Goal: Task Accomplishment & Management: Manage account settings

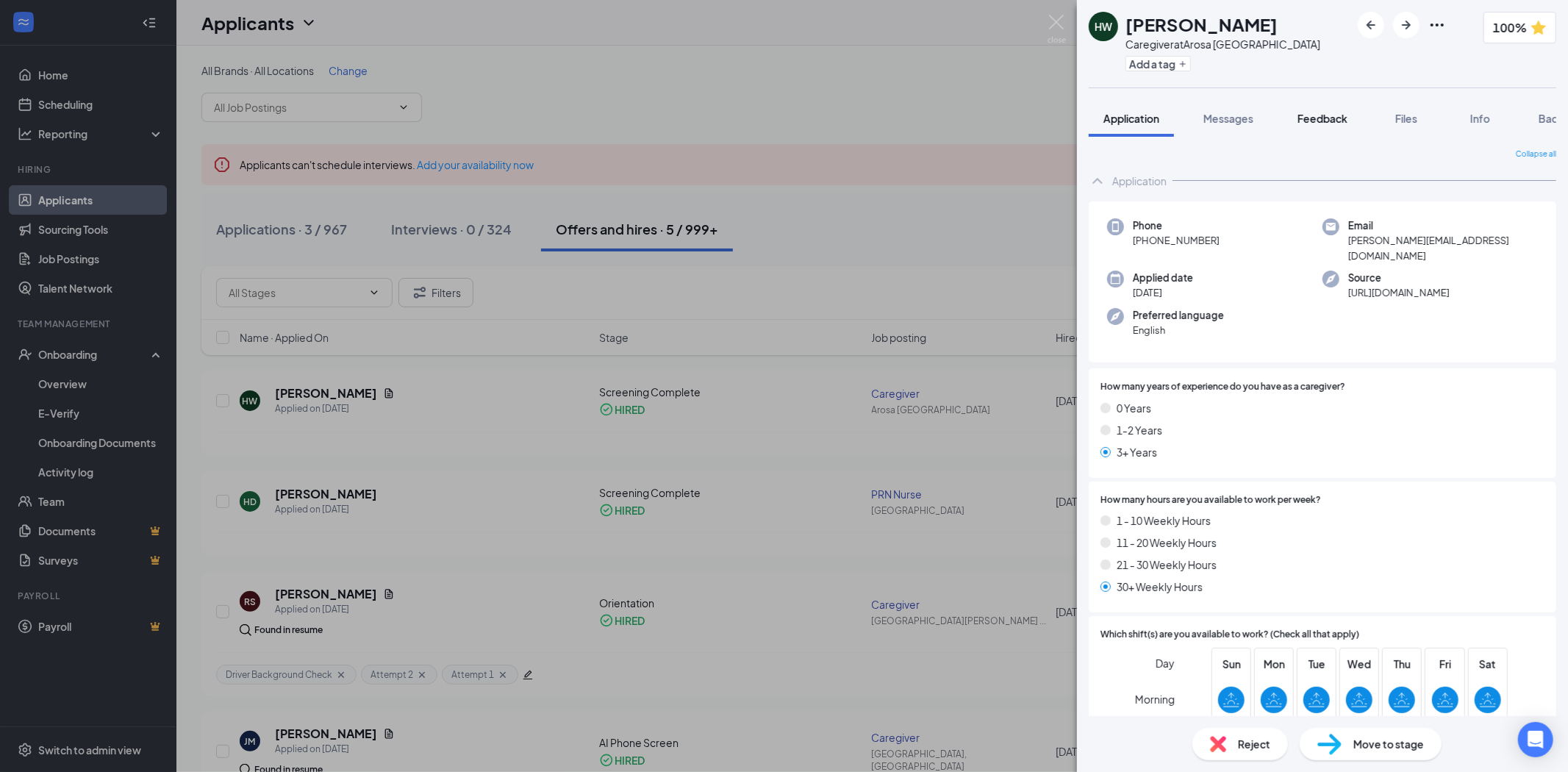
click at [1319, 118] on span "Feedback" at bounding box center [1322, 119] width 50 height 14
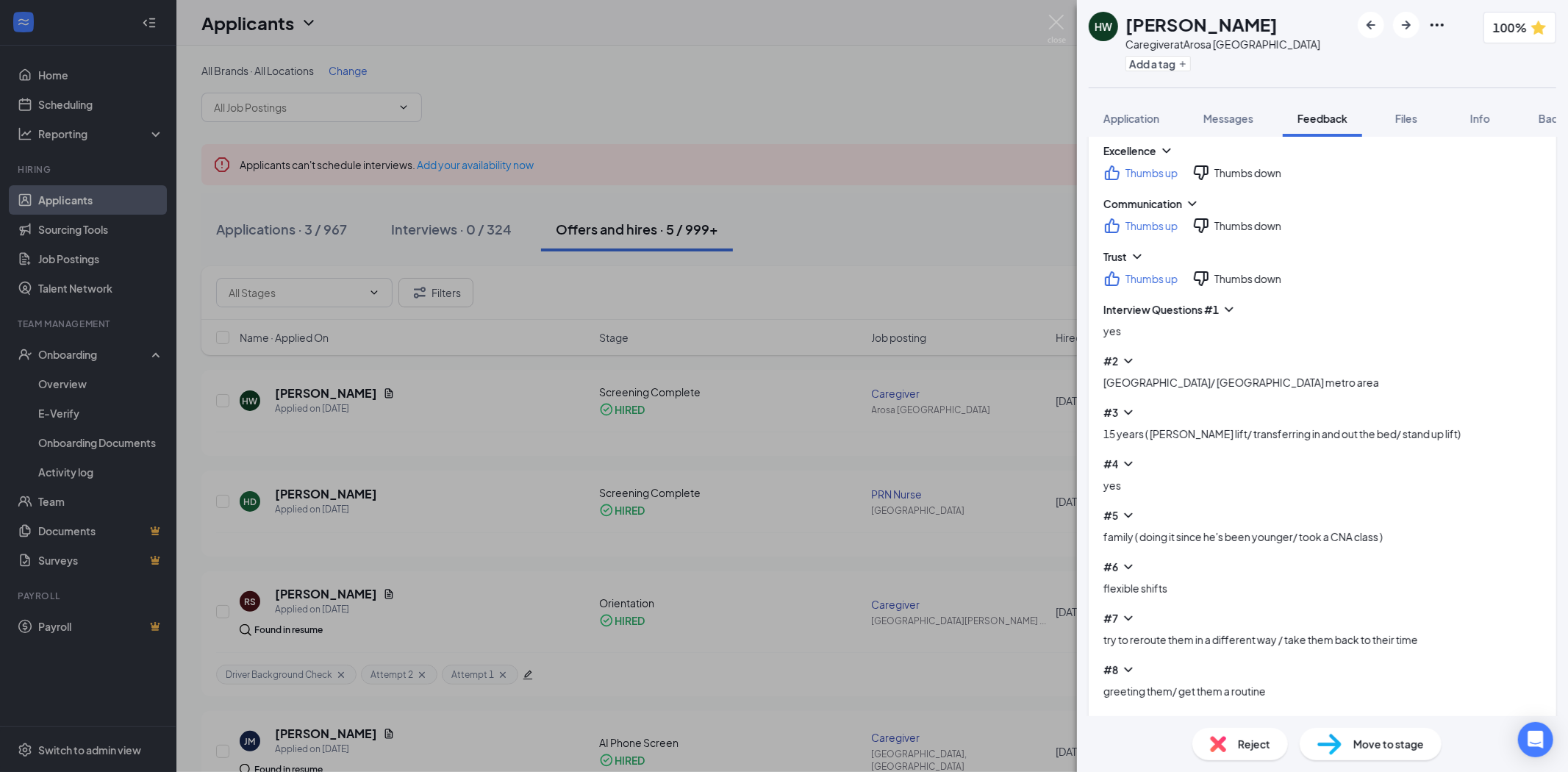
scroll to position [614, 0]
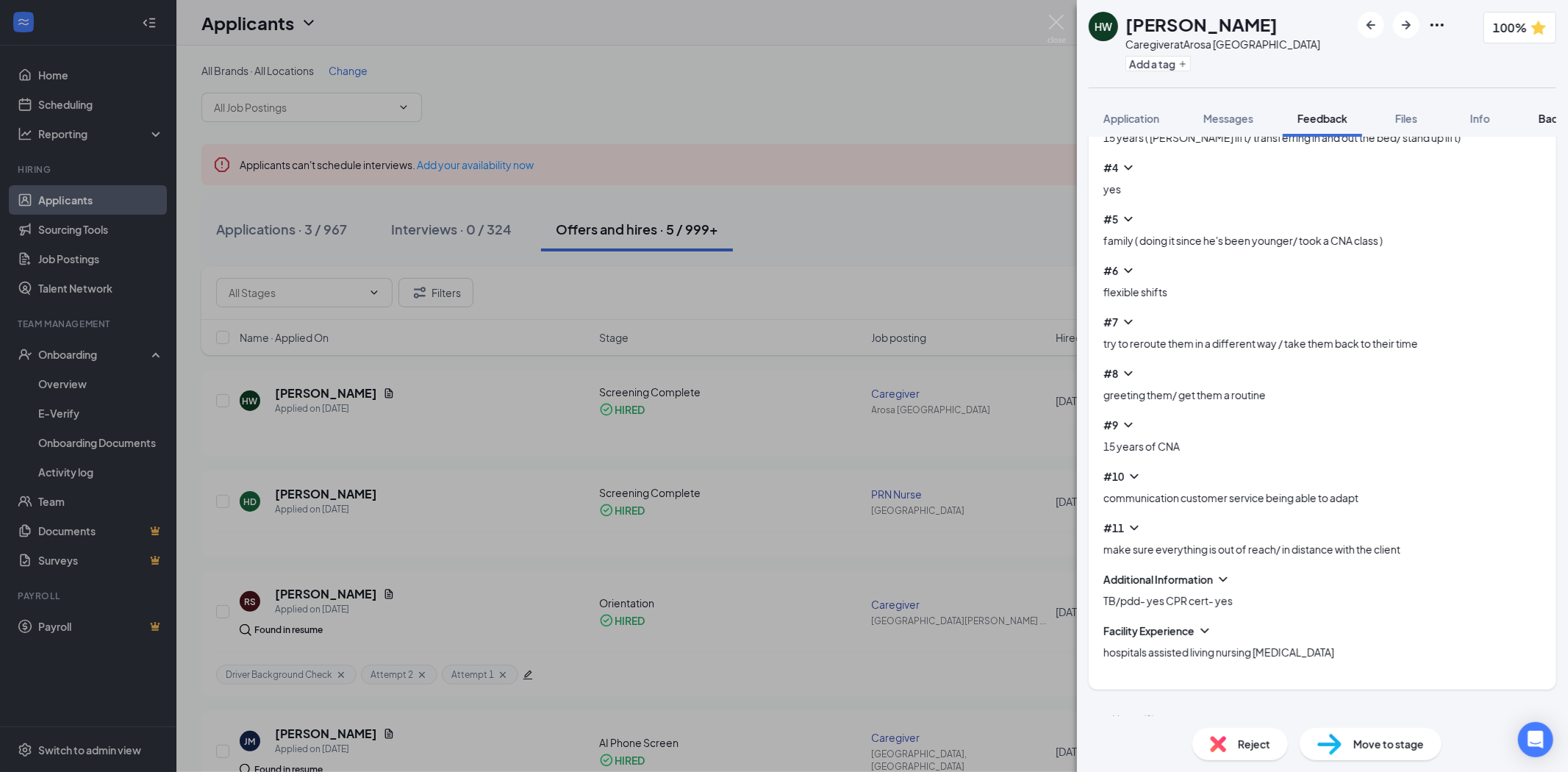
click at [1539, 120] on button "Background" at bounding box center [1568, 118] width 89 height 37
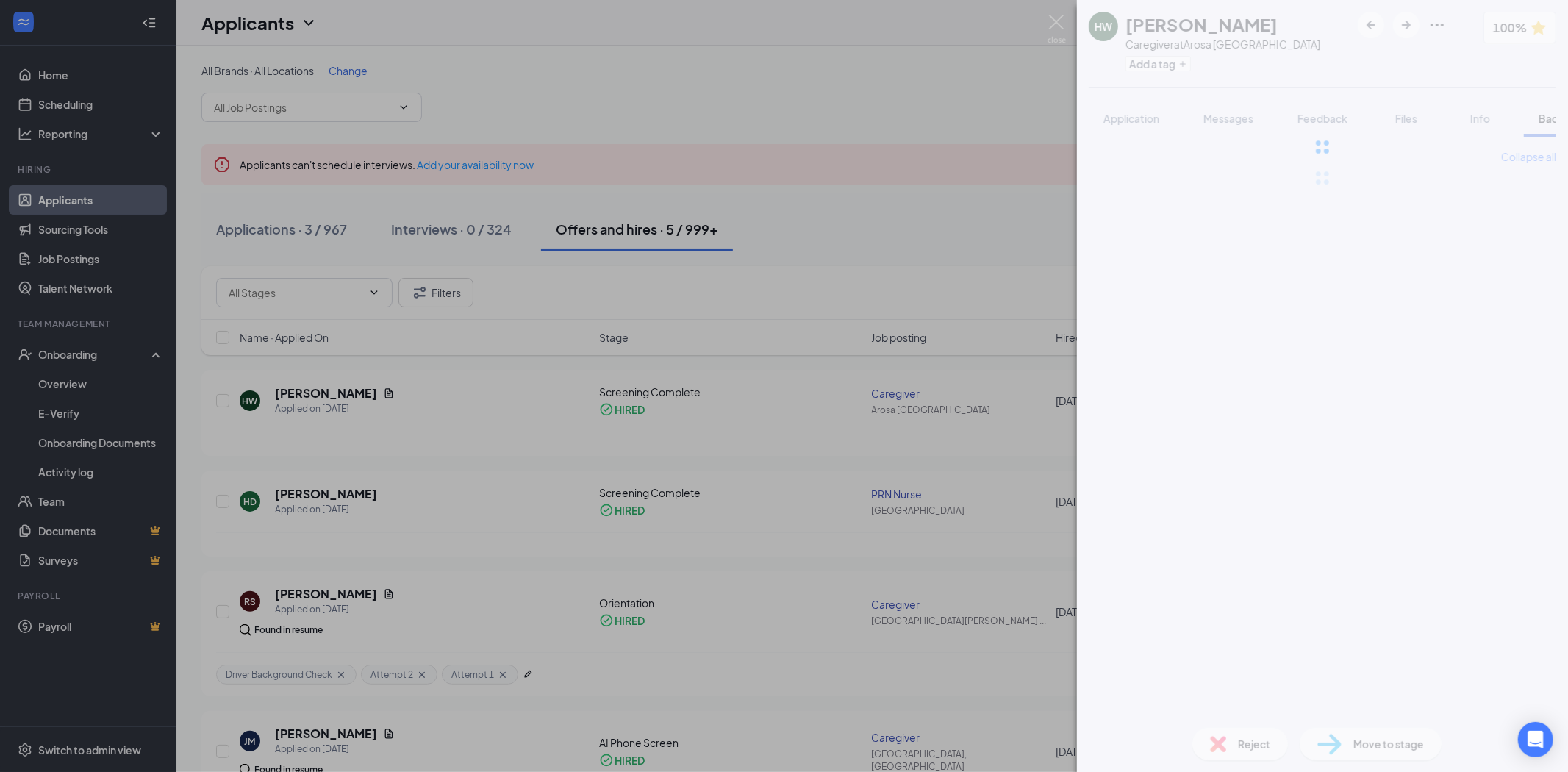
scroll to position [0, 60]
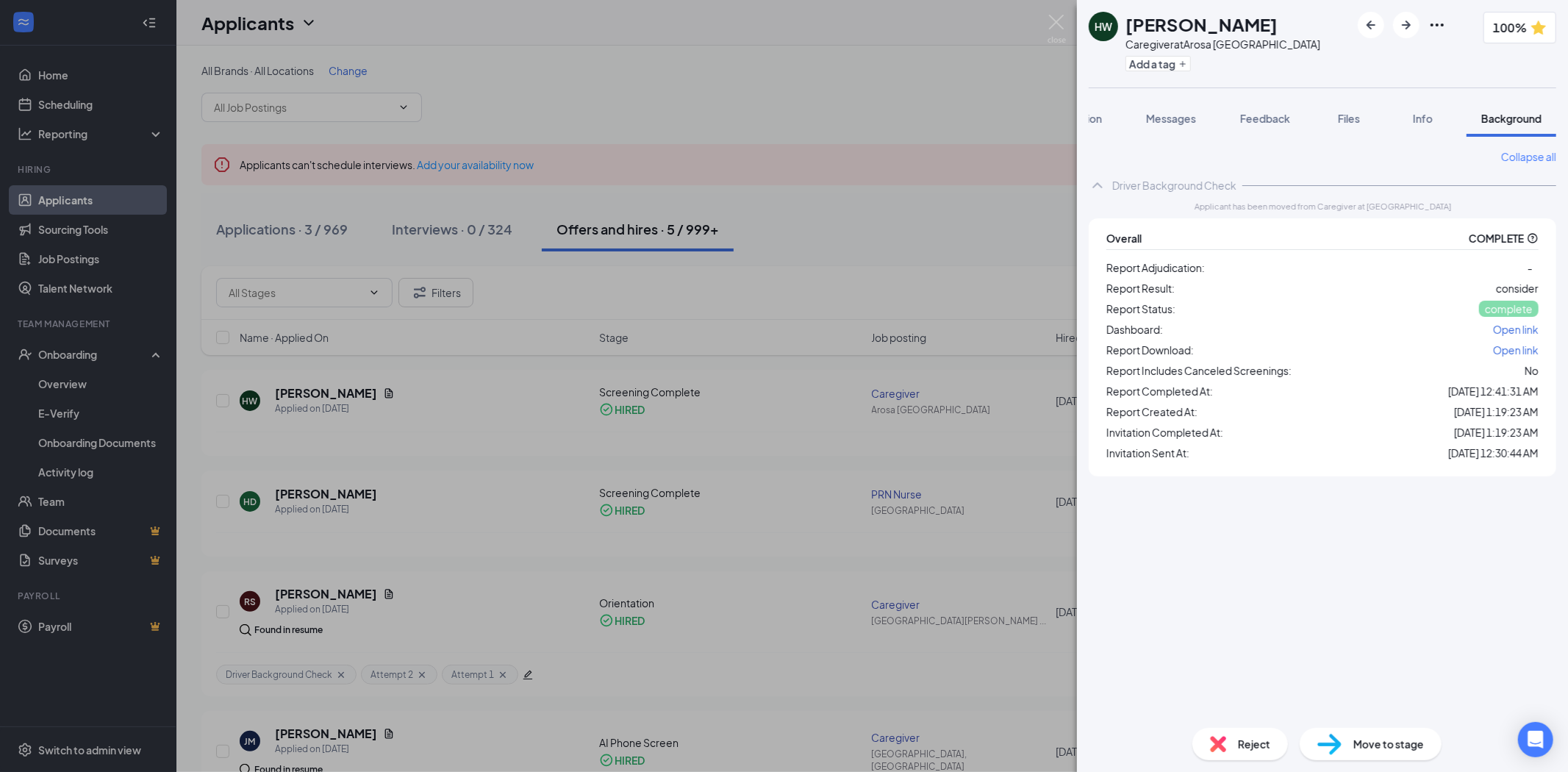
click at [1531, 348] on span "Open link" at bounding box center [1515, 350] width 46 height 14
click at [1356, 112] on span "Files" at bounding box center [1349, 119] width 22 height 14
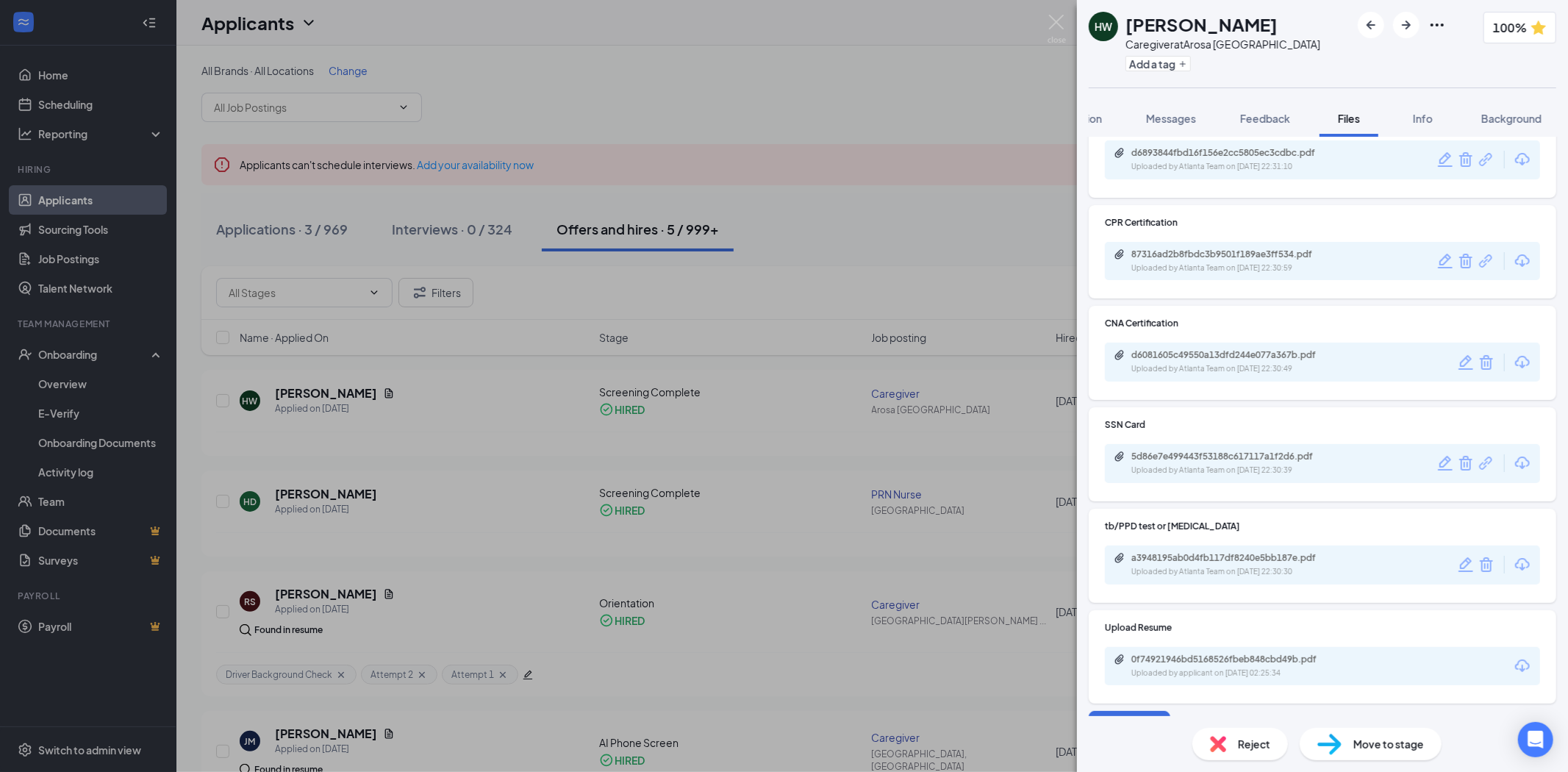
scroll to position [68, 0]
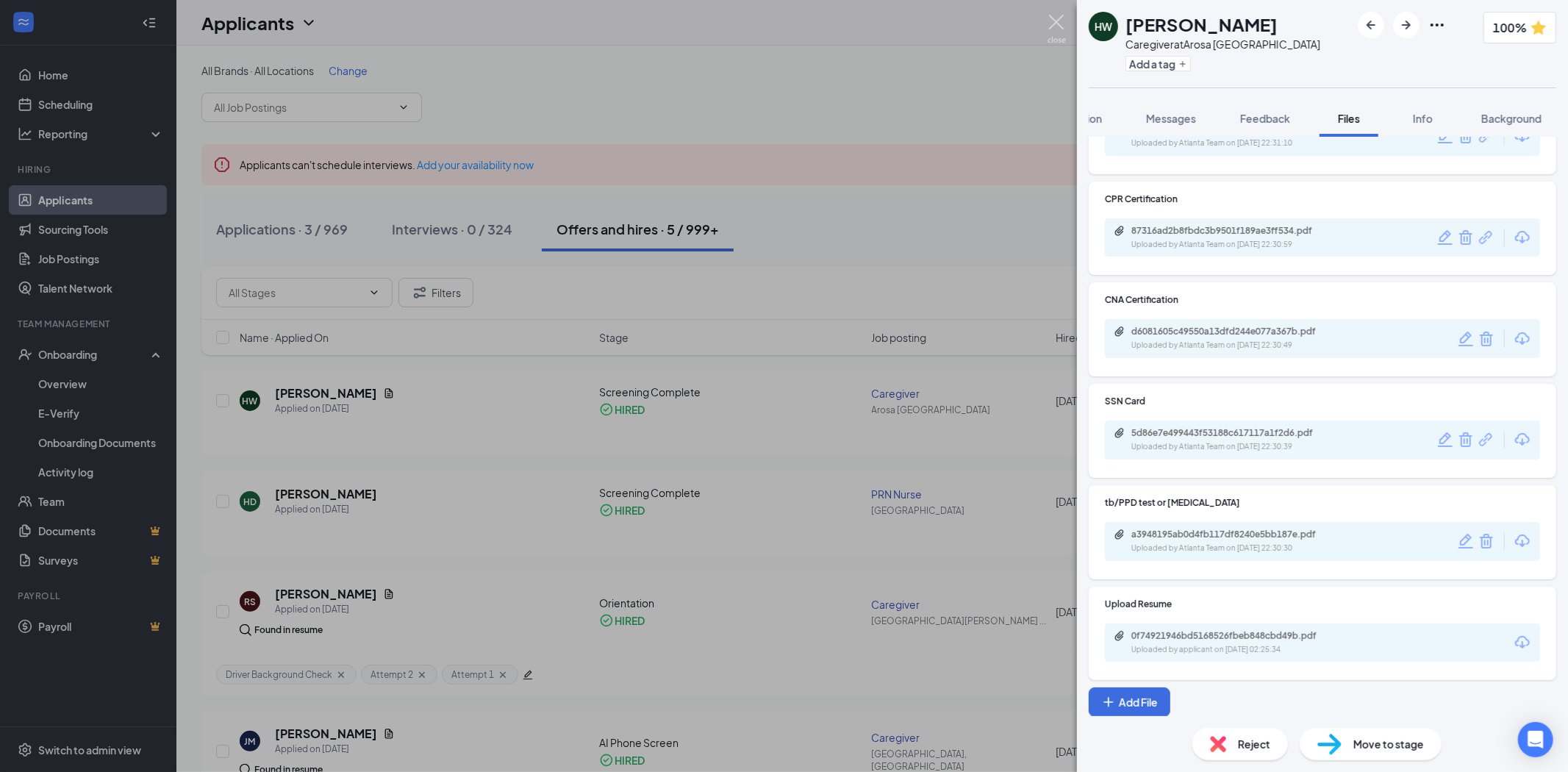
click at [1060, 23] on img at bounding box center [1057, 29] width 18 height 29
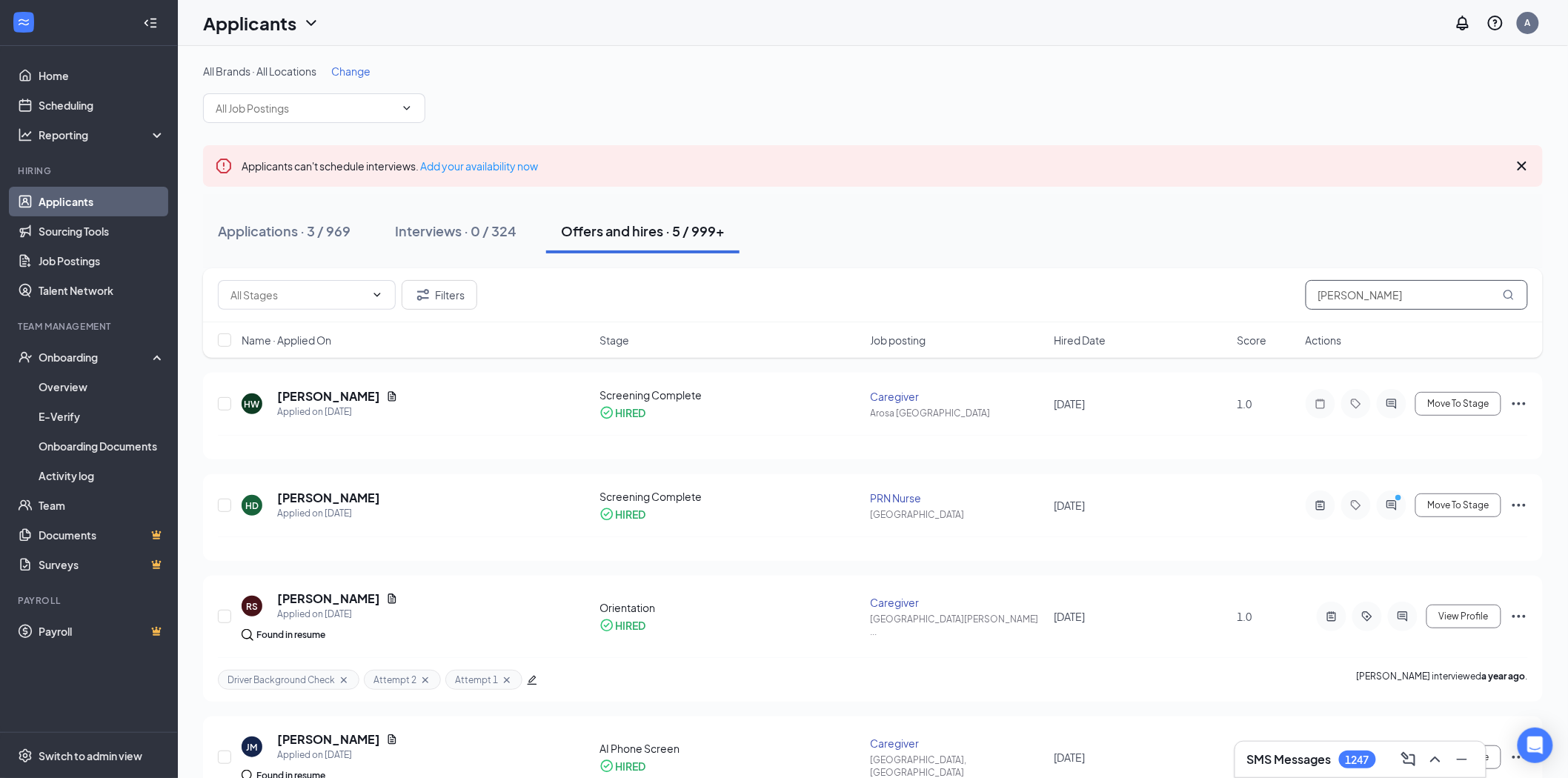
click at [1364, 299] on input "[PERSON_NAME]" at bounding box center [1417, 294] width 223 height 30
click at [1362, 299] on input "[PERSON_NAME]" at bounding box center [1417, 294] width 223 height 30
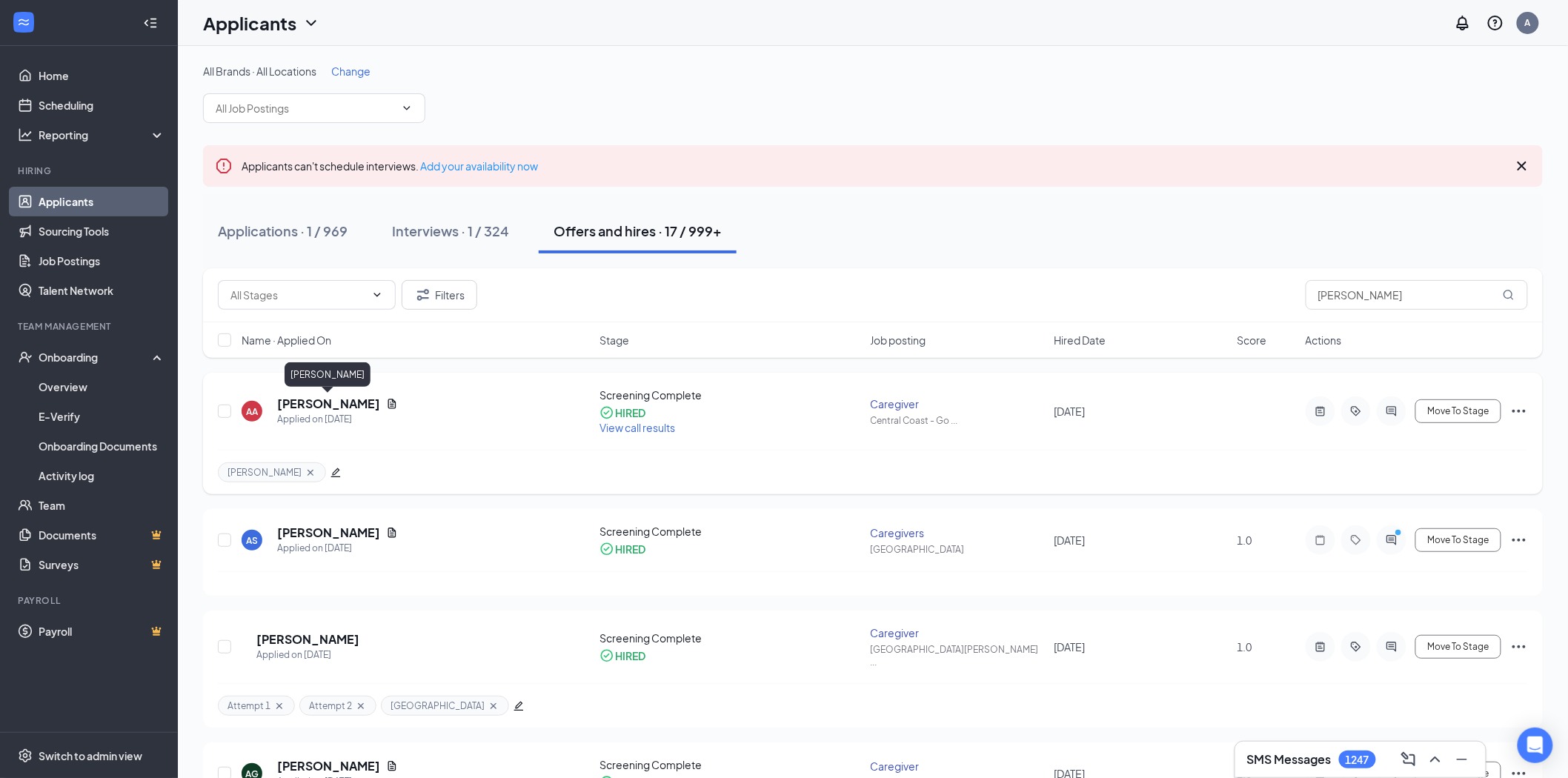
click at [353, 399] on h5 "[PERSON_NAME]" at bounding box center [329, 404] width 103 height 17
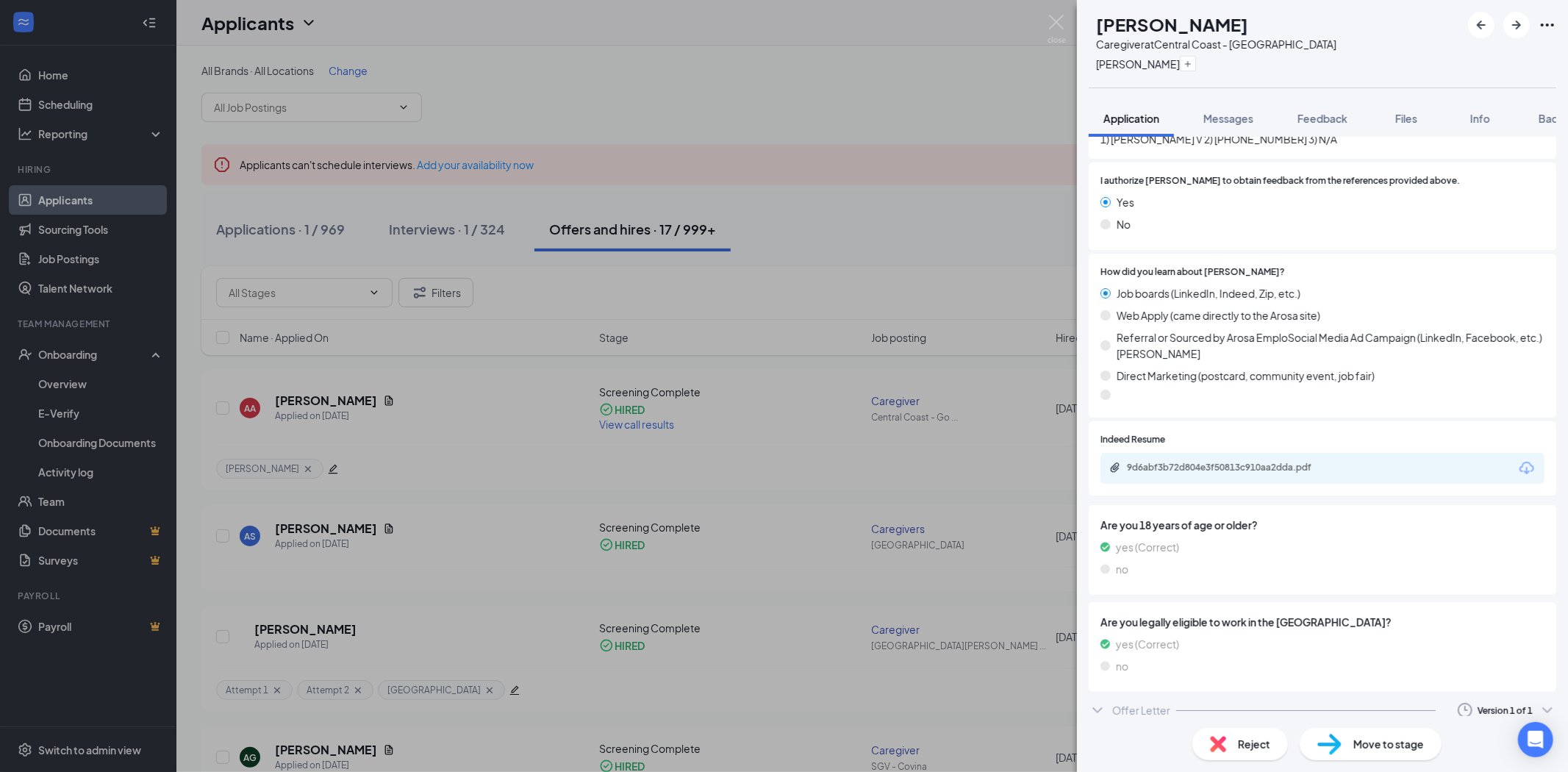
scroll to position [2028, 0]
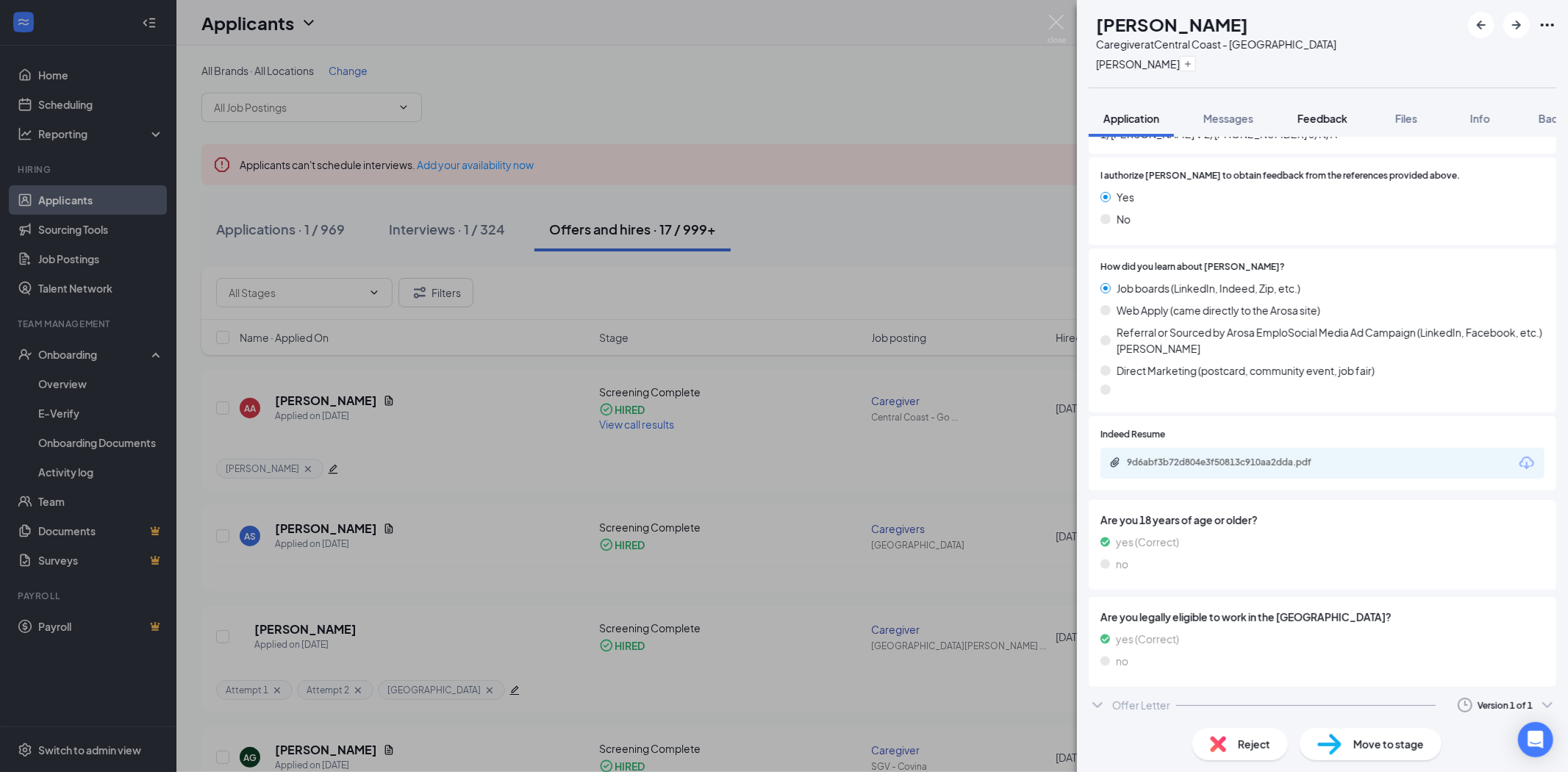
click at [1300, 111] on div "Feedback" at bounding box center [1322, 119] width 50 height 15
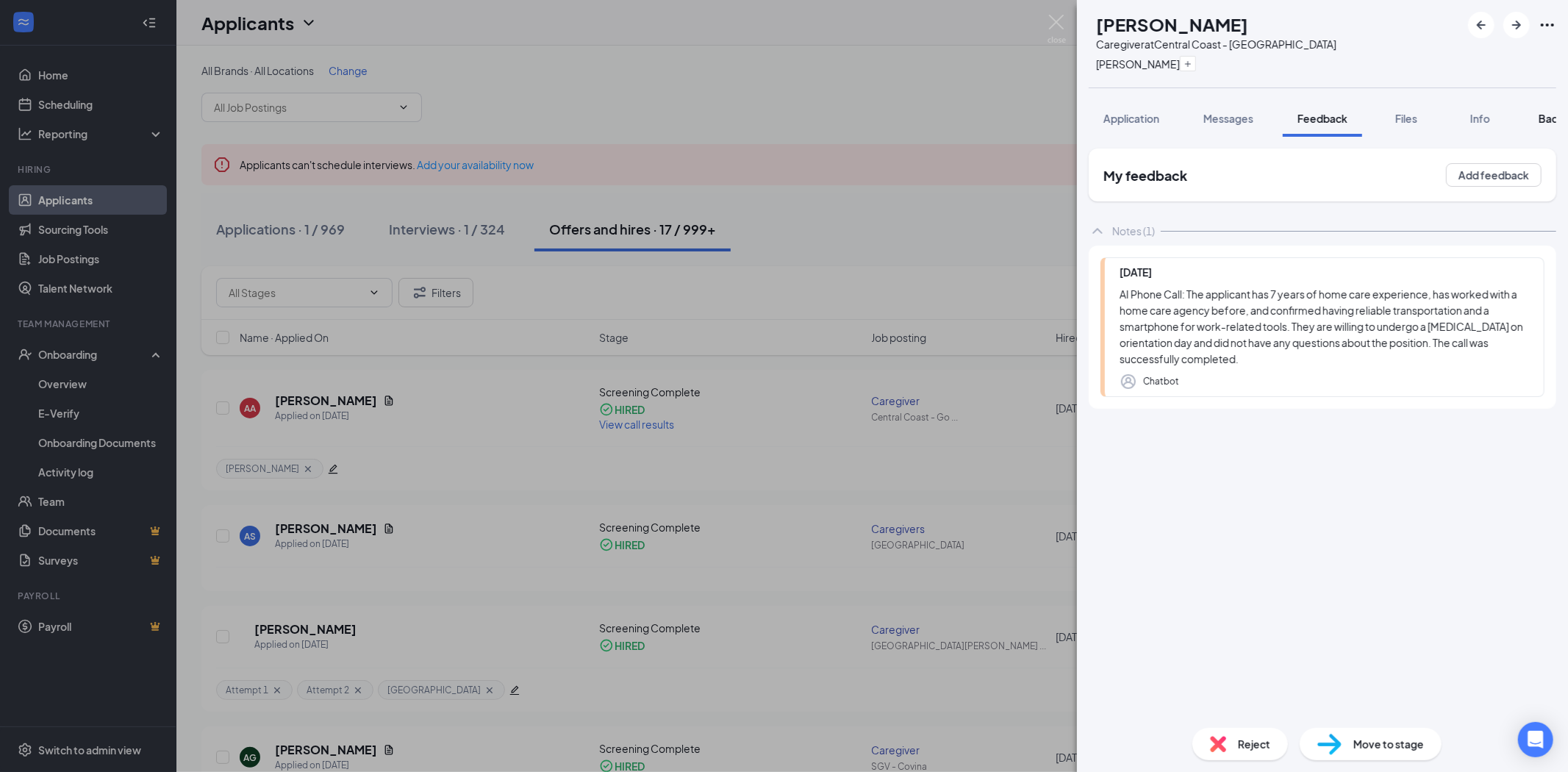
click at [1538, 116] on button "Background" at bounding box center [1568, 118] width 89 height 37
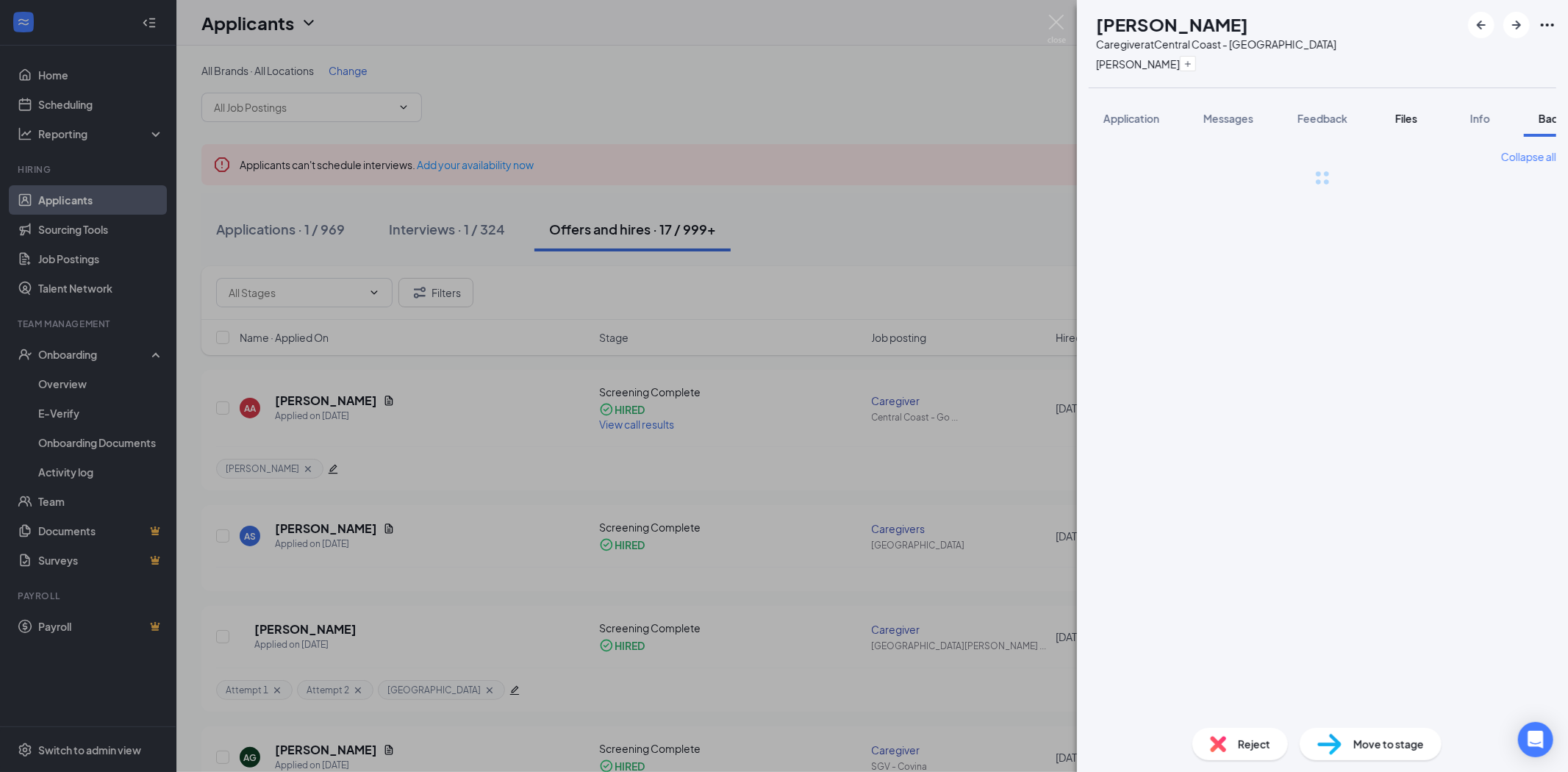
scroll to position [0, 60]
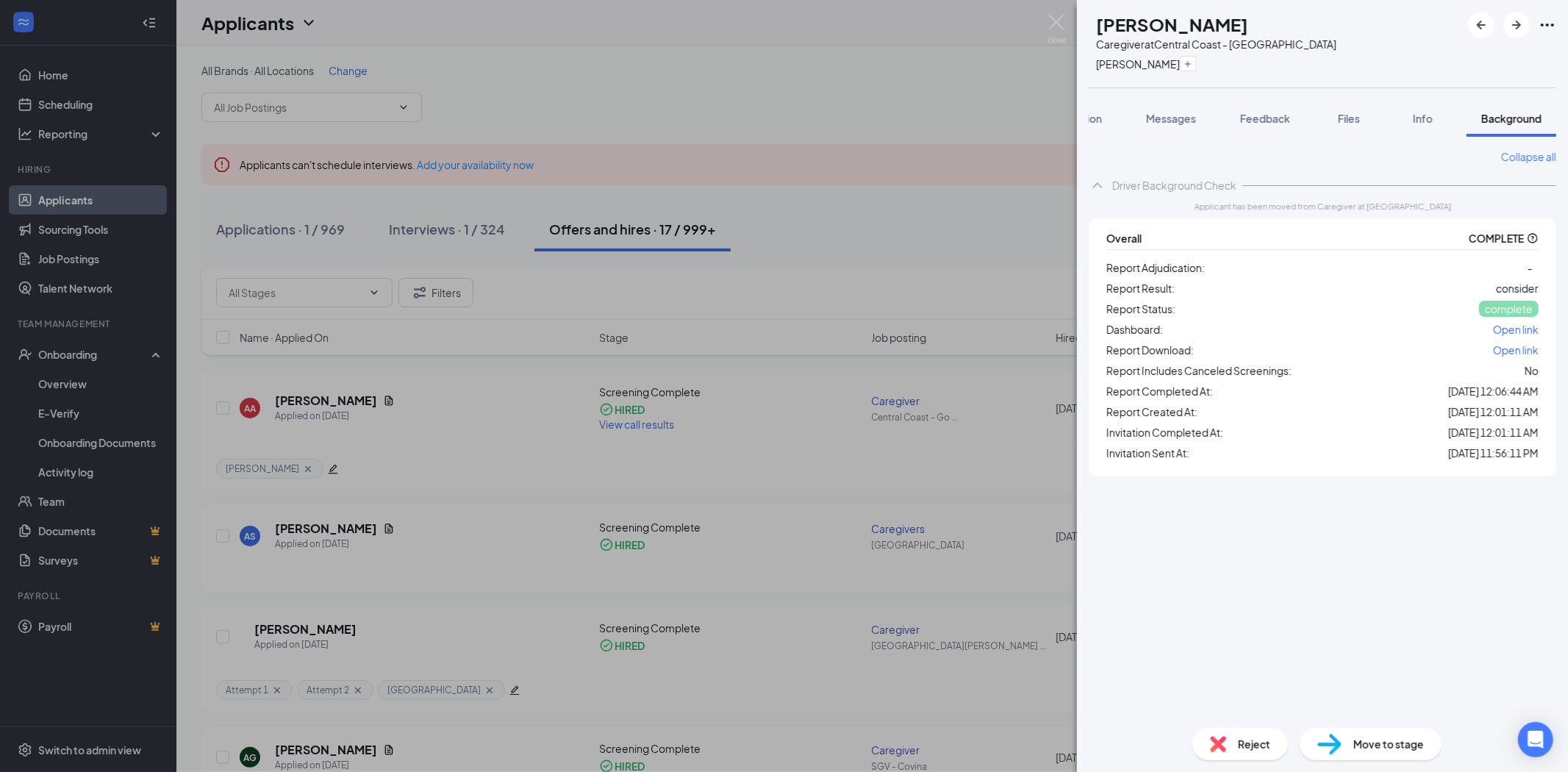
click at [1520, 344] on span "Open link" at bounding box center [1515, 350] width 46 height 14
click at [1345, 125] on button "Files" at bounding box center [1349, 118] width 59 height 37
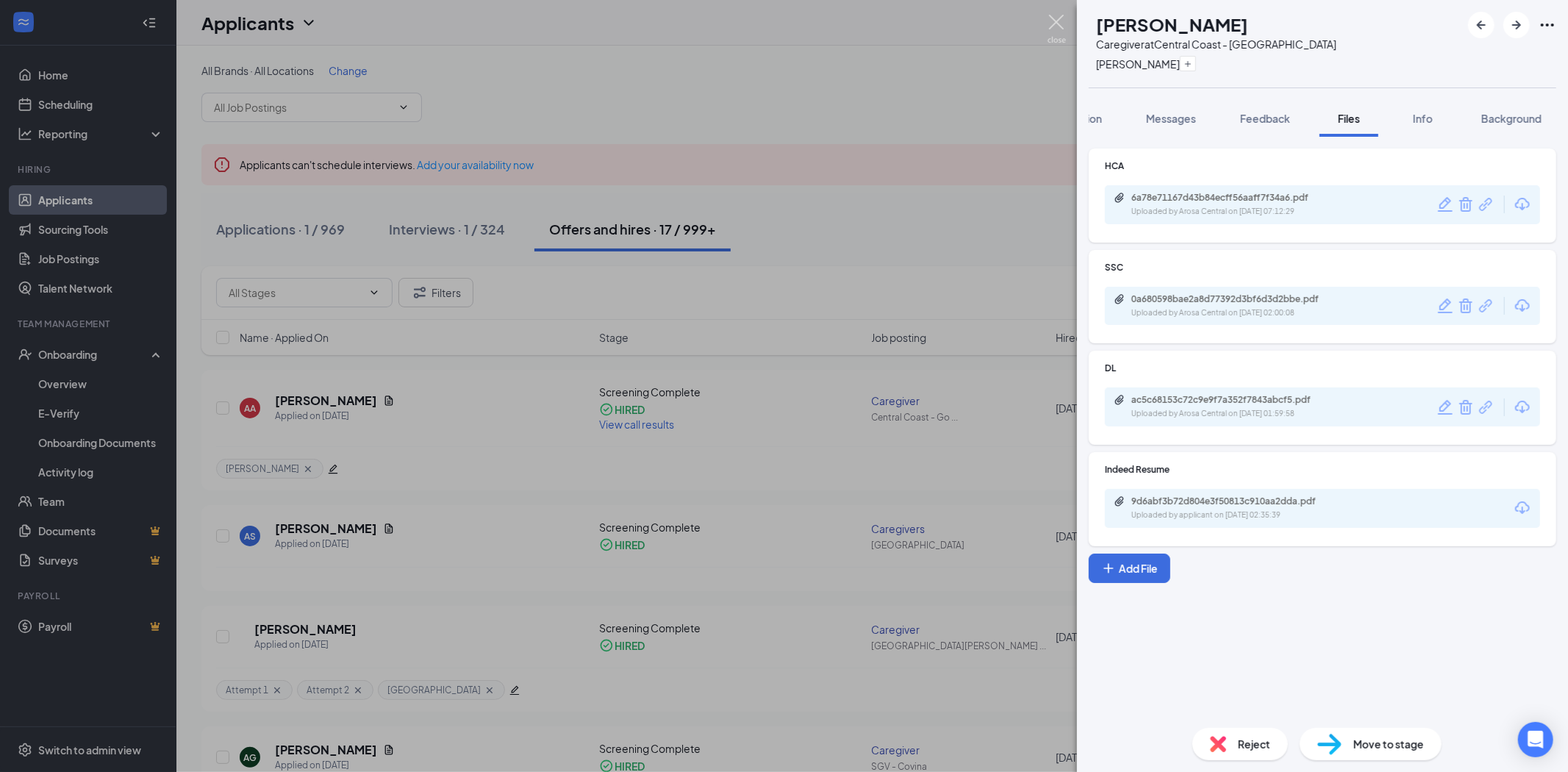
click at [1048, 31] on img at bounding box center [1057, 29] width 18 height 29
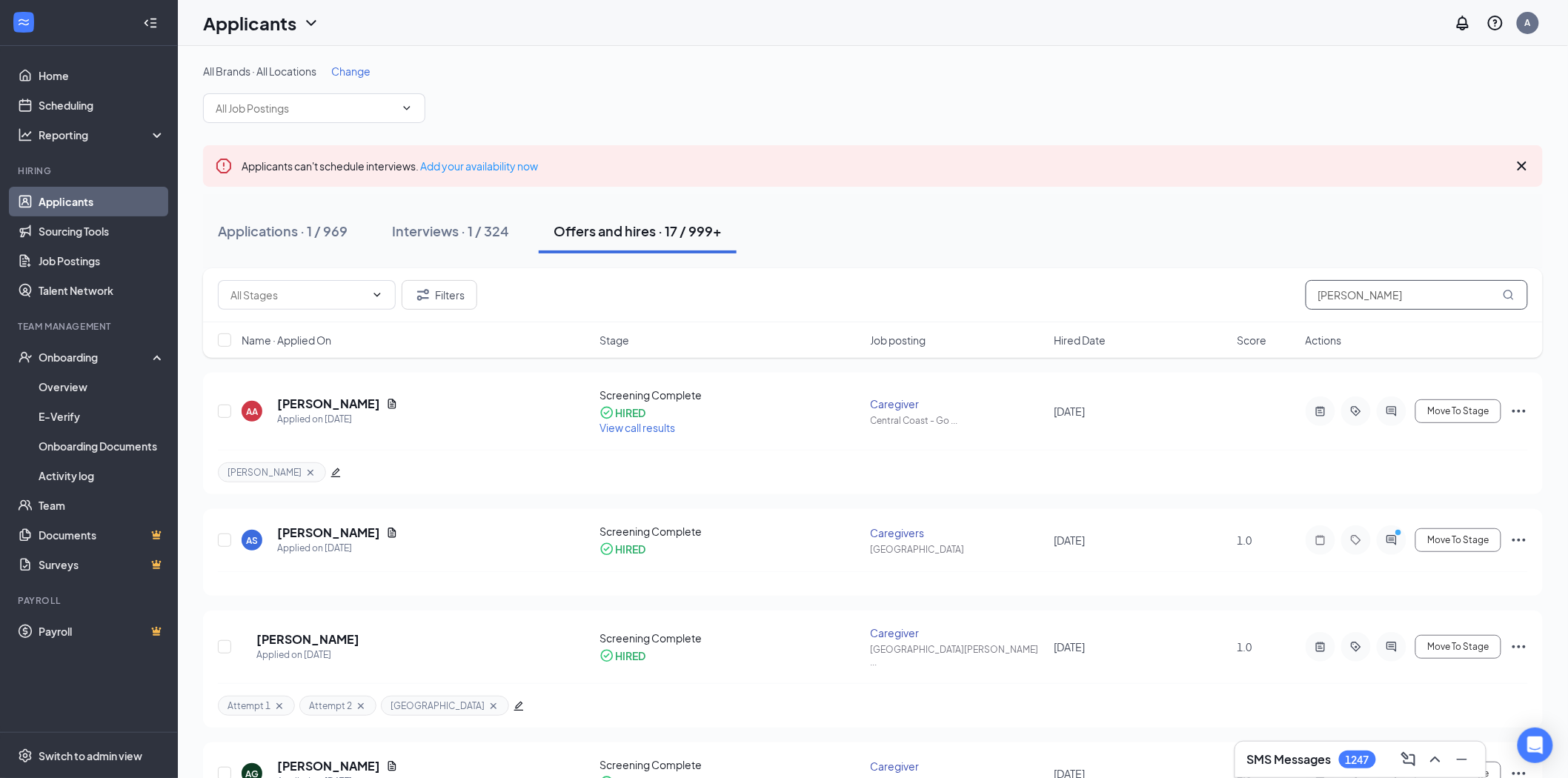
click at [1337, 288] on input "[PERSON_NAME]" at bounding box center [1417, 294] width 223 height 30
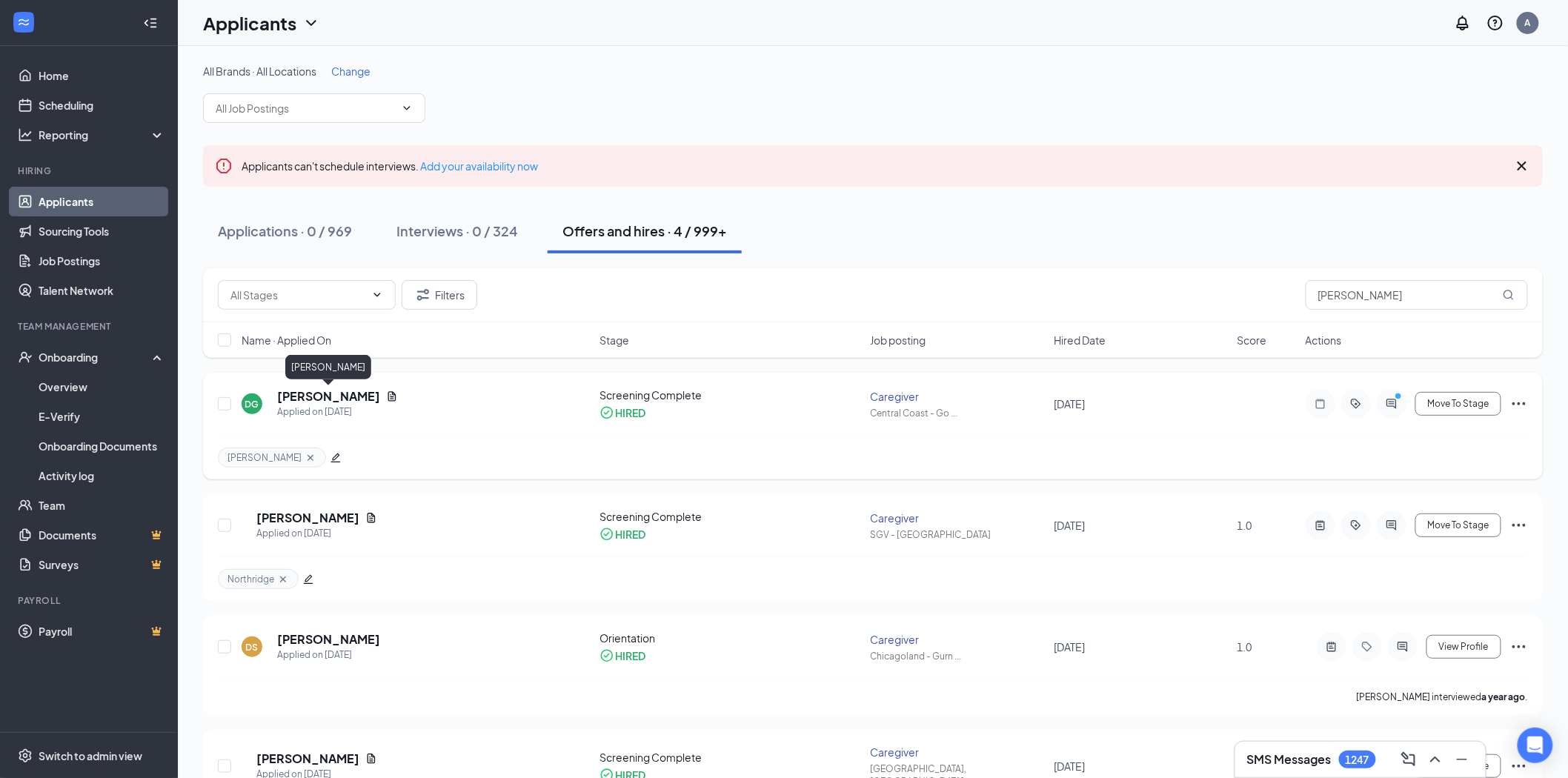
click at [336, 394] on h5 "[PERSON_NAME]" at bounding box center [329, 397] width 103 height 17
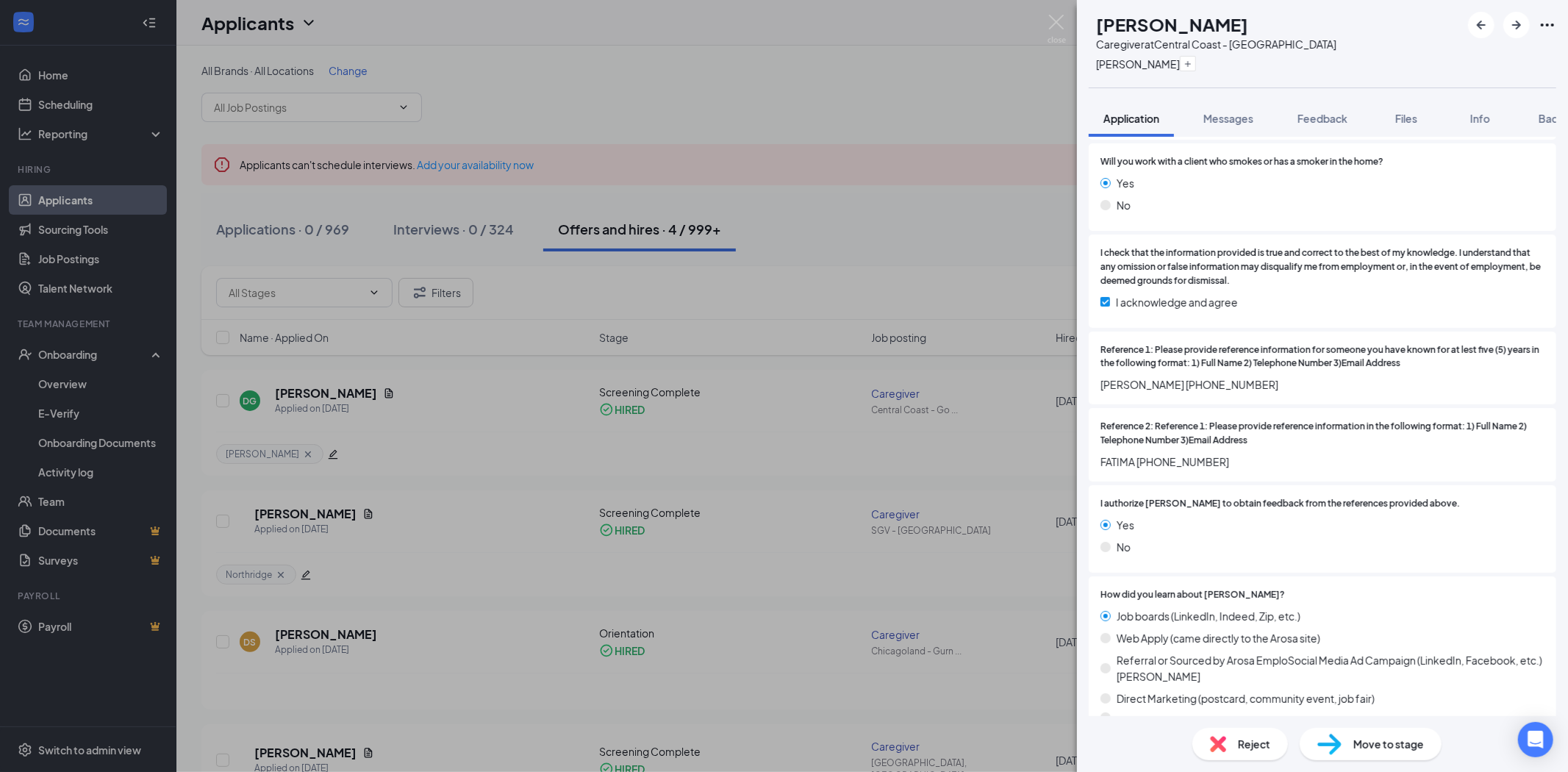
scroll to position [2028, 0]
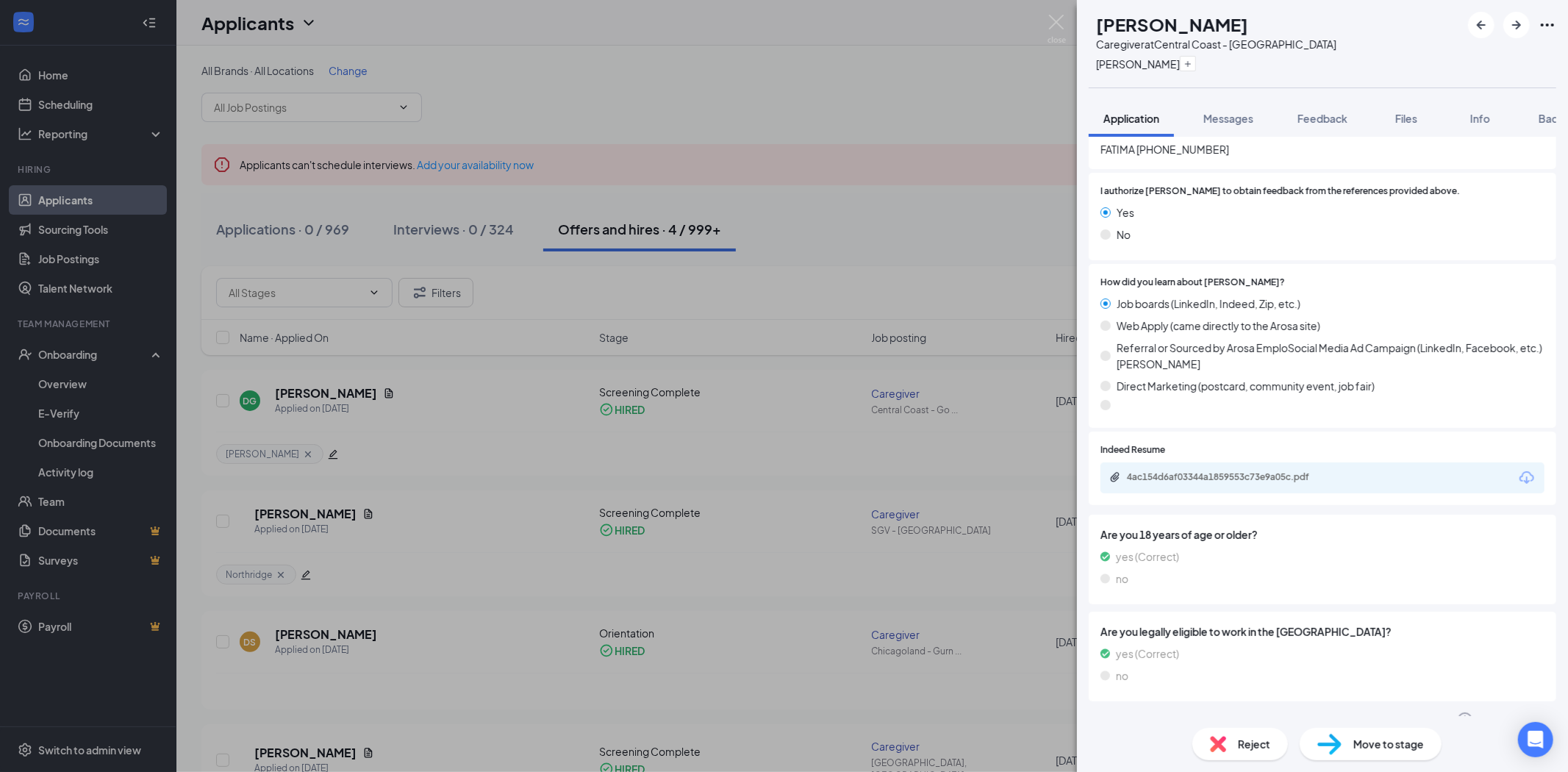
click at [1347, 705] on div "Offer Letter Version 1 of 1" at bounding box center [1322, 719] width 468 height 29
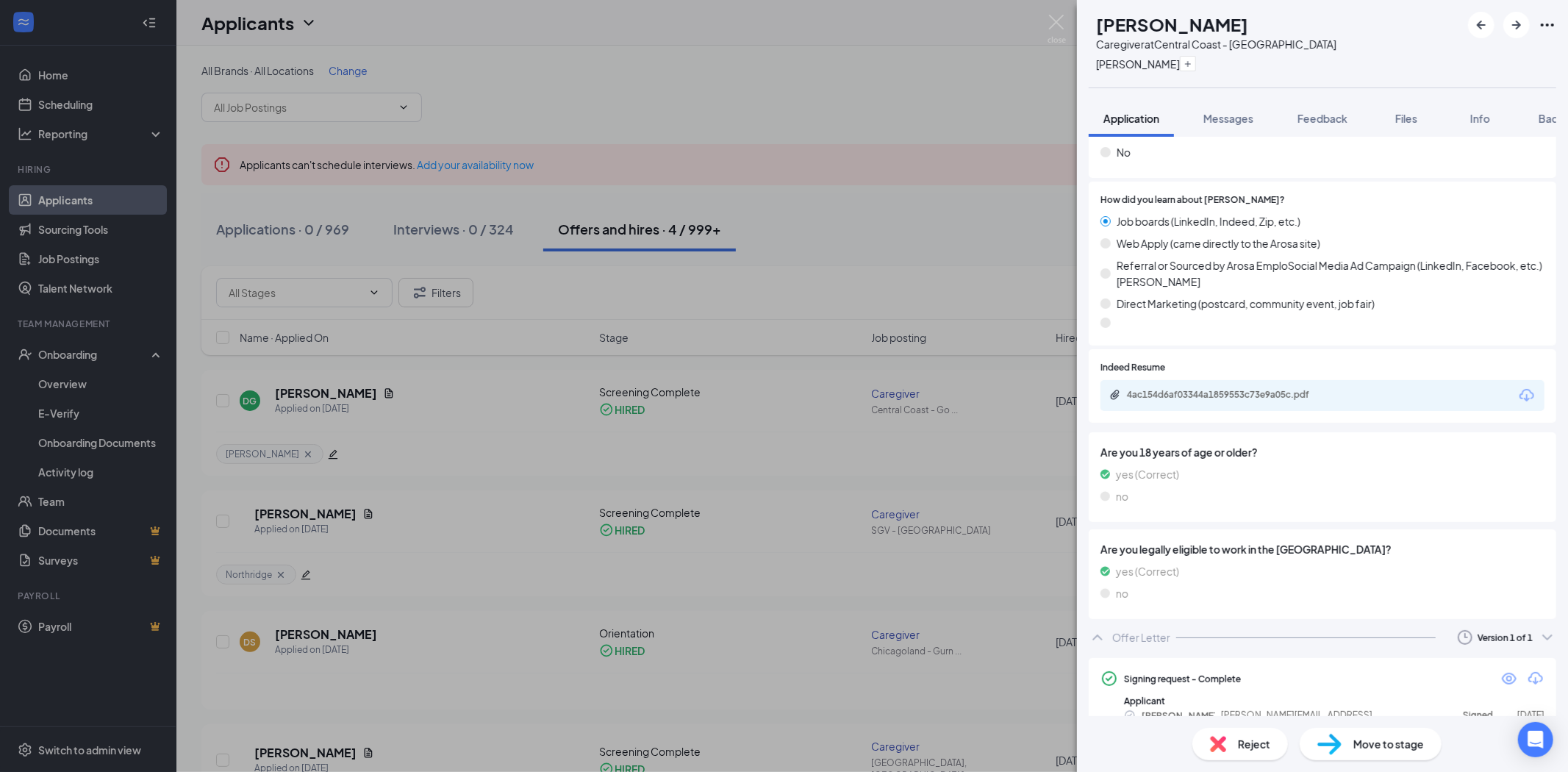
scroll to position [2115, 0]
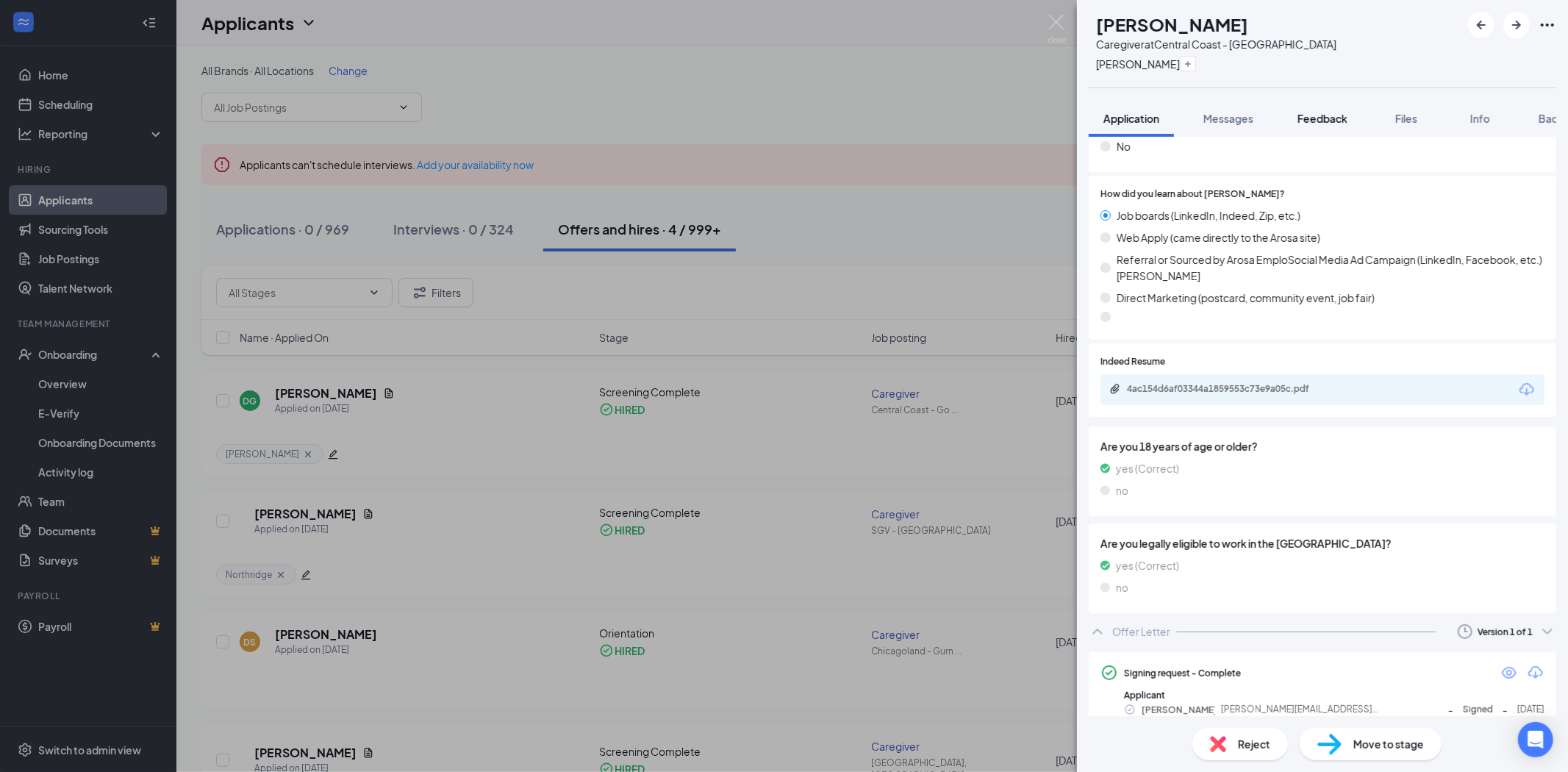
click at [1338, 126] on button "Feedback" at bounding box center [1322, 118] width 80 height 37
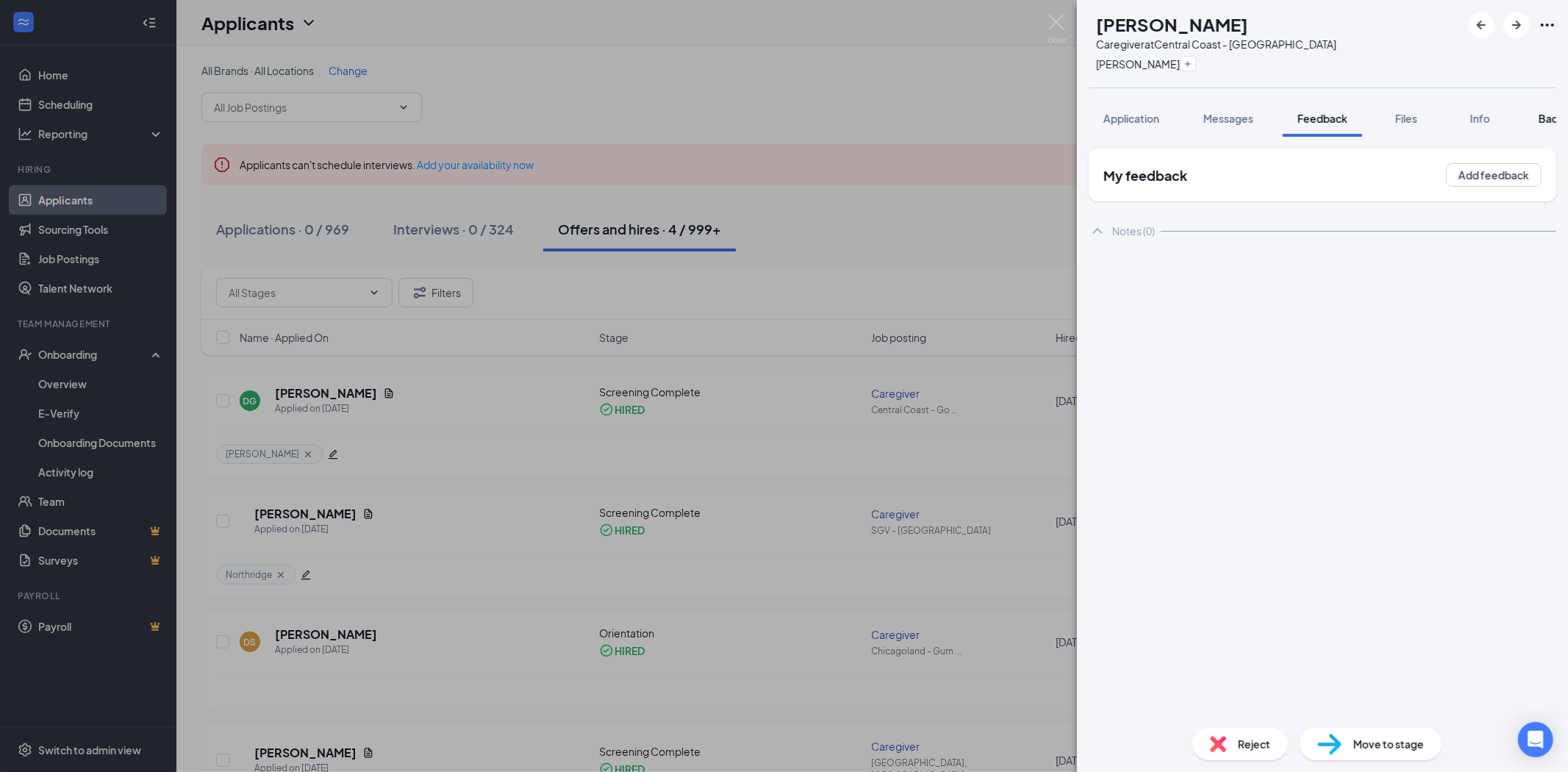
click at [1546, 127] on button "Background" at bounding box center [1568, 118] width 89 height 37
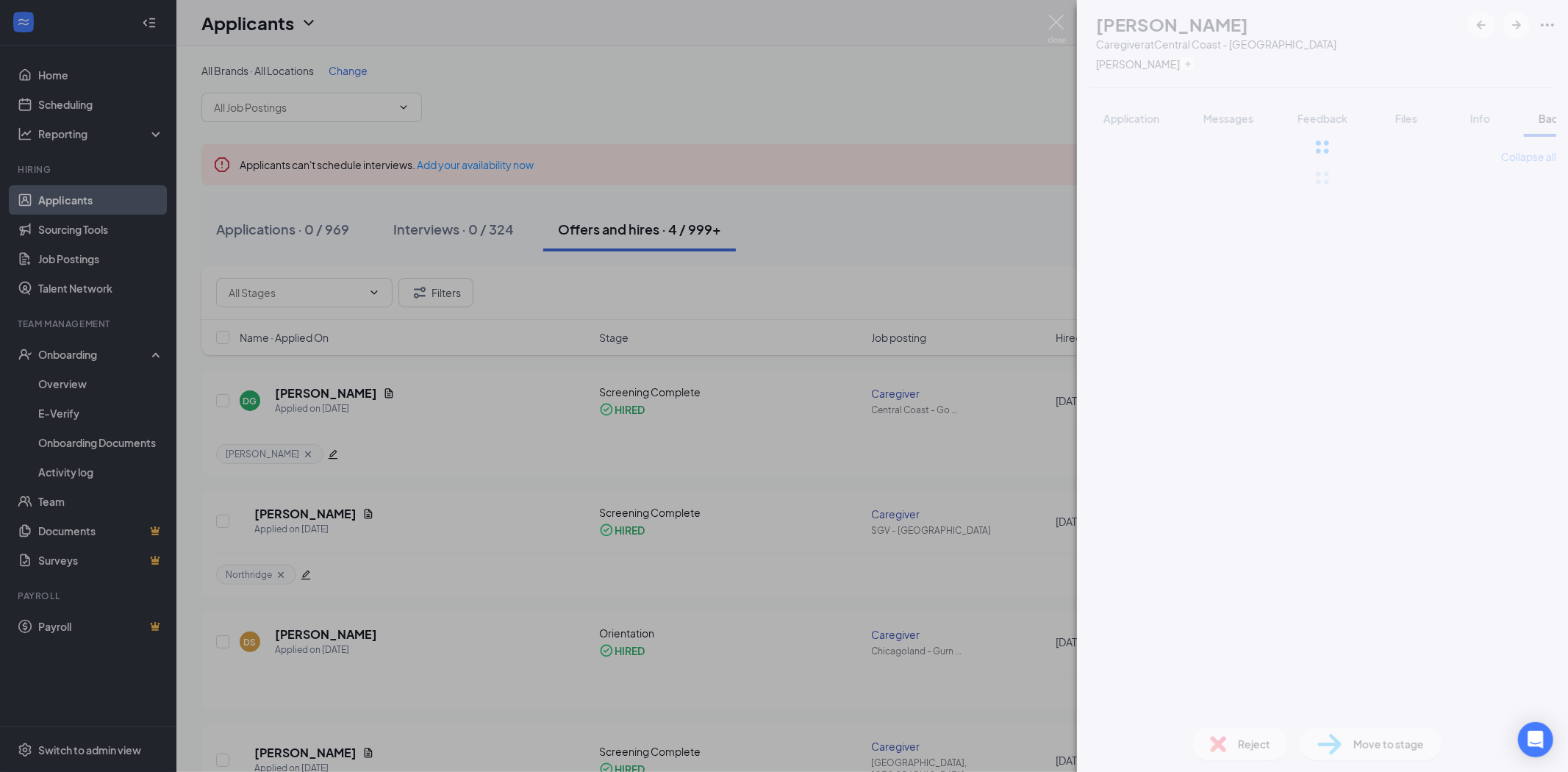
scroll to position [0, 60]
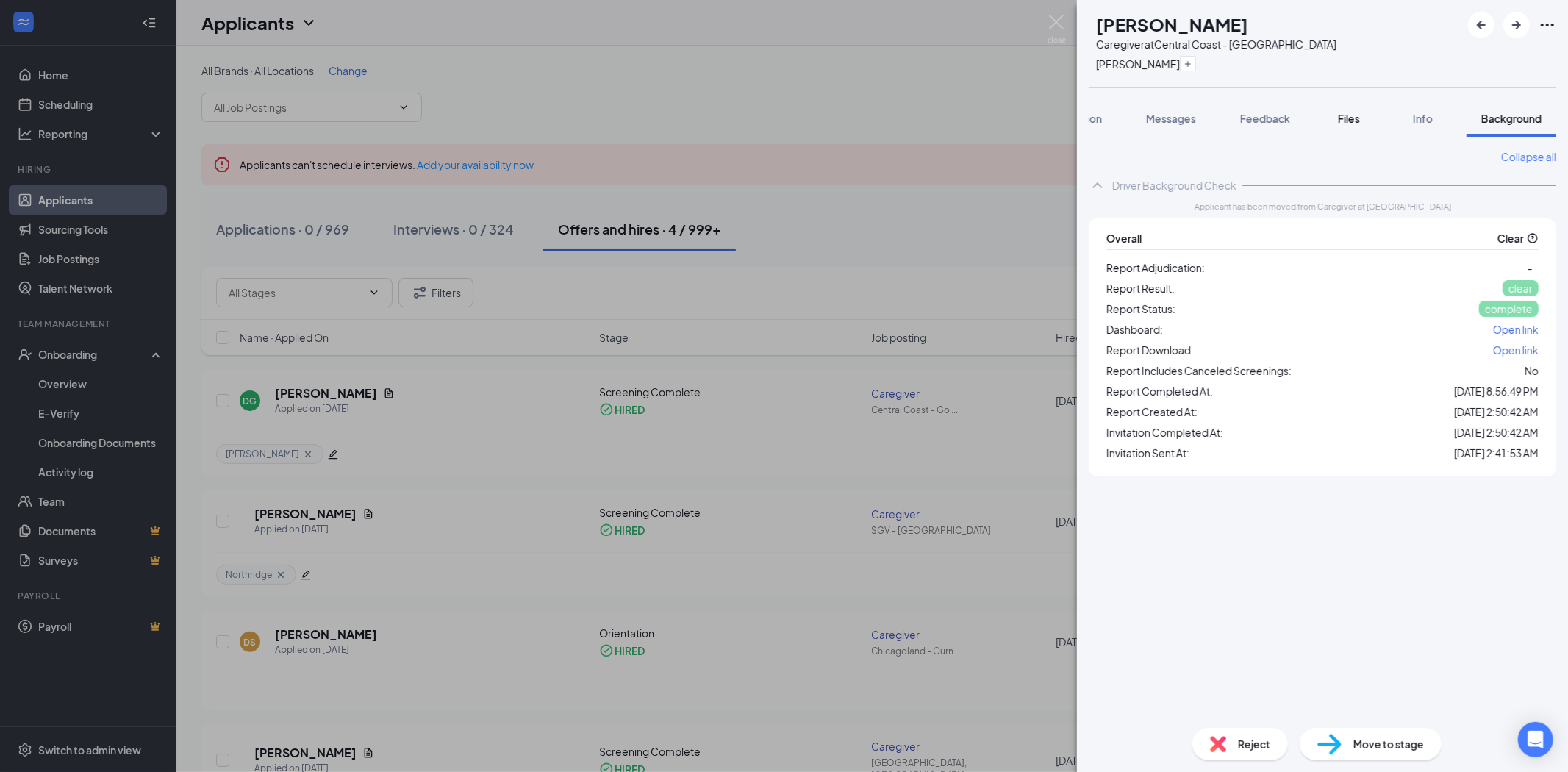
click at [1334, 112] on div "Files" at bounding box center [1349, 119] width 29 height 15
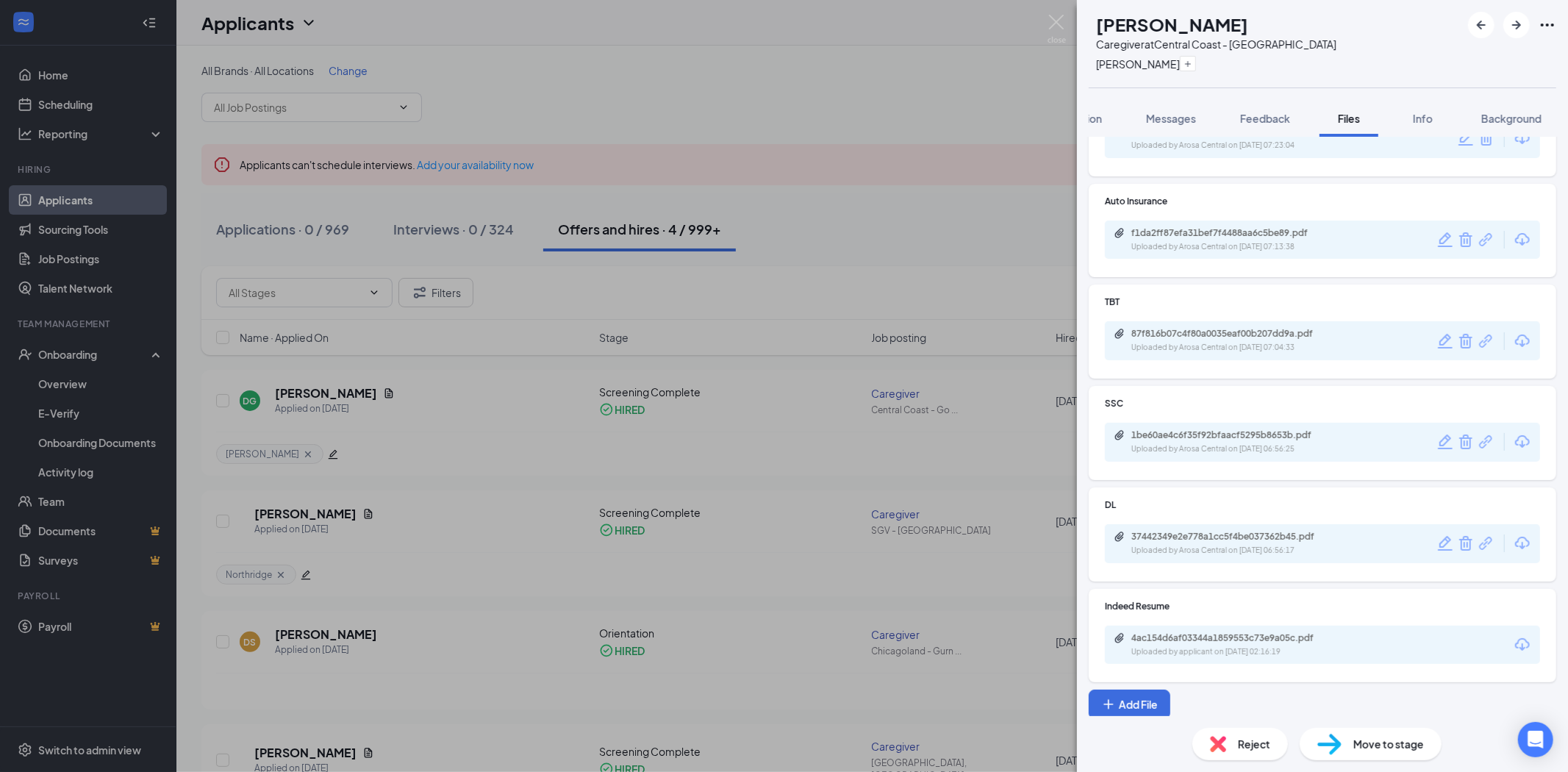
scroll to position [68, 0]
click at [1042, 22] on div "DG [PERSON_NAME] Caregiver at [GEOGRAPHIC_DATA] - Goleta [PERSON_NAME] Applicat…" at bounding box center [784, 386] width 1568 height 772
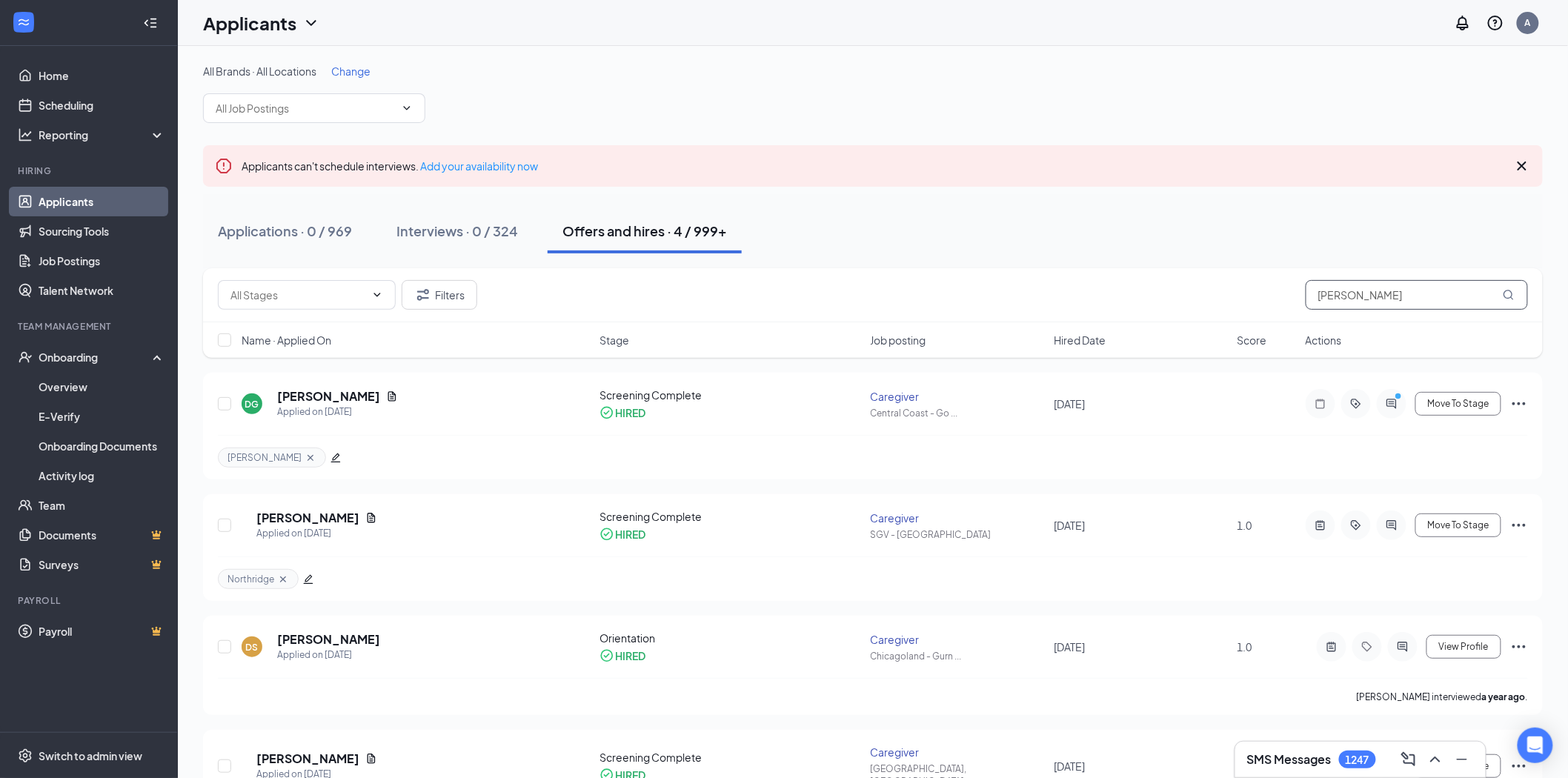
click at [1396, 301] on input "[PERSON_NAME]" at bounding box center [1417, 294] width 223 height 30
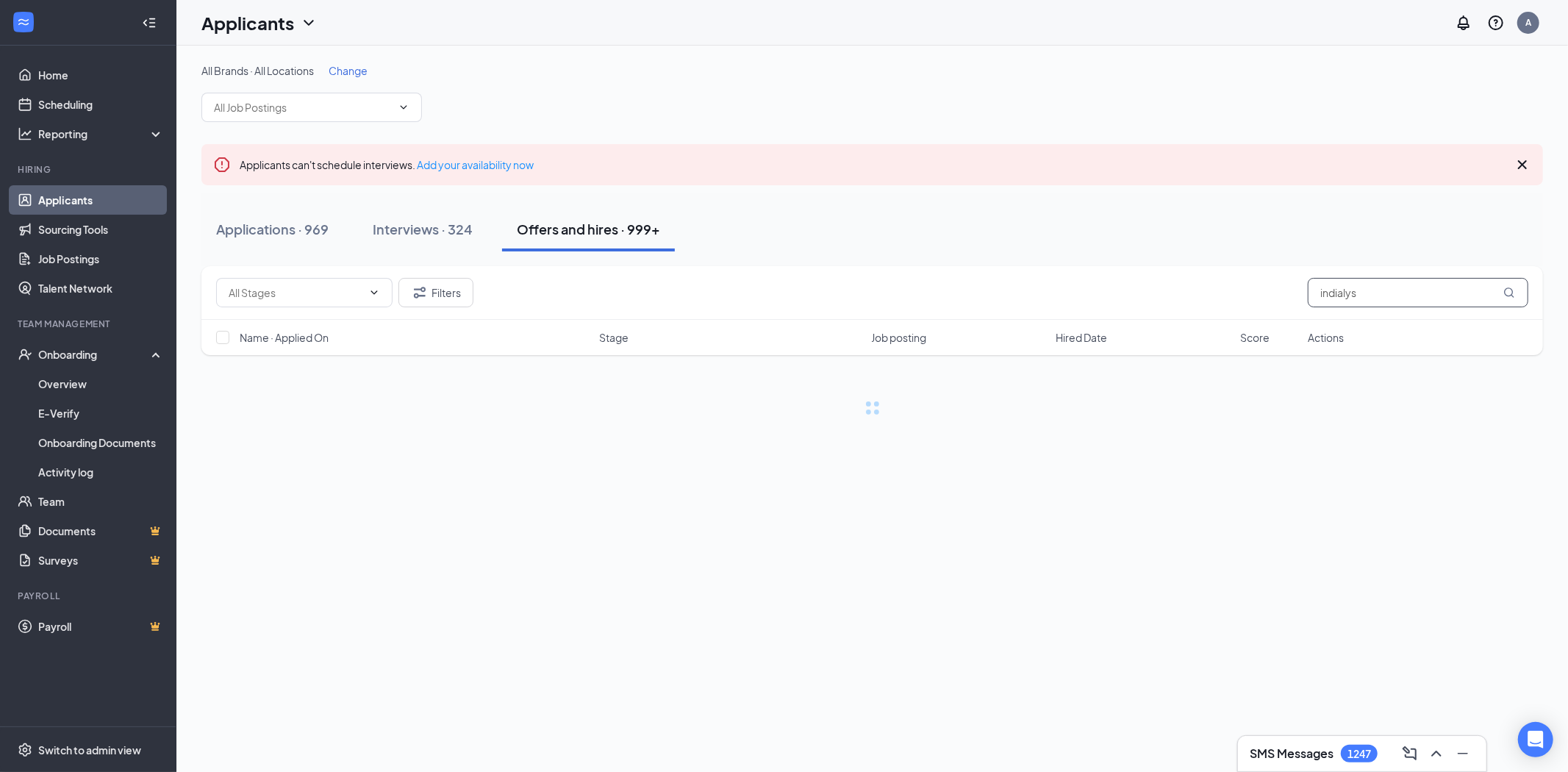
click at [1385, 299] on input "indialys" at bounding box center [1419, 292] width 221 height 29
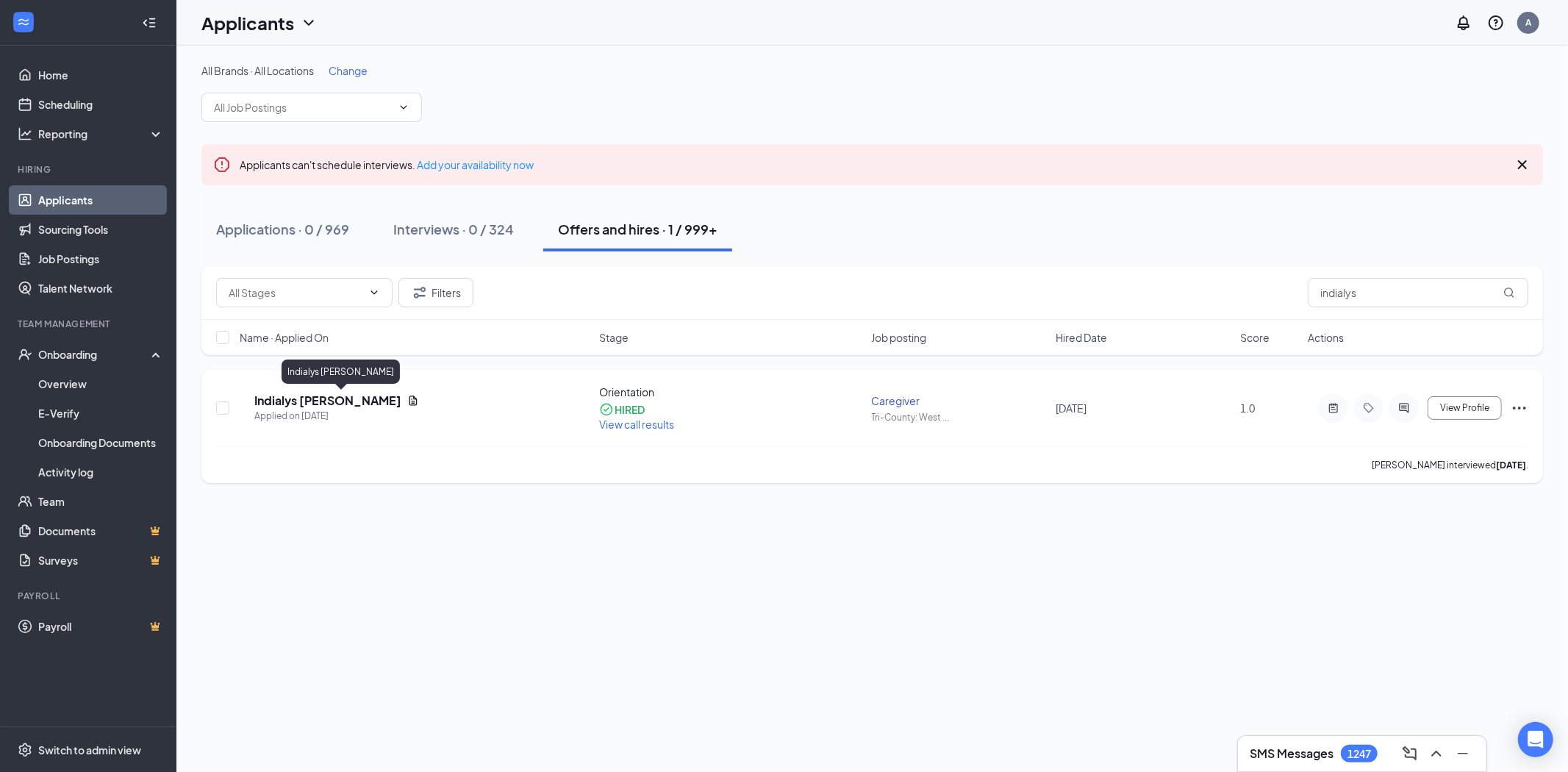
click at [348, 401] on h5 "Indialys [PERSON_NAME]" at bounding box center [328, 401] width 147 height 17
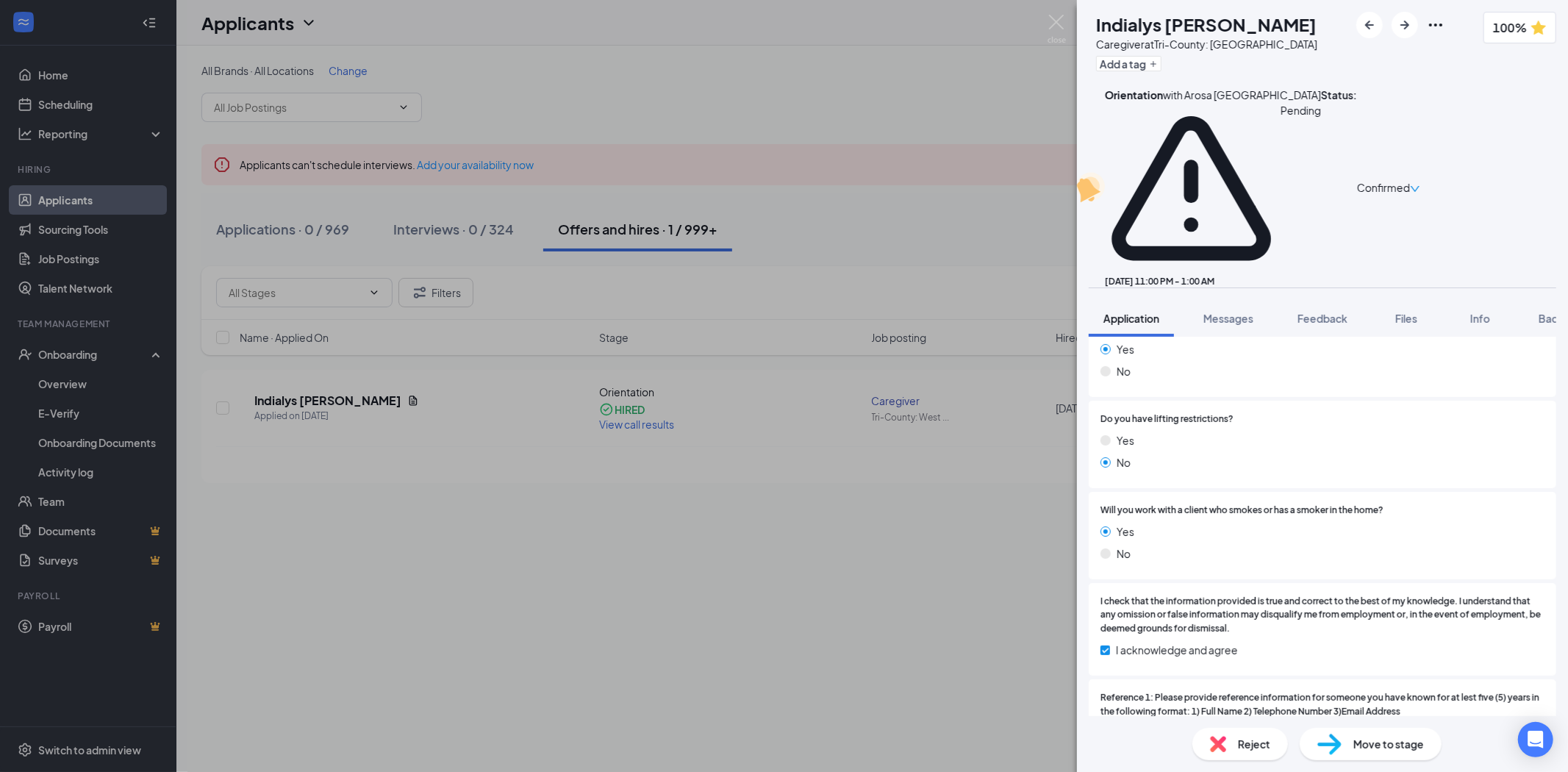
scroll to position [2041, 0]
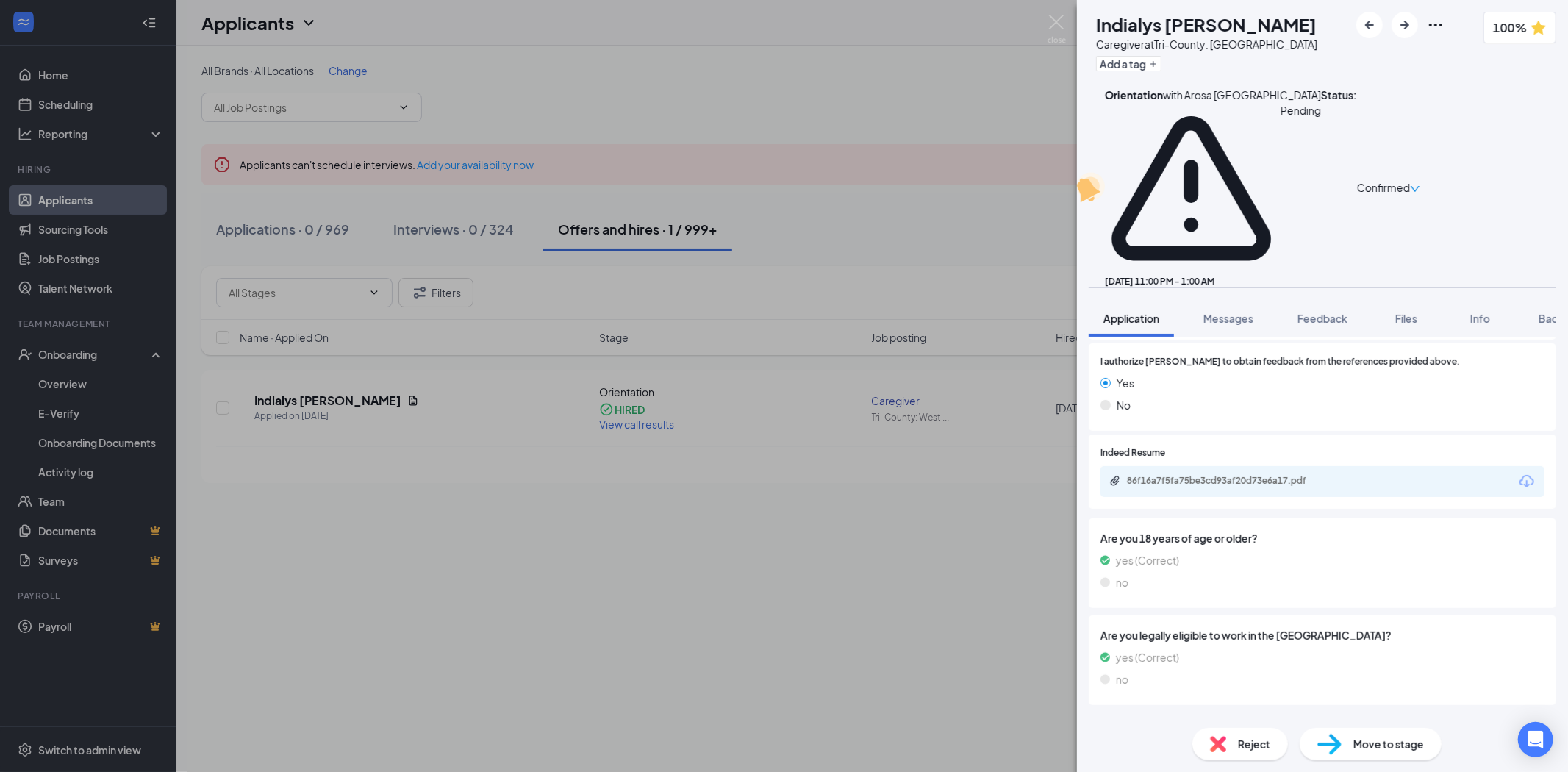
click at [1292, 709] on div "Offer Letter Version 1 of 1" at bounding box center [1322, 723] width 468 height 29
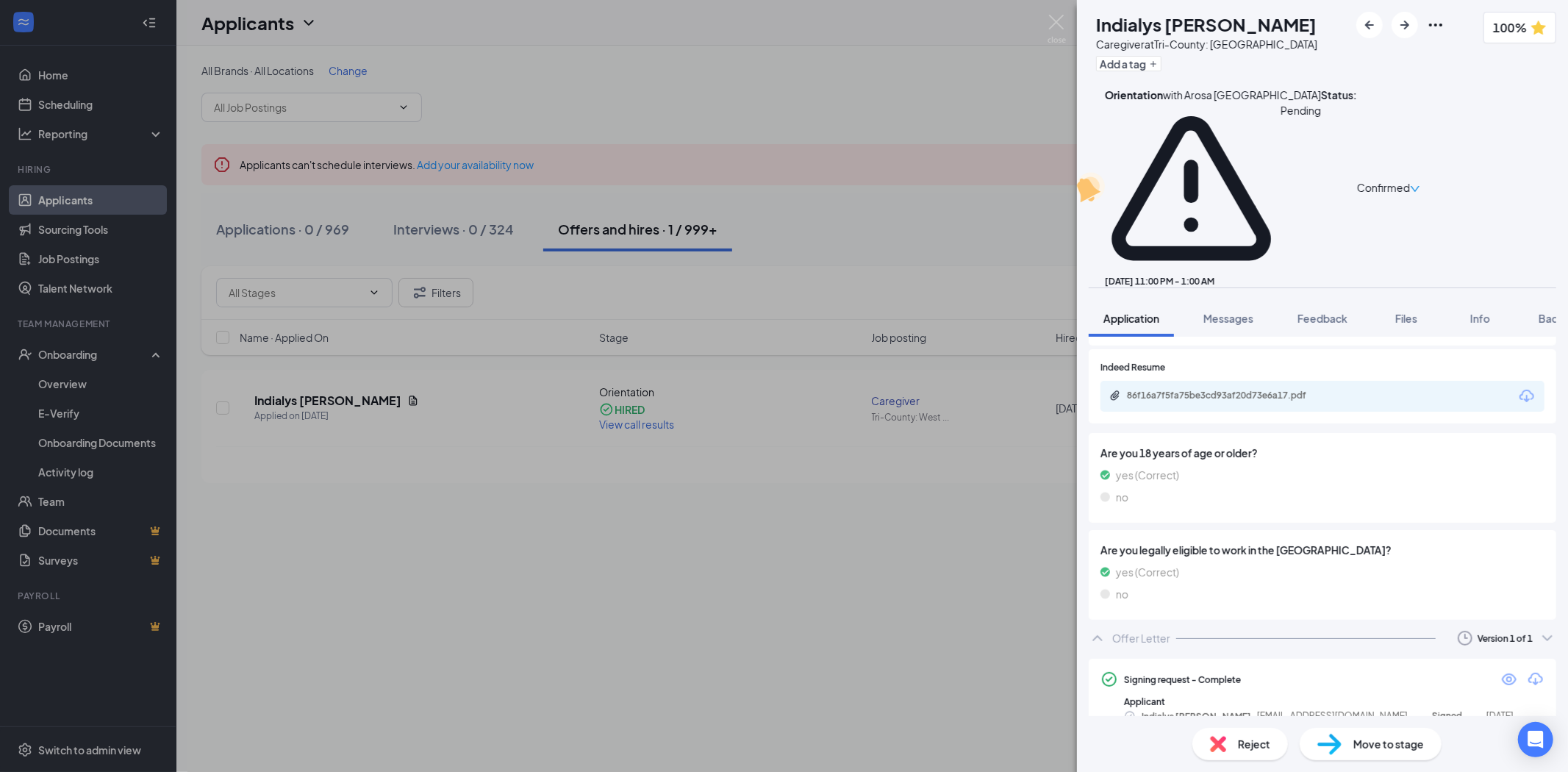
scroll to position [2128, 0]
click at [1328, 300] on button "Feedback" at bounding box center [1322, 318] width 80 height 37
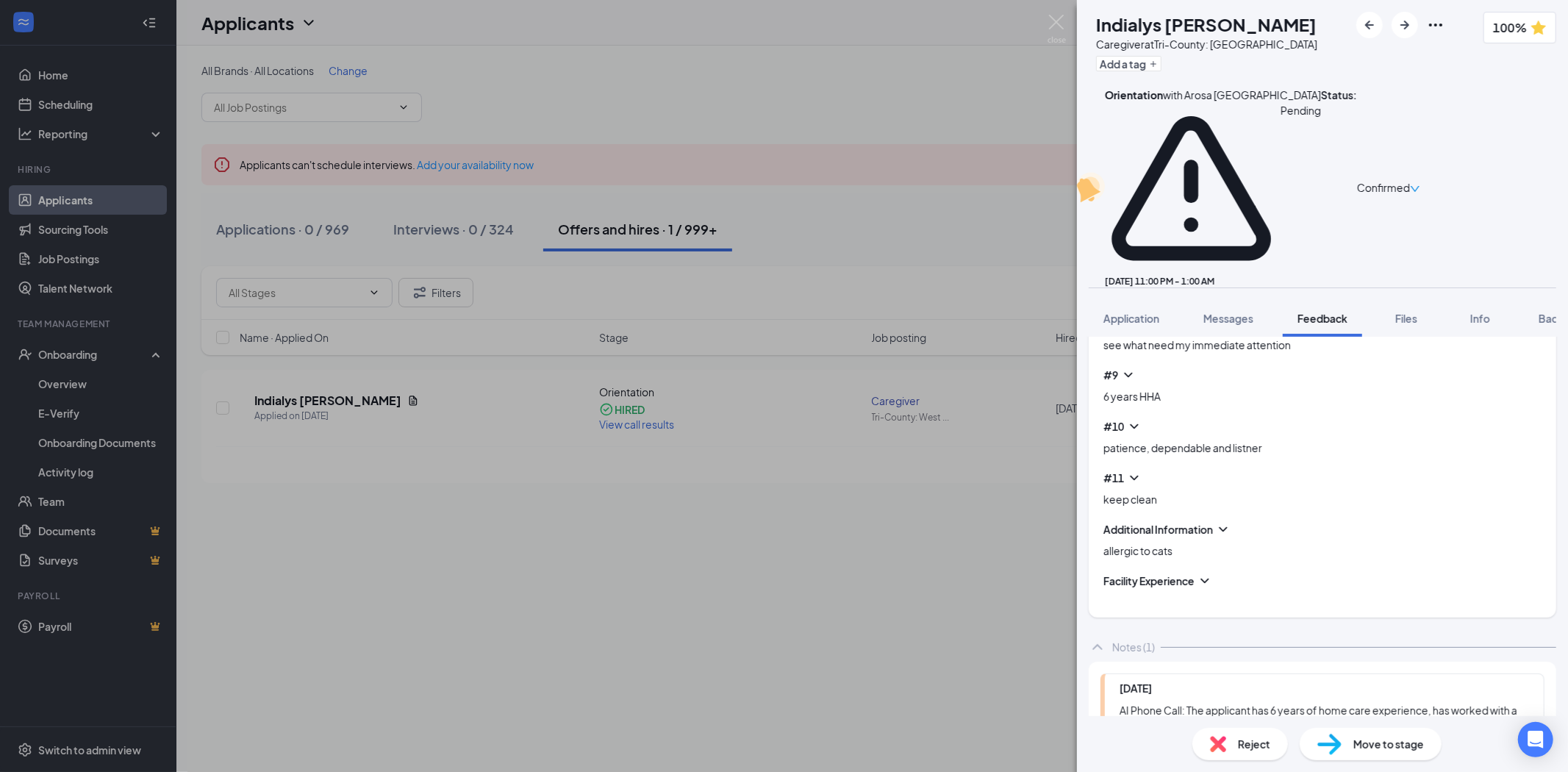
scroll to position [836, 0]
click at [1546, 312] on span "Background" at bounding box center [1569, 318] width 60 height 14
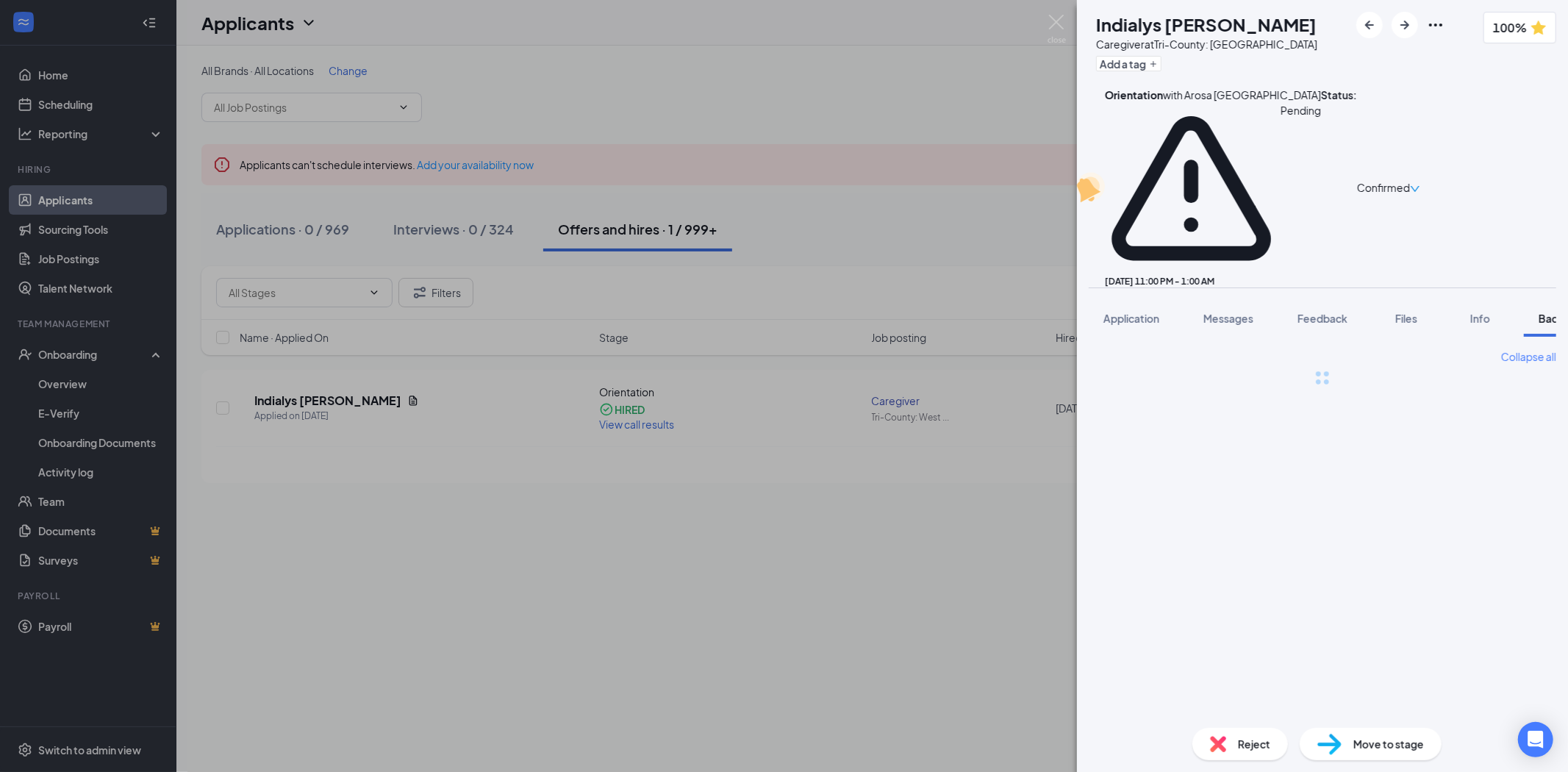
scroll to position [0, 60]
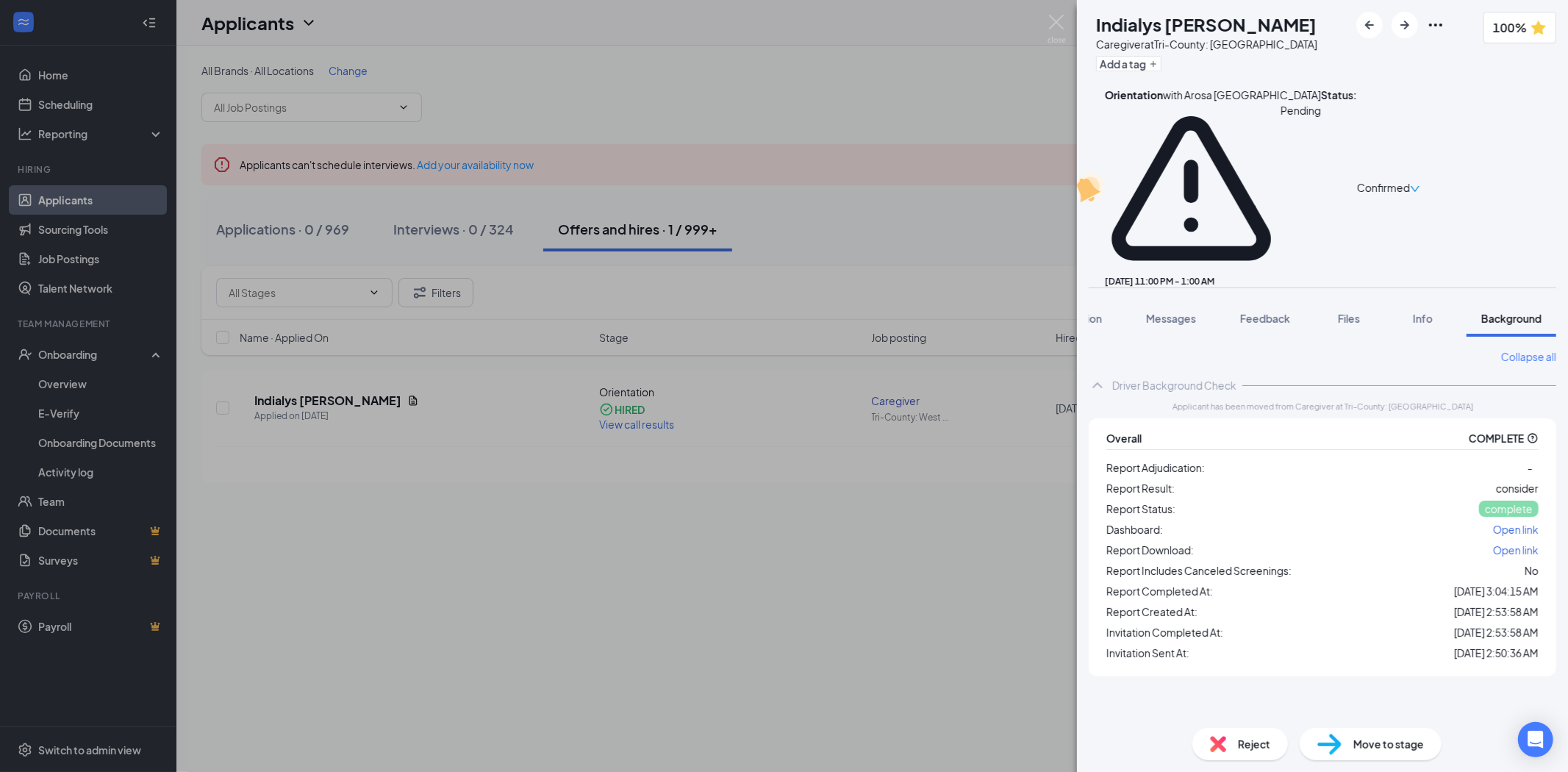
click at [1537, 543] on span "Open link" at bounding box center [1515, 550] width 46 height 14
click at [1354, 312] on span "Files" at bounding box center [1349, 318] width 22 height 14
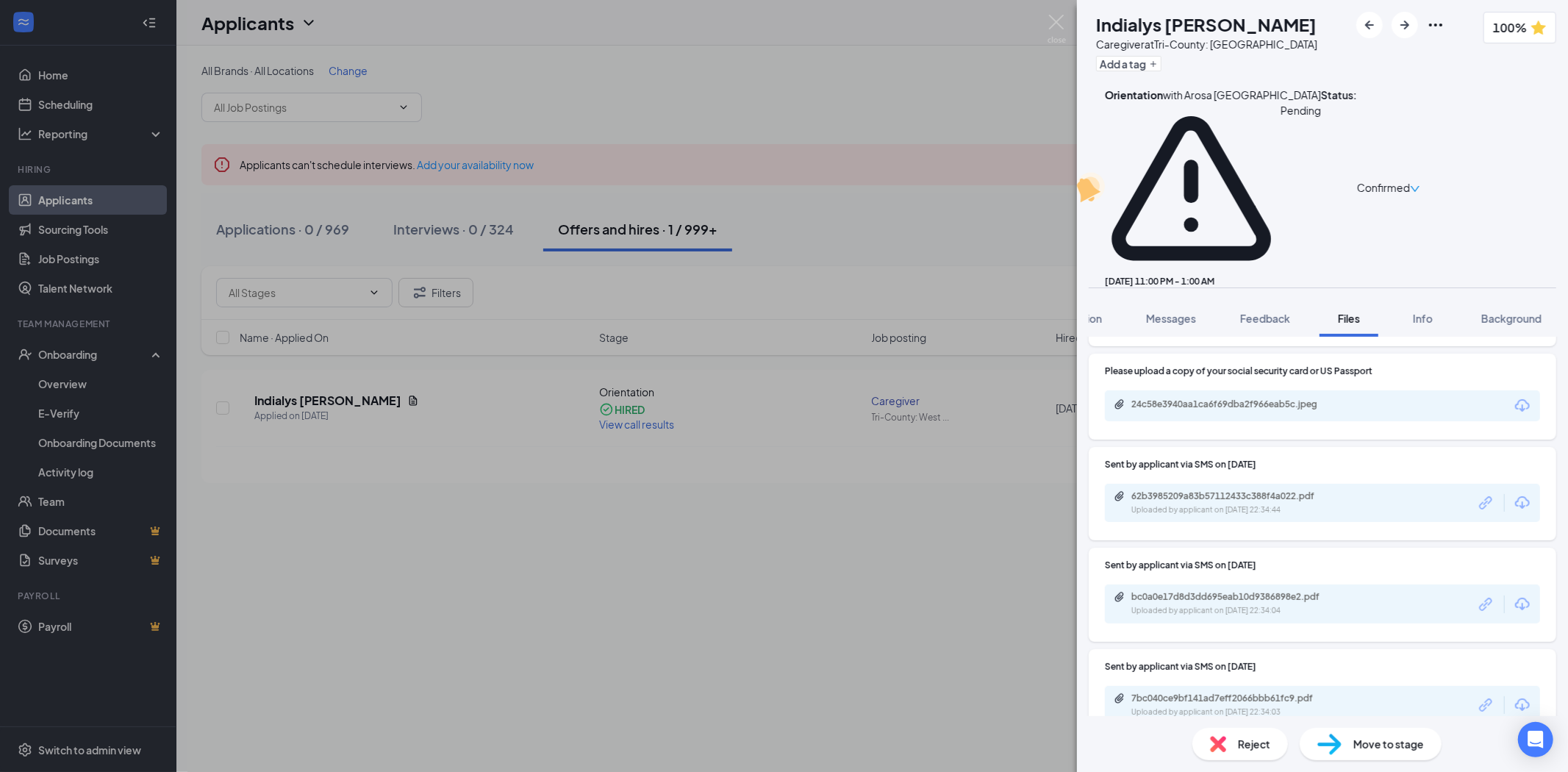
scroll to position [134, 0]
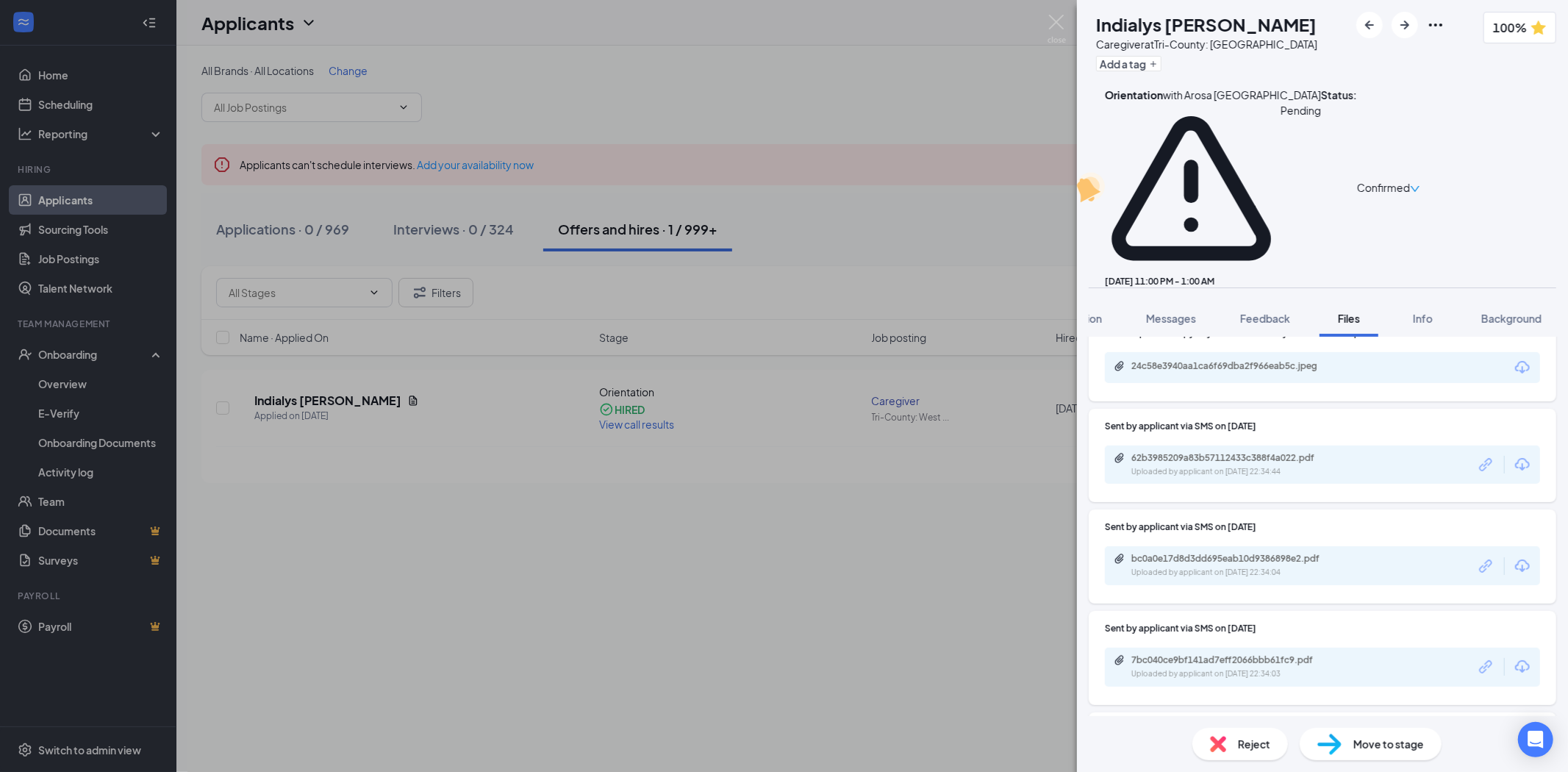
click at [1233, 466] on div "Uploaded by applicant on [DATE] 22:34:44" at bounding box center [1242, 472] width 221 height 12
click at [1196, 445] on div "62b3985209a83b57112433c388f4a022.pdf Uploaded by applicant on [DATE] 22:34:44" at bounding box center [1322, 465] width 436 height 39
click at [1196, 466] on div "Uploaded by applicant on [DATE] 22:34:44" at bounding box center [1242, 472] width 221 height 12
click at [1255, 654] on div "7bc040ce9bf141ad7eff2066bbb61fc9.pdf" at bounding box center [1235, 660] width 206 height 12
click at [1048, 24] on img at bounding box center [1057, 29] width 18 height 29
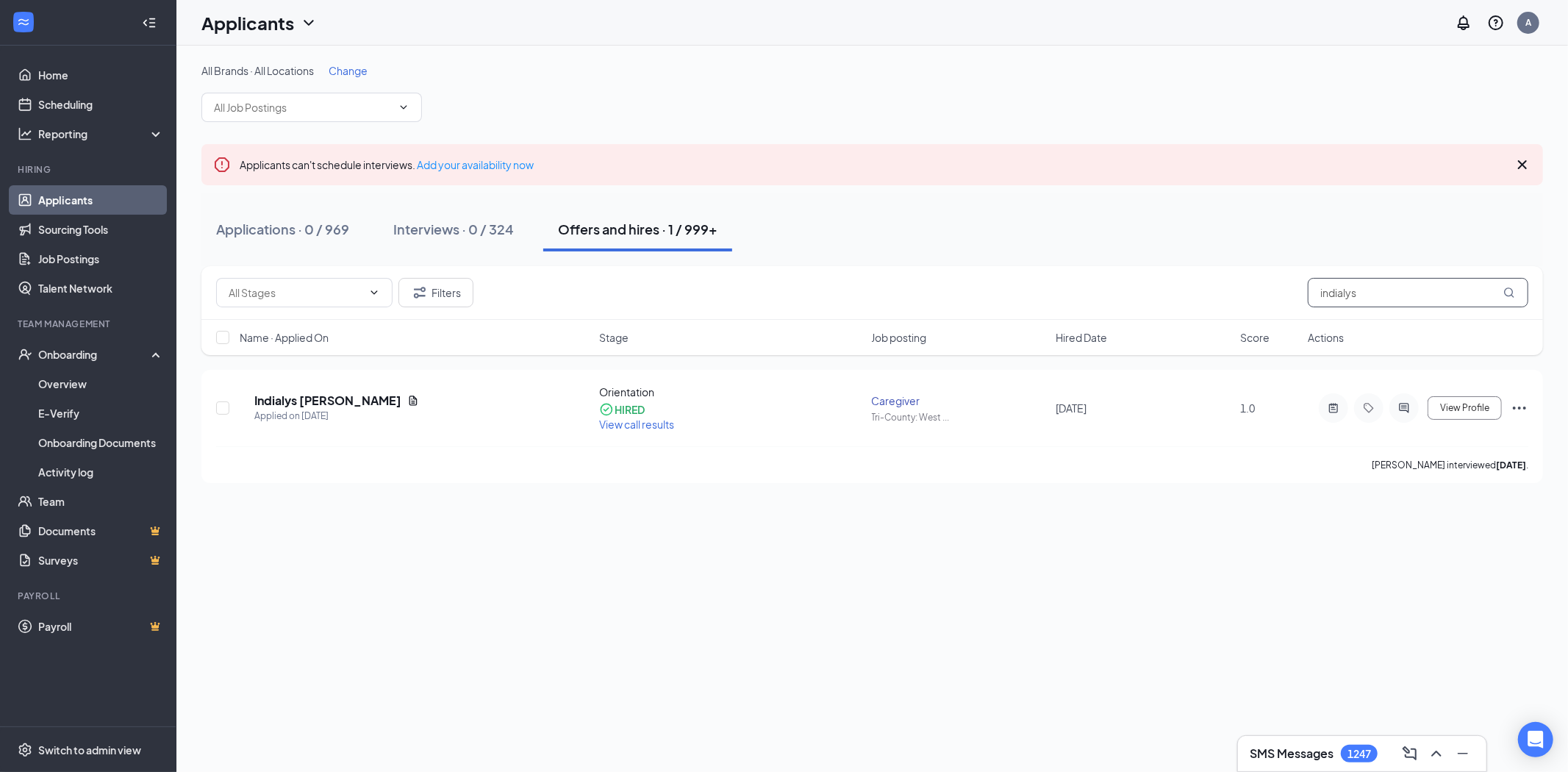
click at [1406, 285] on input "indialys" at bounding box center [1419, 292] width 221 height 29
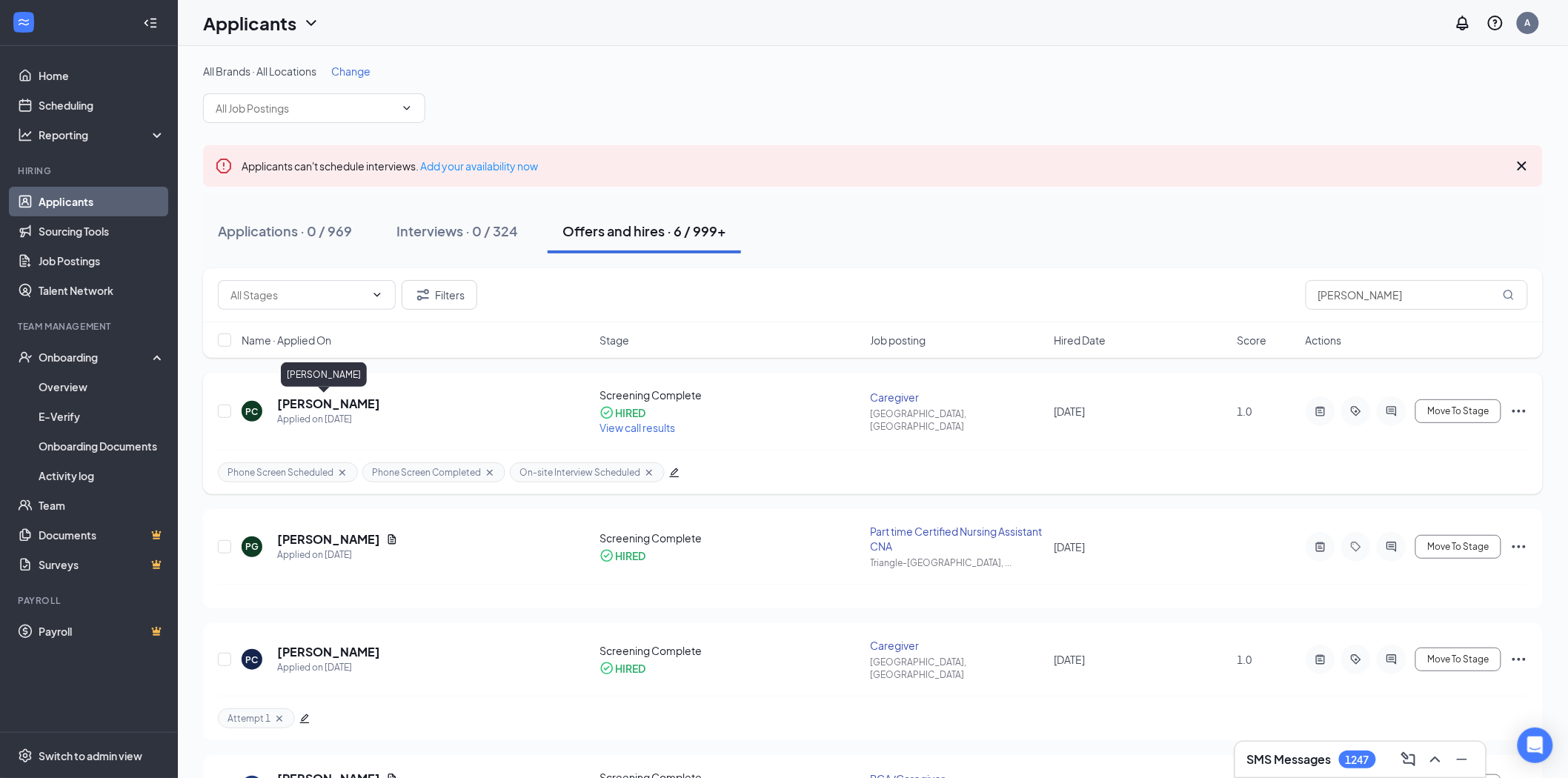
click at [343, 403] on h5 "[PERSON_NAME]" at bounding box center [329, 404] width 103 height 17
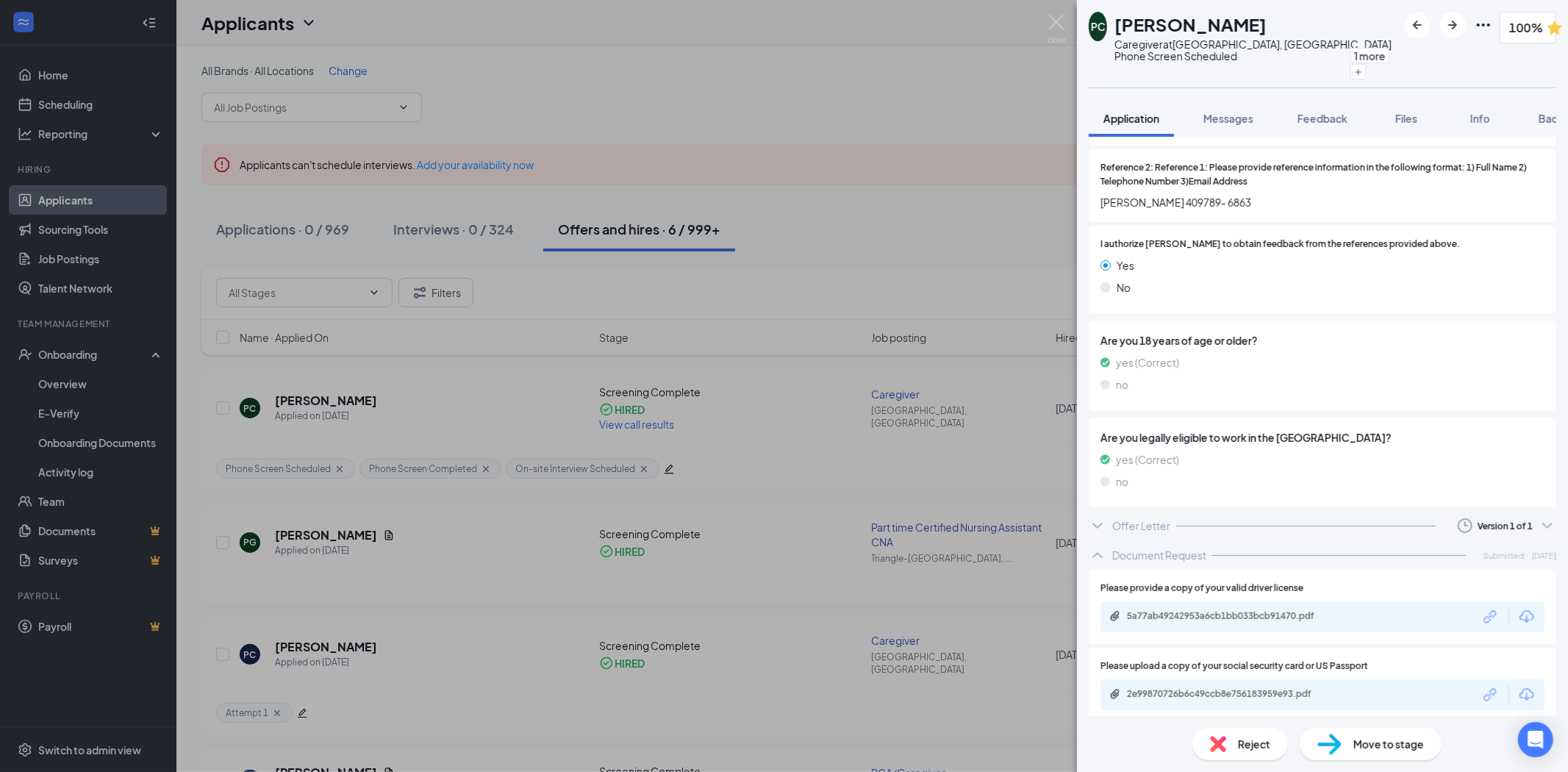
scroll to position [2043, 0]
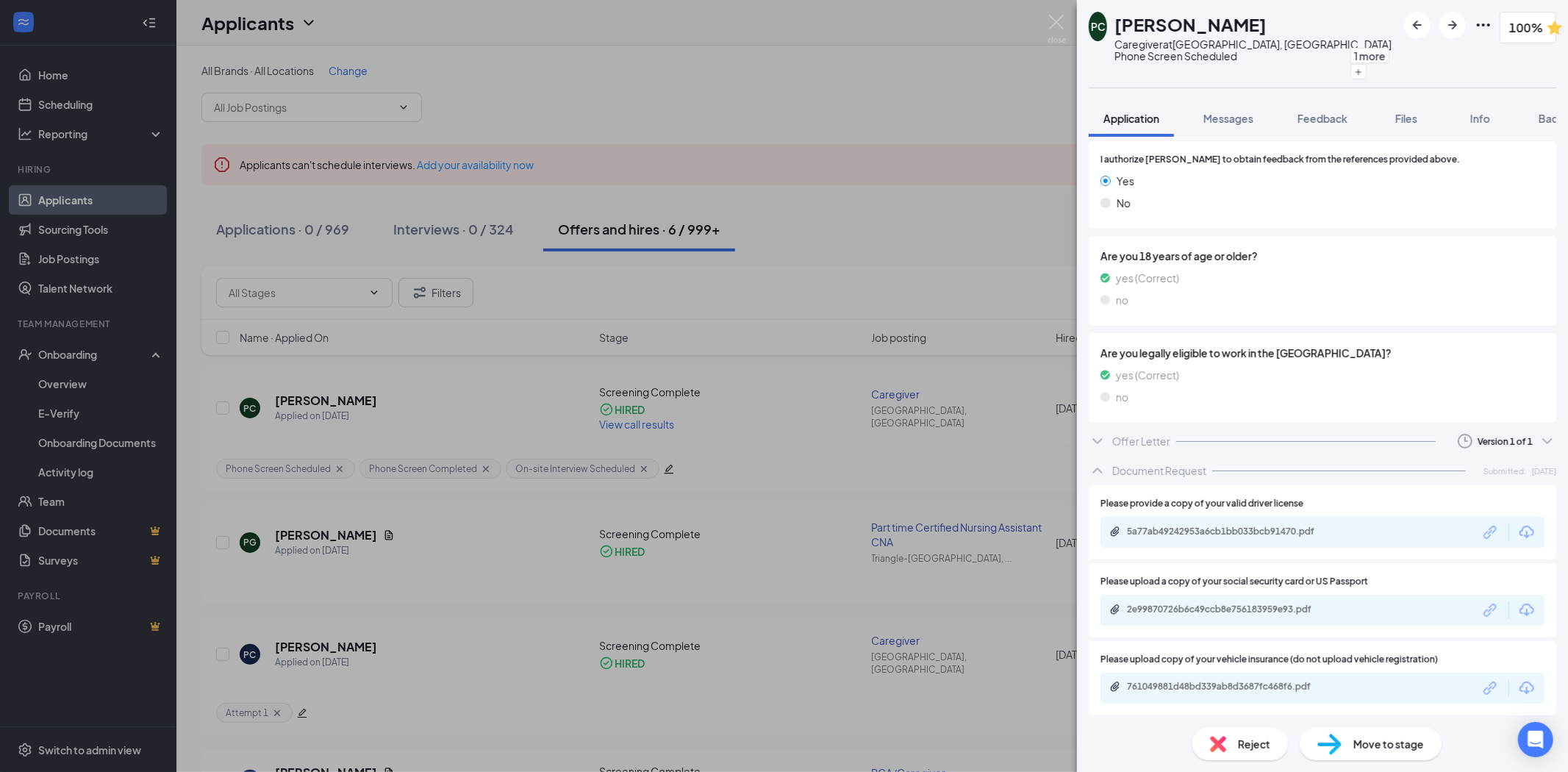
click at [1340, 436] on div "Offer Letter Version 1 of 1" at bounding box center [1322, 441] width 468 height 29
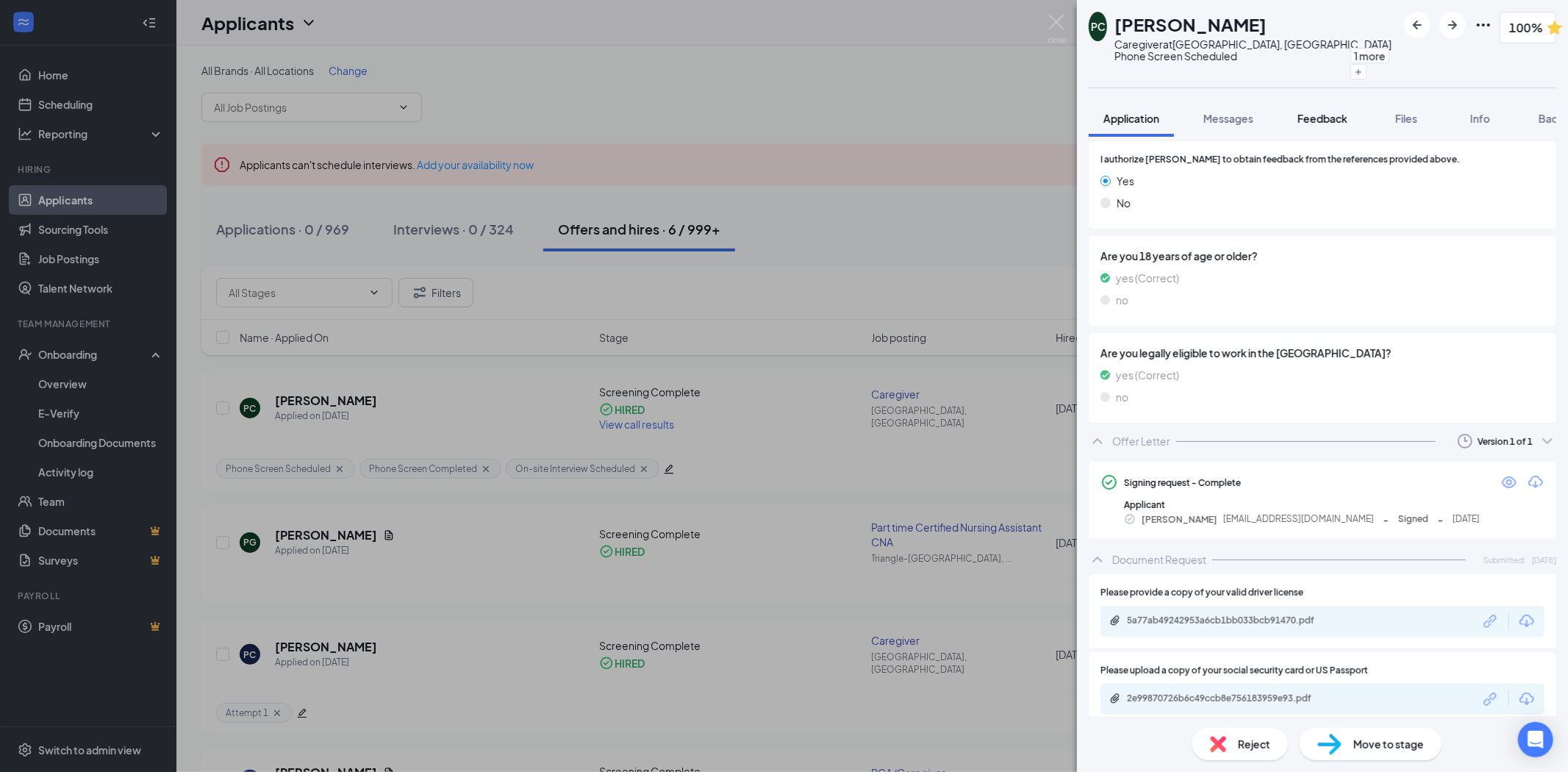
click at [1304, 116] on span "Feedback" at bounding box center [1322, 119] width 50 height 14
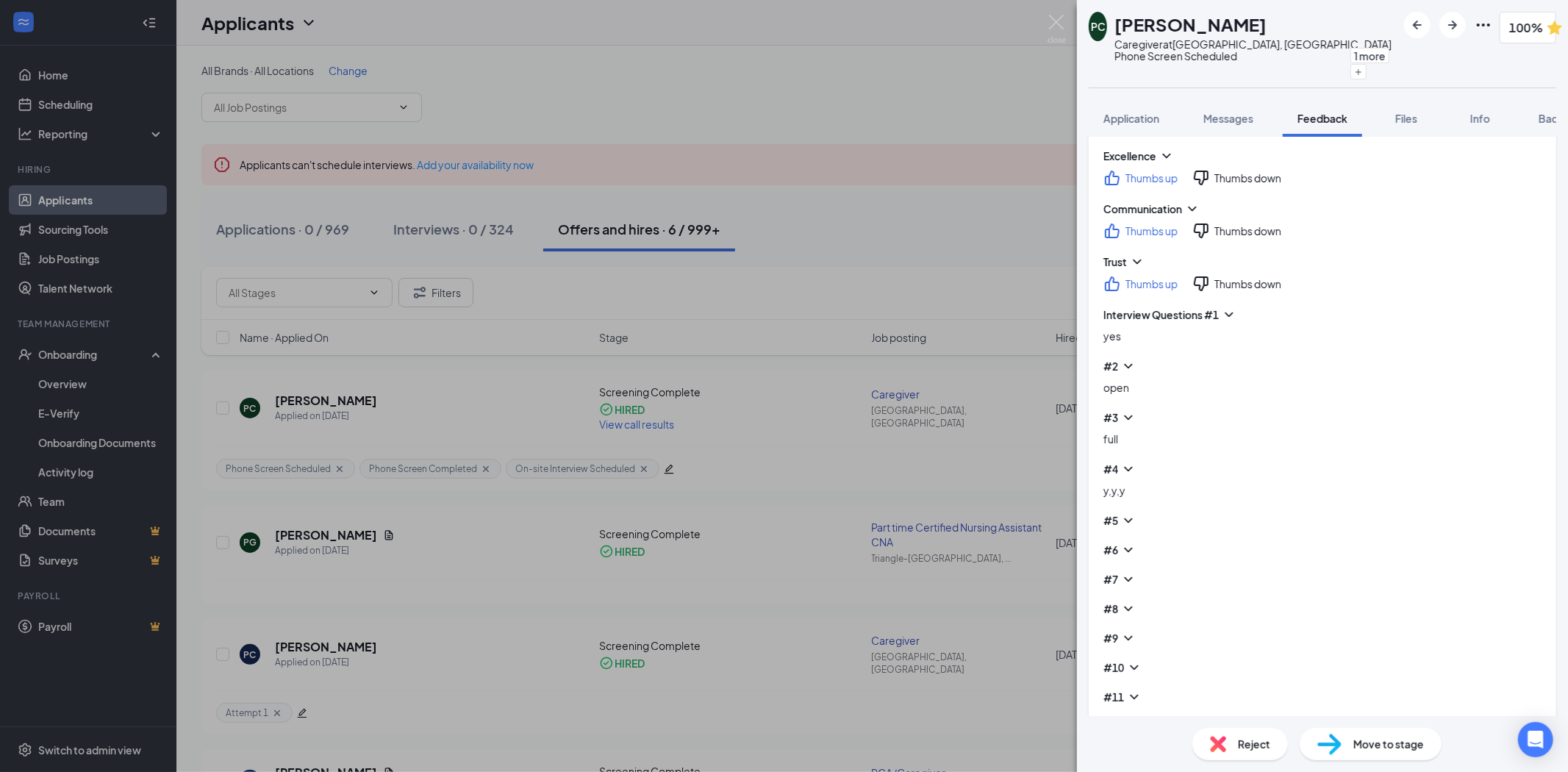
scroll to position [585, 0]
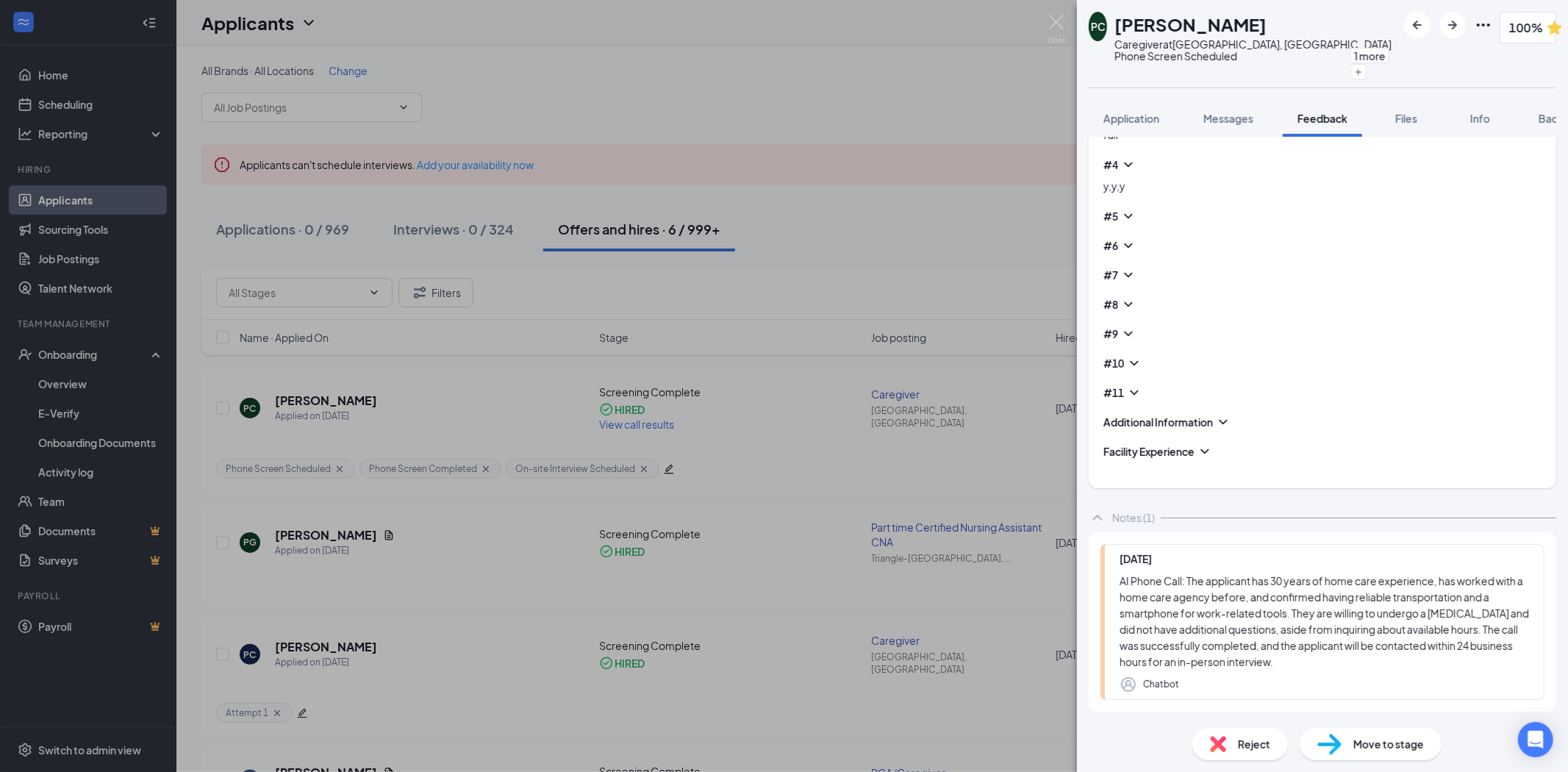
drag, startPoint x: 1546, startPoint y: 123, endPoint x: 1555, endPoint y: 176, distance: 53.8
click at [1546, 123] on span "Background" at bounding box center [1569, 119] width 60 height 14
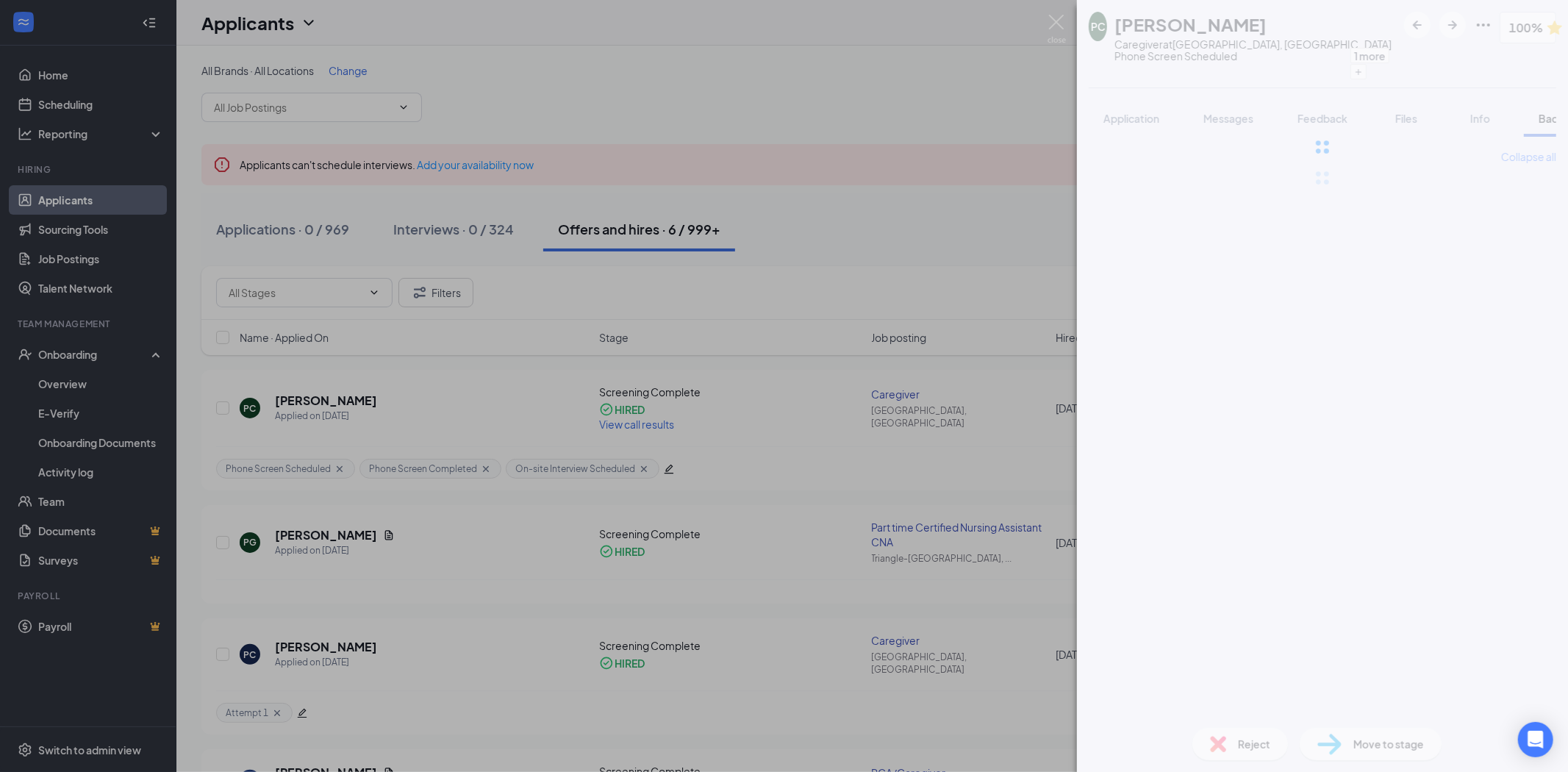
scroll to position [0, 60]
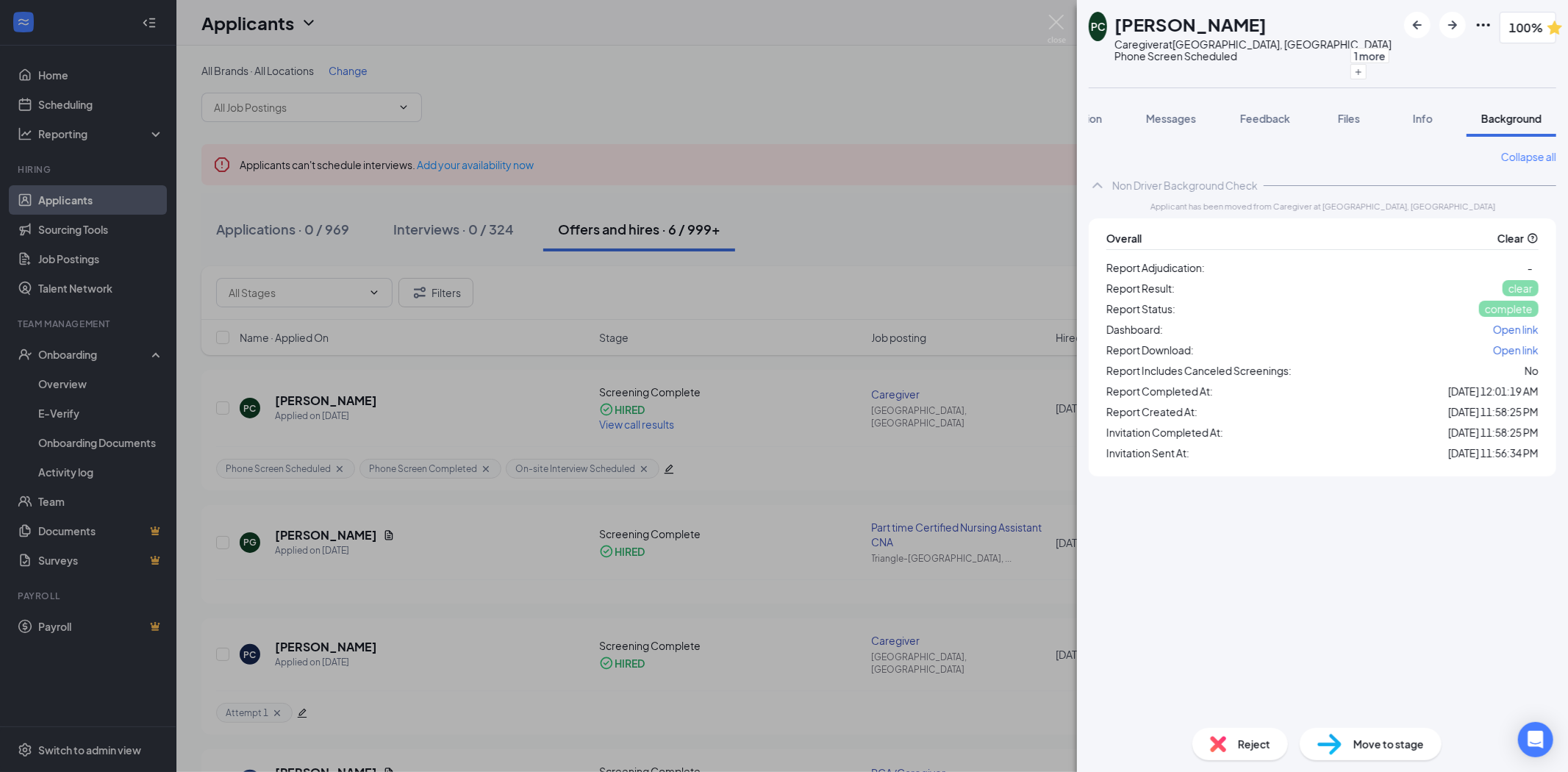
drag, startPoint x: 1348, startPoint y: 134, endPoint x: 1345, endPoint y: 143, distance: 9.5
click at [1348, 133] on button "Files" at bounding box center [1349, 118] width 59 height 37
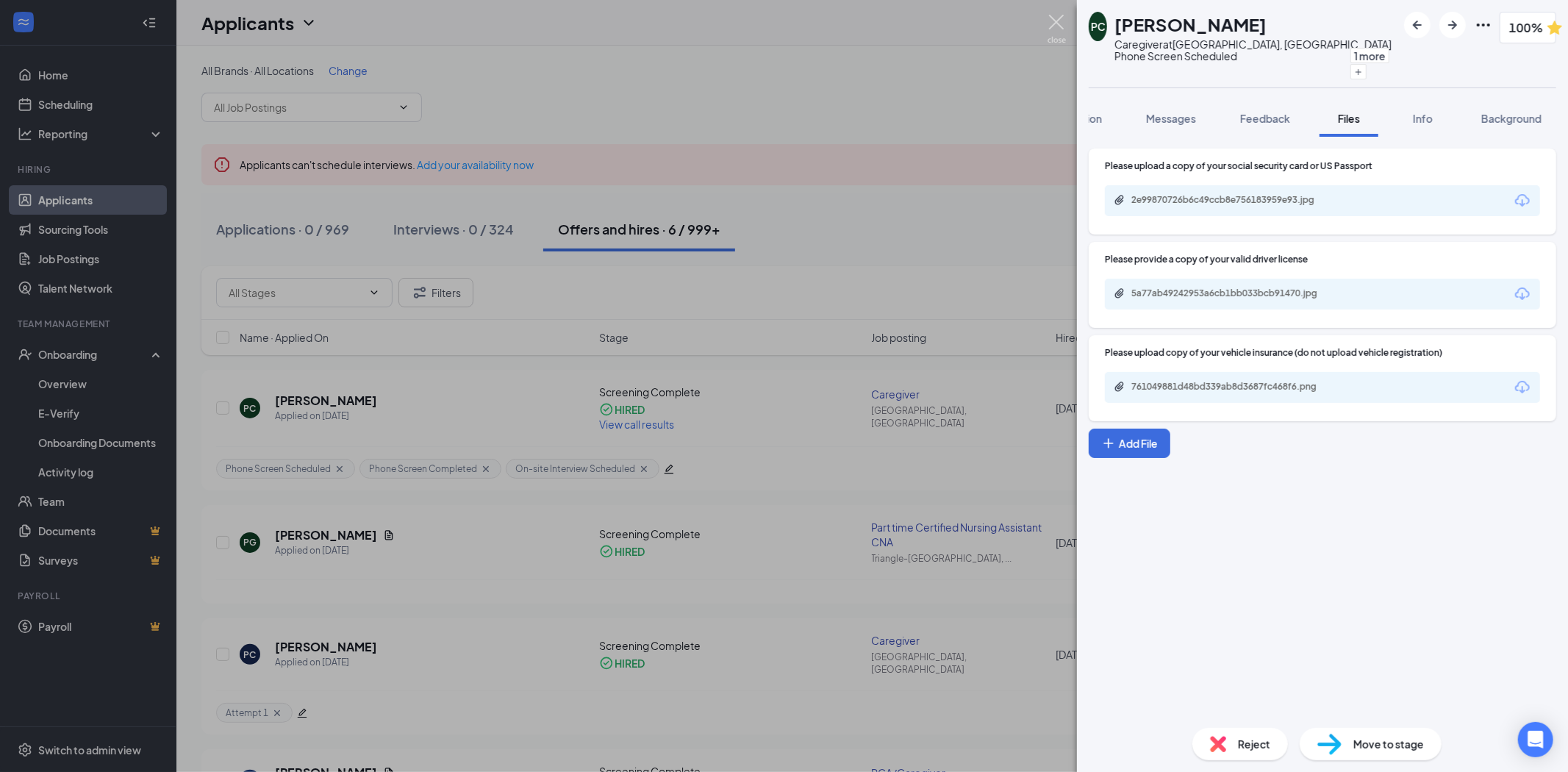
click at [1060, 27] on img at bounding box center [1057, 29] width 18 height 29
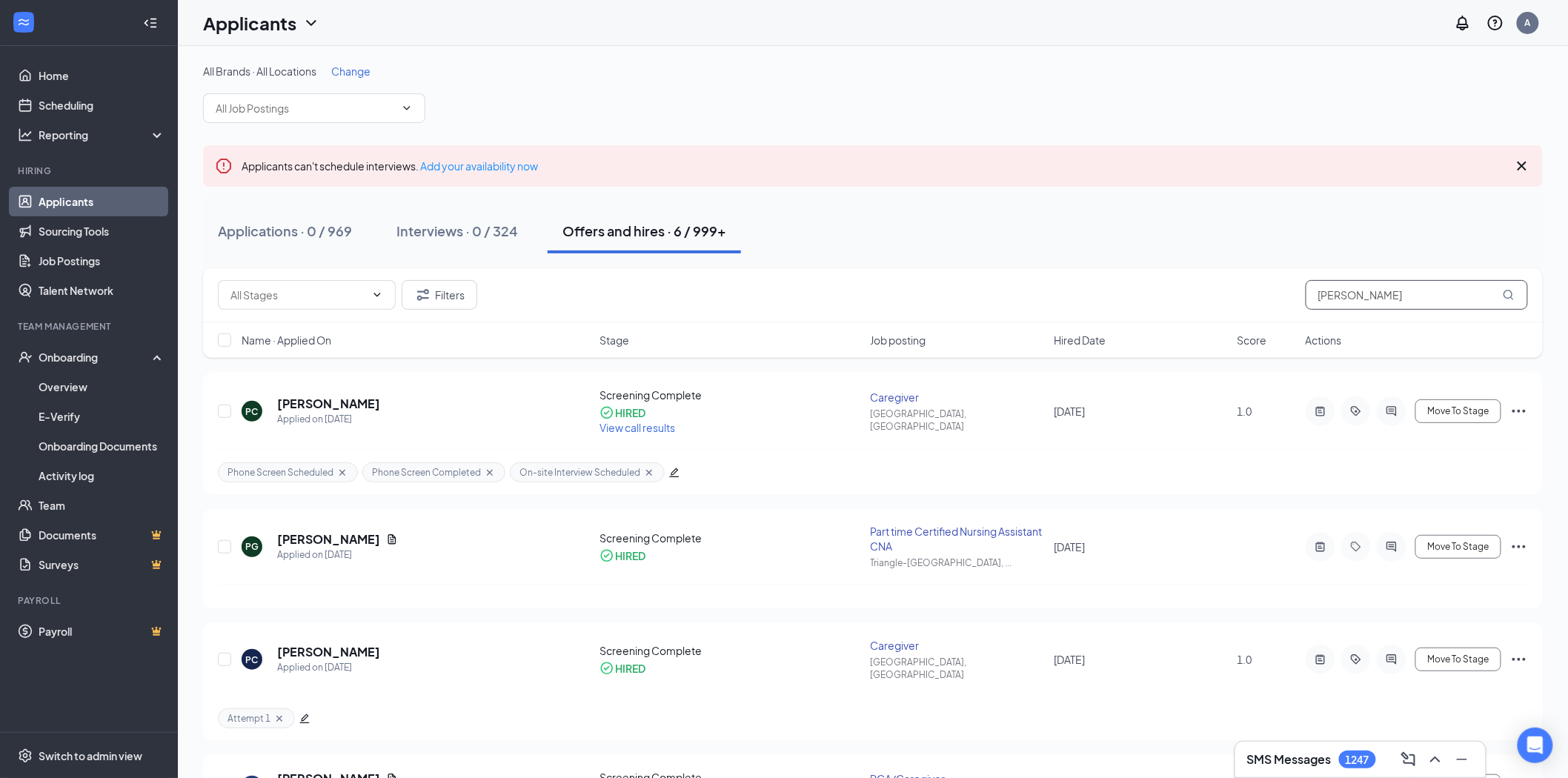
click at [1339, 286] on input "[PERSON_NAME]" at bounding box center [1417, 294] width 223 height 30
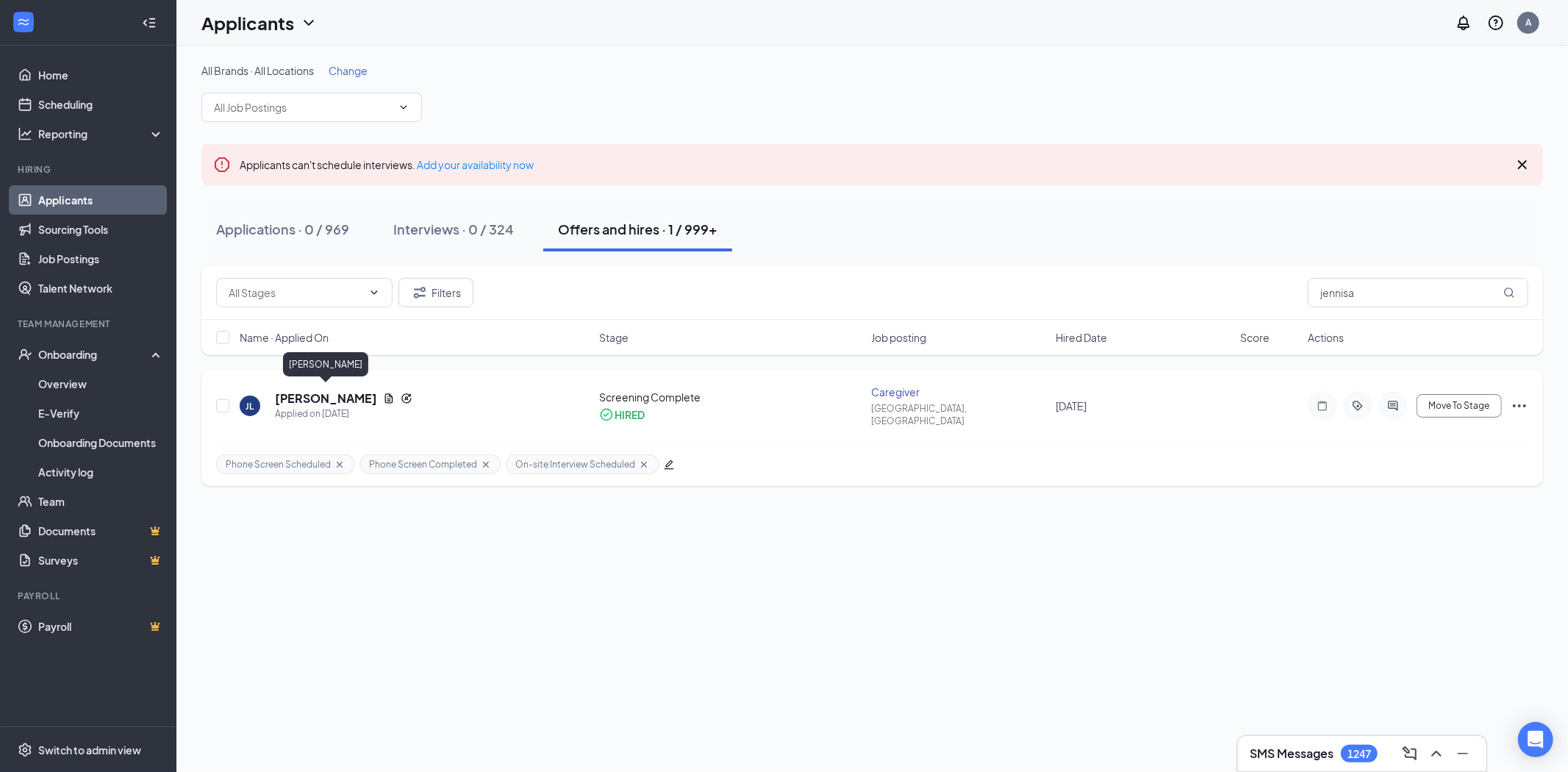
click at [335, 391] on h5 "[PERSON_NAME]" at bounding box center [326, 399] width 102 height 17
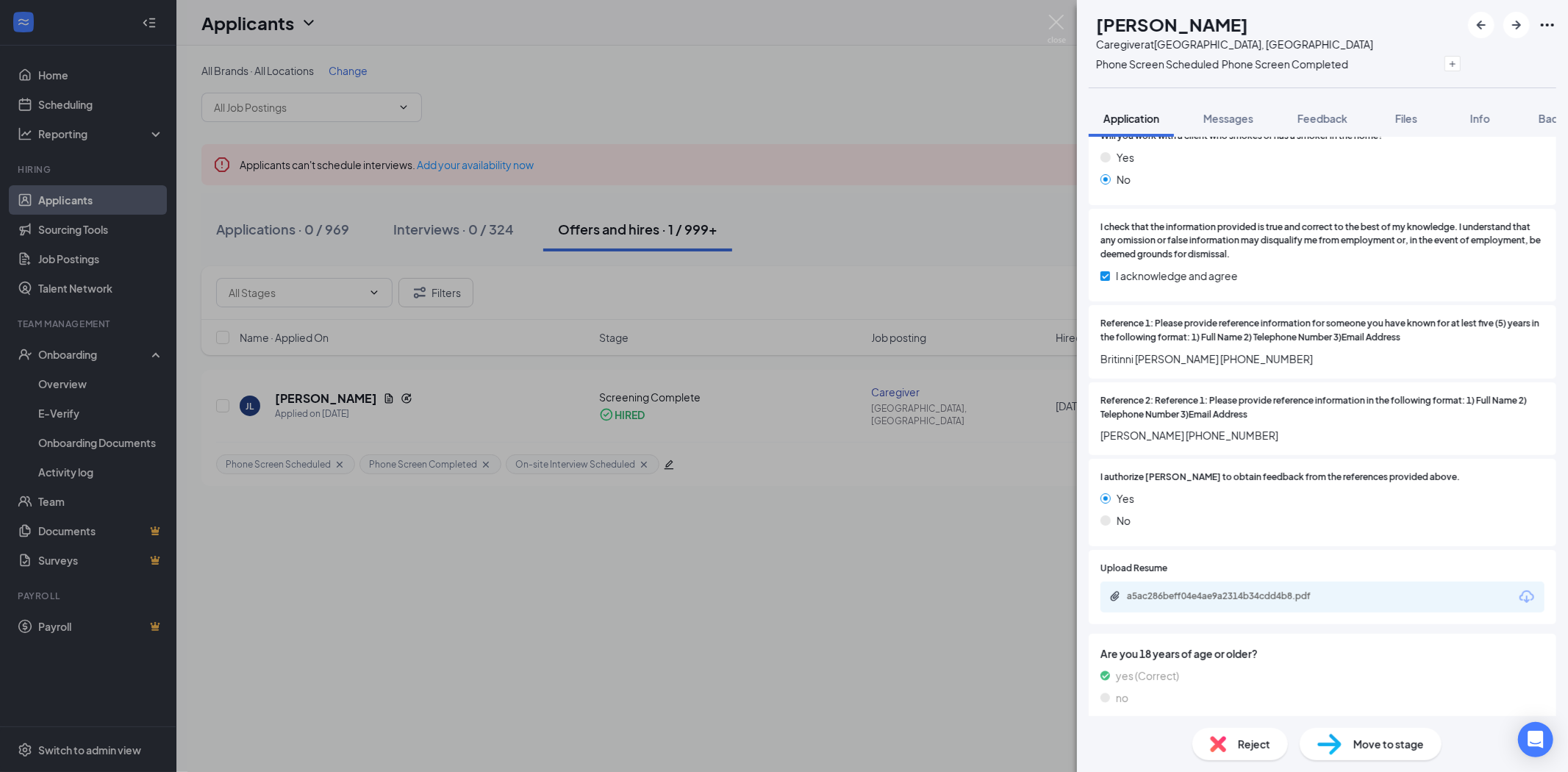
scroll to position [1897, 0]
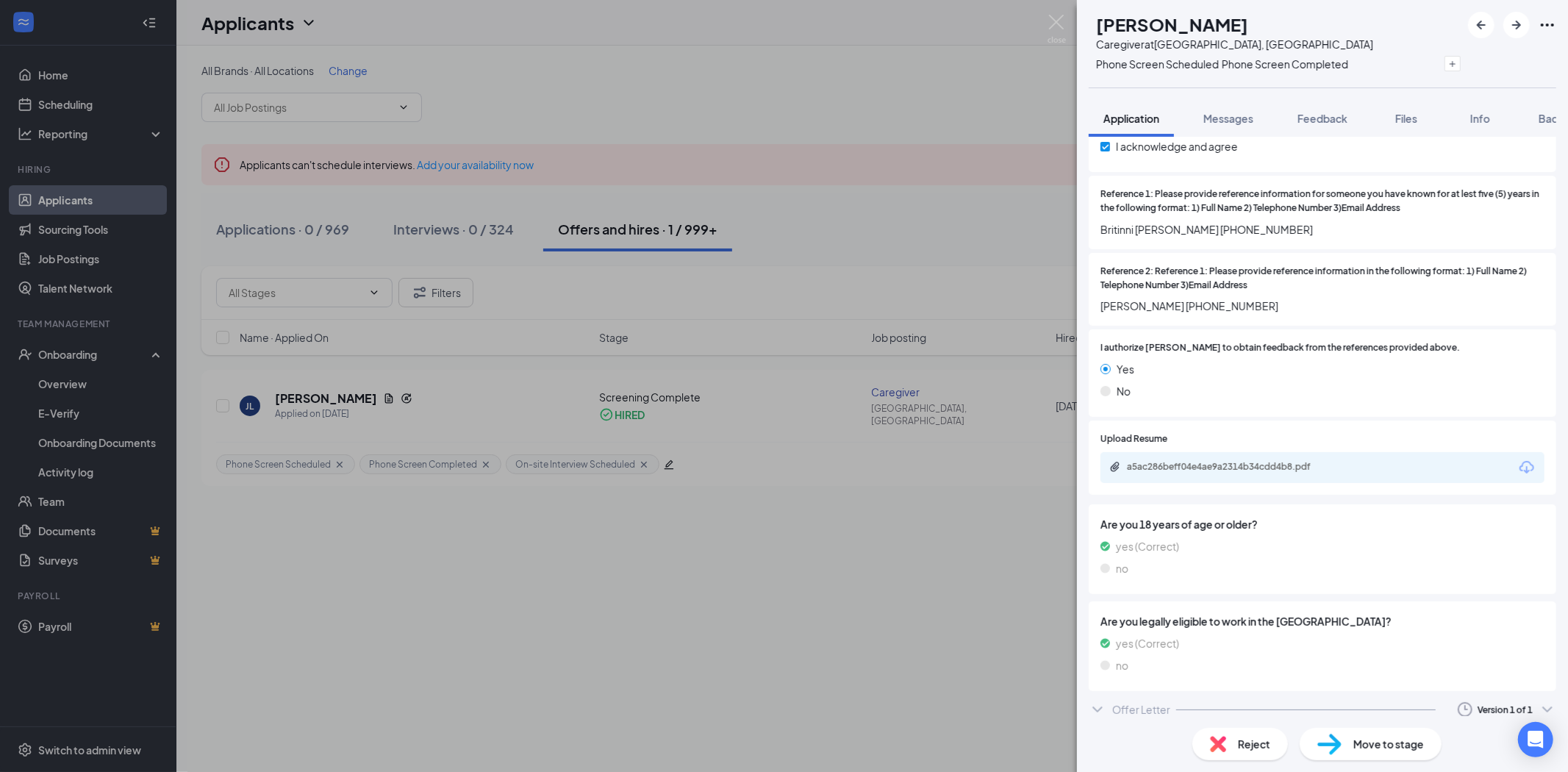
click at [1167, 696] on div "Offer Letter Version 1 of 1" at bounding box center [1322, 709] width 468 height 29
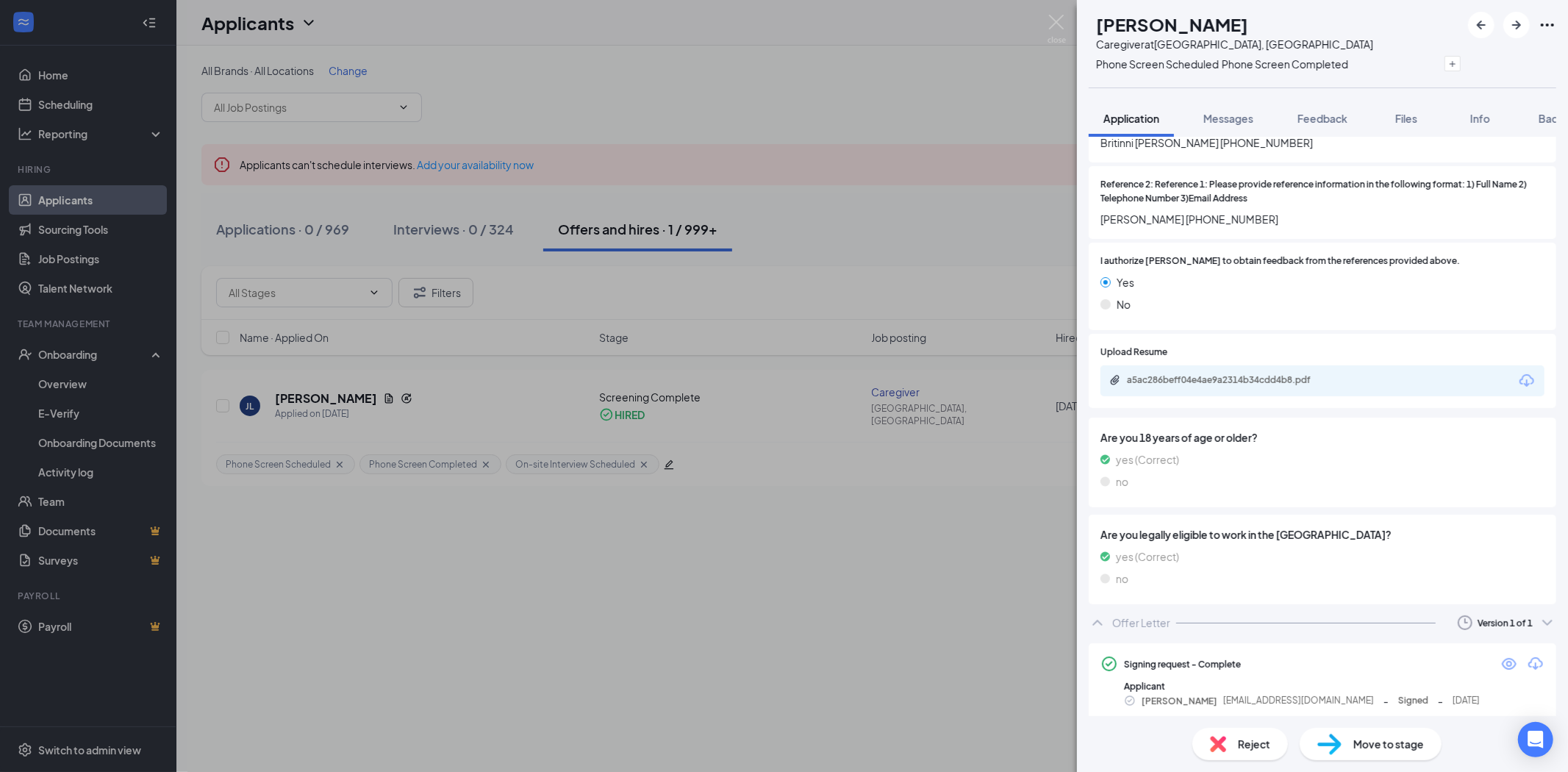
scroll to position [1989, 0]
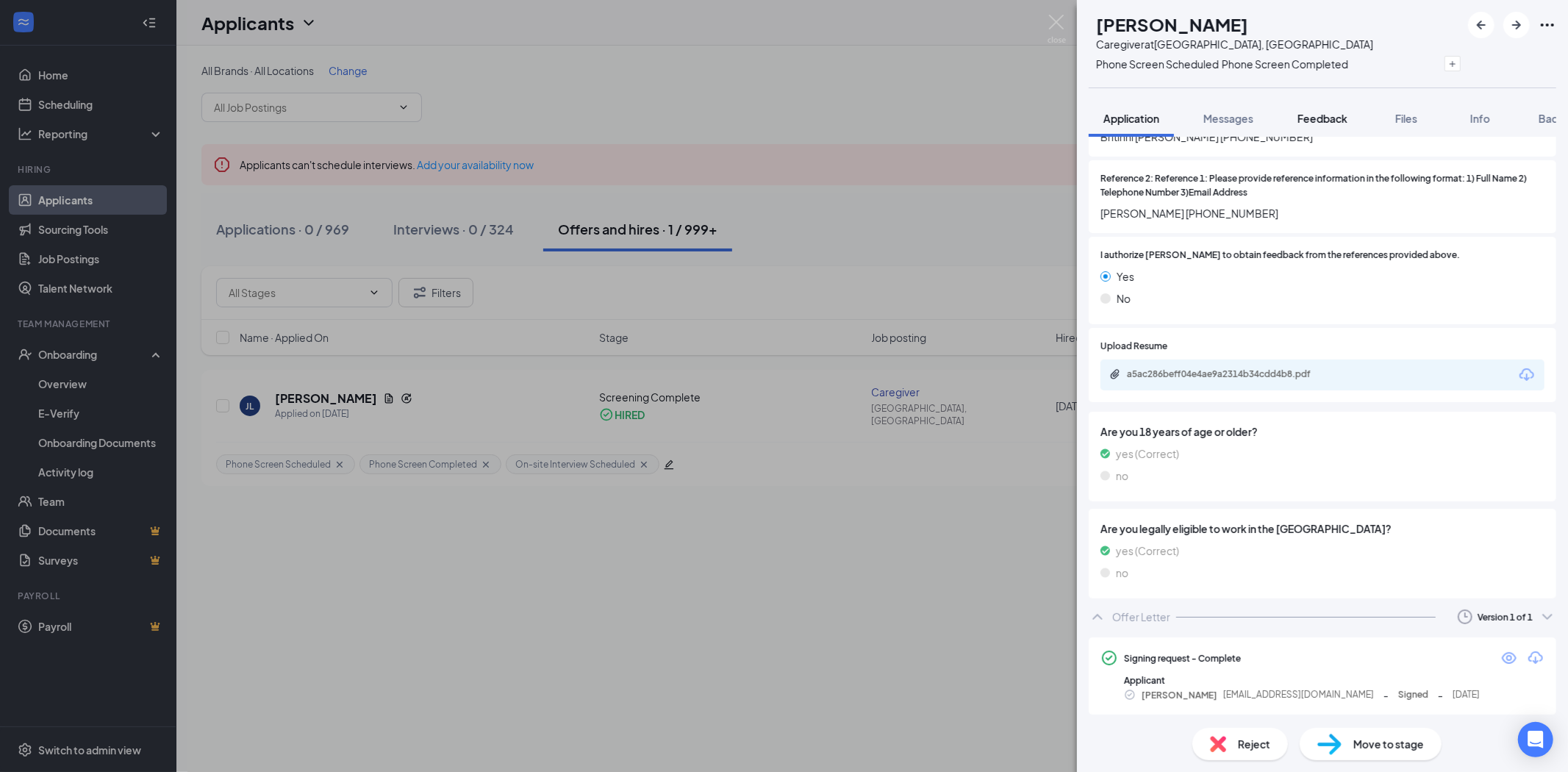
click at [1310, 122] on span "Feedback" at bounding box center [1322, 119] width 50 height 14
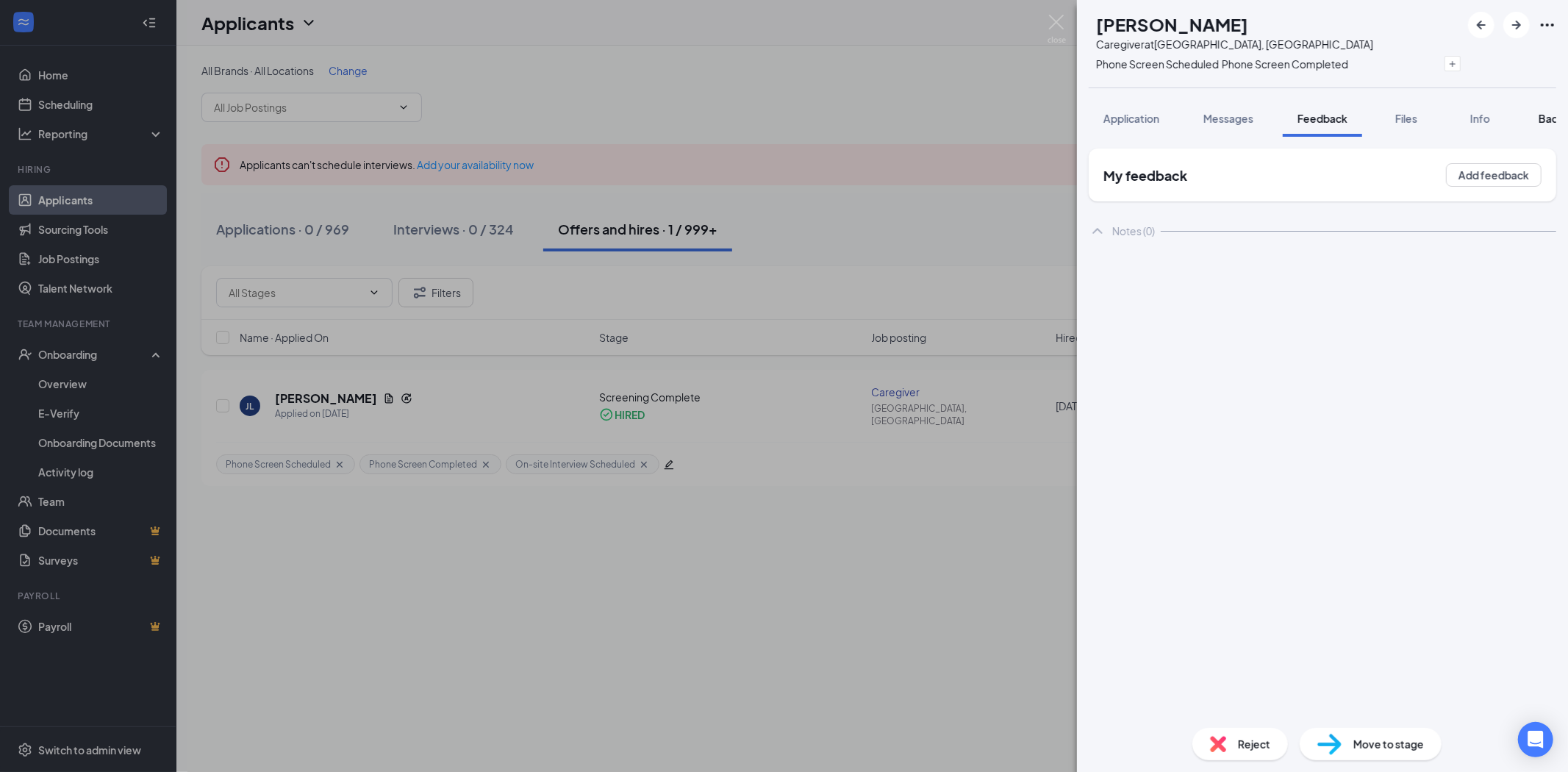
click at [1549, 122] on span "Background" at bounding box center [1569, 119] width 60 height 14
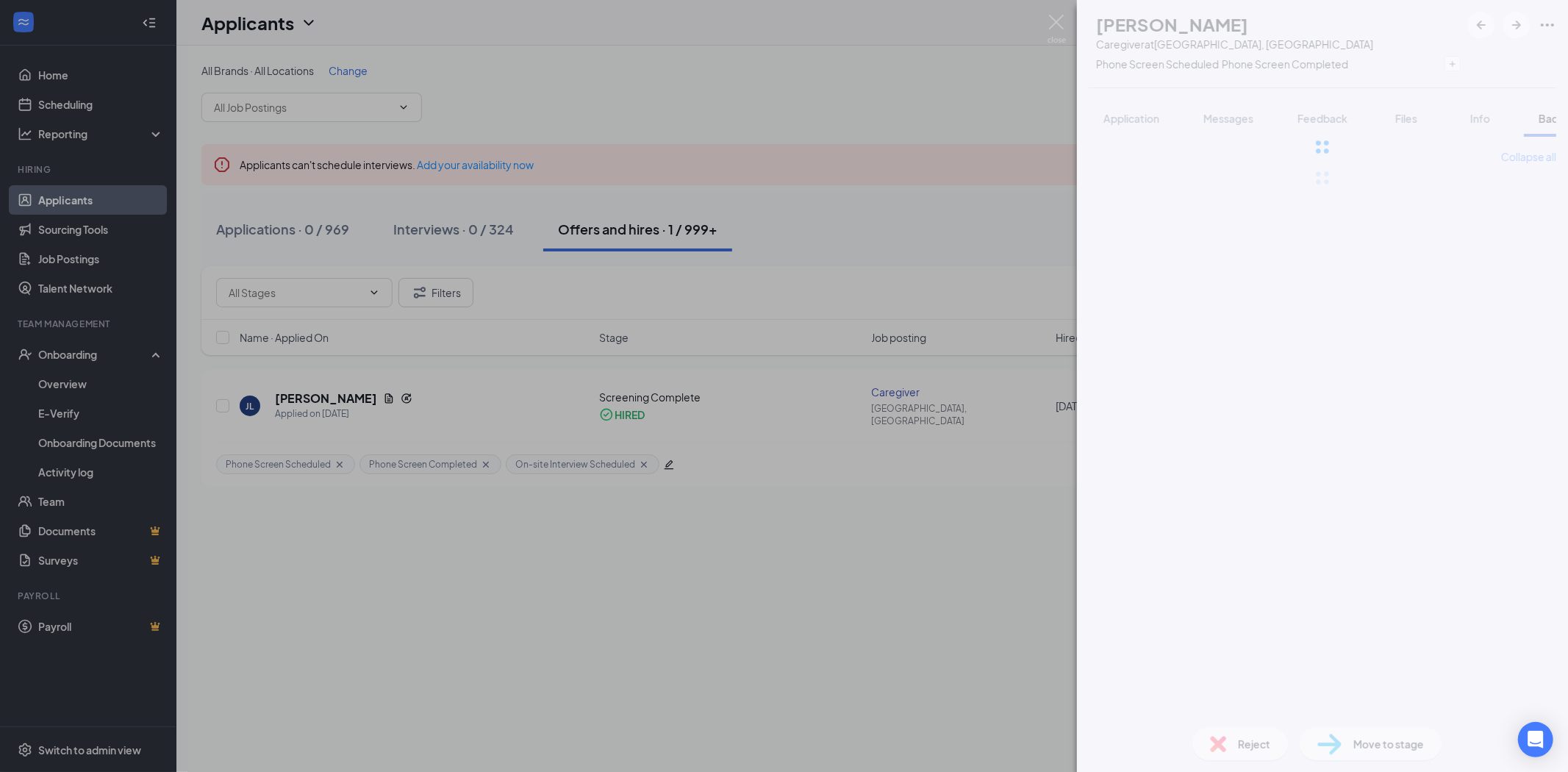
scroll to position [0, 60]
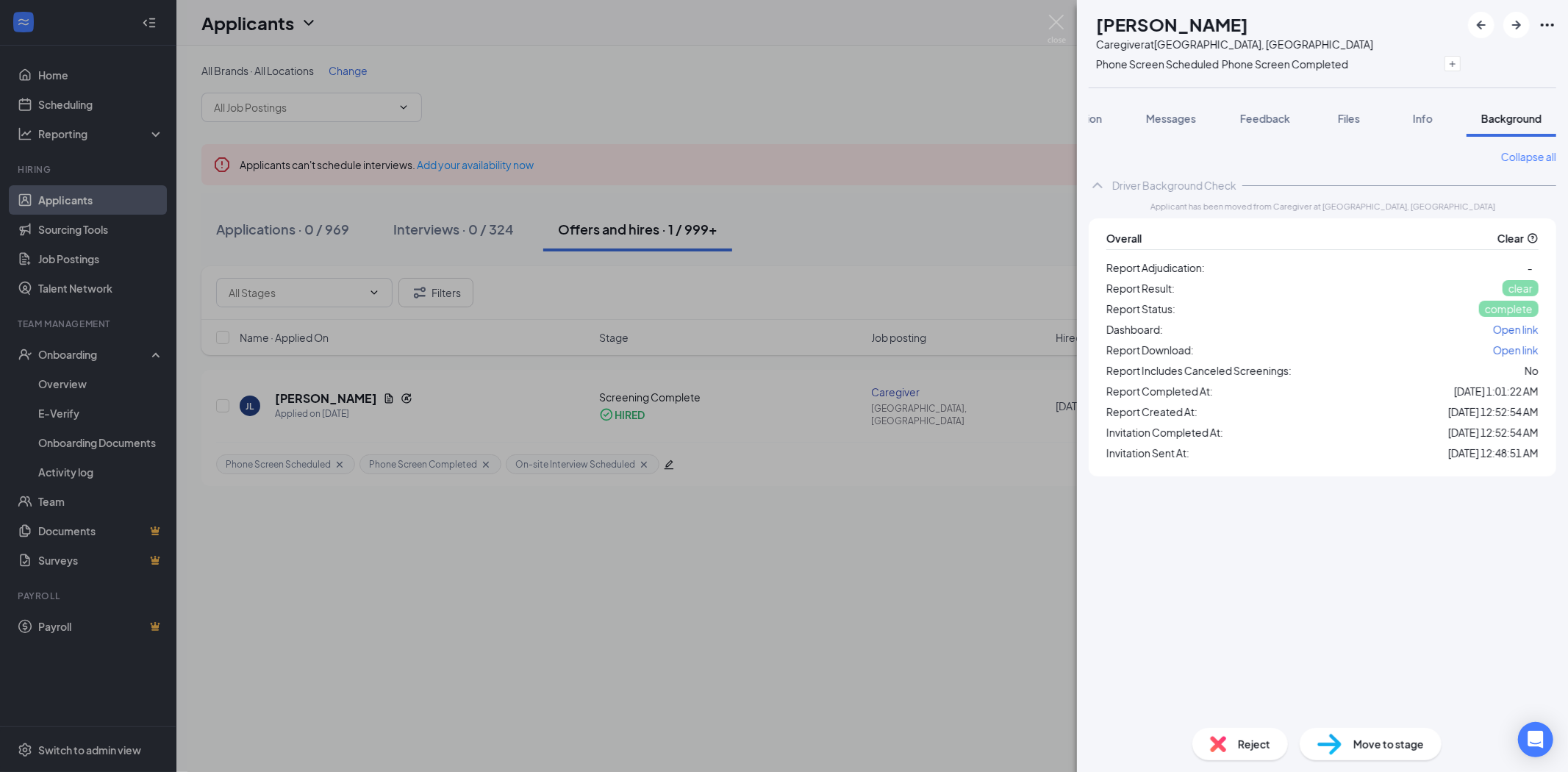
drag, startPoint x: 1355, startPoint y: 113, endPoint x: 1355, endPoint y: 142, distance: 29.0
click at [1355, 113] on span "Files" at bounding box center [1349, 119] width 22 height 14
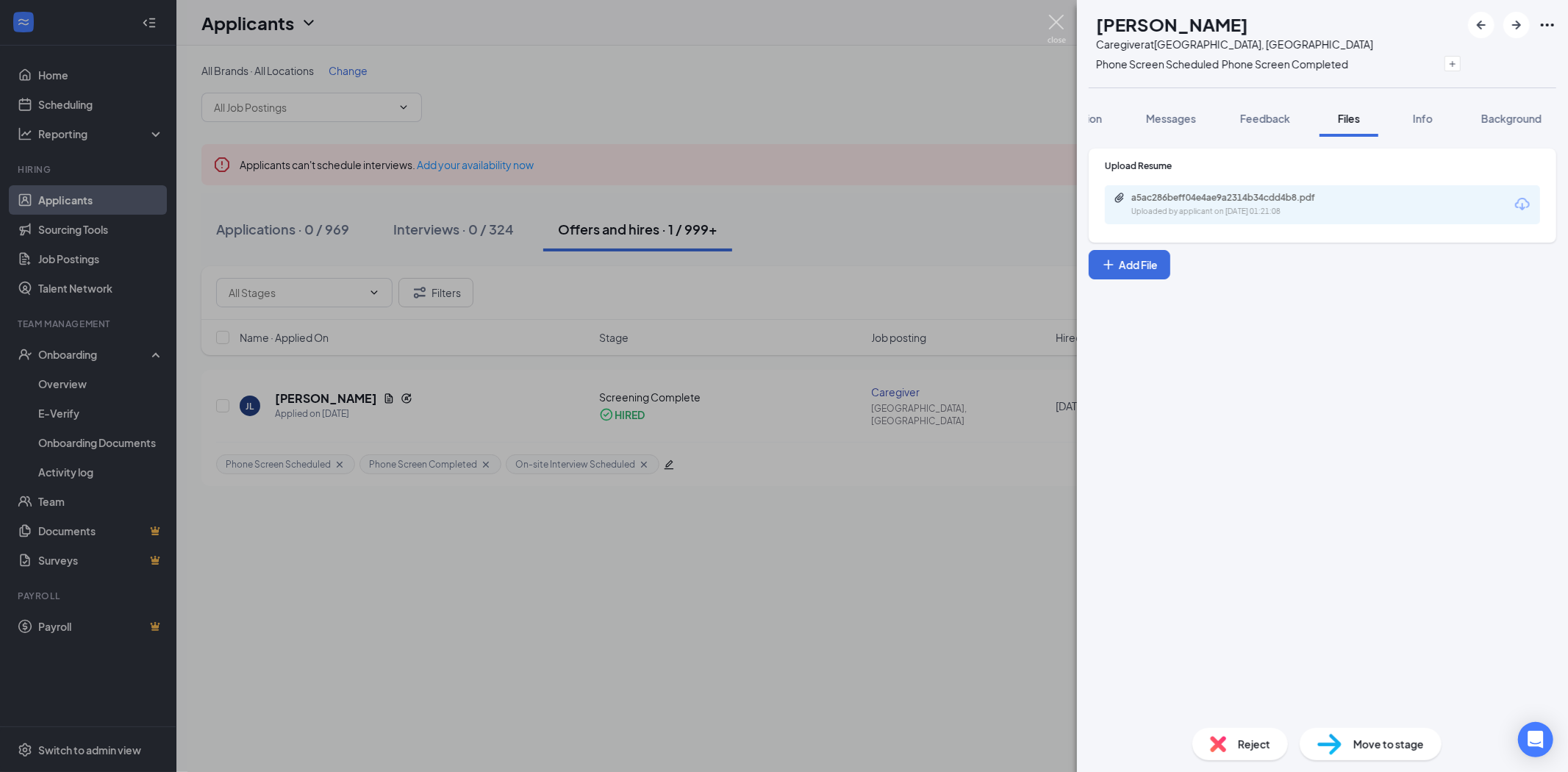
click at [1056, 16] on img at bounding box center [1057, 29] width 18 height 29
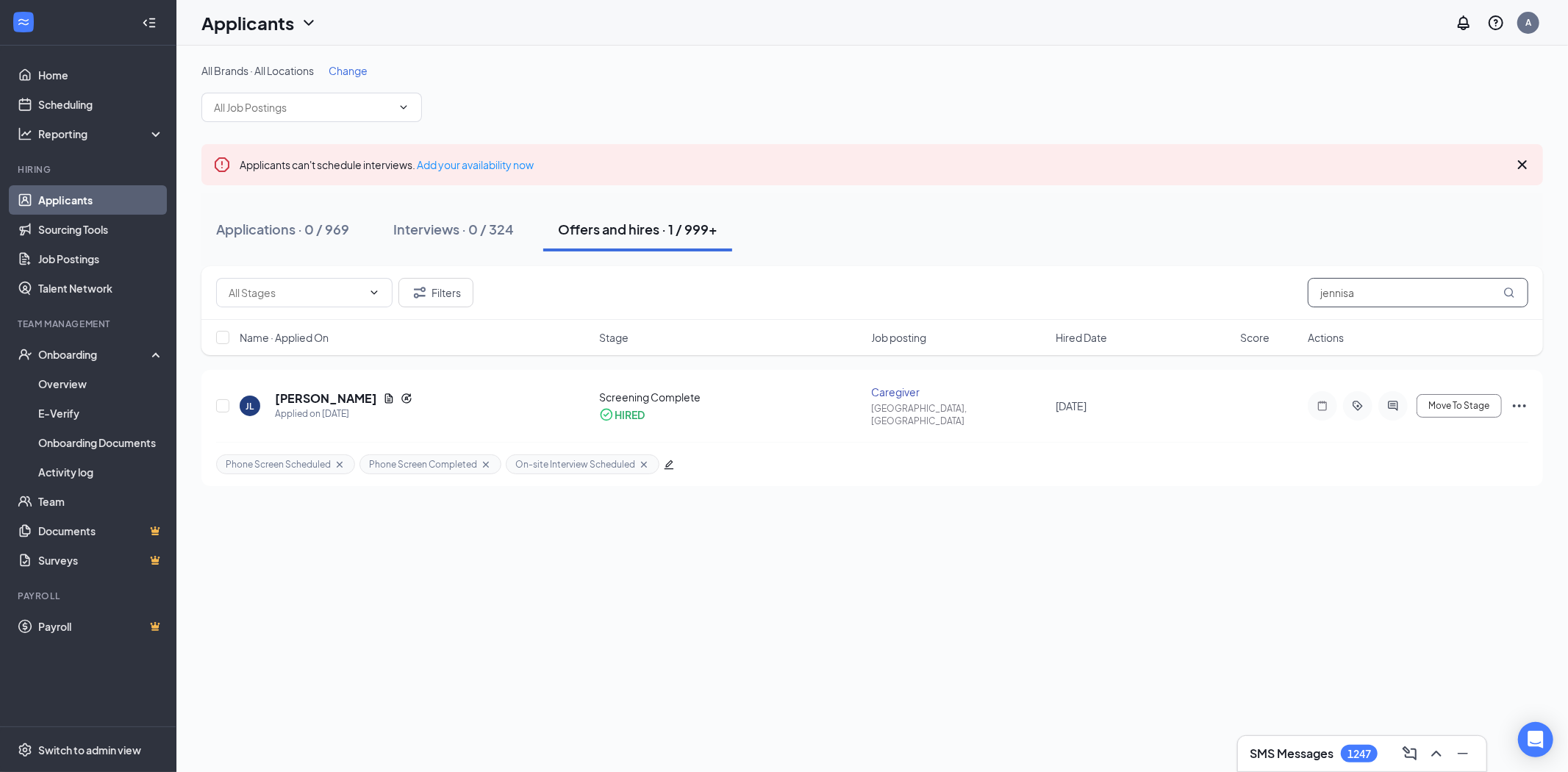
click at [1393, 284] on input "jennisa" at bounding box center [1419, 292] width 221 height 29
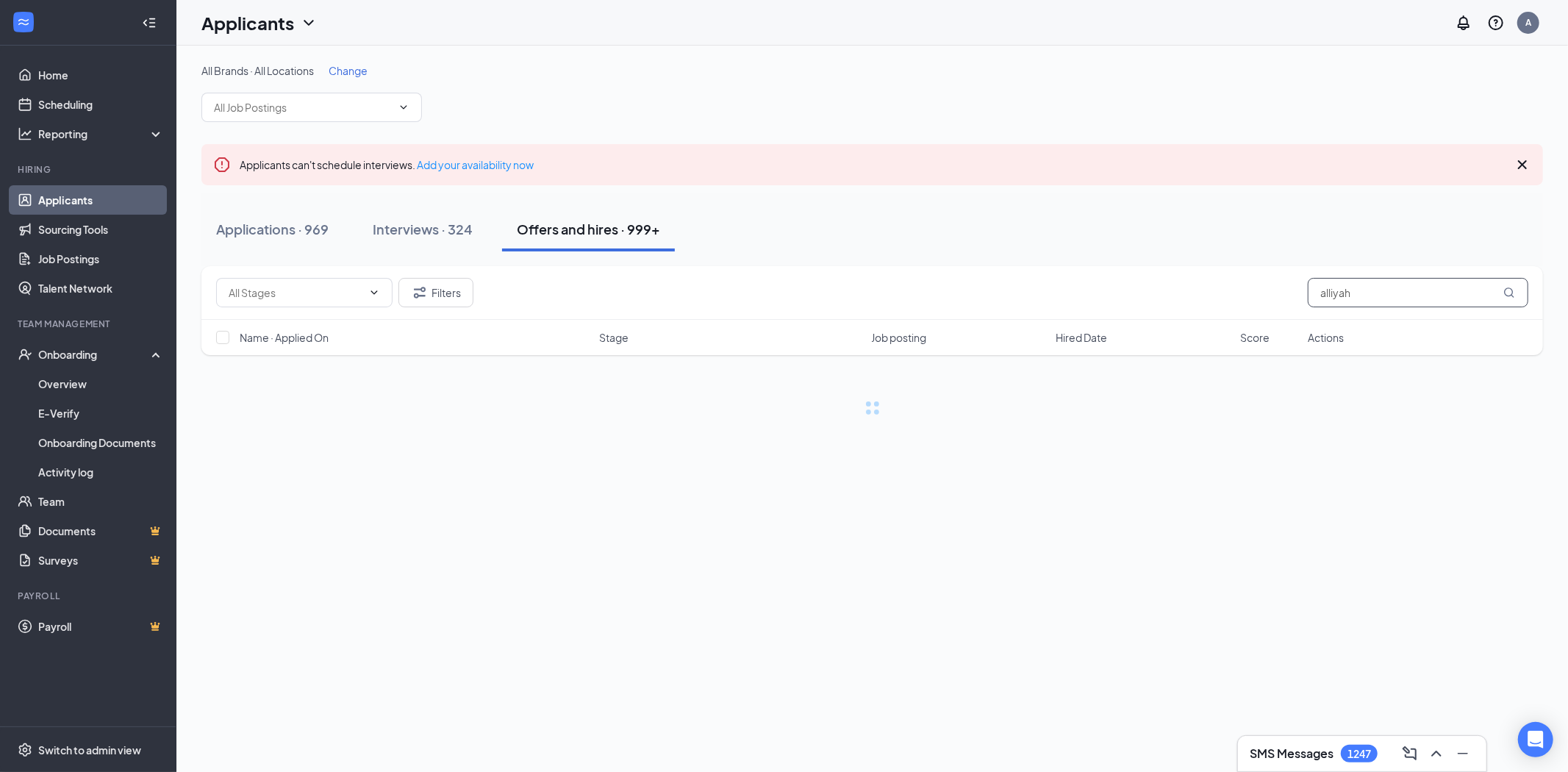
click at [1393, 284] on input "alliyah" at bounding box center [1419, 292] width 221 height 29
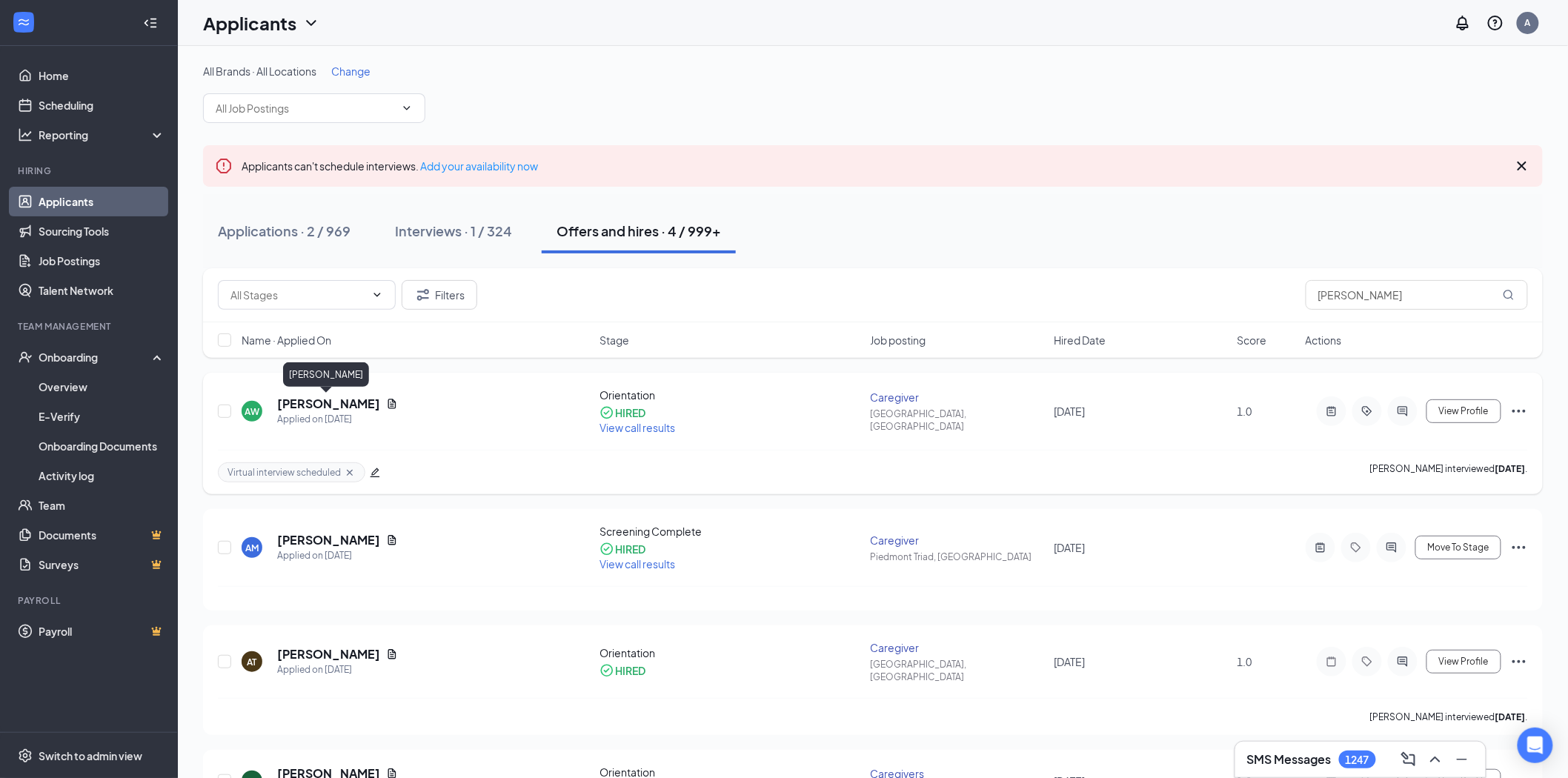
click at [315, 402] on h5 "[PERSON_NAME]" at bounding box center [329, 404] width 103 height 17
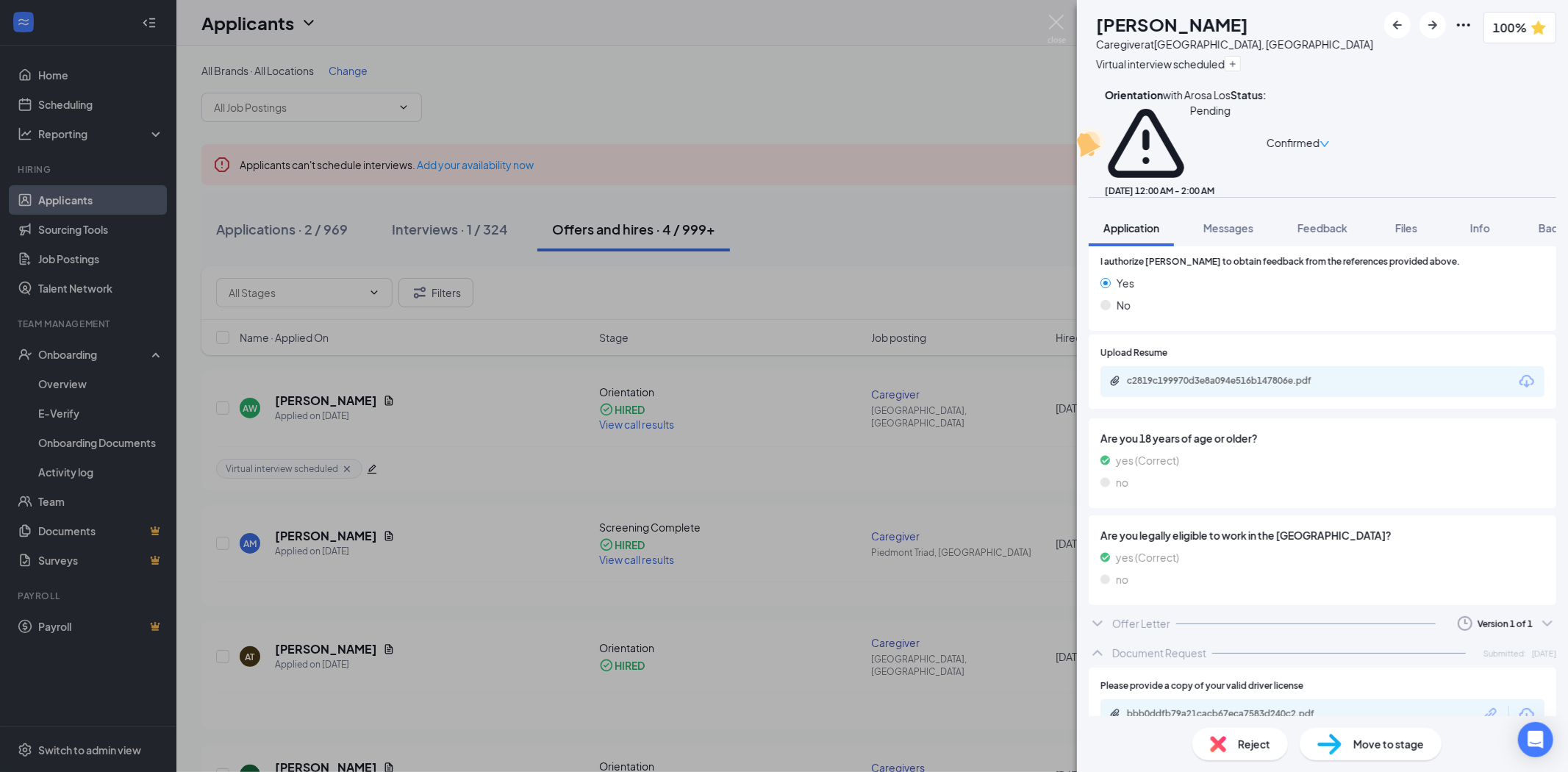
scroll to position [2275, 0]
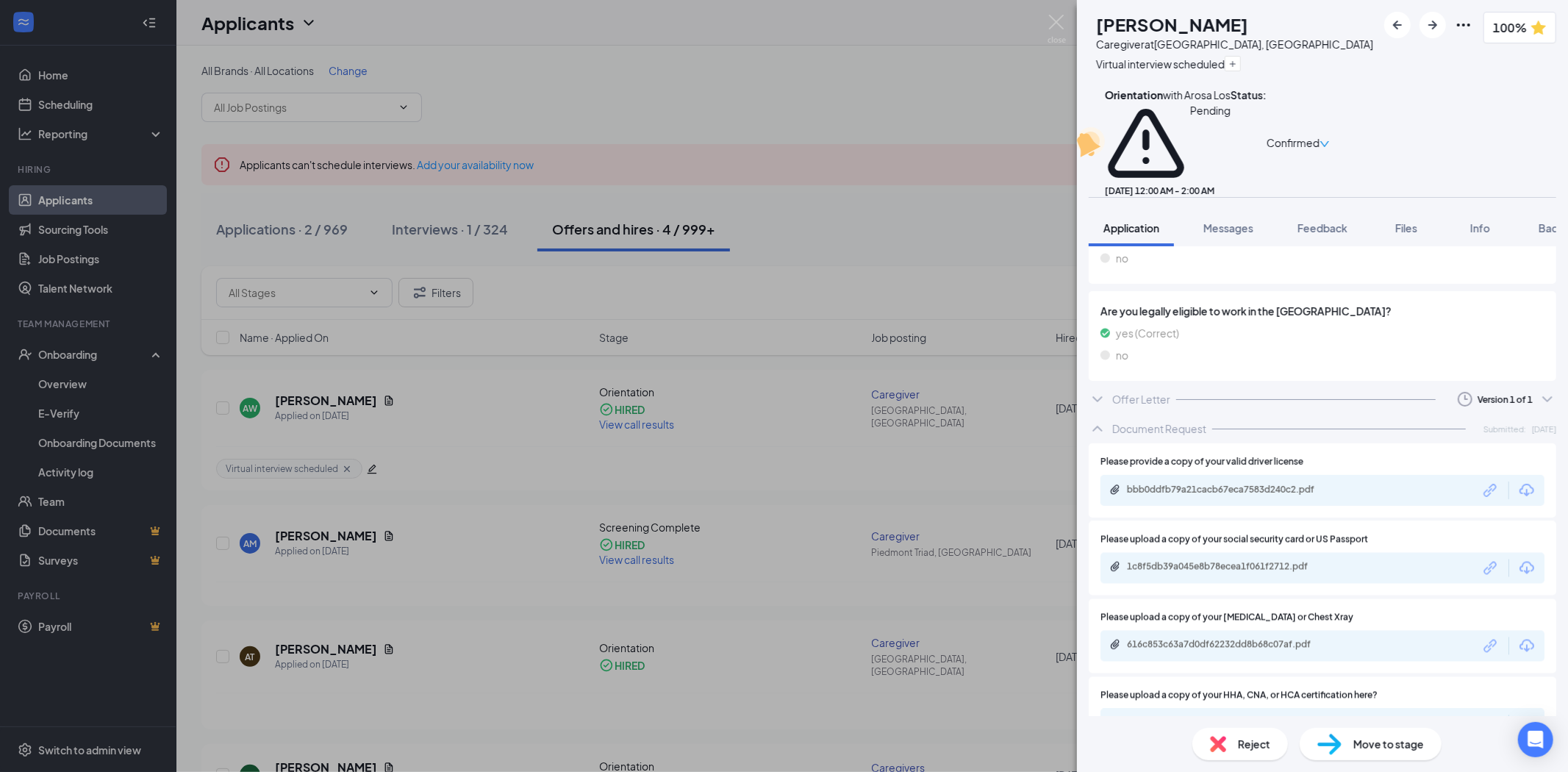
click at [1343, 384] on div "Offer Letter Version 1 of 1" at bounding box center [1322, 399] width 468 height 29
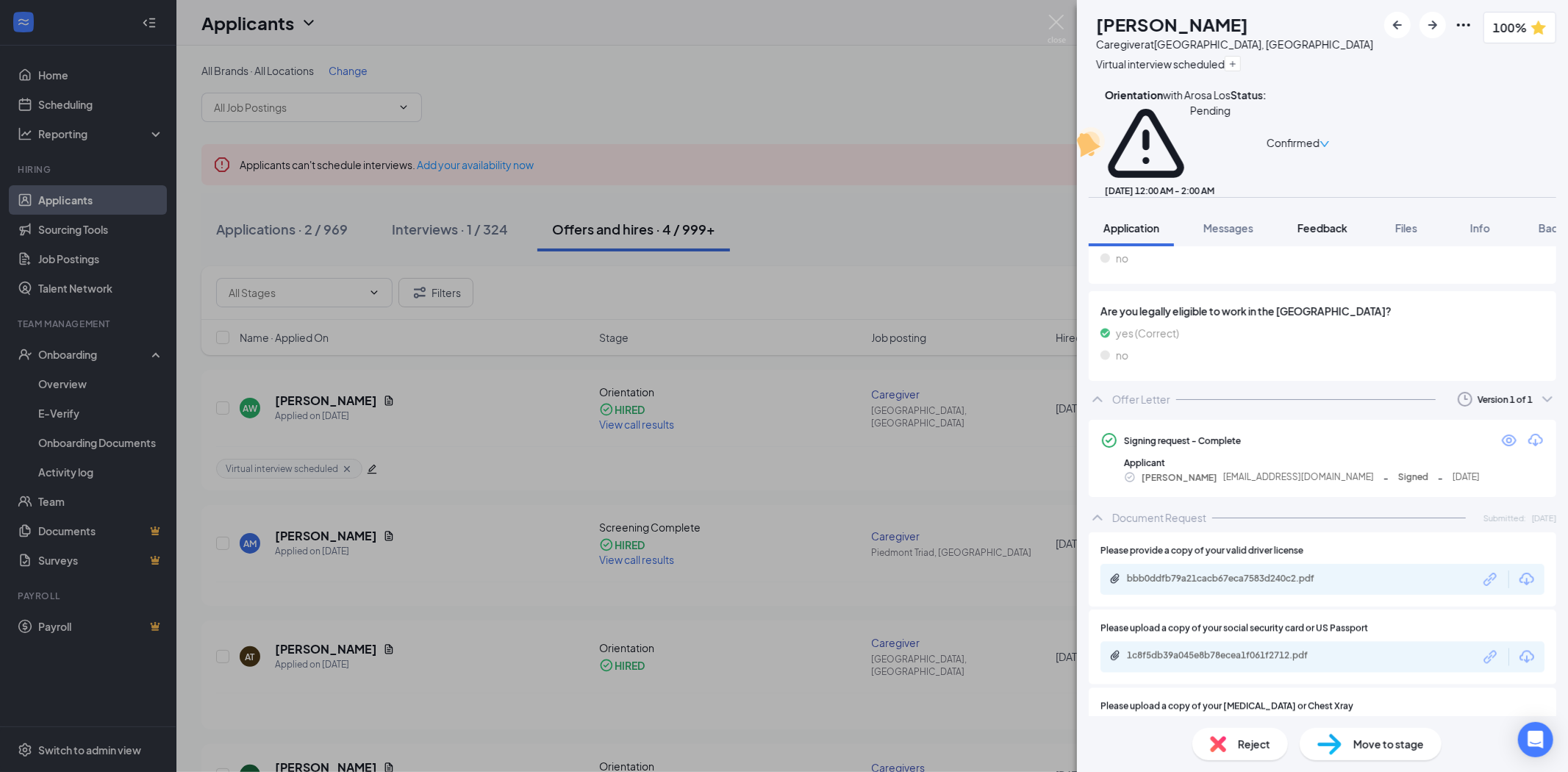
click at [1313, 222] on span "Feedback" at bounding box center [1322, 228] width 50 height 14
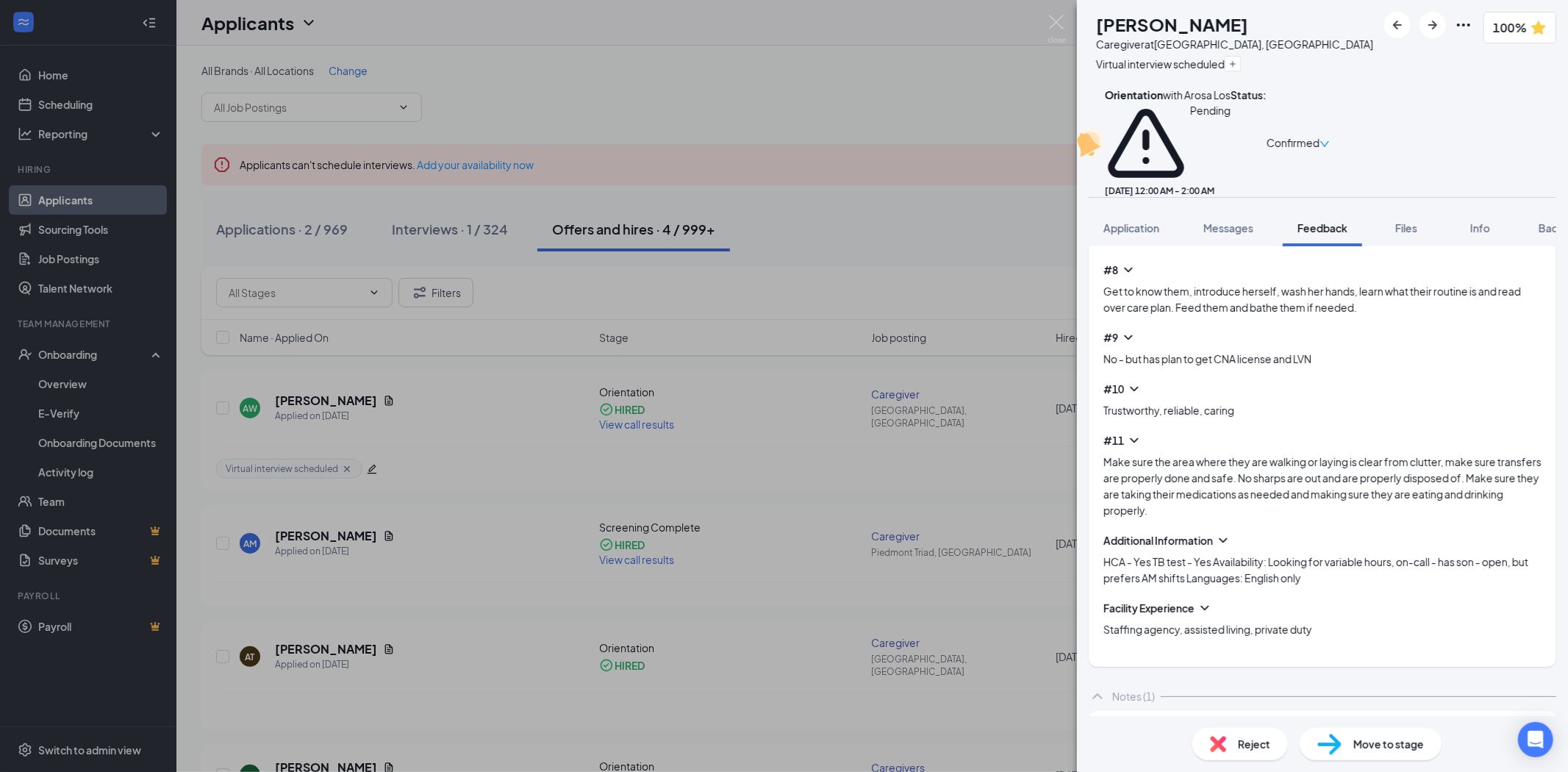
scroll to position [1052, 0]
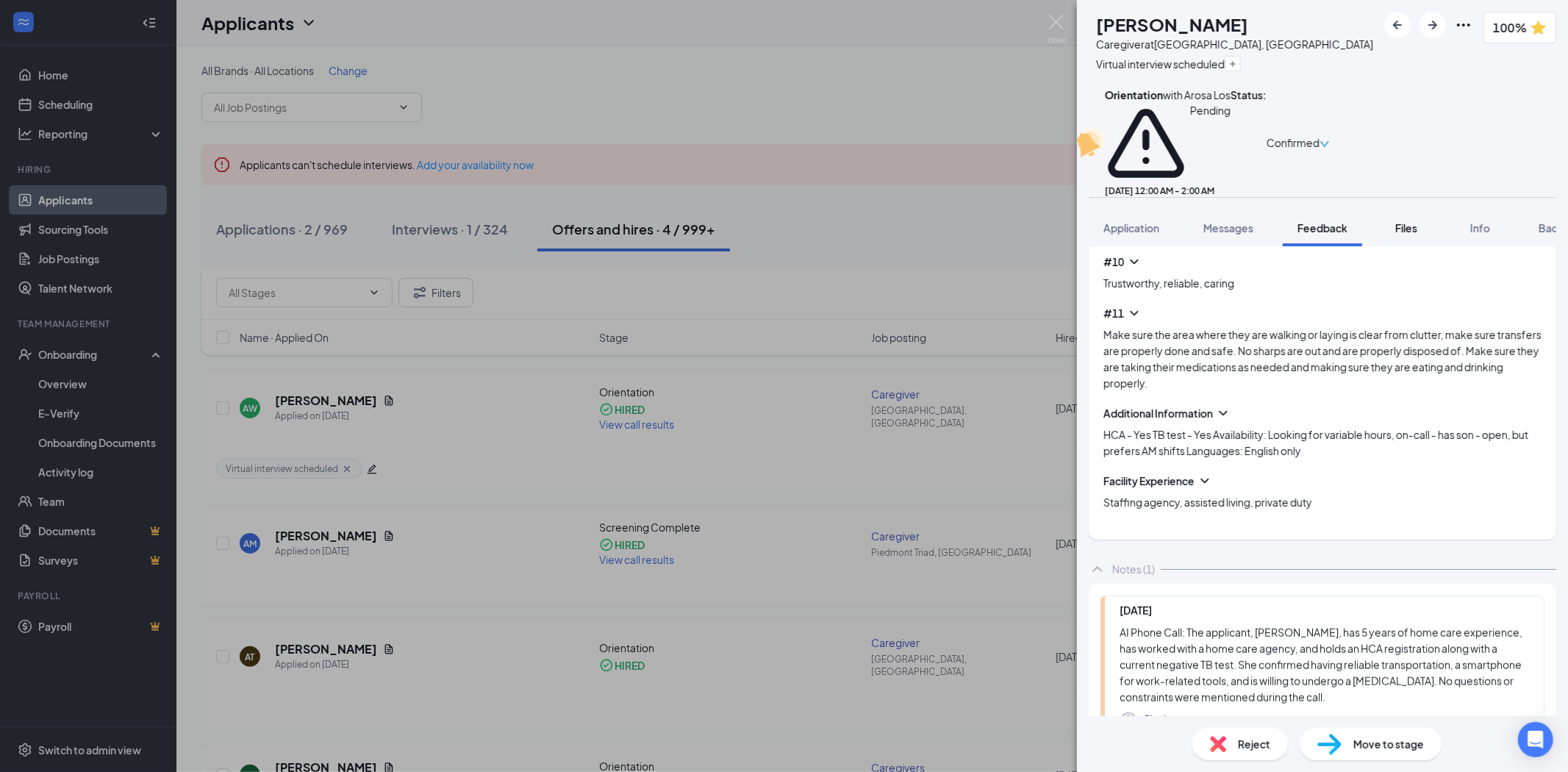
click at [1402, 222] on span "Files" at bounding box center [1406, 228] width 22 height 14
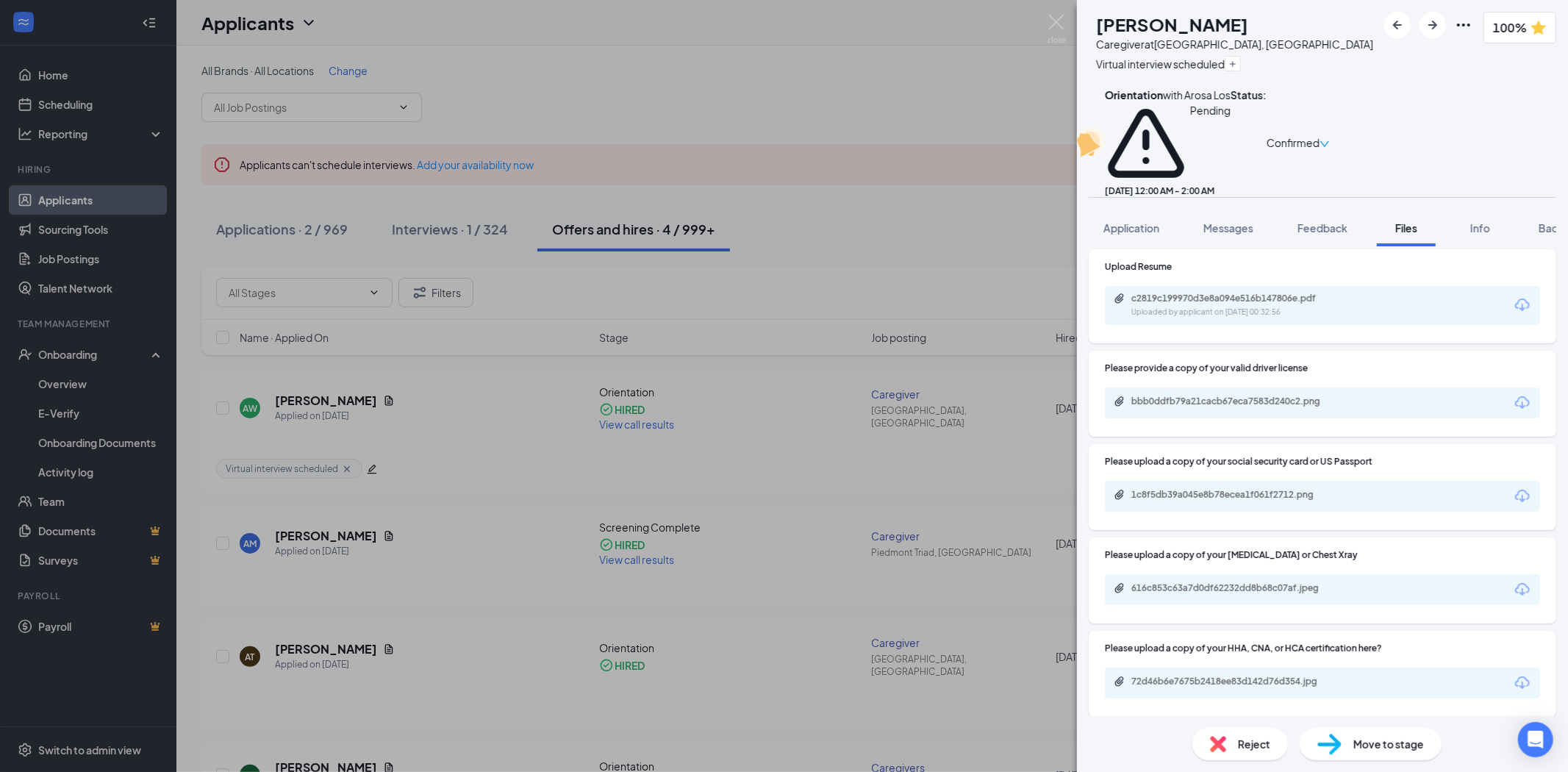
scroll to position [313, 0]
click at [1550, 222] on span "Background" at bounding box center [1569, 228] width 60 height 14
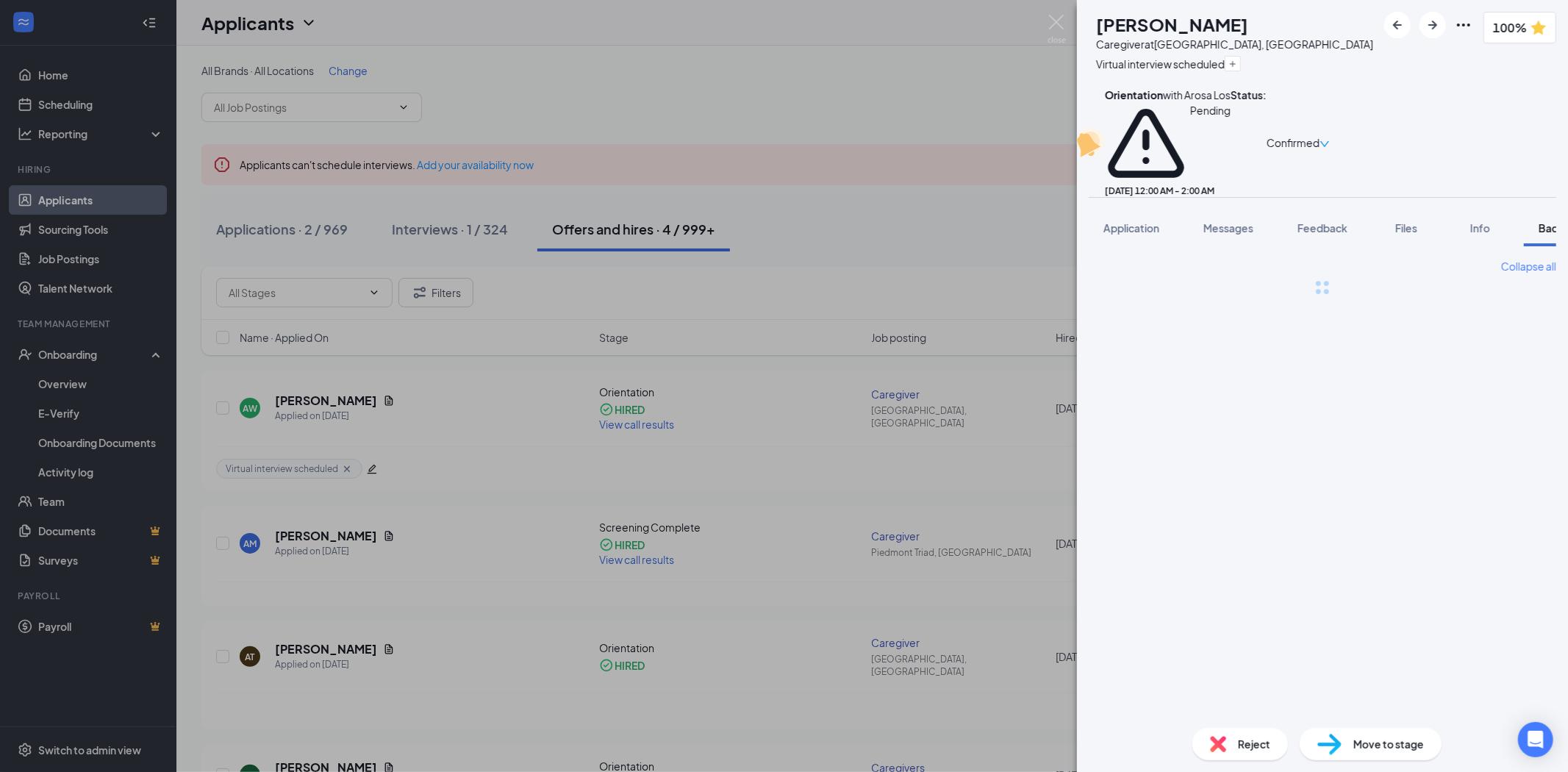
scroll to position [0, 60]
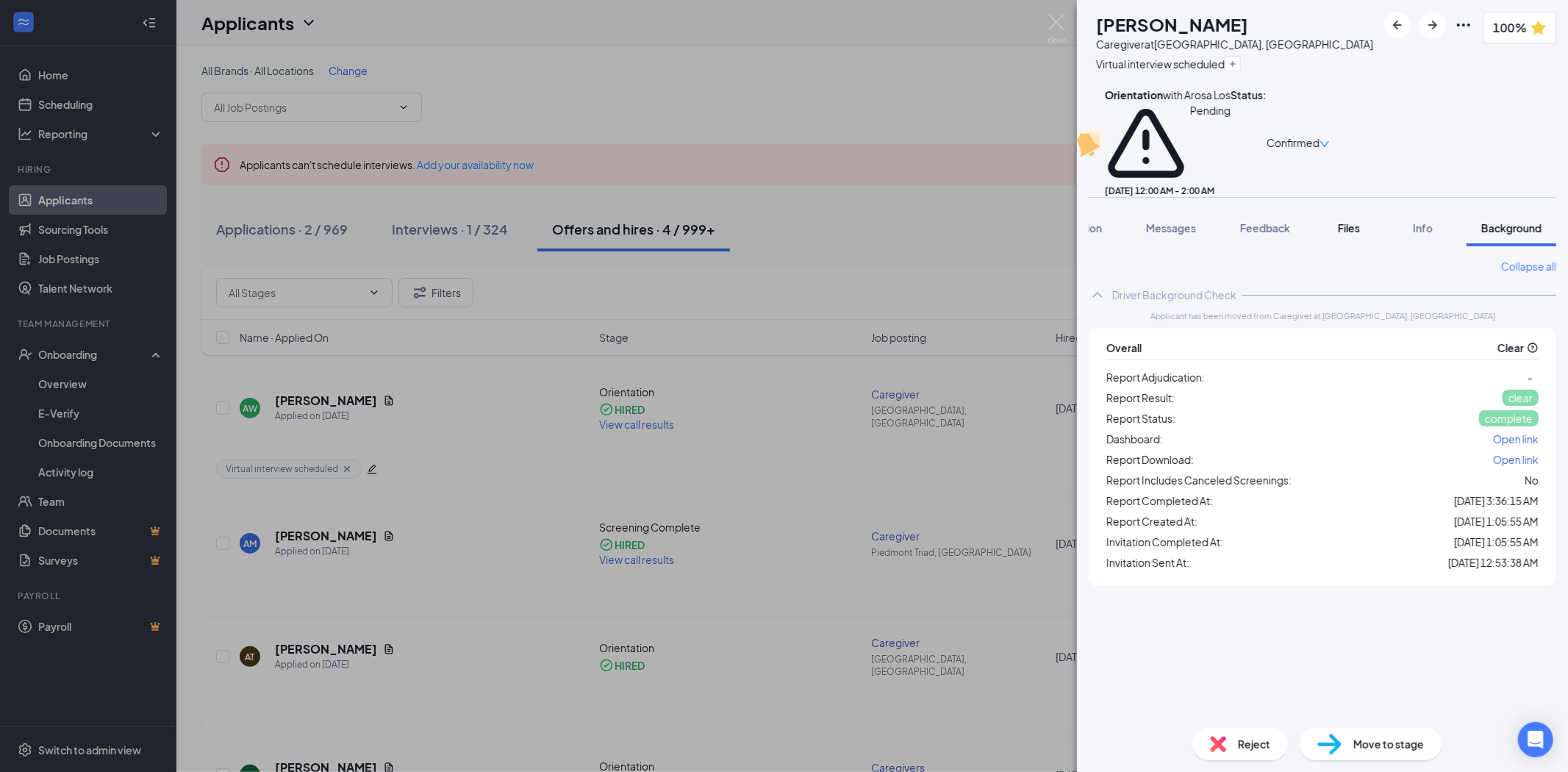
click at [1334, 221] on div "Files" at bounding box center [1349, 228] width 29 height 15
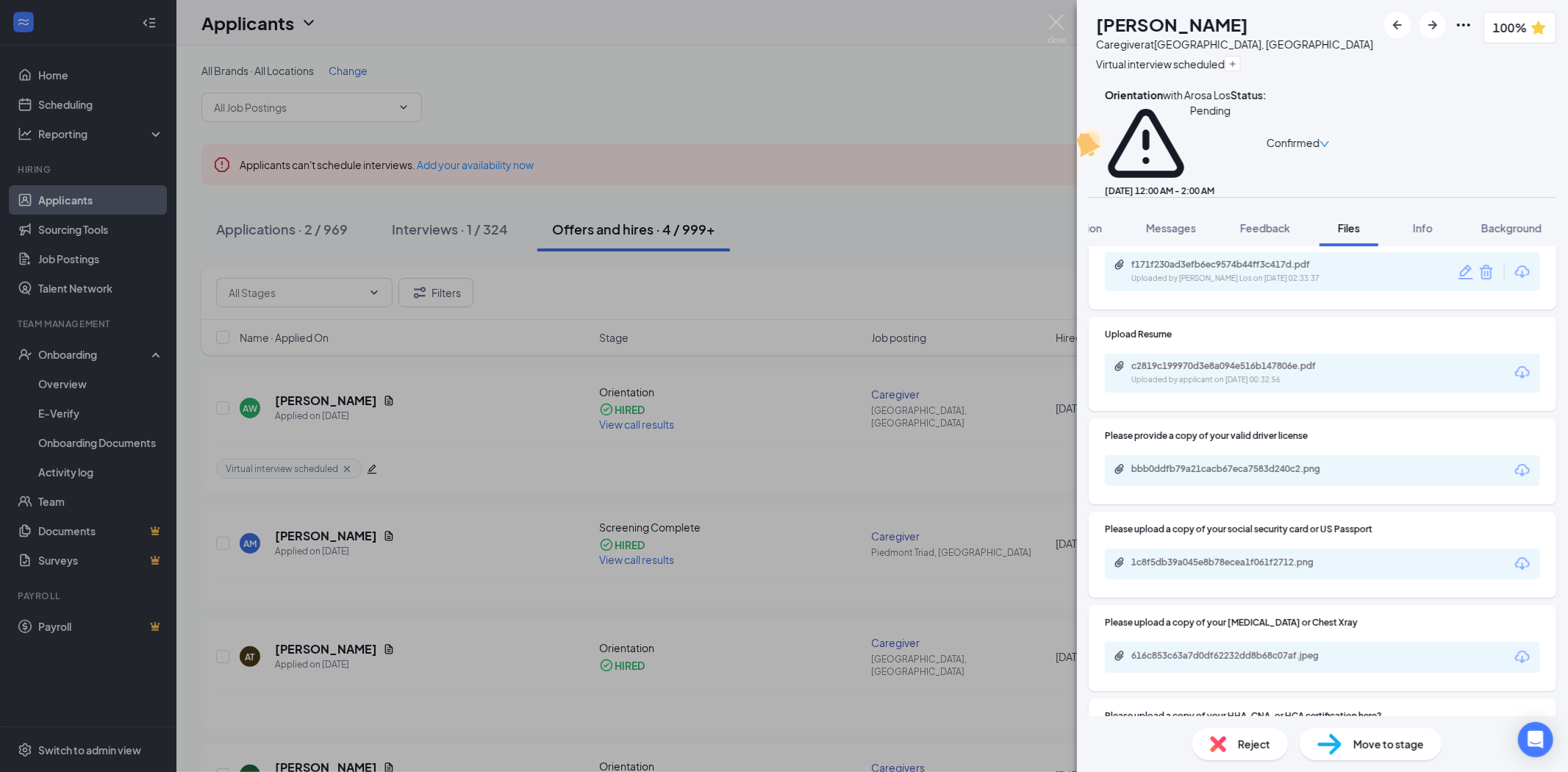
scroll to position [313, 0]
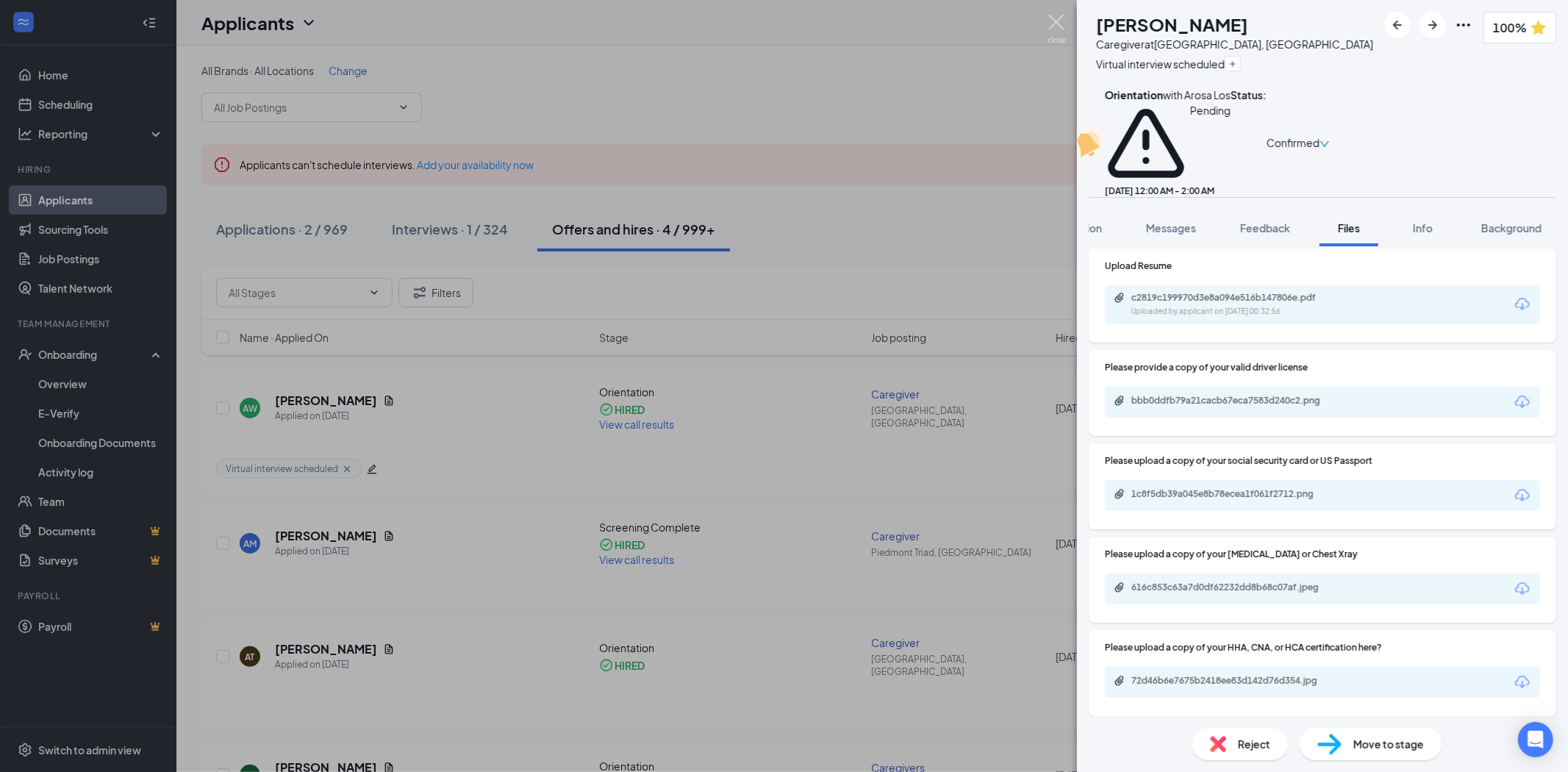
click at [1056, 28] on img at bounding box center [1057, 29] width 18 height 29
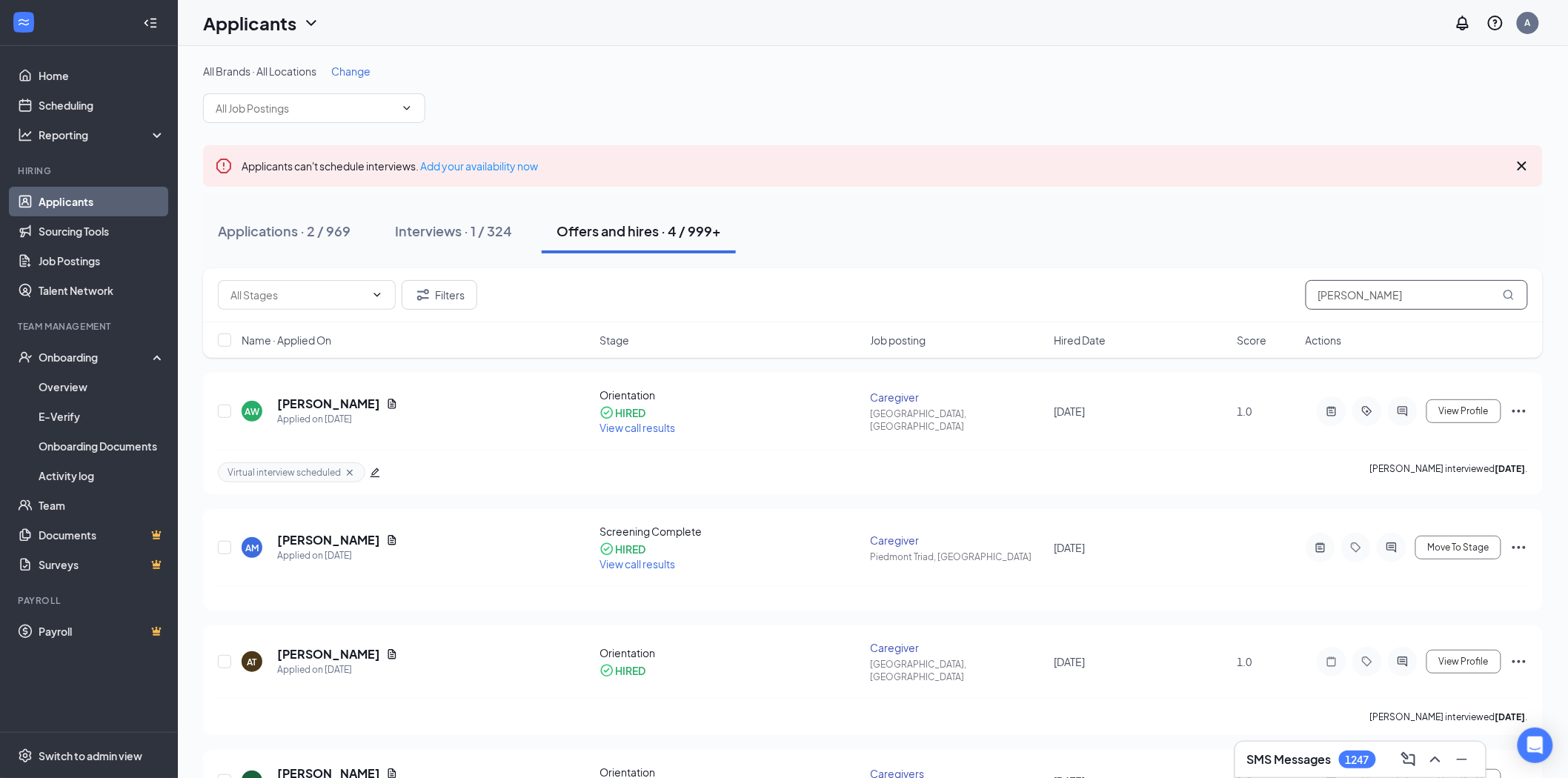
click at [1409, 293] on input "[PERSON_NAME]" at bounding box center [1417, 294] width 223 height 30
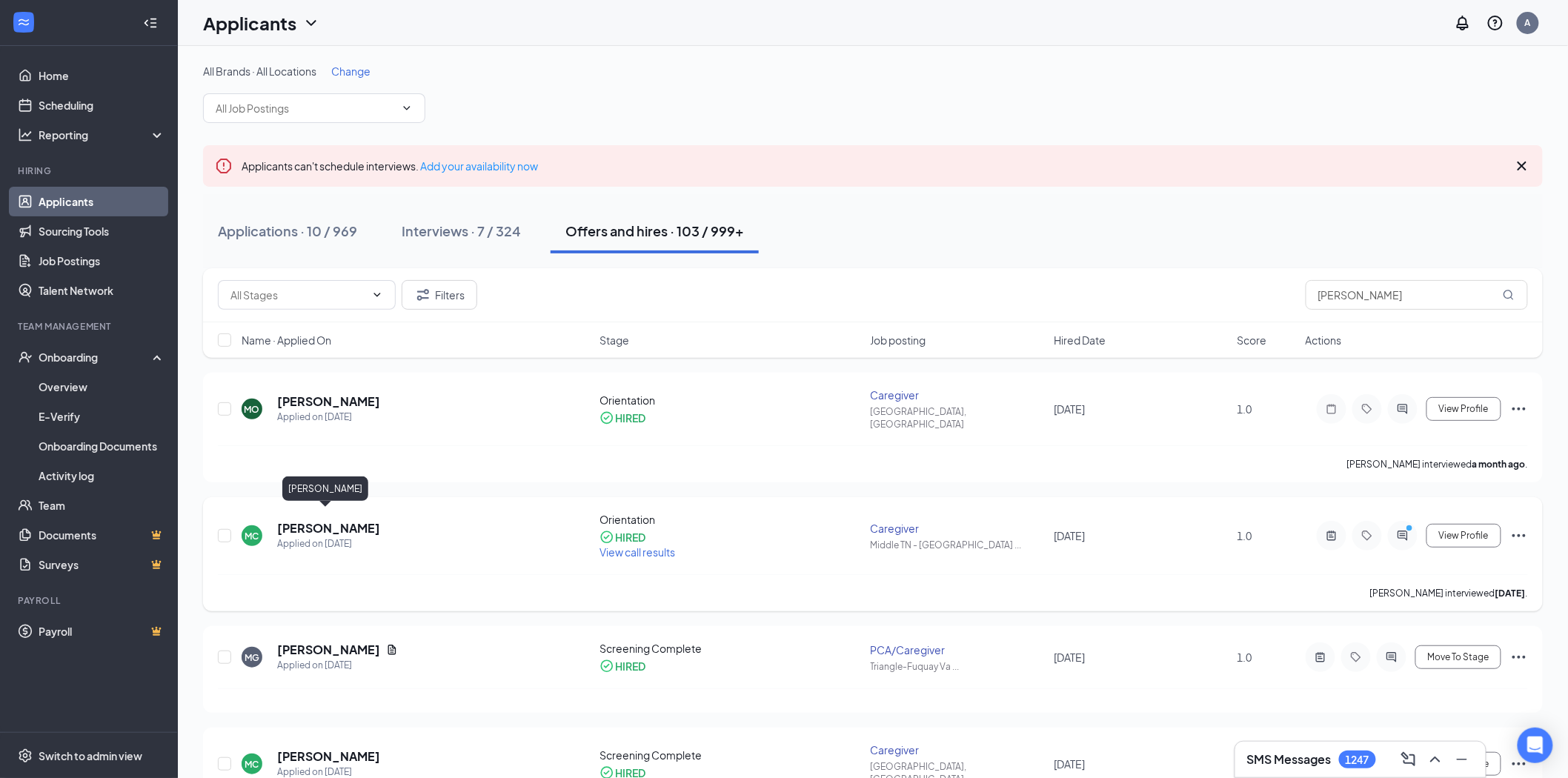
click at [335, 520] on h5 "[PERSON_NAME]" at bounding box center [329, 528] width 103 height 17
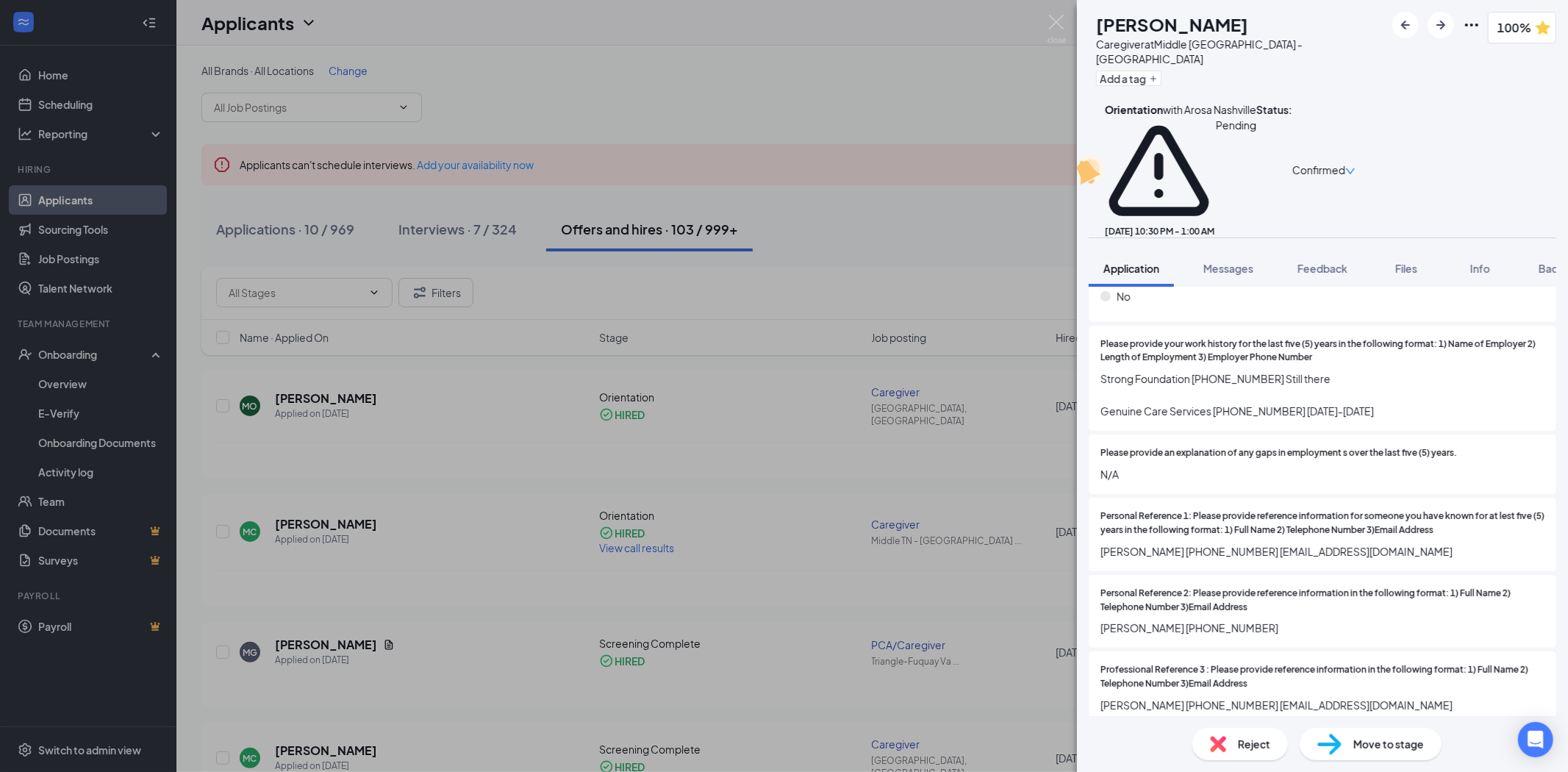
scroll to position [2104, 0]
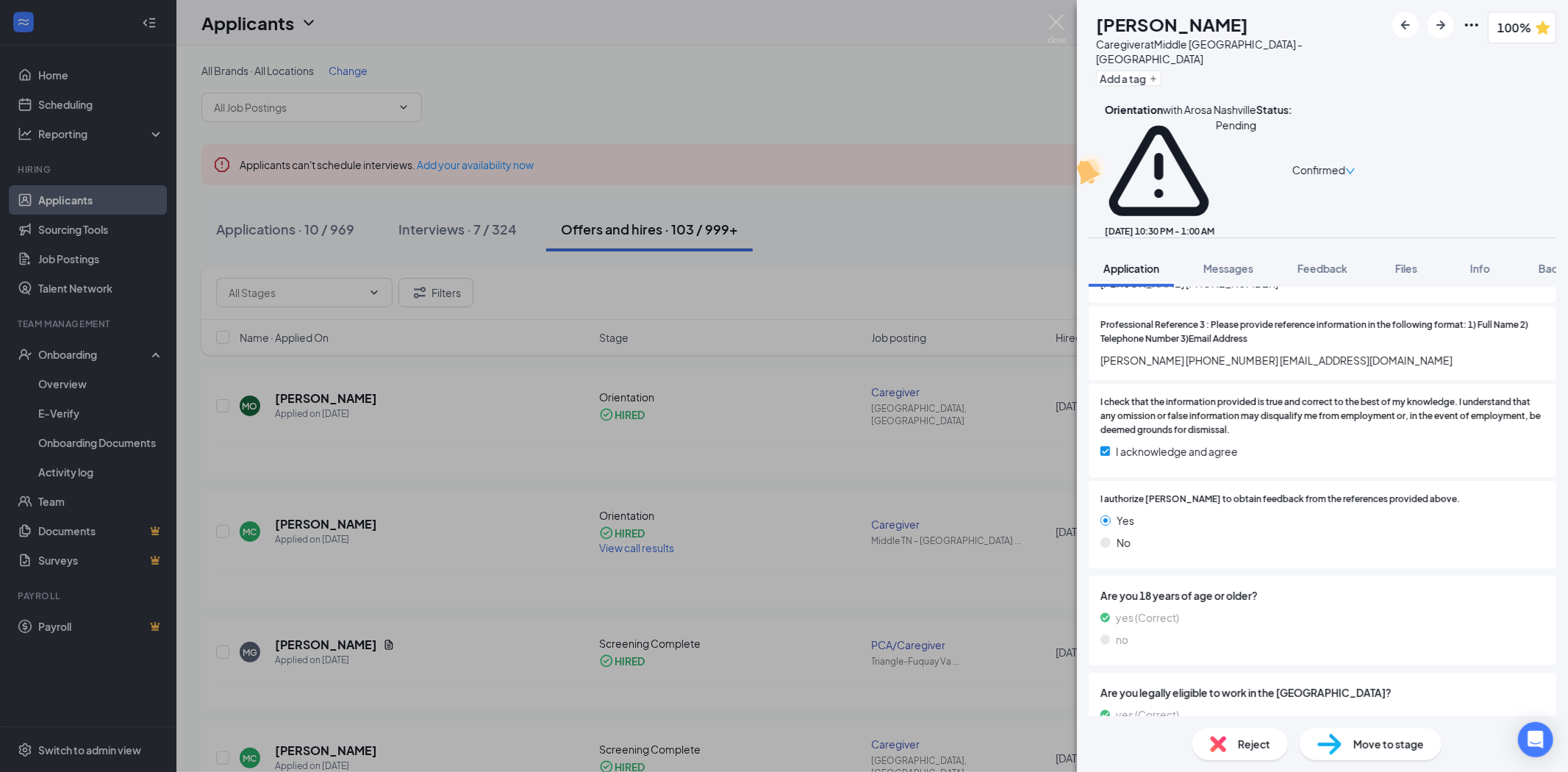
drag, startPoint x: 1256, startPoint y: 701, endPoint x: 1262, endPoint y: 695, distance: 8.5
click at [1257, 766] on div "Offer Letter Version 1 of 1" at bounding box center [1322, 780] width 468 height 29
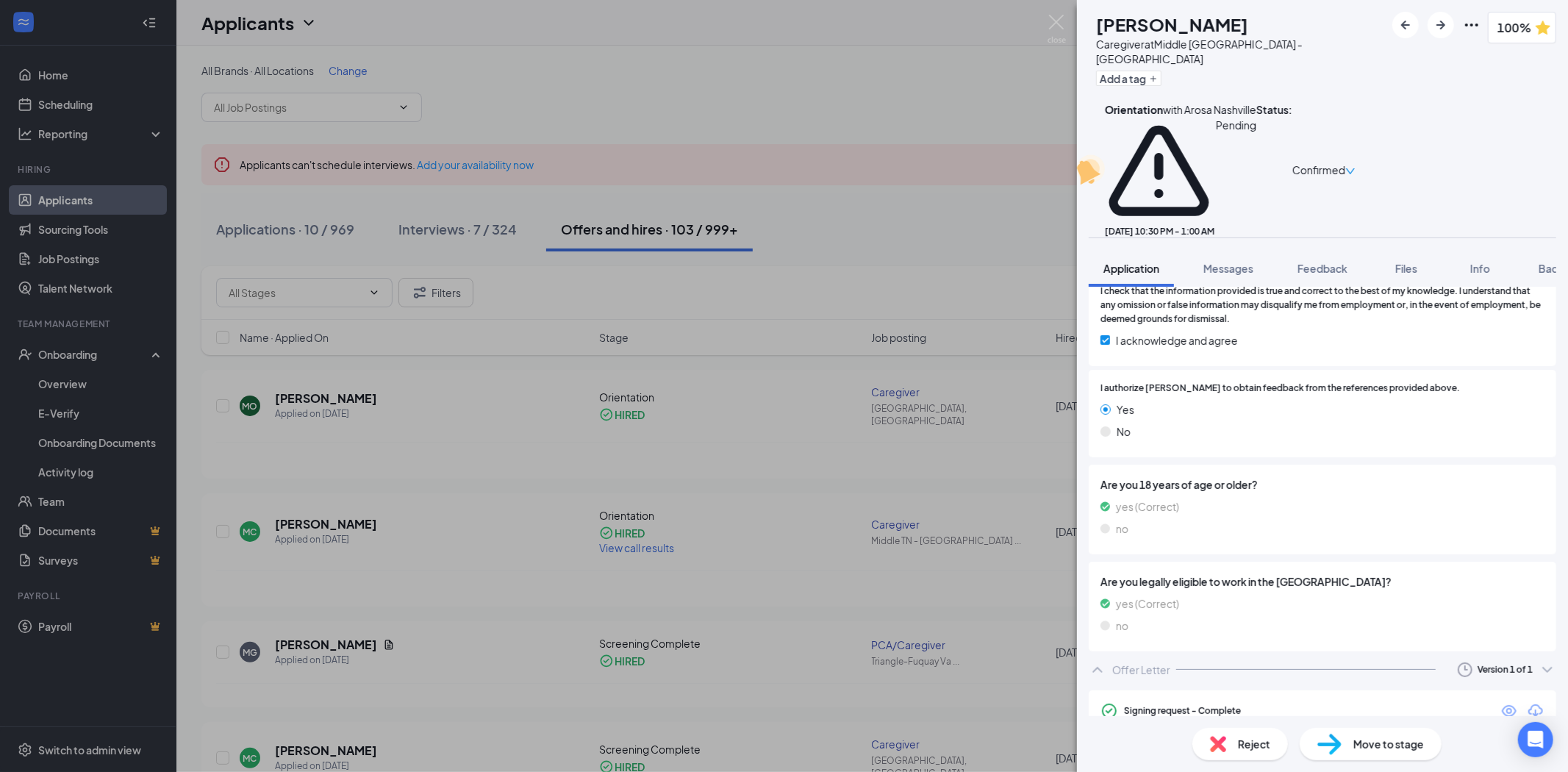
scroll to position [2224, 0]
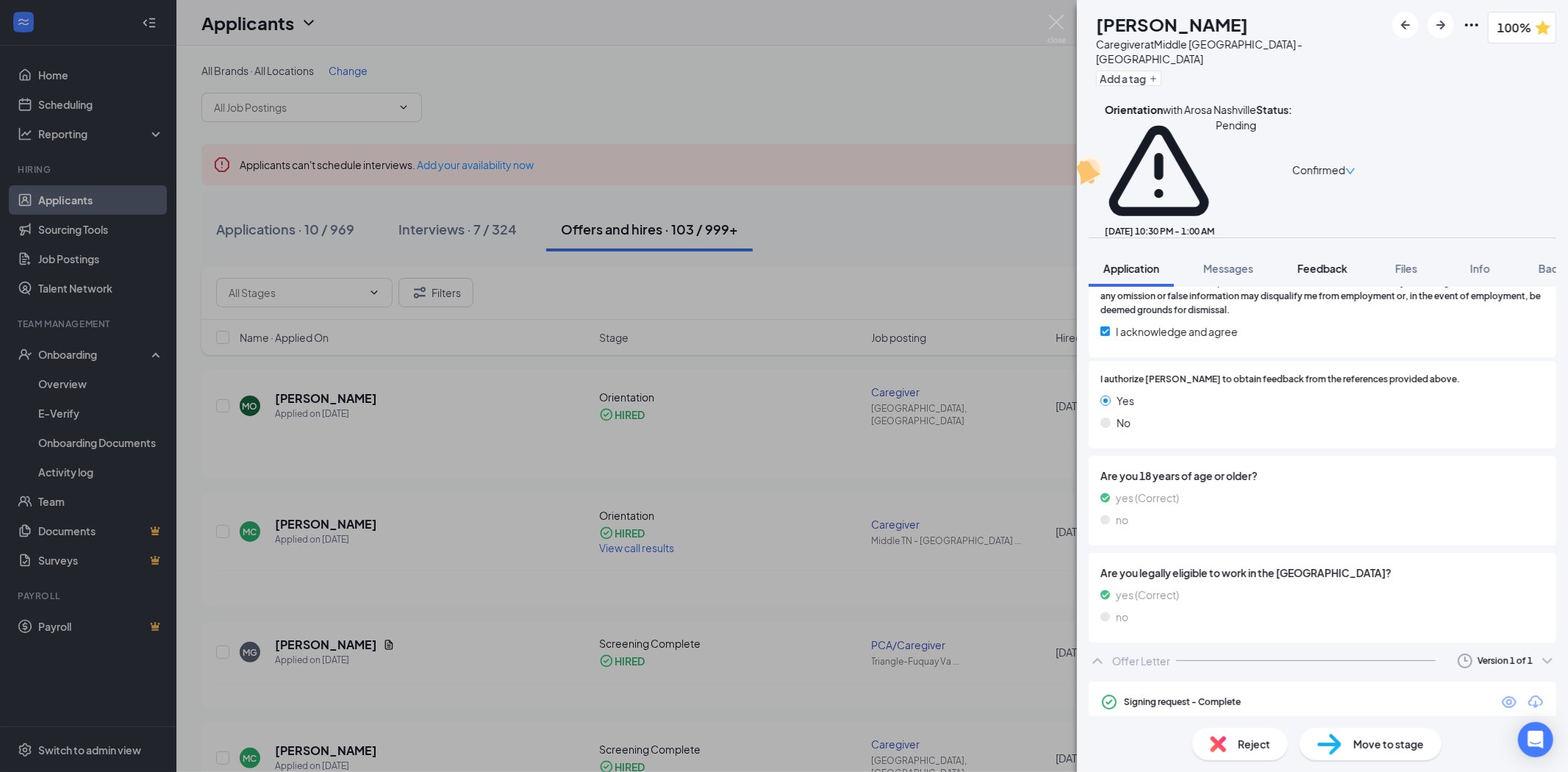
click at [1313, 261] on span "Feedback" at bounding box center [1322, 268] width 50 height 14
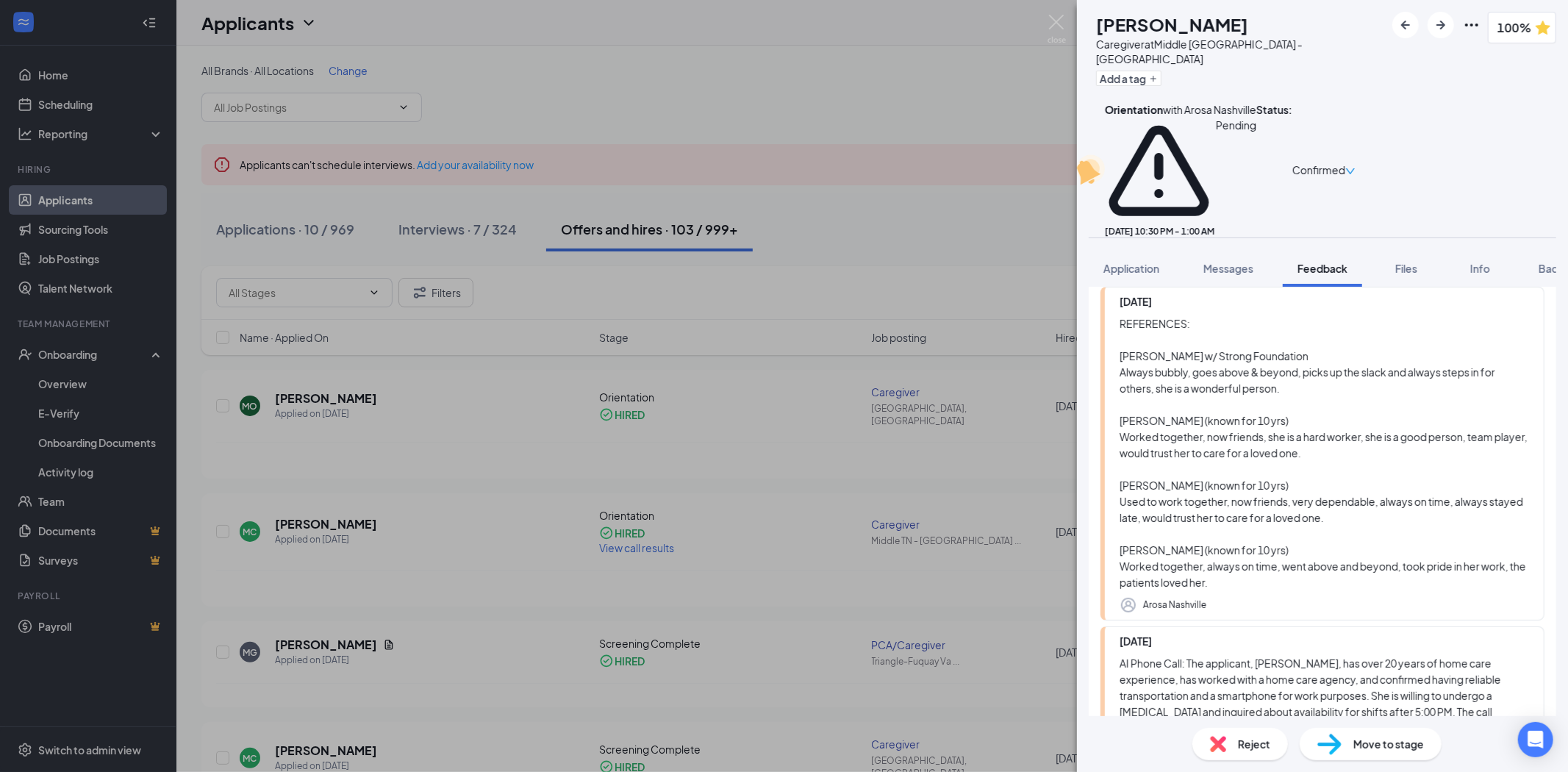
scroll to position [1208, 0]
click at [1544, 261] on span "Background" at bounding box center [1569, 268] width 60 height 14
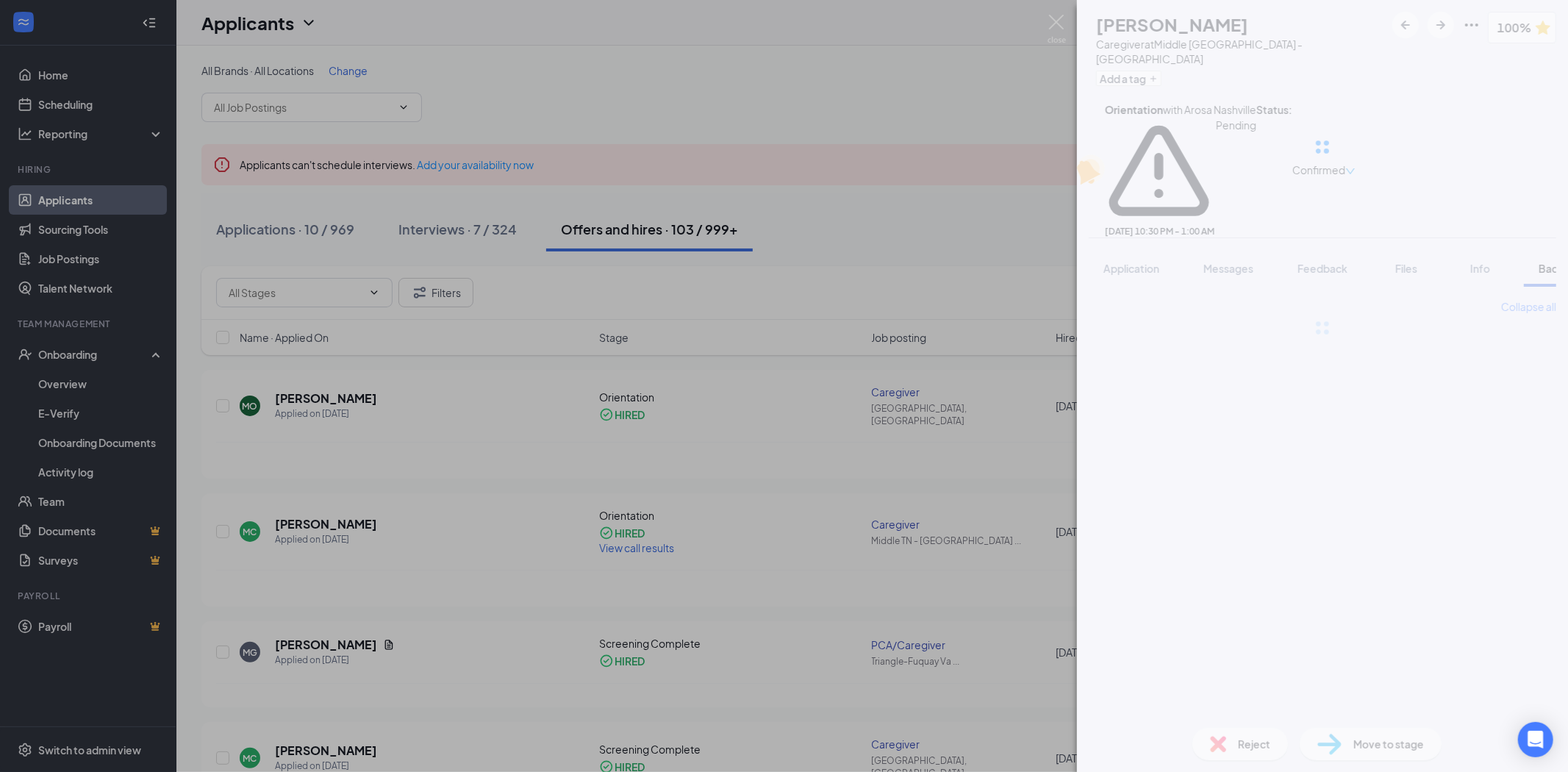
scroll to position [0, 60]
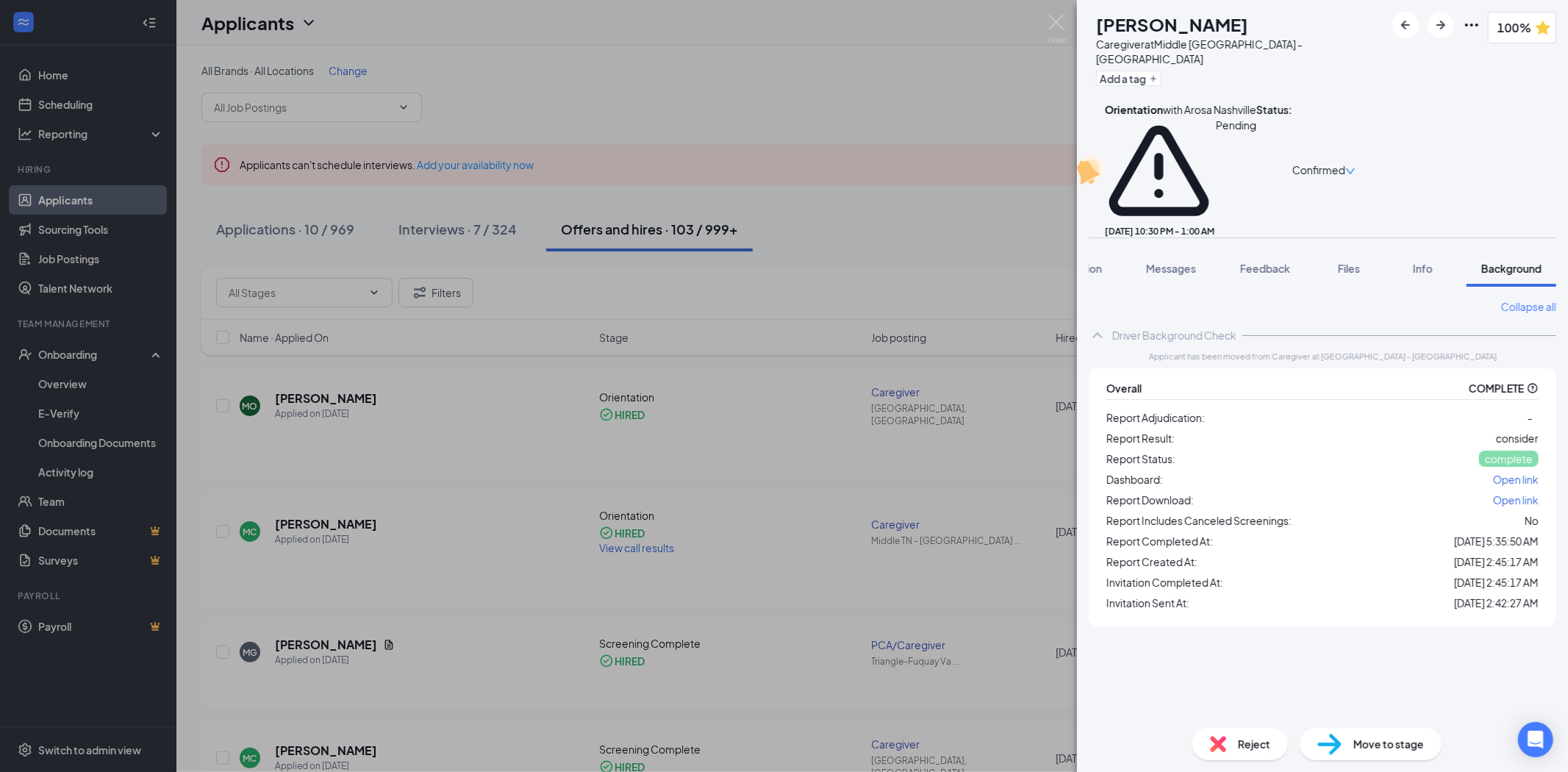
click at [1527, 493] on span "Open link" at bounding box center [1515, 500] width 46 height 14
click at [1349, 250] on button "Files" at bounding box center [1349, 268] width 59 height 37
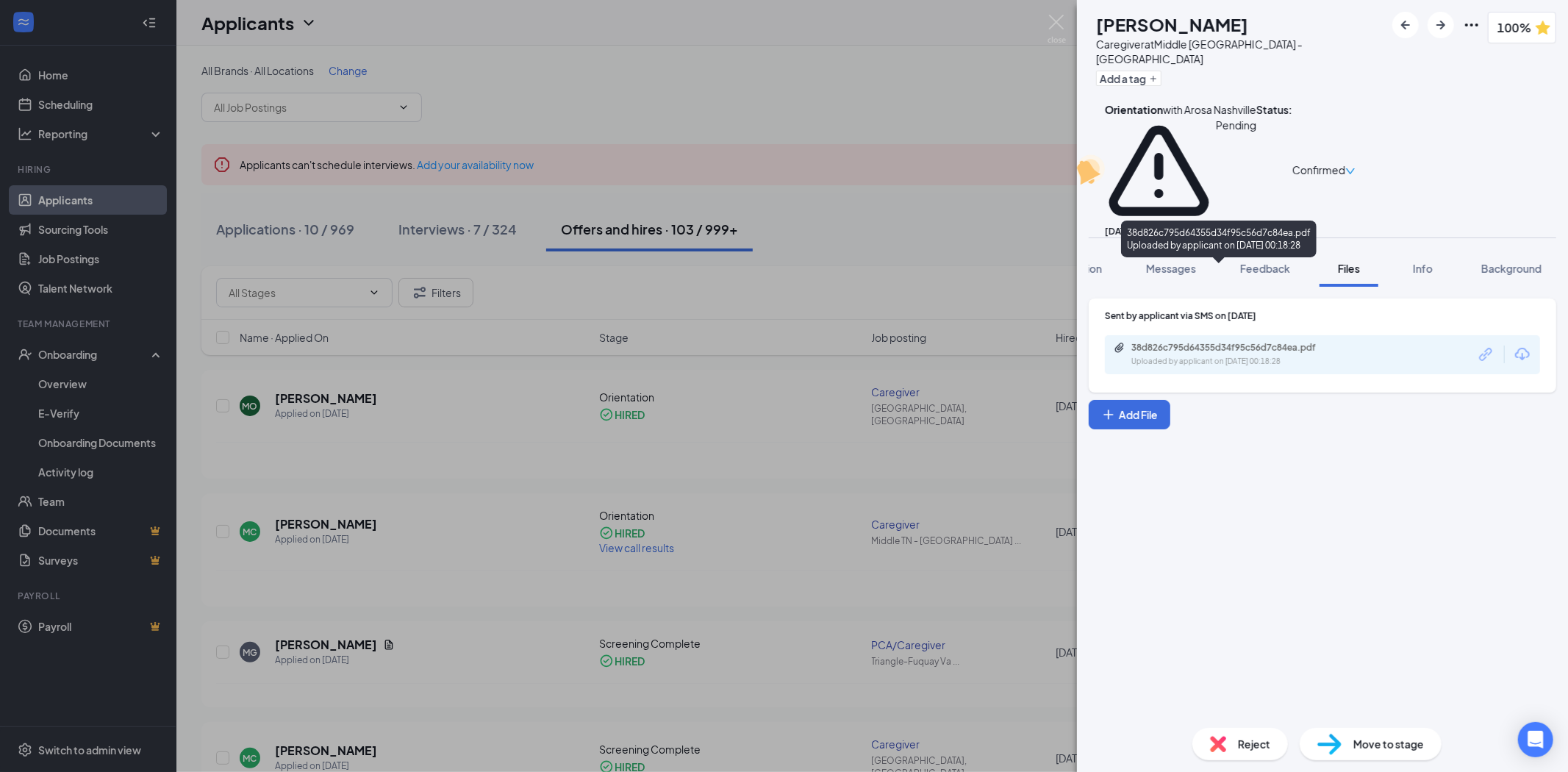
click at [1334, 342] on div "38d826c795d64355d34f95c56d7c84ea.pdf" at bounding box center [1235, 348] width 206 height 12
click at [1062, 27] on img at bounding box center [1057, 29] width 18 height 29
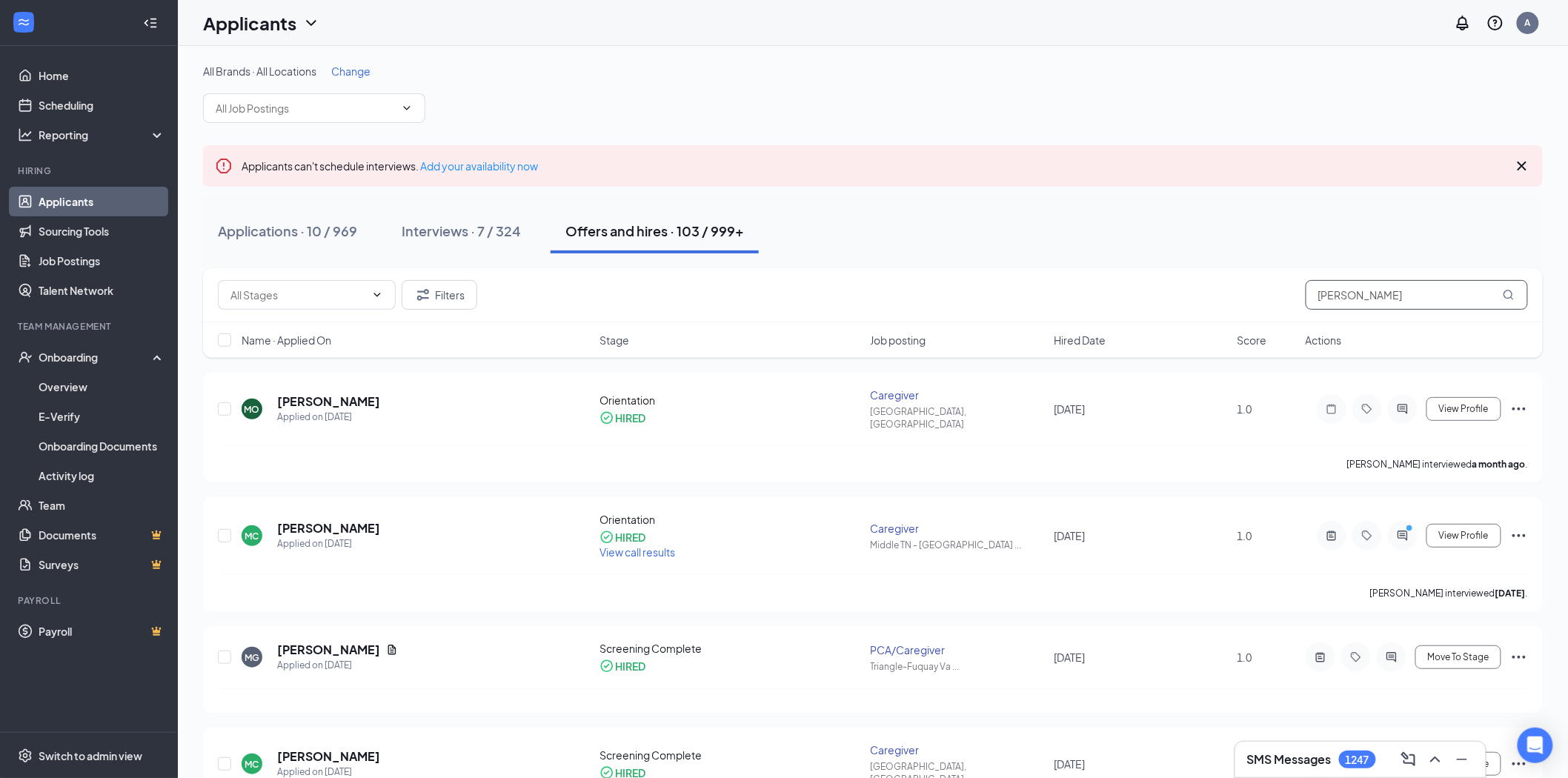
click at [1394, 299] on input "[PERSON_NAME]" at bounding box center [1417, 294] width 223 height 30
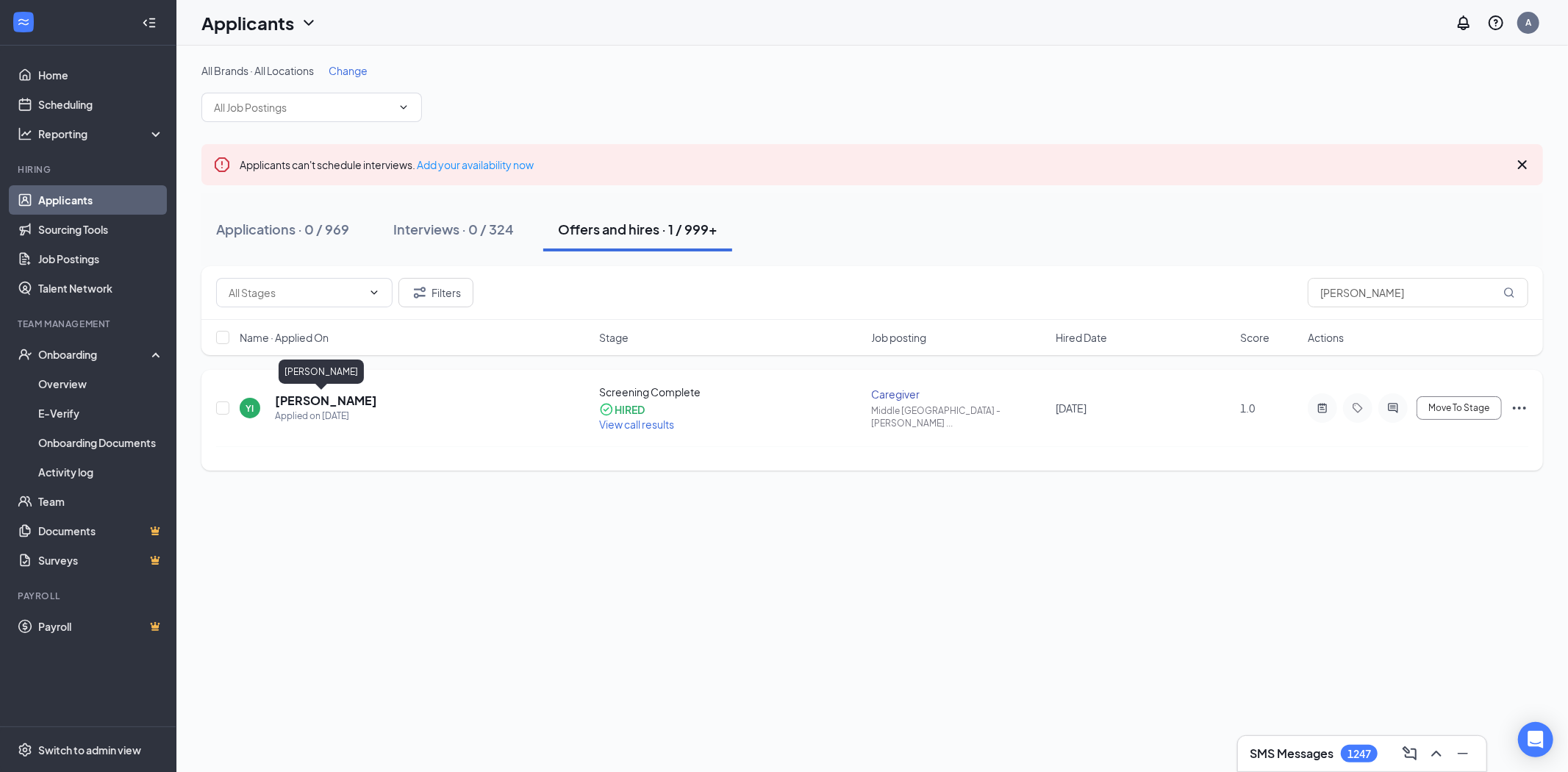
click at [330, 398] on h5 "[PERSON_NAME]" at bounding box center [326, 401] width 102 height 17
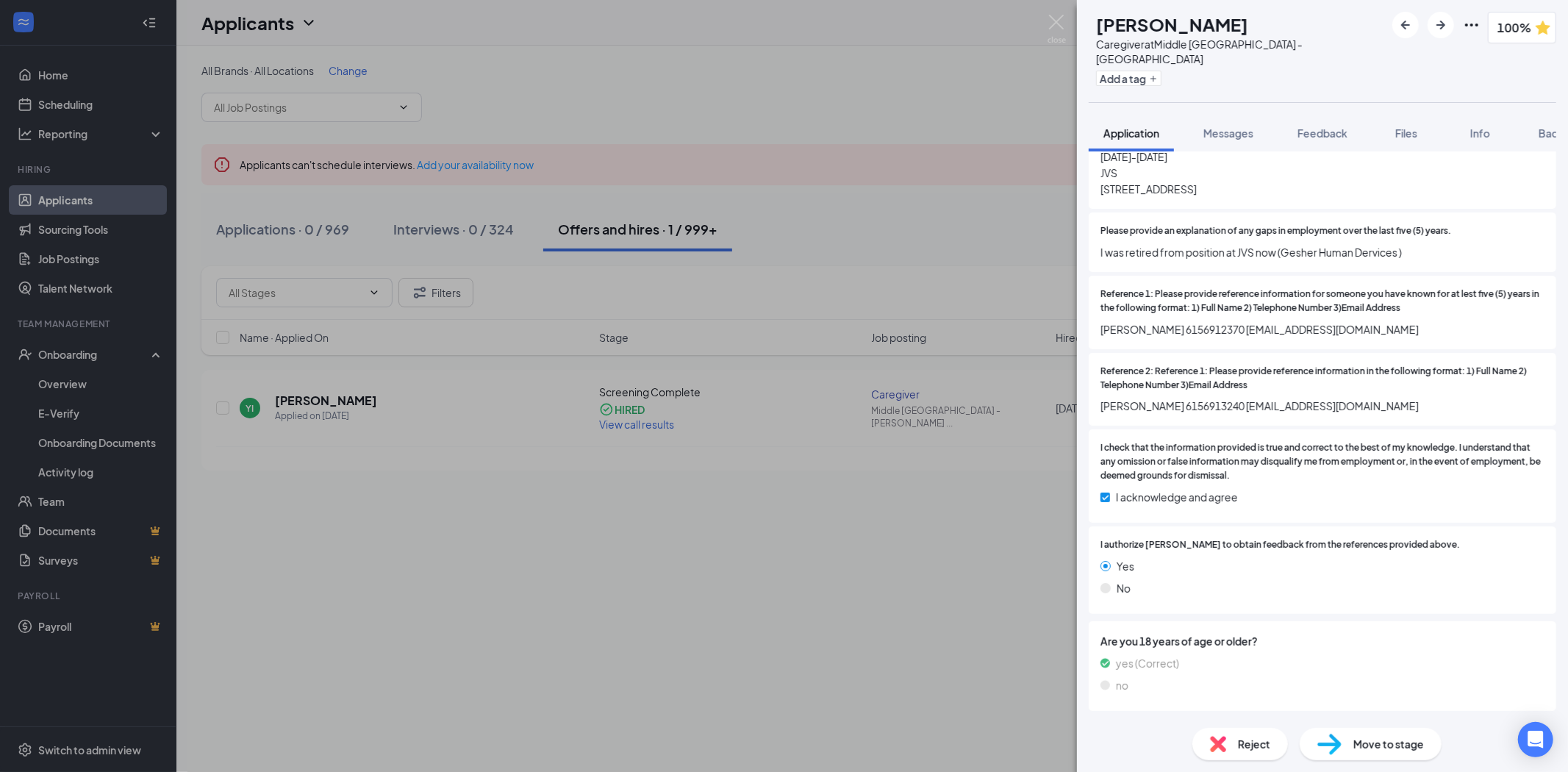
scroll to position [2015, 0]
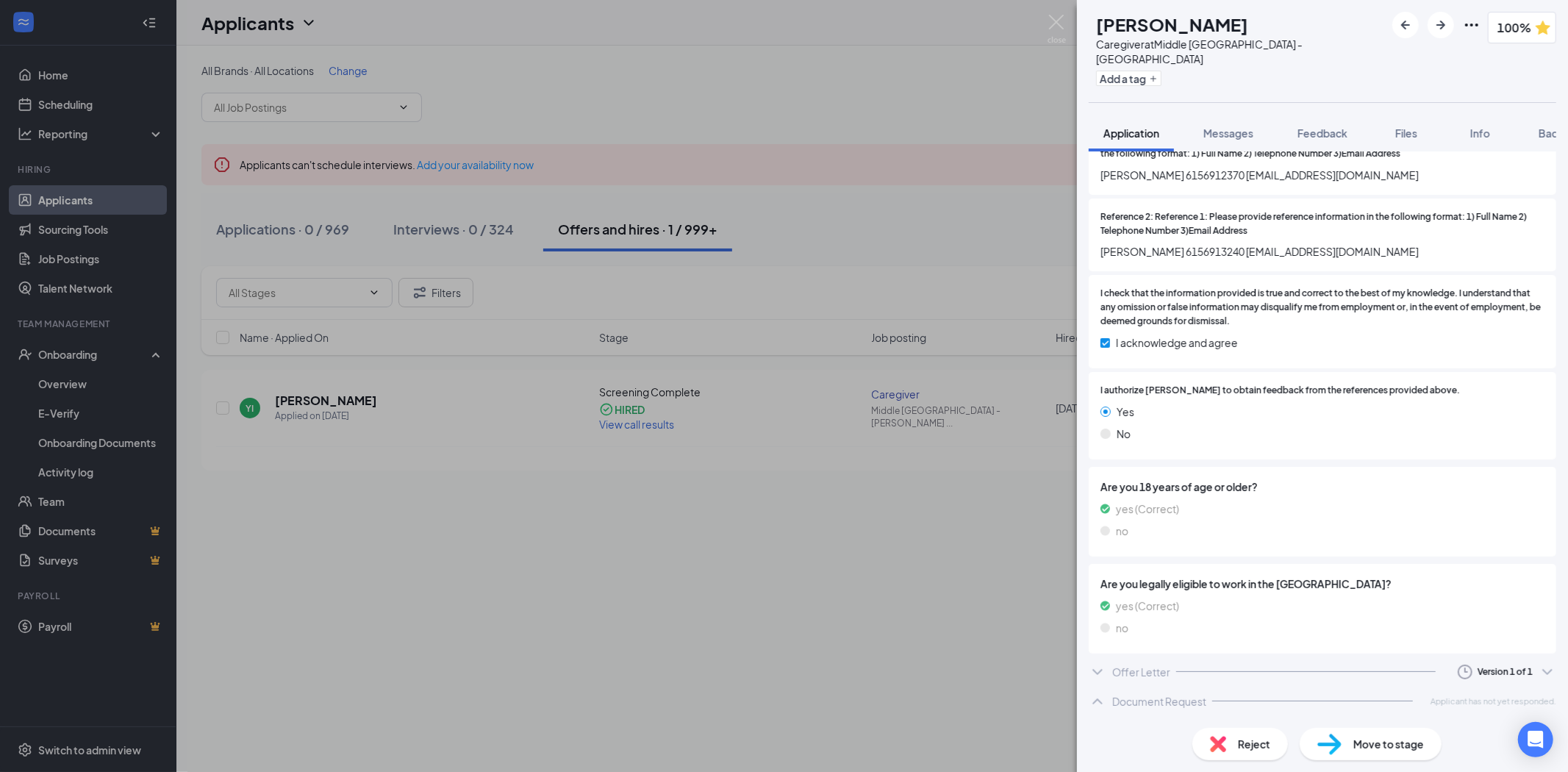
click at [1307, 666] on div "Offer Letter Version 1 of 1" at bounding box center [1322, 671] width 468 height 29
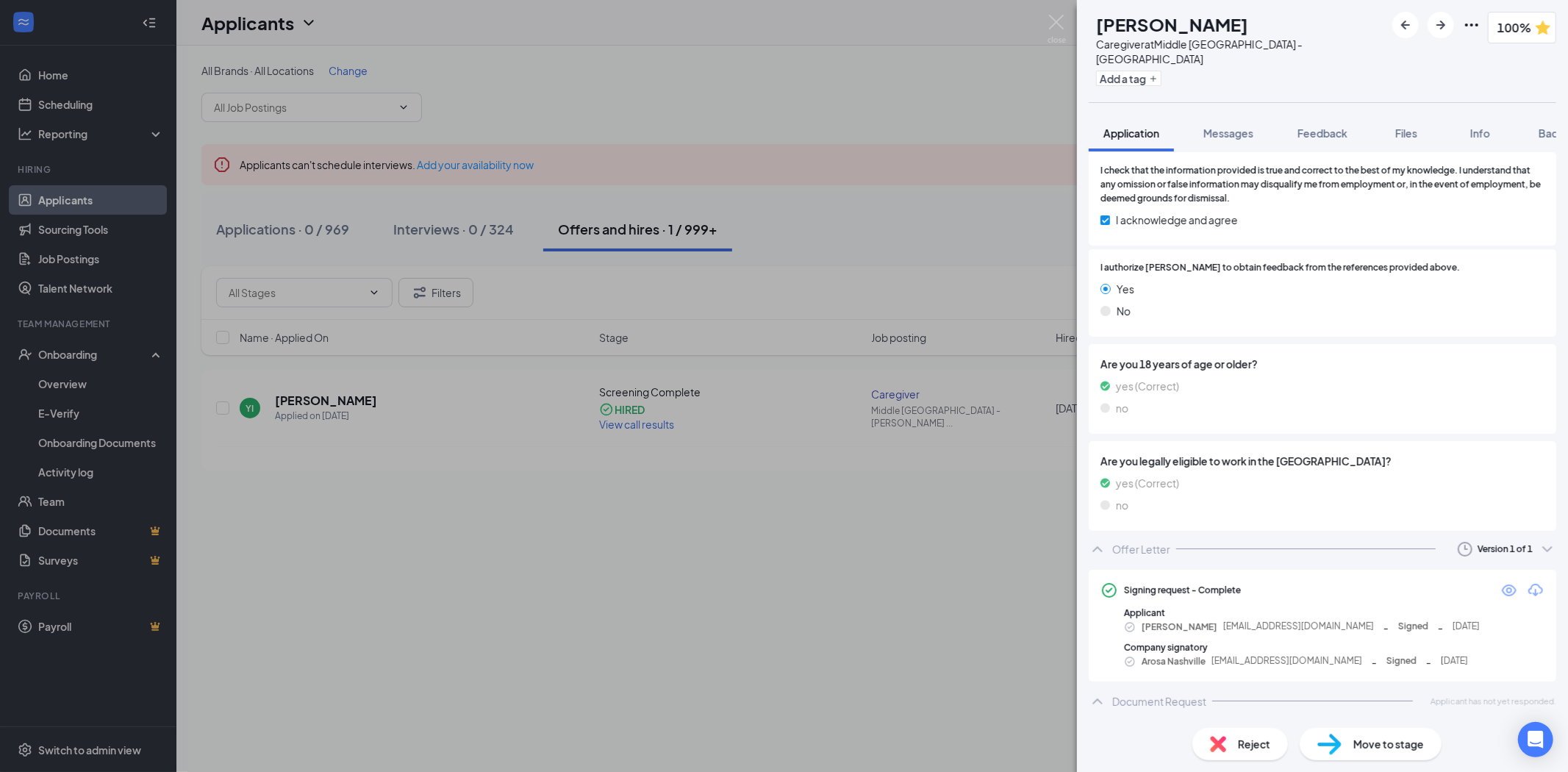
scroll to position [2135, 0]
click at [1323, 126] on span "Feedback" at bounding box center [1322, 133] width 50 height 14
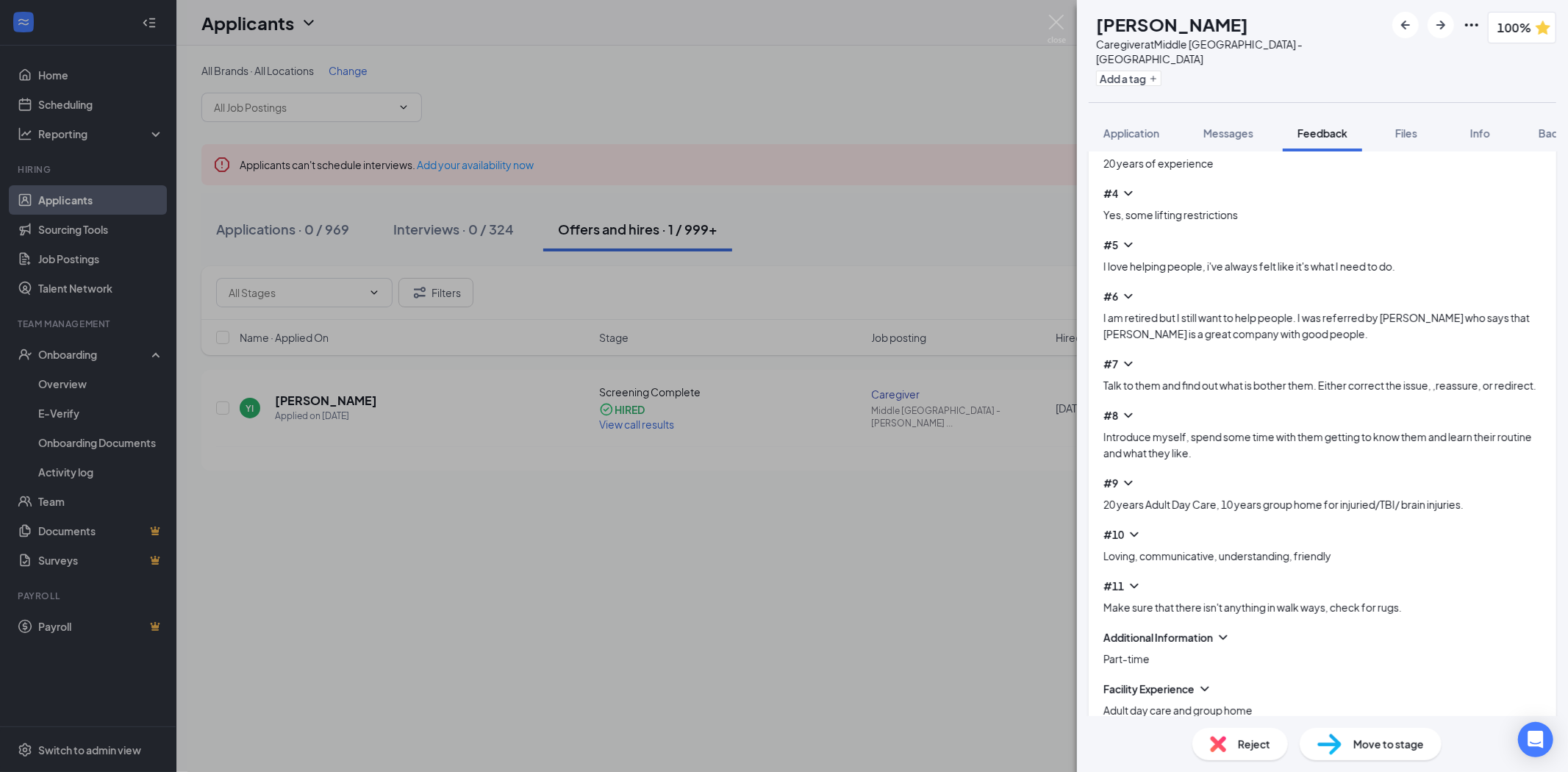
scroll to position [816, 0]
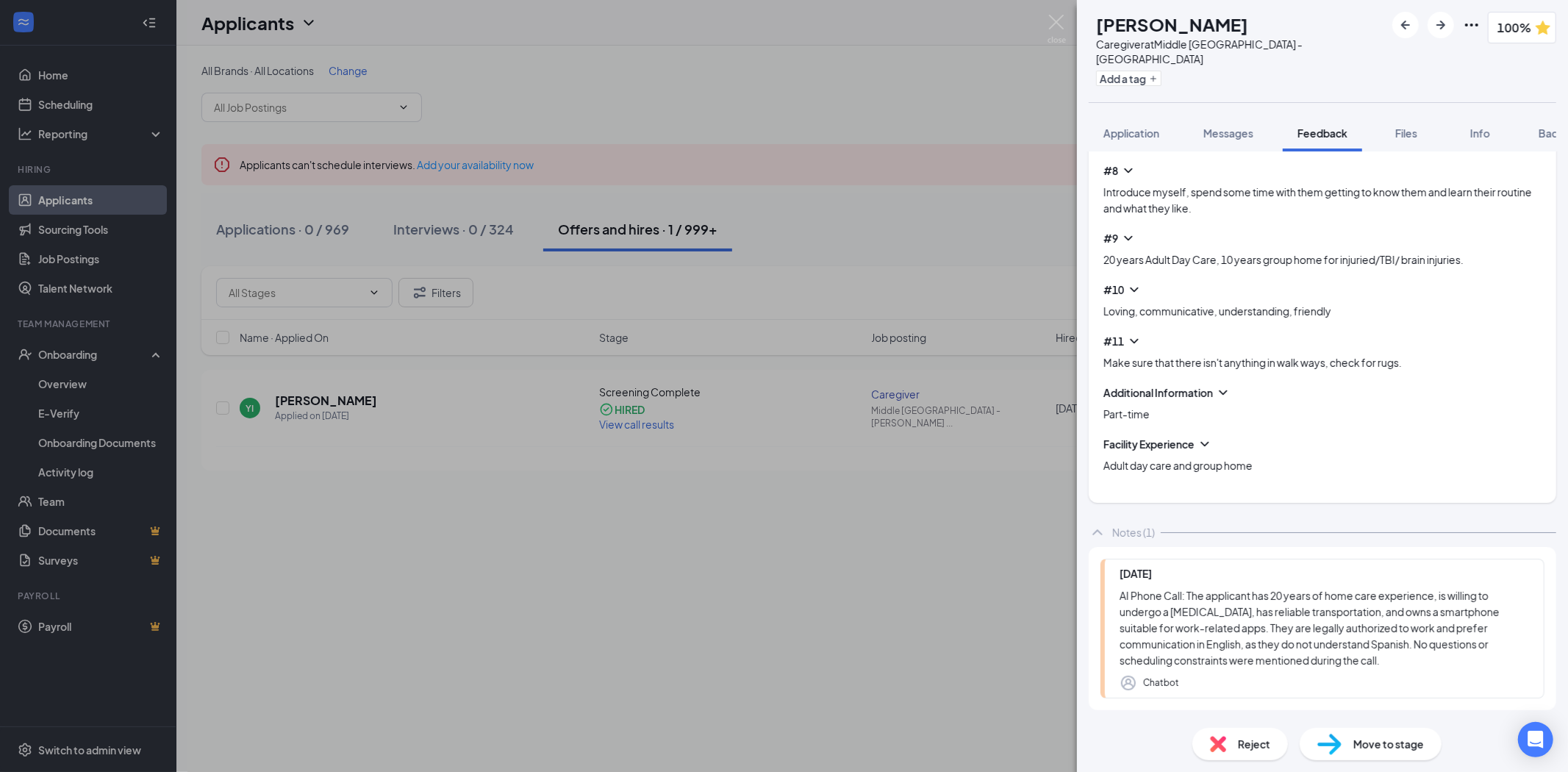
drag, startPoint x: 1554, startPoint y: 119, endPoint x: 1562, endPoint y: 125, distance: 10.0
click at [1554, 126] on span "Background" at bounding box center [1569, 133] width 60 height 14
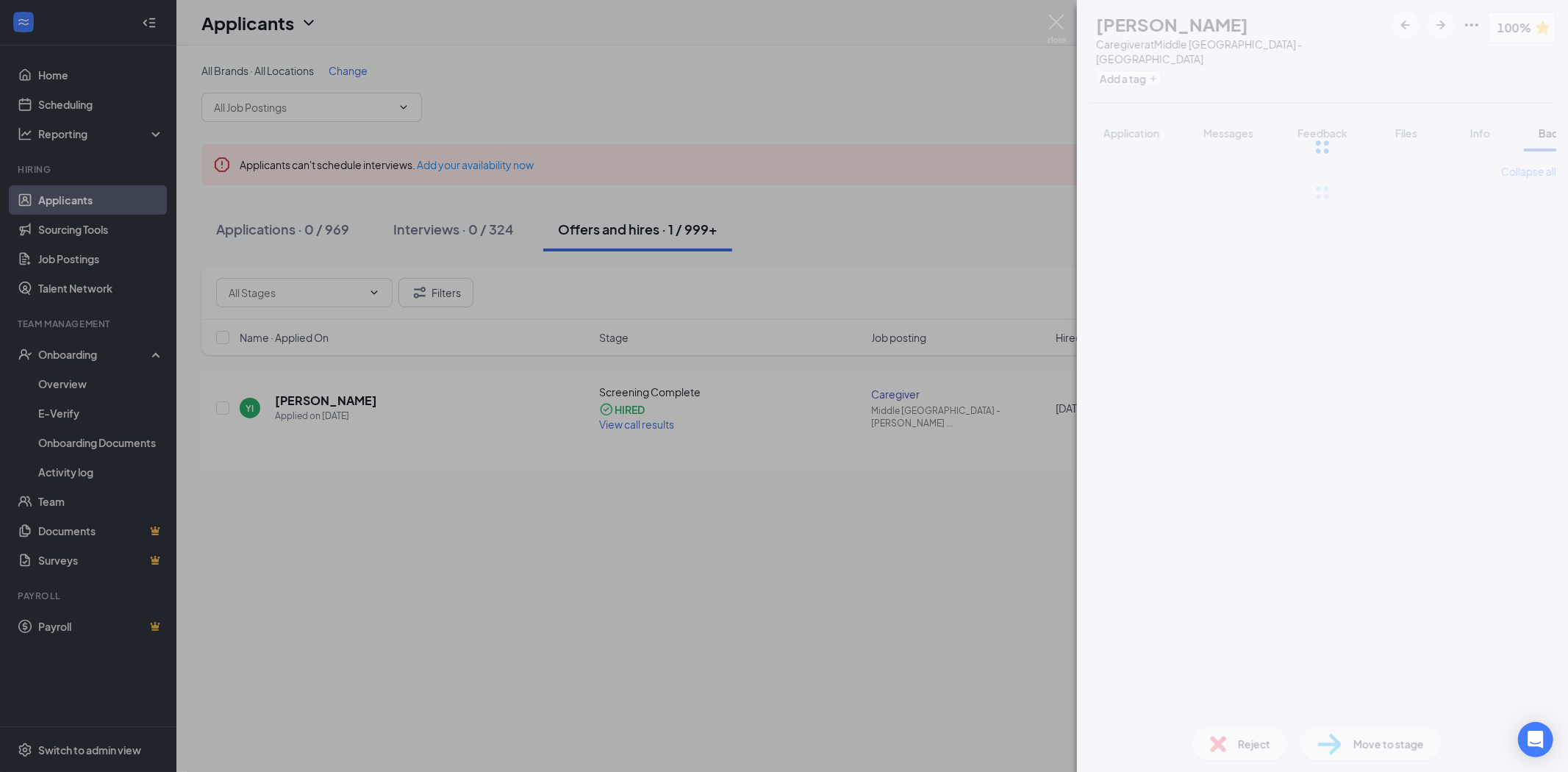
scroll to position [0, 60]
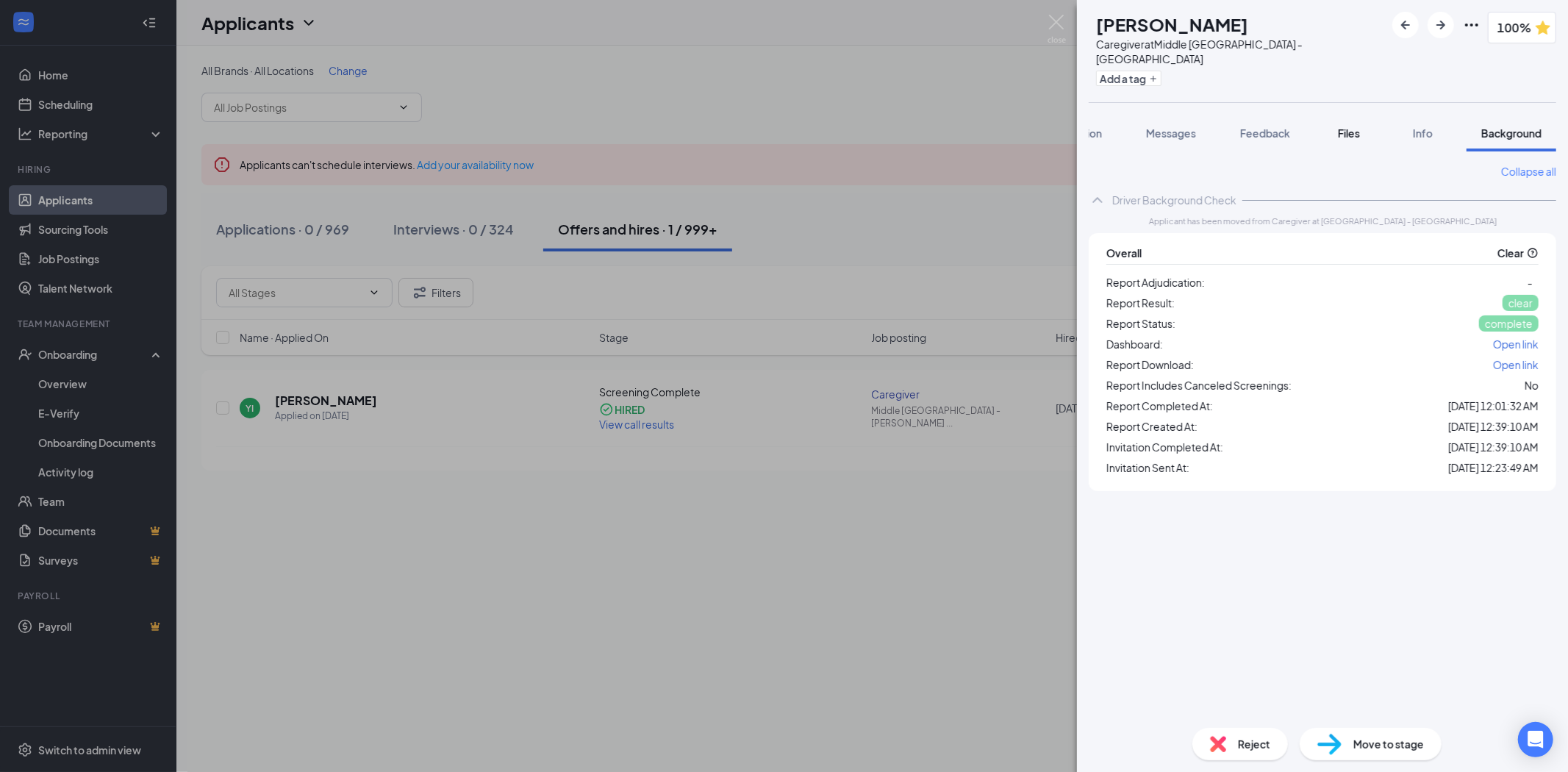
click at [1358, 126] on span "Files" at bounding box center [1349, 133] width 22 height 14
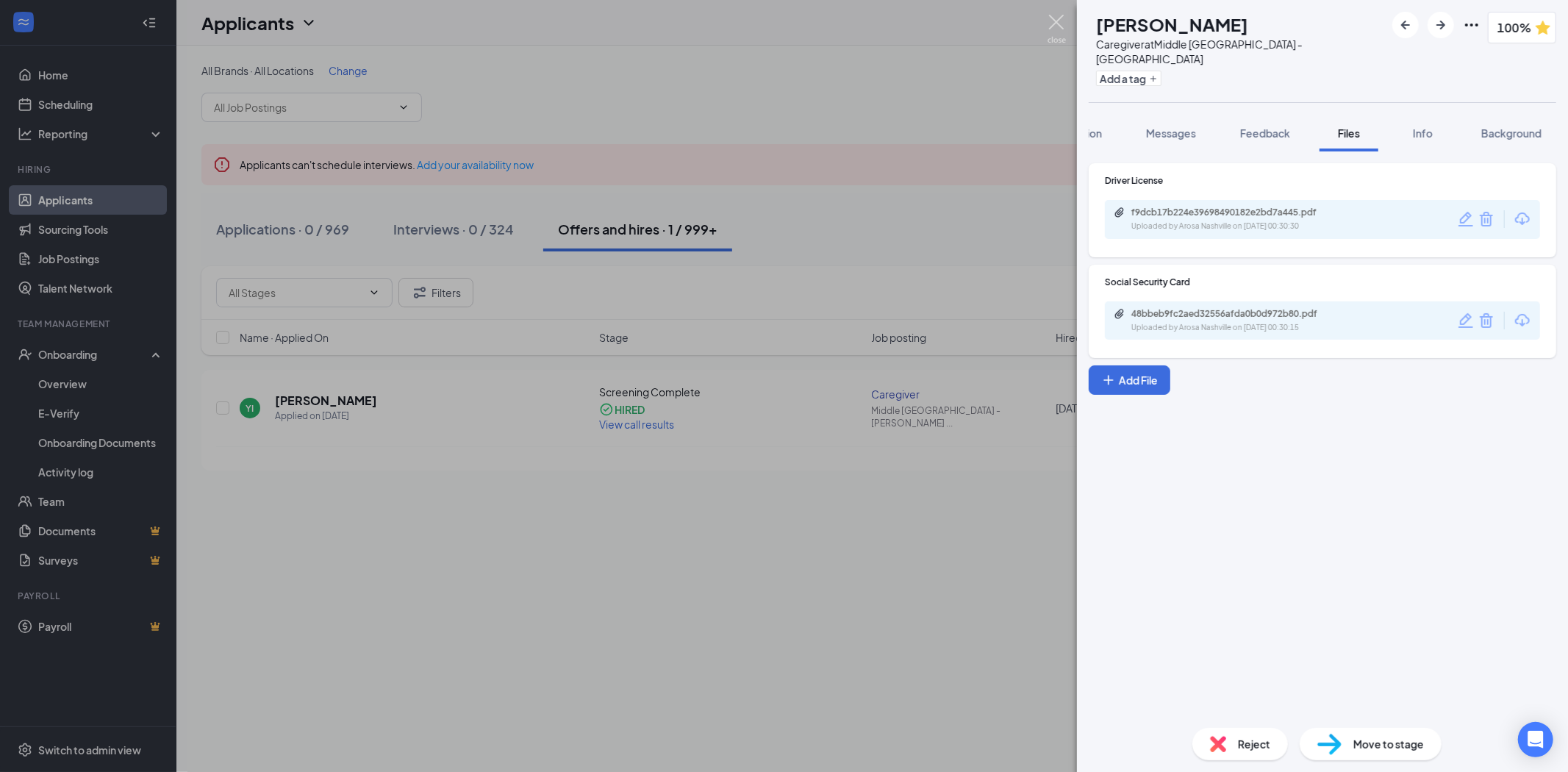
click at [1054, 26] on img at bounding box center [1057, 29] width 18 height 29
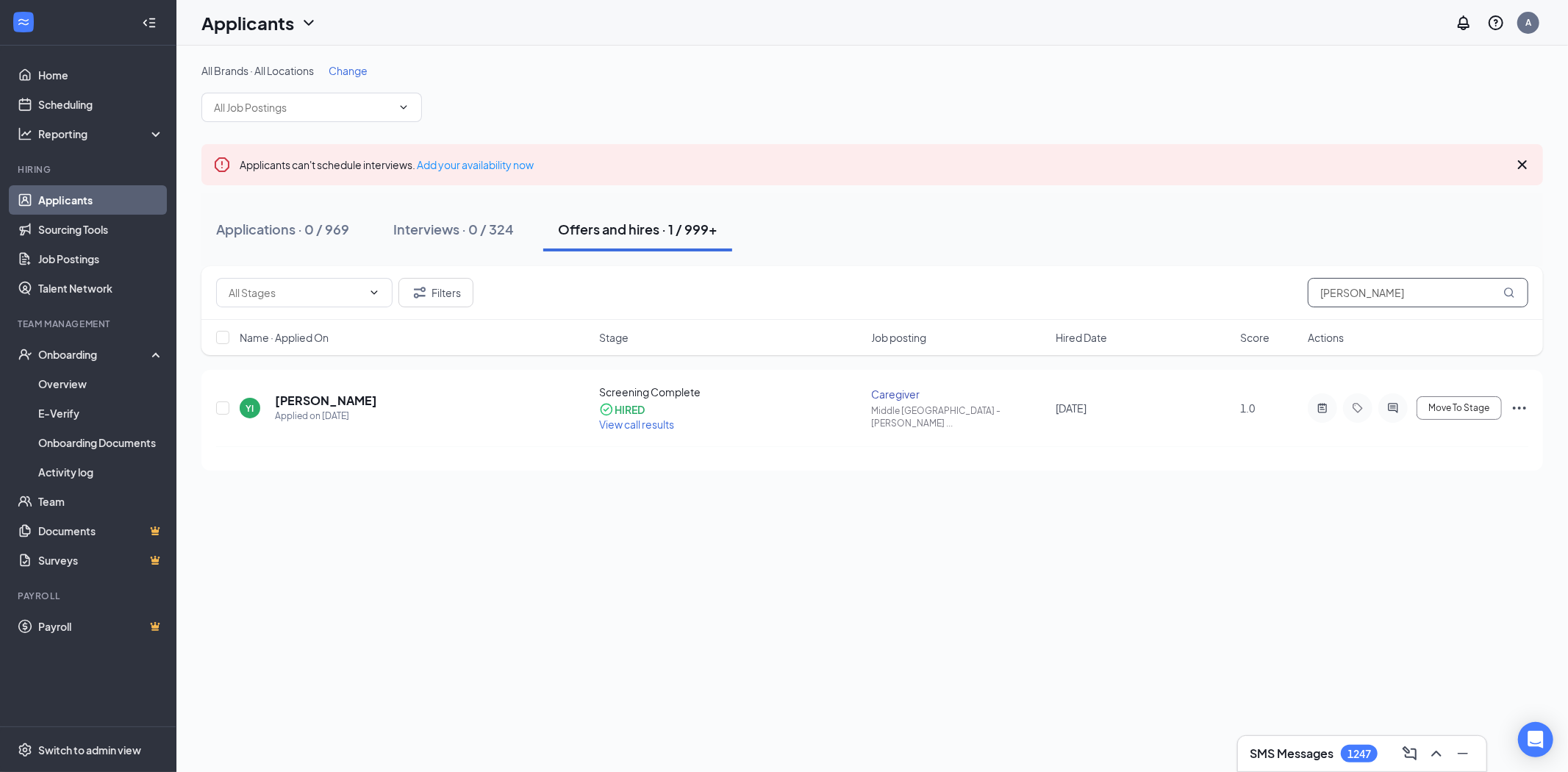
click at [1363, 293] on input "[PERSON_NAME]" at bounding box center [1419, 292] width 221 height 29
click at [321, 398] on h5 "[PERSON_NAME]" at bounding box center [326, 401] width 102 height 17
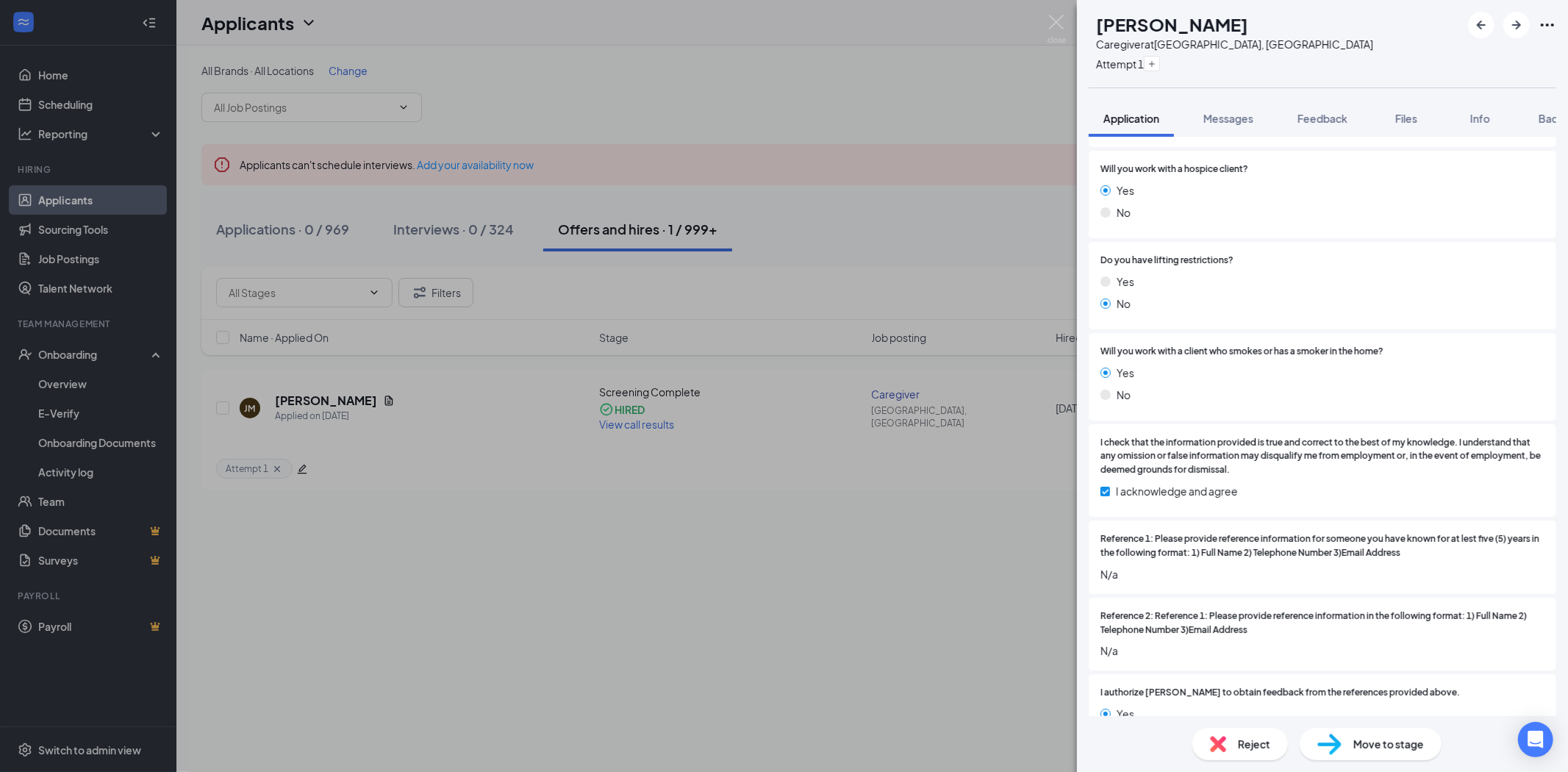
scroll to position [2243, 0]
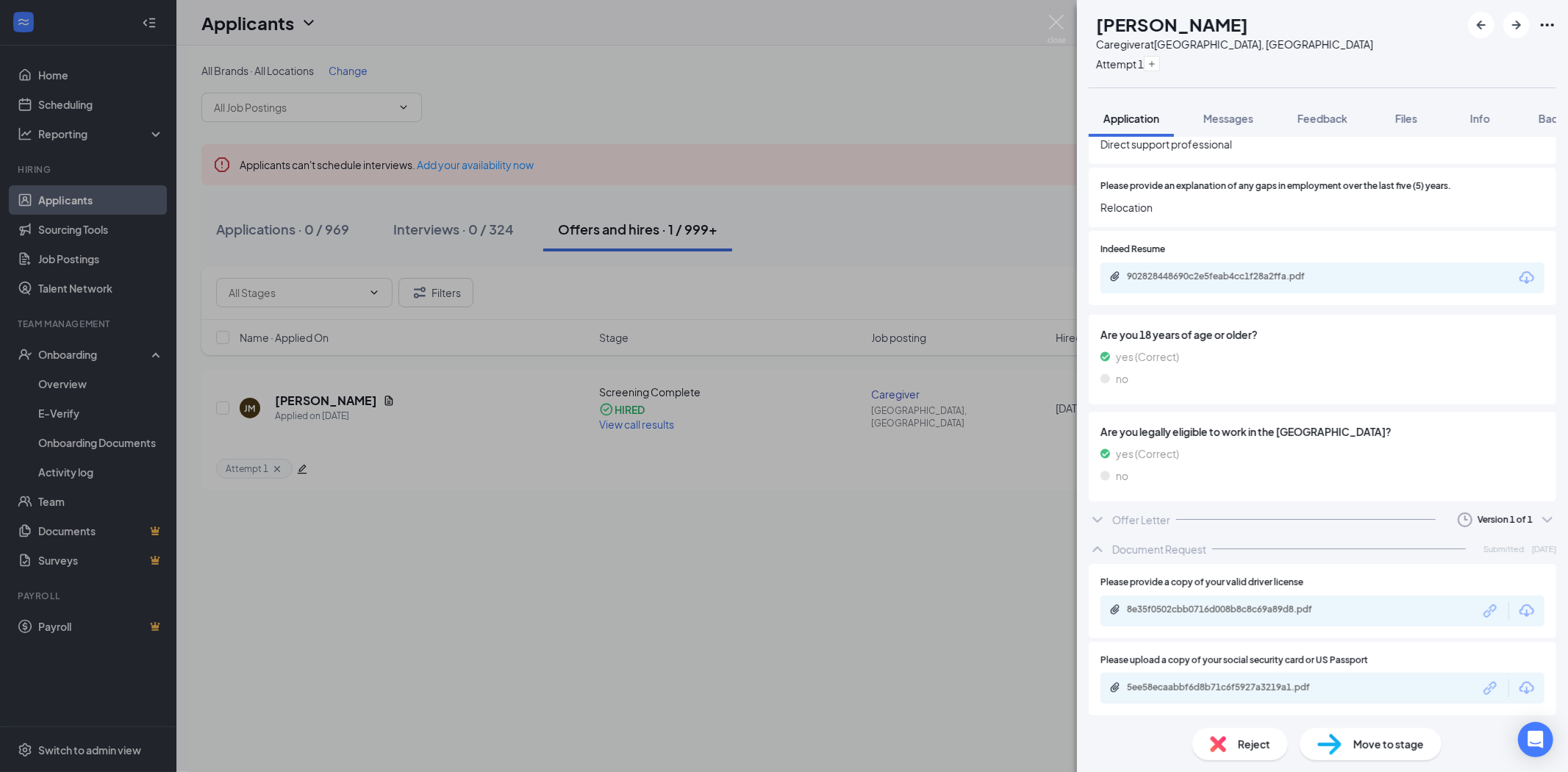
click at [1319, 519] on div at bounding box center [1306, 519] width 260 height 1
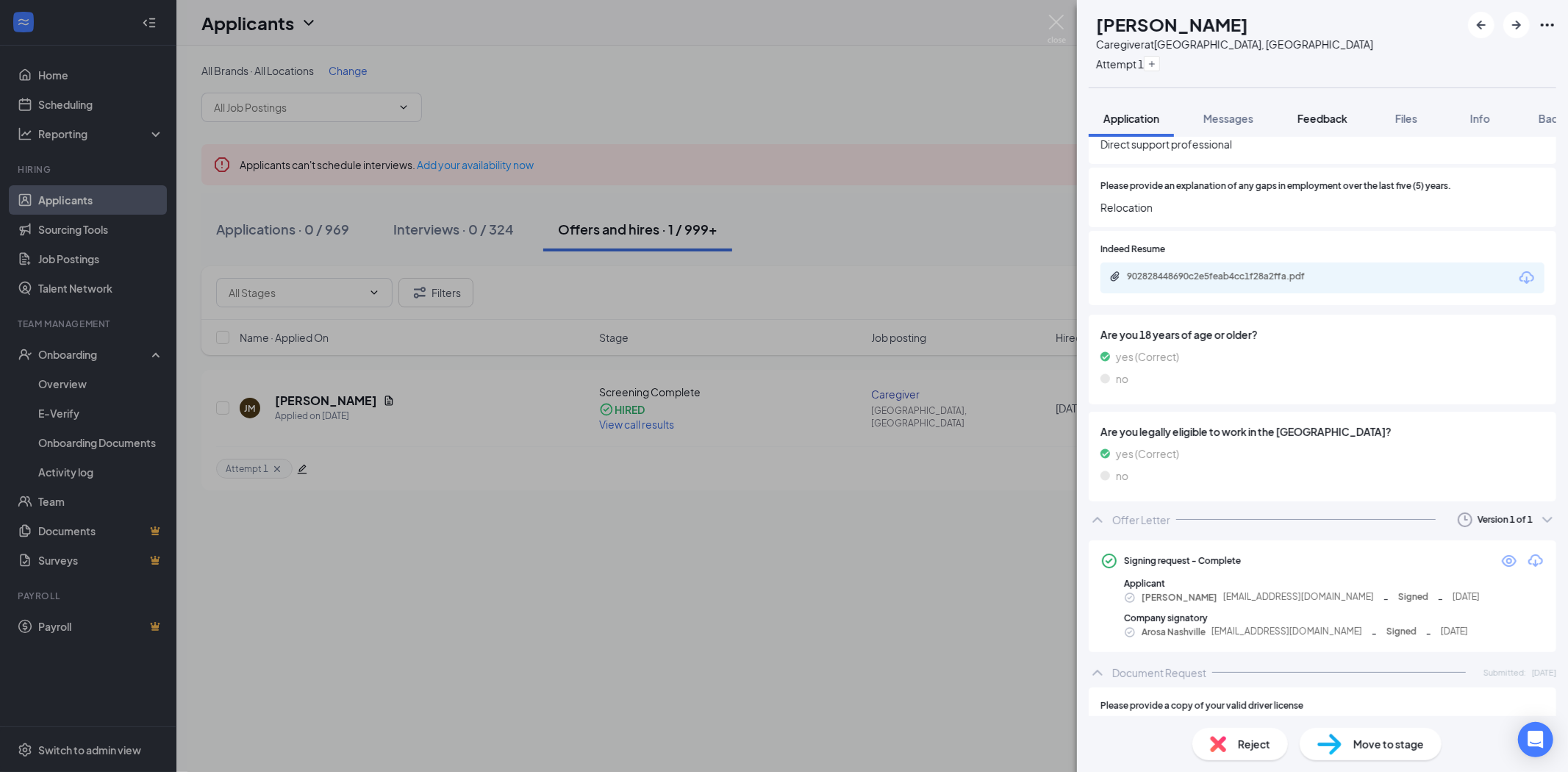
click at [1310, 123] on span "Feedback" at bounding box center [1322, 119] width 50 height 14
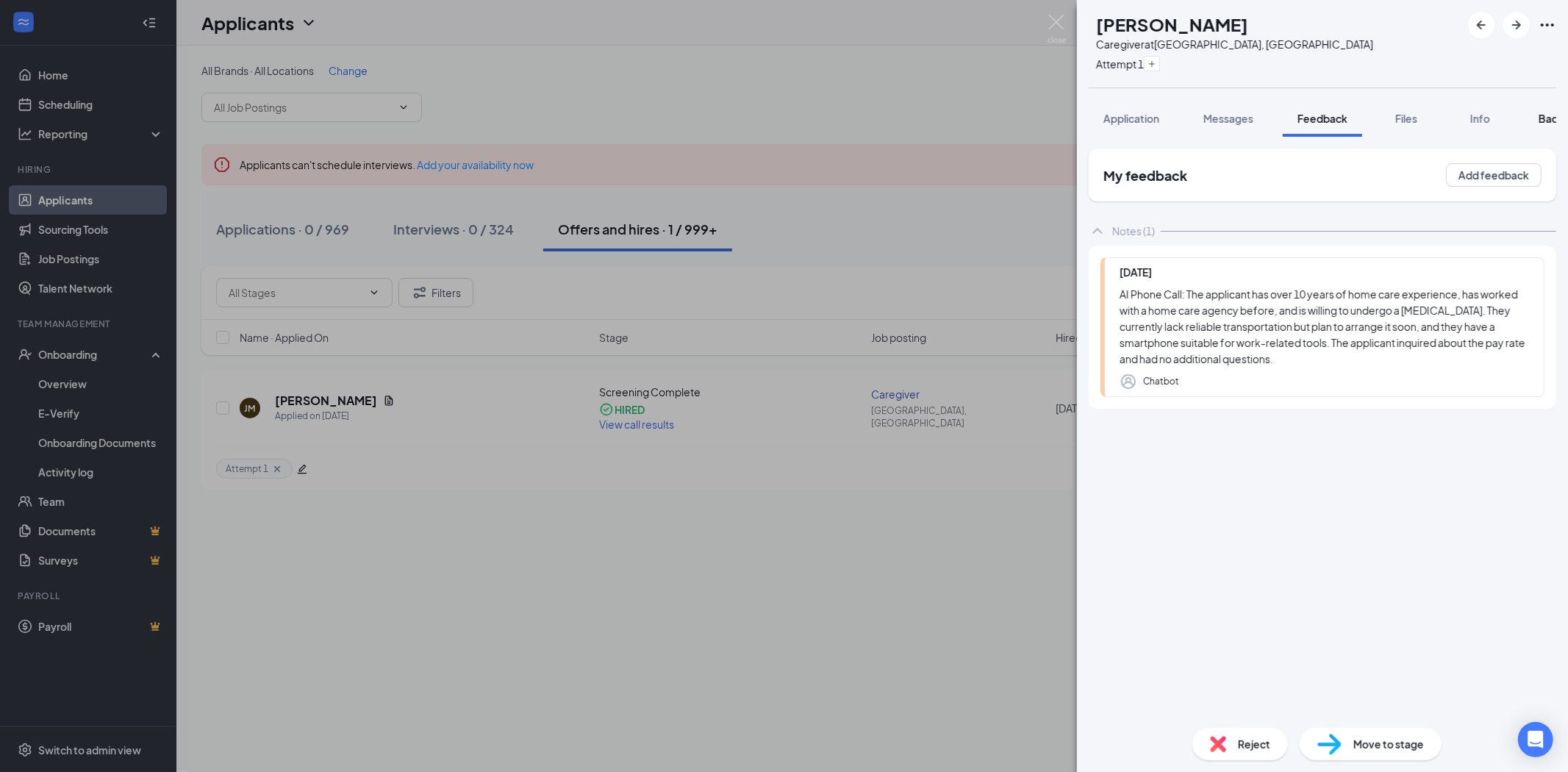
click at [1547, 119] on span "Background" at bounding box center [1569, 119] width 60 height 14
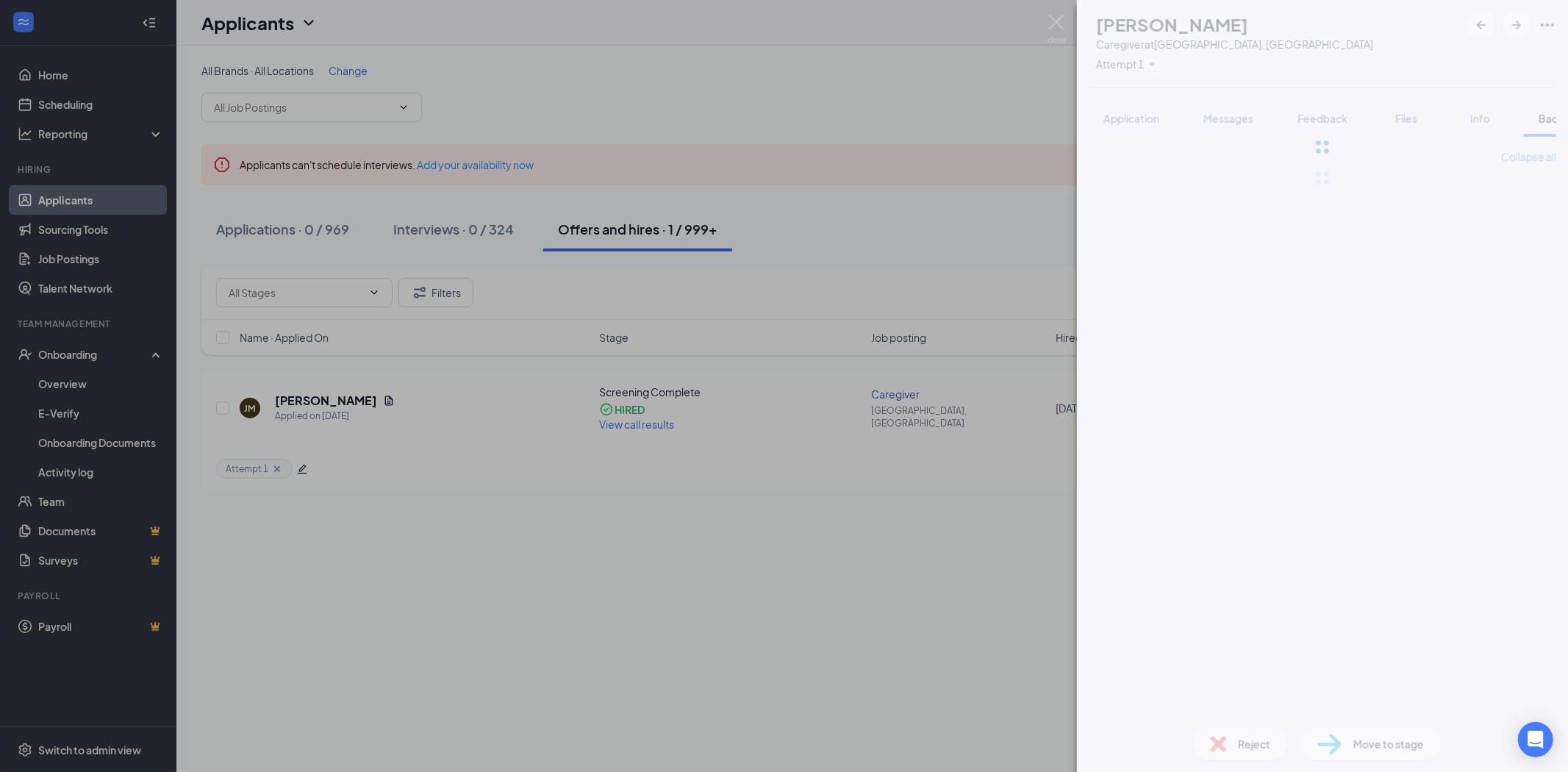
scroll to position [0, 60]
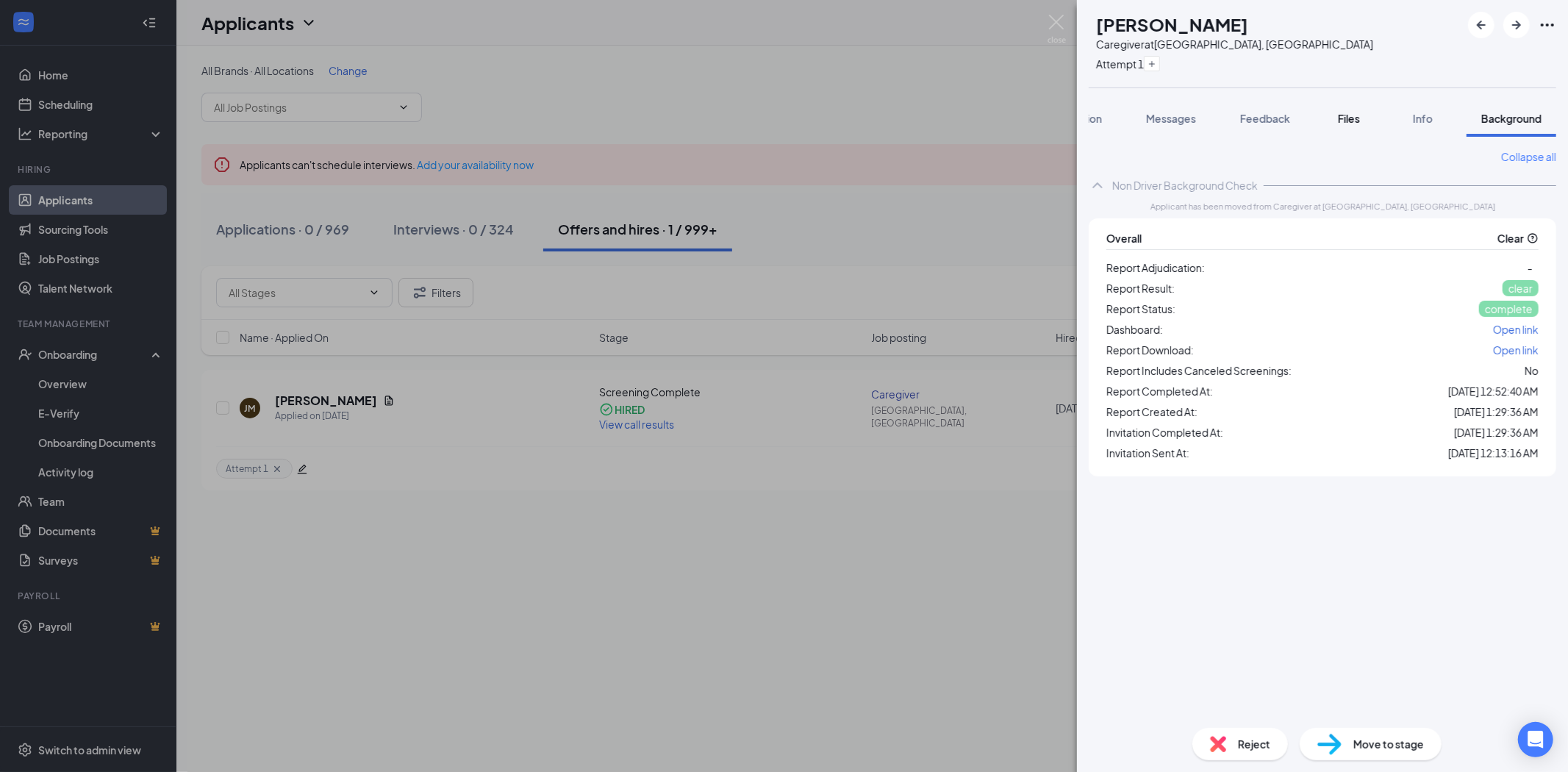
click at [1358, 122] on span "Files" at bounding box center [1349, 119] width 22 height 14
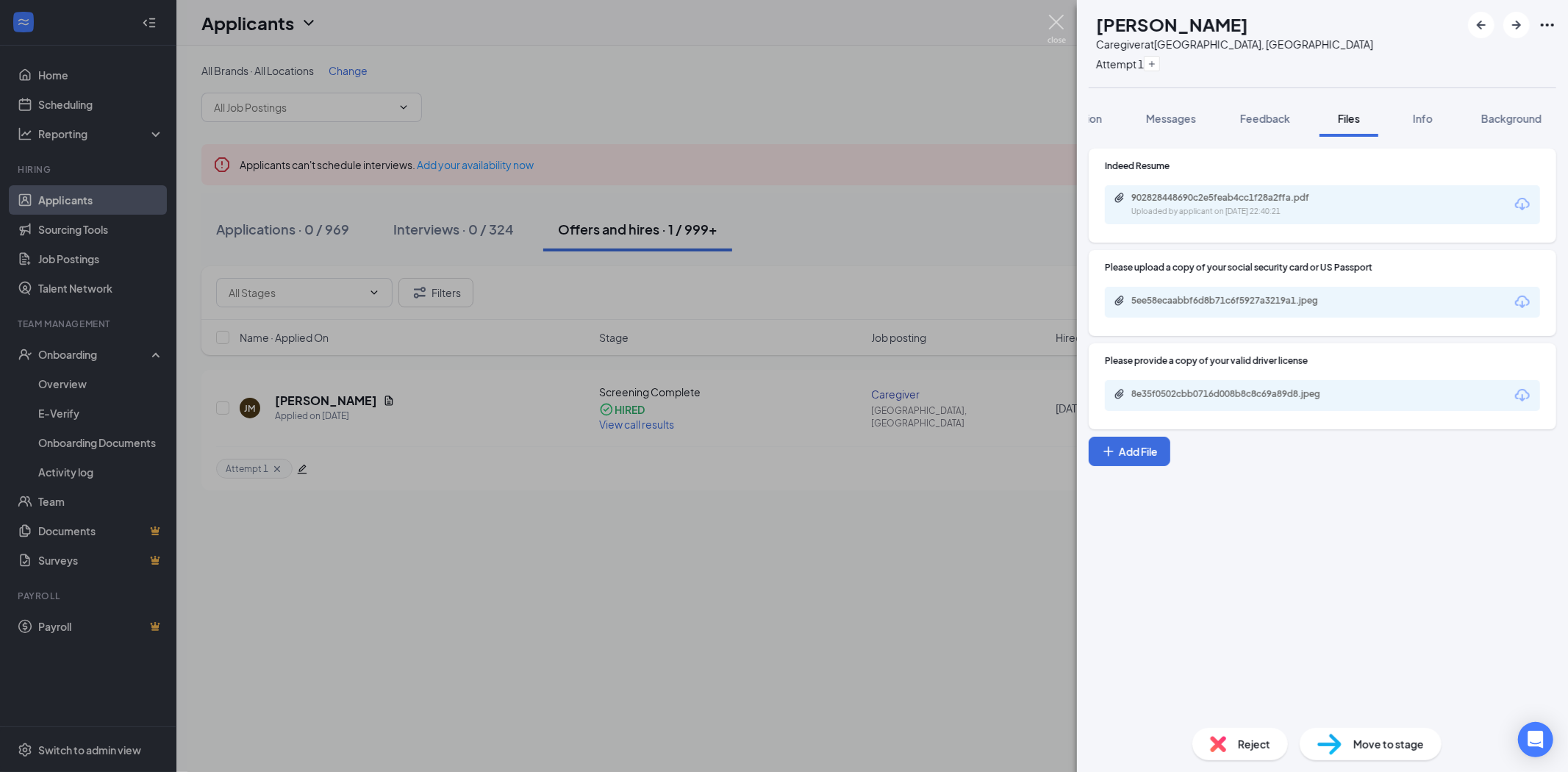
click at [1064, 30] on img at bounding box center [1057, 29] width 18 height 29
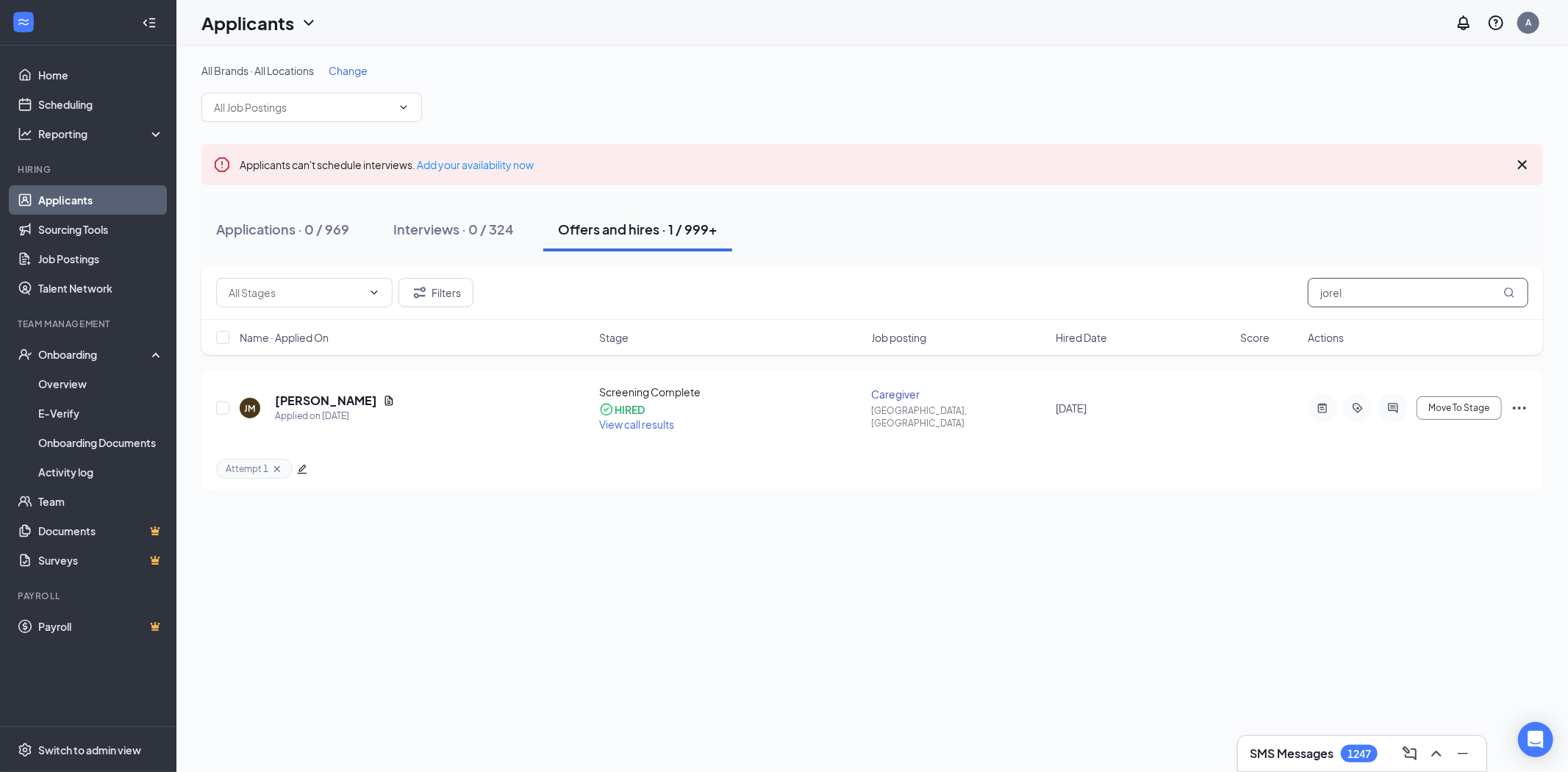
click at [1404, 288] on input "jorel" at bounding box center [1419, 292] width 221 height 29
click at [1402, 287] on input "jorel" at bounding box center [1419, 292] width 221 height 29
click at [327, 391] on h5 "[PERSON_NAME]" at bounding box center [326, 399] width 102 height 17
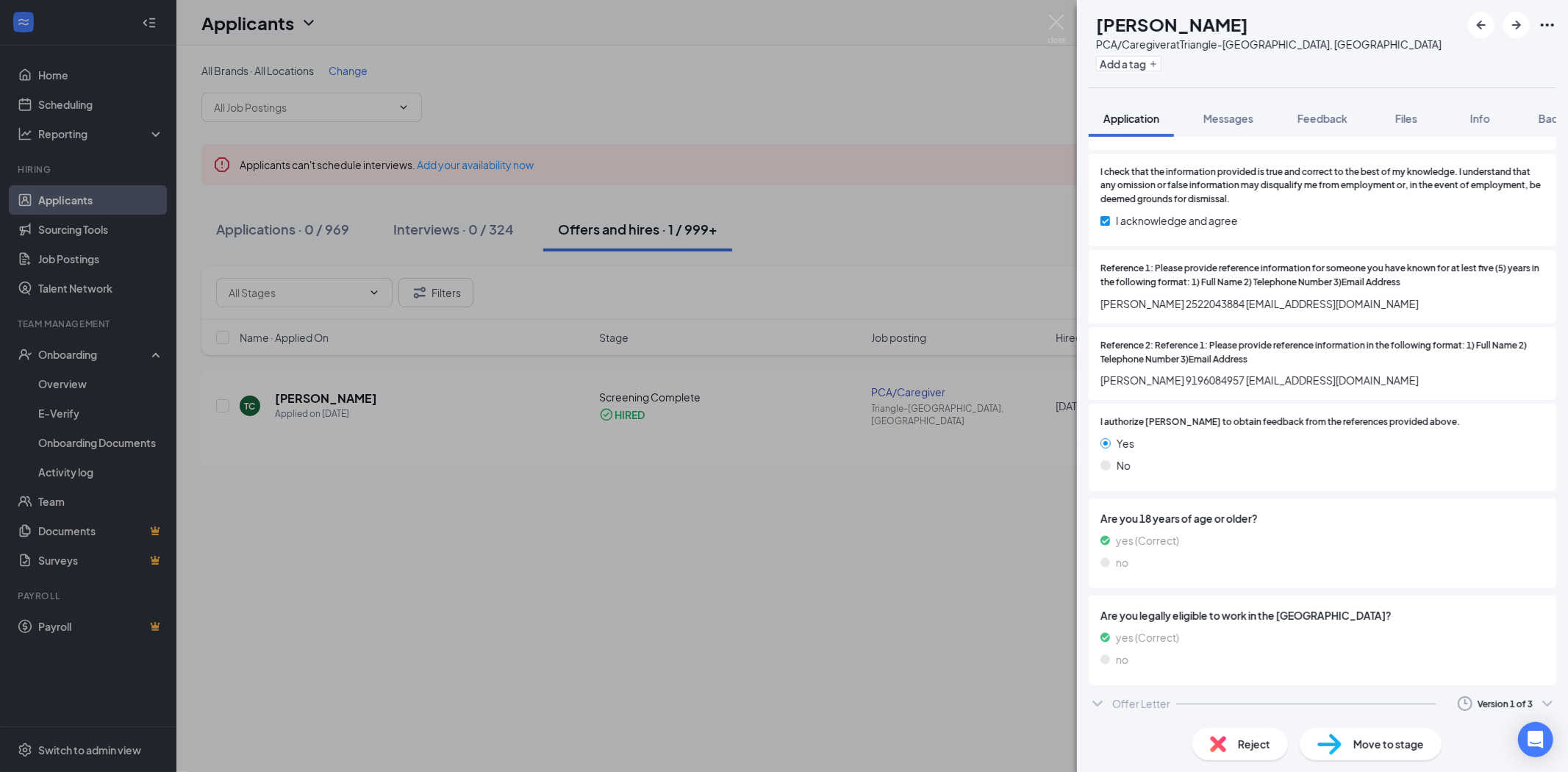
scroll to position [1775, 0]
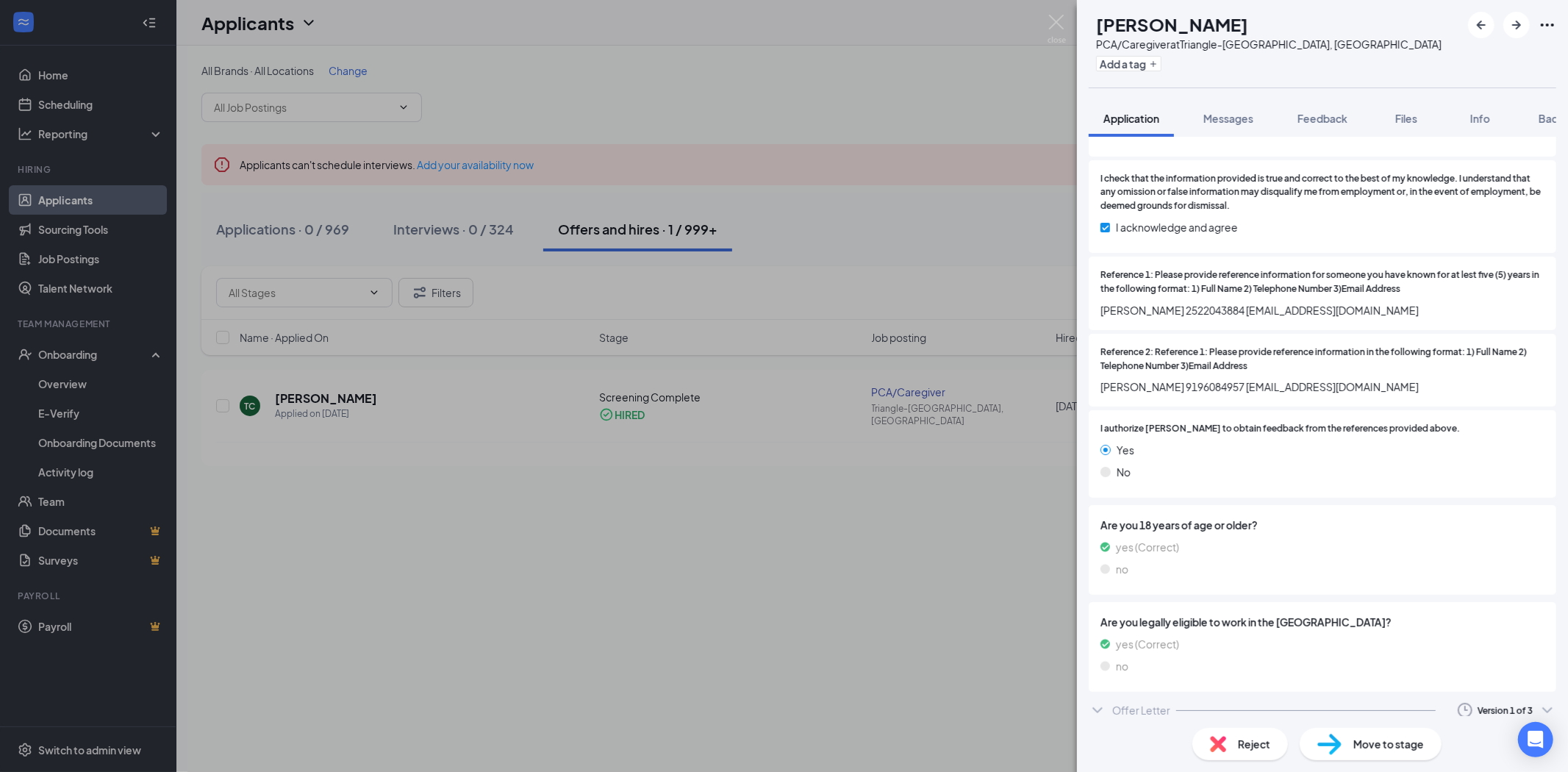
click at [1214, 700] on div "Offer Letter Version 1 of 3" at bounding box center [1322, 710] width 468 height 29
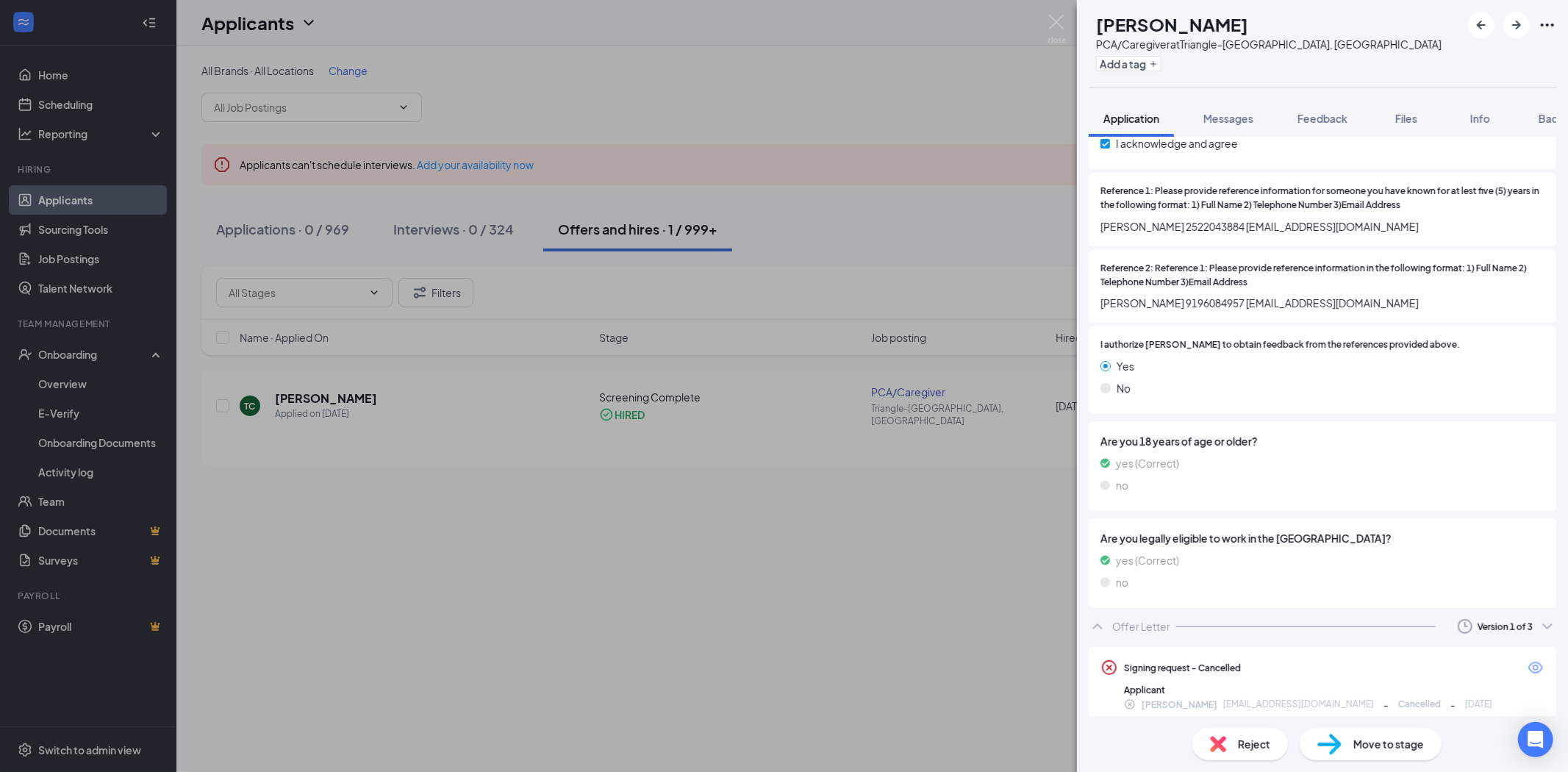
scroll to position [1868, 0]
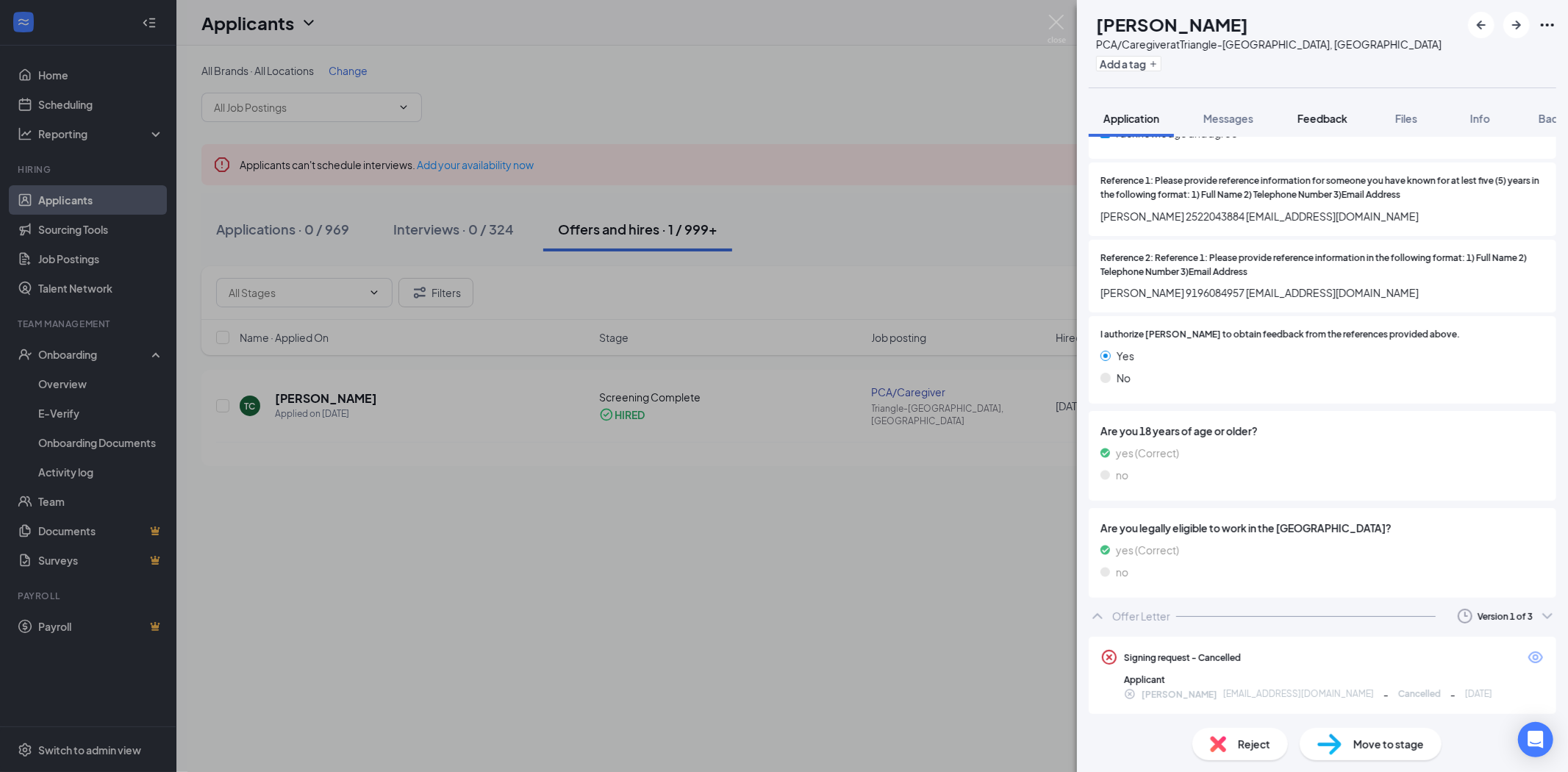
click at [1340, 127] on button "Feedback" at bounding box center [1322, 118] width 80 height 37
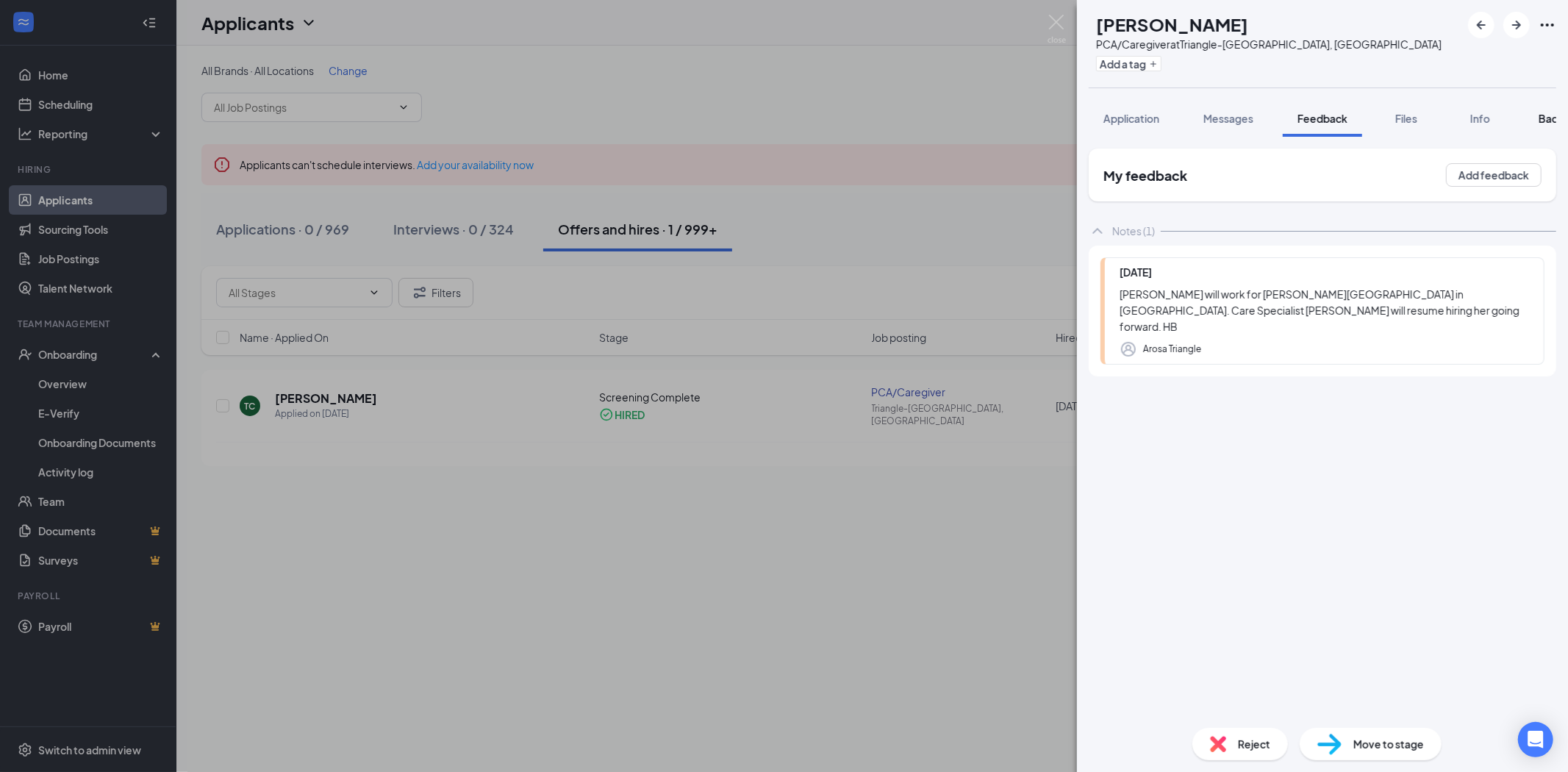
click at [1541, 116] on span "Background" at bounding box center [1569, 119] width 60 height 14
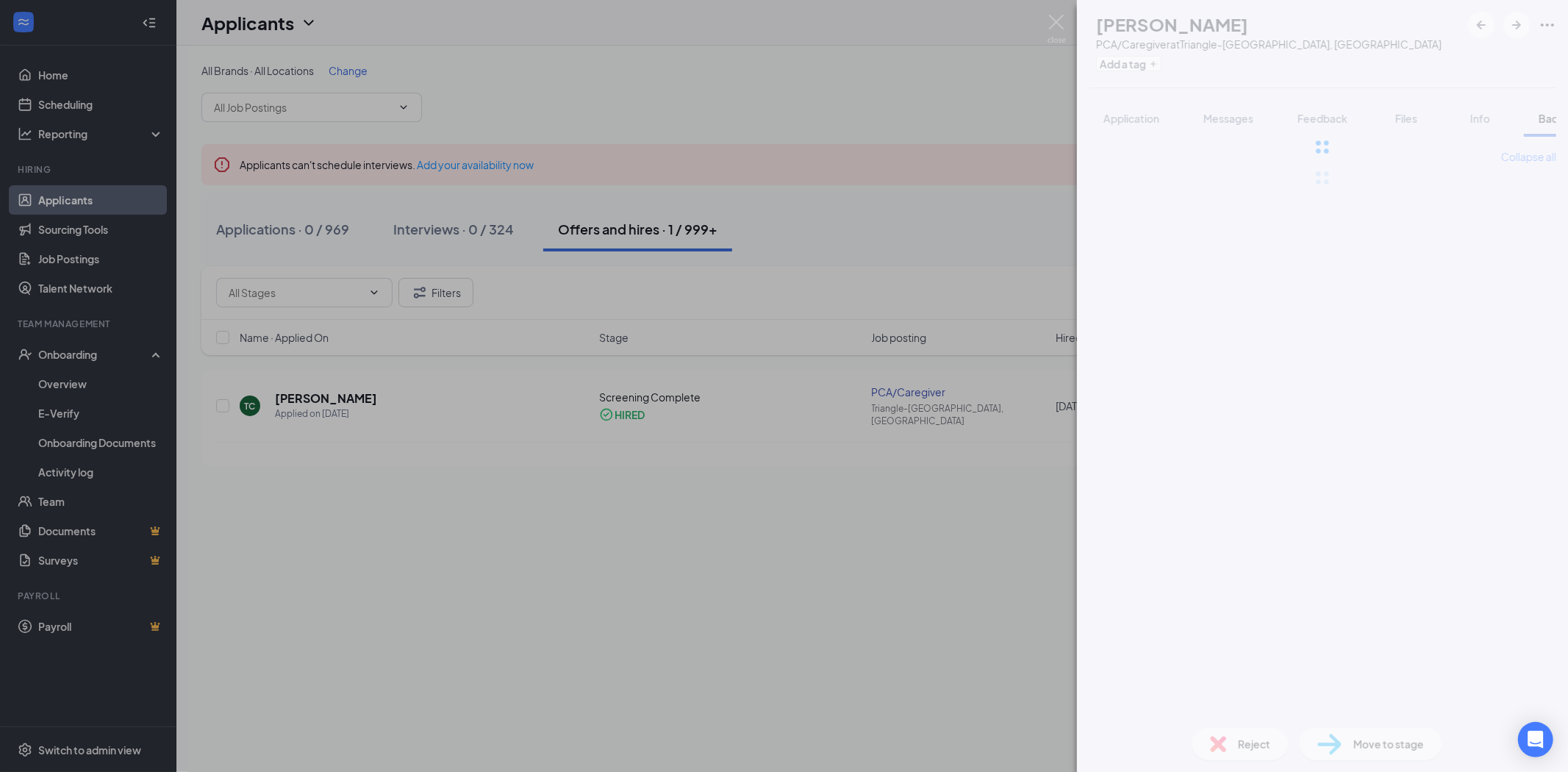
scroll to position [0, 60]
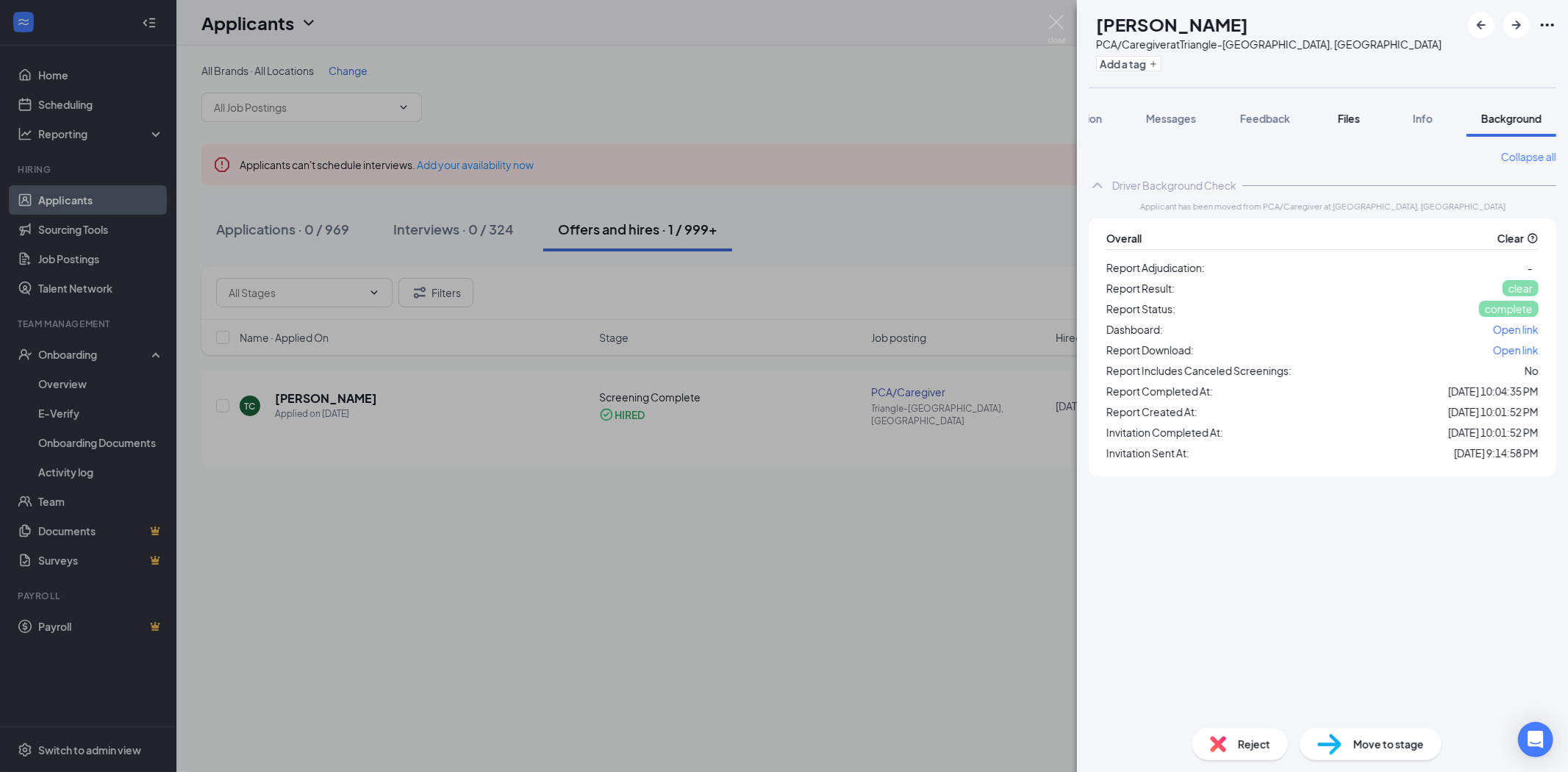
click at [1363, 127] on button "Files" at bounding box center [1349, 118] width 59 height 37
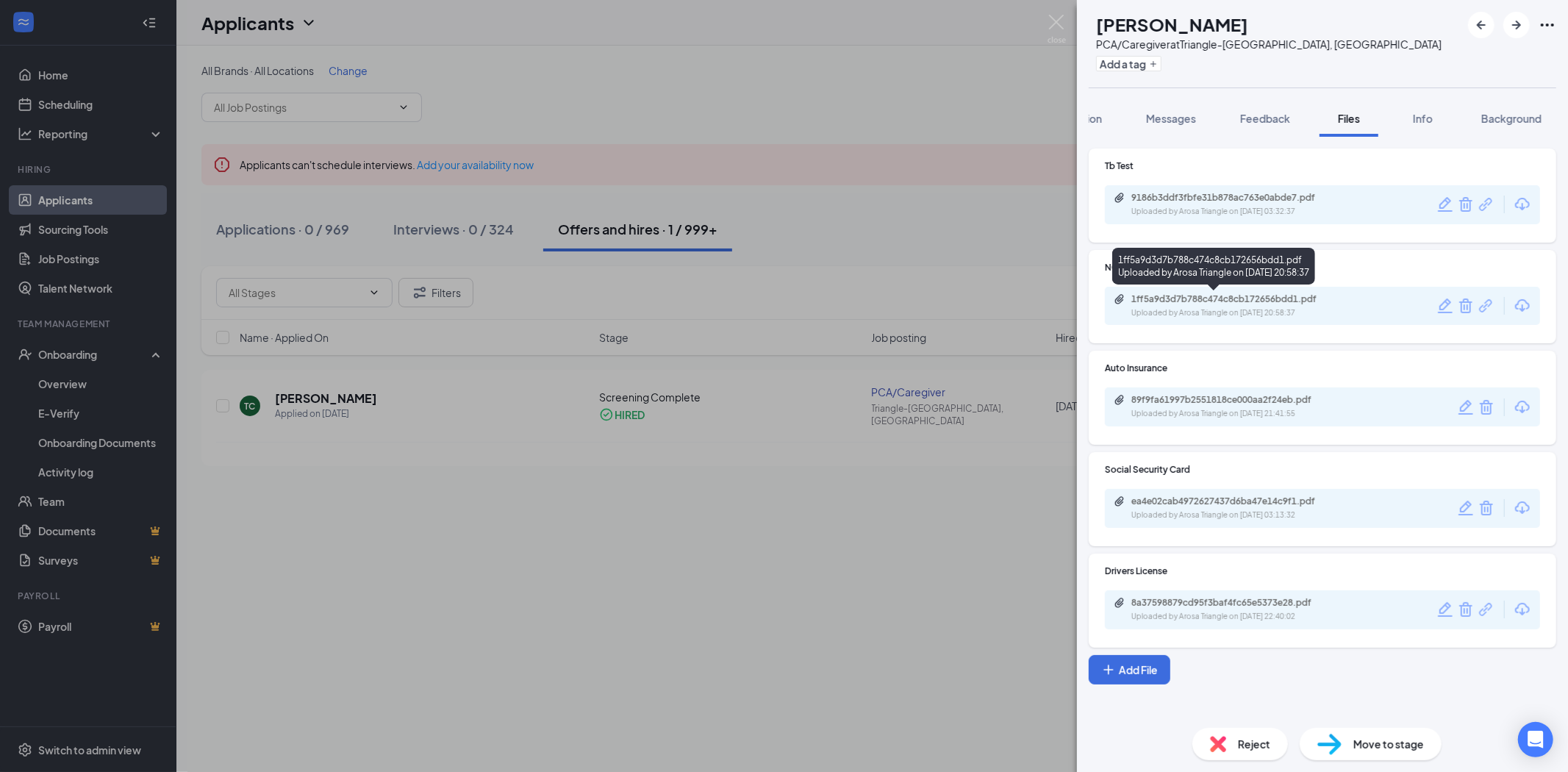
click at [1147, 312] on div "Uploaded by Arosa Triangle on [DATE] 20:58:37" at bounding box center [1242, 313] width 221 height 12
click at [1051, 27] on img at bounding box center [1057, 29] width 18 height 29
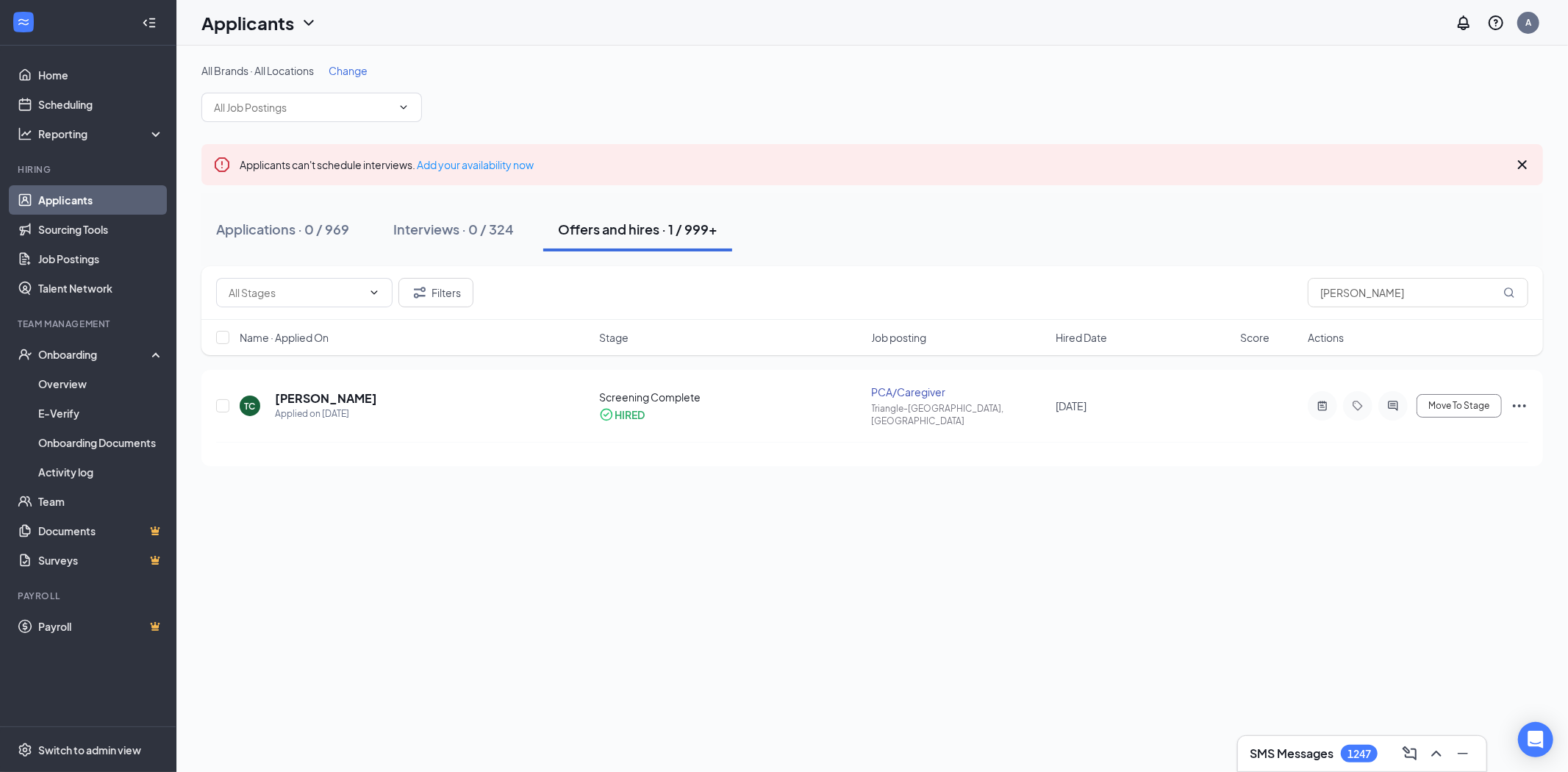
click at [1366, 309] on div "Filters [PERSON_NAME]" at bounding box center [872, 292] width 1342 height 53
click at [1371, 294] on input "[PERSON_NAME]" at bounding box center [1419, 292] width 221 height 29
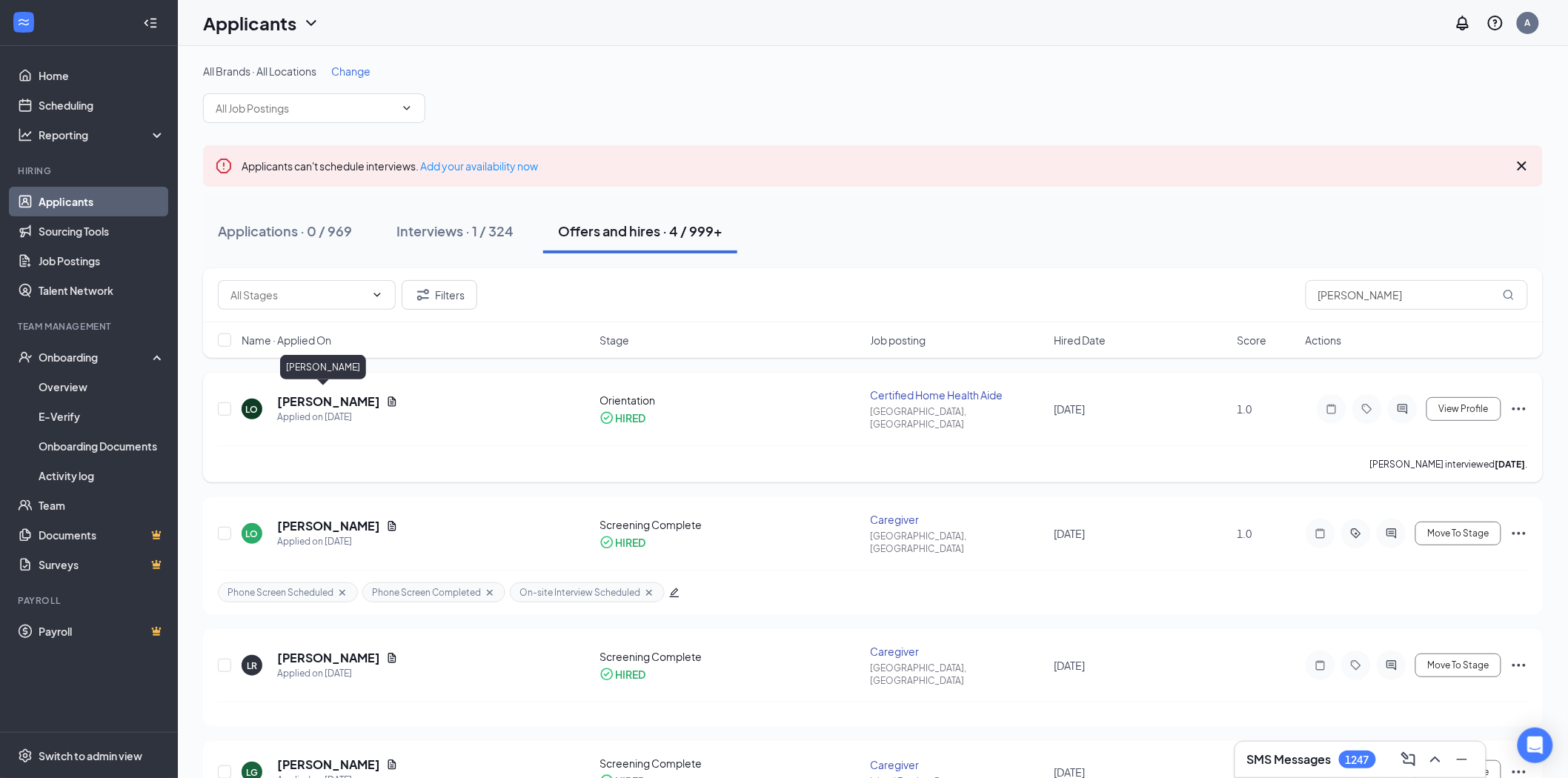
click at [312, 394] on h5 "[PERSON_NAME]" at bounding box center [329, 402] width 103 height 17
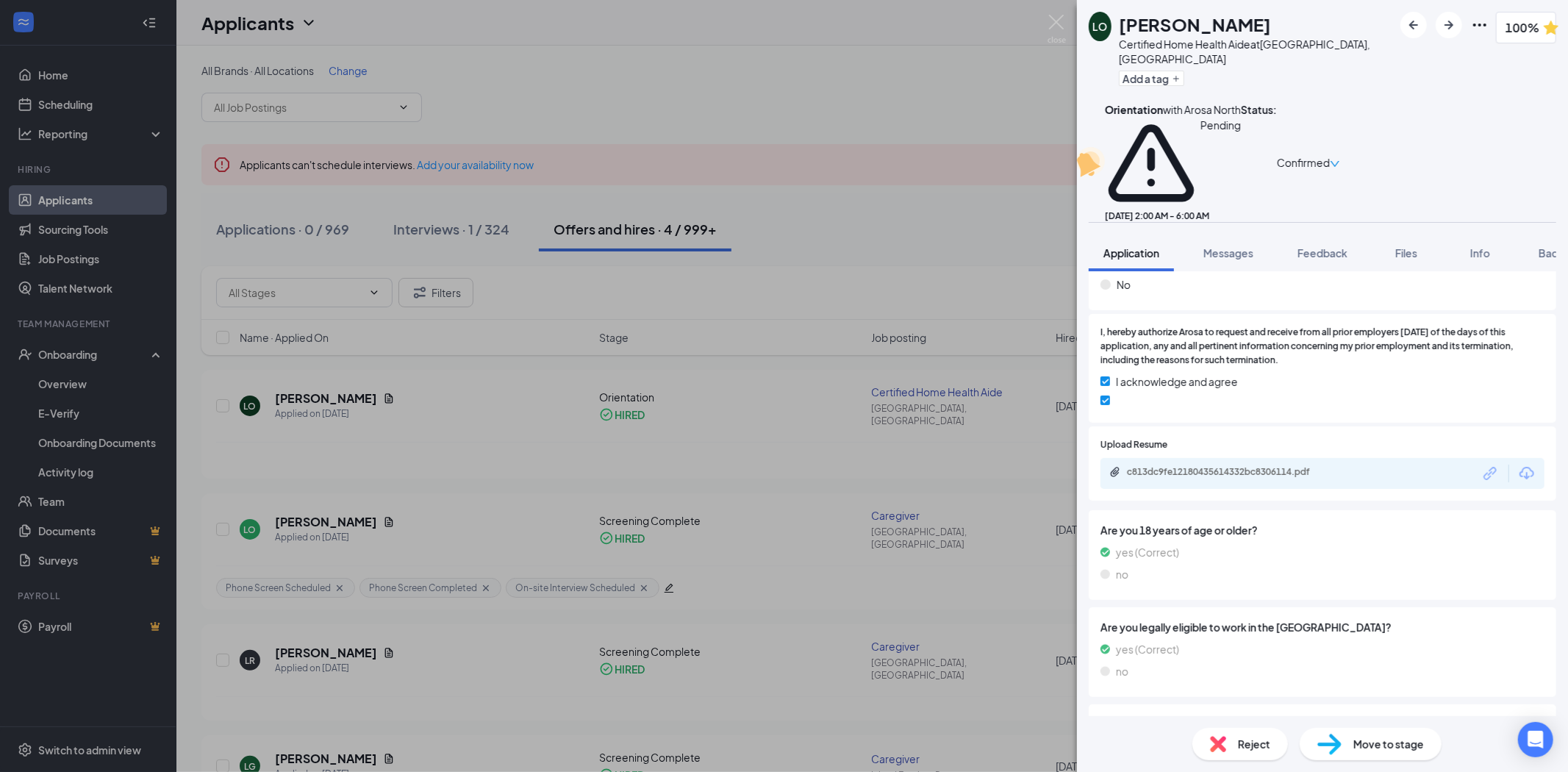
scroll to position [2551, 0]
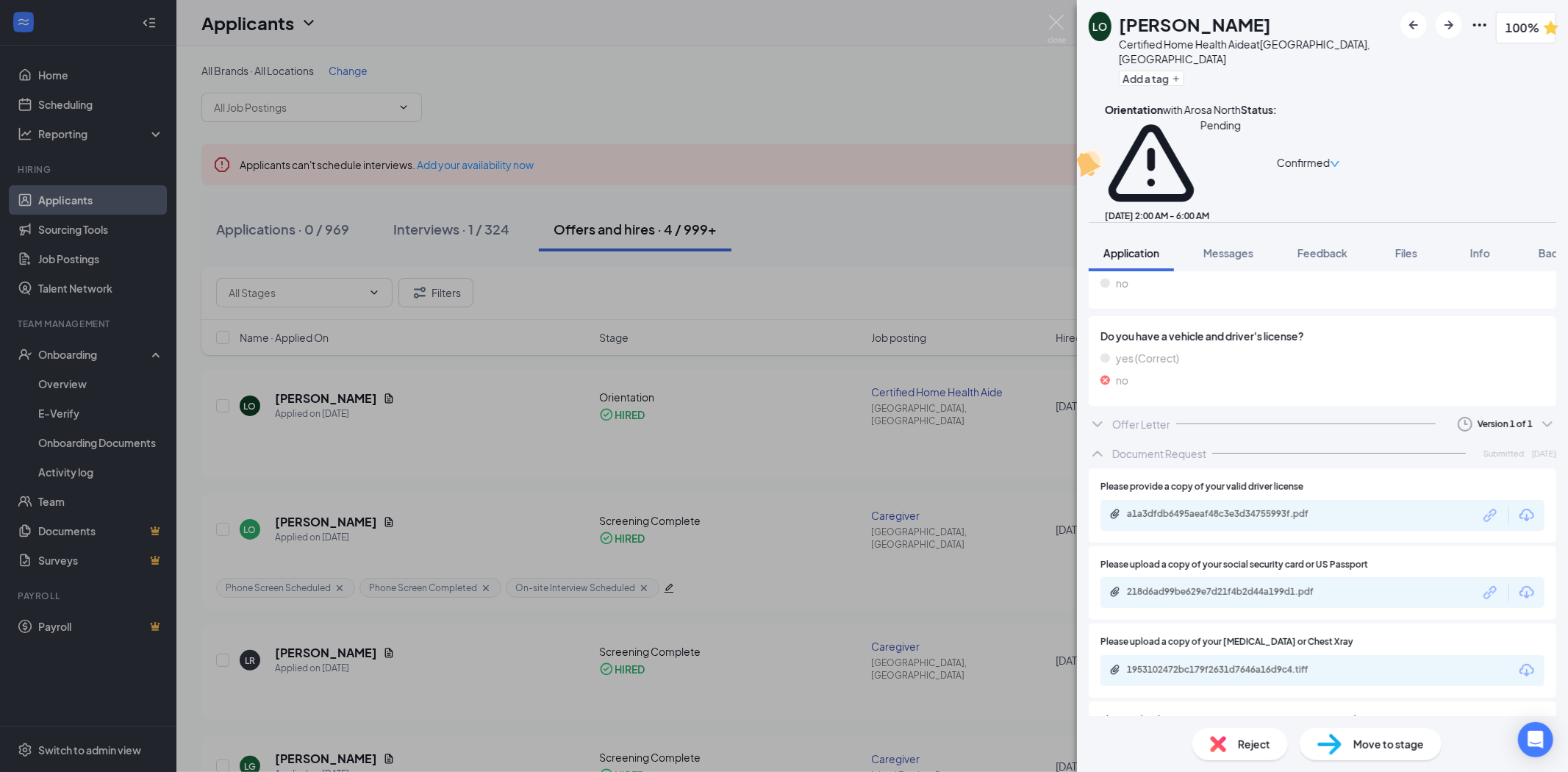
click at [1237, 409] on div "Offer Letter Version 1 of 1" at bounding box center [1322, 424] width 468 height 29
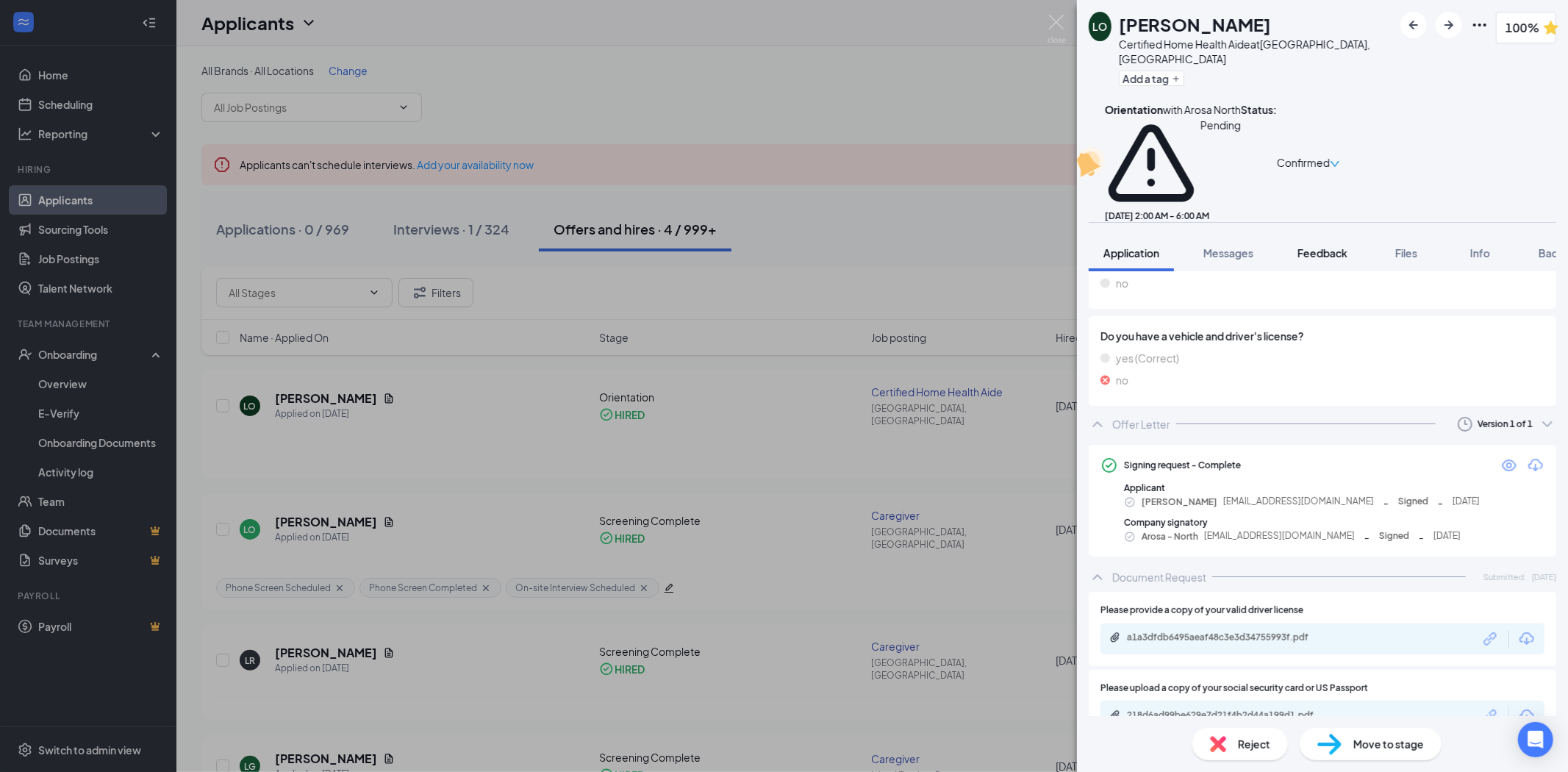
click at [1310, 246] on span "Feedback" at bounding box center [1322, 253] width 50 height 14
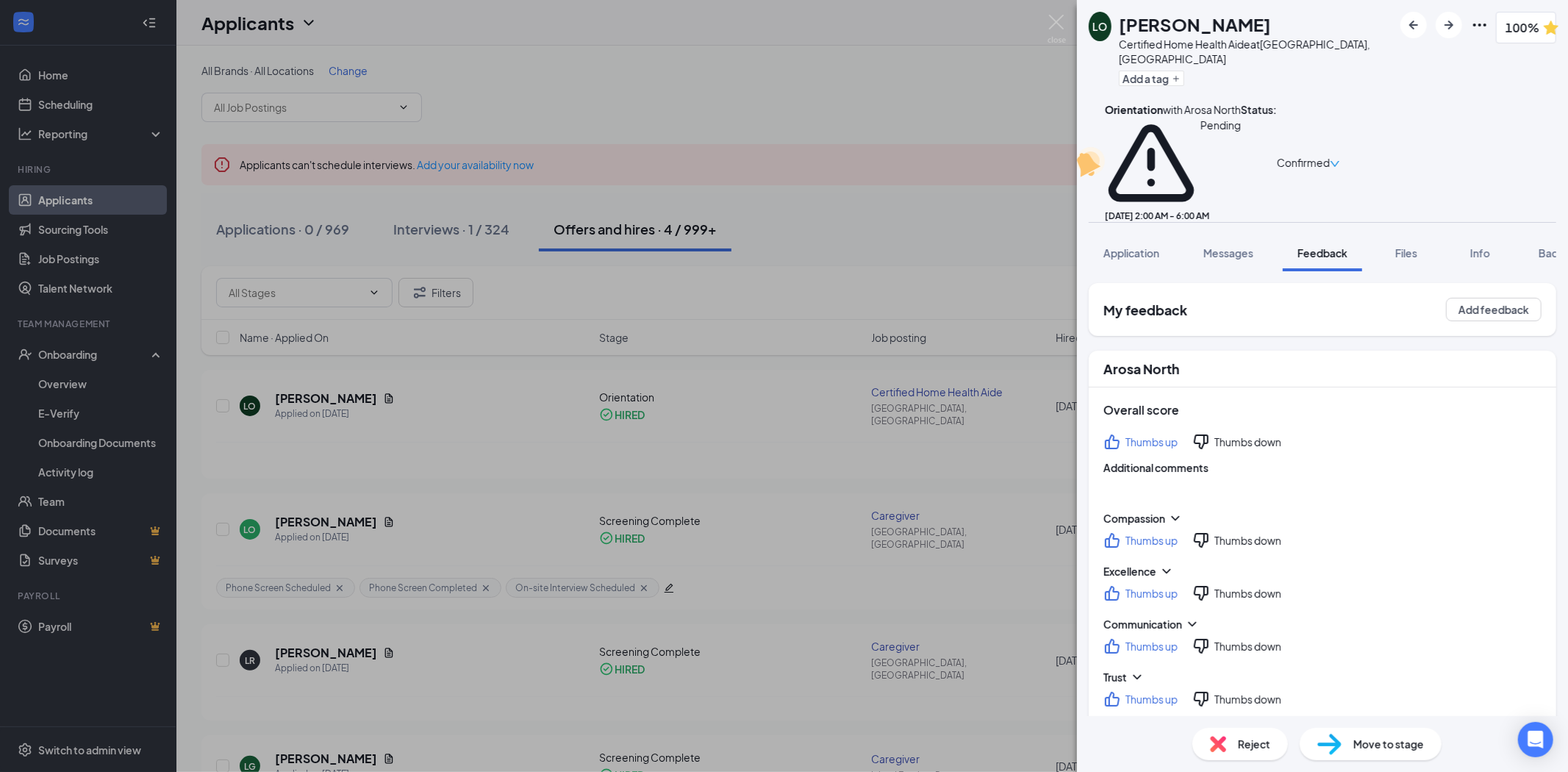
click at [1554, 246] on span "Background" at bounding box center [1569, 253] width 60 height 14
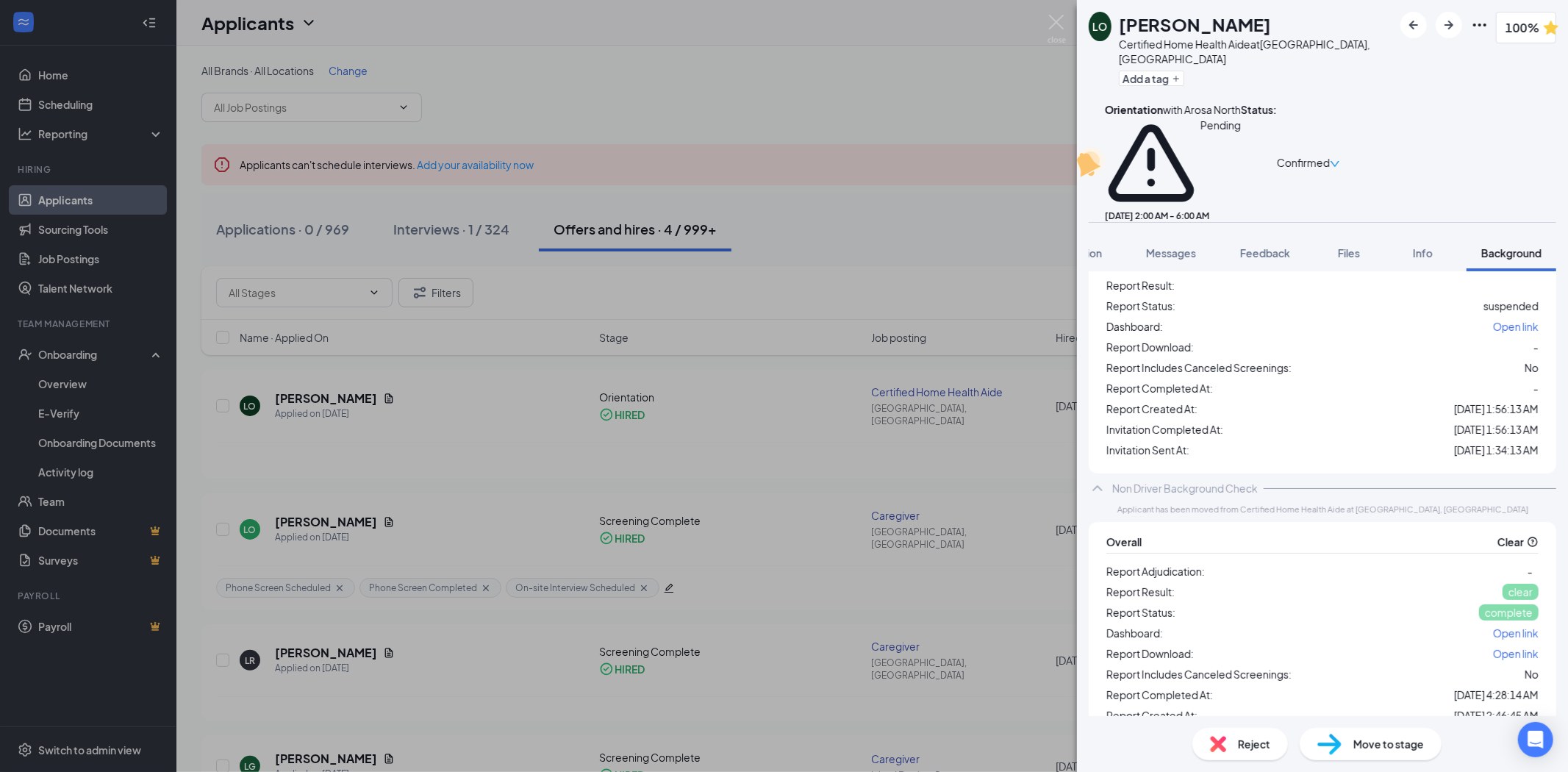
scroll to position [140, 0]
drag, startPoint x: 1345, startPoint y: 197, endPoint x: 1352, endPoint y: 219, distance: 23.1
click at [1345, 246] on span "Files" at bounding box center [1349, 253] width 22 height 14
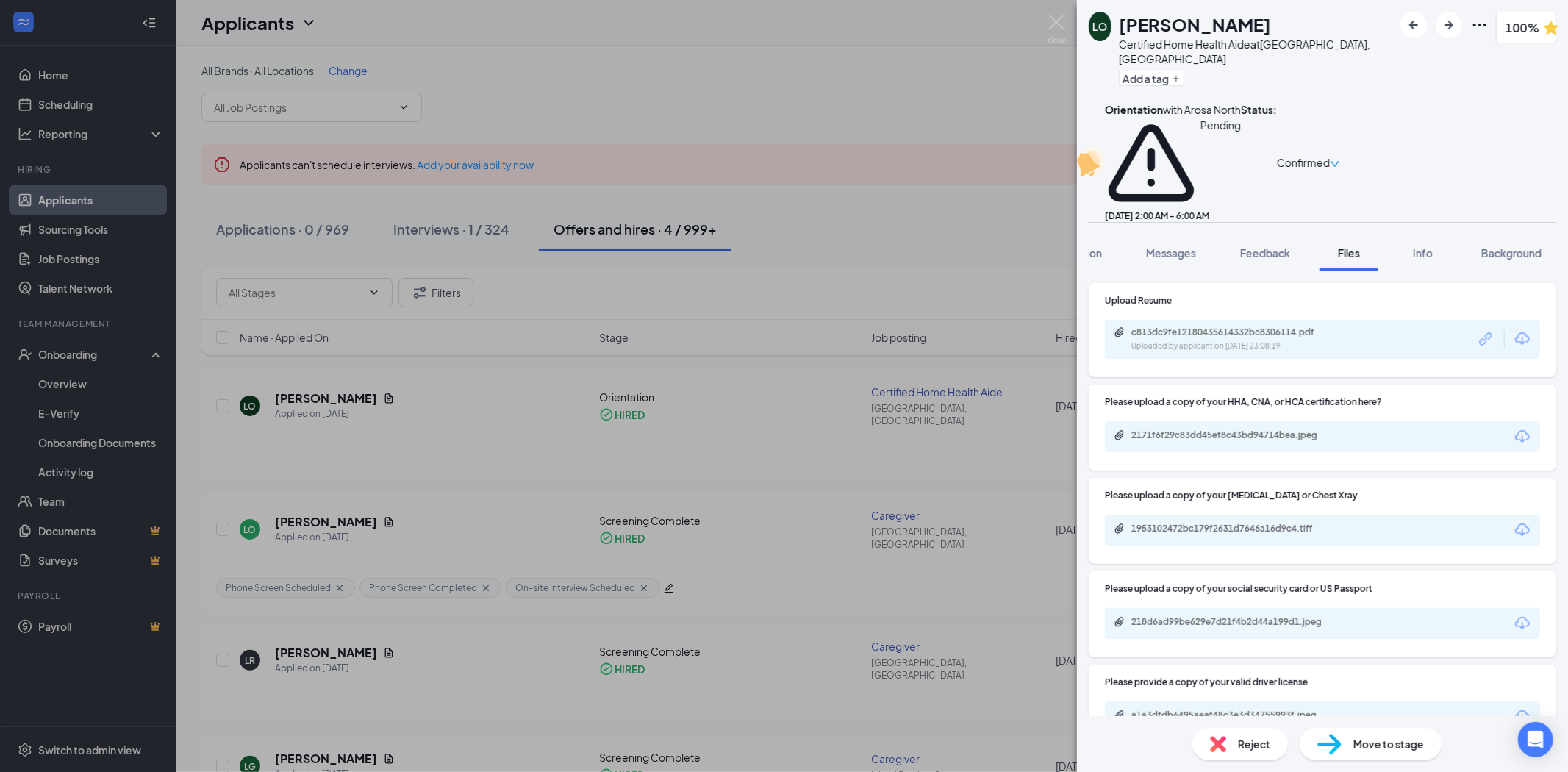
scroll to position [10, 0]
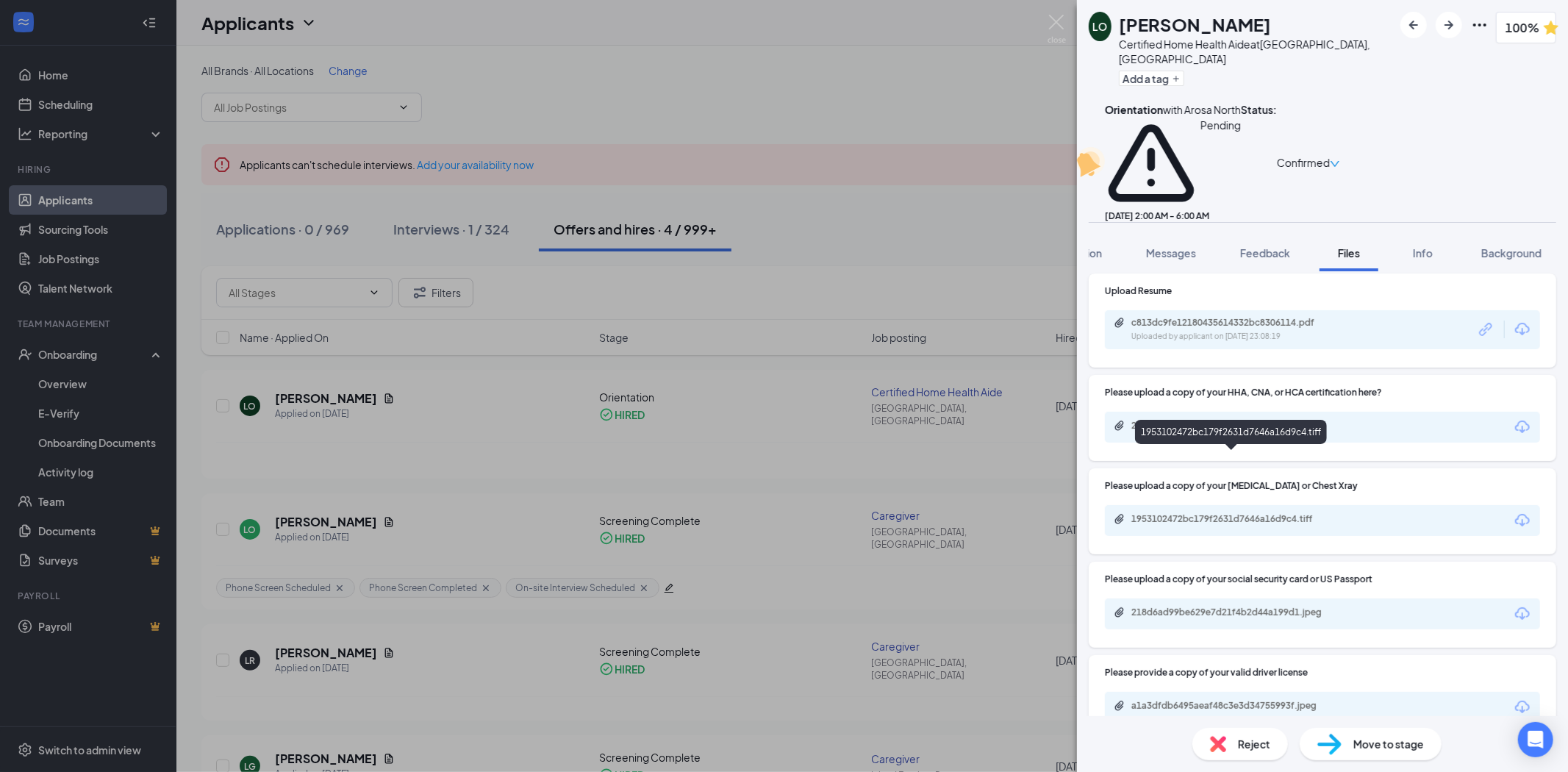
click at [1338, 513] on div "1953102472bc179f2631d7646a16d9c4.tiff" at bounding box center [1232, 519] width 238 height 12
click at [1057, 23] on img at bounding box center [1057, 29] width 18 height 29
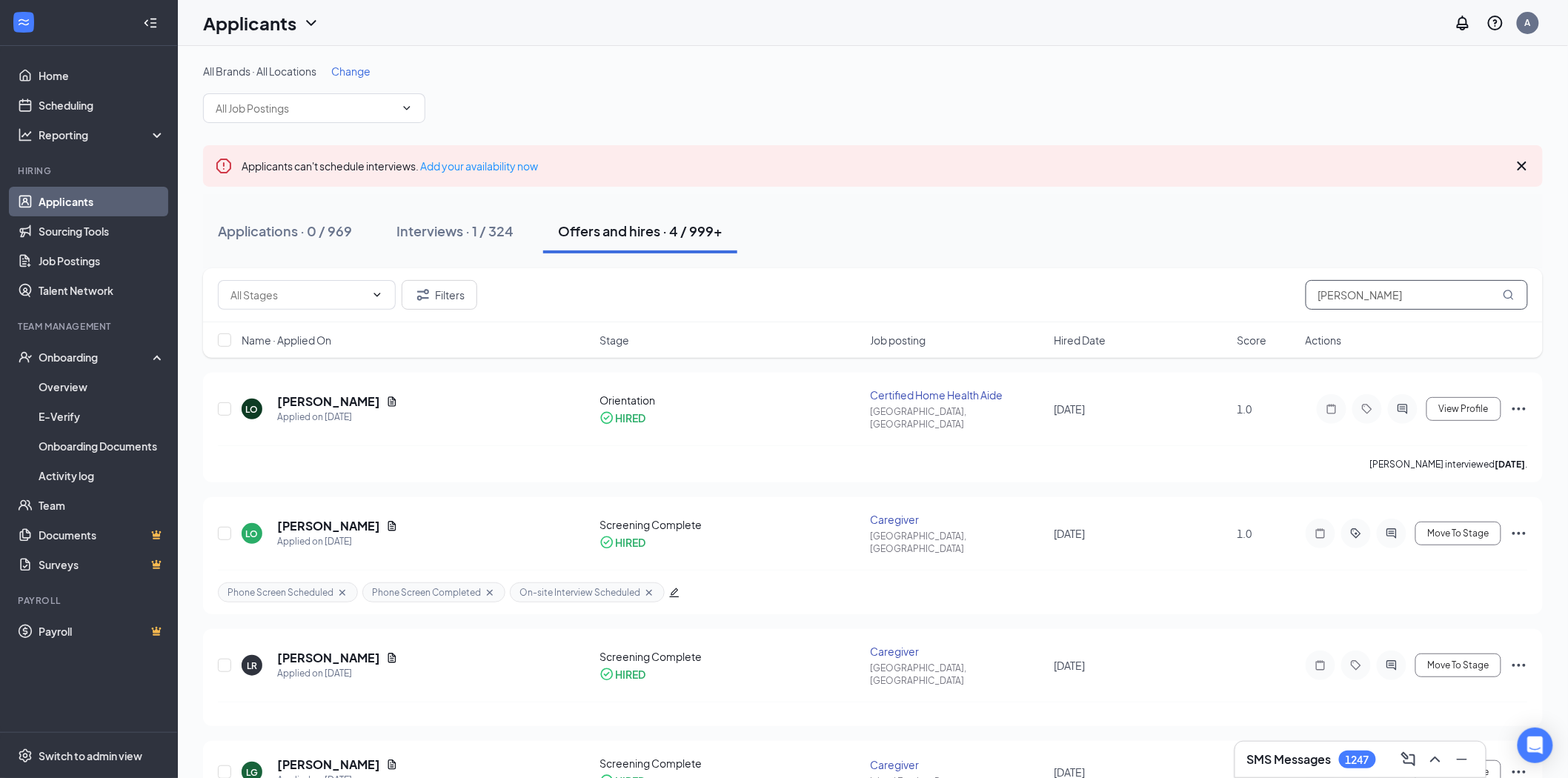
click at [1449, 300] on input "[PERSON_NAME]" at bounding box center [1417, 294] width 223 height 30
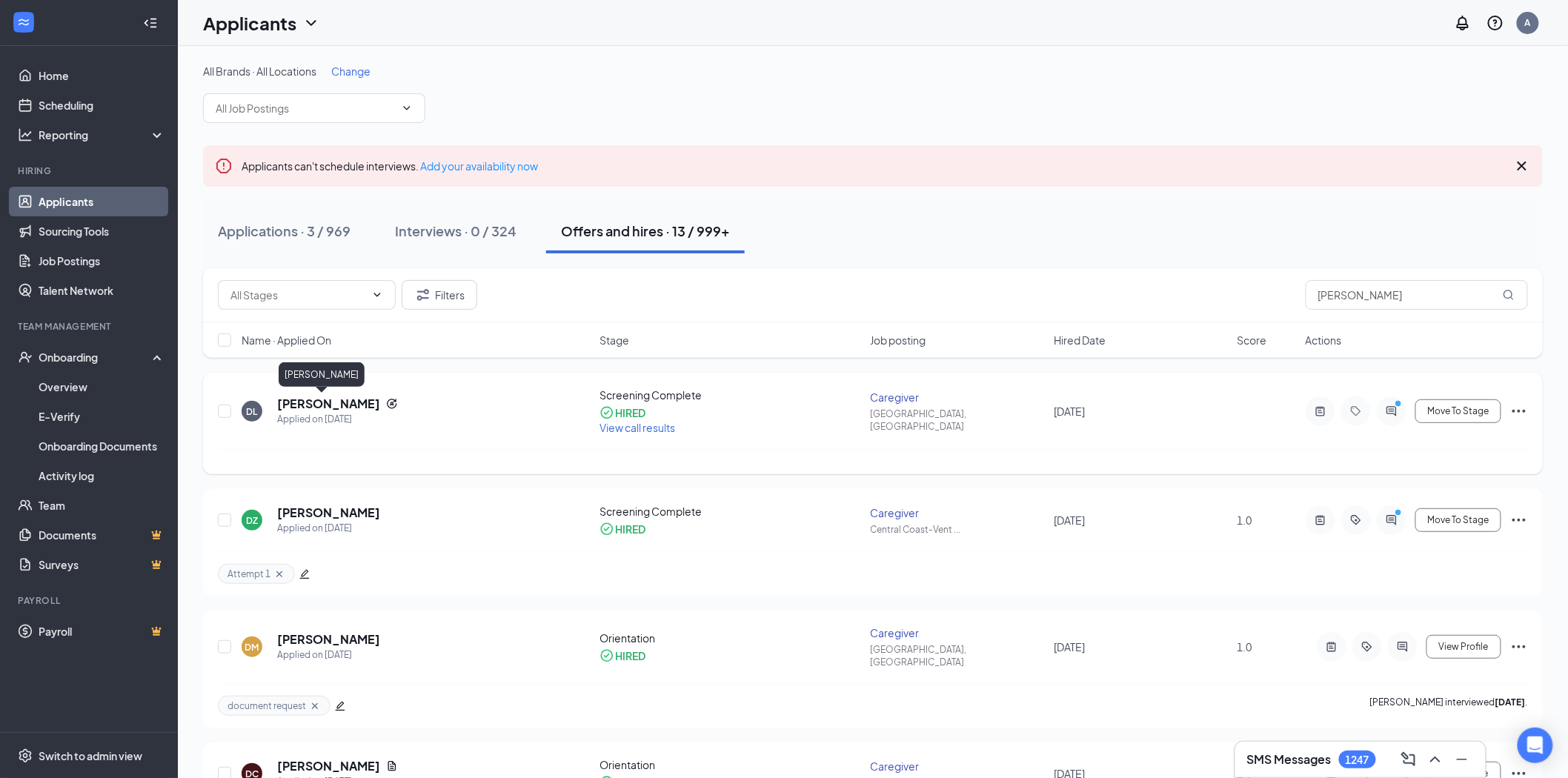
click at [304, 400] on h5 "[PERSON_NAME]" at bounding box center [329, 404] width 103 height 17
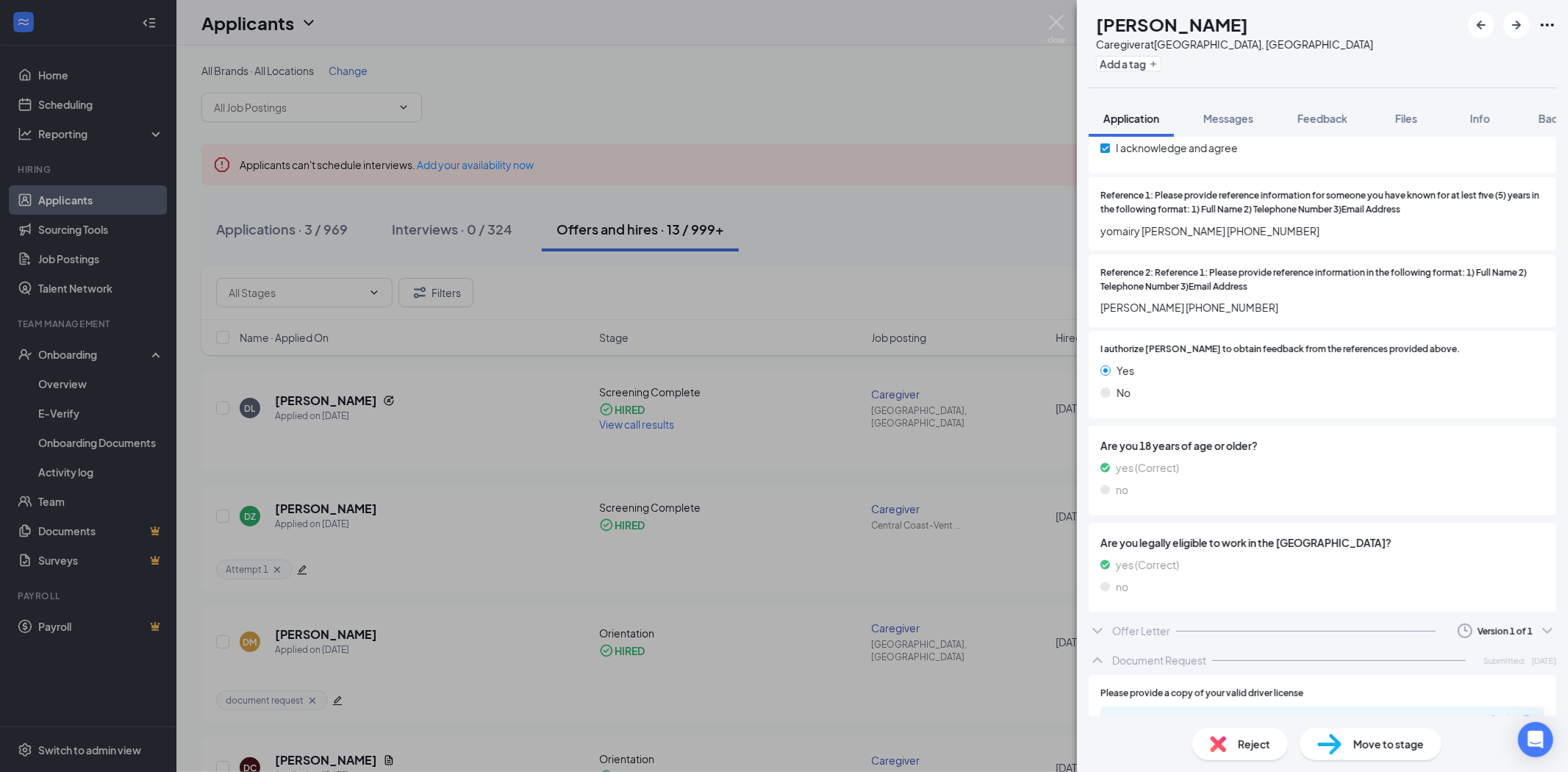
scroll to position [2163, 0]
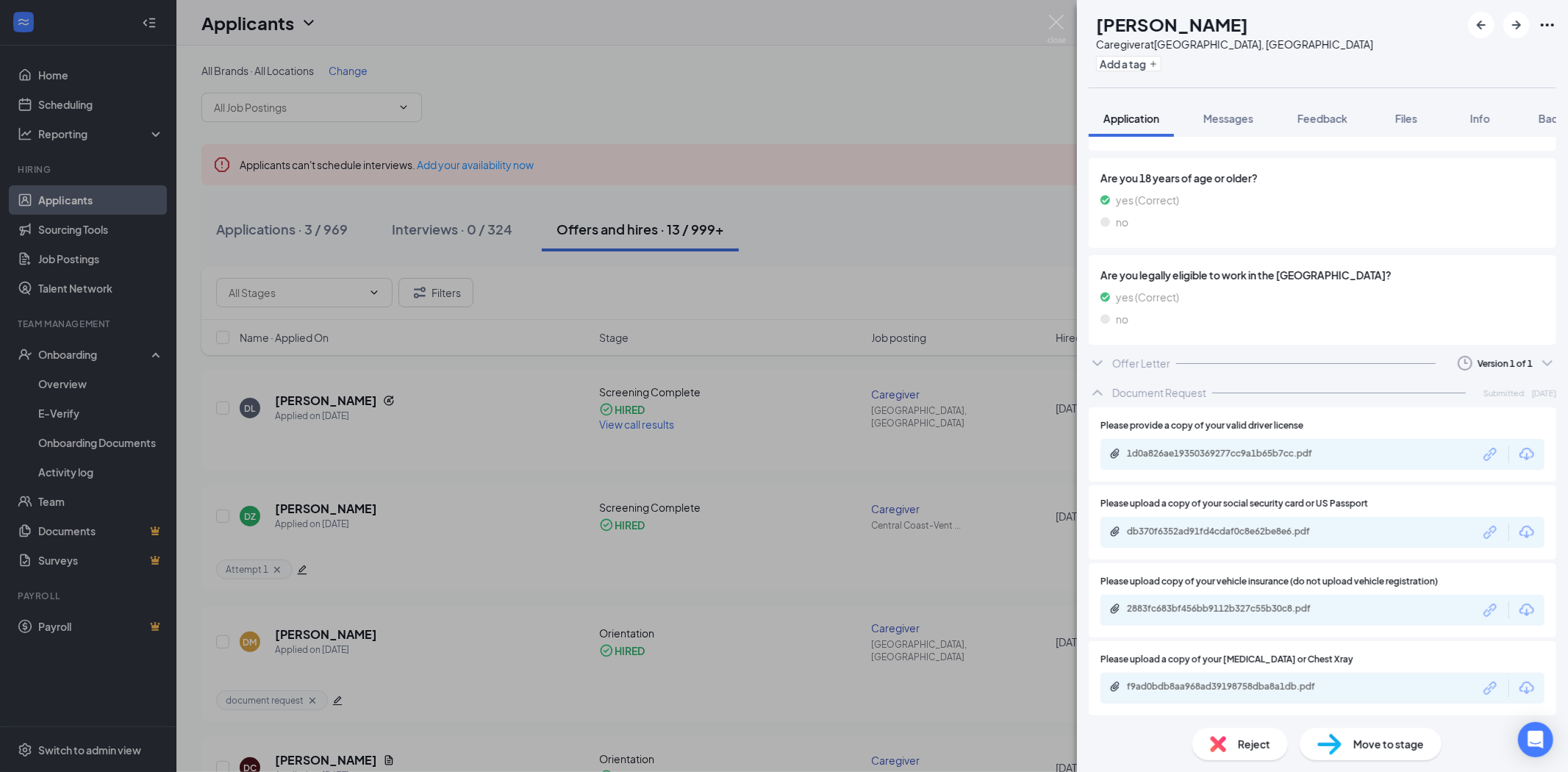
drag, startPoint x: 1308, startPoint y: 361, endPoint x: 1325, endPoint y: 353, distance: 18.8
click at [1308, 363] on div at bounding box center [1306, 363] width 260 height 1
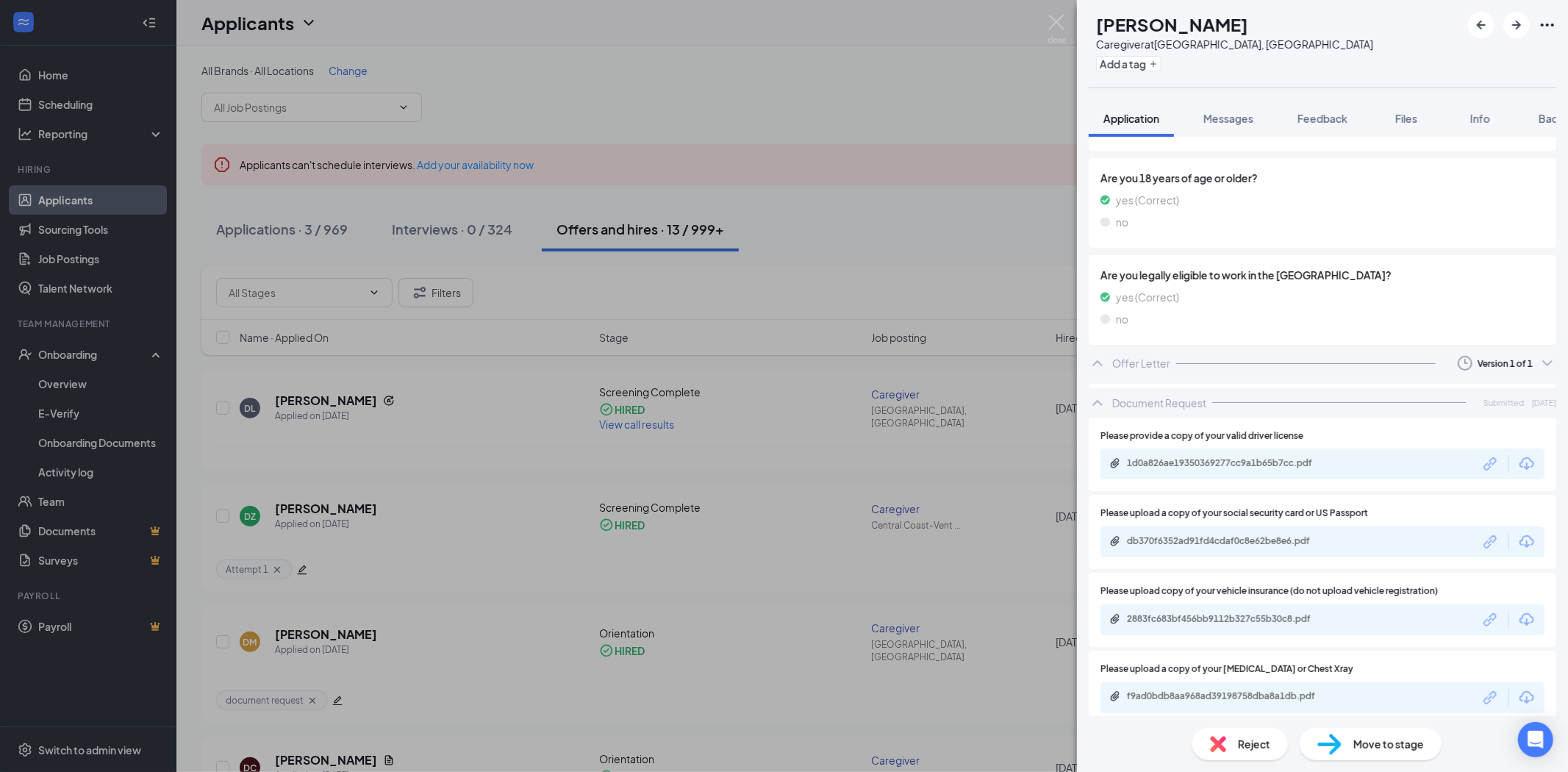
scroll to position [2156, 0]
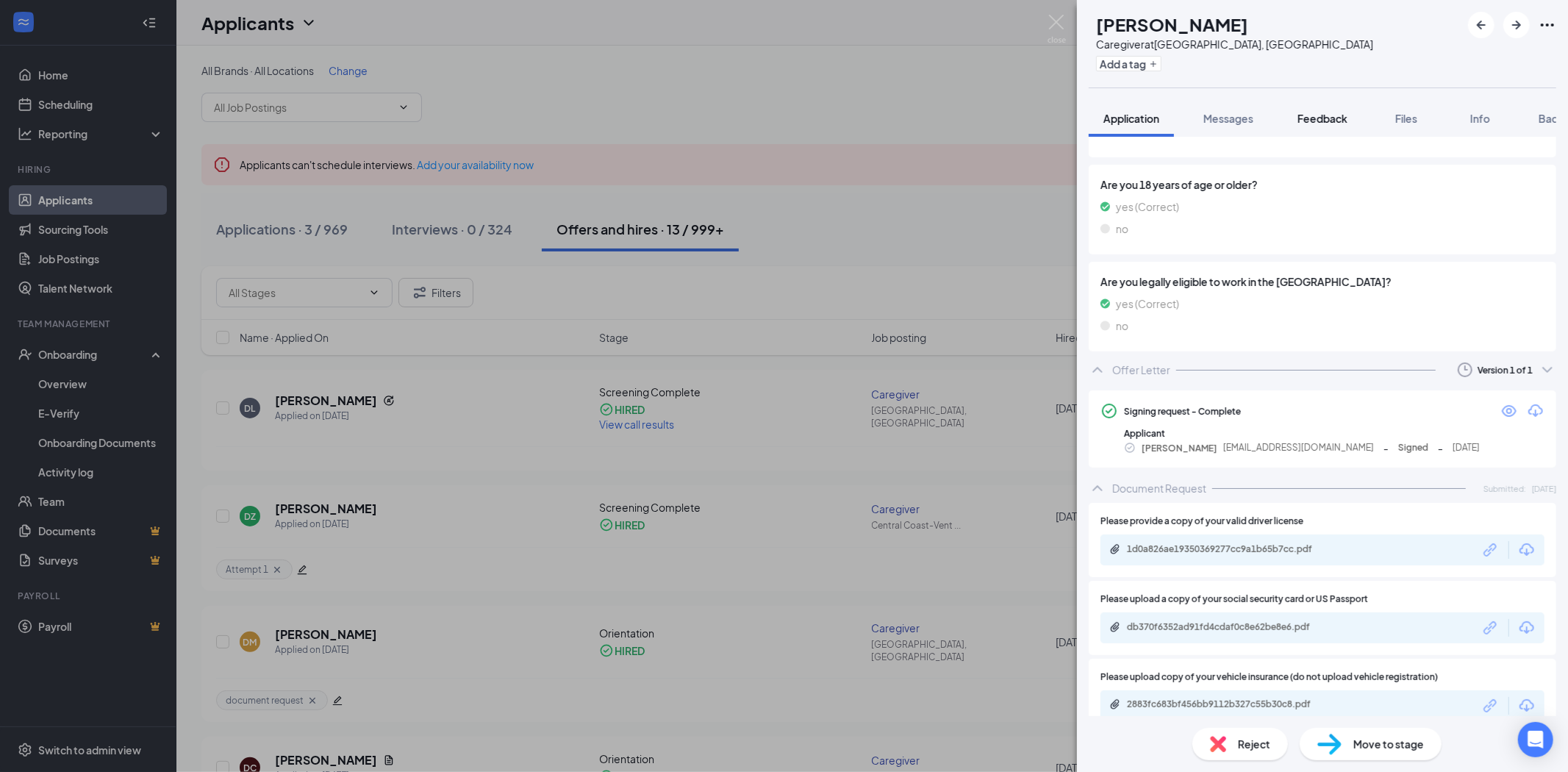
click at [1325, 119] on span "Feedback" at bounding box center [1322, 119] width 50 height 14
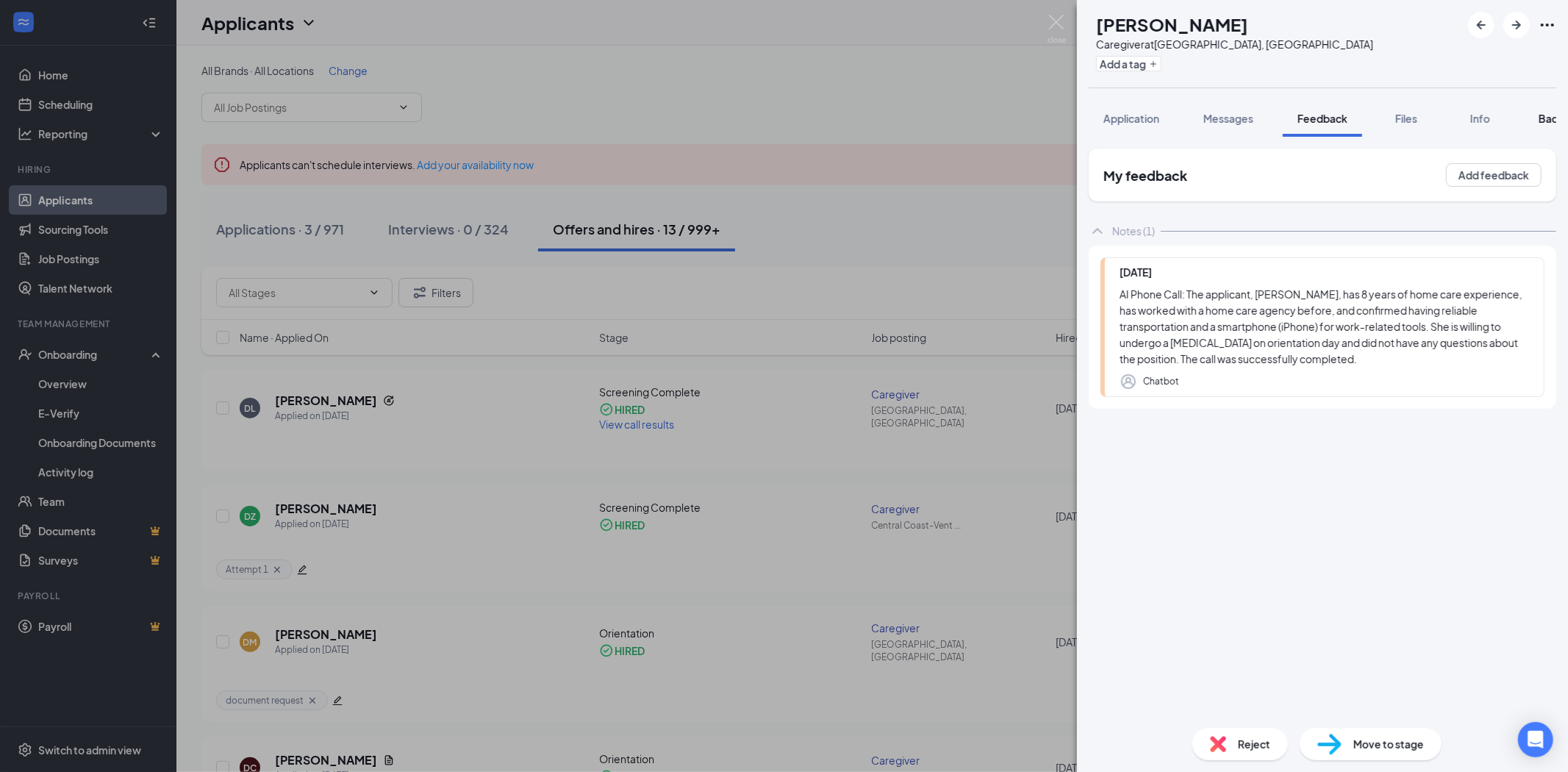
click at [1539, 118] on button "Background" at bounding box center [1568, 118] width 89 height 37
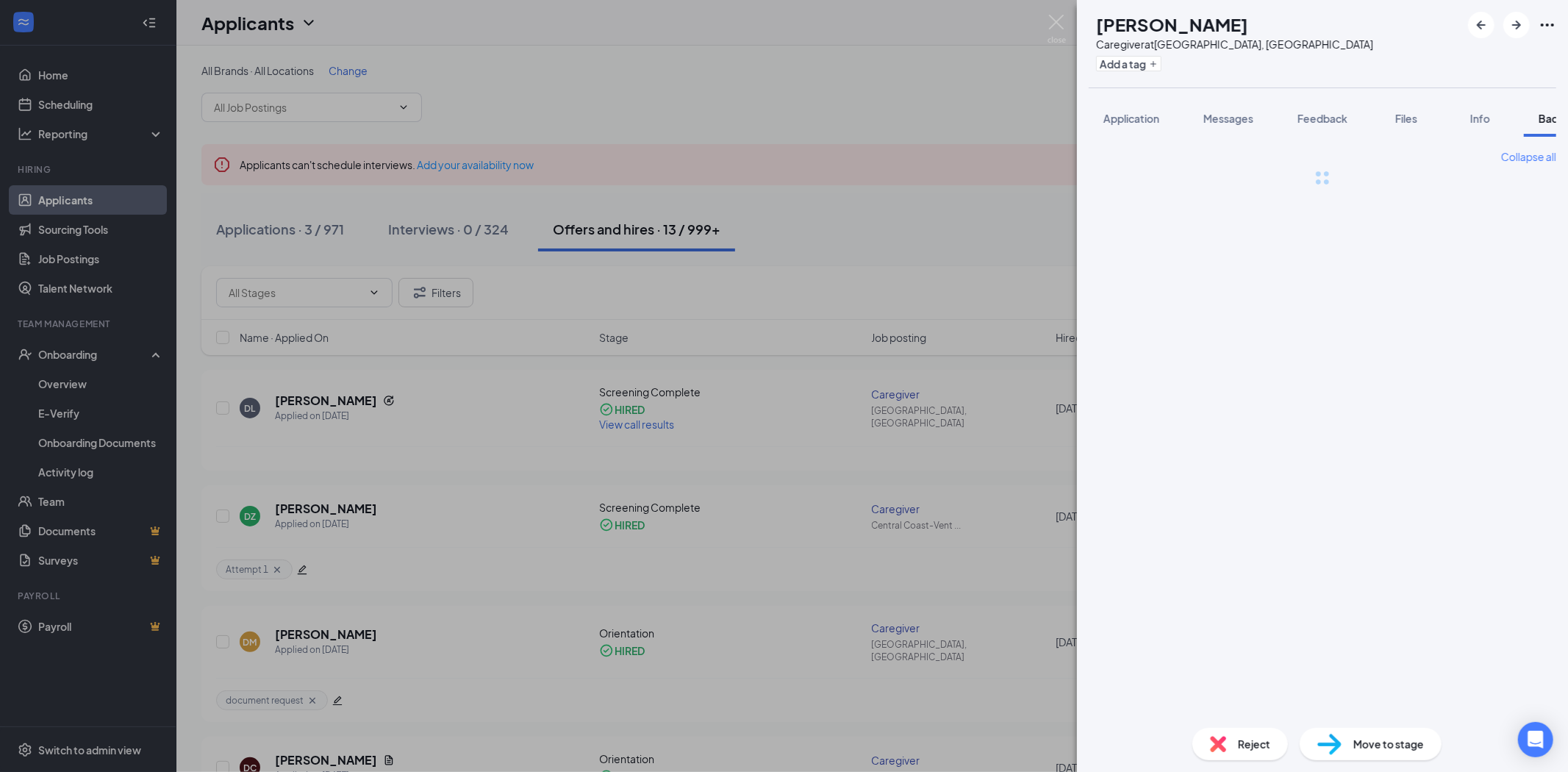
scroll to position [0, 60]
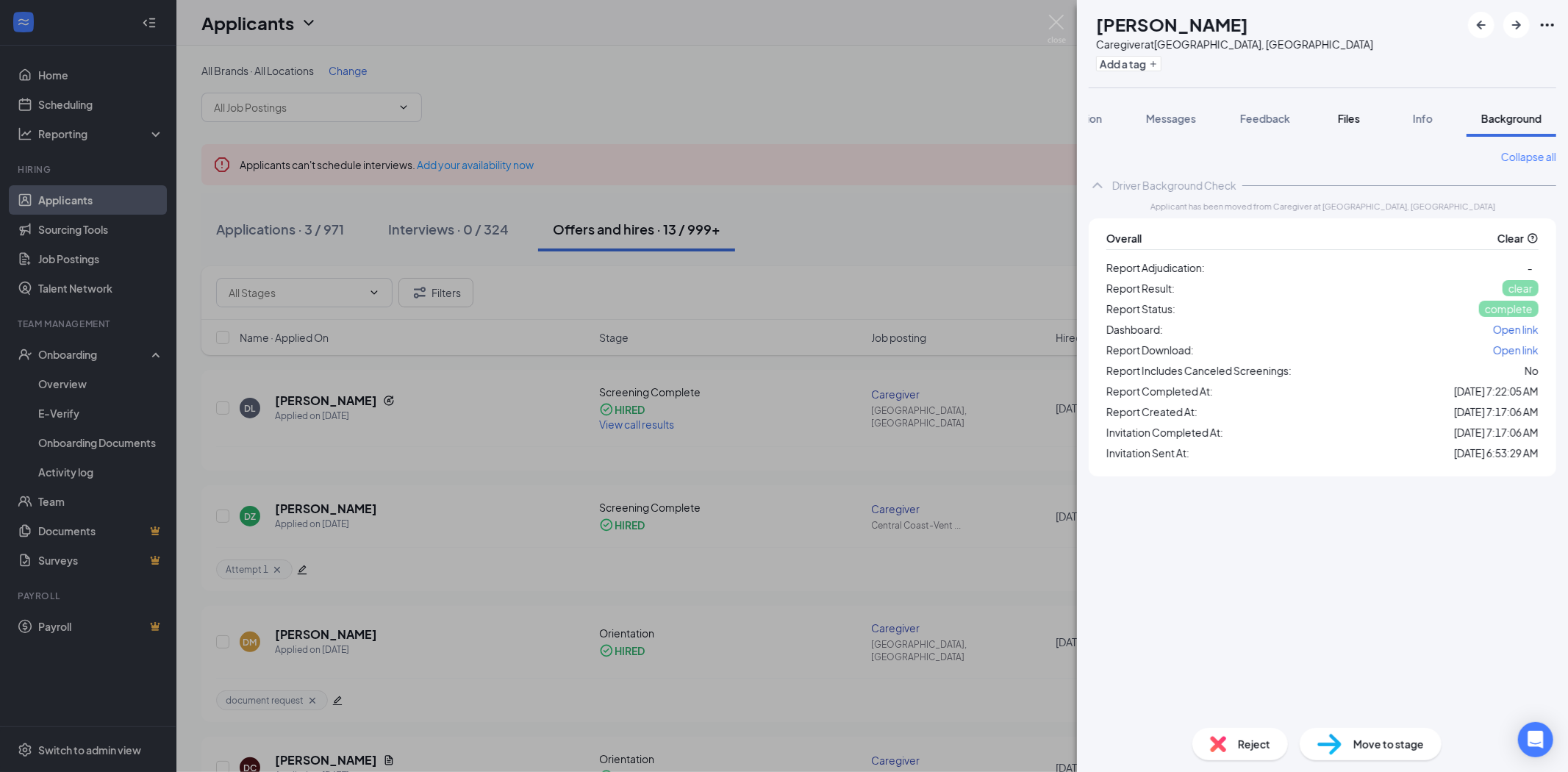
drag, startPoint x: 1327, startPoint y: 113, endPoint x: 1406, endPoint y: 129, distance: 80.6
click at [1327, 113] on button "Files" at bounding box center [1349, 118] width 59 height 37
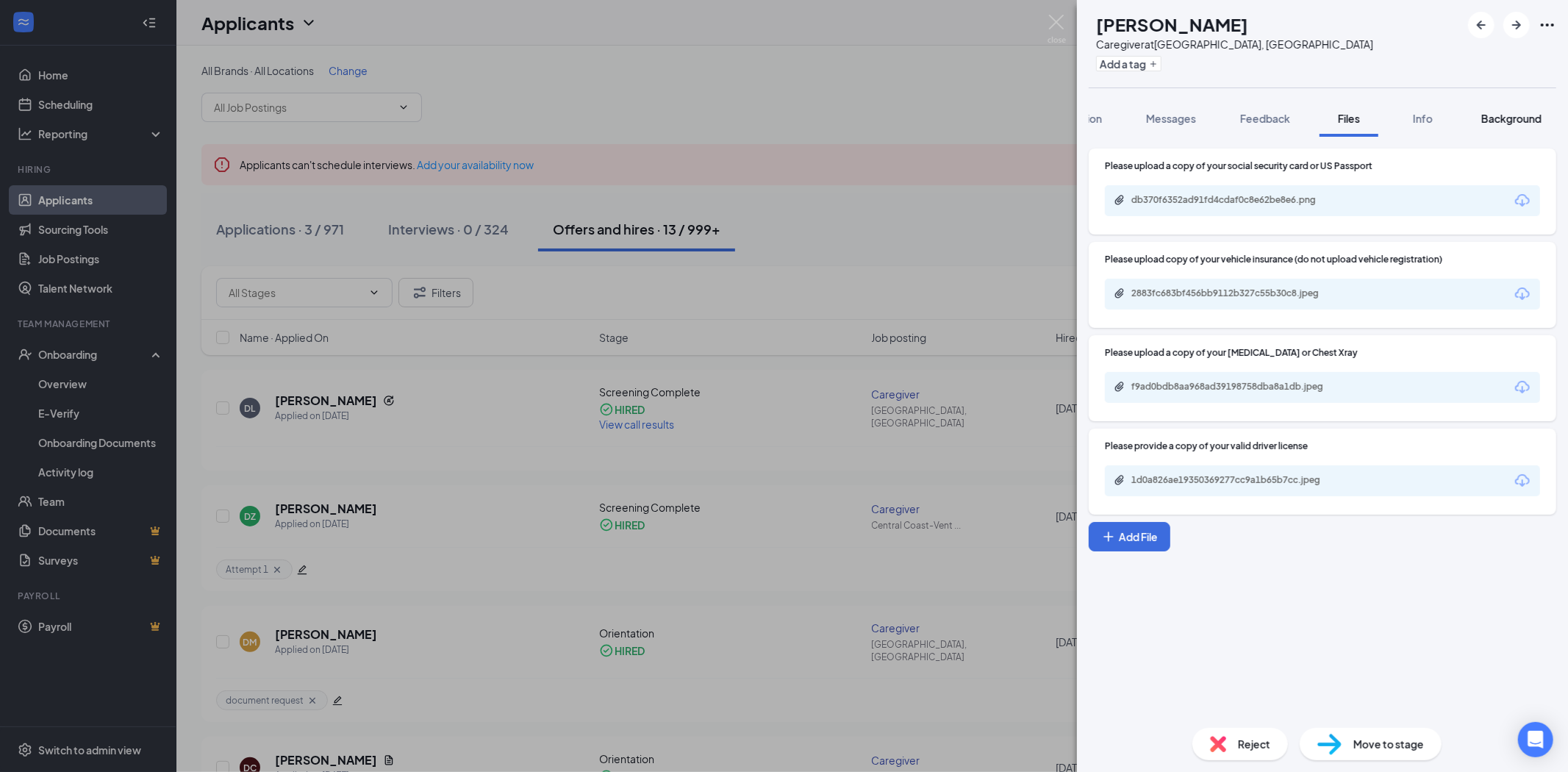
drag, startPoint x: 1479, startPoint y: 118, endPoint x: 1497, endPoint y: 119, distance: 18.0
click at [1479, 118] on button "Background" at bounding box center [1511, 118] width 89 height 37
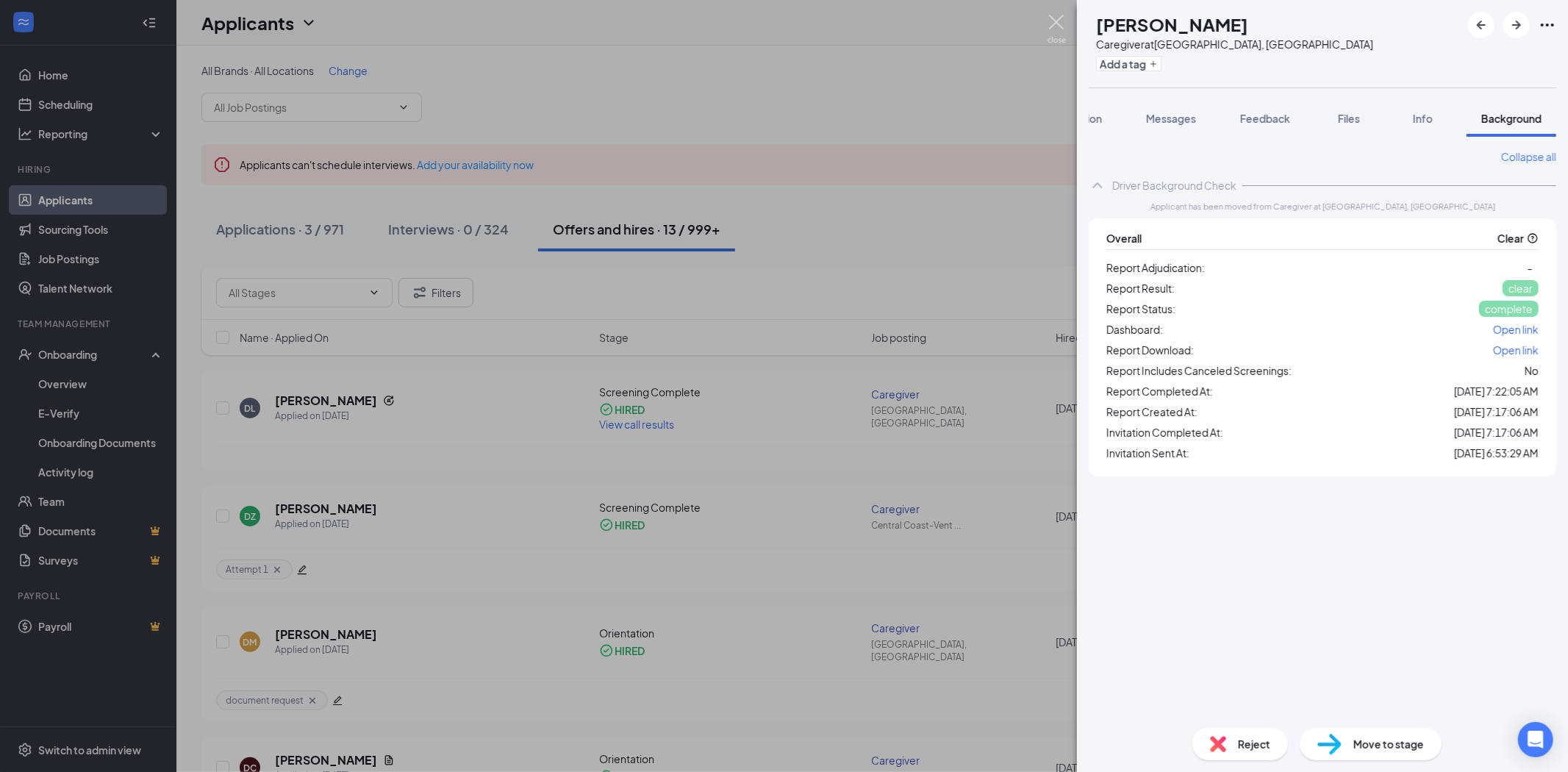
click at [1049, 28] on img at bounding box center [1057, 29] width 18 height 29
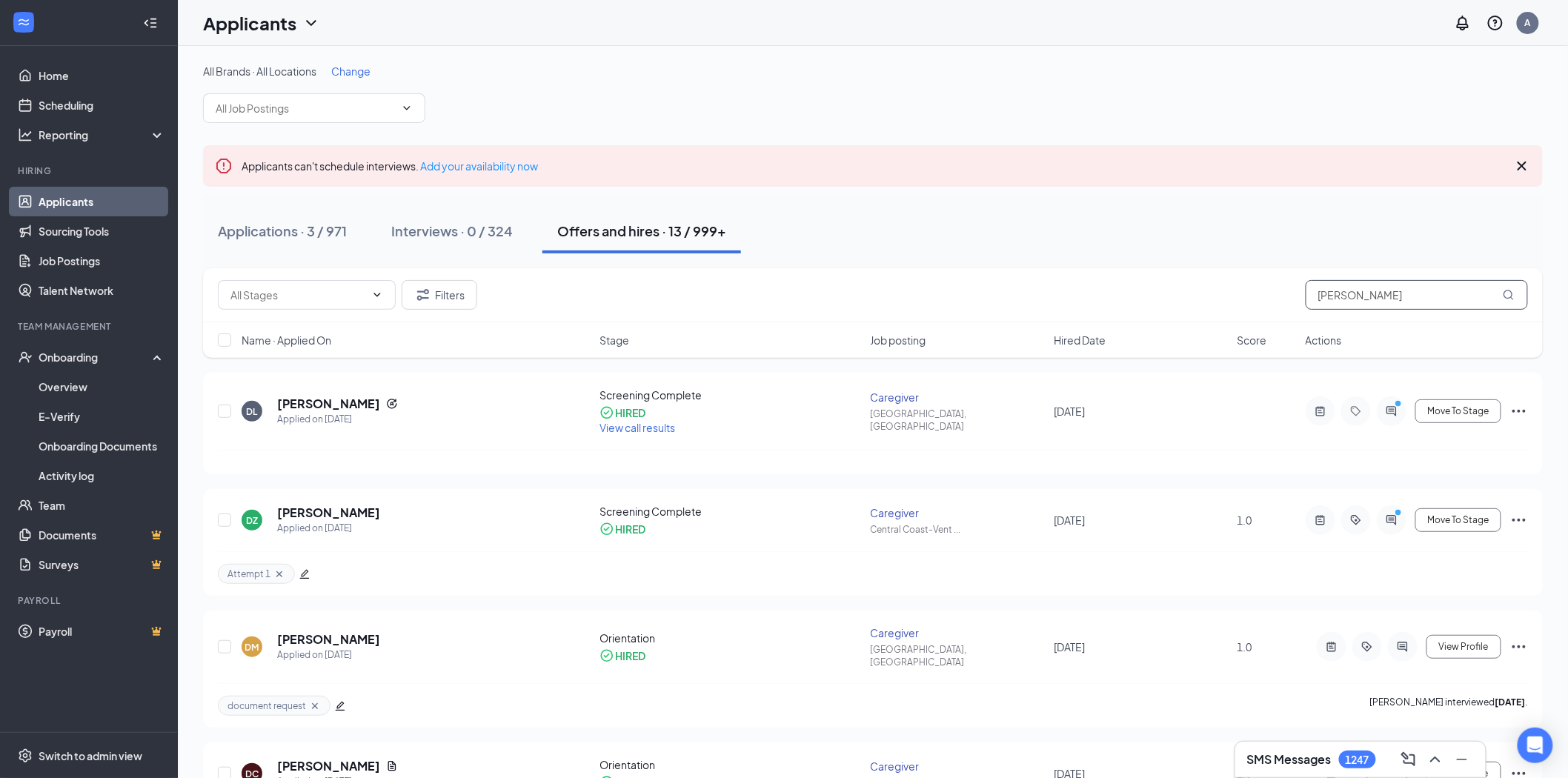
click at [1345, 295] on input "[PERSON_NAME]" at bounding box center [1417, 294] width 223 height 30
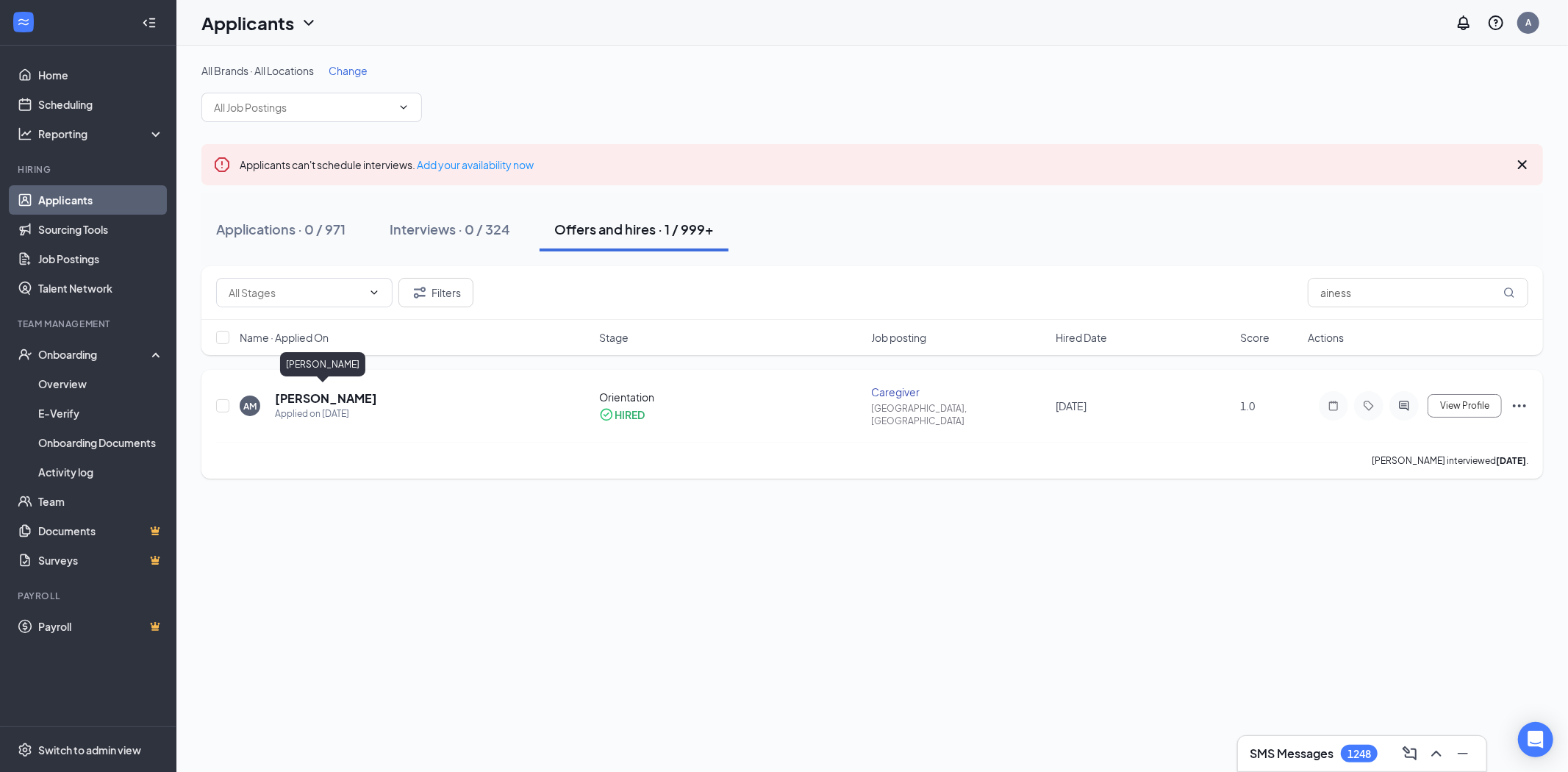
click at [350, 394] on h5 "[PERSON_NAME]" at bounding box center [326, 399] width 102 height 17
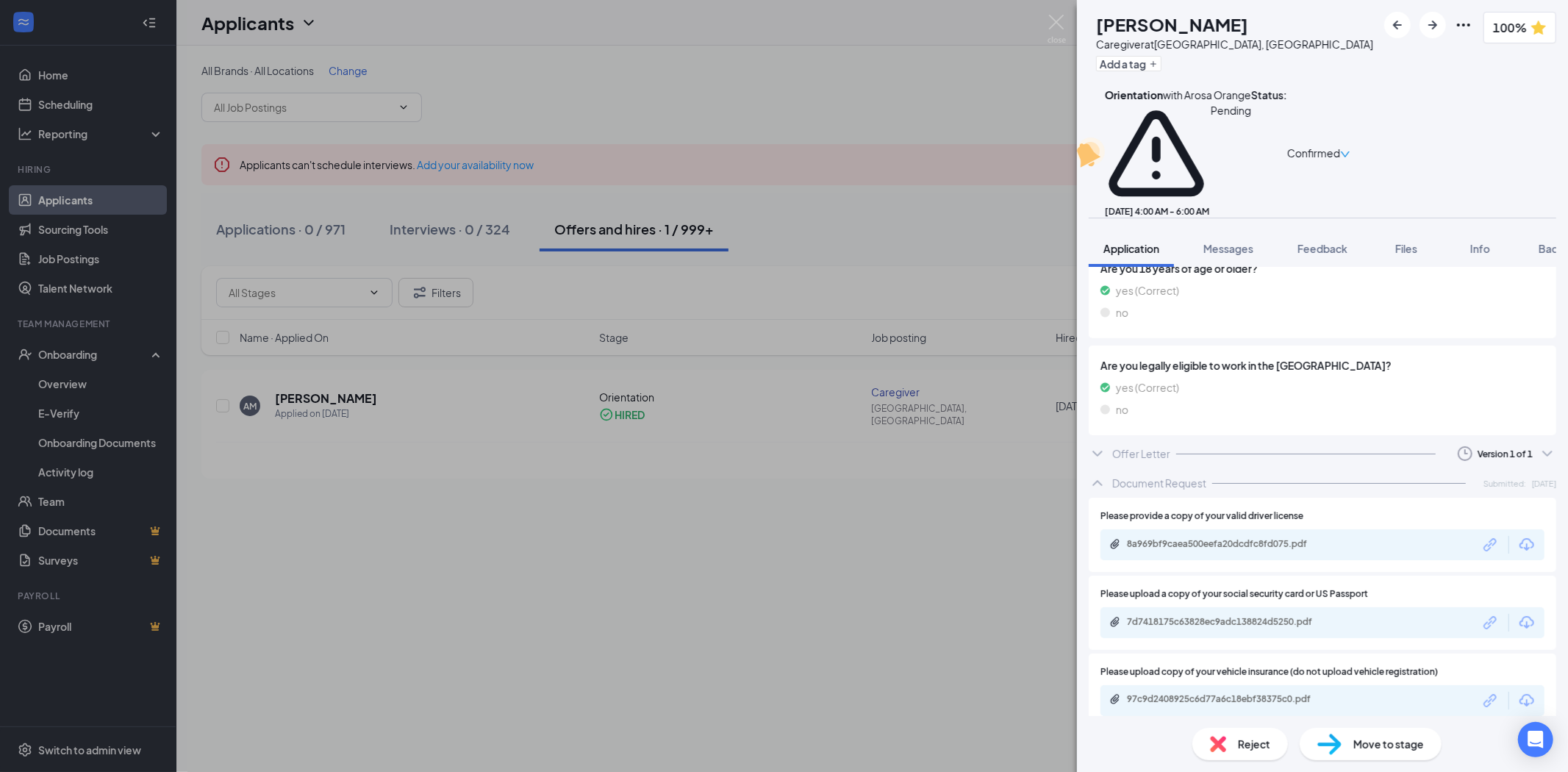
scroll to position [2273, 0]
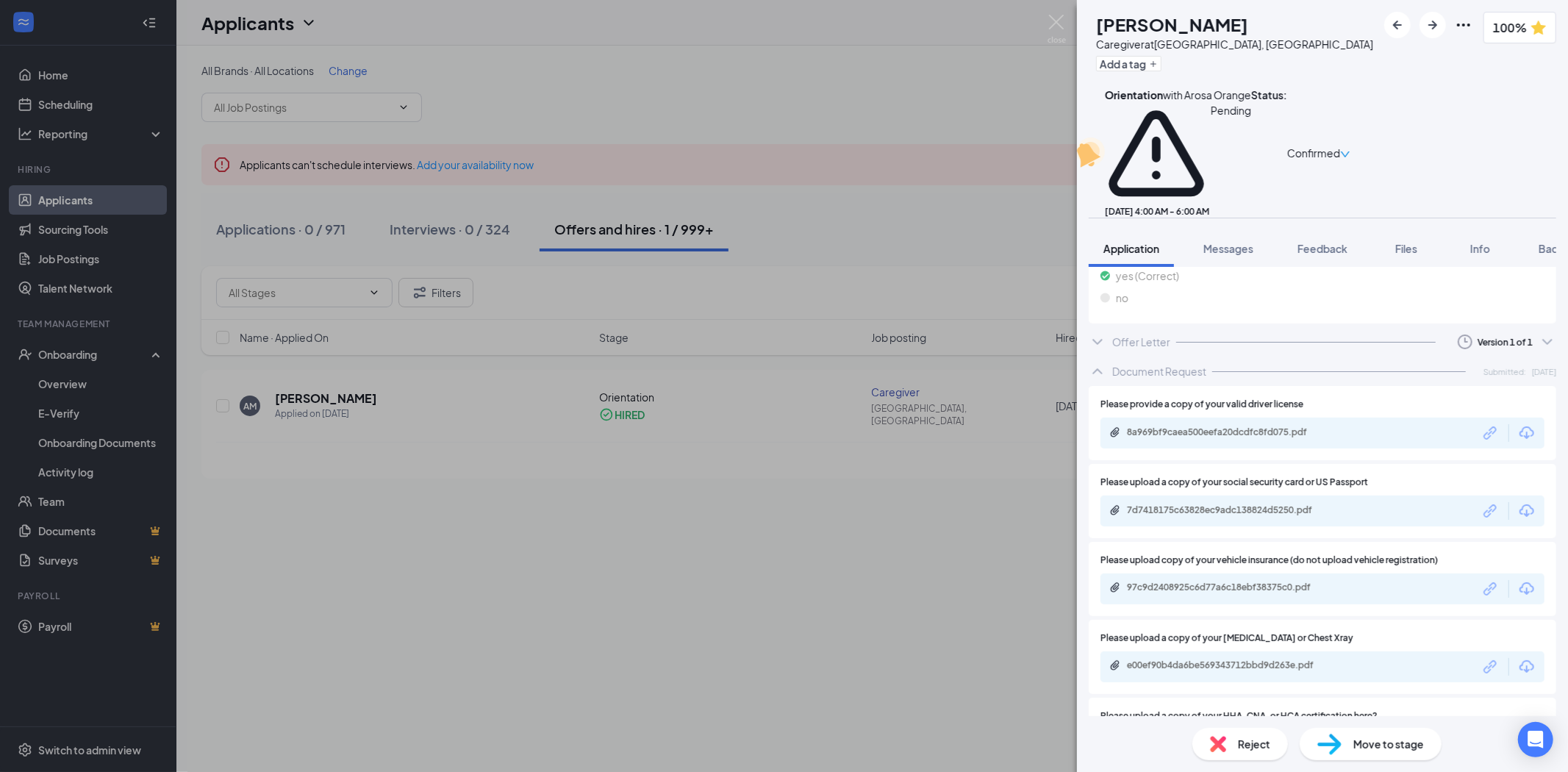
click at [1244, 327] on div "Offer Letter Version 1 of 1" at bounding box center [1322, 342] width 468 height 29
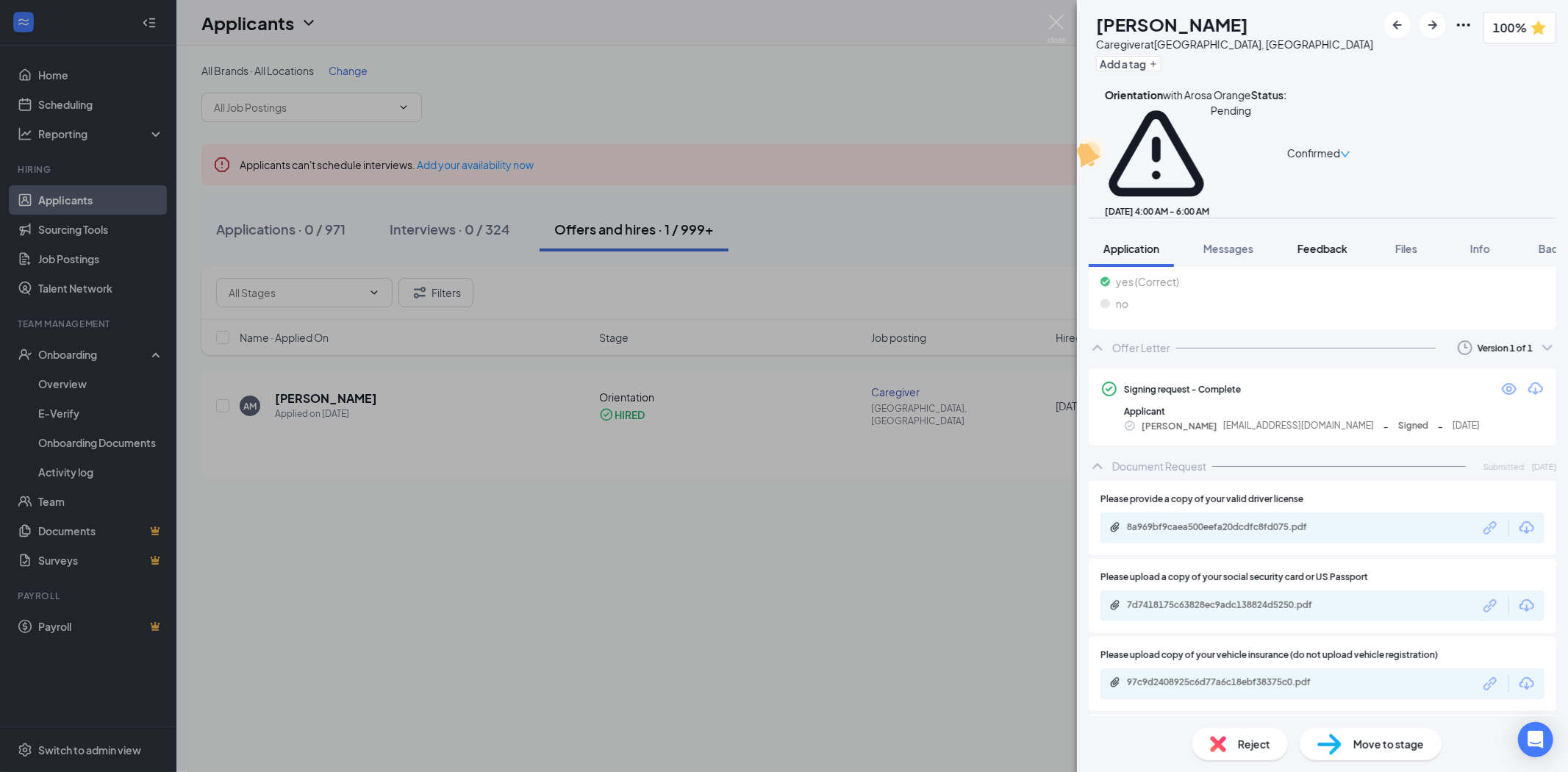
click at [1340, 242] on span "Feedback" at bounding box center [1322, 249] width 50 height 14
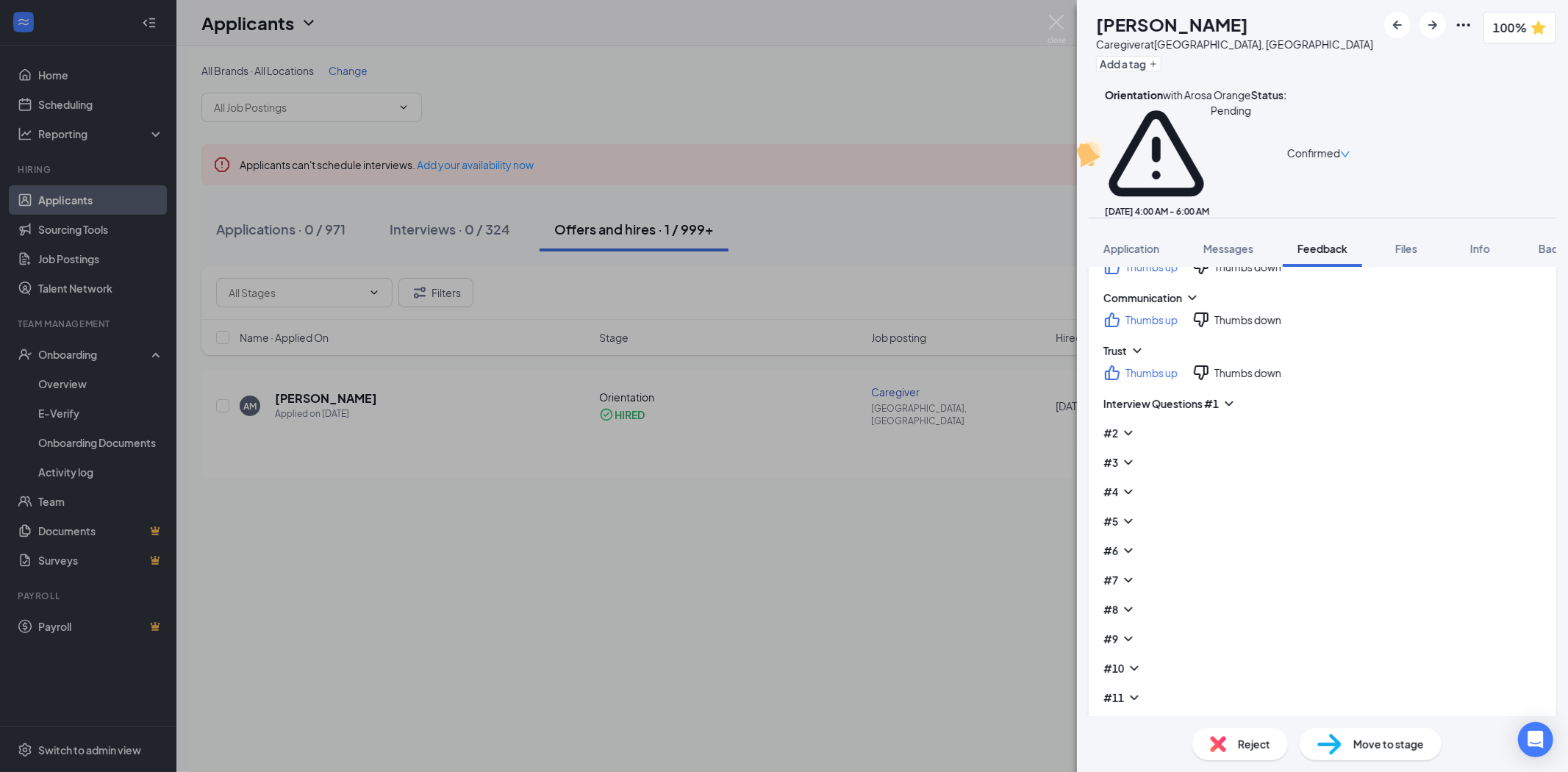
scroll to position [386, 0]
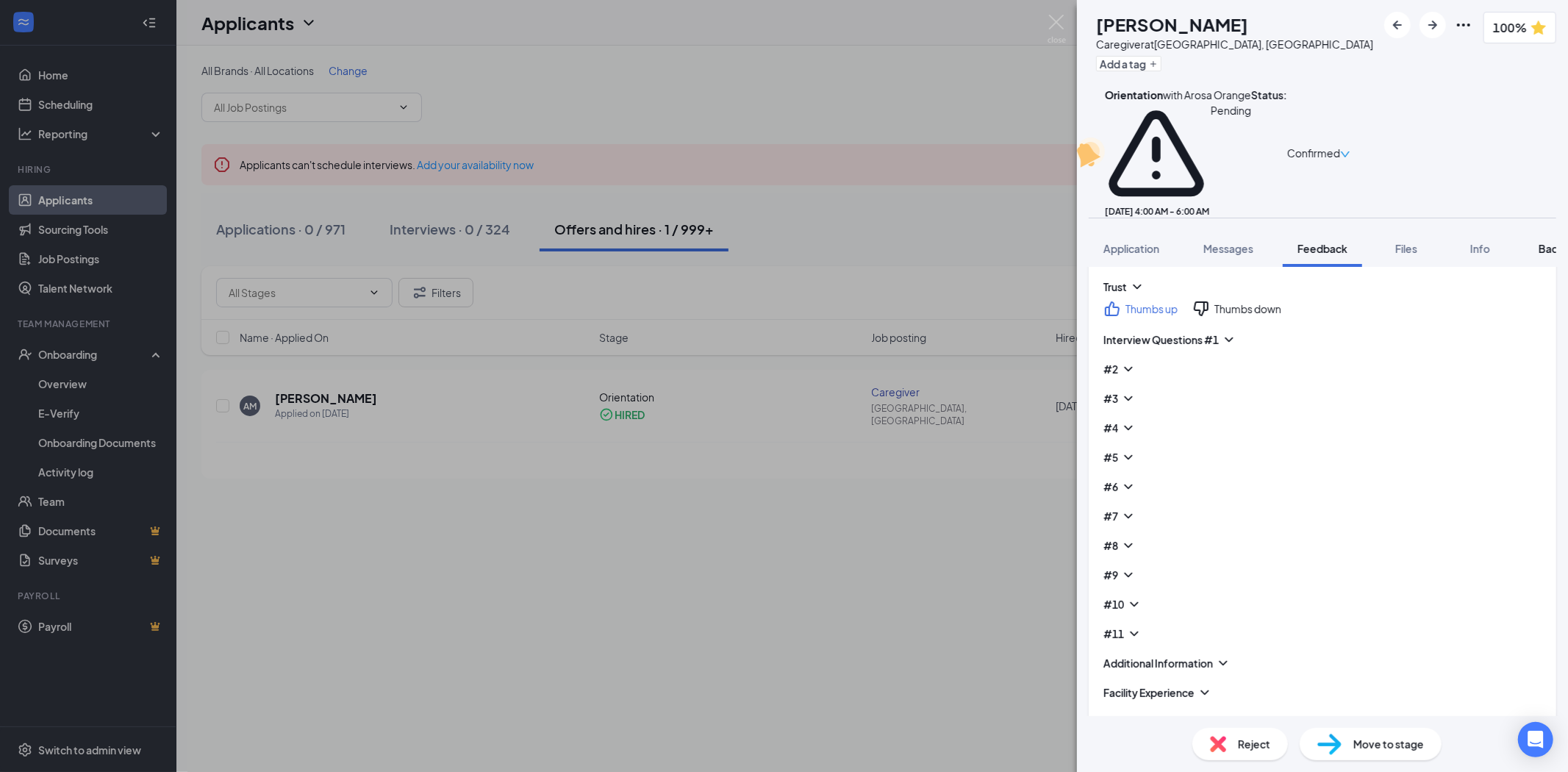
click at [1552, 242] on span "Background" at bounding box center [1569, 249] width 60 height 14
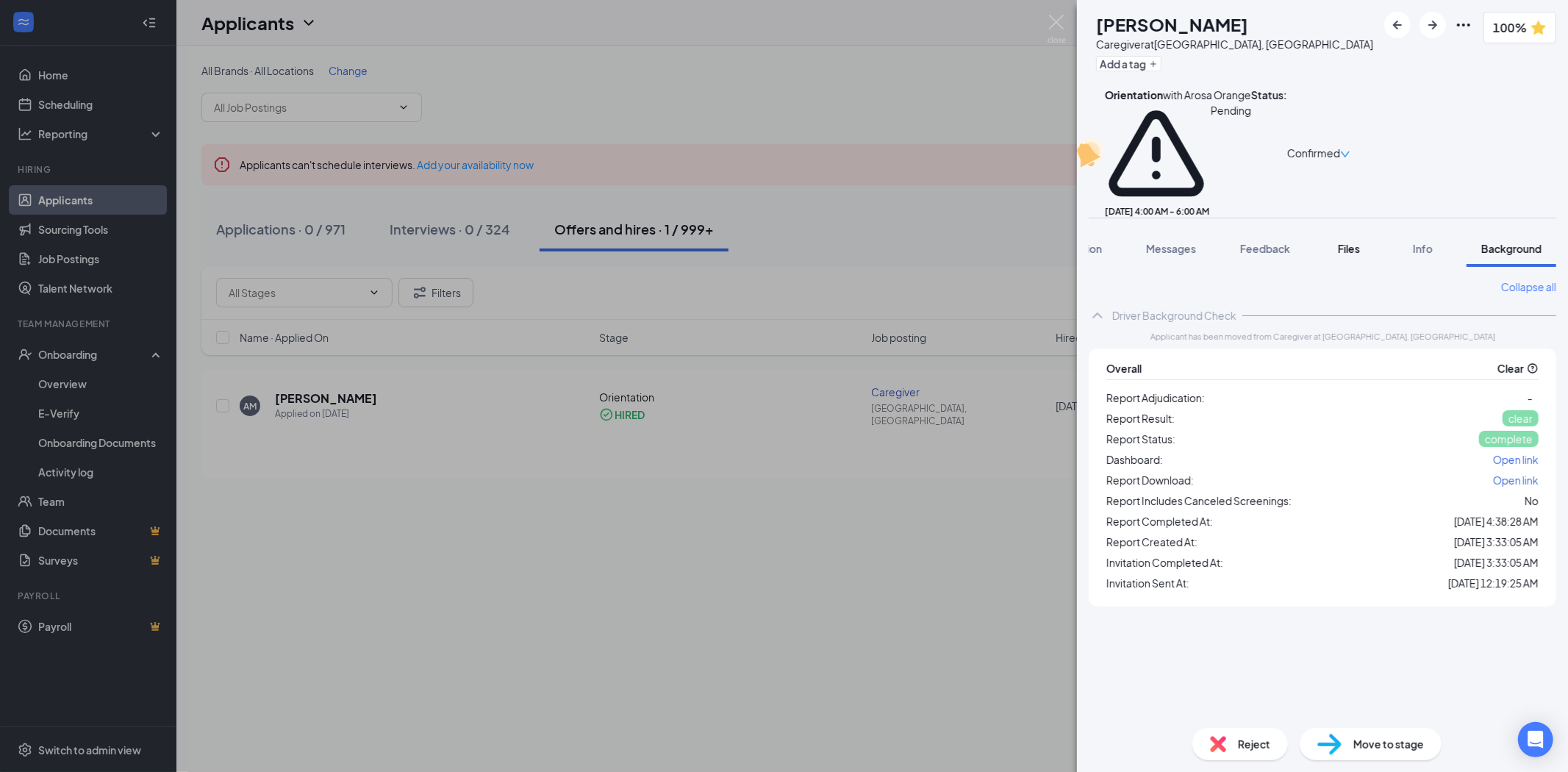
click at [1357, 242] on span "Files" at bounding box center [1349, 249] width 22 height 14
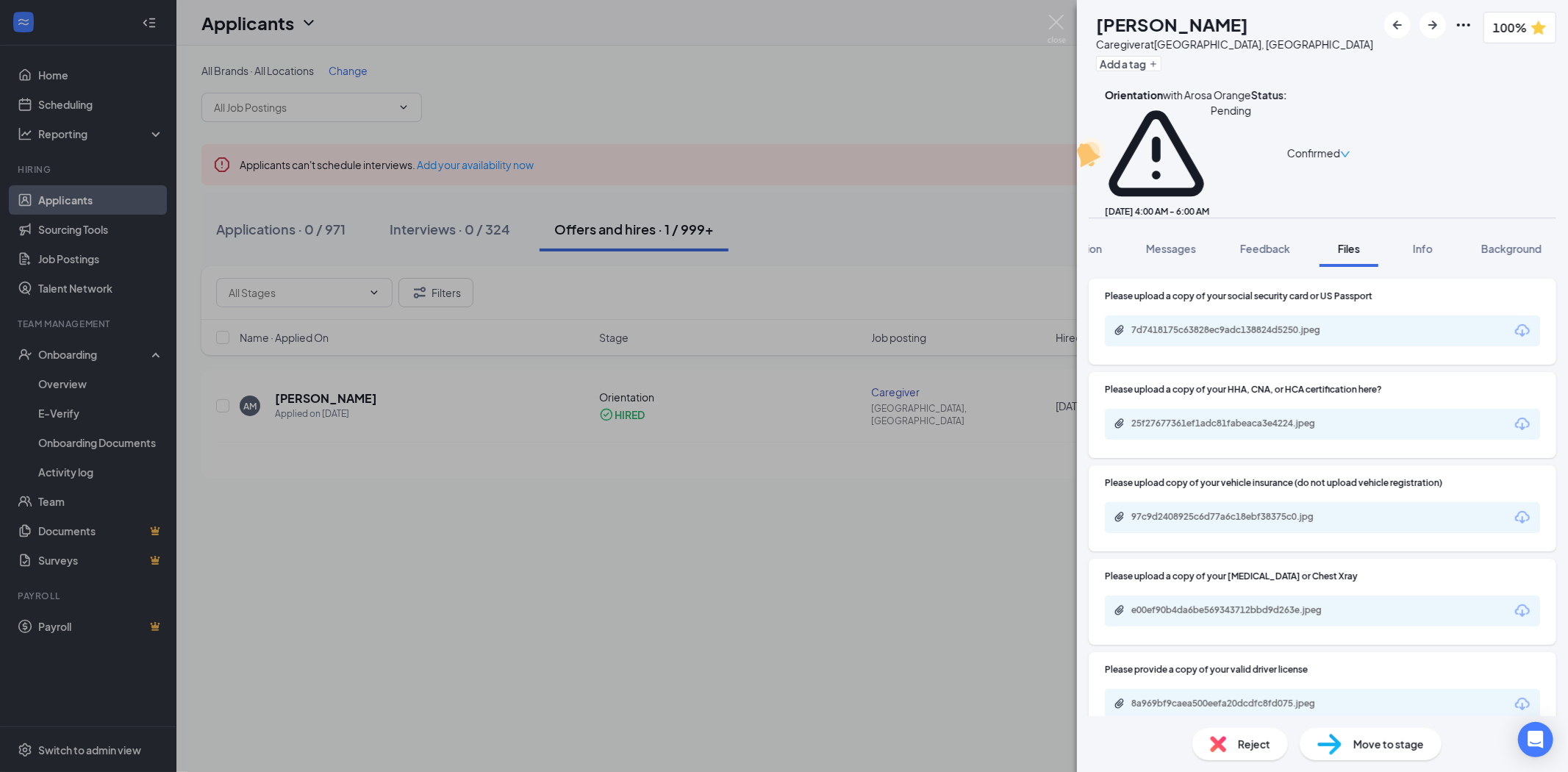
scroll to position [2, 0]
click at [1057, 20] on img at bounding box center [1057, 29] width 18 height 29
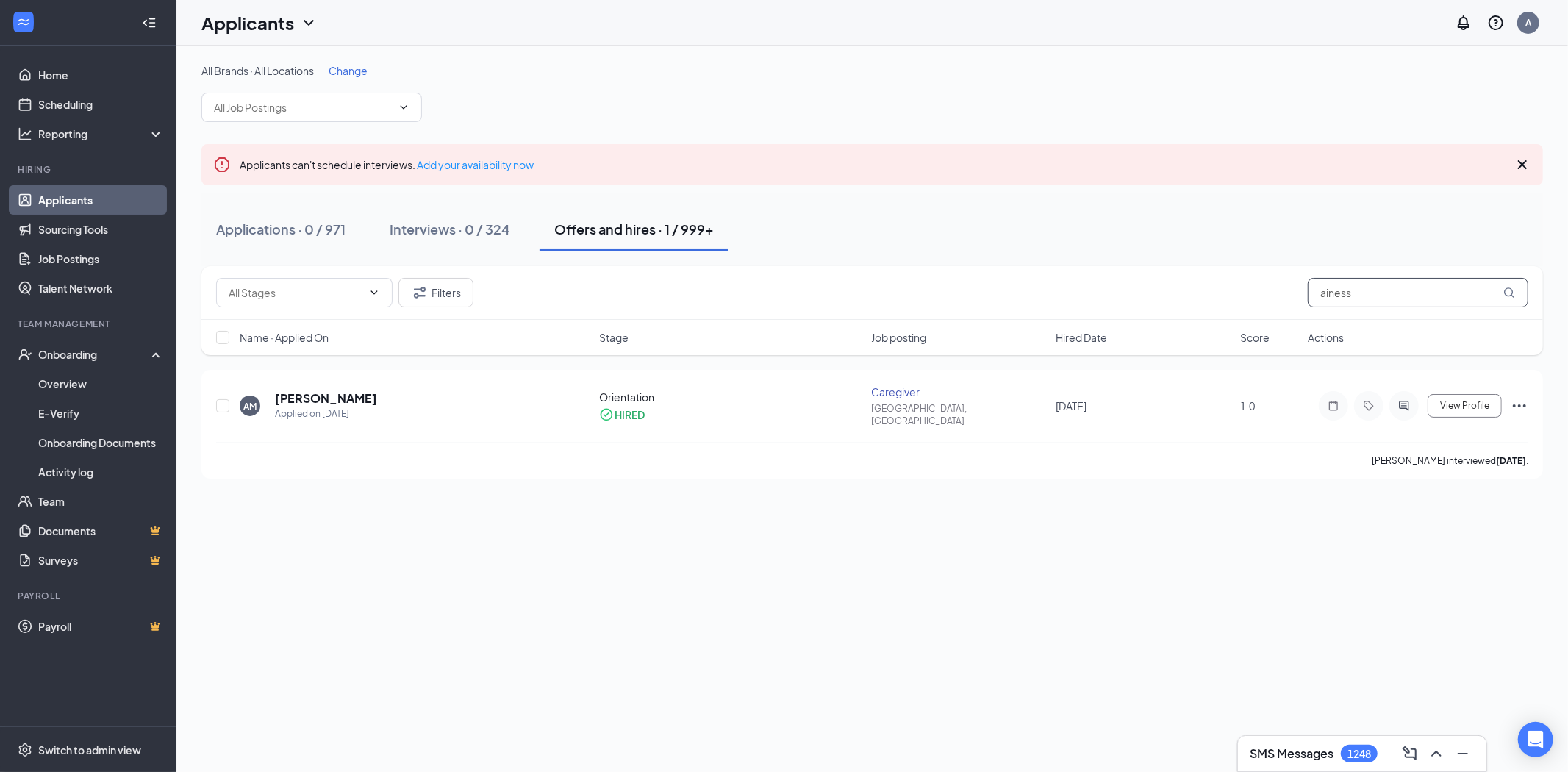
click at [1387, 302] on input "ainess" at bounding box center [1419, 292] width 221 height 29
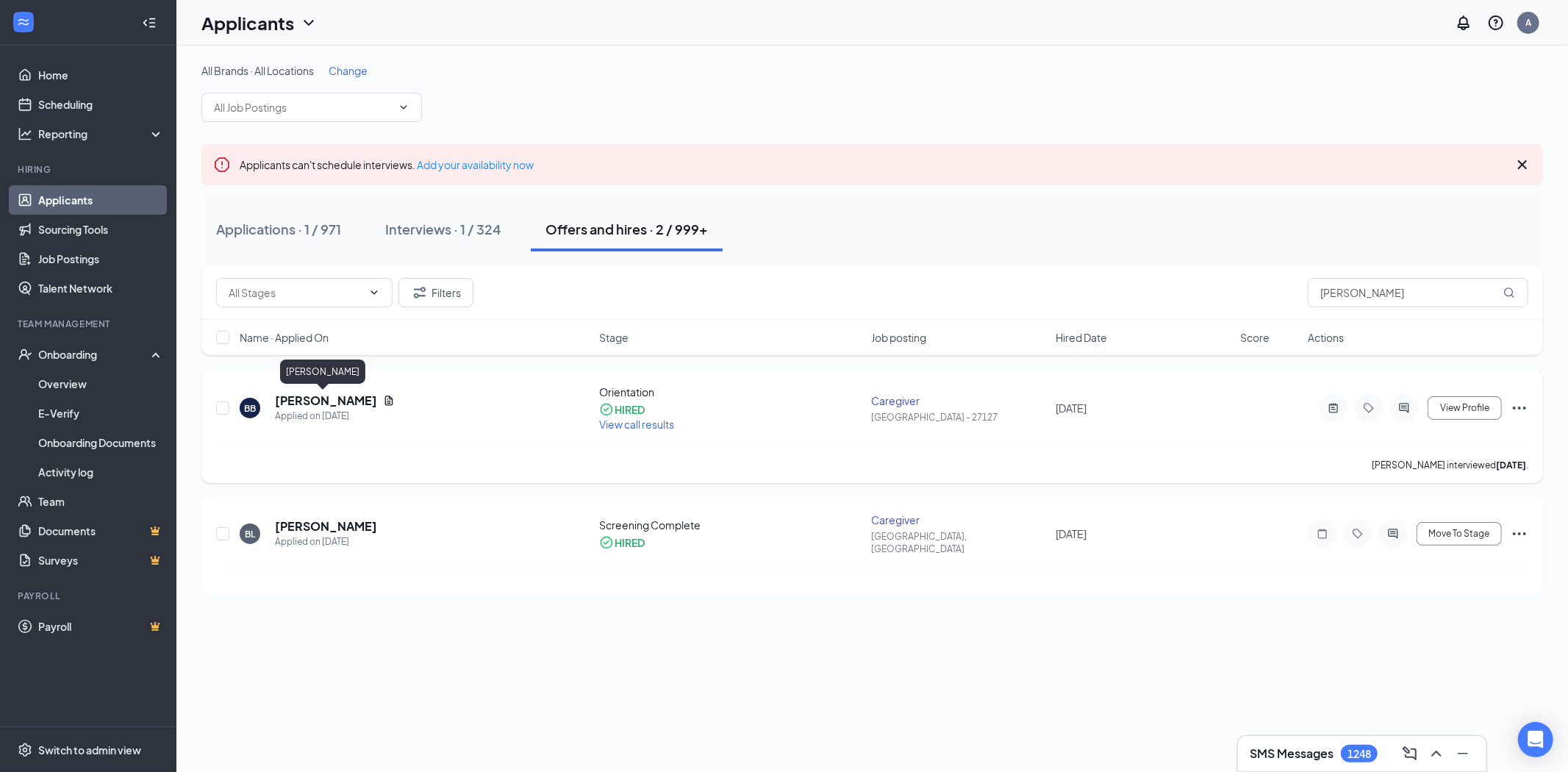
click at [325, 399] on h5 "[PERSON_NAME]" at bounding box center [326, 401] width 102 height 17
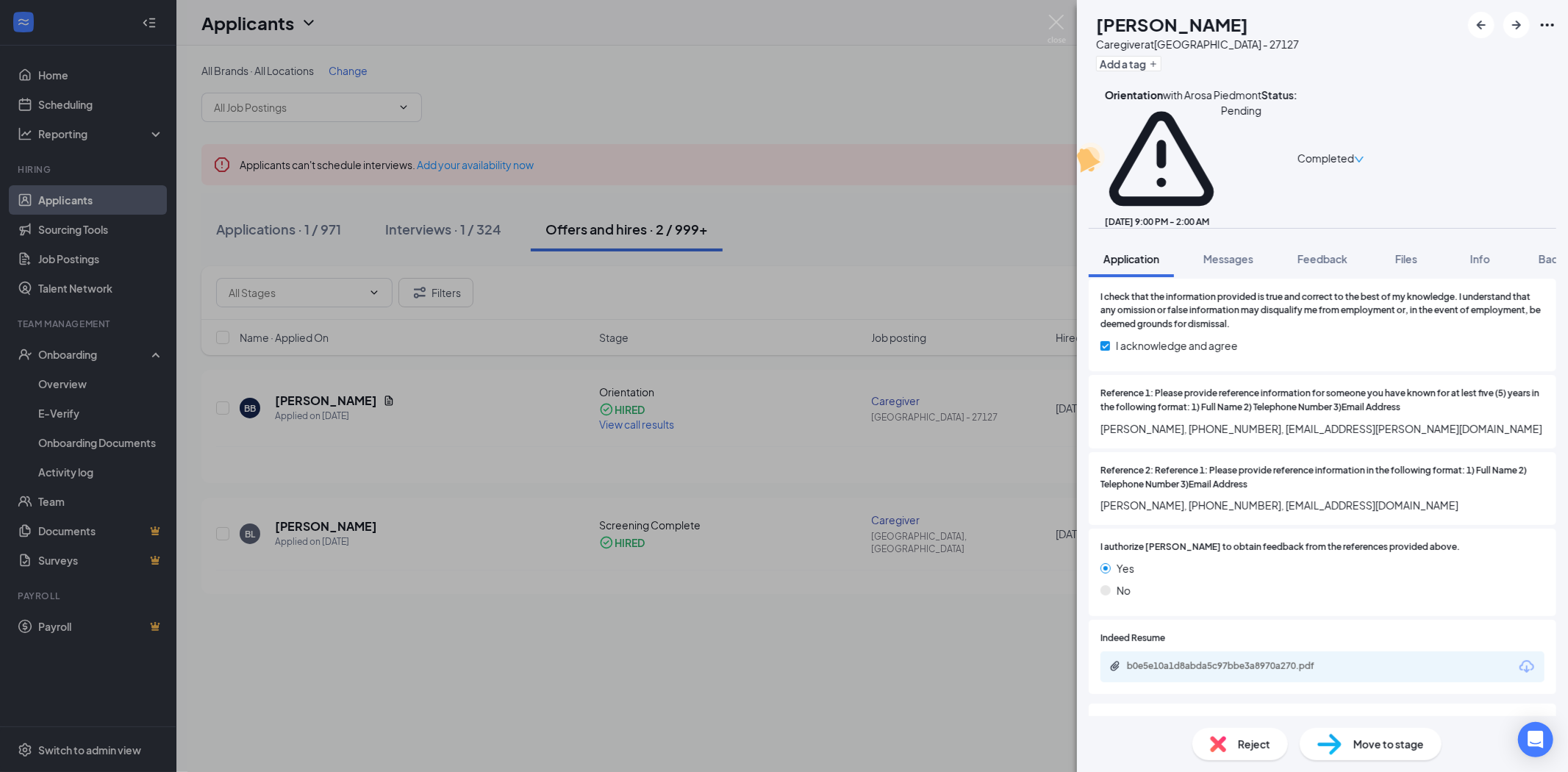
scroll to position [2275, 0]
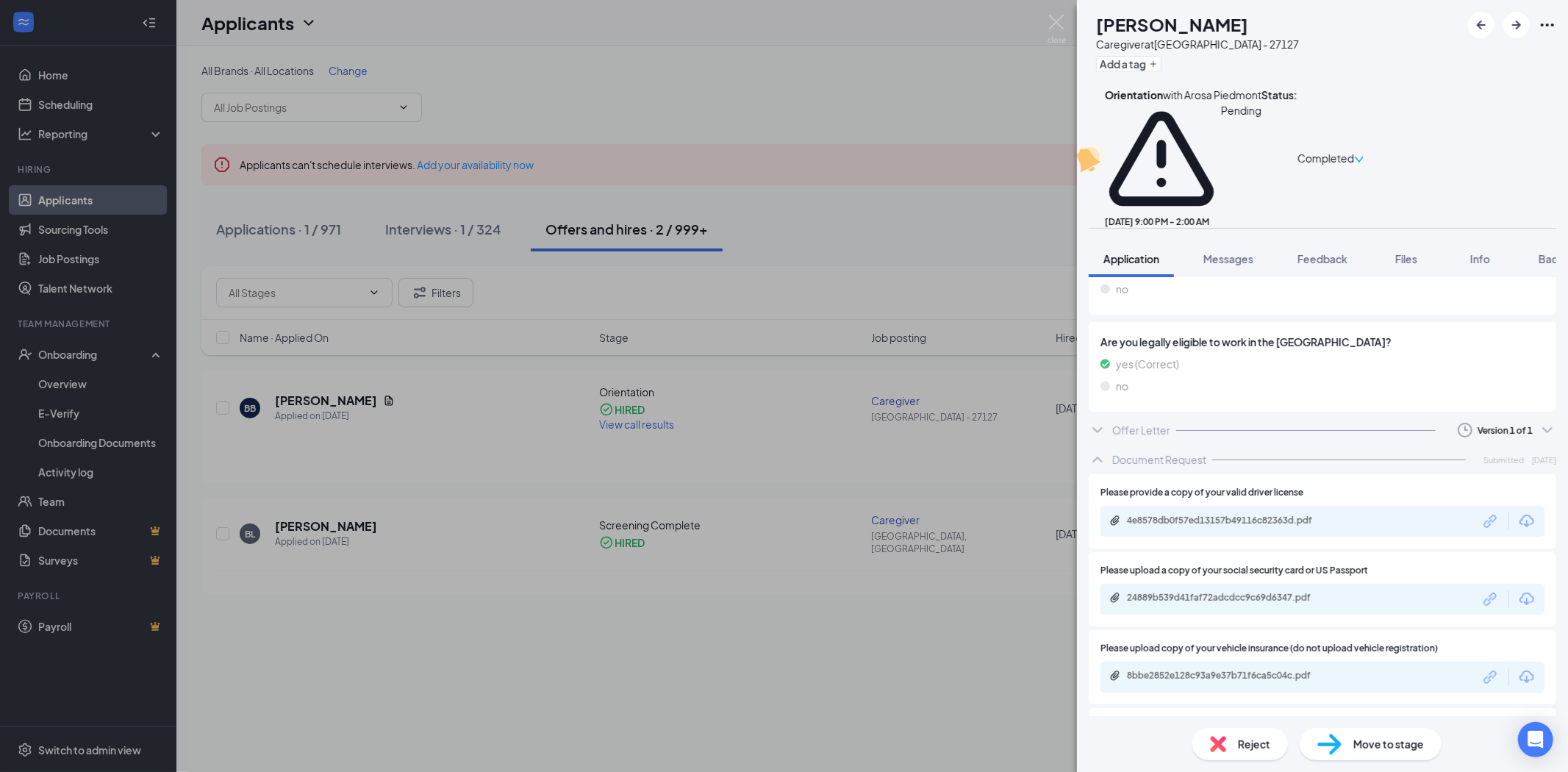
drag, startPoint x: 1338, startPoint y: 365, endPoint x: 1368, endPoint y: 363, distance: 30.1
click at [1338, 415] on div "Offer Letter Version 1 of 1" at bounding box center [1322, 430] width 468 height 29
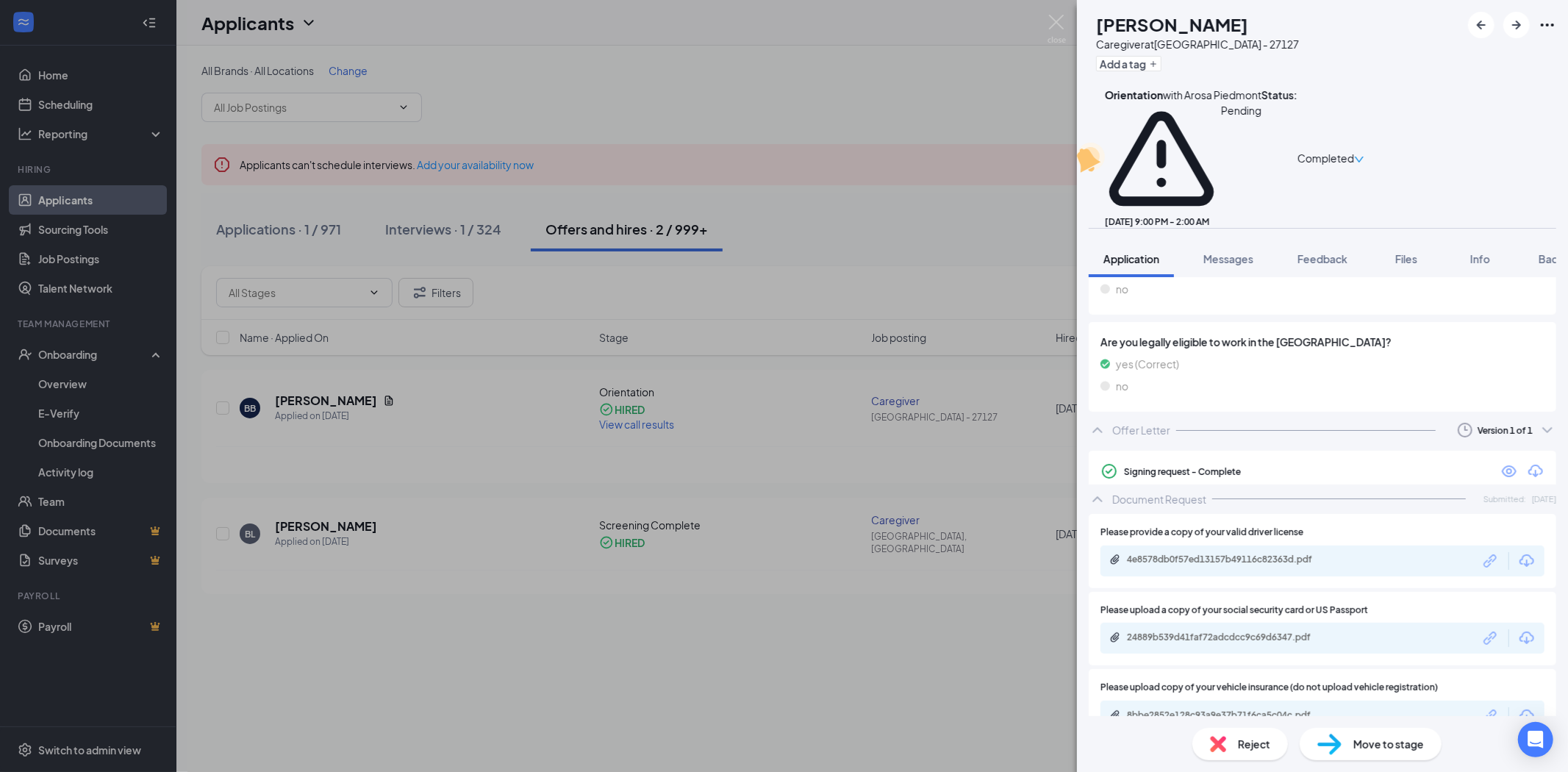
scroll to position [2269, 0]
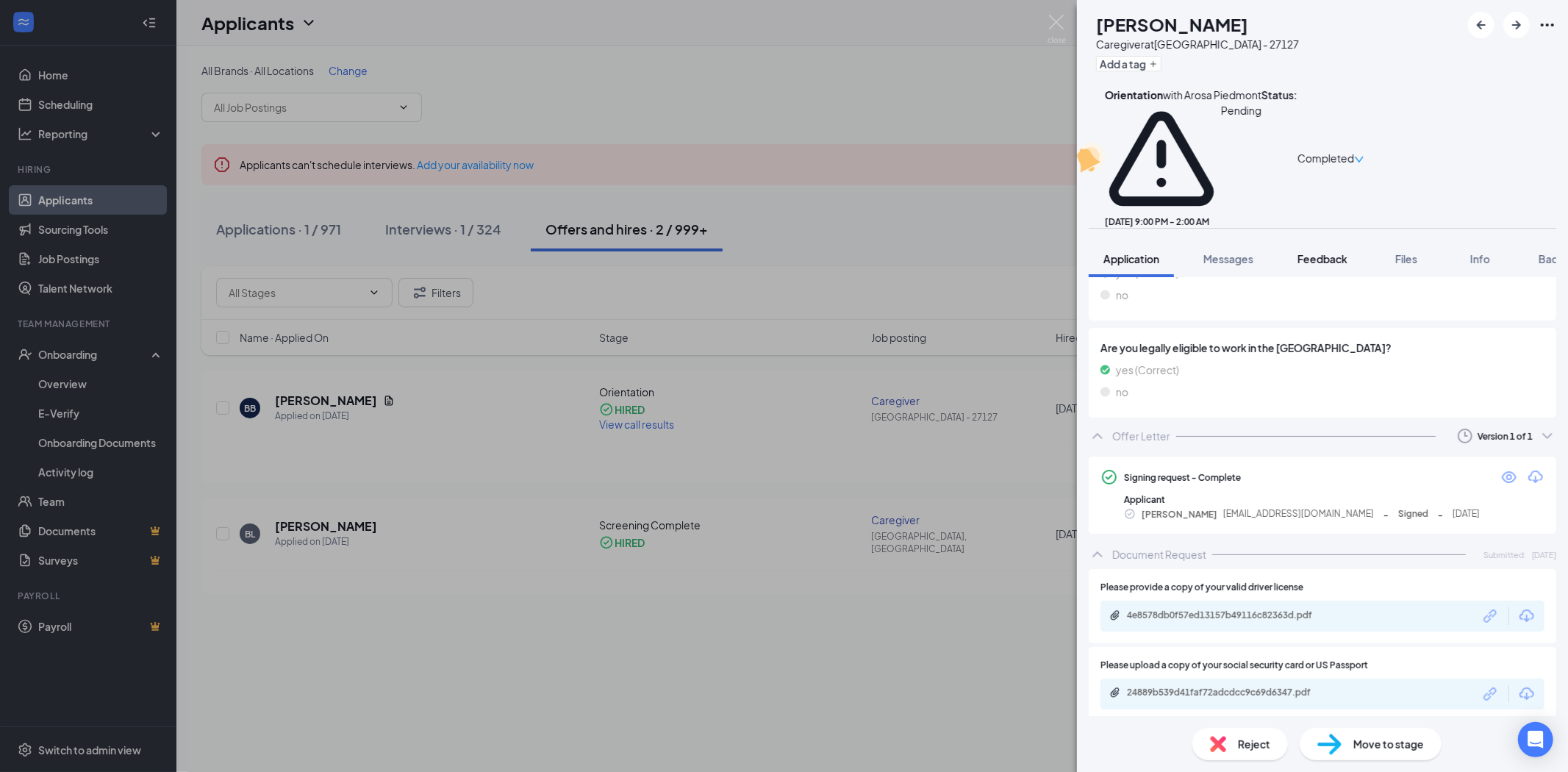
click at [1316, 252] on span "Feedback" at bounding box center [1322, 259] width 50 height 14
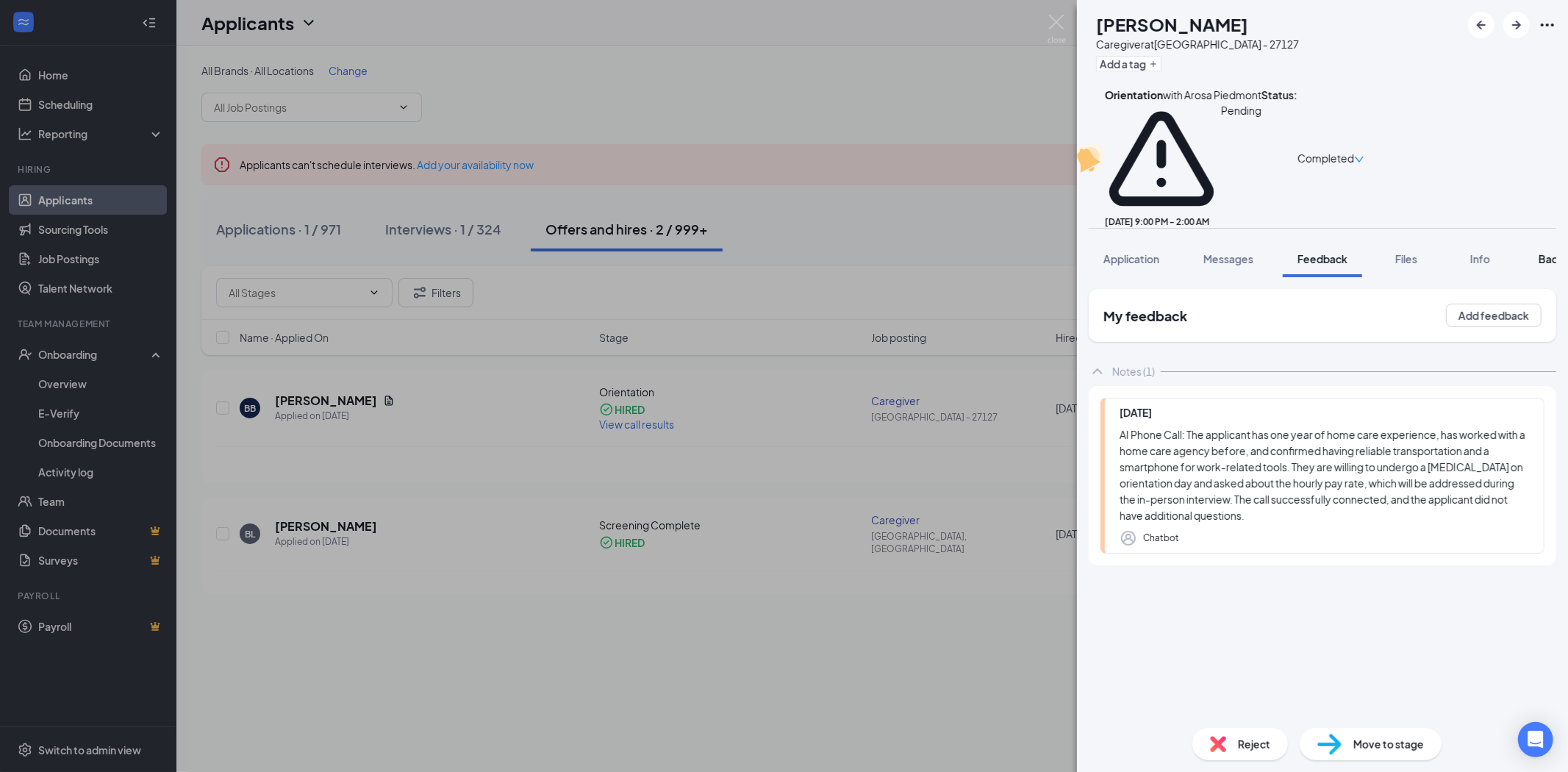
click at [1548, 252] on span "Background" at bounding box center [1569, 259] width 60 height 14
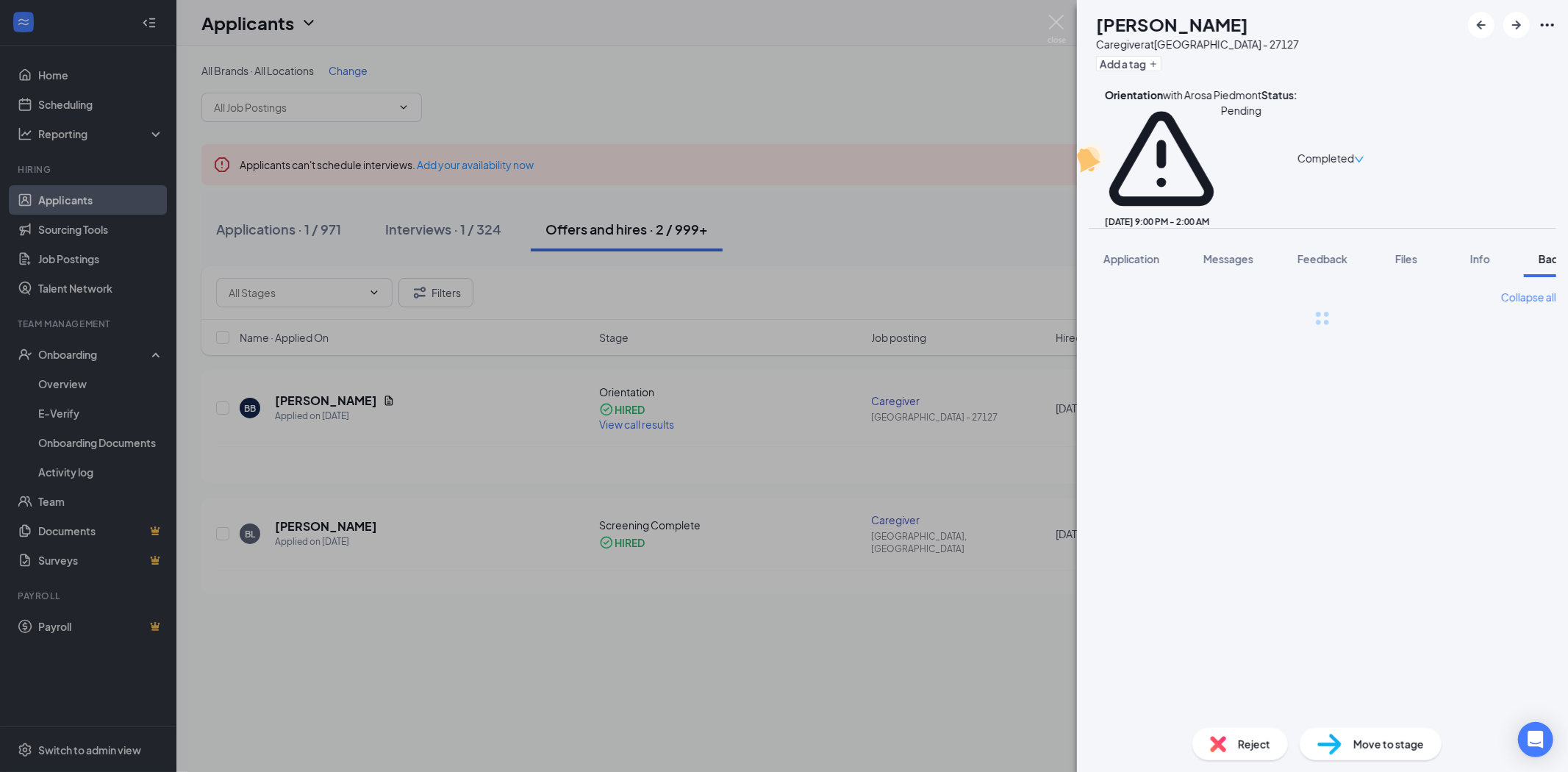
scroll to position [0, 60]
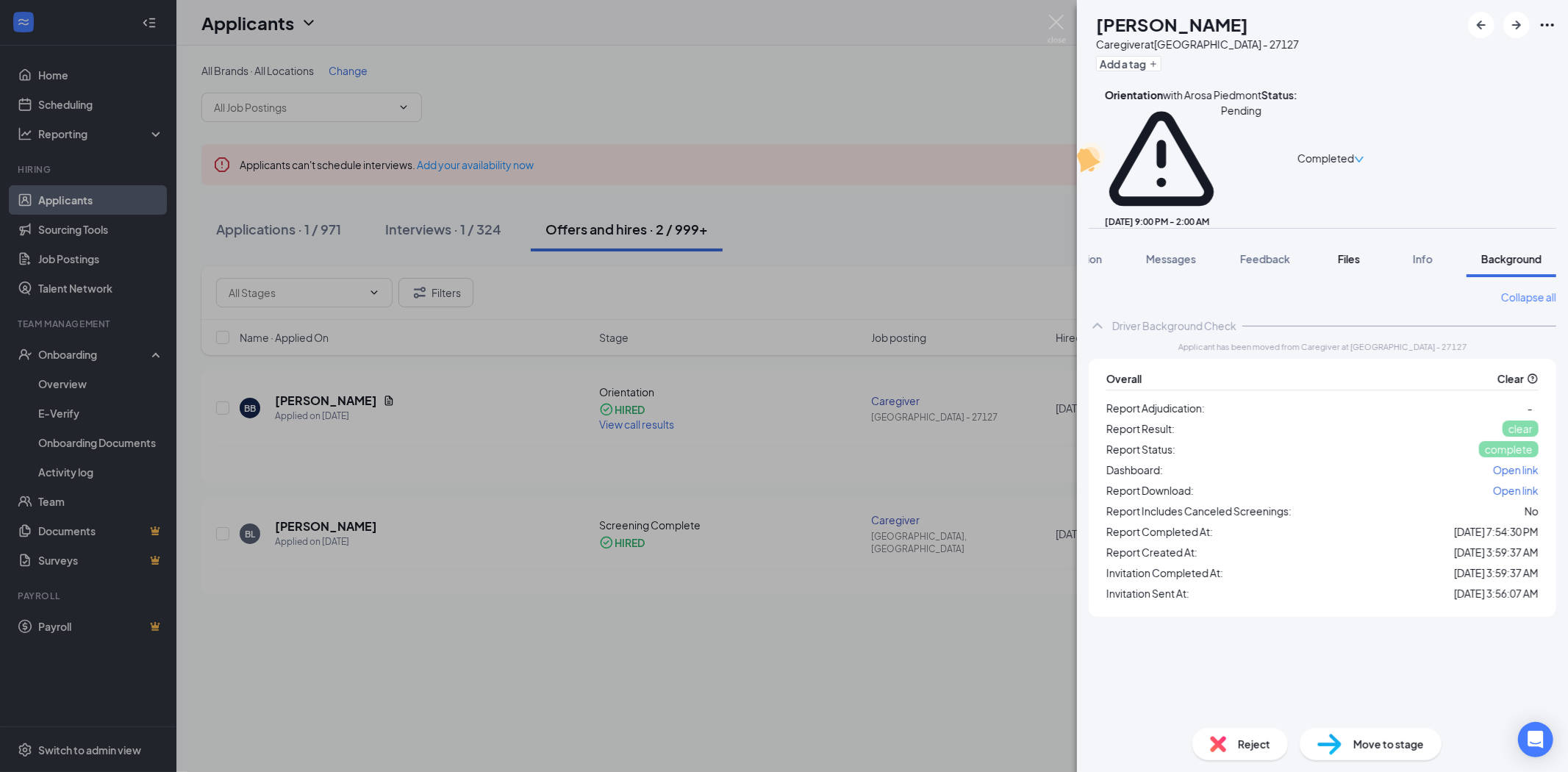
click at [1346, 252] on span "Files" at bounding box center [1349, 259] width 22 height 14
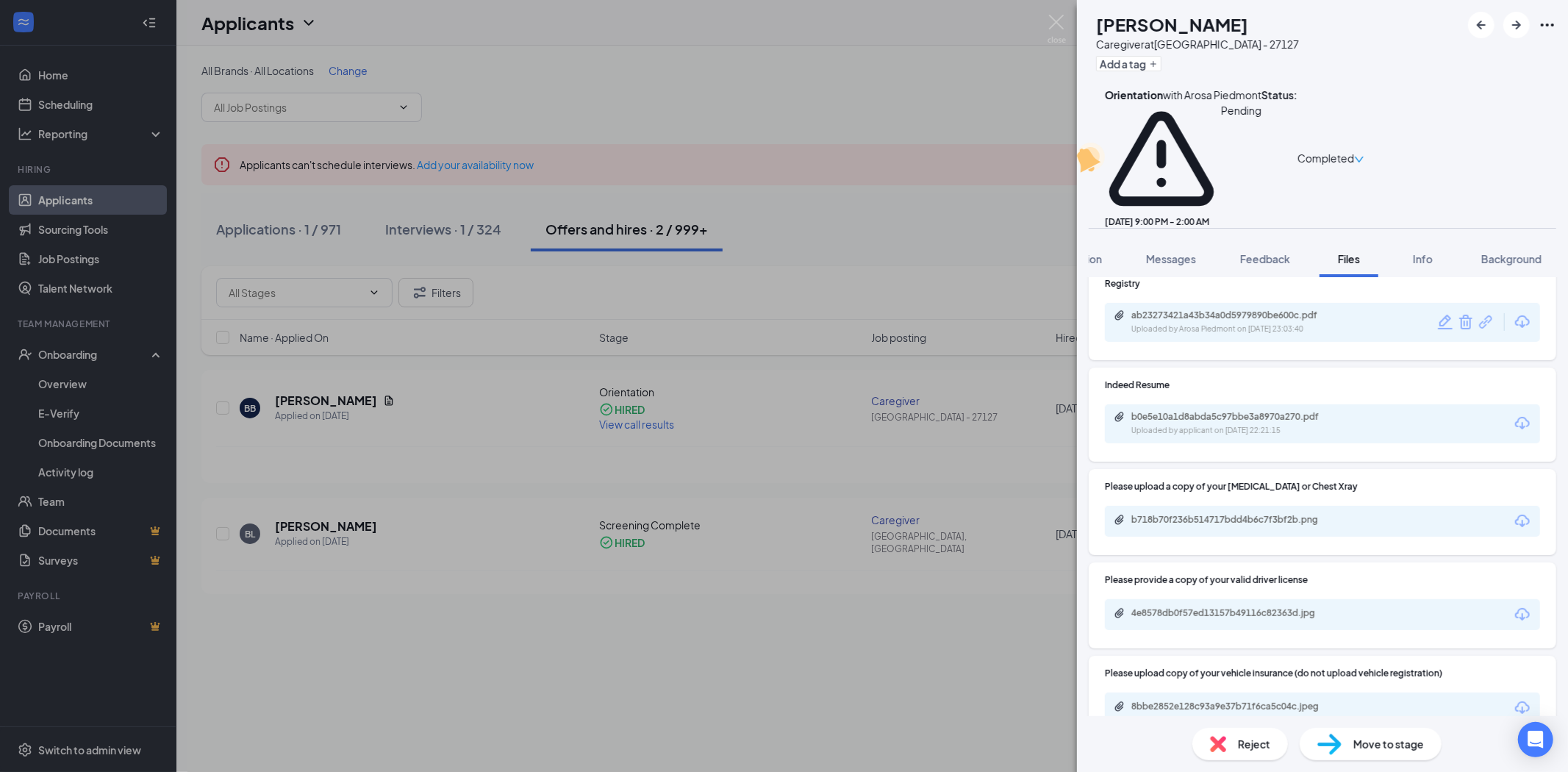
scroll to position [415, 0]
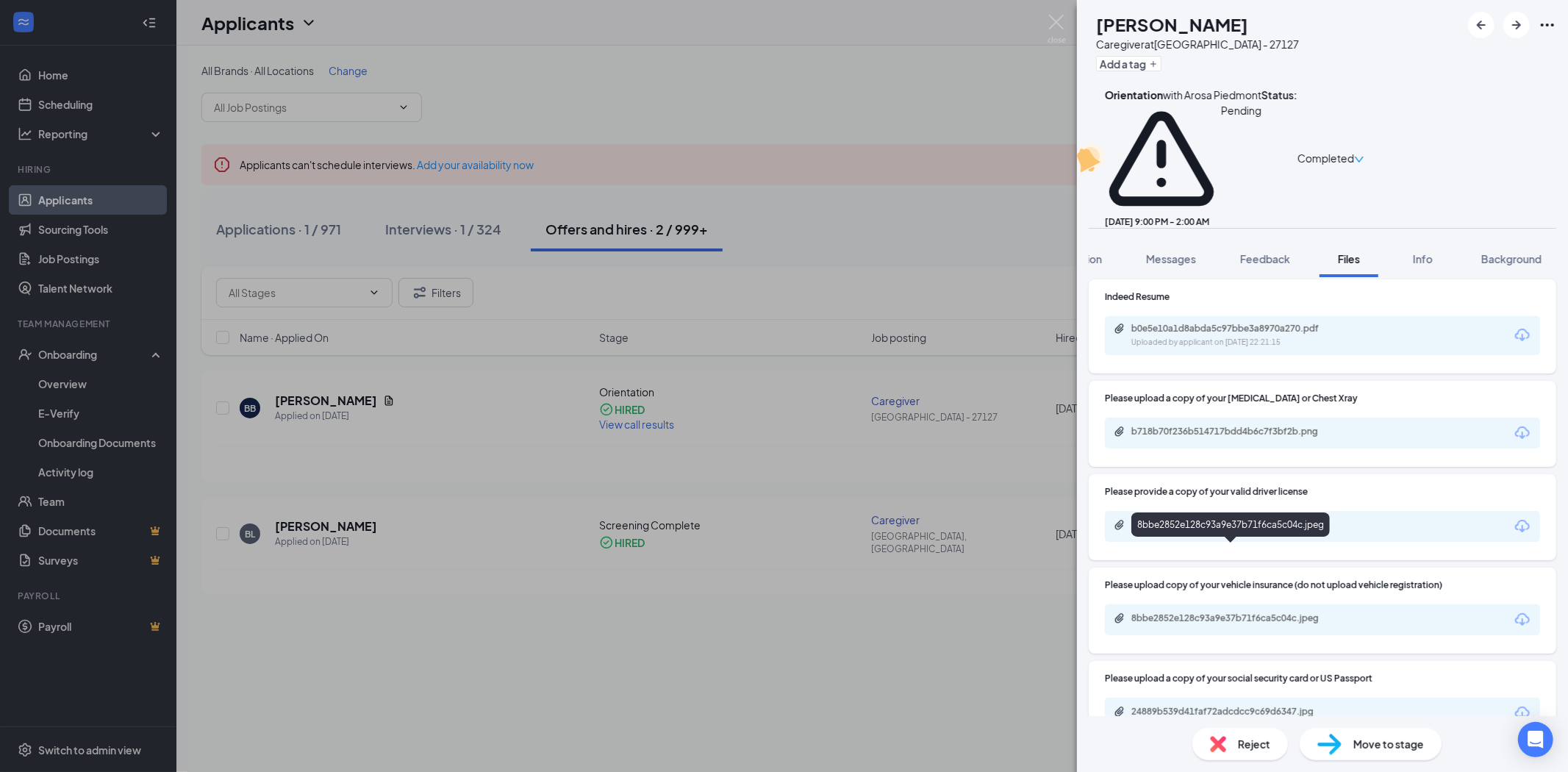
click at [1280, 612] on div "8bbe2852e128c93a9e37b71f6ca5c04c.jpeg" at bounding box center [1235, 618] width 206 height 12
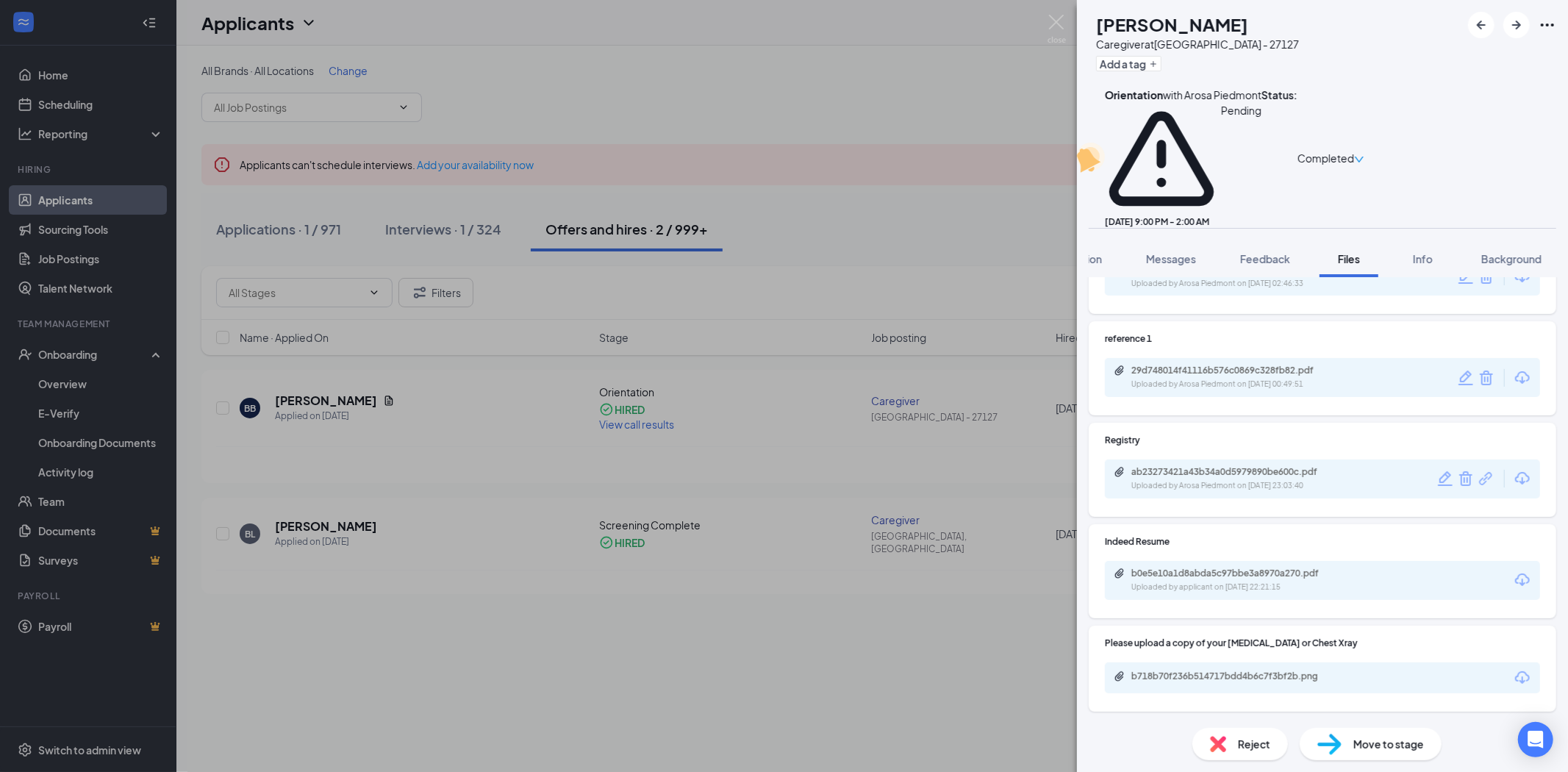
scroll to position [88, 0]
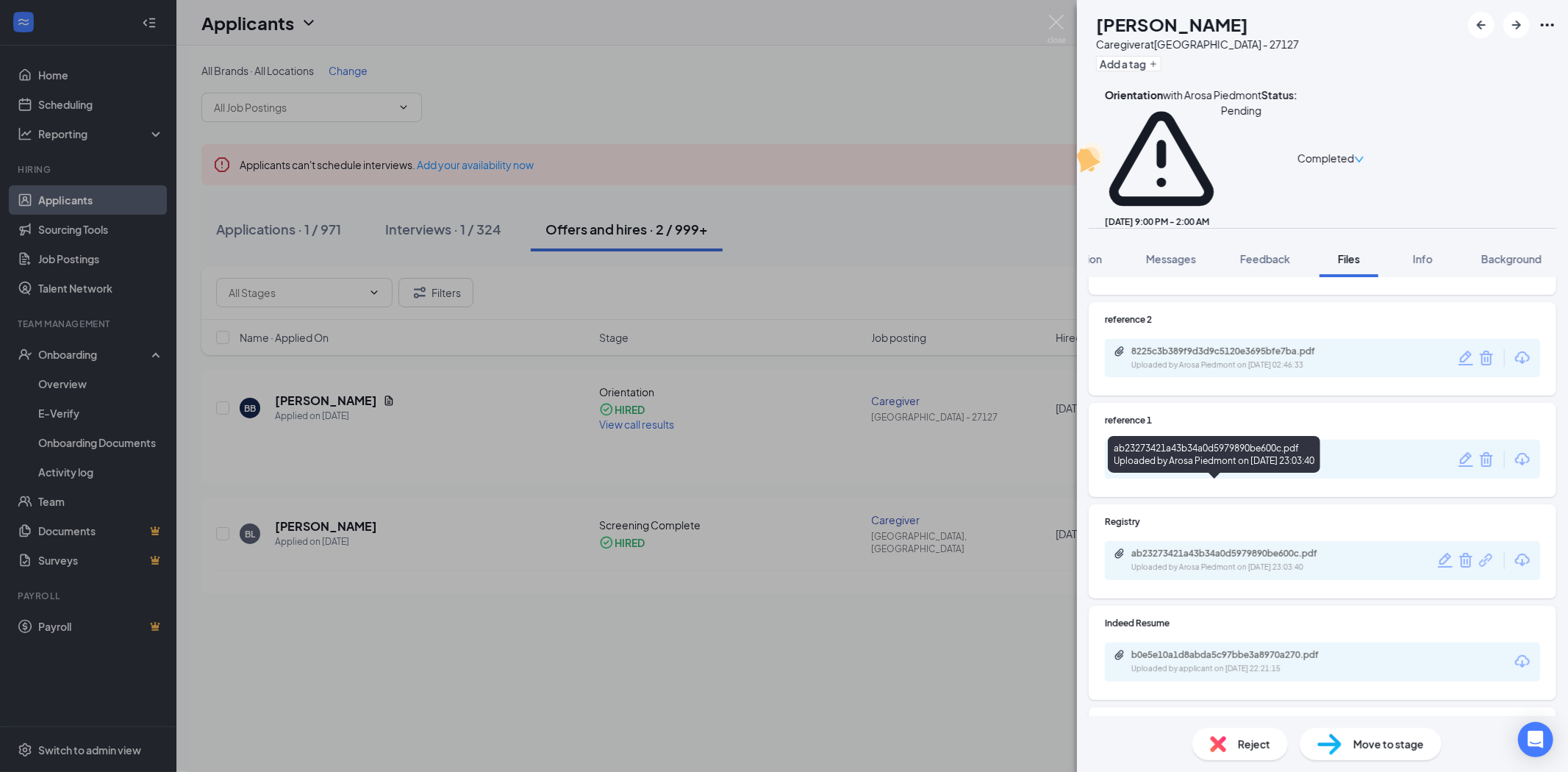
click at [1238, 547] on div "ab23273421a43b34a0d5979890be600c.pdf" at bounding box center [1235, 553] width 206 height 12
click at [1053, 19] on img at bounding box center [1057, 29] width 18 height 29
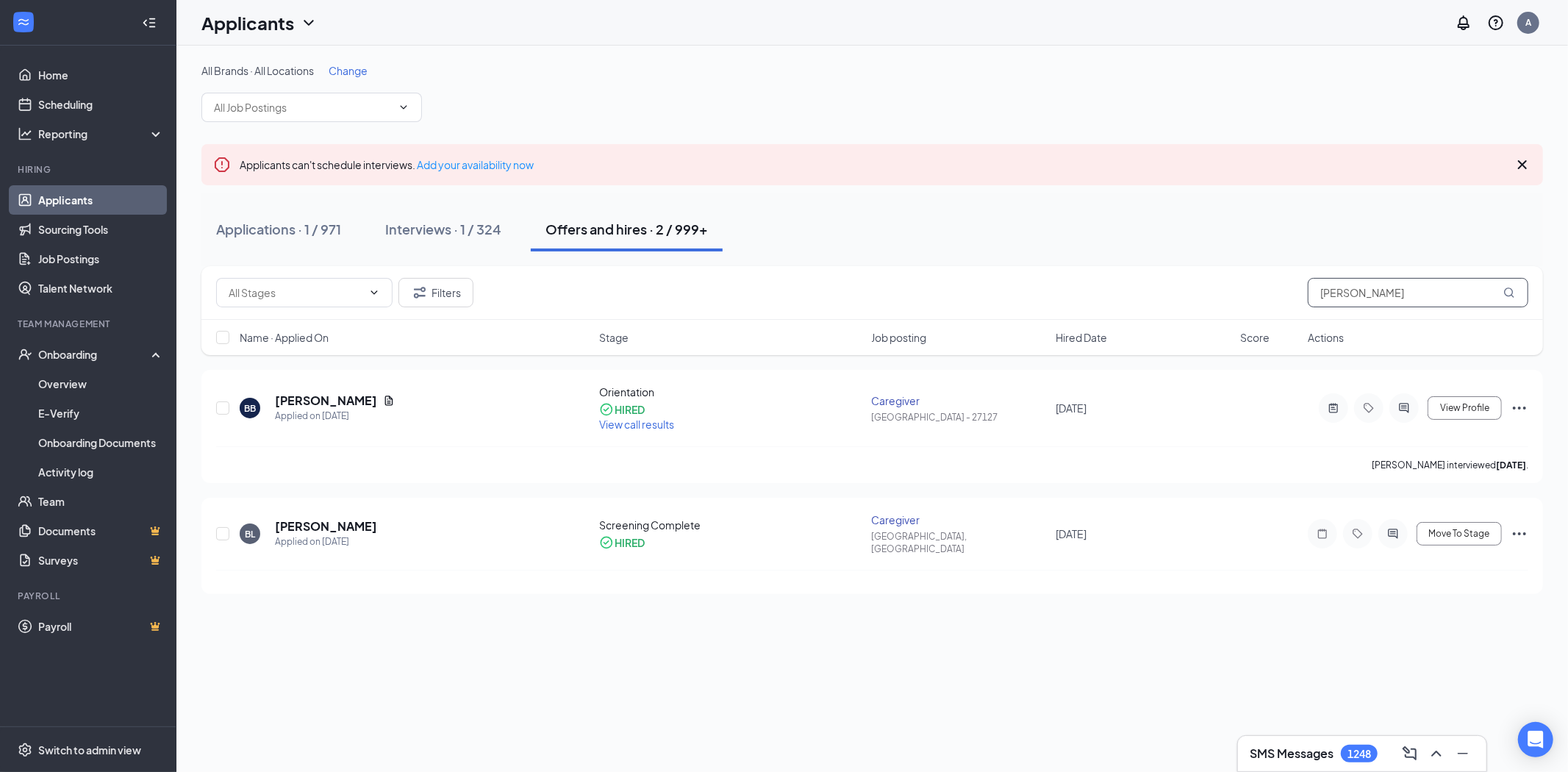
click at [1339, 302] on input "[PERSON_NAME]" at bounding box center [1419, 292] width 221 height 29
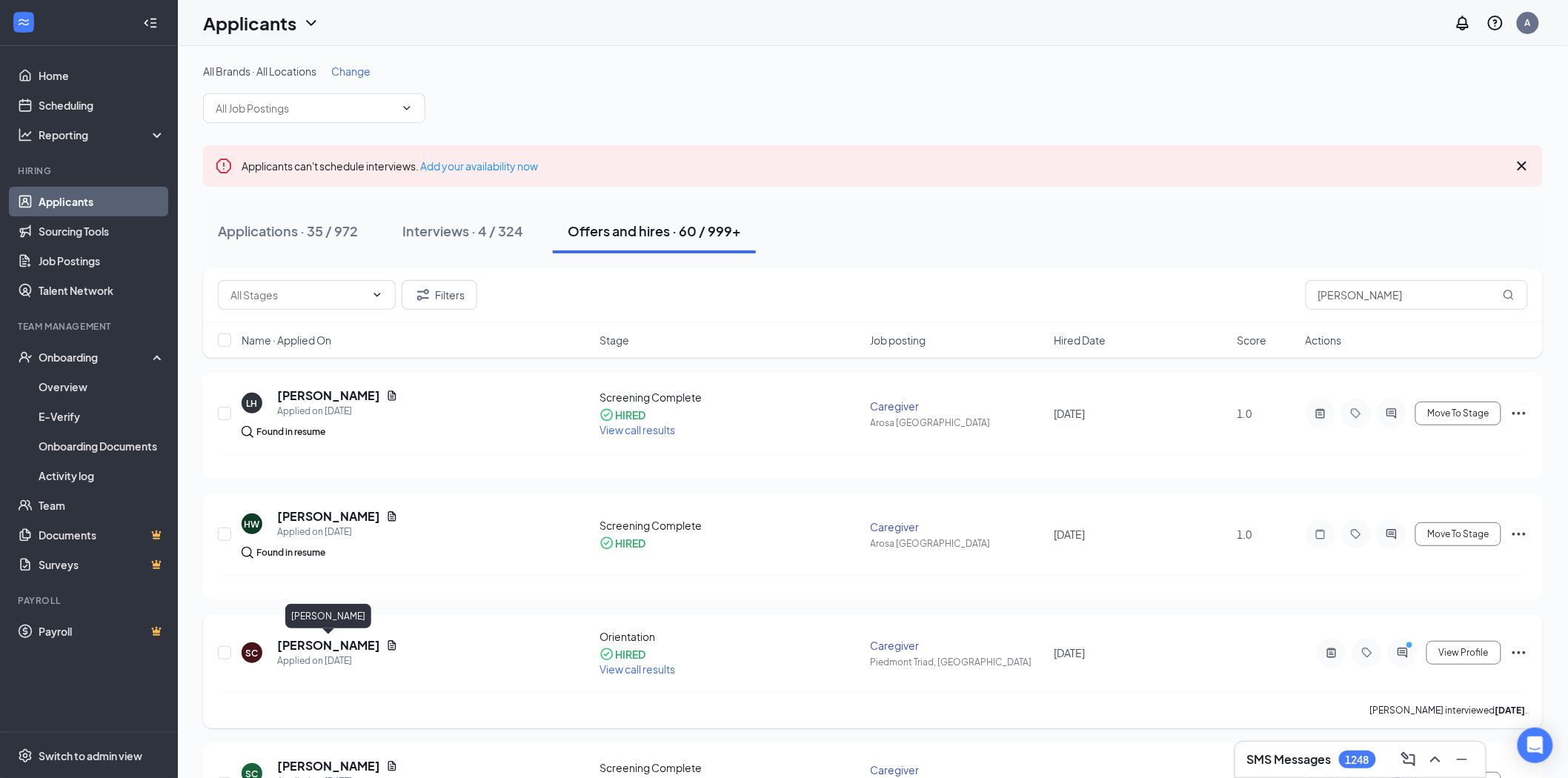
click at [335, 643] on h5 "[PERSON_NAME]" at bounding box center [329, 646] width 103 height 17
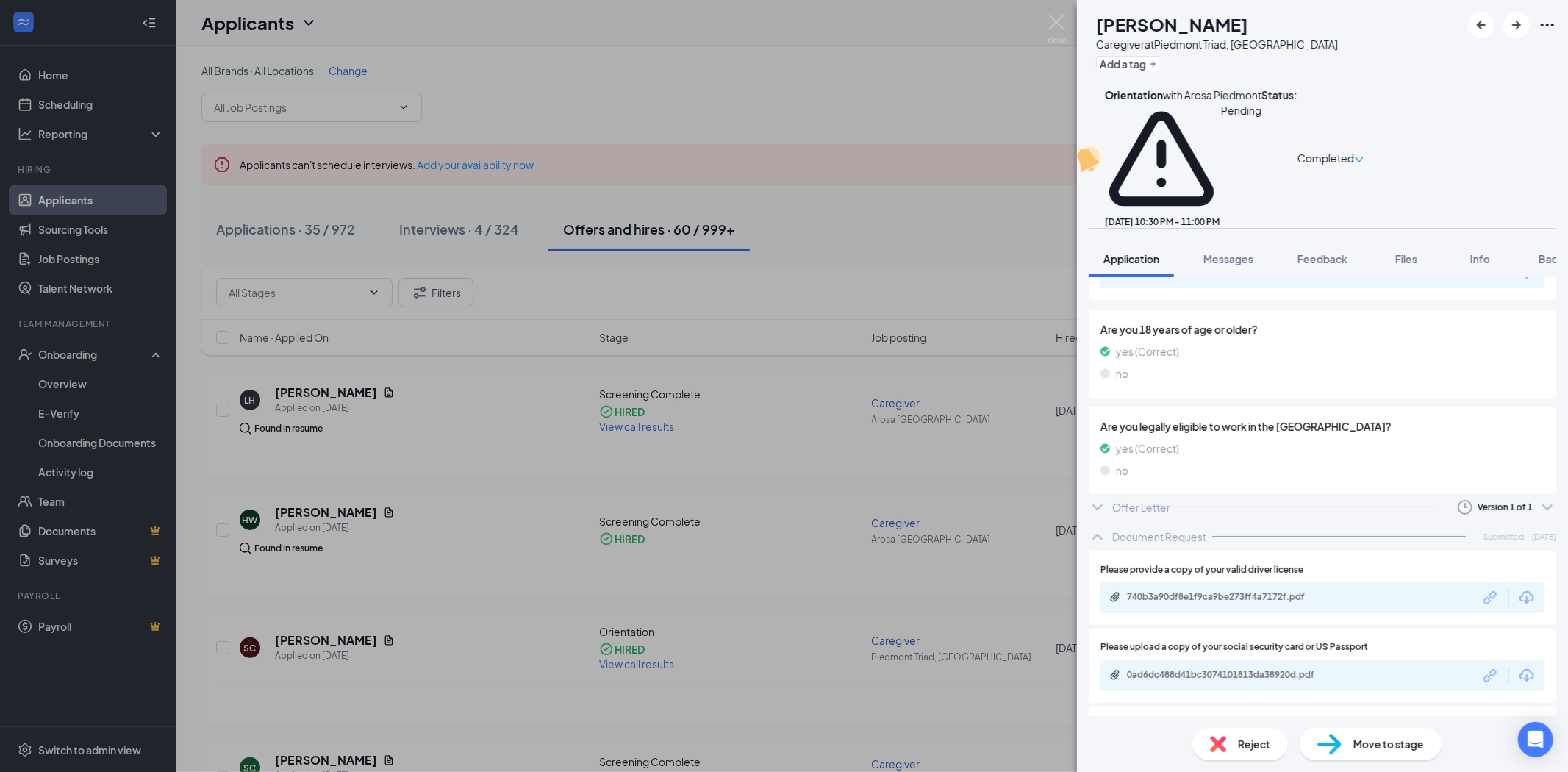
scroll to position [2192, 0]
click at [1242, 499] on div "Offer Letter Version 1 of 1" at bounding box center [1322, 513] width 468 height 29
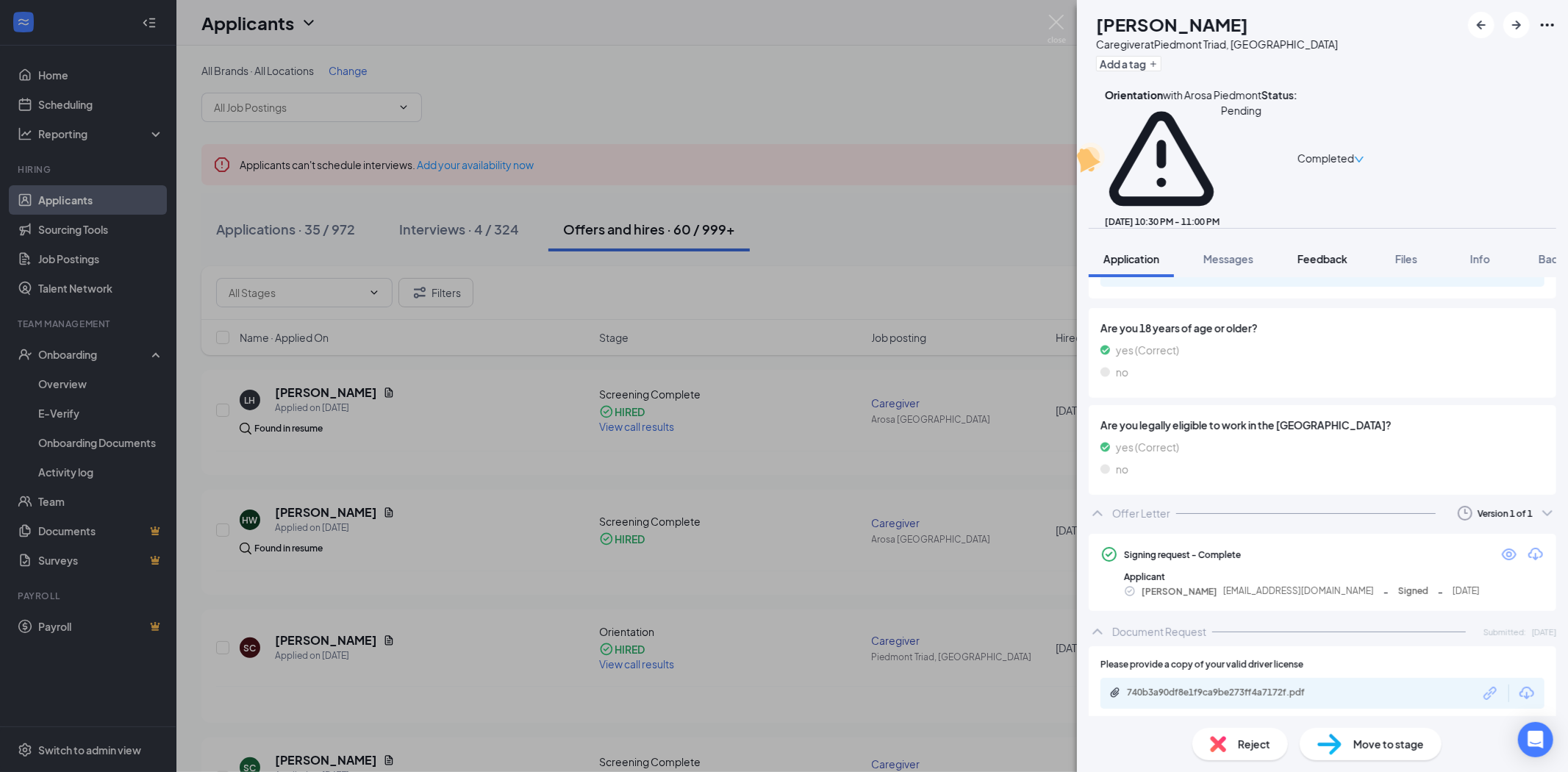
click at [1313, 252] on span "Feedback" at bounding box center [1322, 259] width 50 height 14
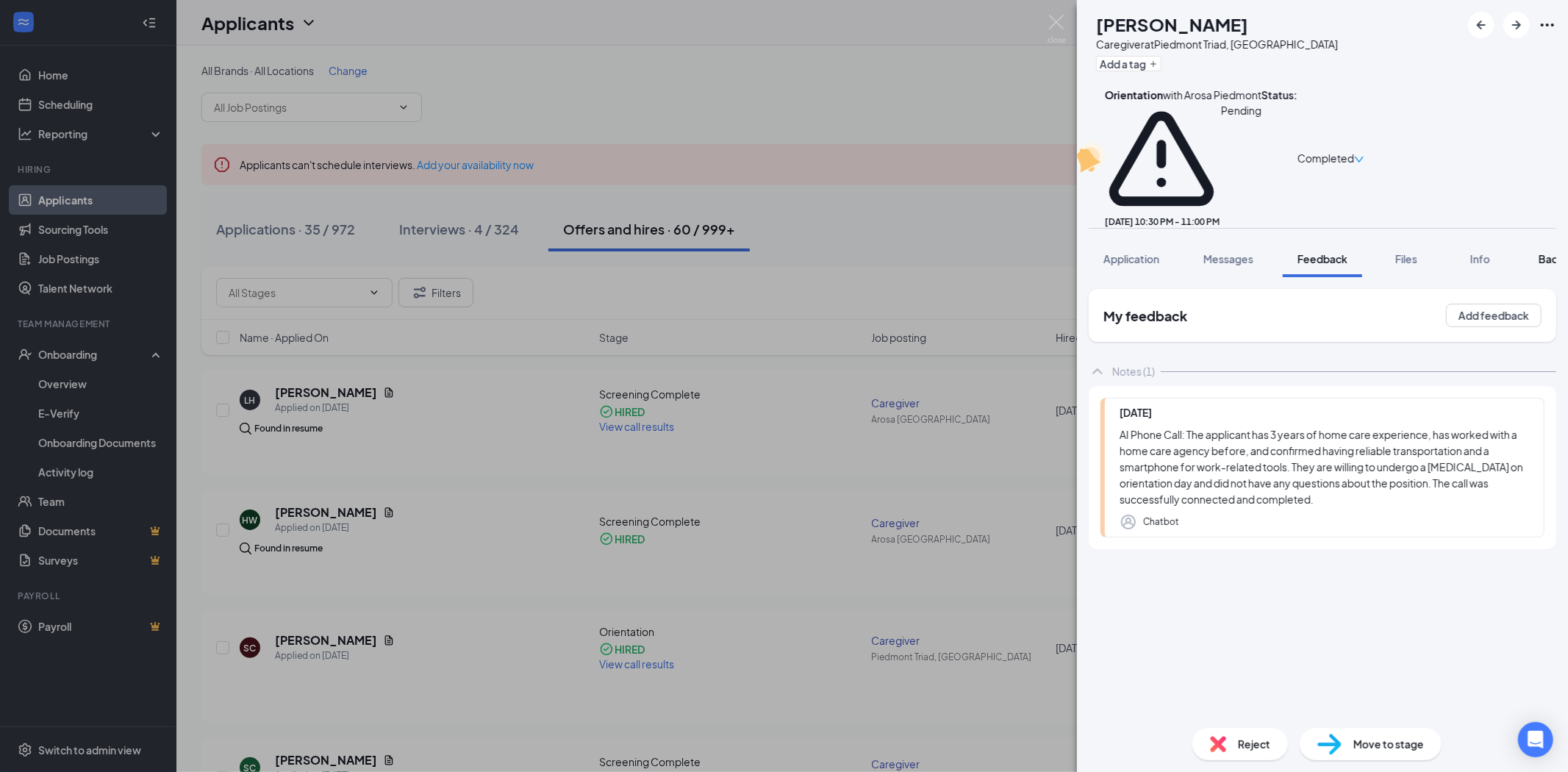
click at [1551, 252] on span "Background" at bounding box center [1569, 259] width 60 height 14
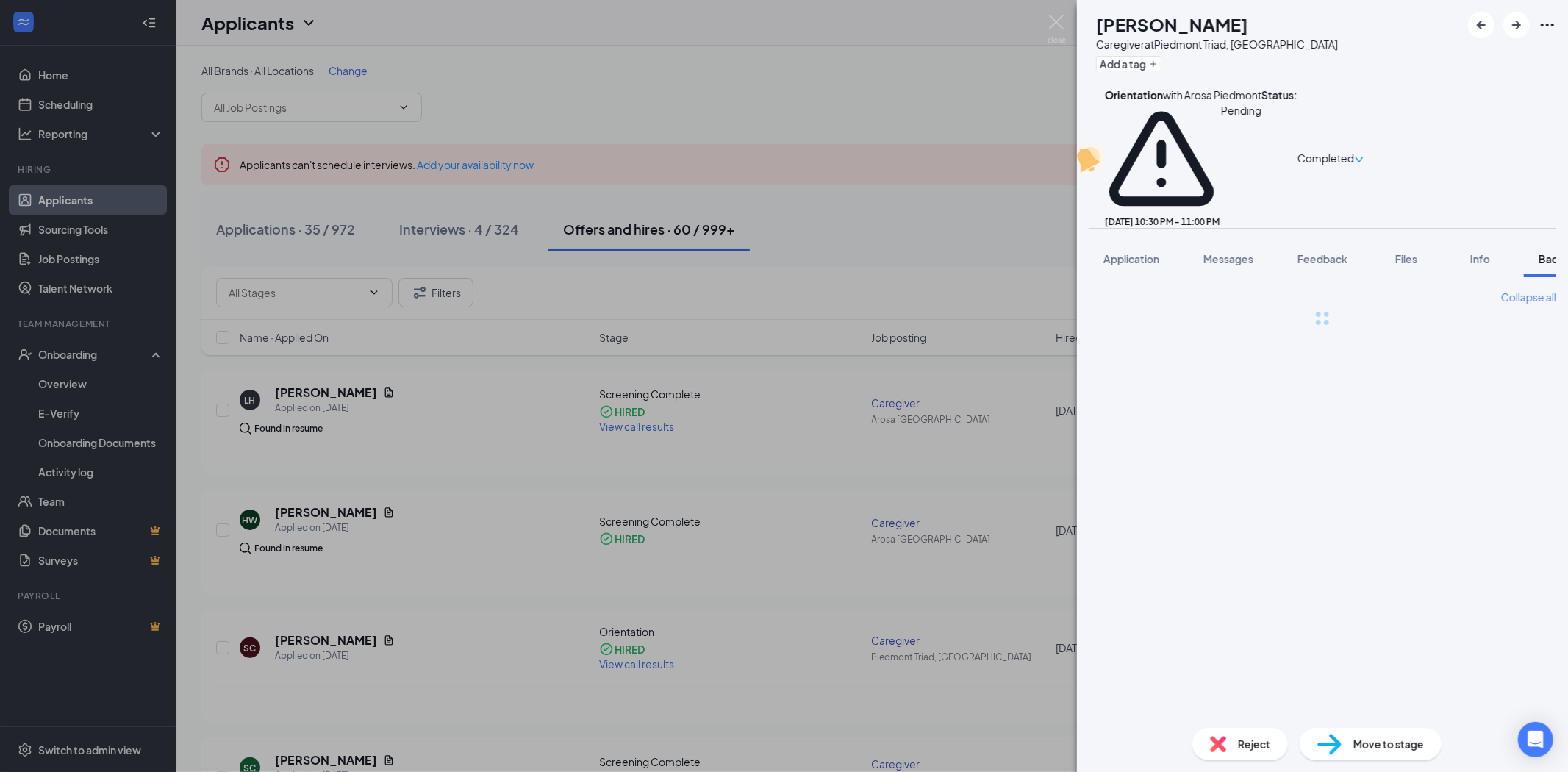
scroll to position [0, 60]
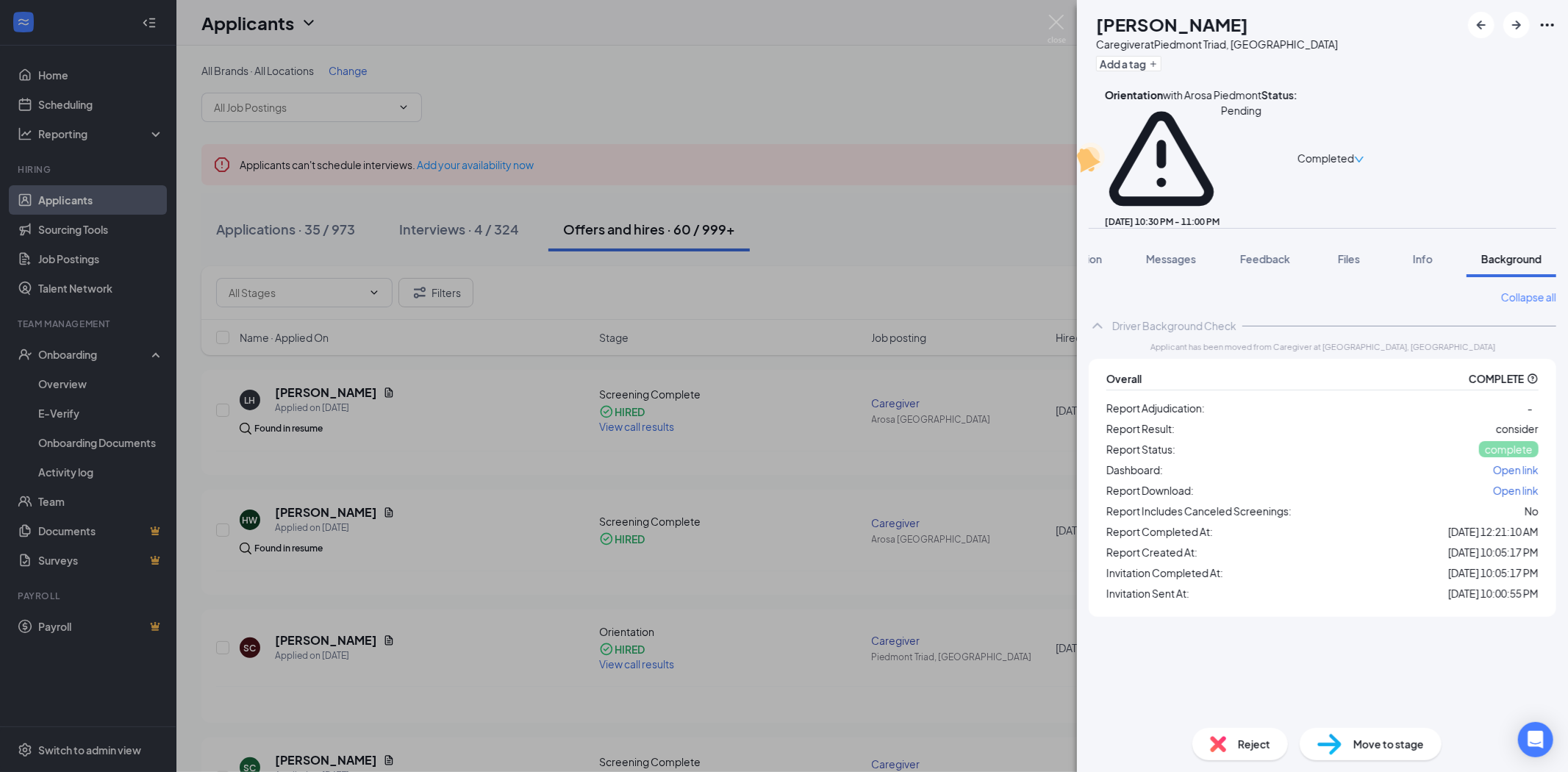
drag, startPoint x: 1518, startPoint y: 421, endPoint x: 1454, endPoint y: 433, distance: 65.1
click at [1518, 484] on span "Open link" at bounding box center [1515, 490] width 46 height 14
click at [1325, 240] on button "Files" at bounding box center [1349, 258] width 59 height 37
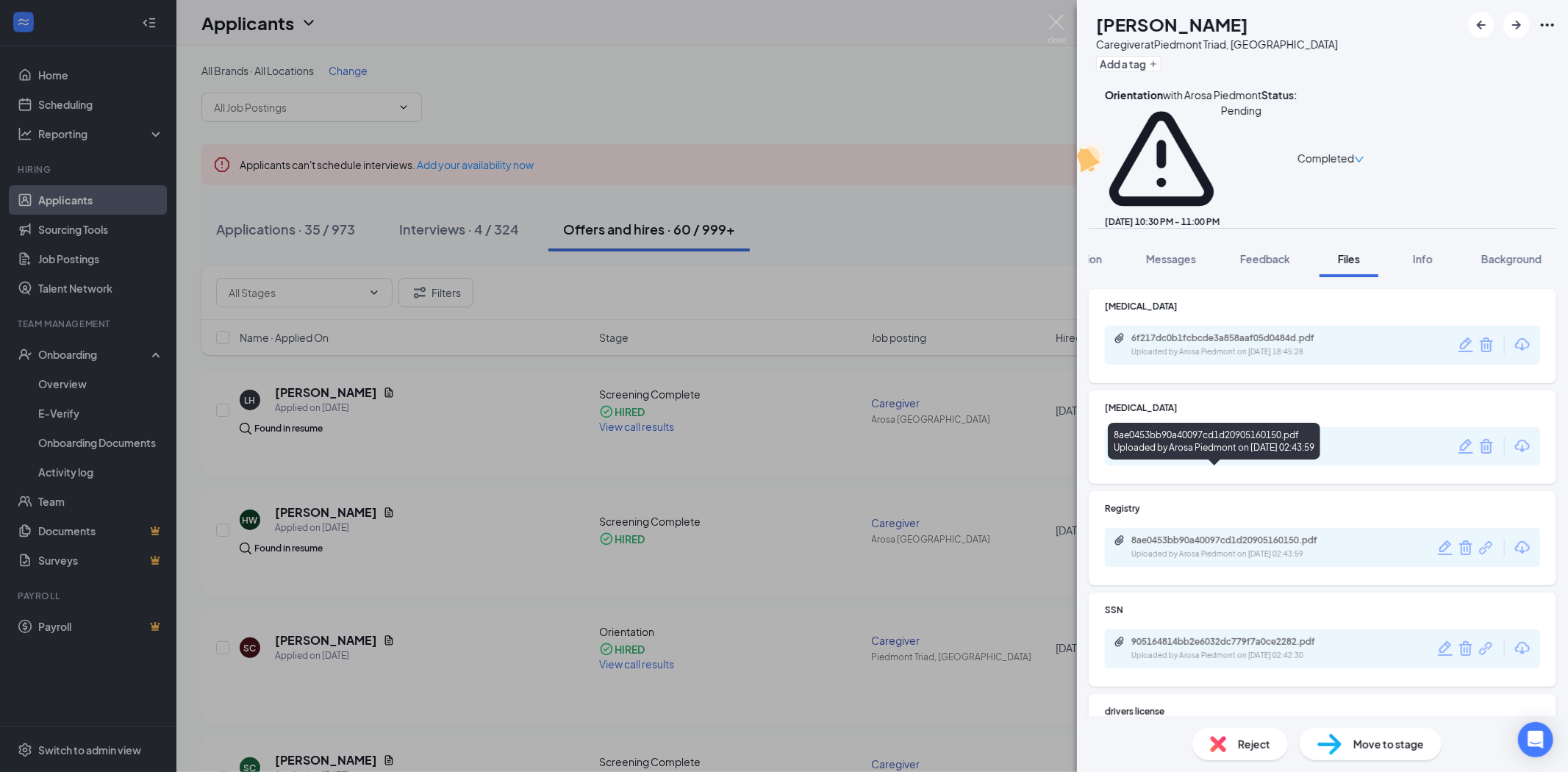
click at [1270, 535] on div "8ae0453bb90a40097cd1d20905160150.pdf Uploaded by Arosa Piedmont on [DATE] 02:43…" at bounding box center [1232, 547] width 238 height 26
click at [1049, 29] on img at bounding box center [1057, 29] width 18 height 29
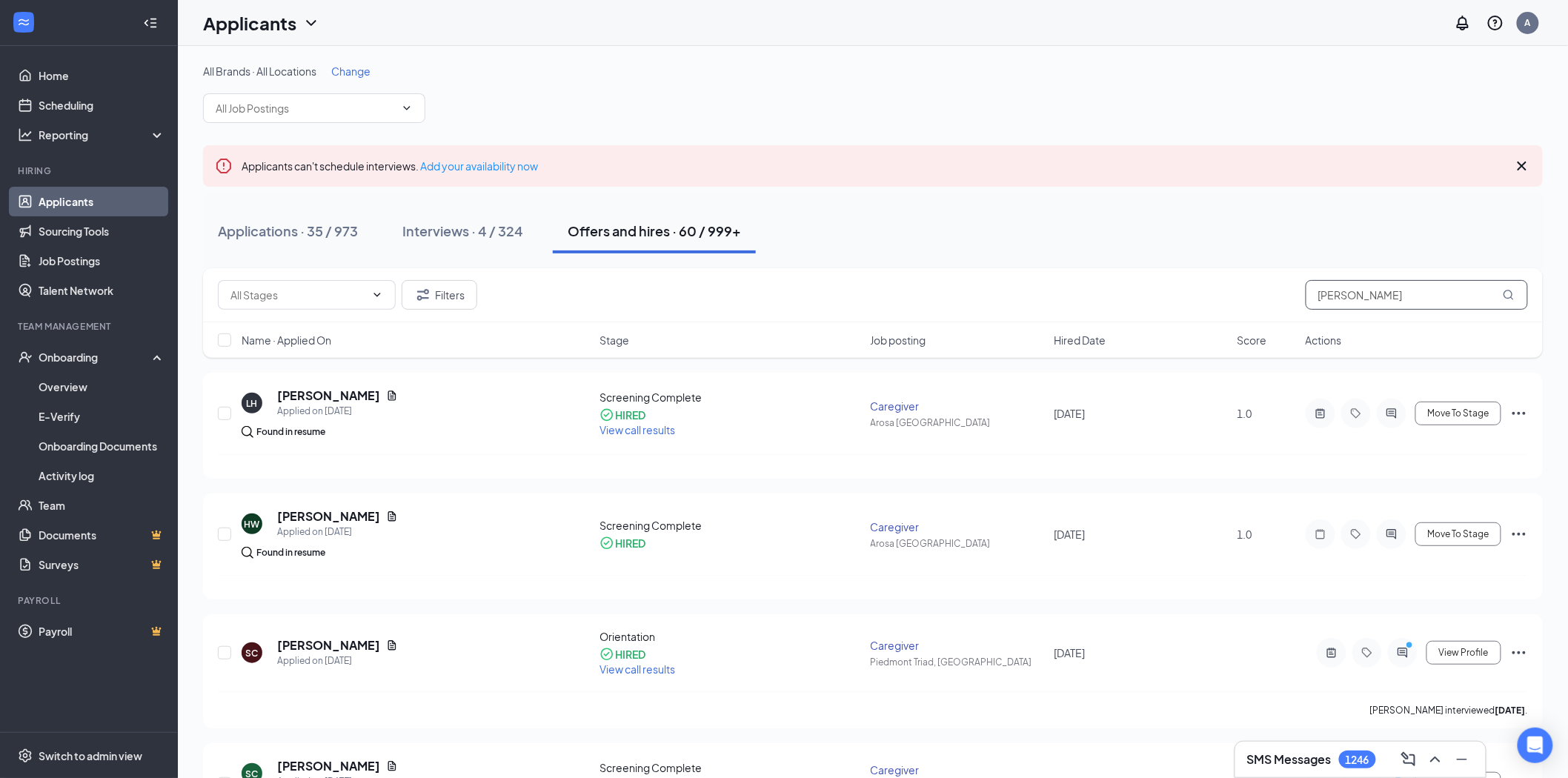
click at [1329, 297] on input "[PERSON_NAME]" at bounding box center [1417, 294] width 223 height 30
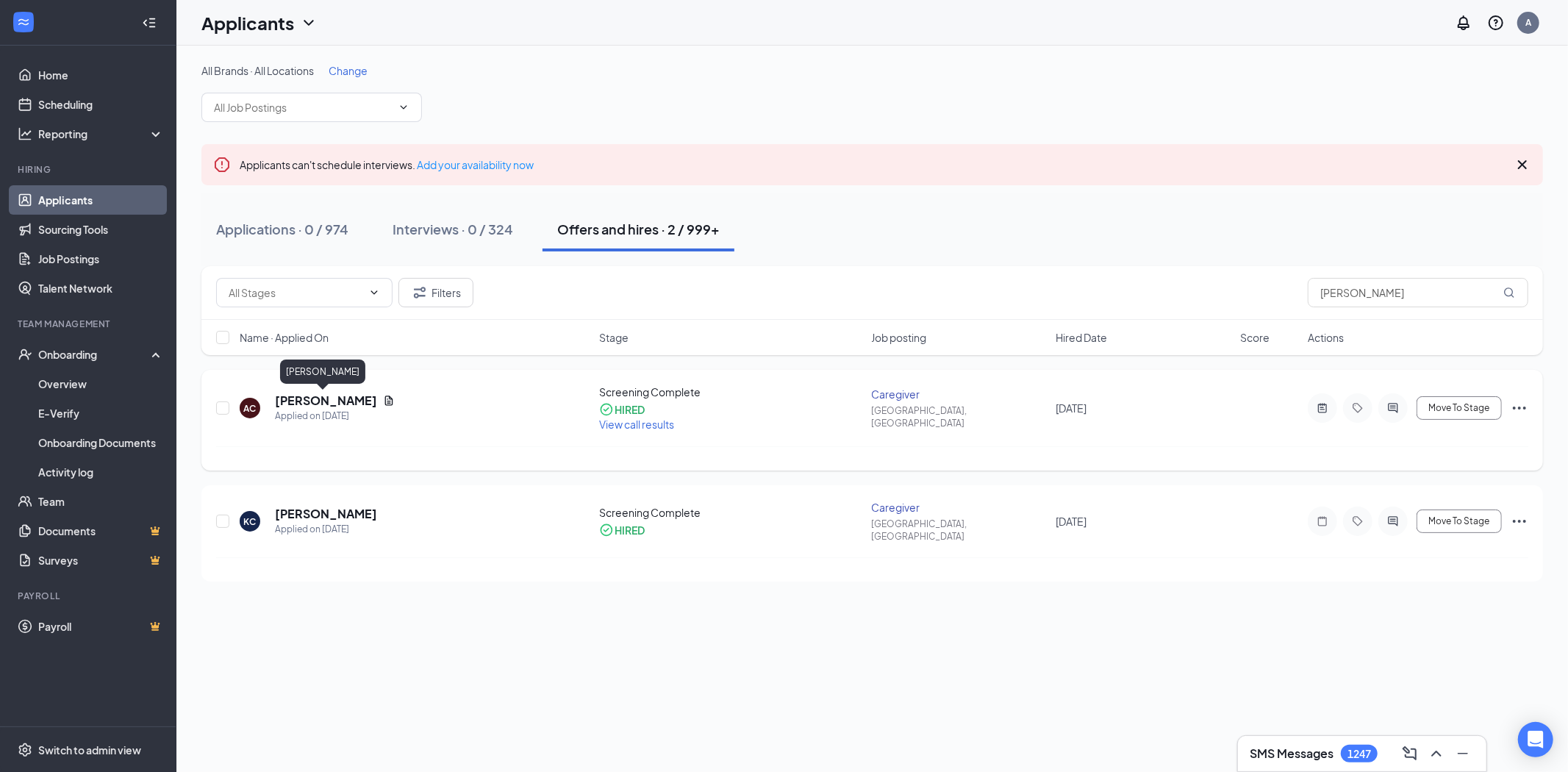
click at [336, 394] on h5 "[PERSON_NAME]" at bounding box center [326, 401] width 102 height 17
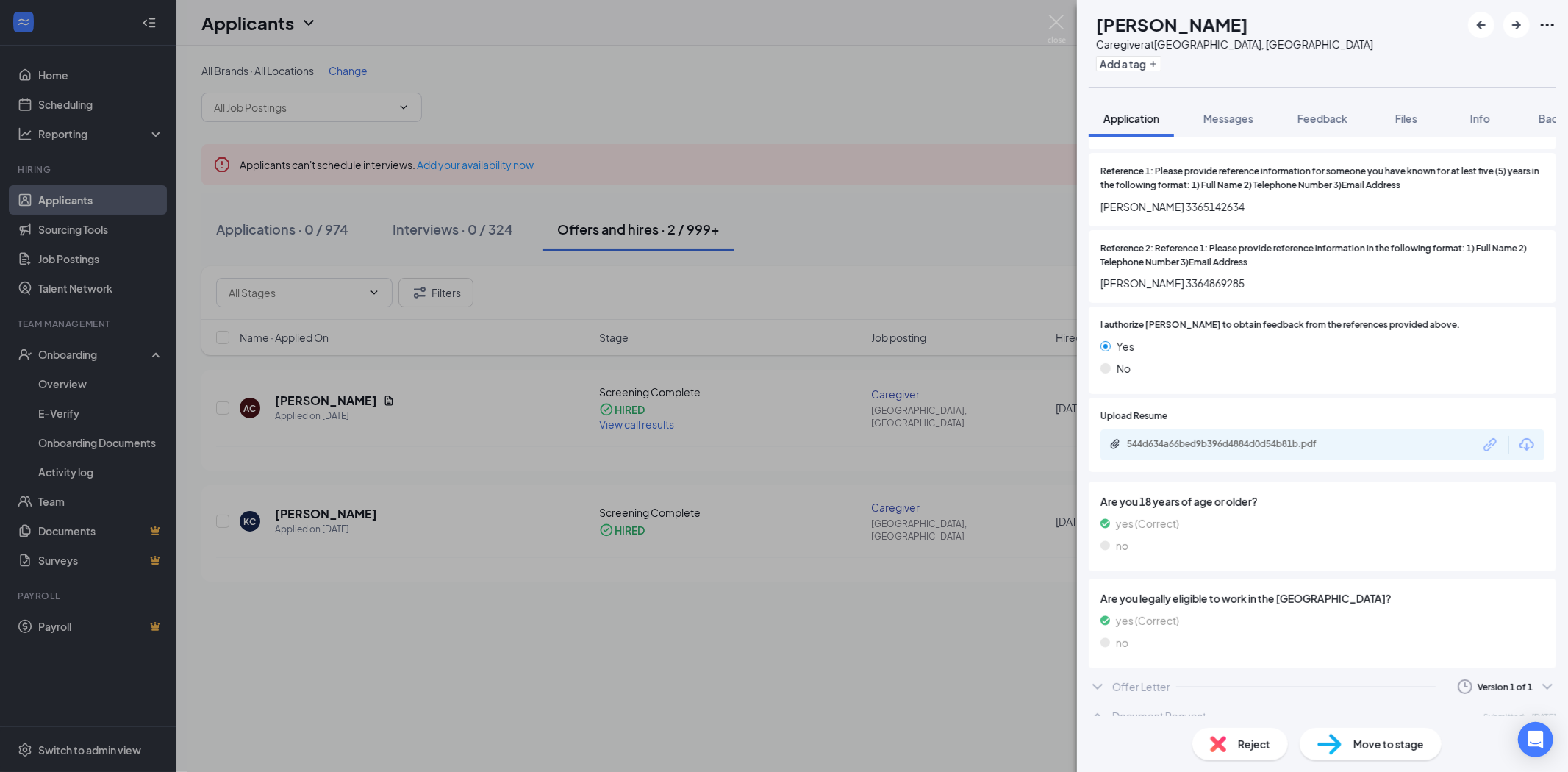
scroll to position [2201, 0]
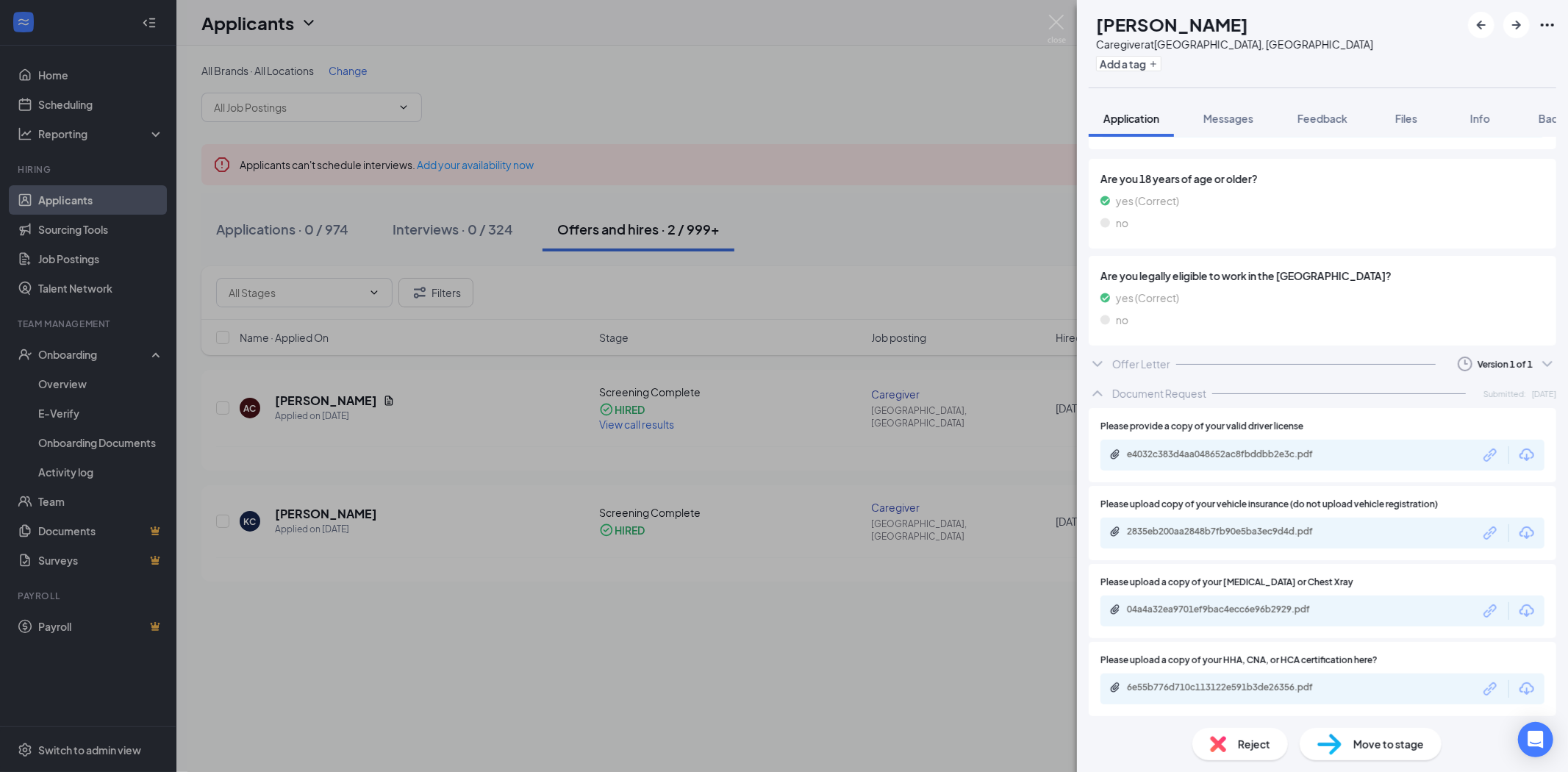
click at [1374, 366] on div "Offer Letter Version 1 of 1" at bounding box center [1322, 363] width 468 height 29
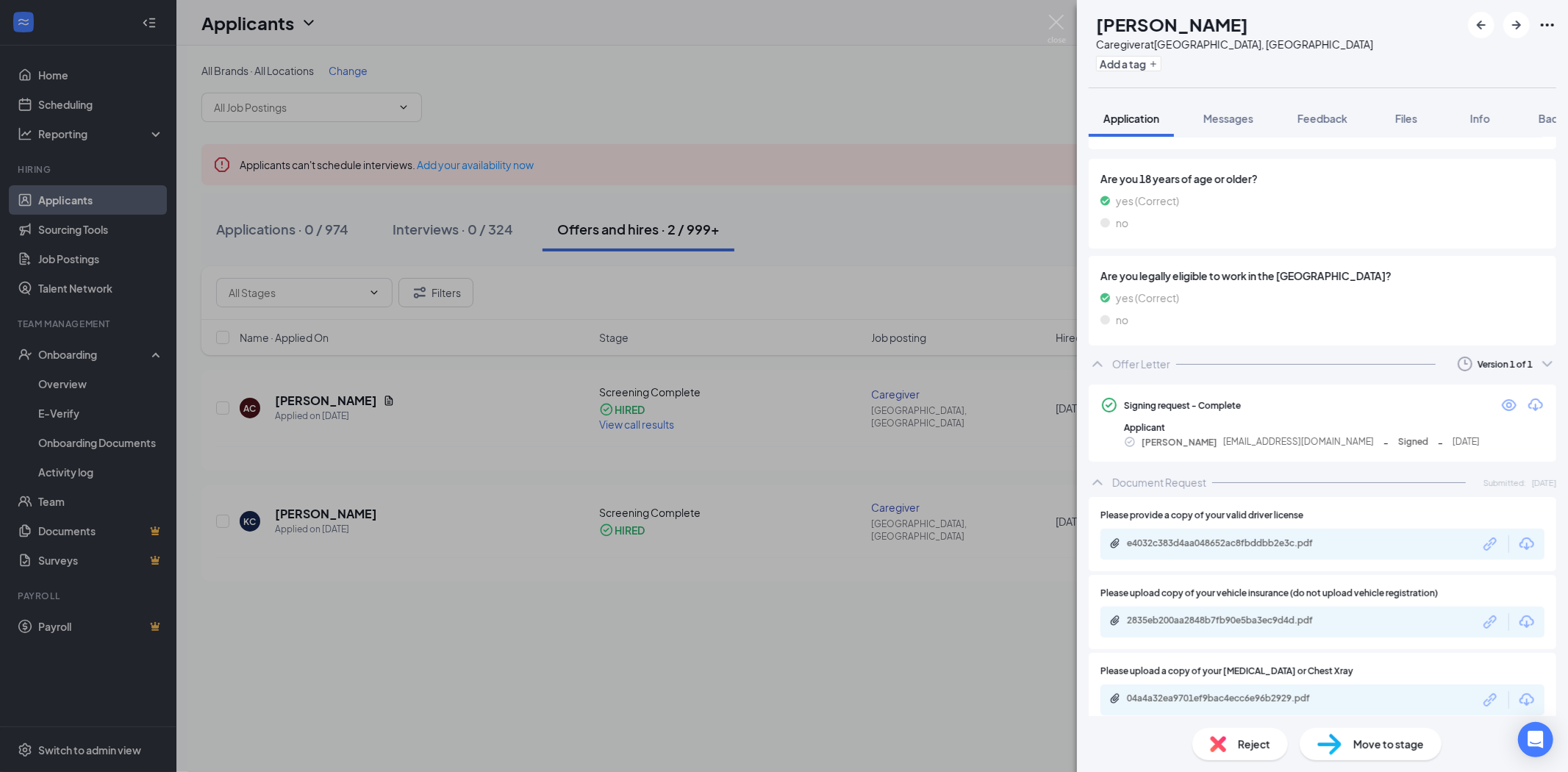
click at [1374, 366] on div "Offer Letter Version 1 of 1" at bounding box center [1322, 363] width 468 height 29
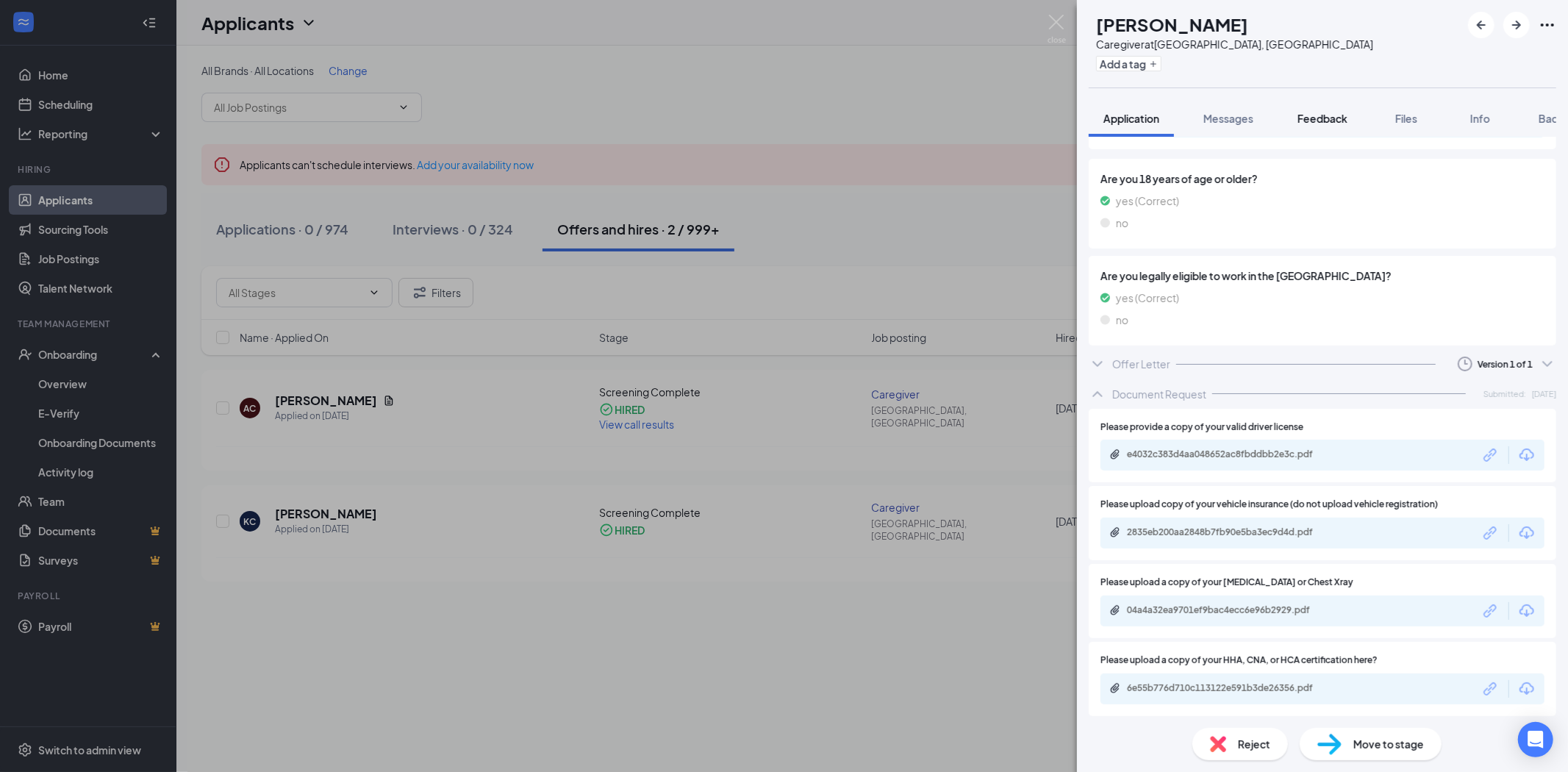
click at [1319, 115] on span "Feedback" at bounding box center [1322, 119] width 50 height 14
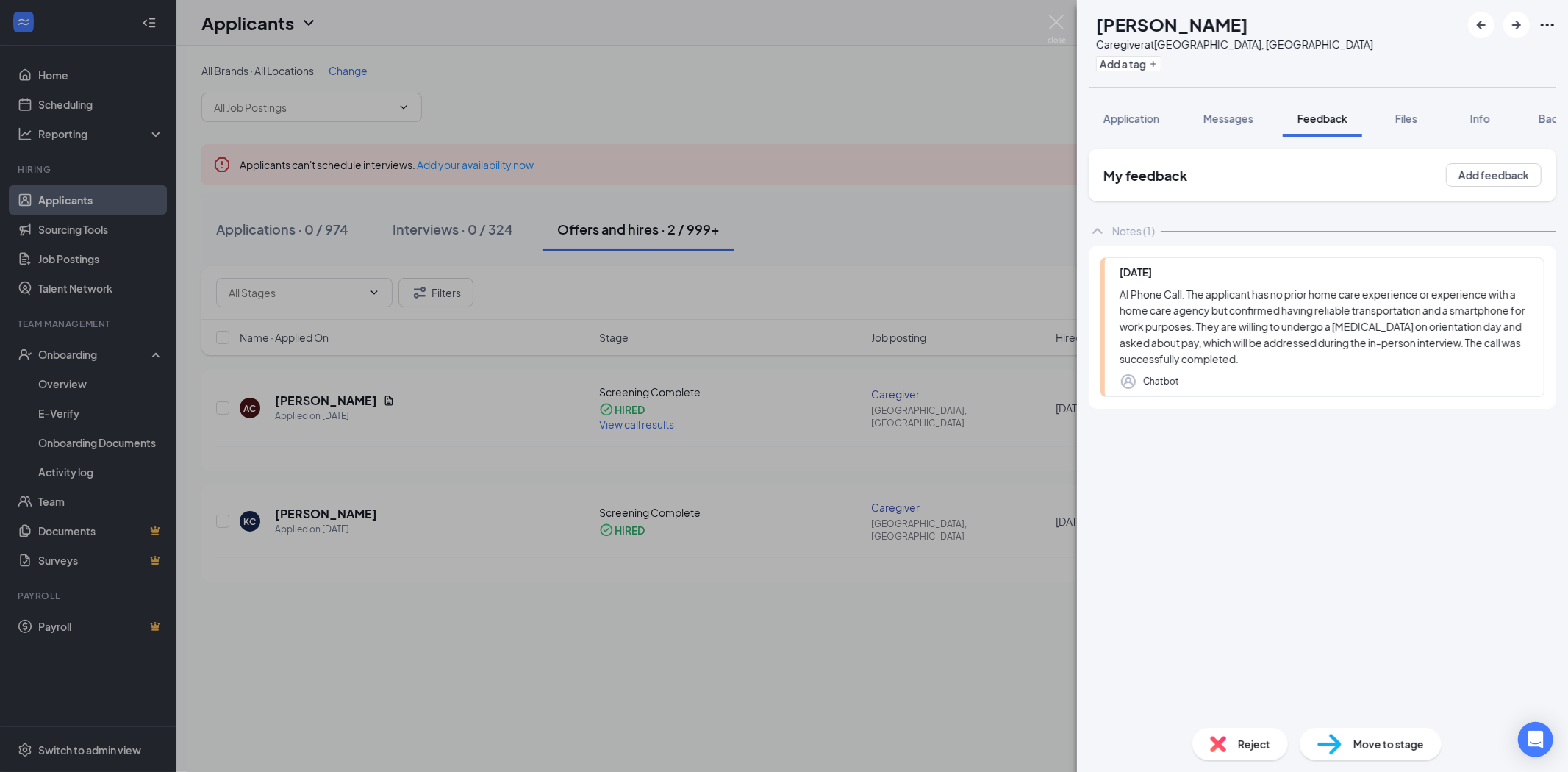
click at [1558, 123] on div "Application Messages Feedback Files Info Background" at bounding box center [1322, 118] width 491 height 37
click at [1552, 115] on span "Background" at bounding box center [1569, 119] width 60 height 14
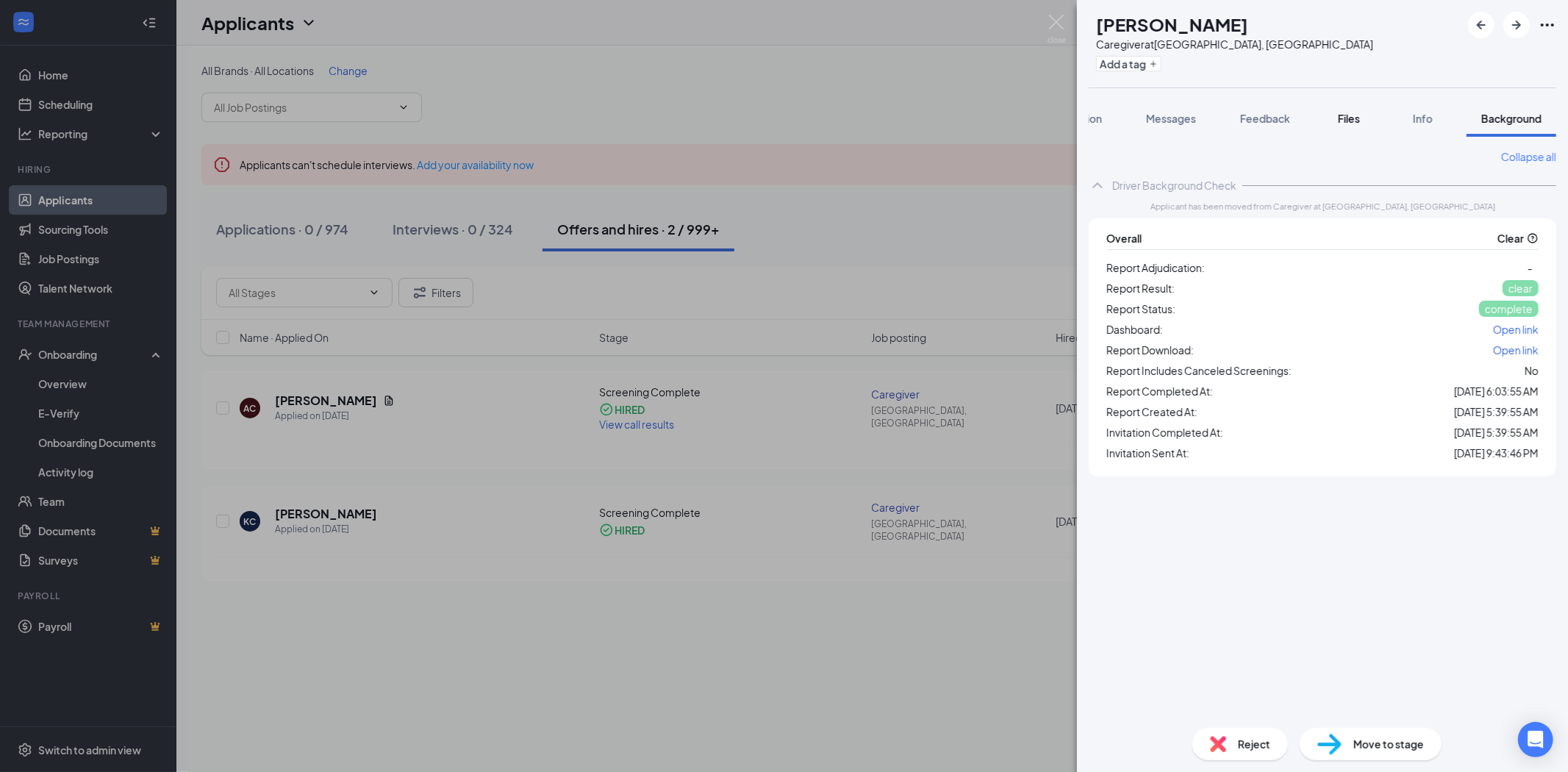
click at [1346, 120] on span "Files" at bounding box center [1349, 119] width 22 height 14
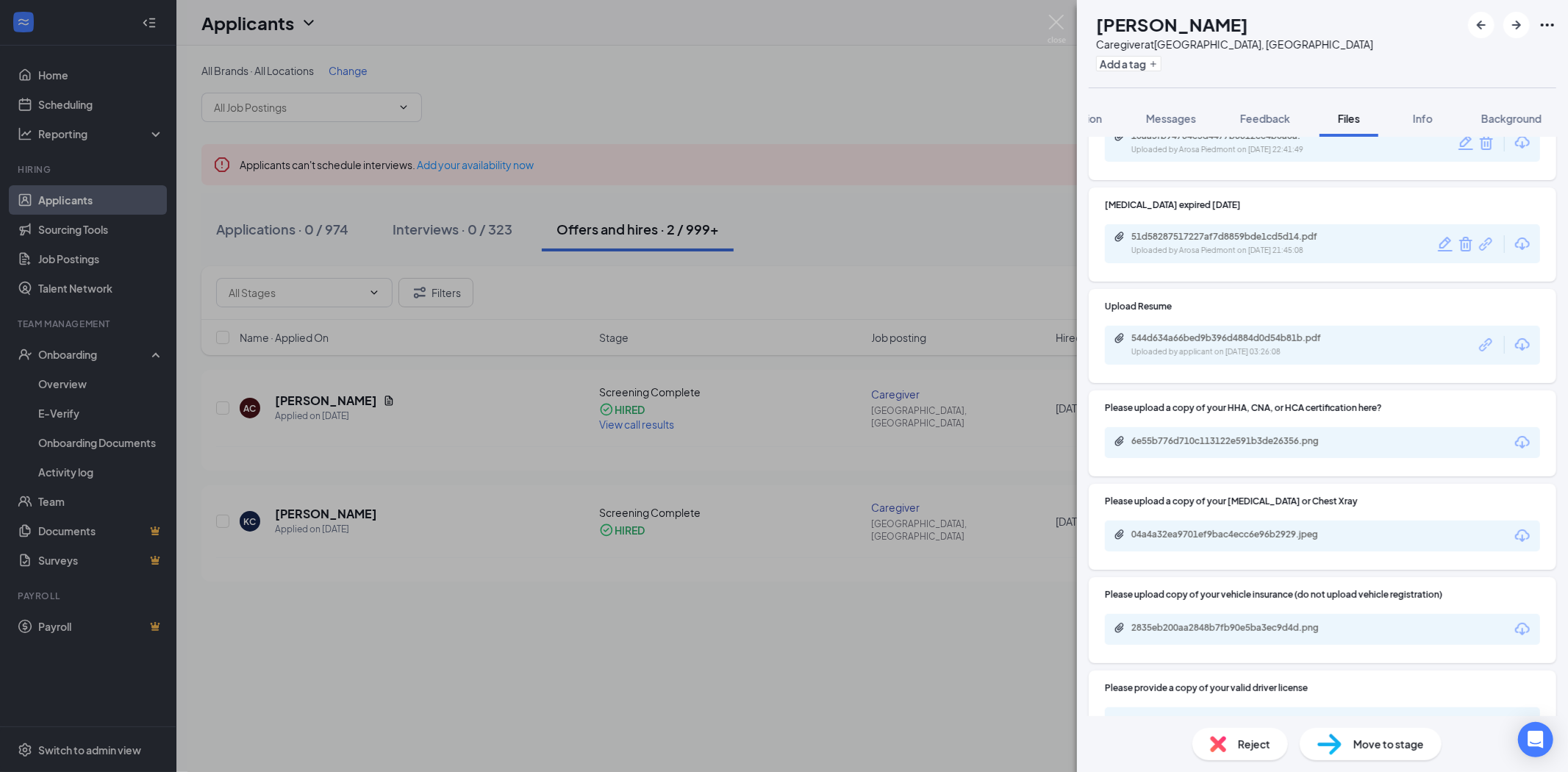
scroll to position [239, 0]
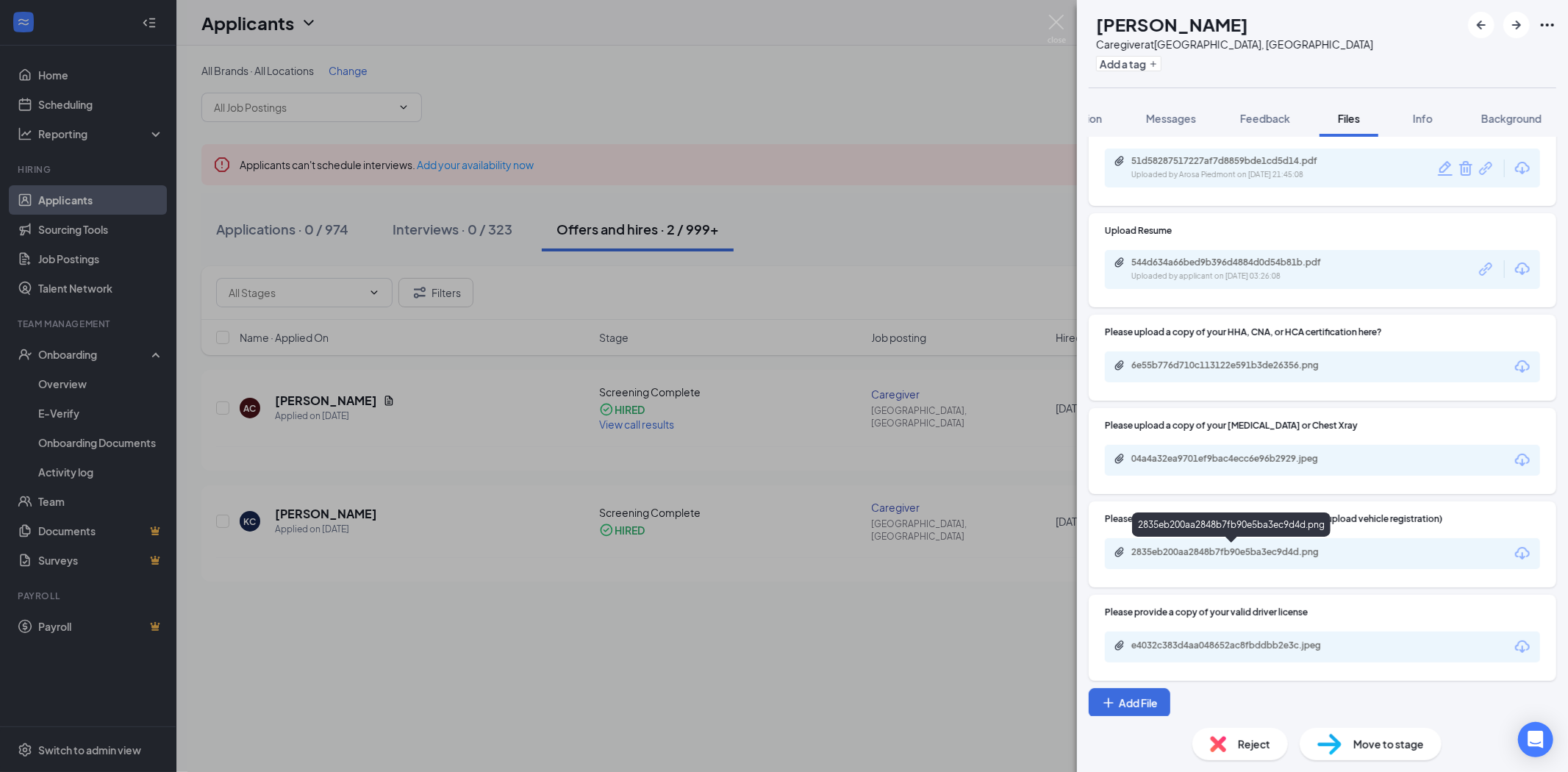
click at [1280, 547] on div "2835eb200aa2848b7fb90e5ba3ec9d4d.png" at bounding box center [1235, 552] width 206 height 12
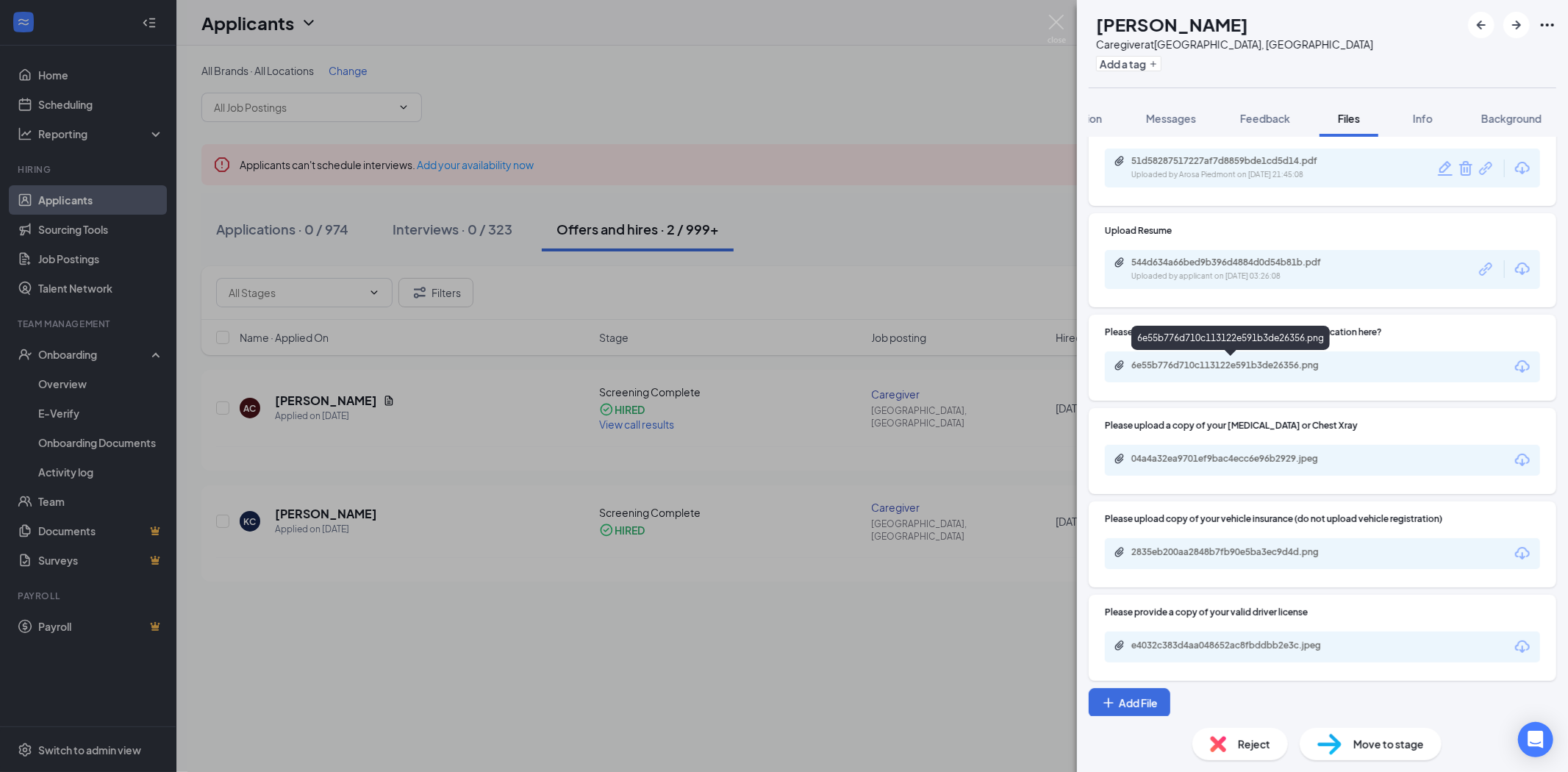
click at [1253, 366] on div "6e55b776d710c113122e591b3de26356.png" at bounding box center [1235, 366] width 206 height 12
click at [1051, 20] on img at bounding box center [1057, 29] width 18 height 29
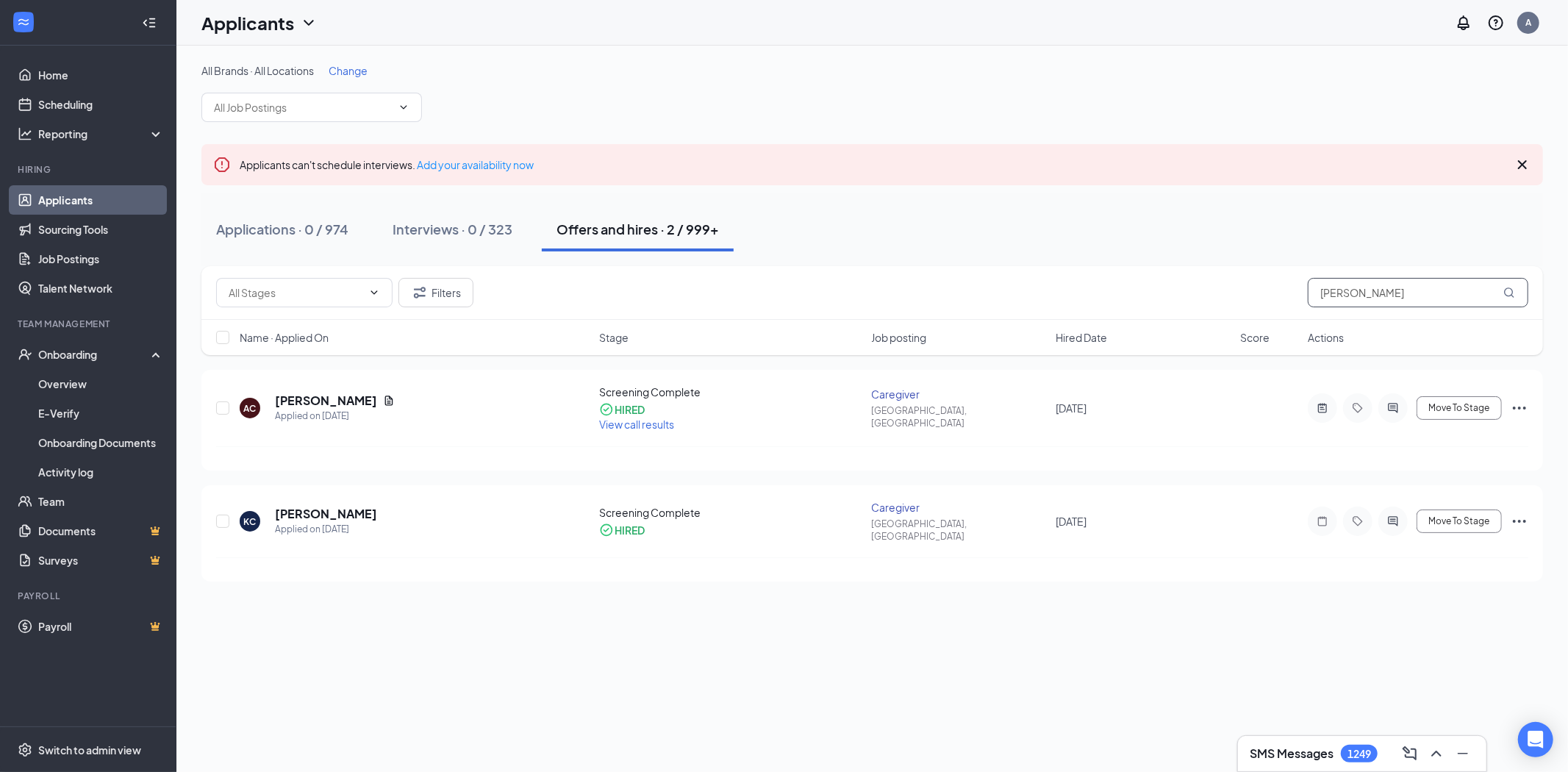
click at [1376, 287] on input "[PERSON_NAME]" at bounding box center [1419, 292] width 221 height 29
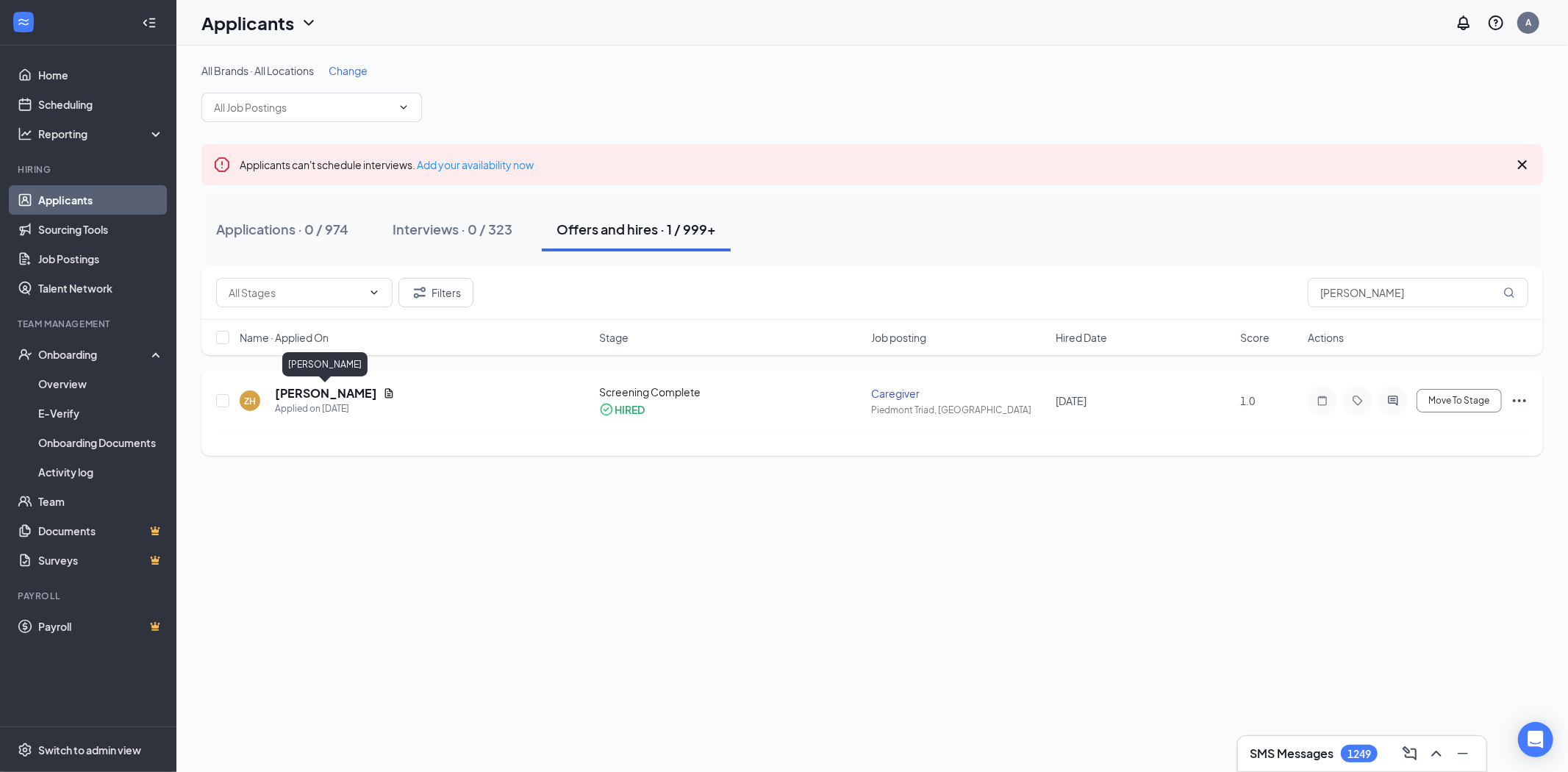
click at [347, 388] on h5 "[PERSON_NAME]" at bounding box center [326, 394] width 102 height 17
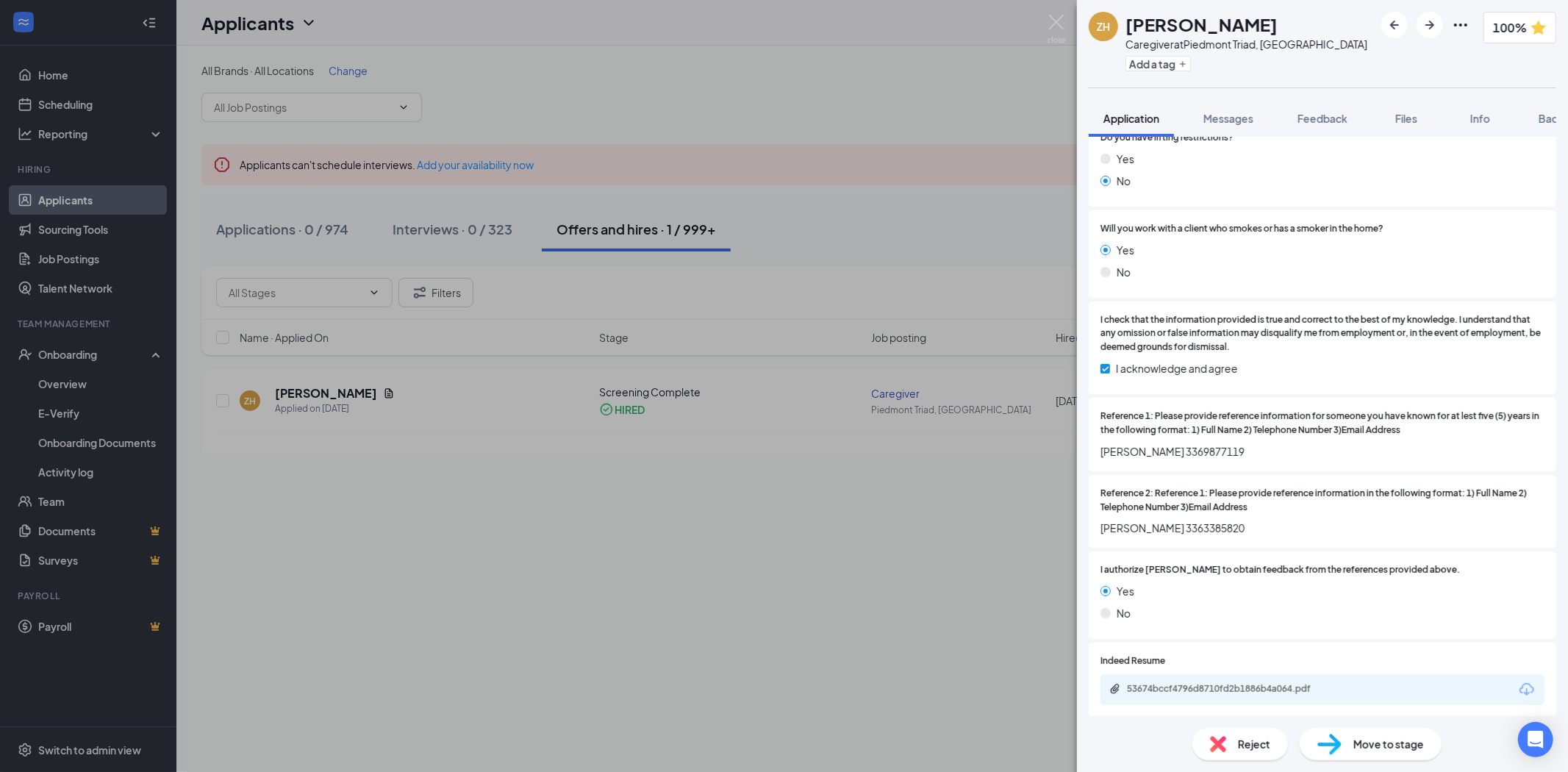
scroll to position [2123, 0]
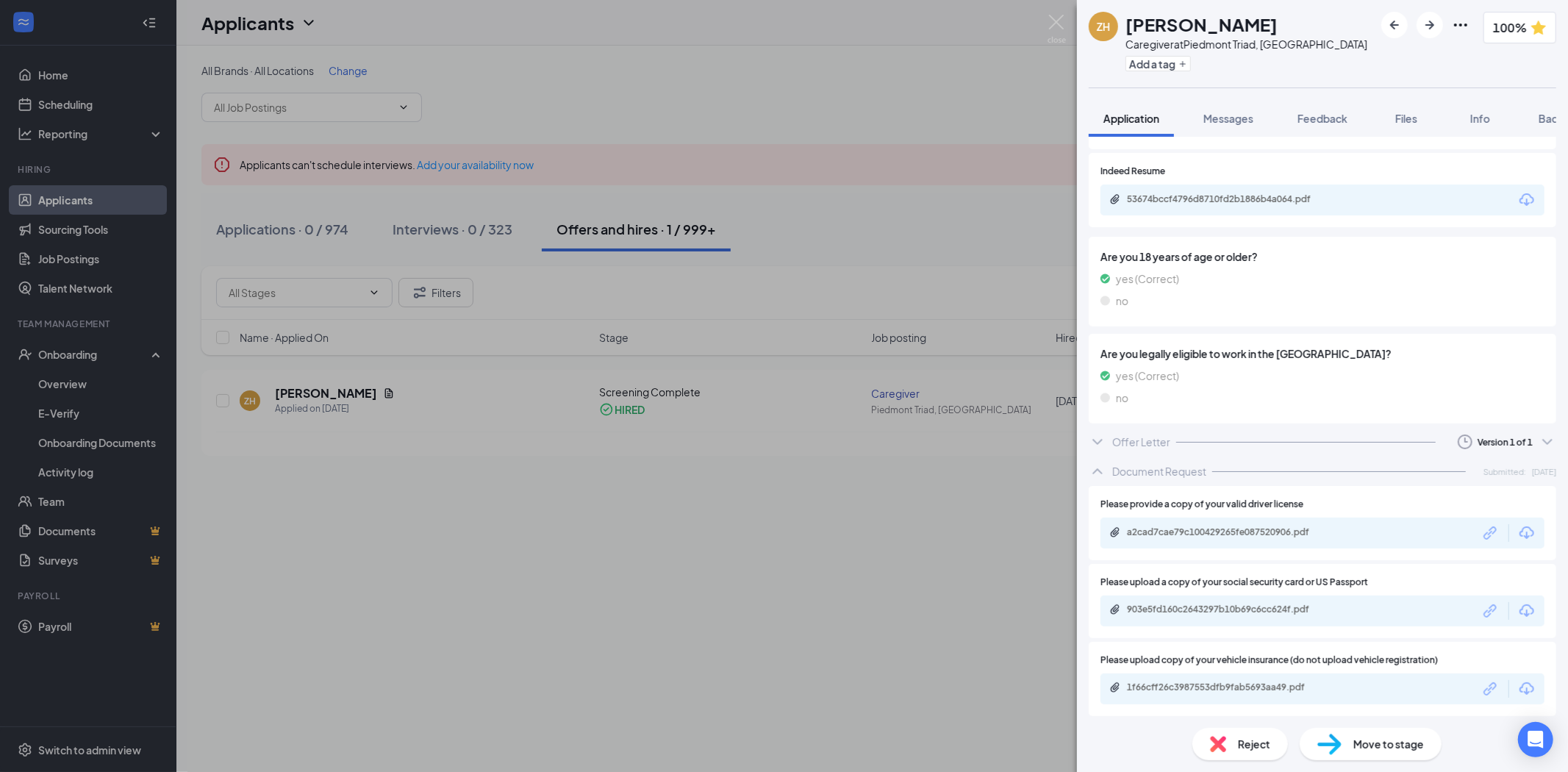
click at [1277, 439] on div "Offer Letter Version 1 of 1" at bounding box center [1322, 442] width 468 height 29
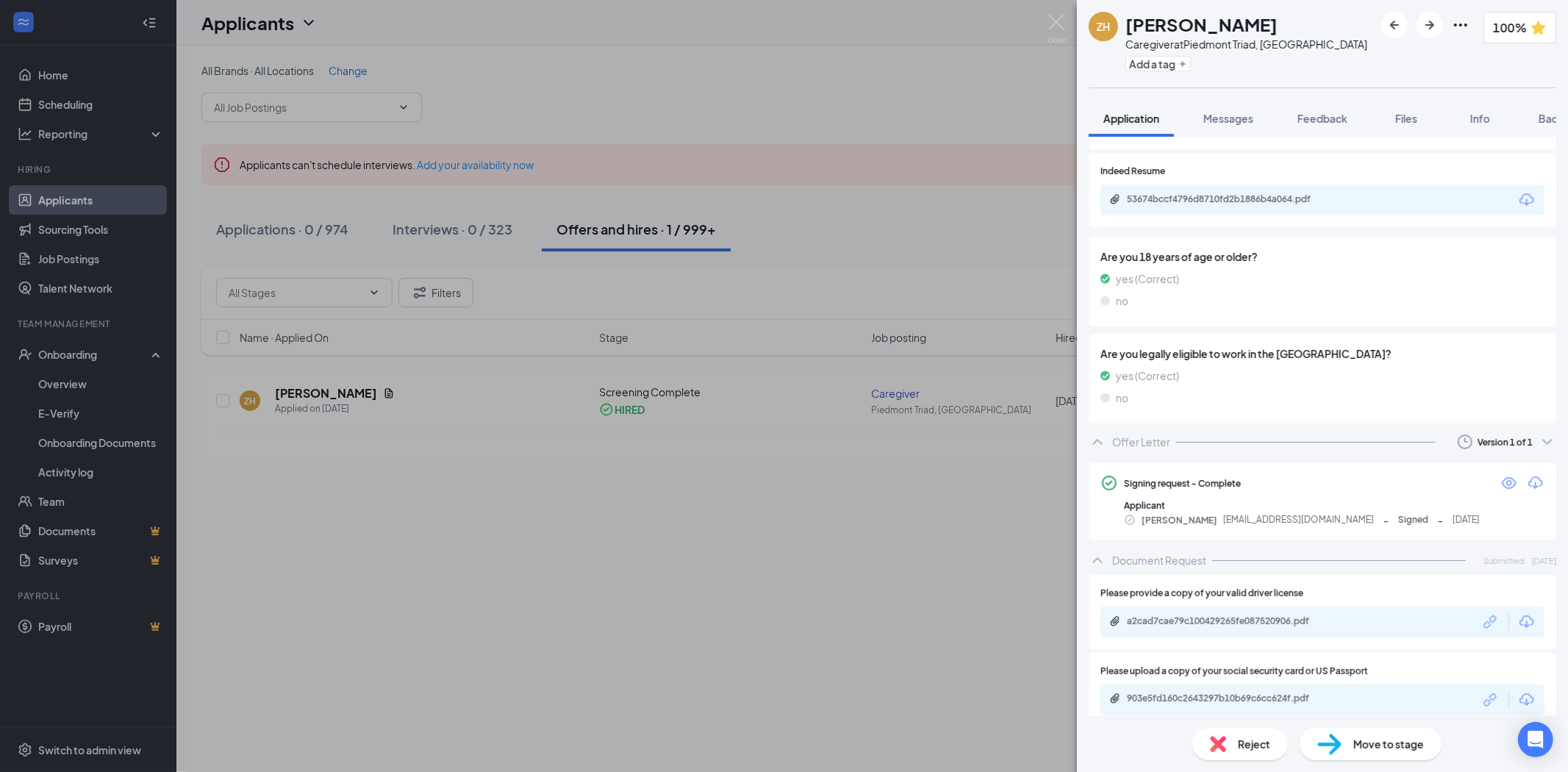
drag, startPoint x: 1305, startPoint y: 119, endPoint x: 28, endPoint y: 318, distance: 1292.4
click at [1305, 119] on span "Feedback" at bounding box center [1322, 119] width 50 height 14
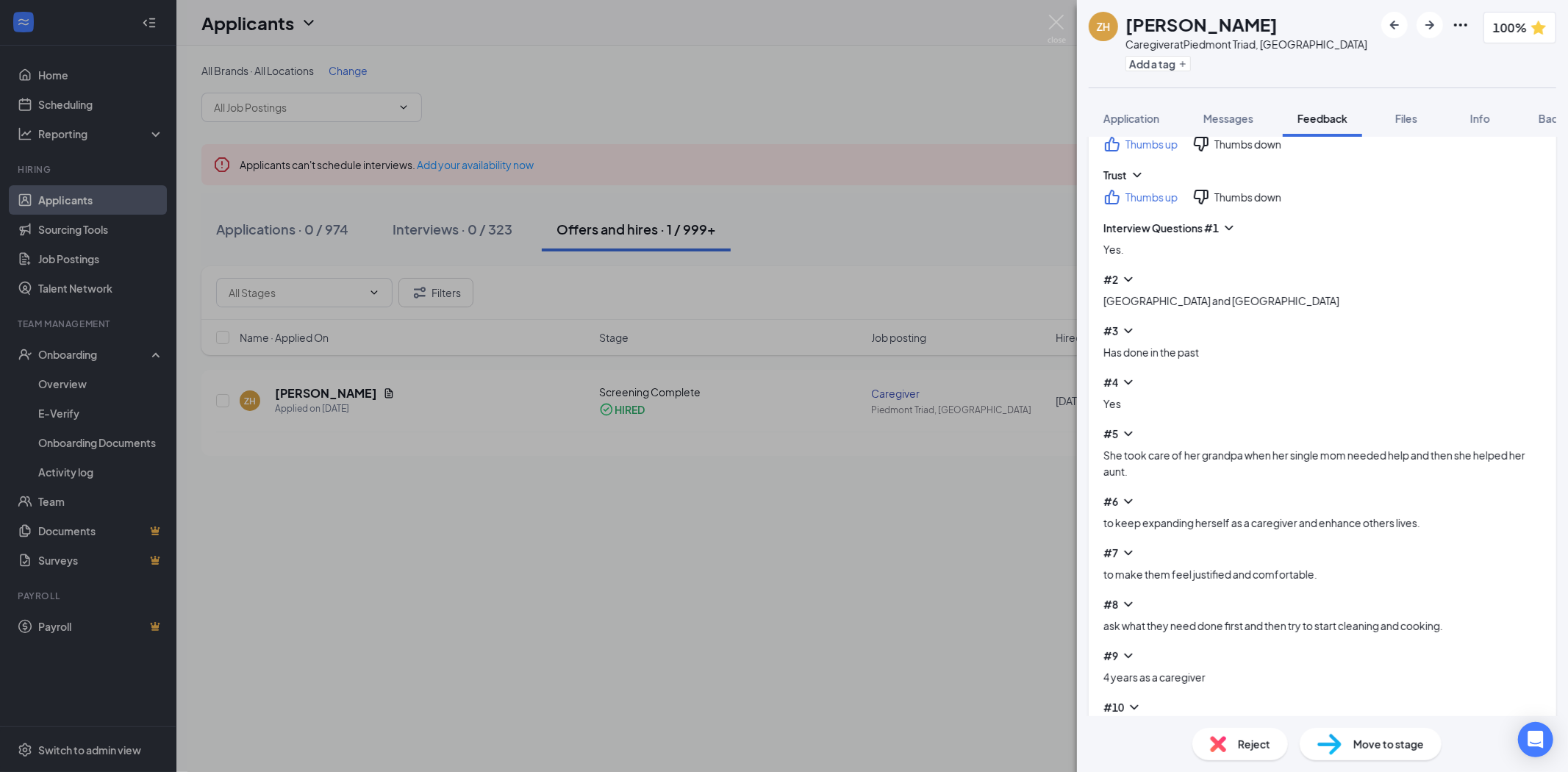
scroll to position [614, 0]
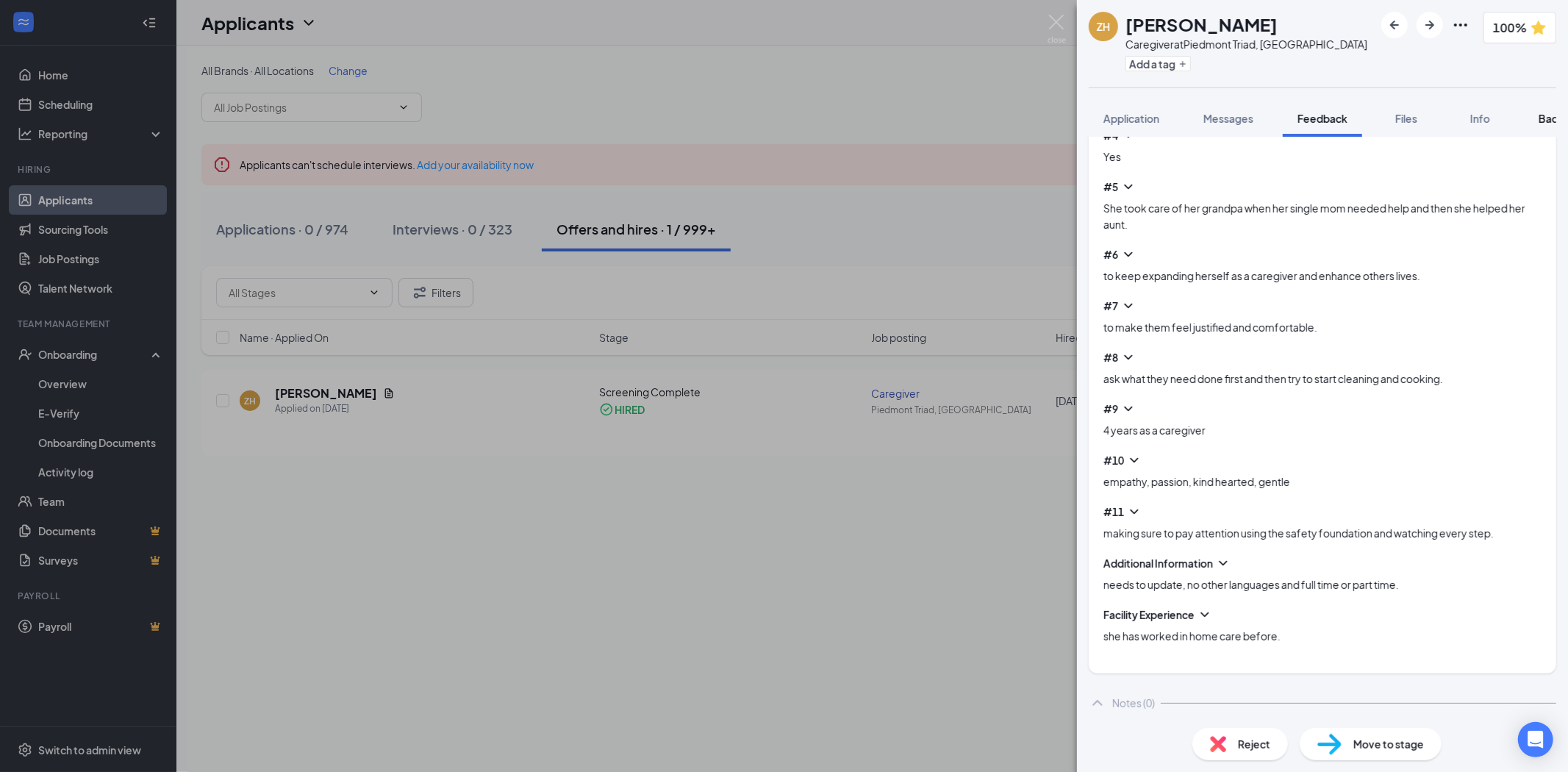
click at [1535, 119] on button "Background" at bounding box center [1568, 118] width 89 height 37
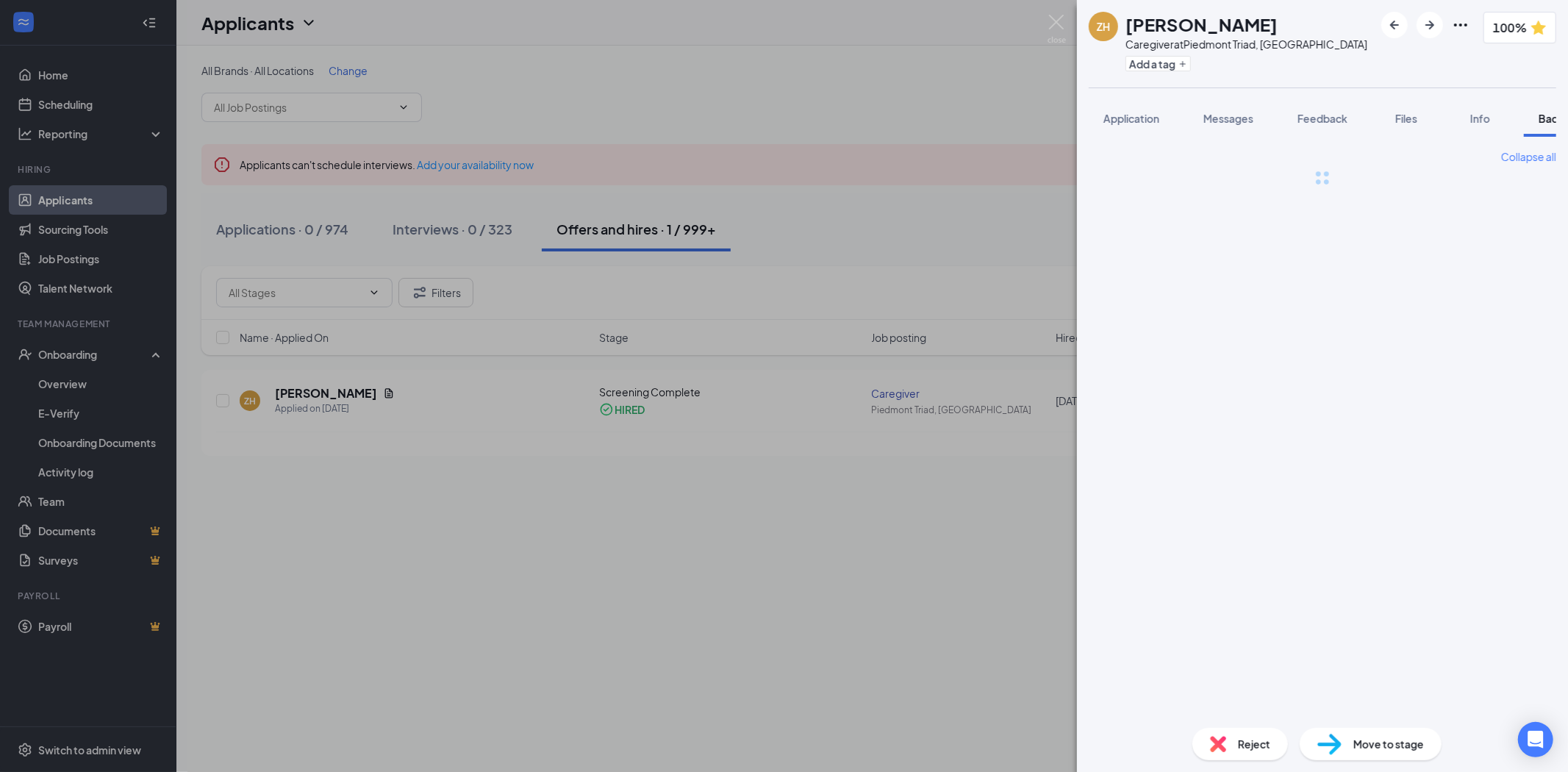
scroll to position [0, 60]
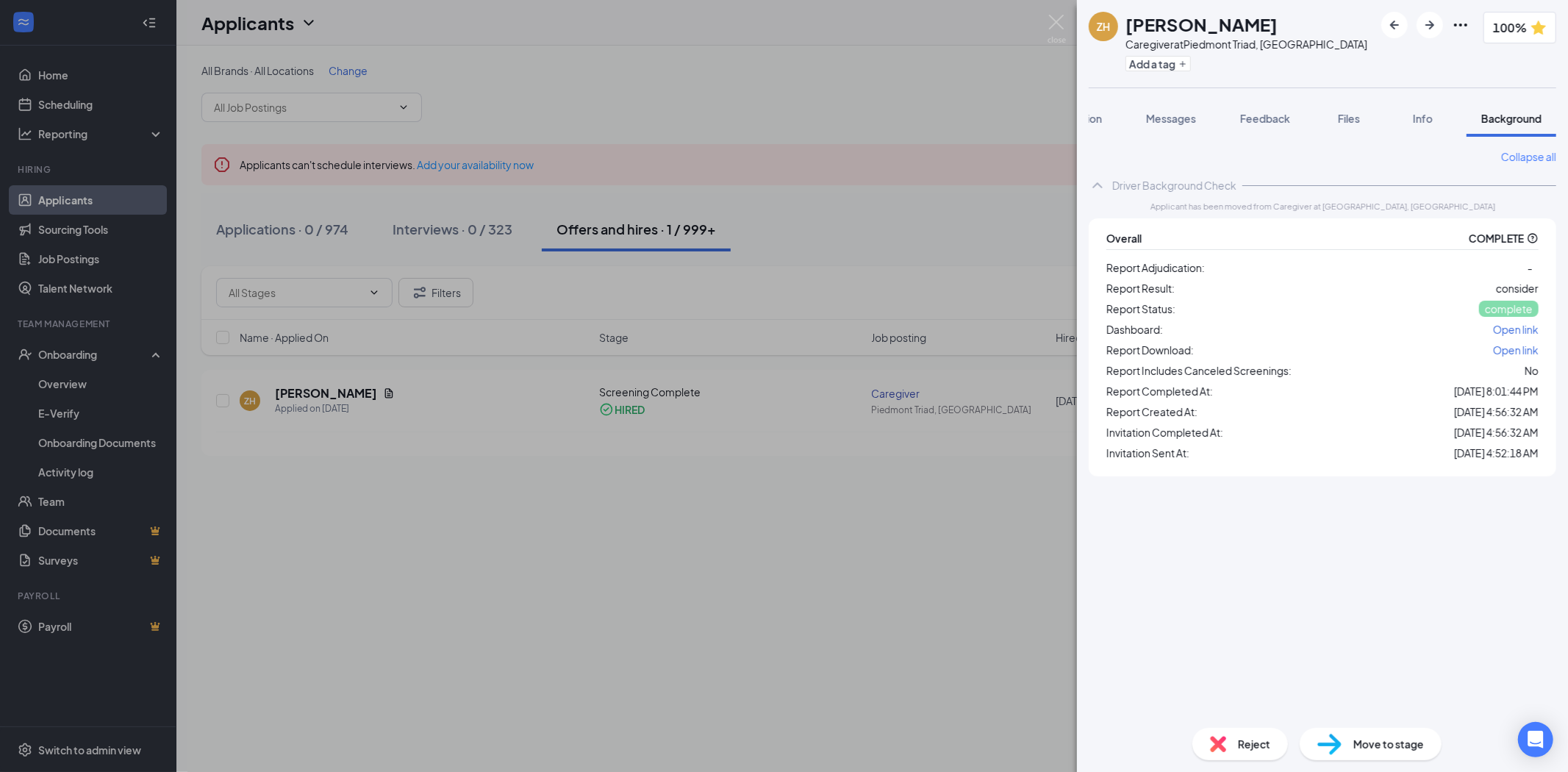
click at [1522, 351] on span "Open link" at bounding box center [1515, 350] width 46 height 14
click at [1349, 113] on span "Files" at bounding box center [1349, 119] width 22 height 14
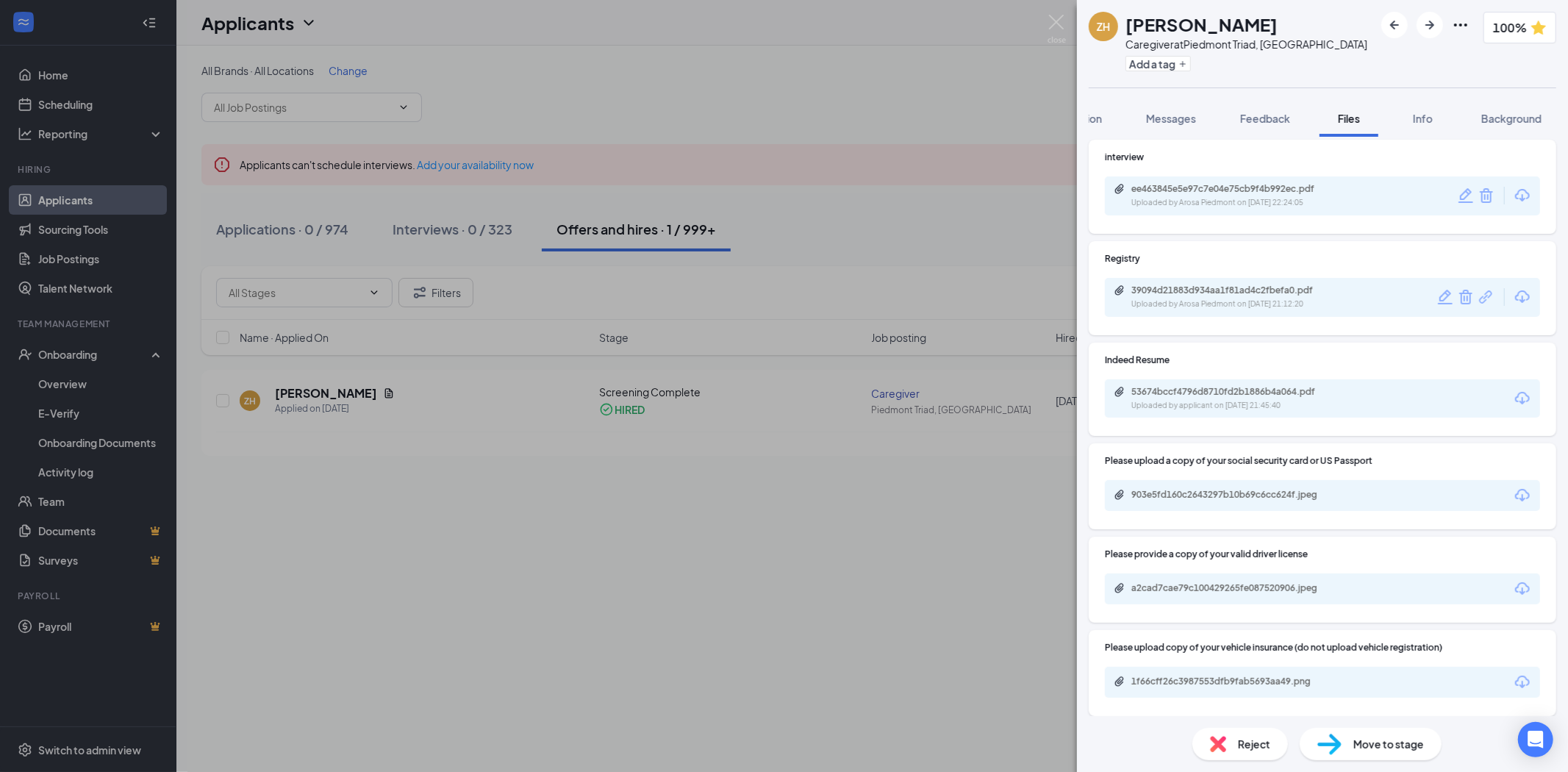
scroll to position [449, 0]
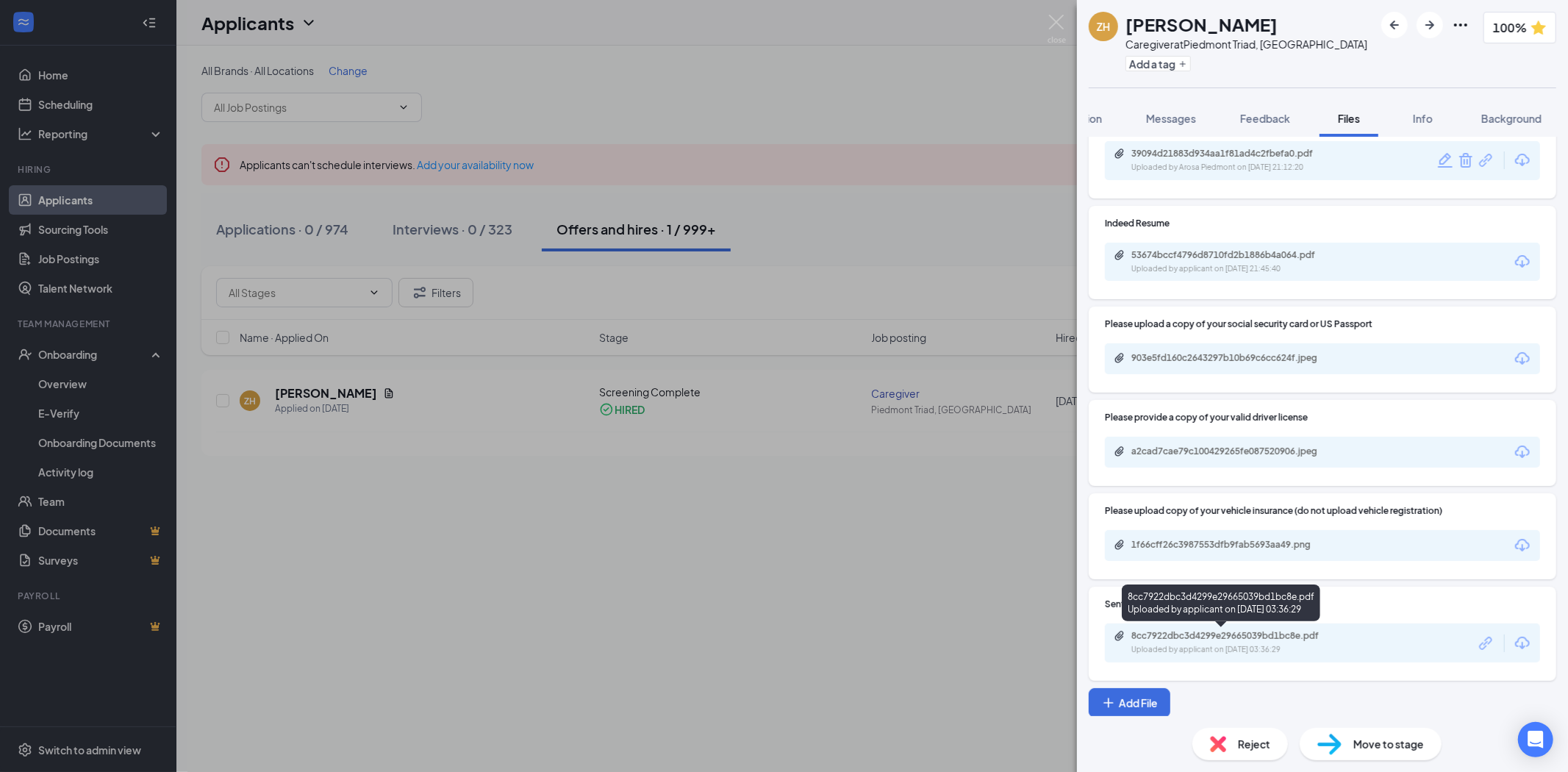
click at [1282, 631] on div "8cc7922dbc3d4299e29665039bd1bc8e.pdf" at bounding box center [1235, 636] width 206 height 12
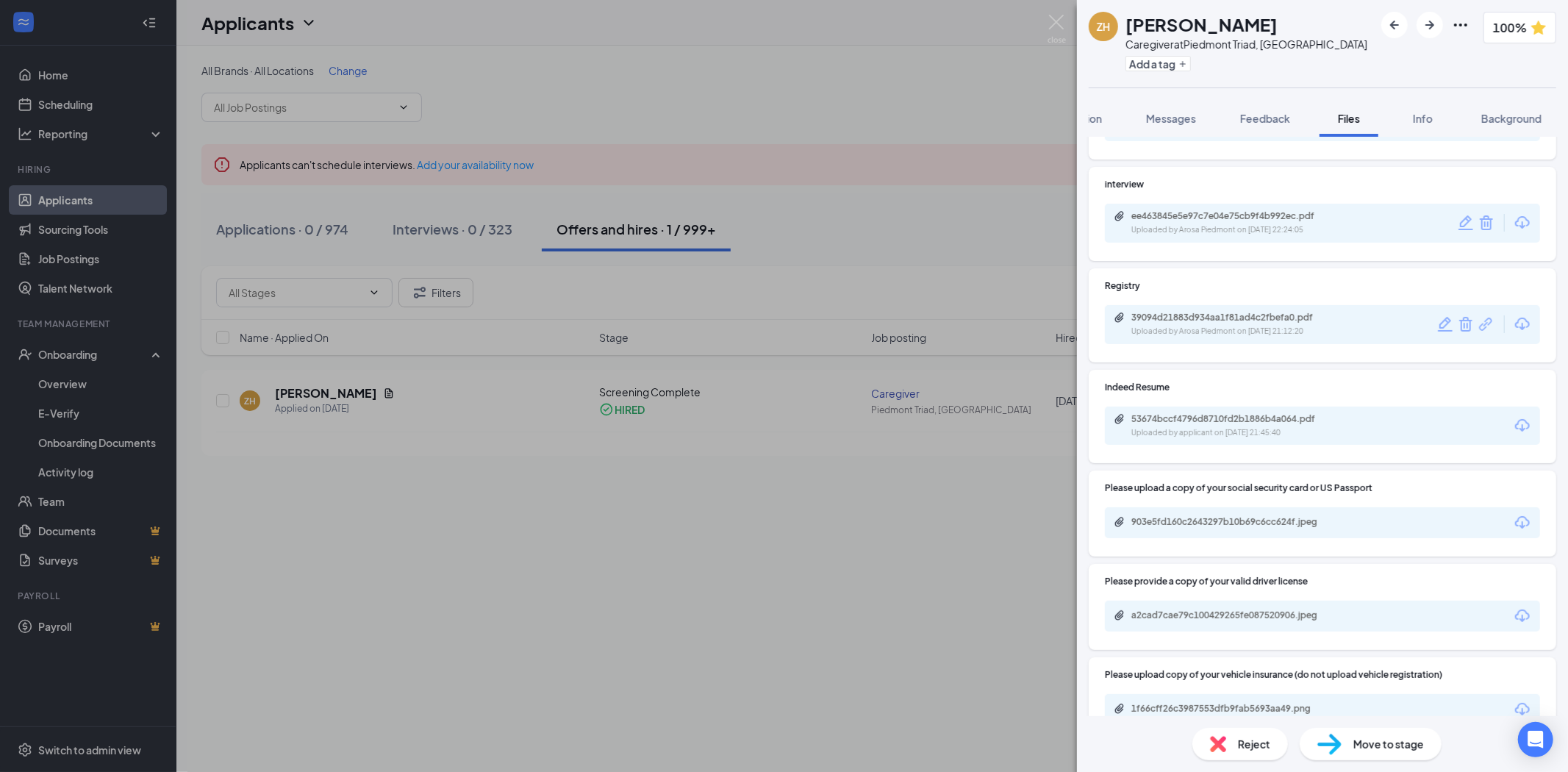
scroll to position [204, 0]
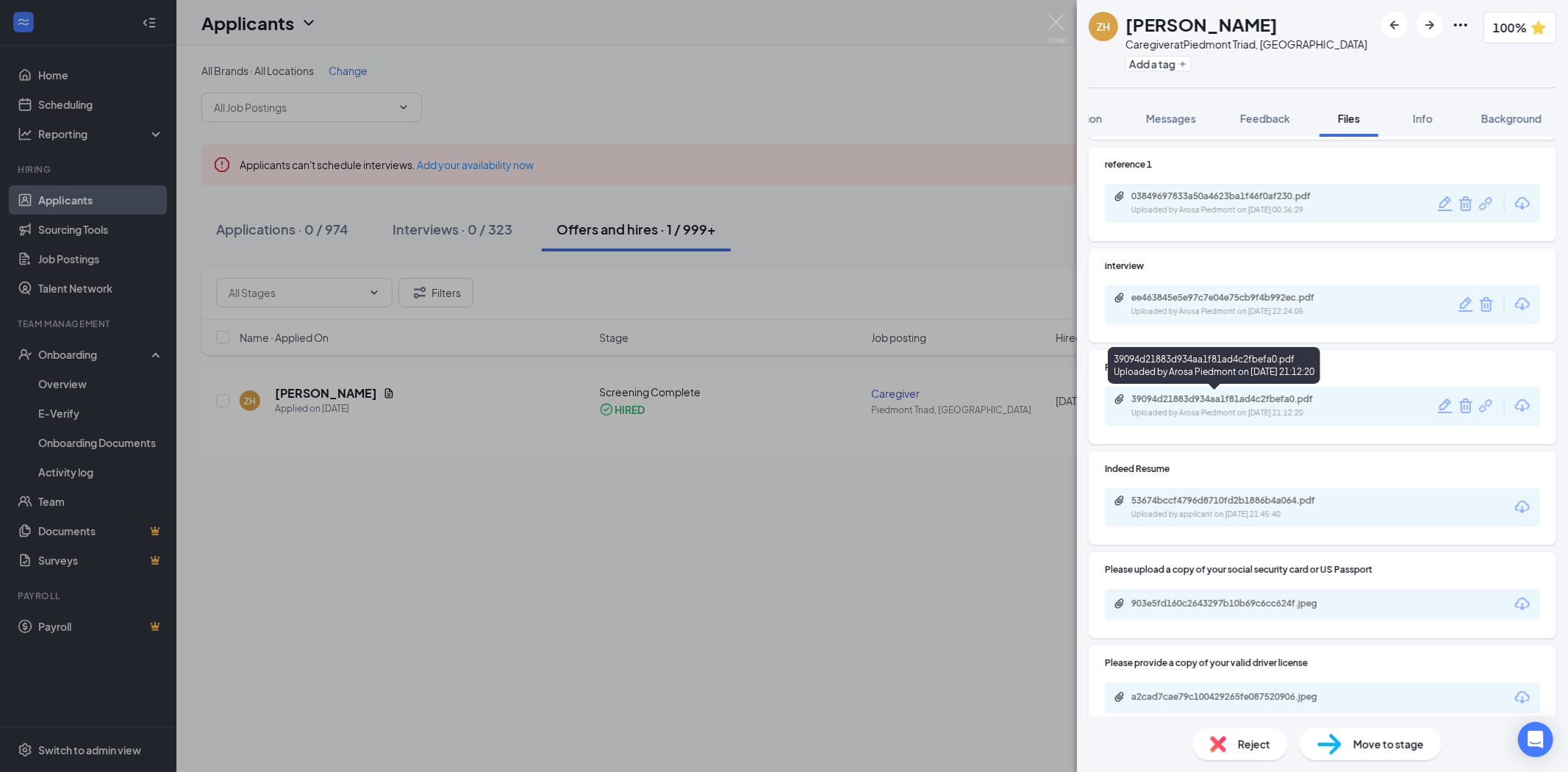
click at [1248, 394] on div "39094d21883d934aa1f81ad4c2fbefa0.pdf" at bounding box center [1235, 400] width 206 height 12
click at [1049, 22] on img at bounding box center [1057, 29] width 18 height 29
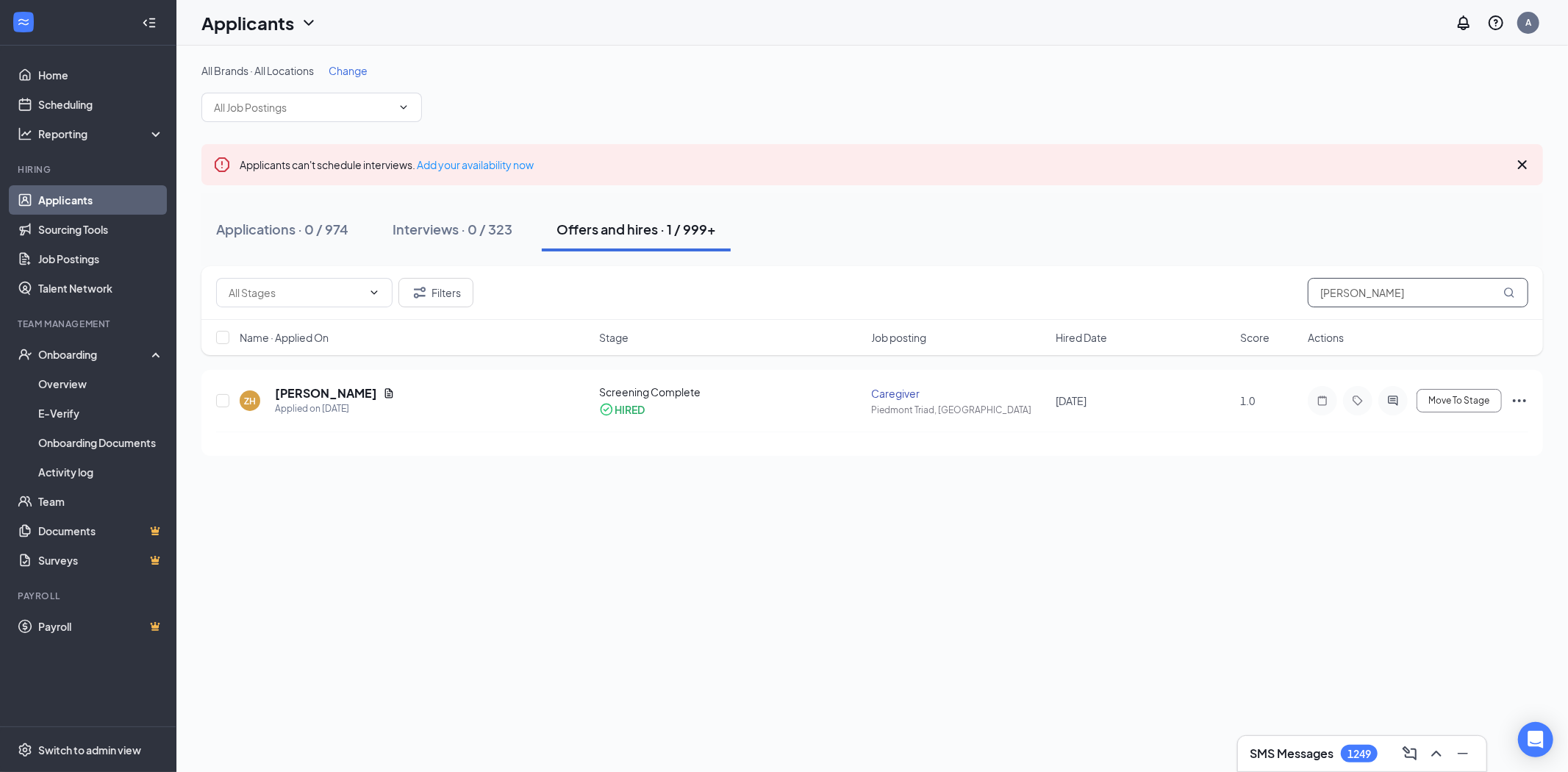
click at [1329, 293] on input "[PERSON_NAME]" at bounding box center [1419, 292] width 221 height 29
click at [324, 393] on h5 "[PERSON_NAME]" at bounding box center [326, 394] width 102 height 17
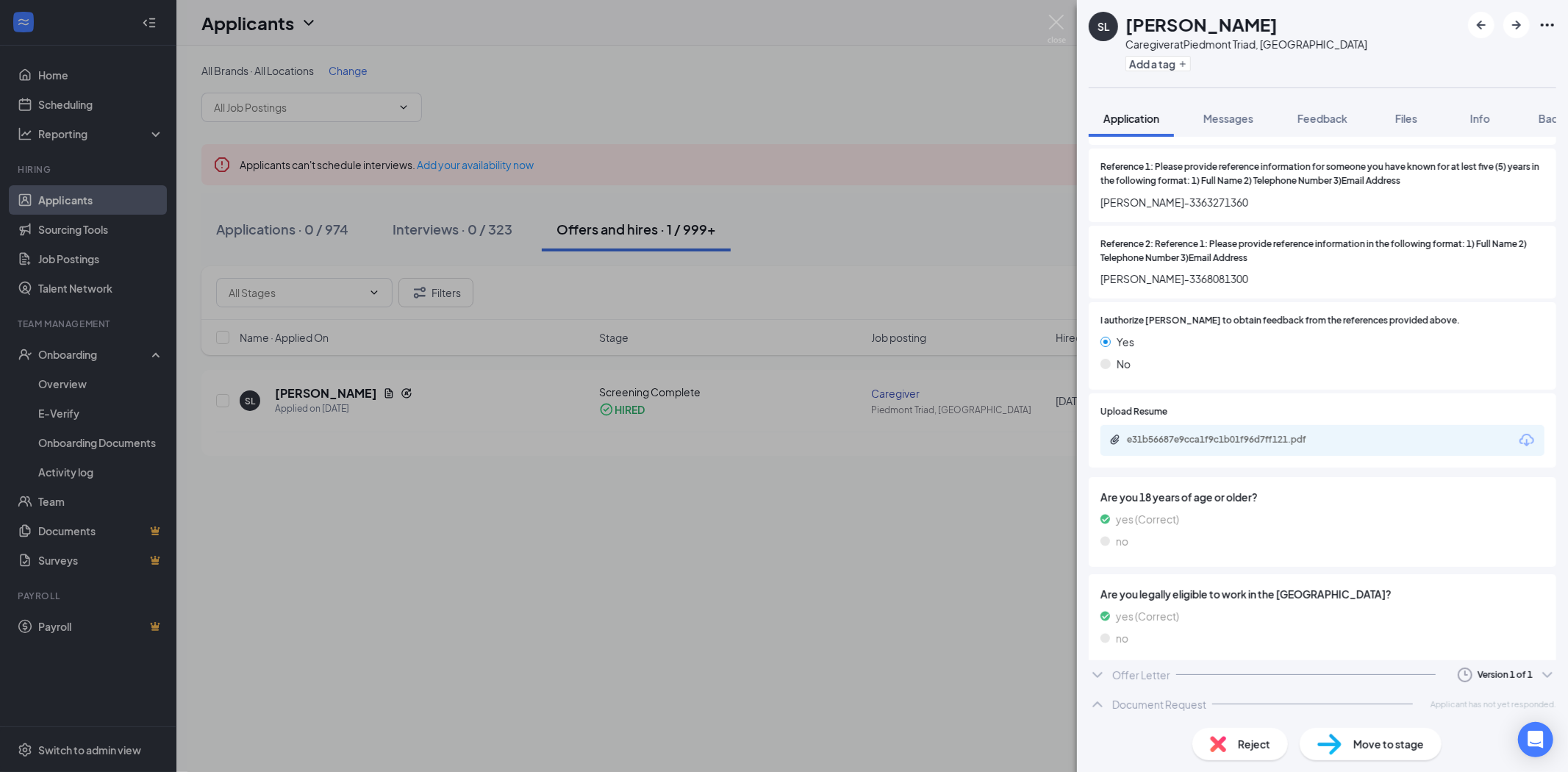
scroll to position [1925, 0]
click at [1174, 677] on div "Offer Letter Version 1 of 1" at bounding box center [1322, 681] width 468 height 29
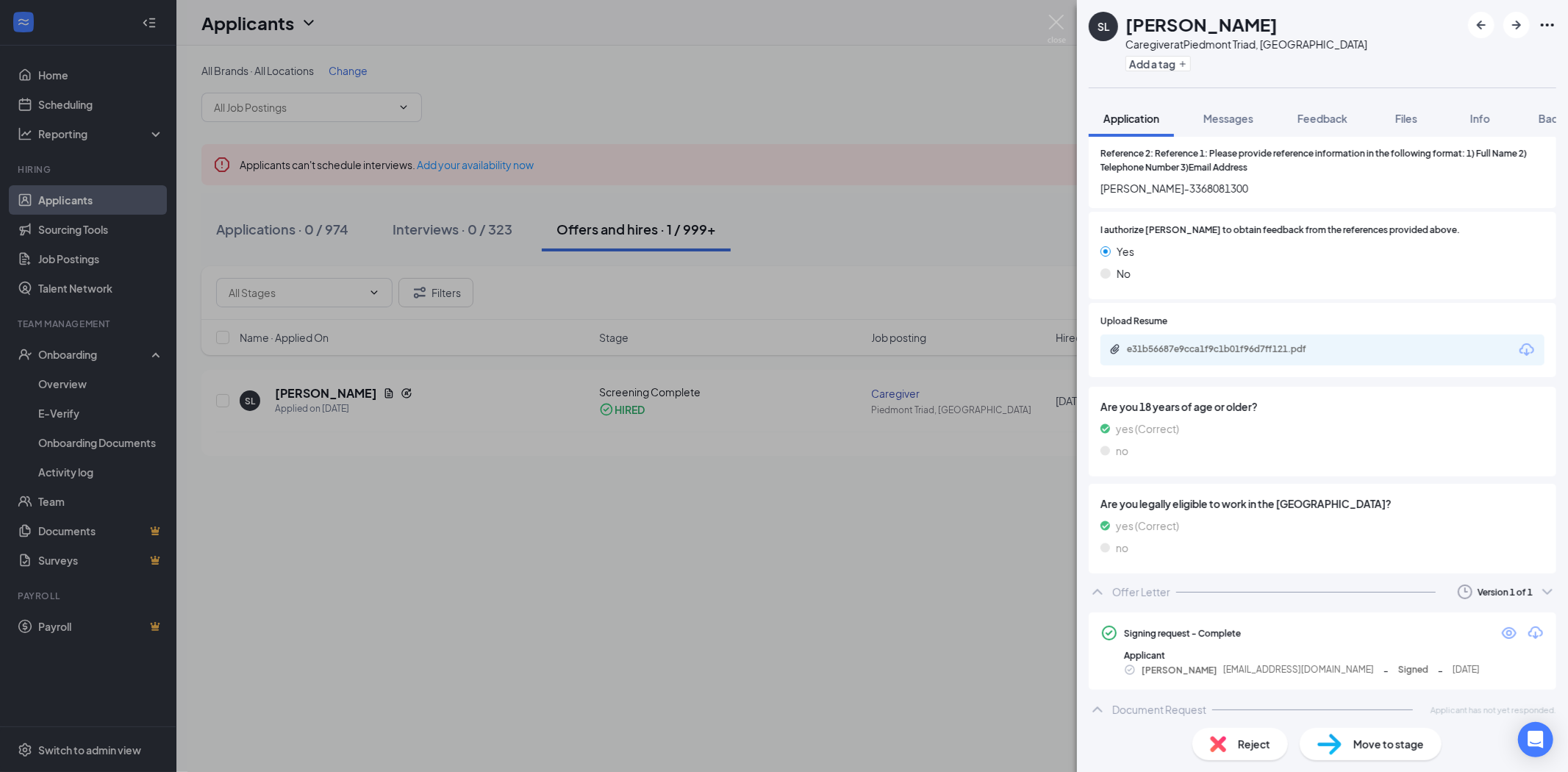
scroll to position [2018, 0]
click at [1341, 121] on span "Feedback" at bounding box center [1322, 119] width 50 height 14
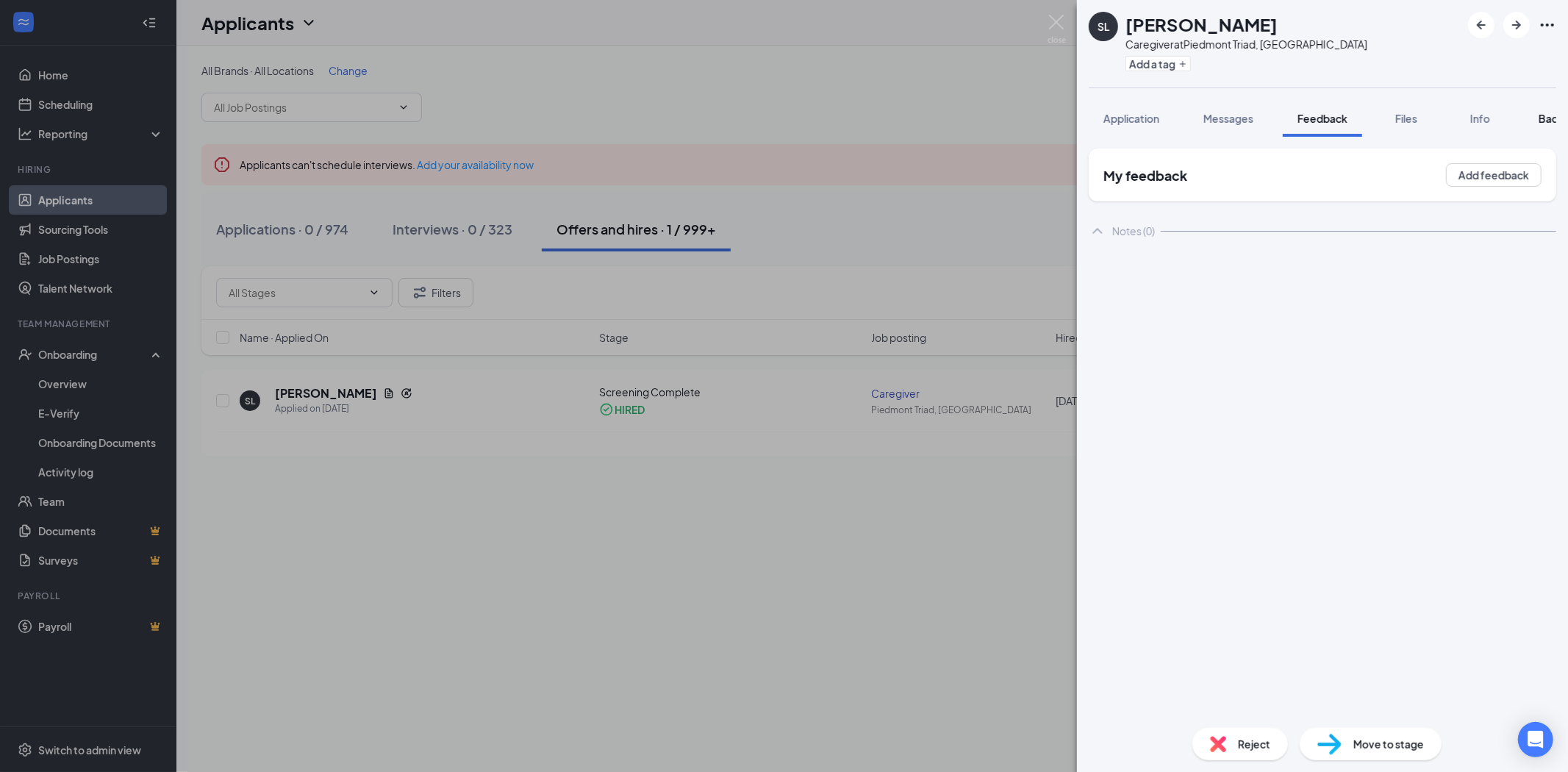
click at [1545, 119] on span "Background" at bounding box center [1569, 119] width 60 height 14
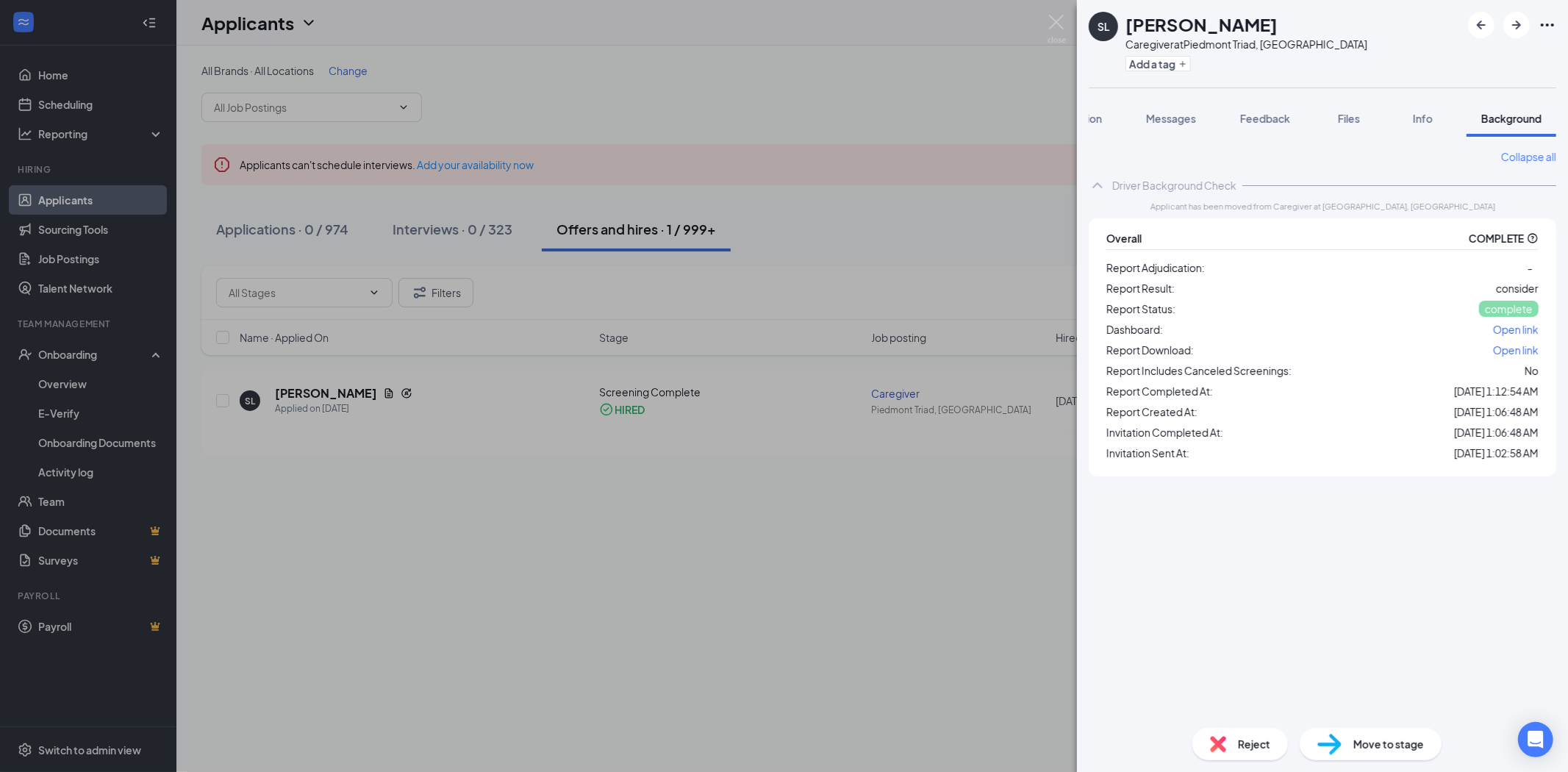
click at [1497, 350] on span "Open link" at bounding box center [1515, 350] width 46 height 14
click at [1328, 123] on button "Files" at bounding box center [1349, 118] width 59 height 37
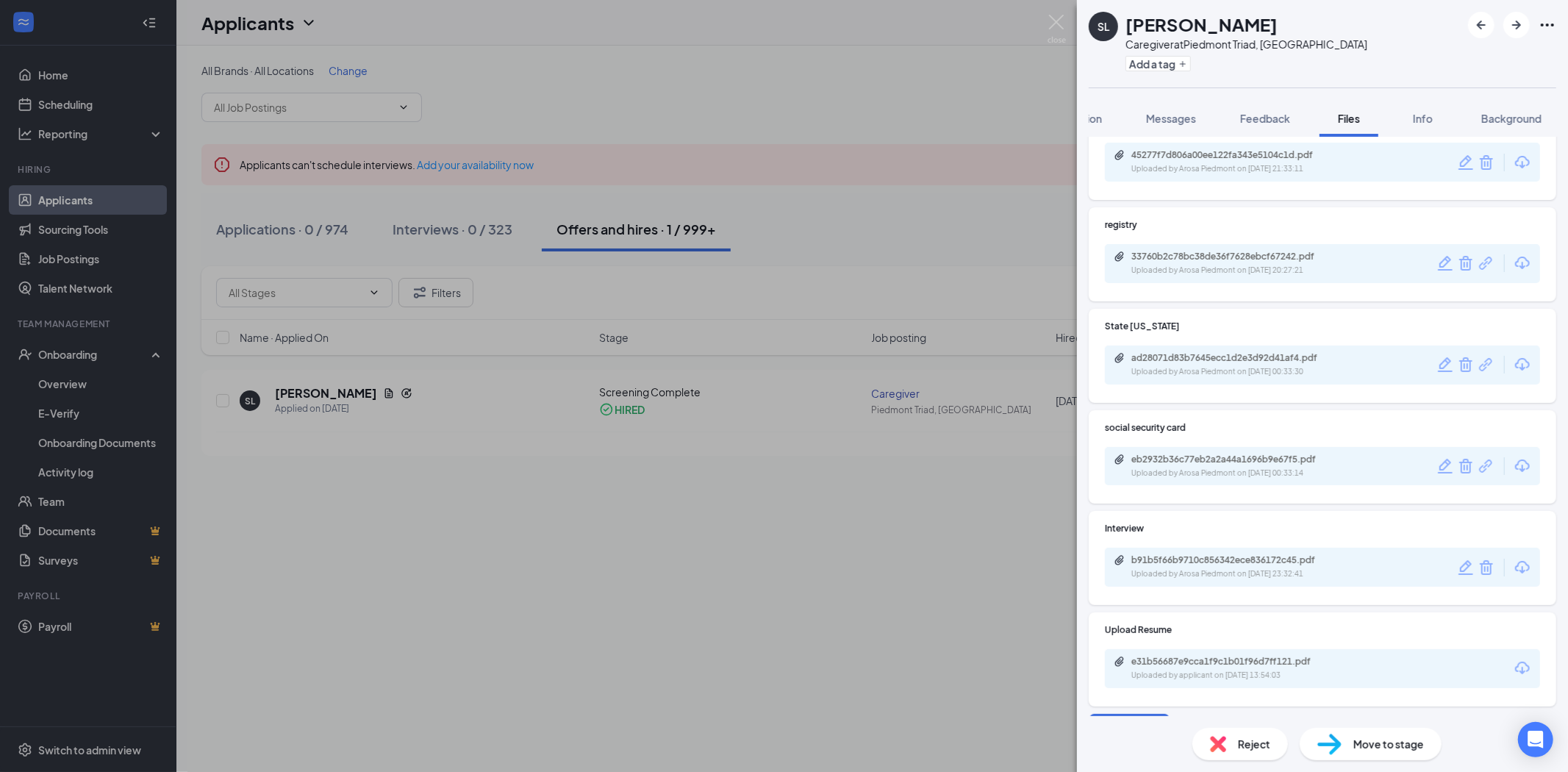
scroll to position [270, 0]
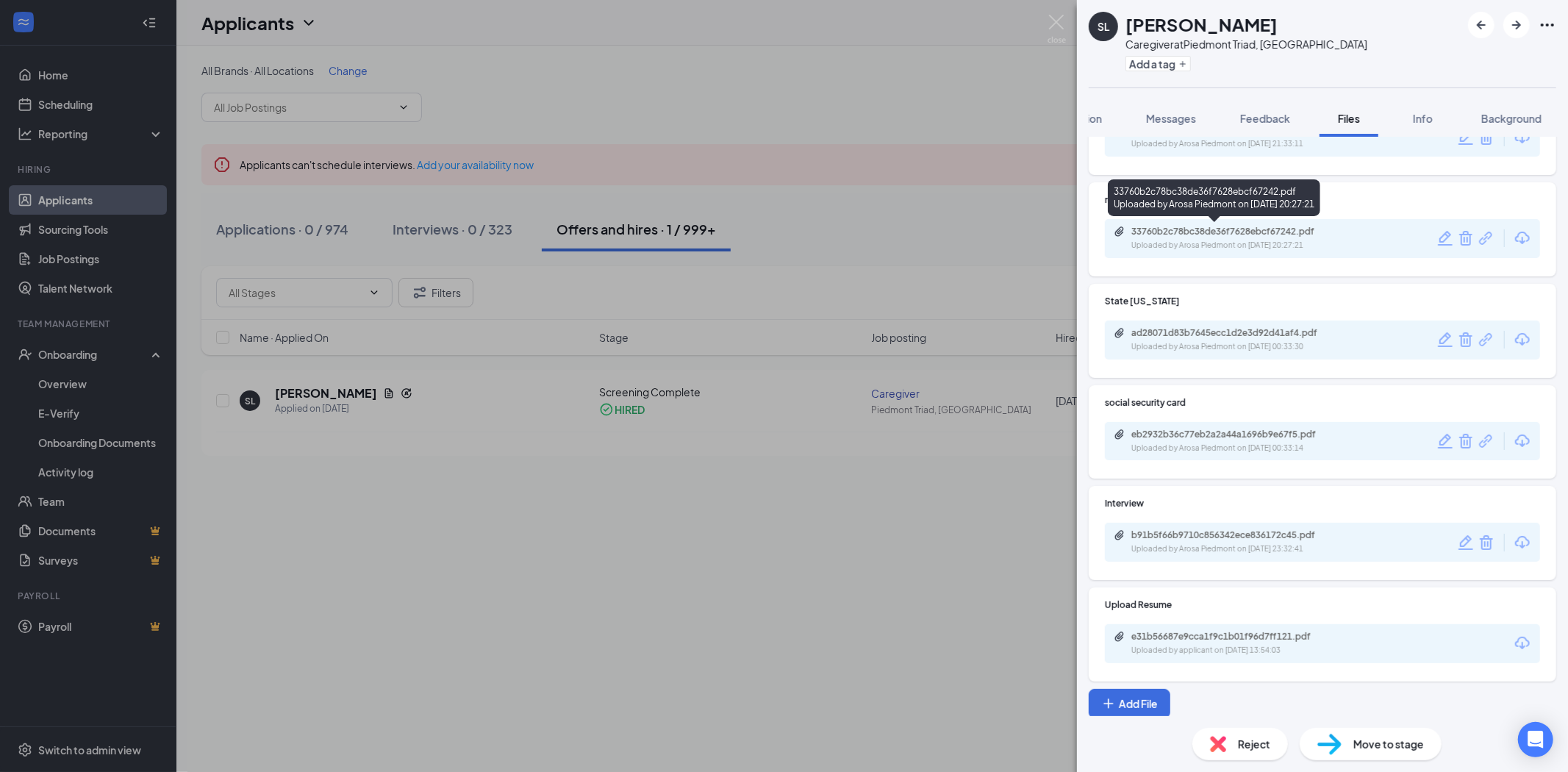
click at [1213, 240] on div "Uploaded by Arosa Piedmont on [DATE] 20:27:21" at bounding box center [1242, 246] width 221 height 12
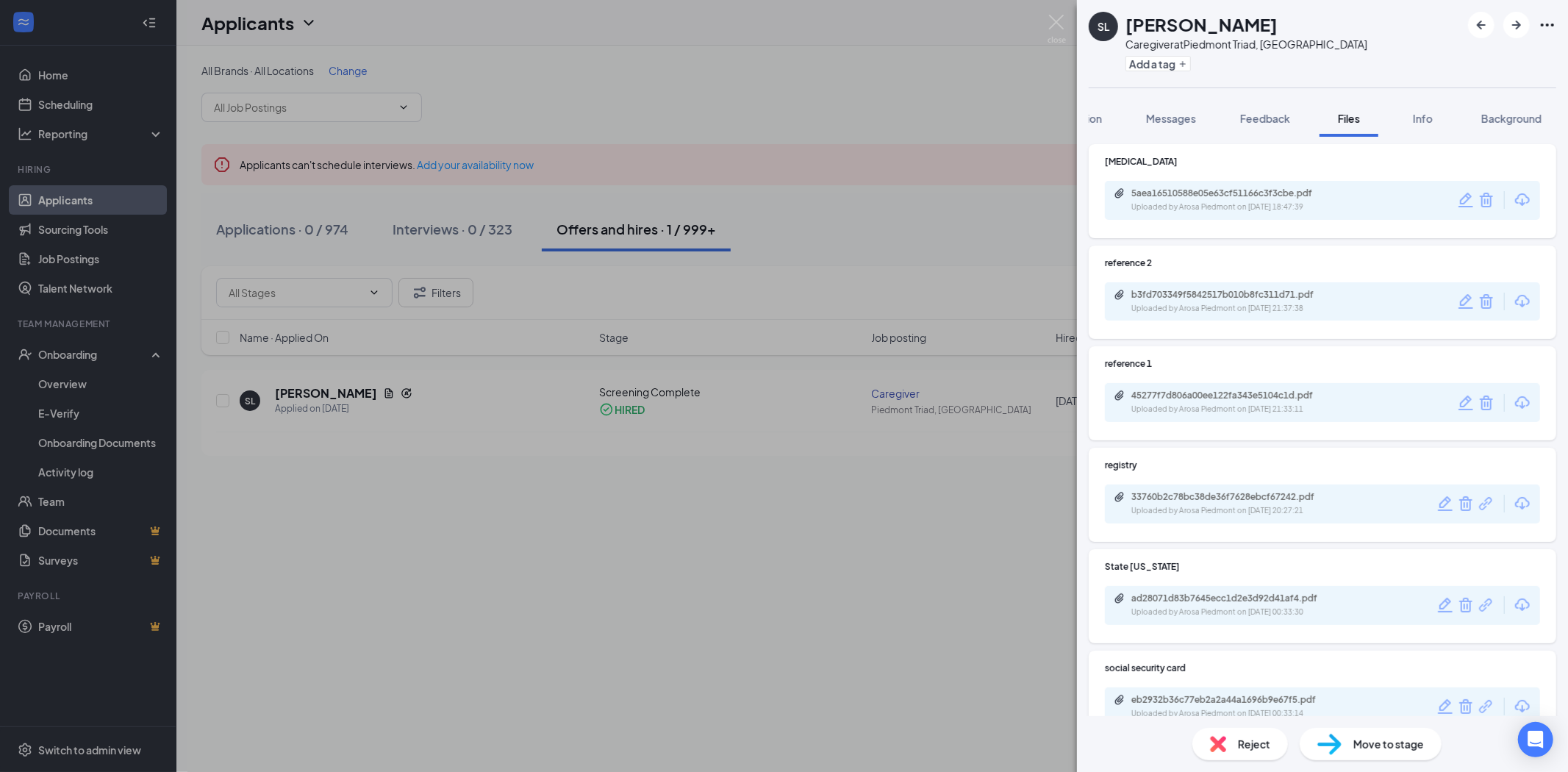
scroll to position [0, 0]
click at [1061, 26] on img at bounding box center [1057, 29] width 18 height 29
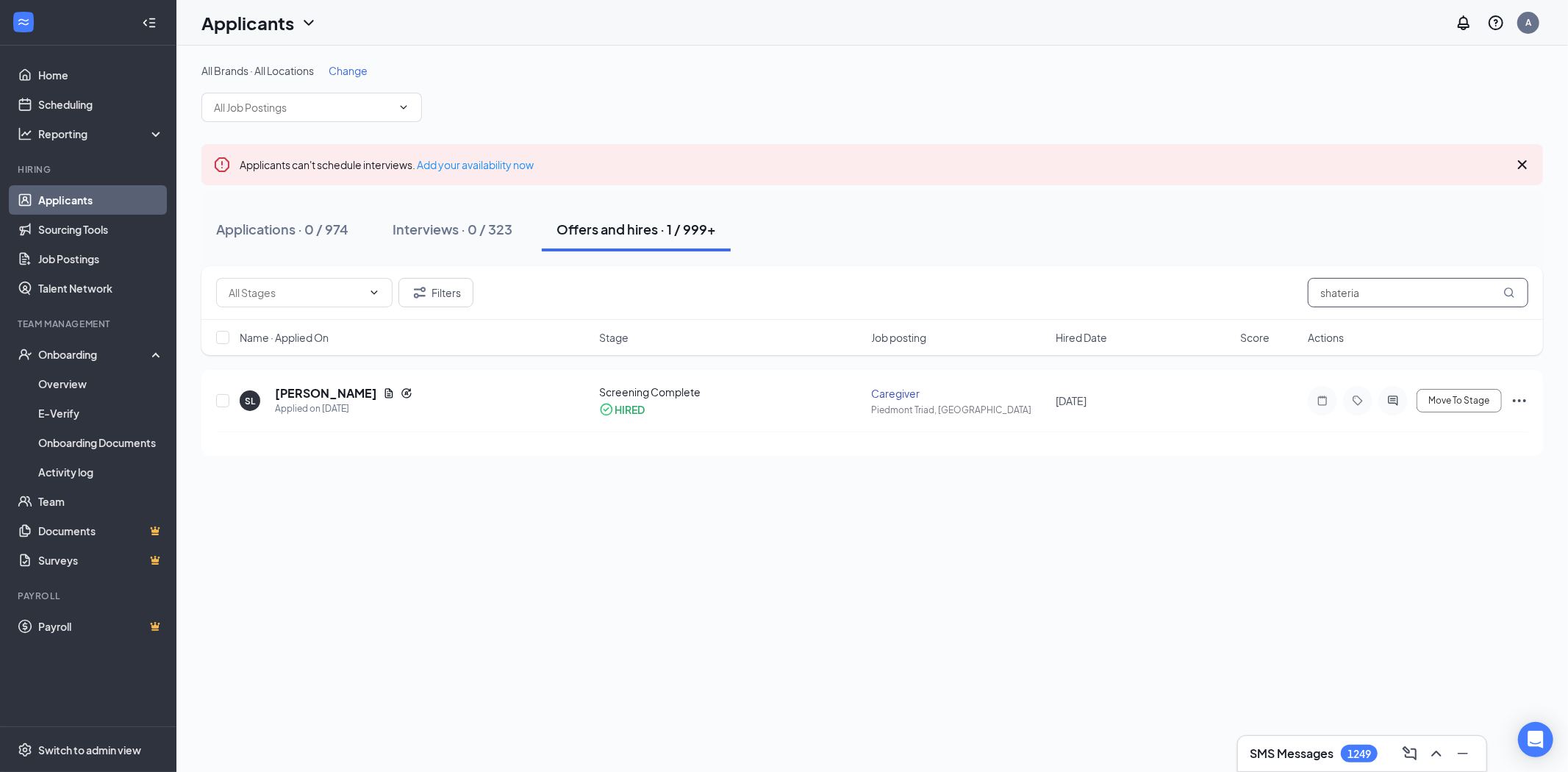
click at [1413, 300] on input "shateria" at bounding box center [1419, 292] width 221 height 29
click at [336, 393] on h5 "[PERSON_NAME]" at bounding box center [306, 401] width 102 height 17
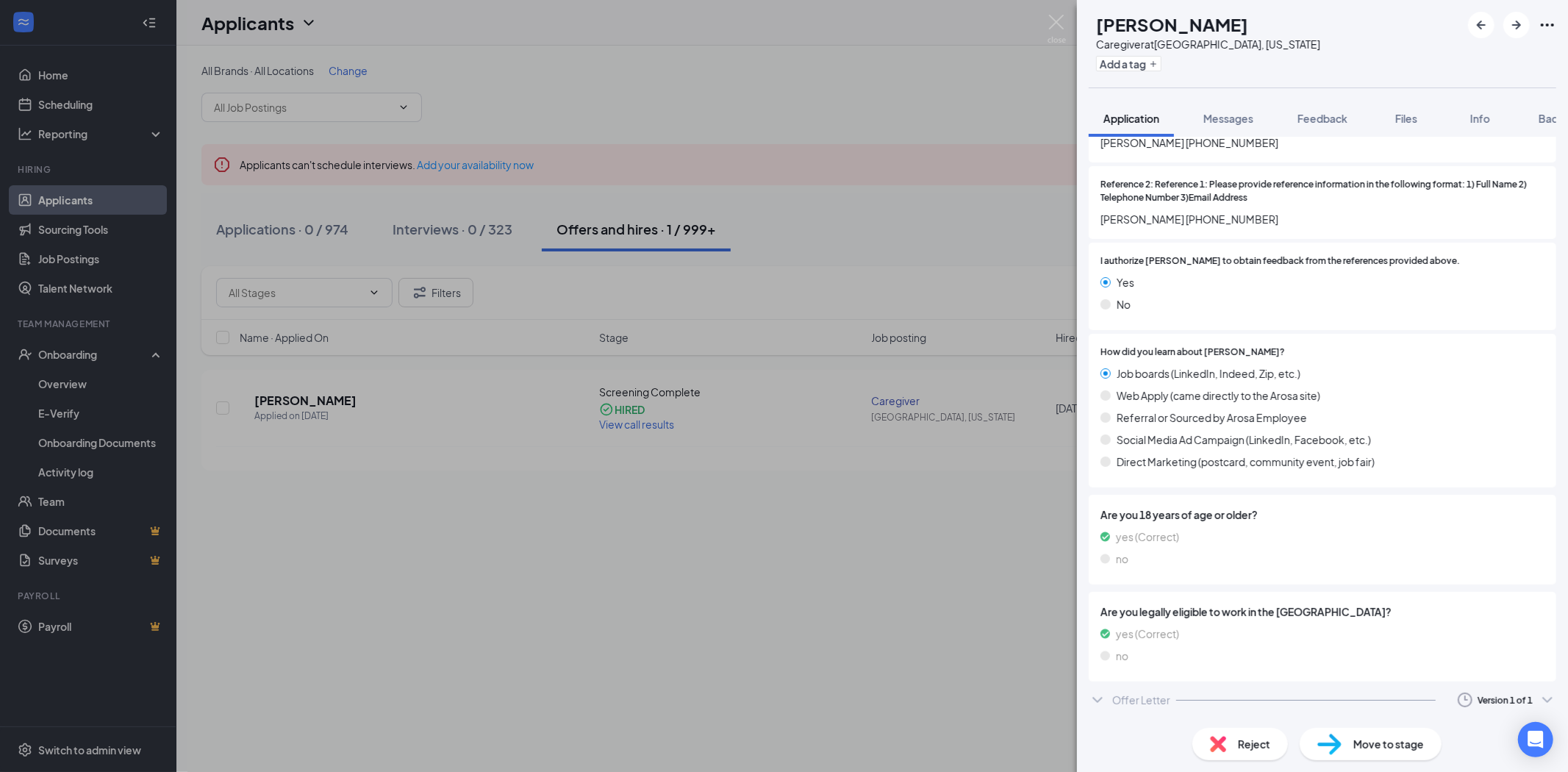
scroll to position [2031, 0]
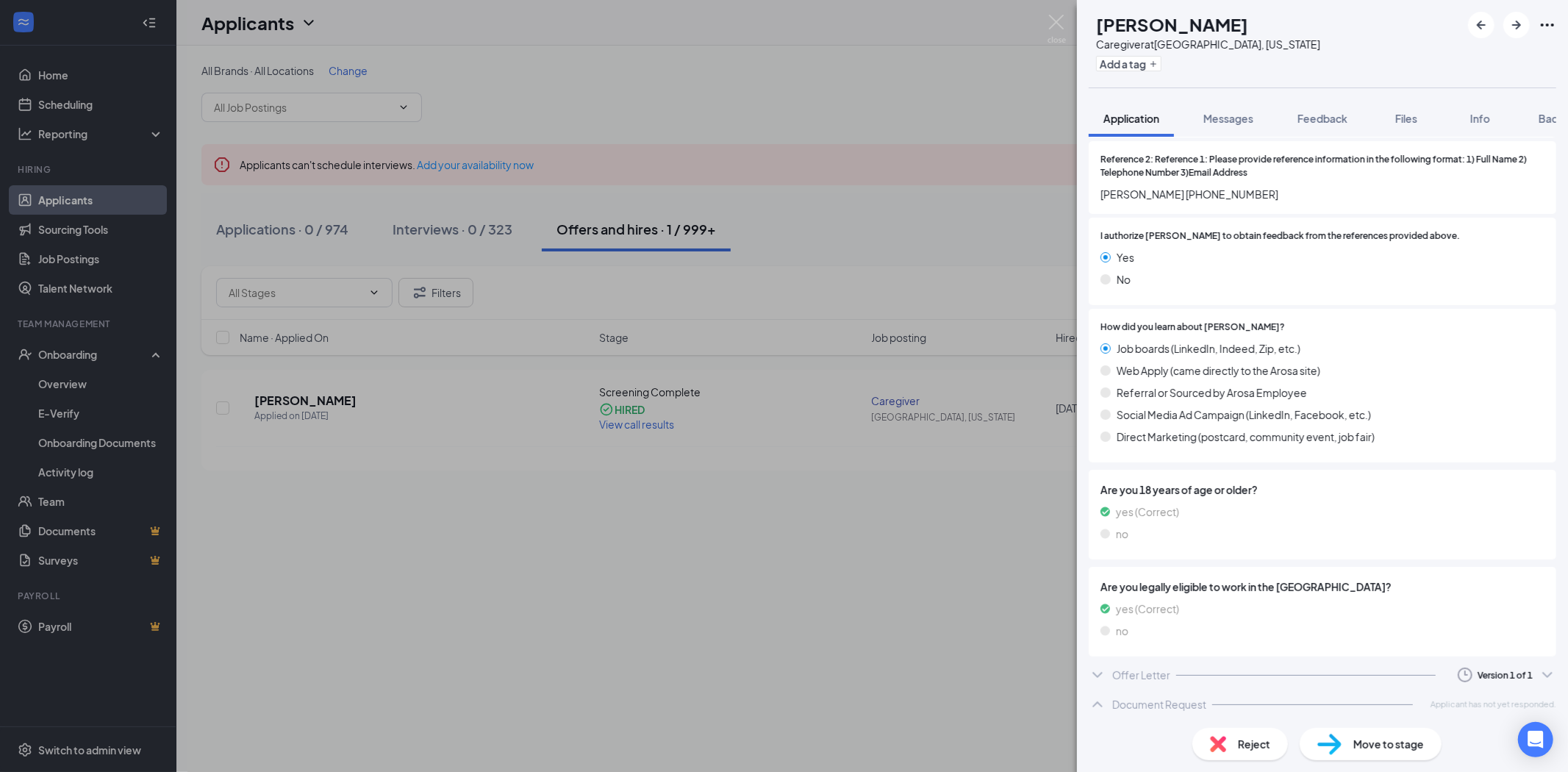
drag, startPoint x: 1280, startPoint y: 672, endPoint x: 1404, endPoint y: 607, distance: 140.0
click at [1280, 675] on div at bounding box center [1306, 675] width 260 height 1
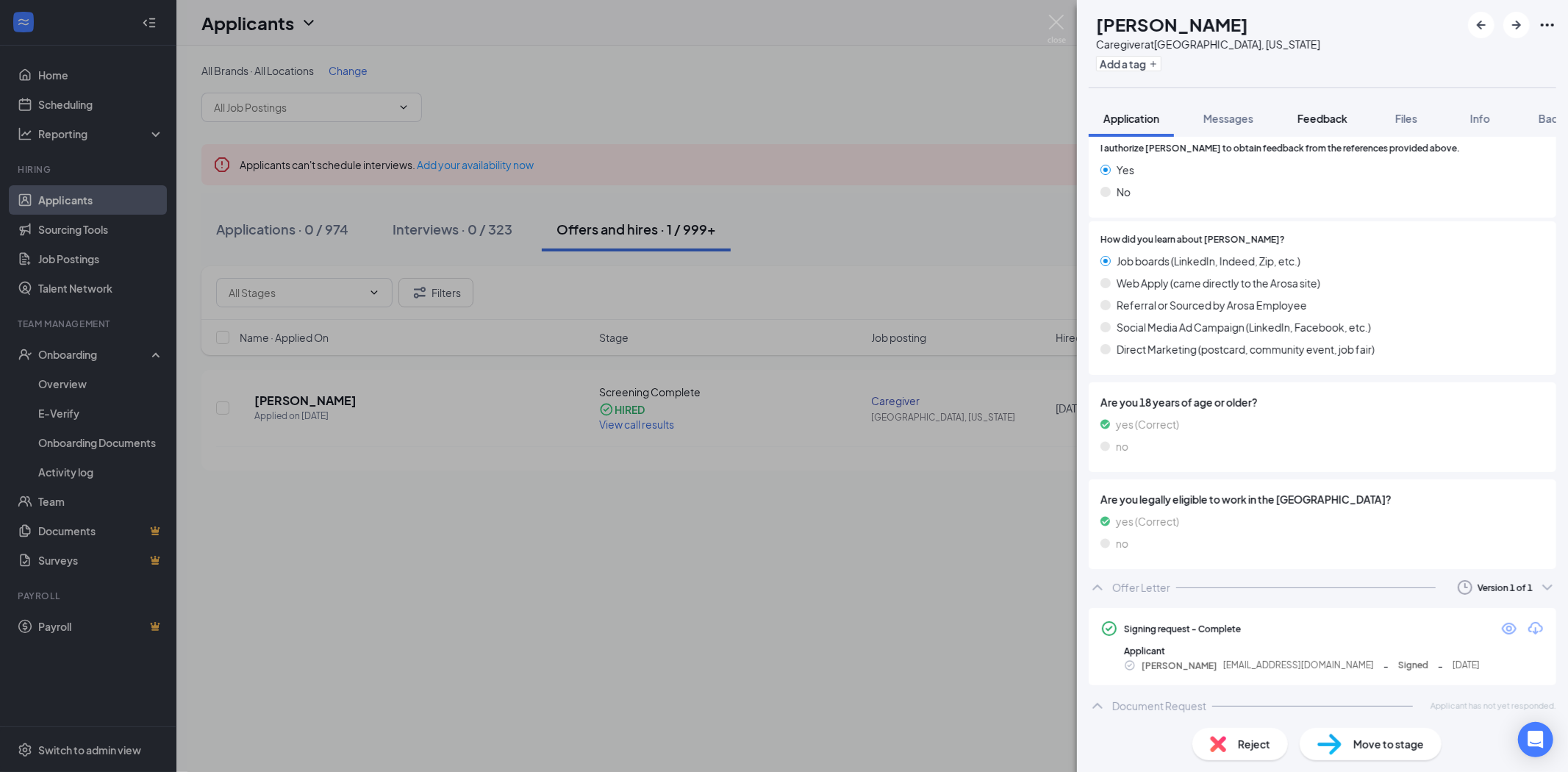
scroll to position [2113, 0]
click at [1299, 116] on button "Feedback" at bounding box center [1322, 118] width 80 height 37
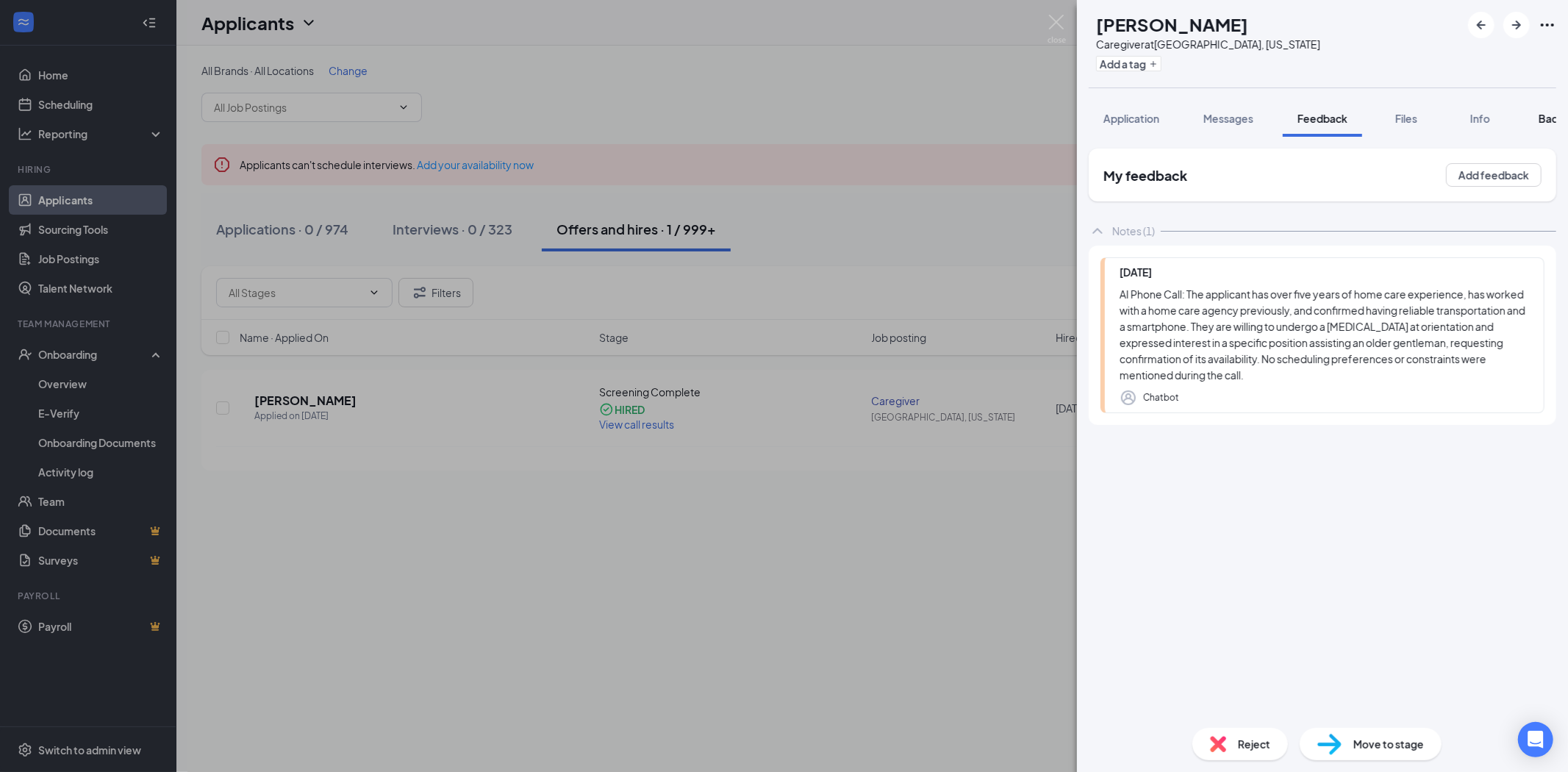
click at [1553, 118] on span "Background" at bounding box center [1569, 119] width 60 height 14
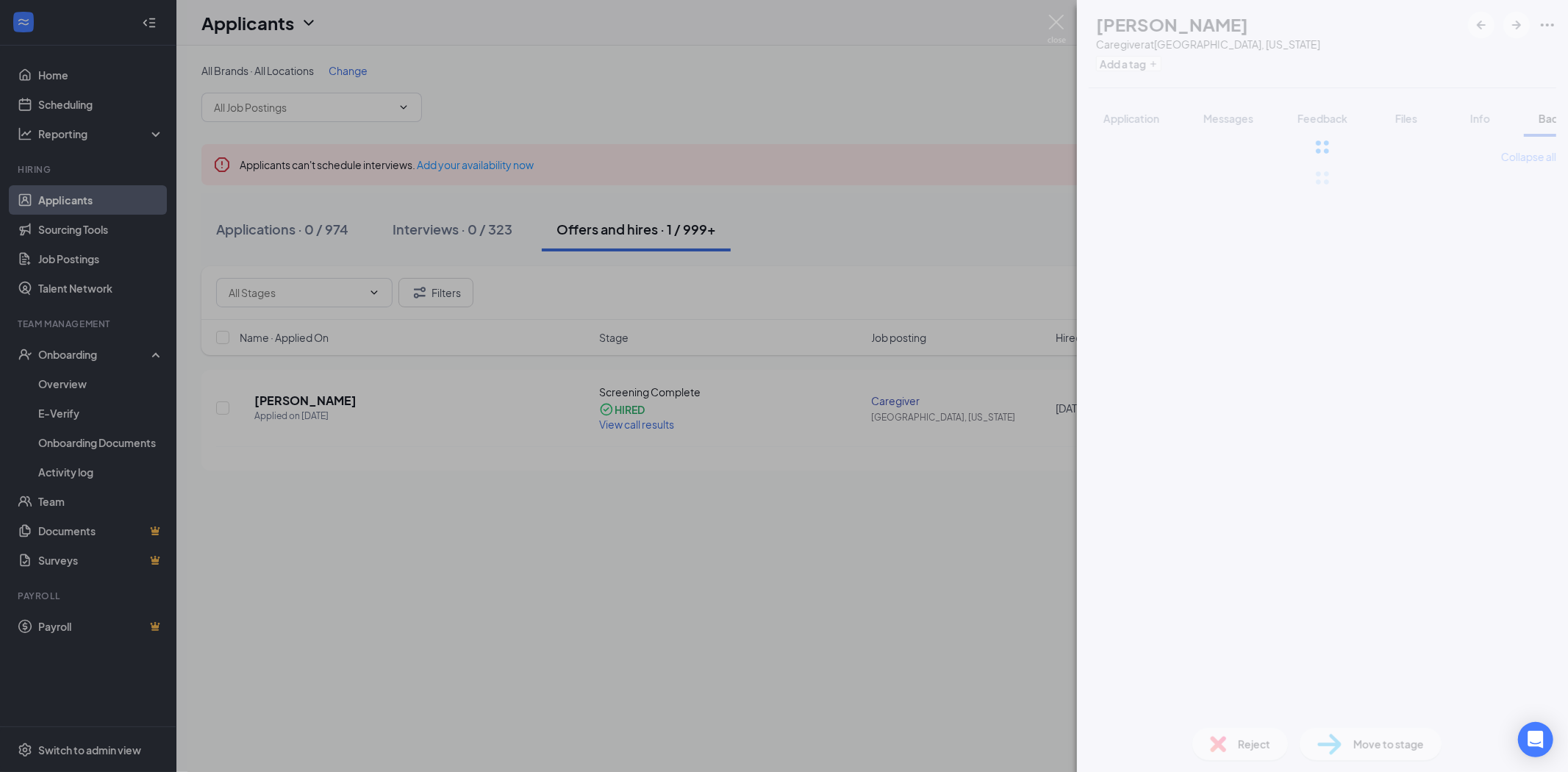
scroll to position [0, 60]
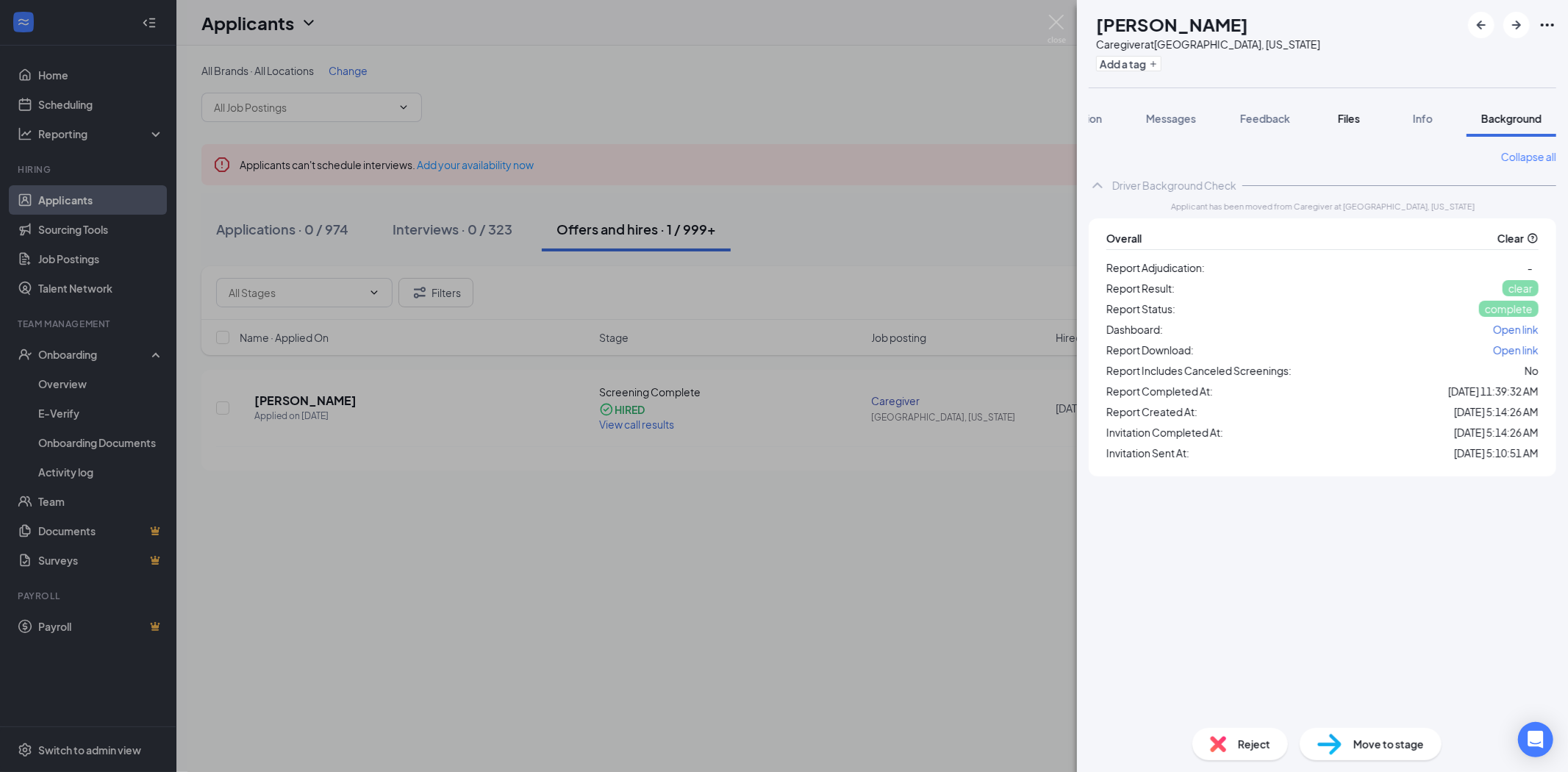
click at [1347, 128] on button "Files" at bounding box center [1349, 118] width 59 height 37
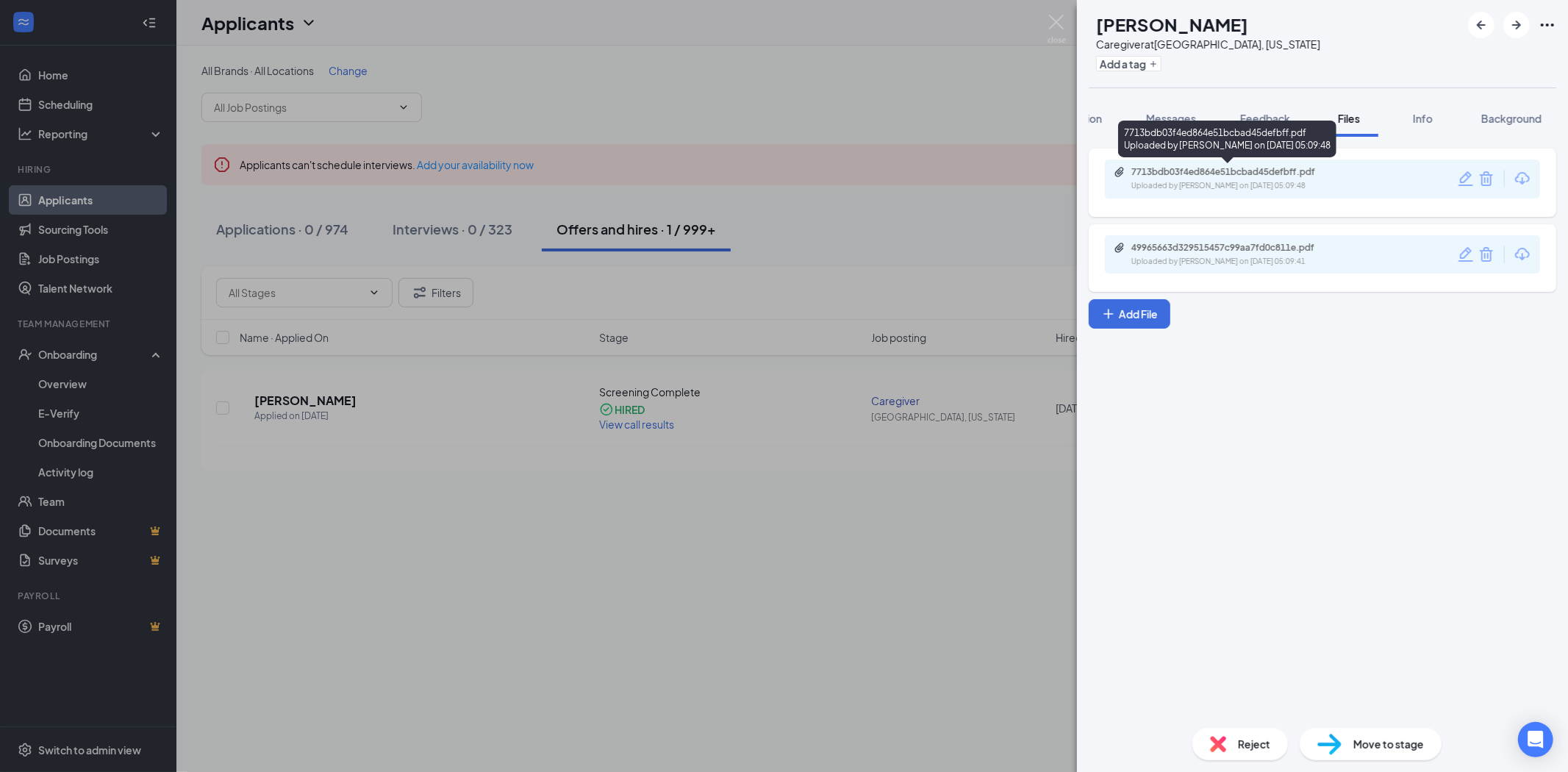
click at [1313, 189] on div "Uploaded by [PERSON_NAME] on [DATE] 05:09:48" at bounding box center [1242, 186] width 221 height 12
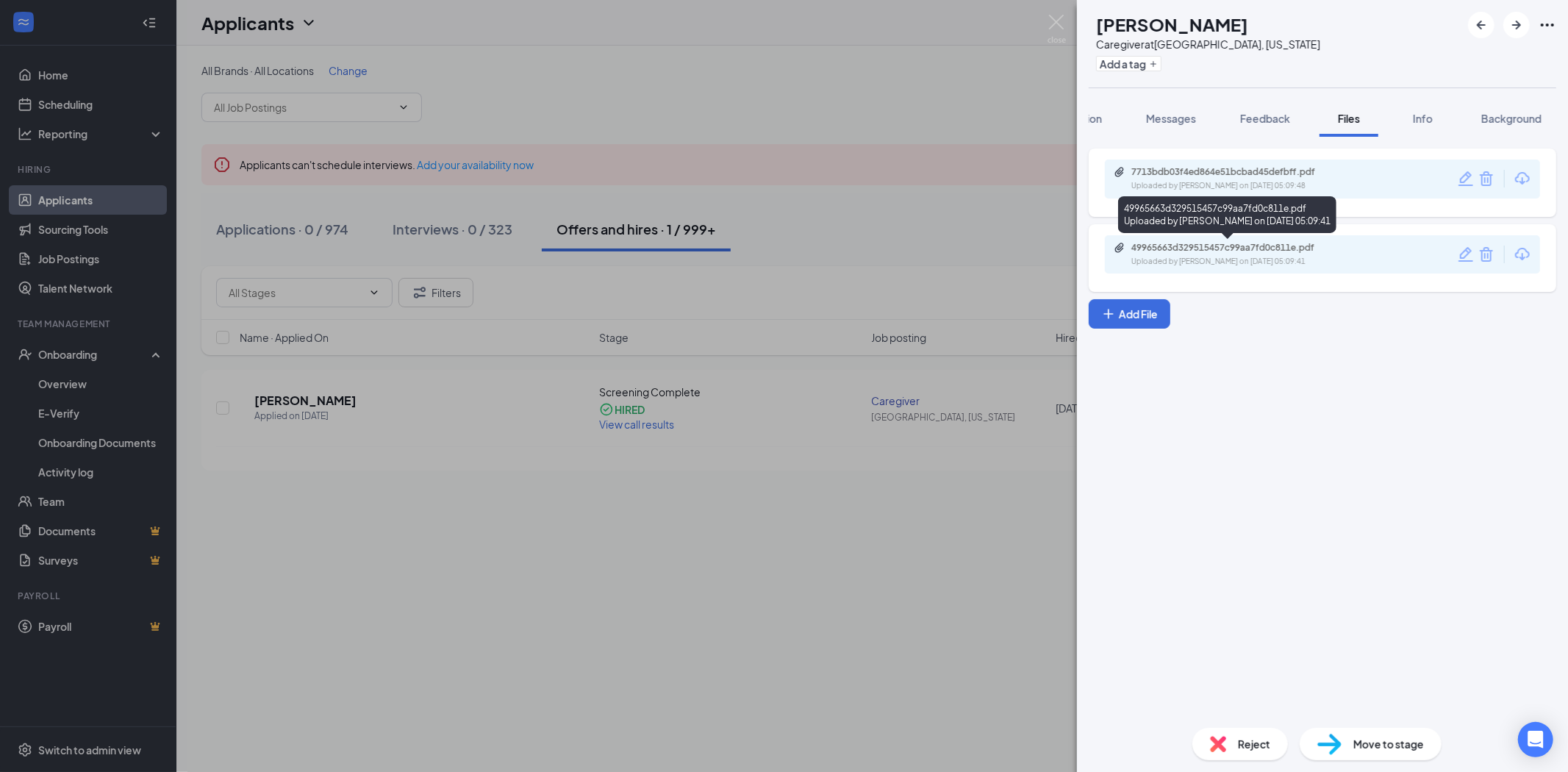
click at [1316, 246] on div "49965663d329515457c99aa7fd0c811e.pdf" at bounding box center [1235, 248] width 206 height 12
click at [1067, 29] on div "SP [PERSON_NAME] Panuve Caregiver at [GEOGRAPHIC_DATA], [US_STATE] Add a tag Ap…" at bounding box center [784, 386] width 1568 height 772
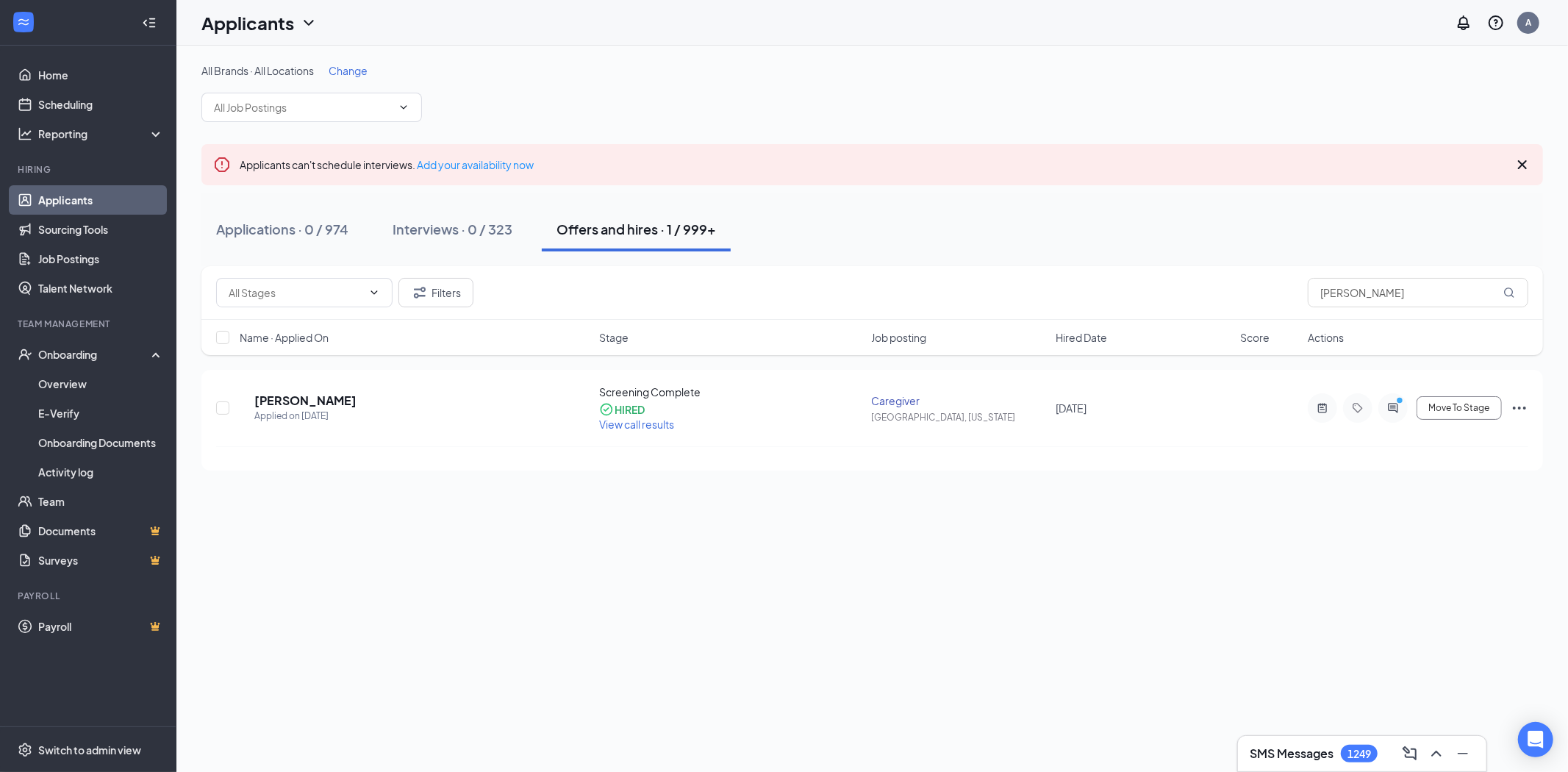
click at [1055, 28] on div "Applicants A" at bounding box center [872, 23] width 1392 height 46
click at [1400, 300] on input "[PERSON_NAME]" at bounding box center [1419, 292] width 221 height 29
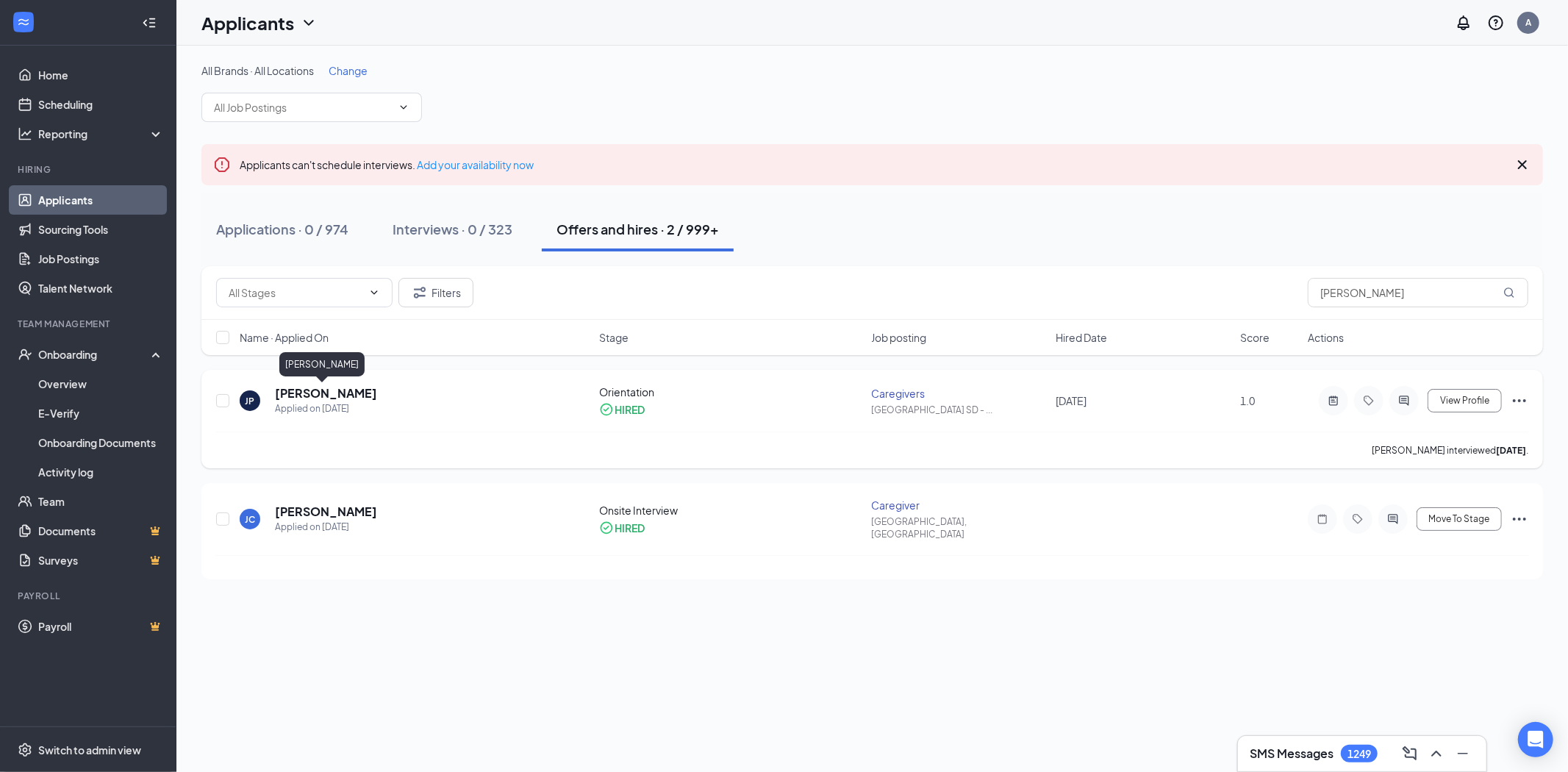
click at [336, 386] on h5 "[PERSON_NAME]" at bounding box center [326, 394] width 102 height 17
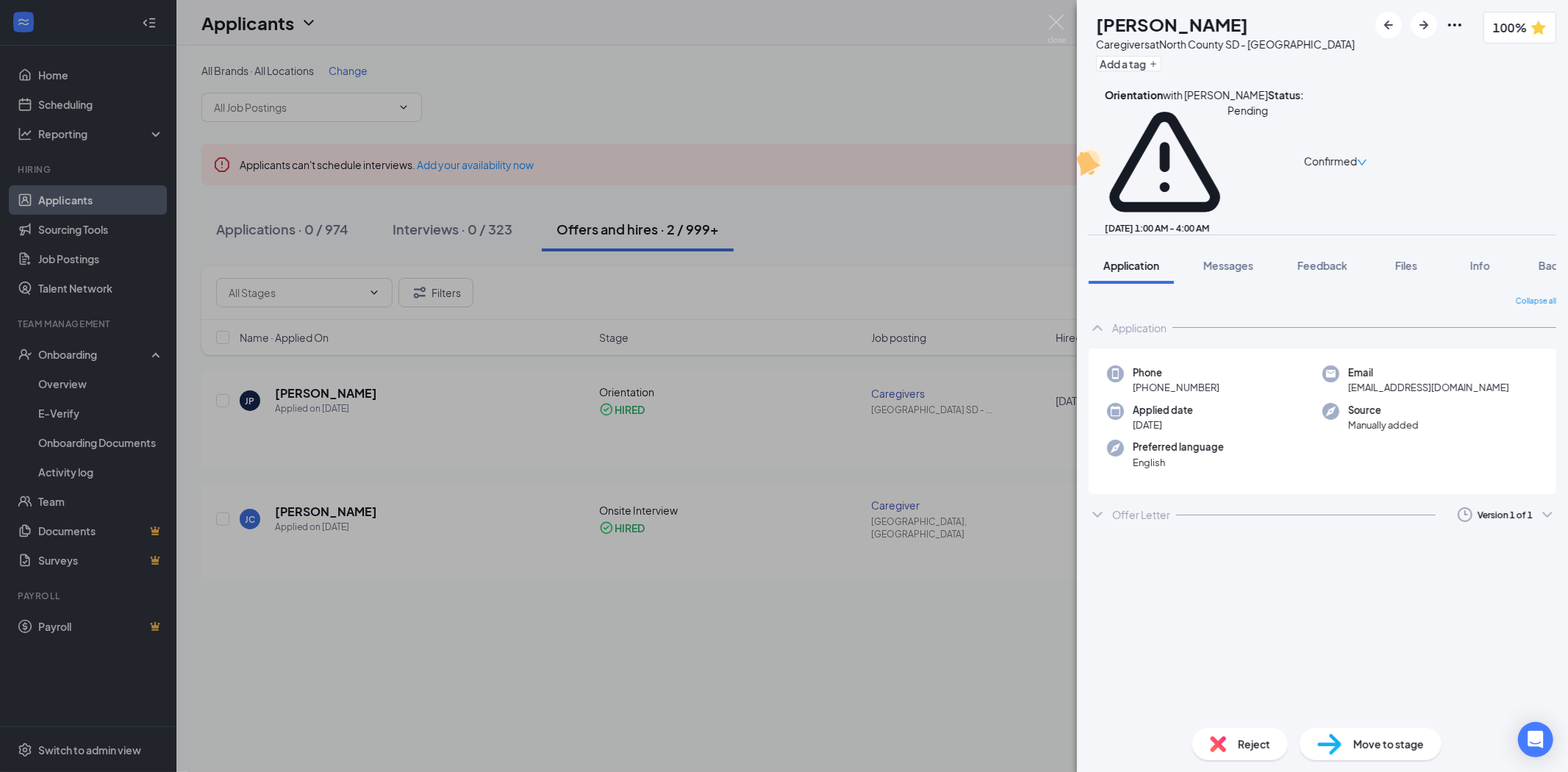
click at [1314, 500] on div "Offer Letter Version 1 of 1" at bounding box center [1322, 514] width 468 height 29
click at [1337, 258] on div "Feedback" at bounding box center [1322, 266] width 50 height 15
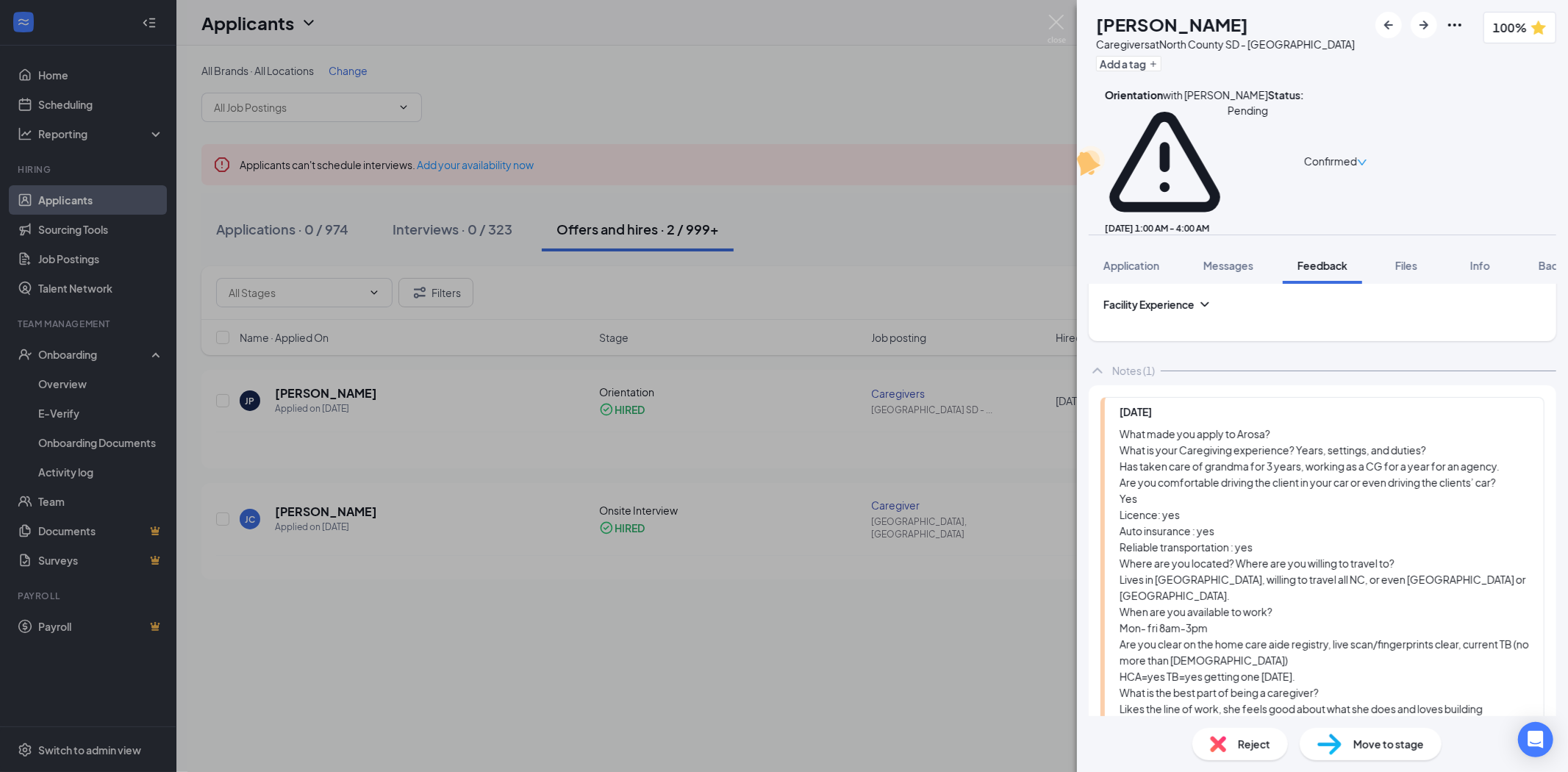
scroll to position [1121, 0]
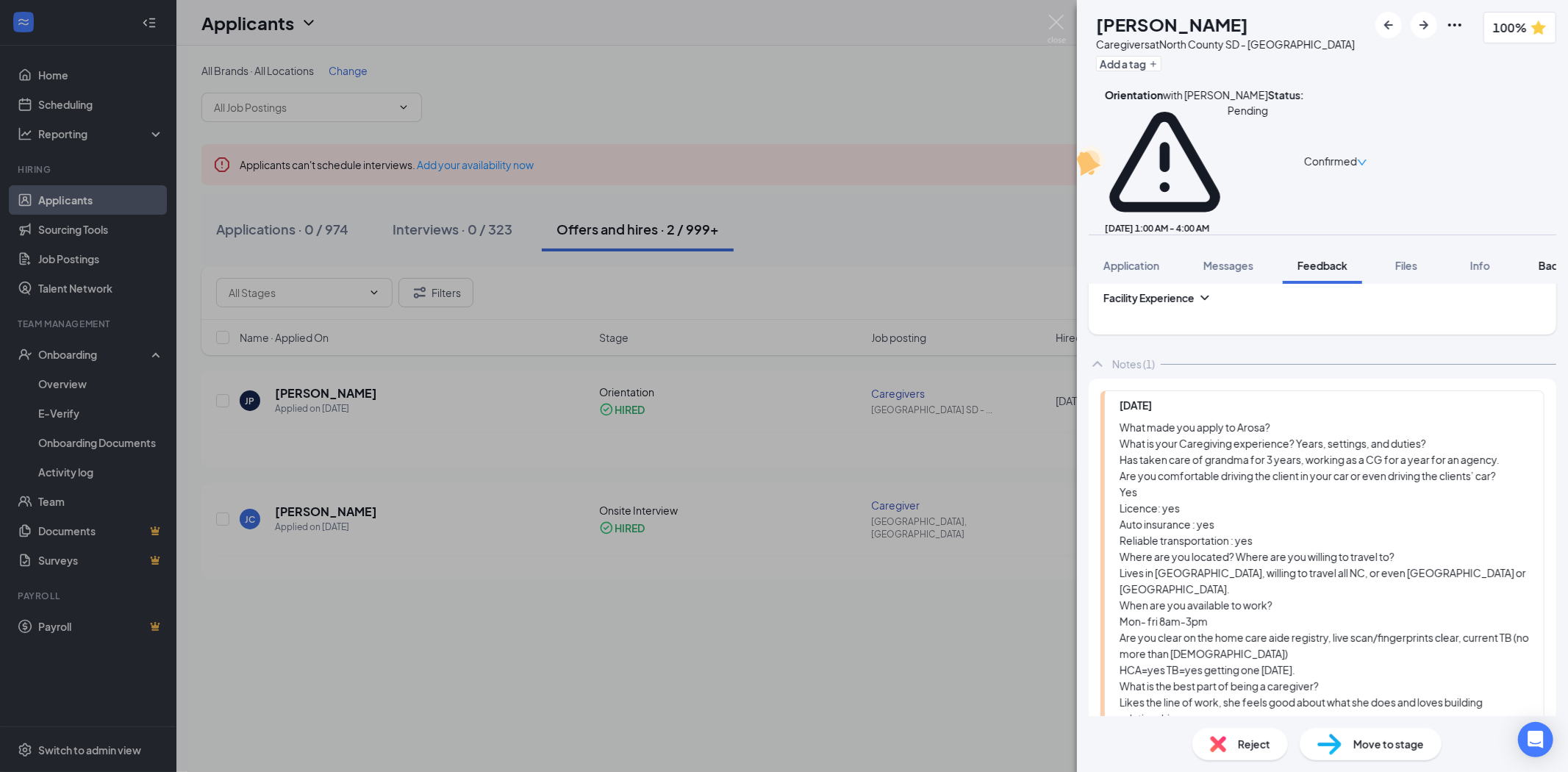
click at [1554, 259] on span "Background" at bounding box center [1569, 266] width 60 height 14
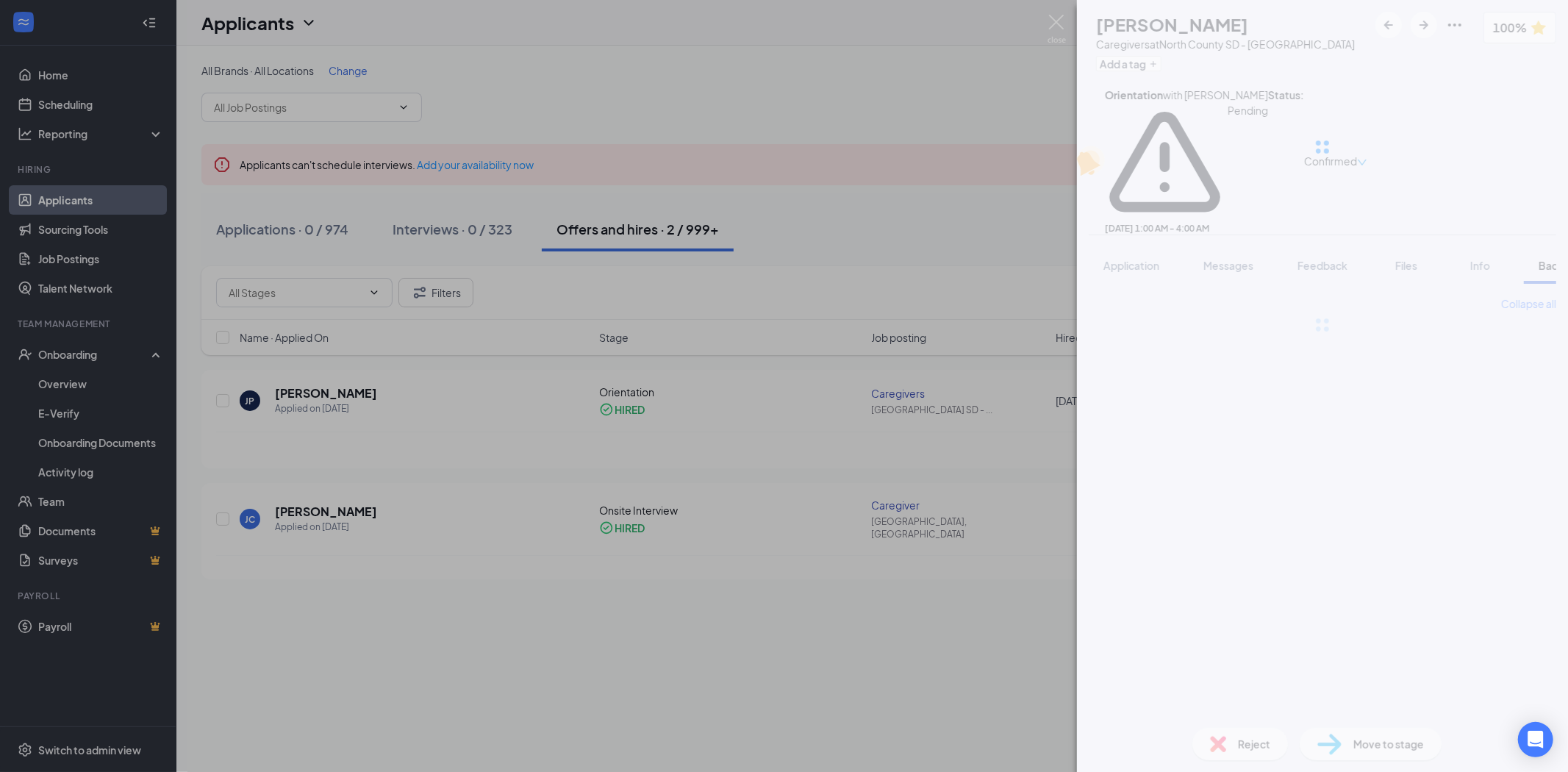
scroll to position [0, 60]
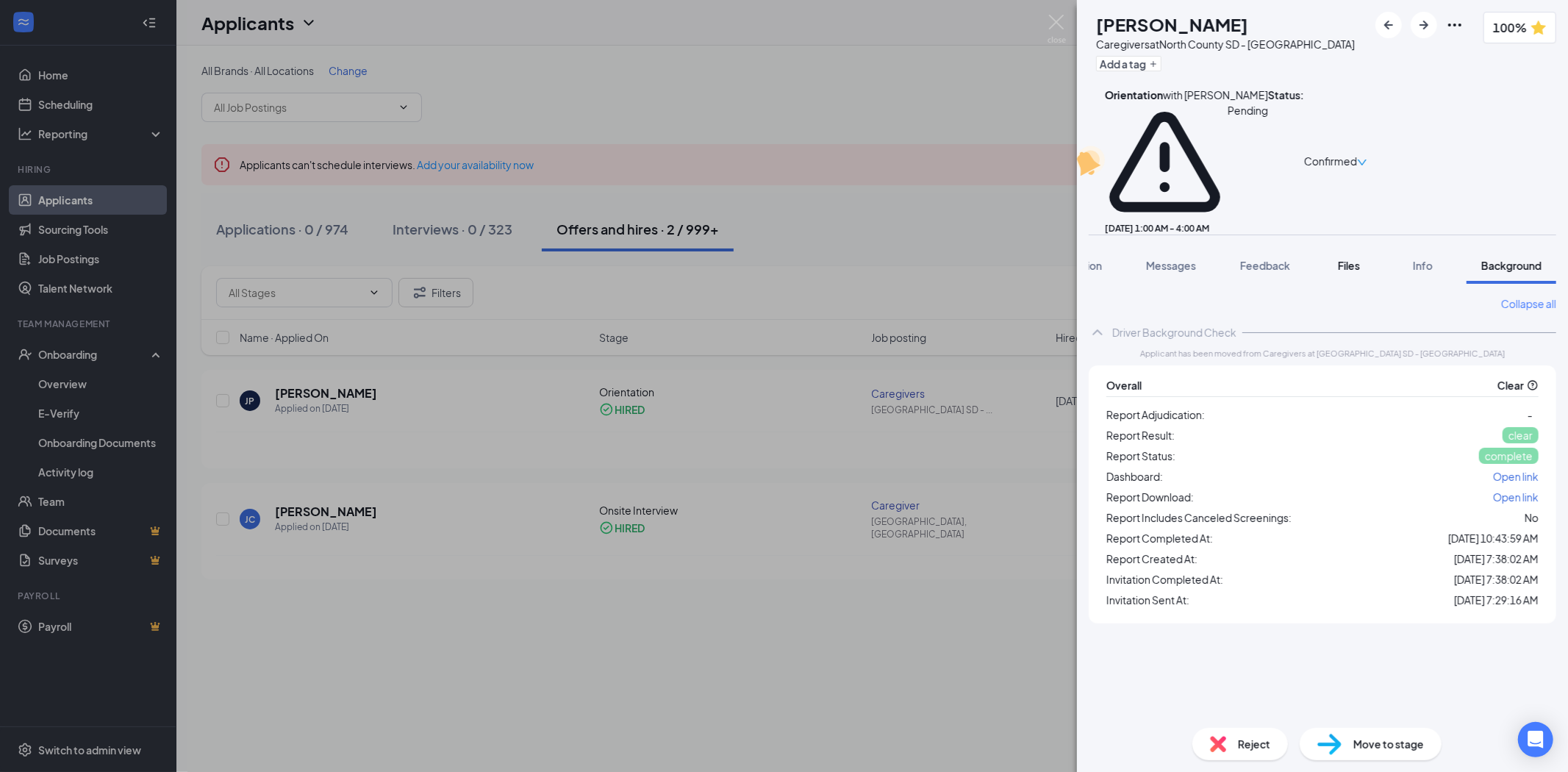
click at [1361, 247] on button "Files" at bounding box center [1349, 265] width 59 height 37
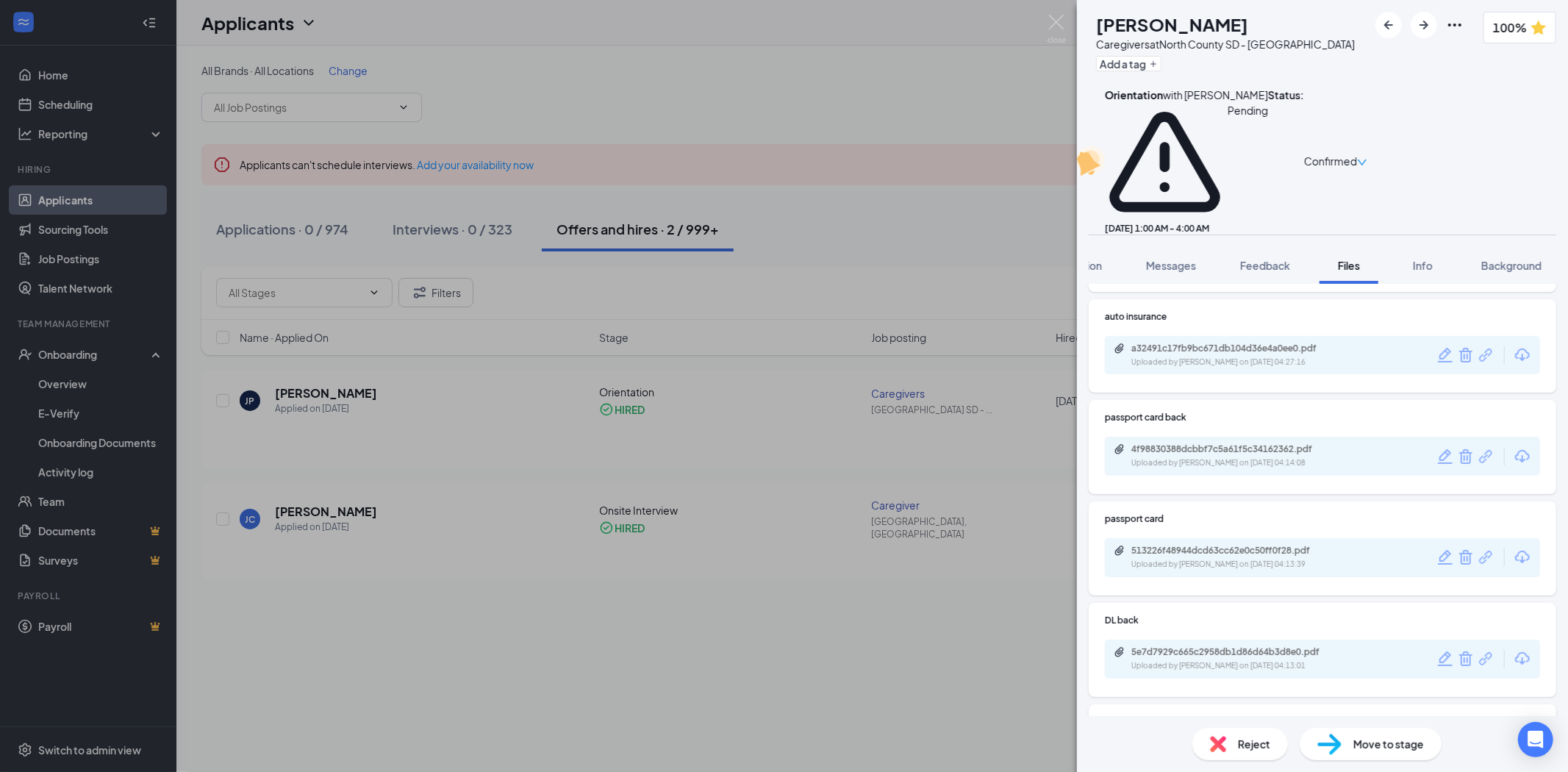
scroll to position [143, 0]
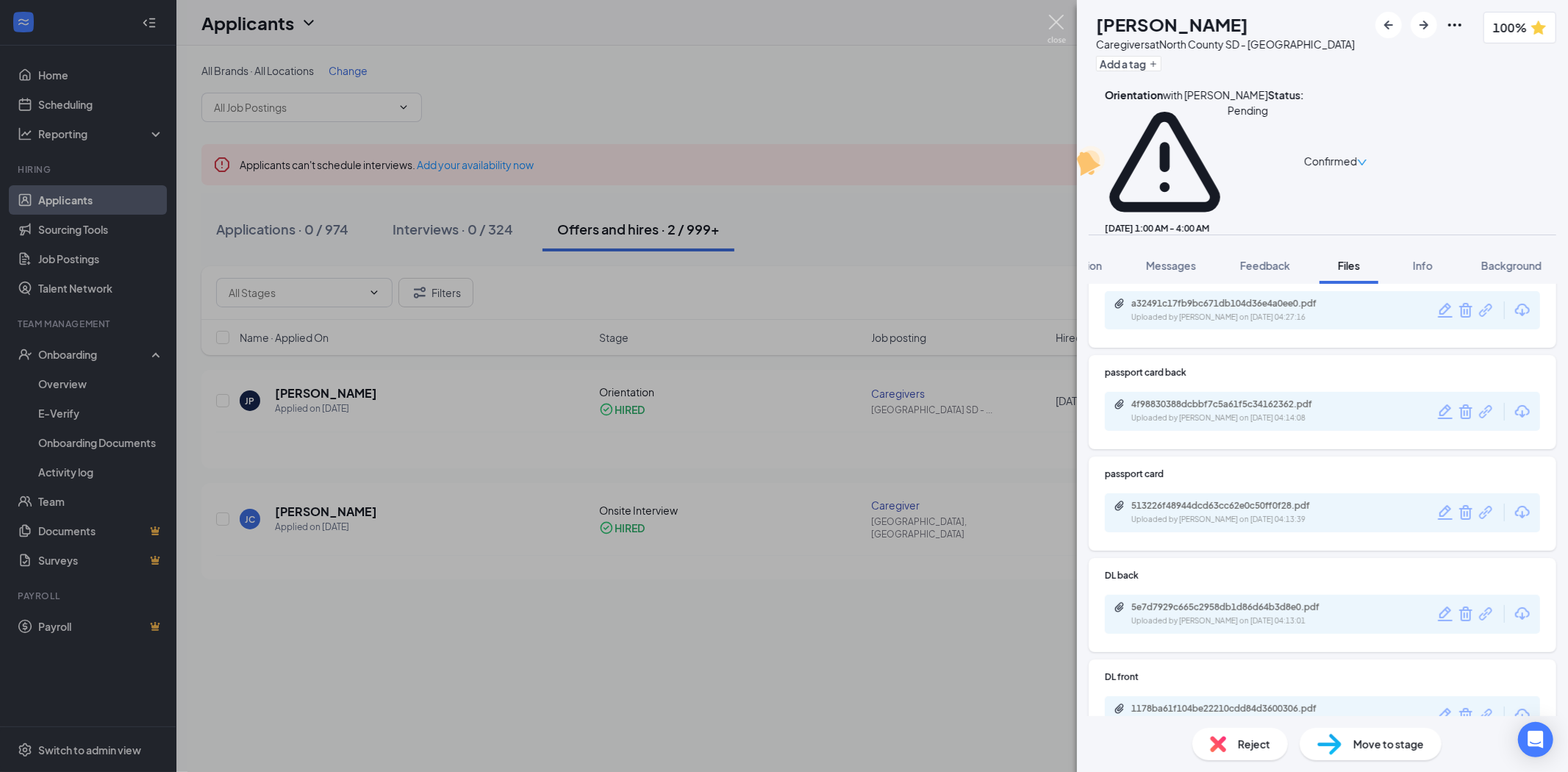
click at [1056, 27] on img at bounding box center [1057, 29] width 18 height 29
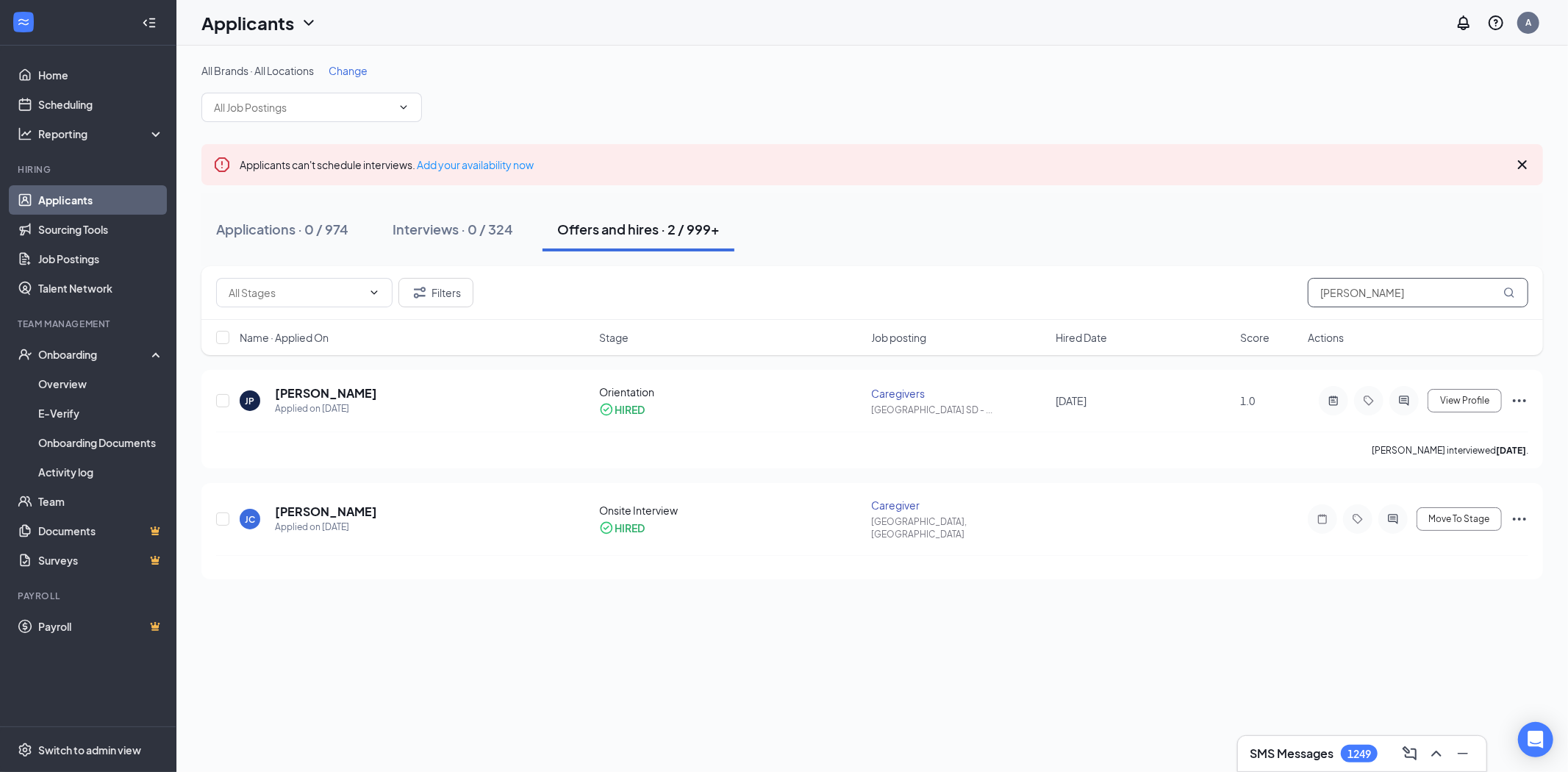
click at [1348, 294] on input "[PERSON_NAME]" at bounding box center [1419, 292] width 221 height 29
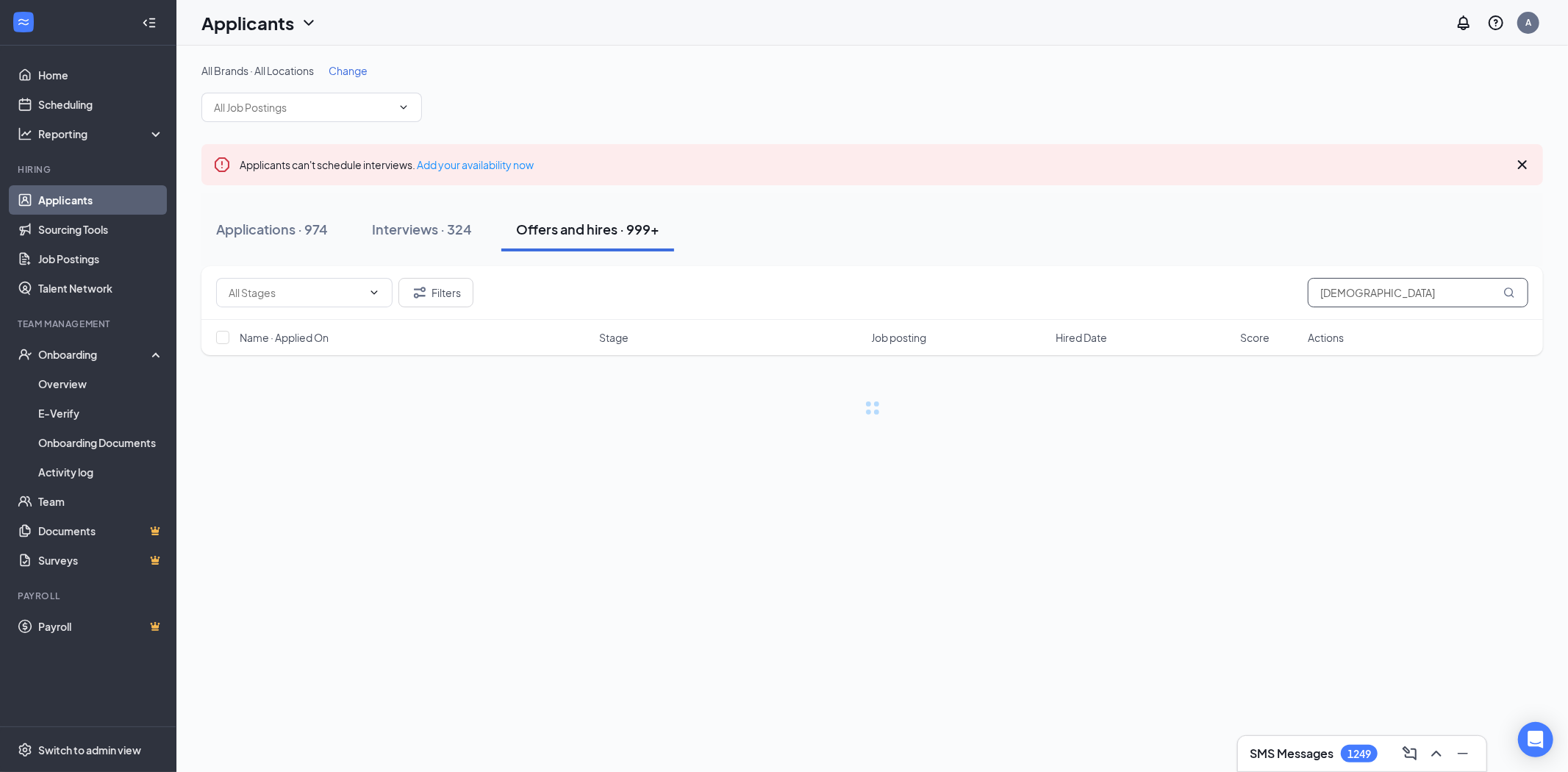
click at [1380, 297] on input "[DEMOGRAPHIC_DATA]" at bounding box center [1419, 292] width 221 height 29
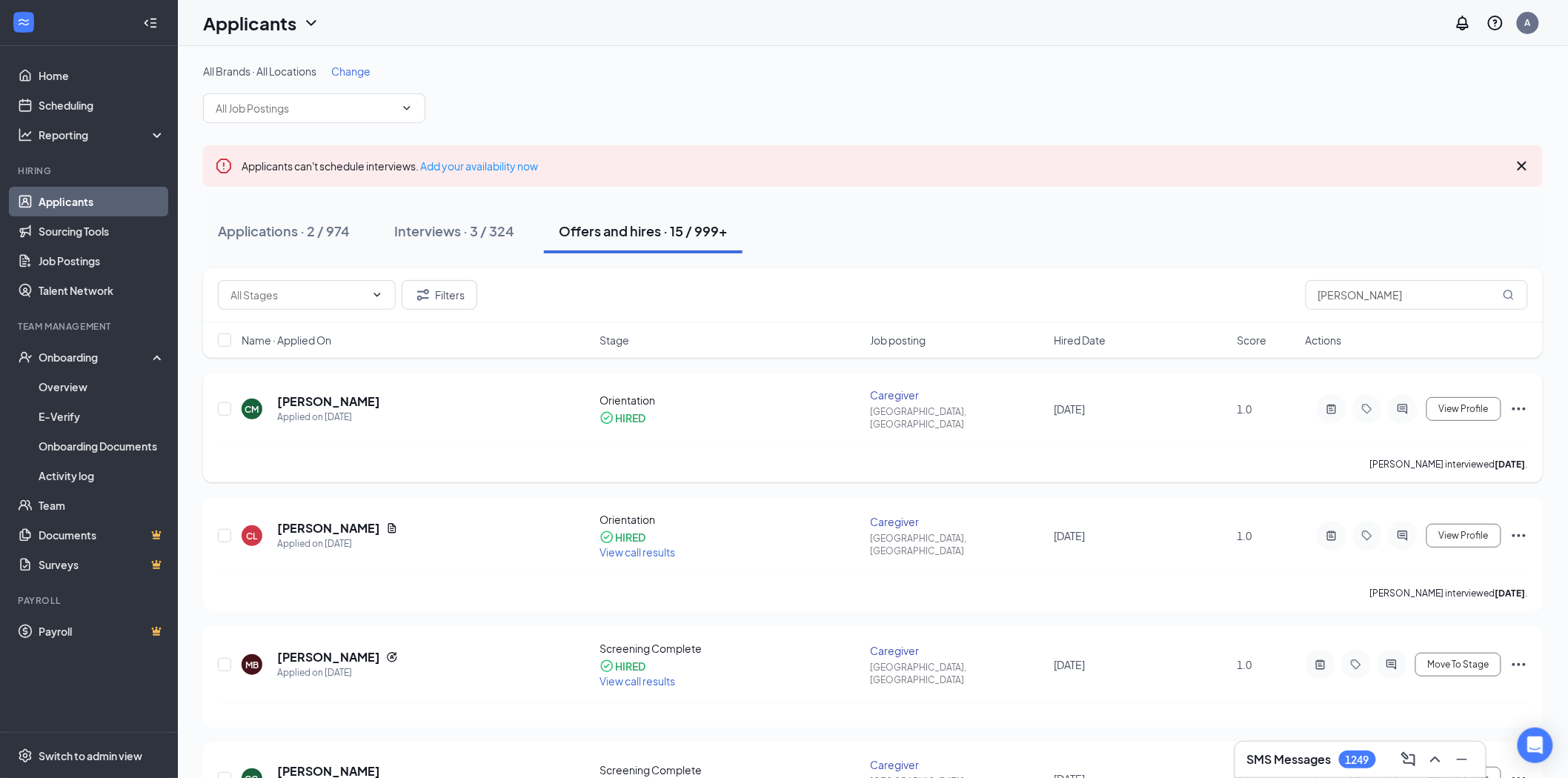
click at [361, 394] on h5 "[PERSON_NAME]" at bounding box center [329, 402] width 103 height 17
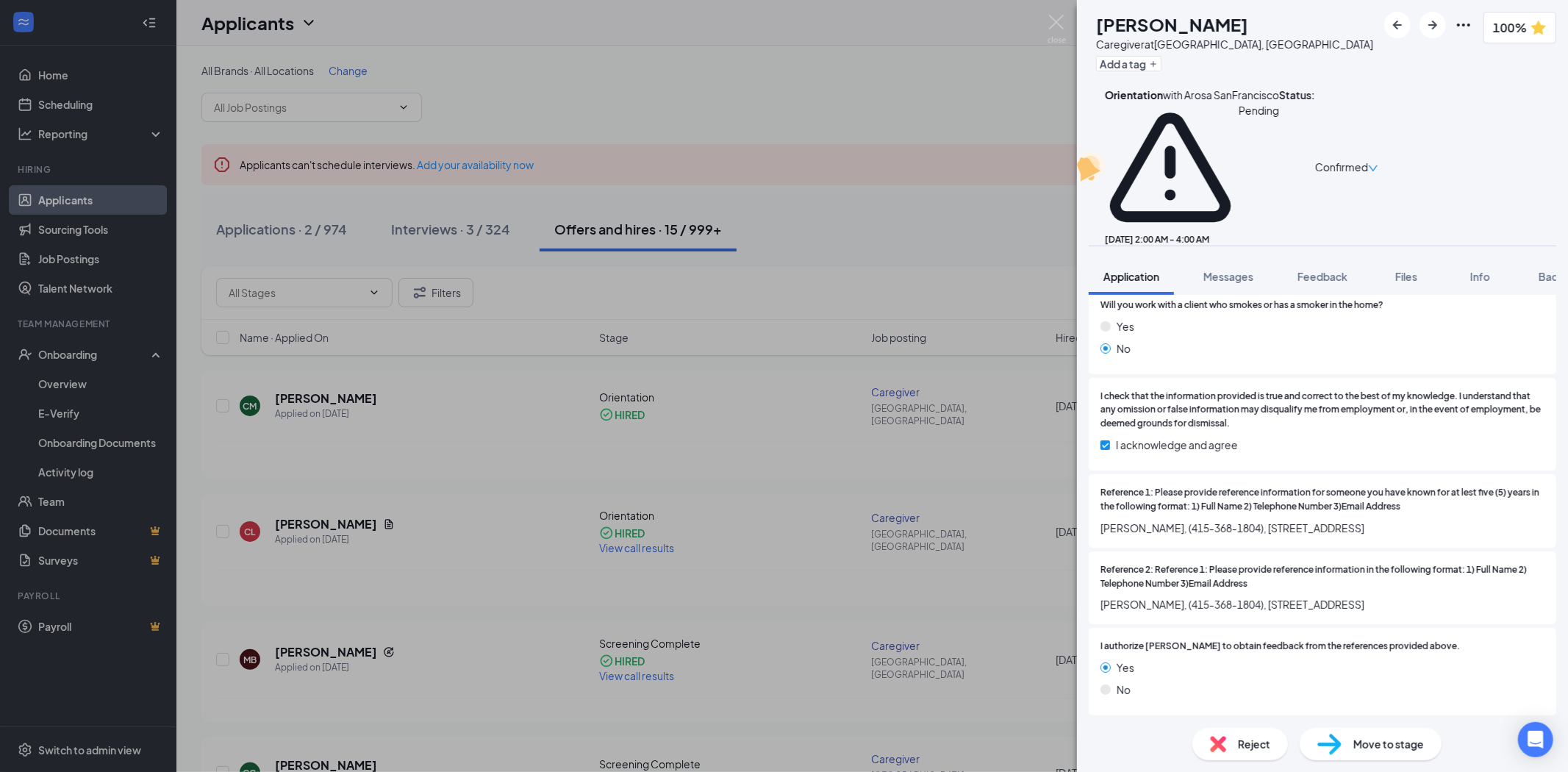
scroll to position [1877, 0]
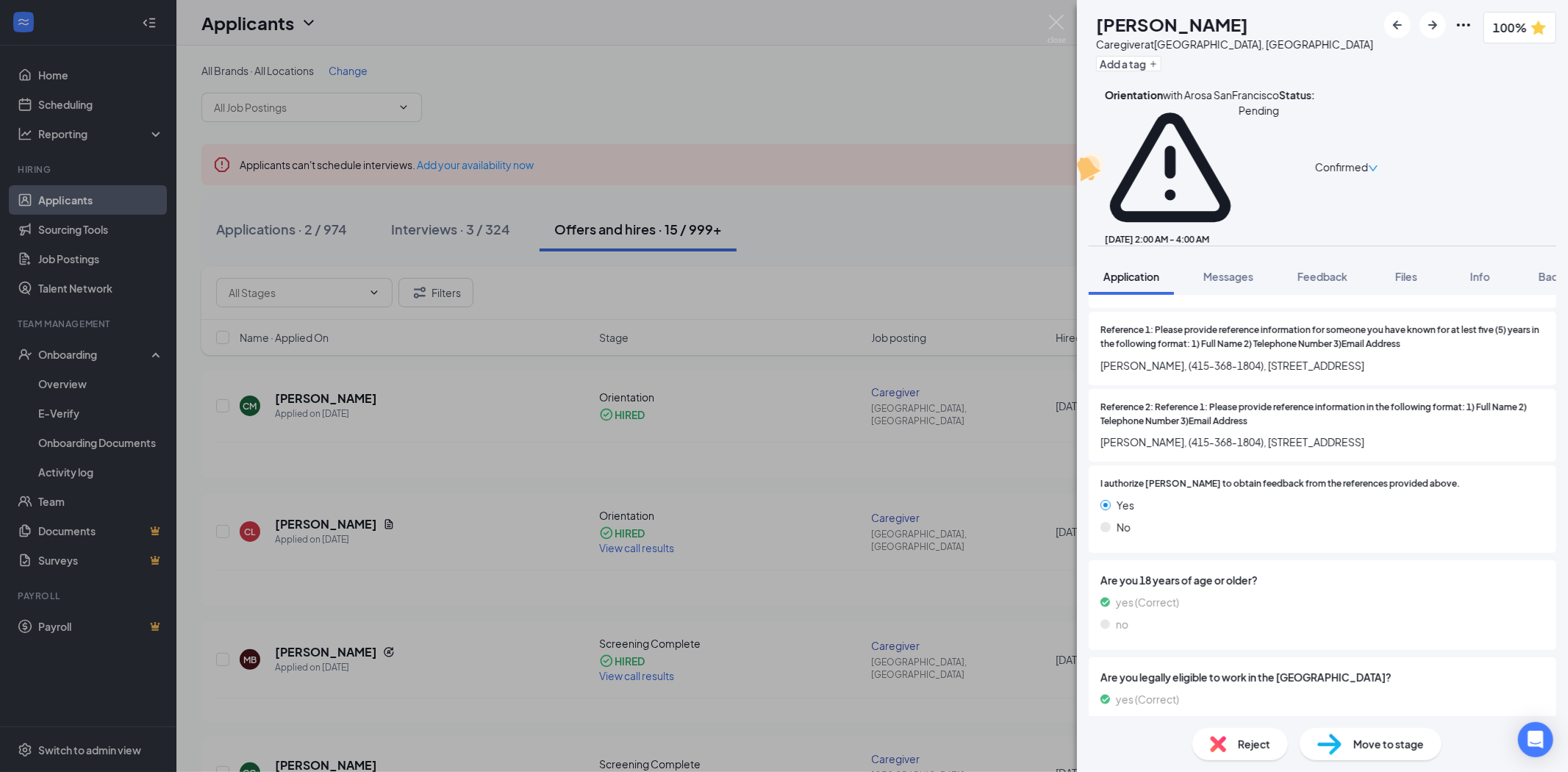
click at [1257, 750] on div "Offer Letter Version 1 of 1" at bounding box center [1322, 764] width 468 height 29
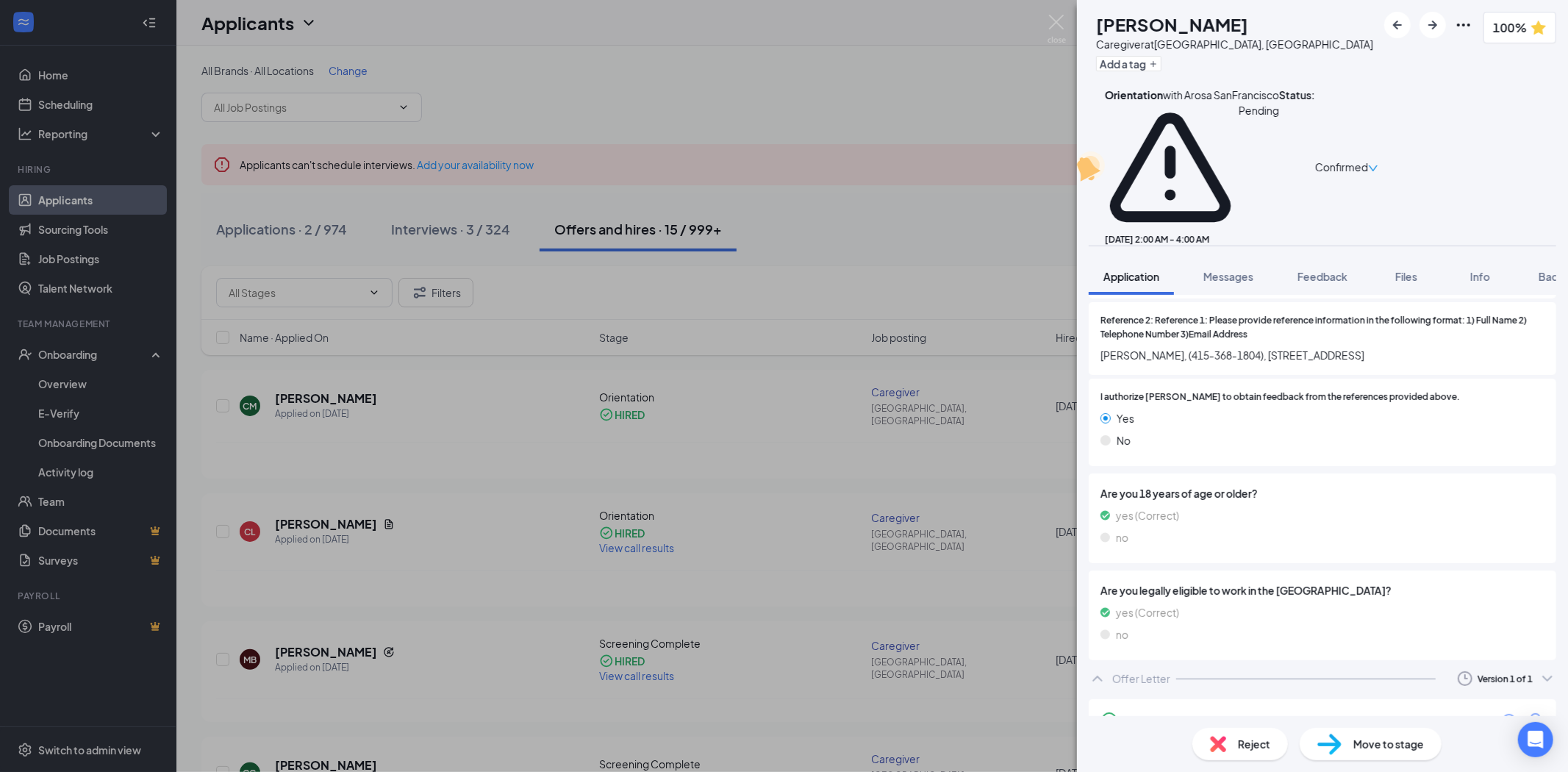
scroll to position [1971, 0]
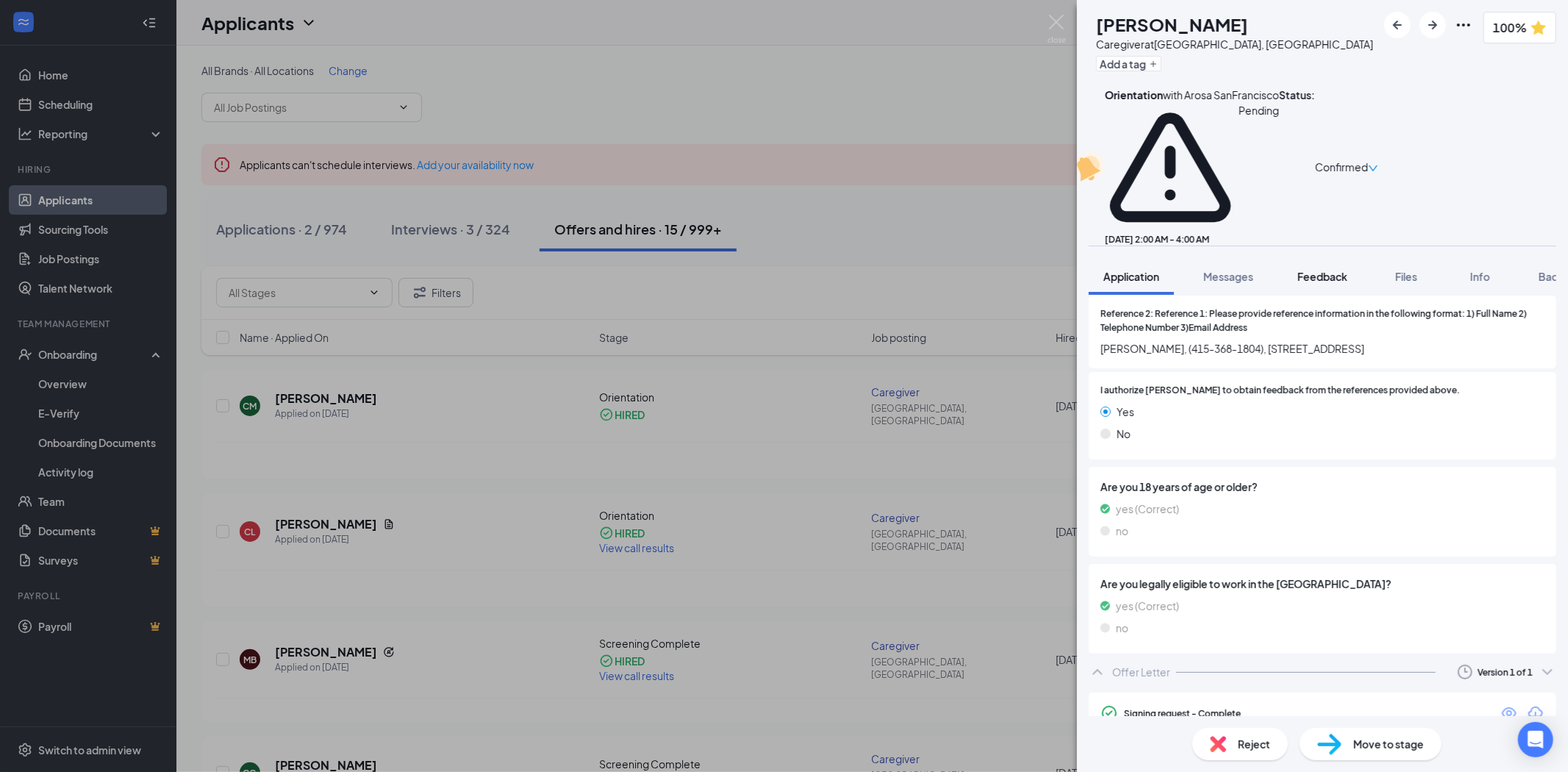
click at [1316, 270] on span "Feedback" at bounding box center [1322, 276] width 50 height 14
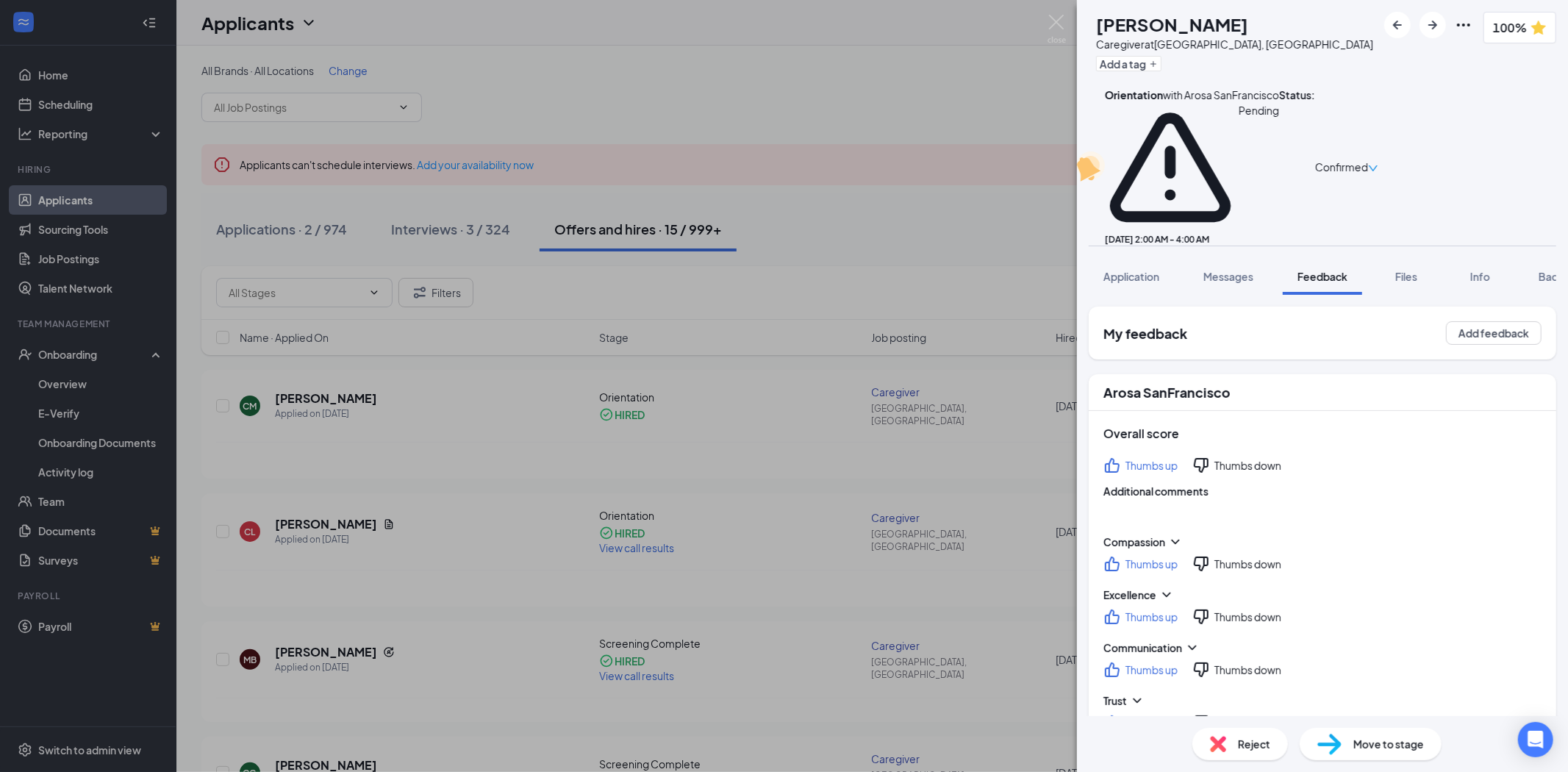
scroll to position [652, 0]
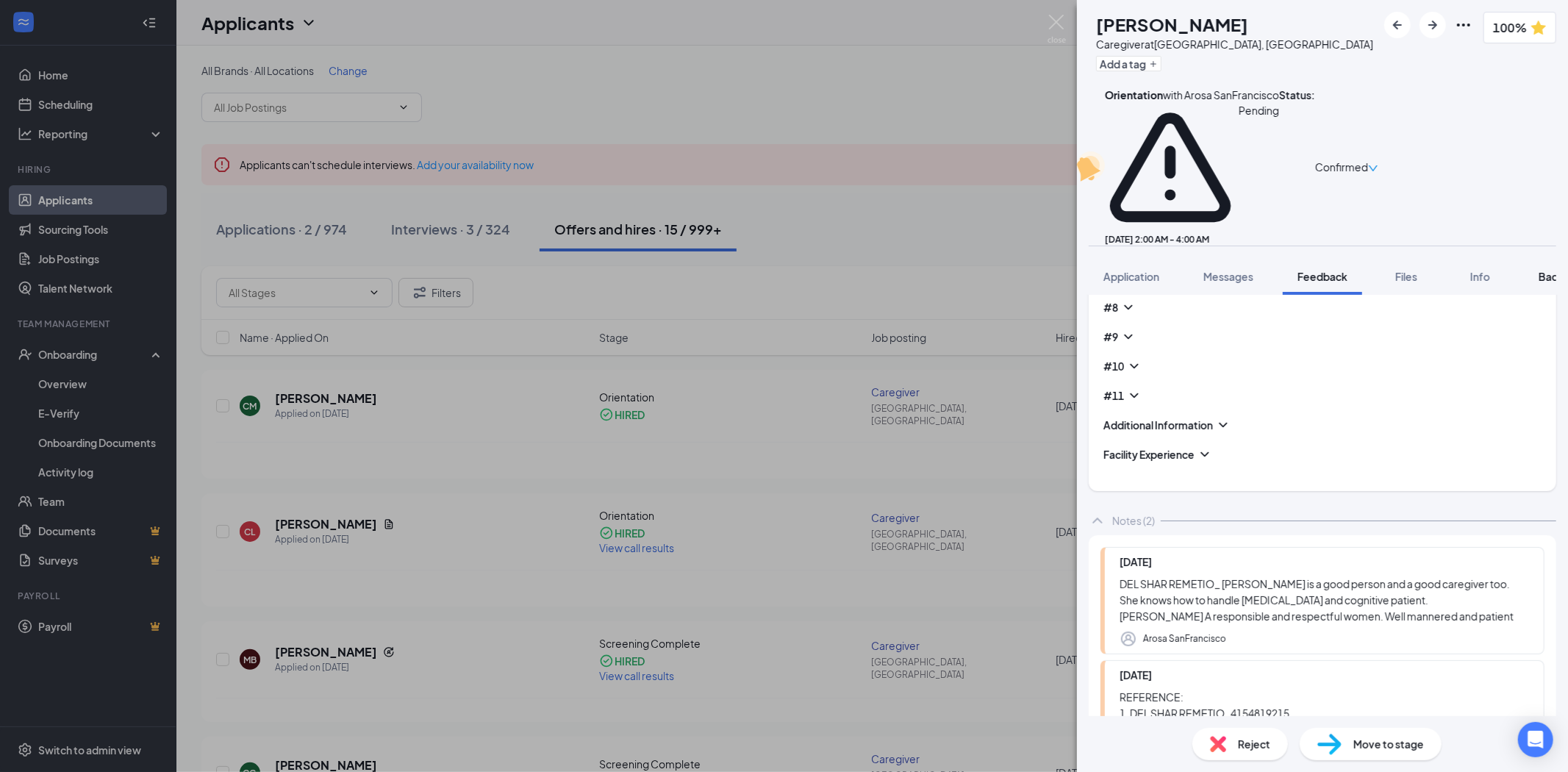
drag, startPoint x: 1554, startPoint y: 188, endPoint x: 1550, endPoint y: 195, distance: 8.1
click at [1554, 270] on span "Background" at bounding box center [1569, 276] width 60 height 14
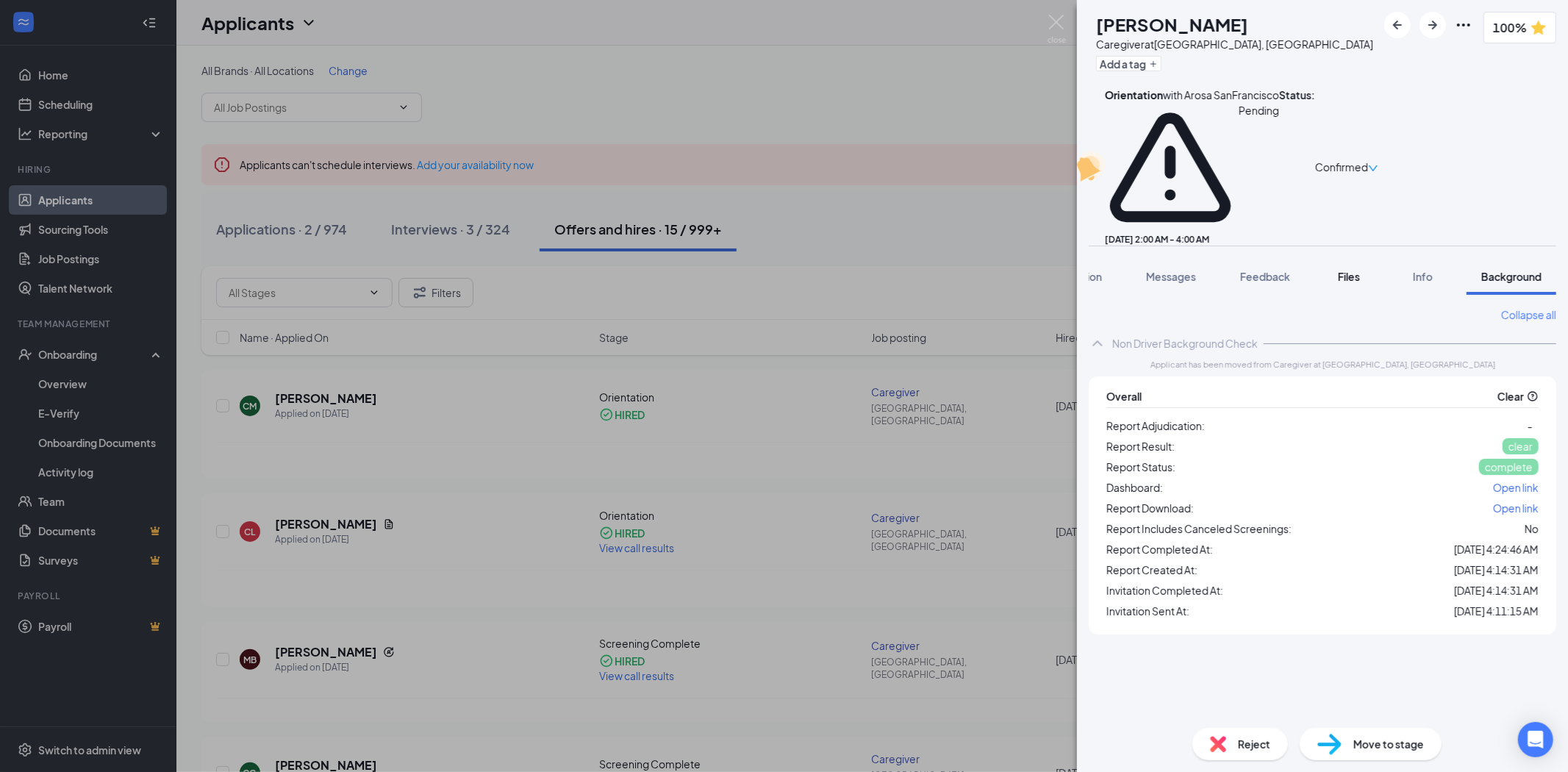
click at [1361, 269] on div "Files" at bounding box center [1349, 276] width 29 height 15
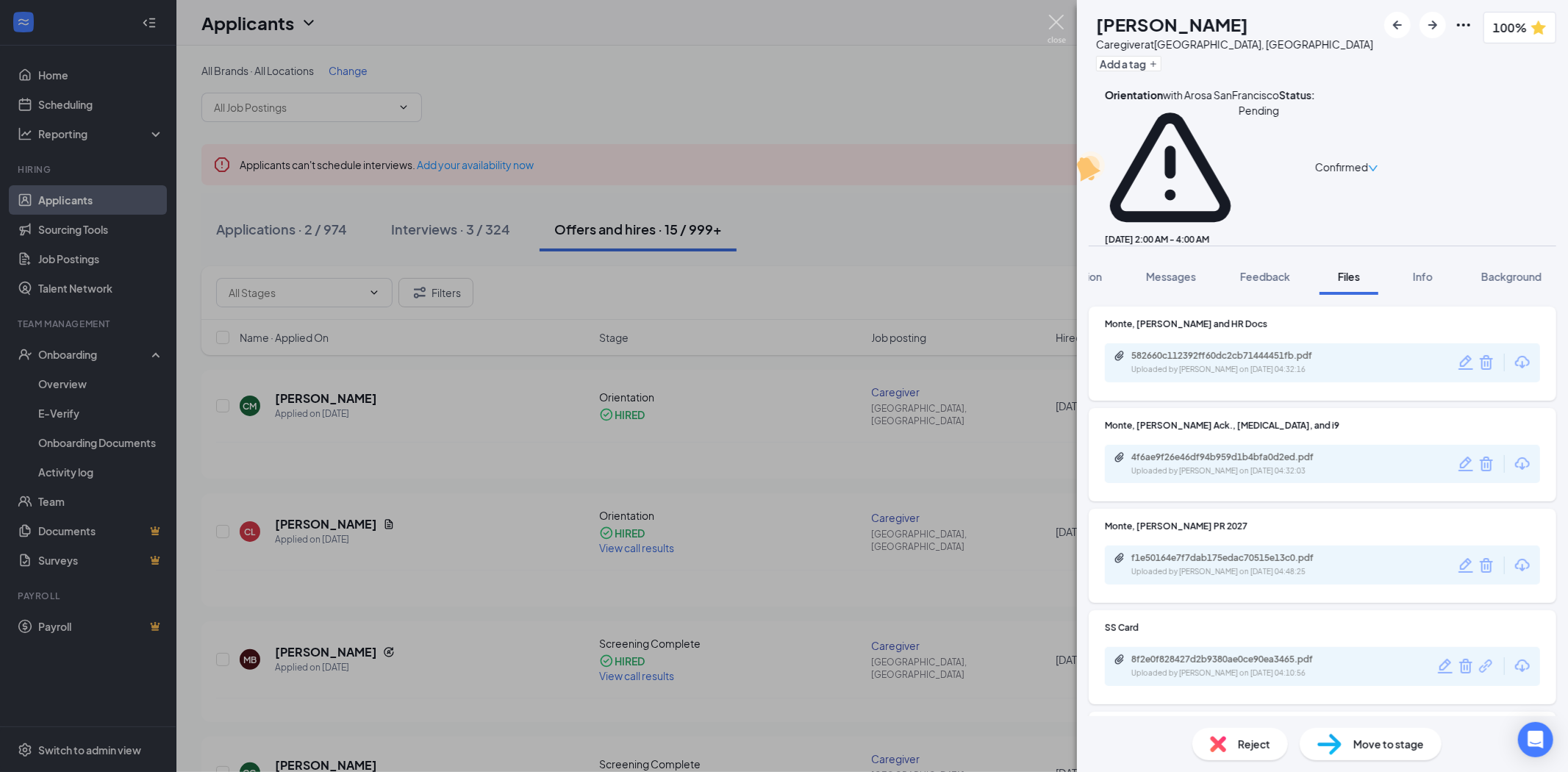
click at [1055, 33] on img at bounding box center [1057, 29] width 18 height 29
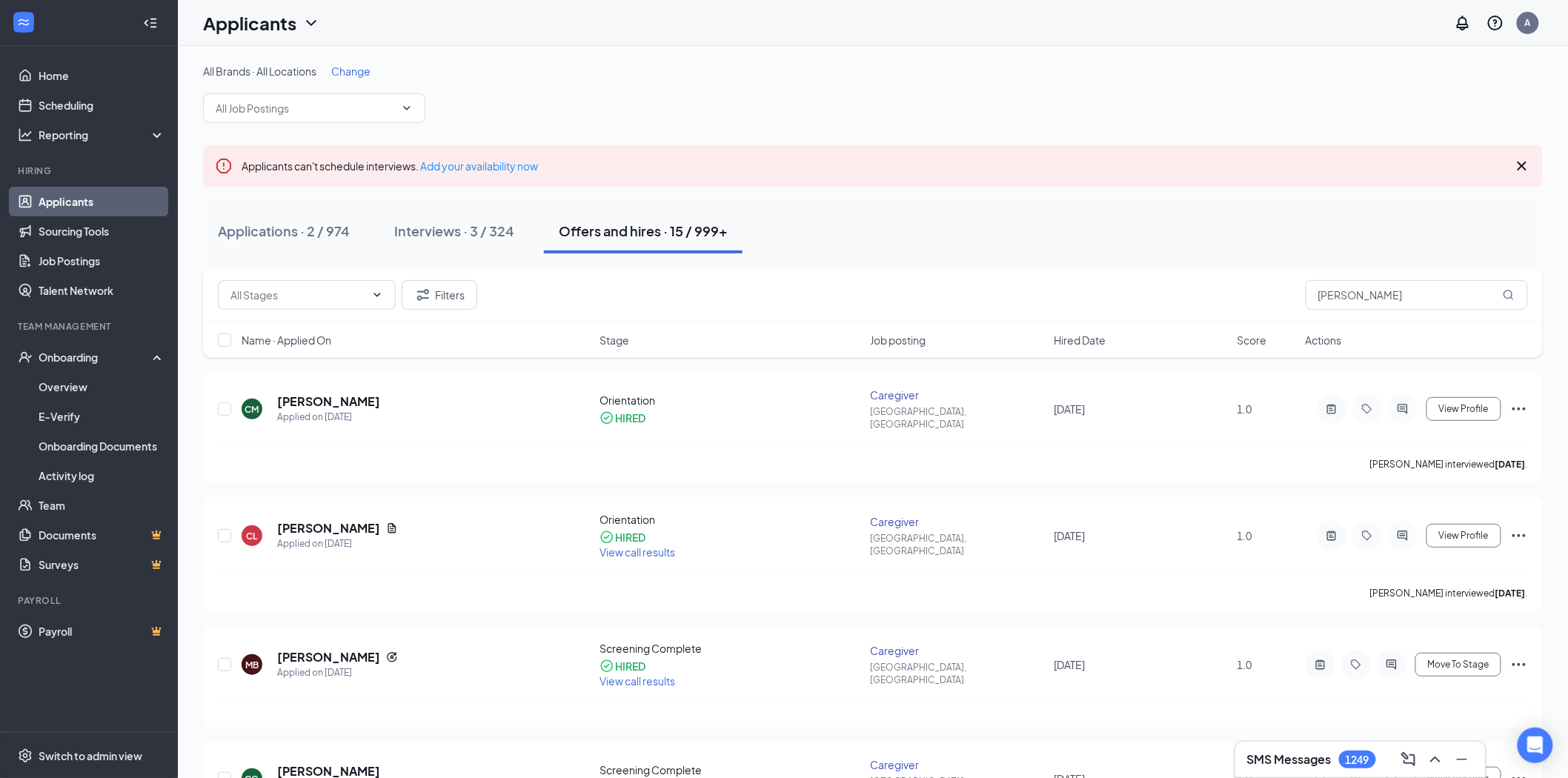
click at [1402, 313] on div "Filters [PERSON_NAME]" at bounding box center [873, 294] width 1340 height 54
click at [1393, 292] on input "[PERSON_NAME]" at bounding box center [1417, 294] width 223 height 30
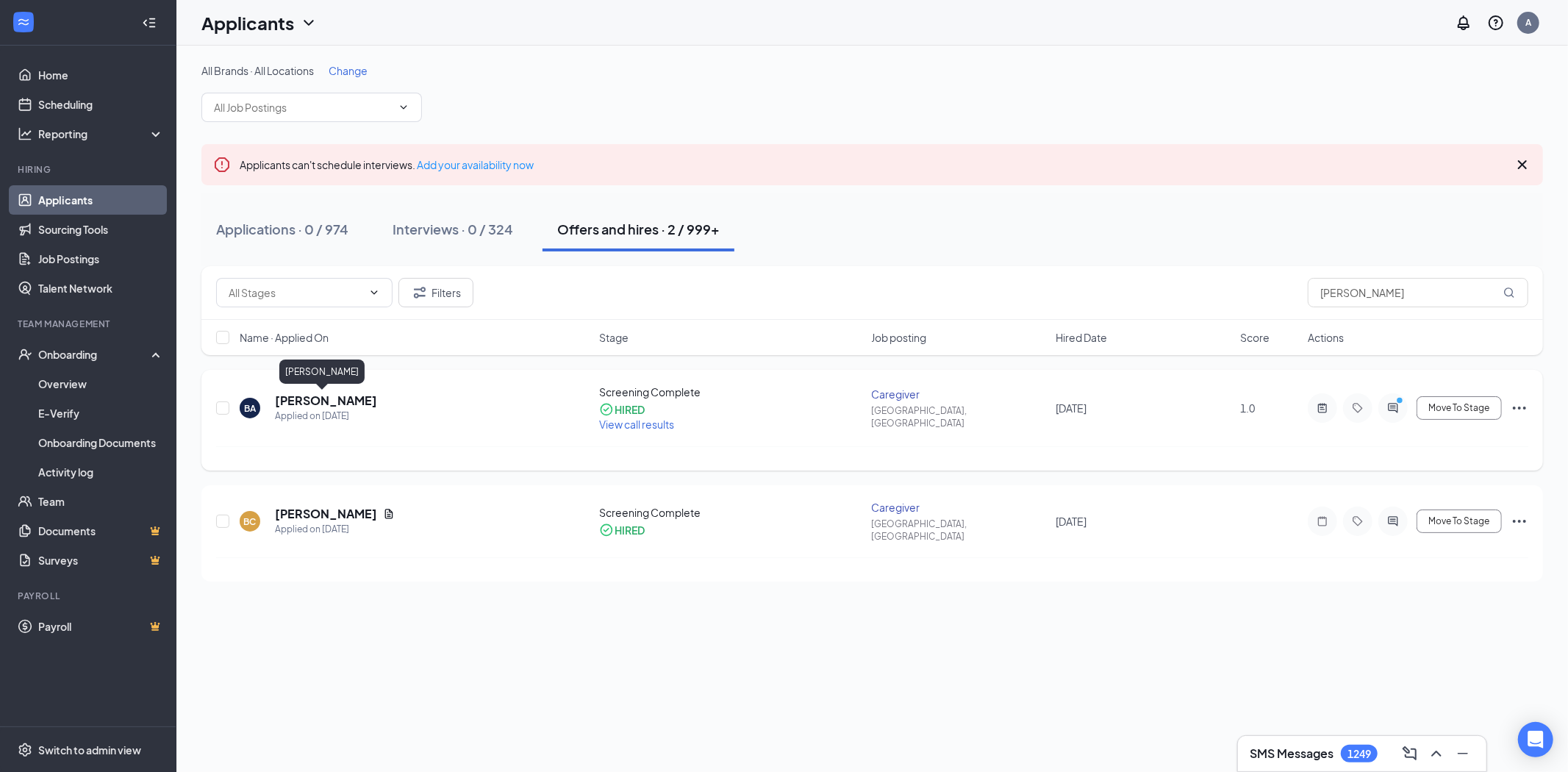
click at [319, 394] on h5 "[PERSON_NAME]" at bounding box center [326, 401] width 102 height 17
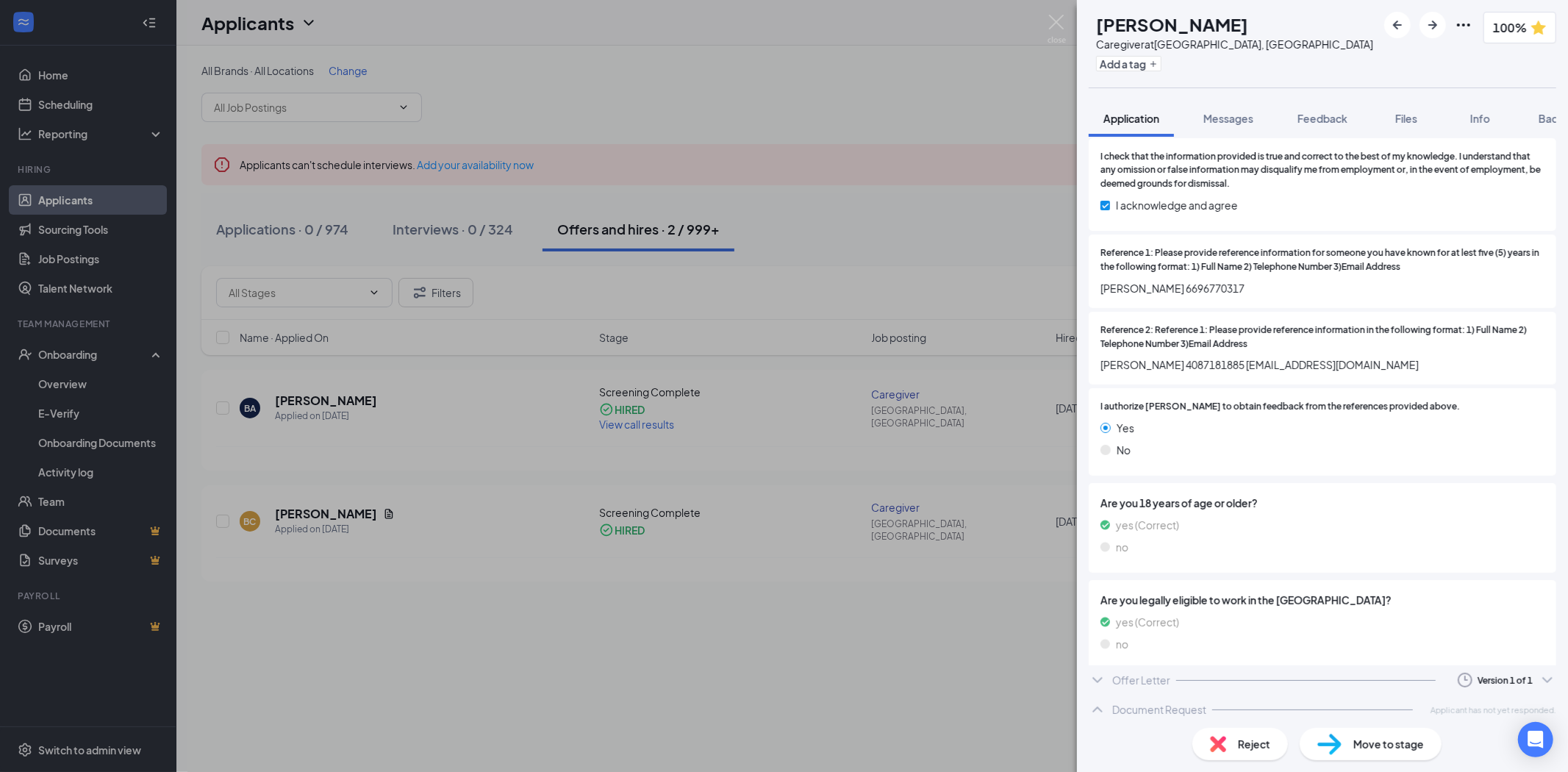
scroll to position [1804, 0]
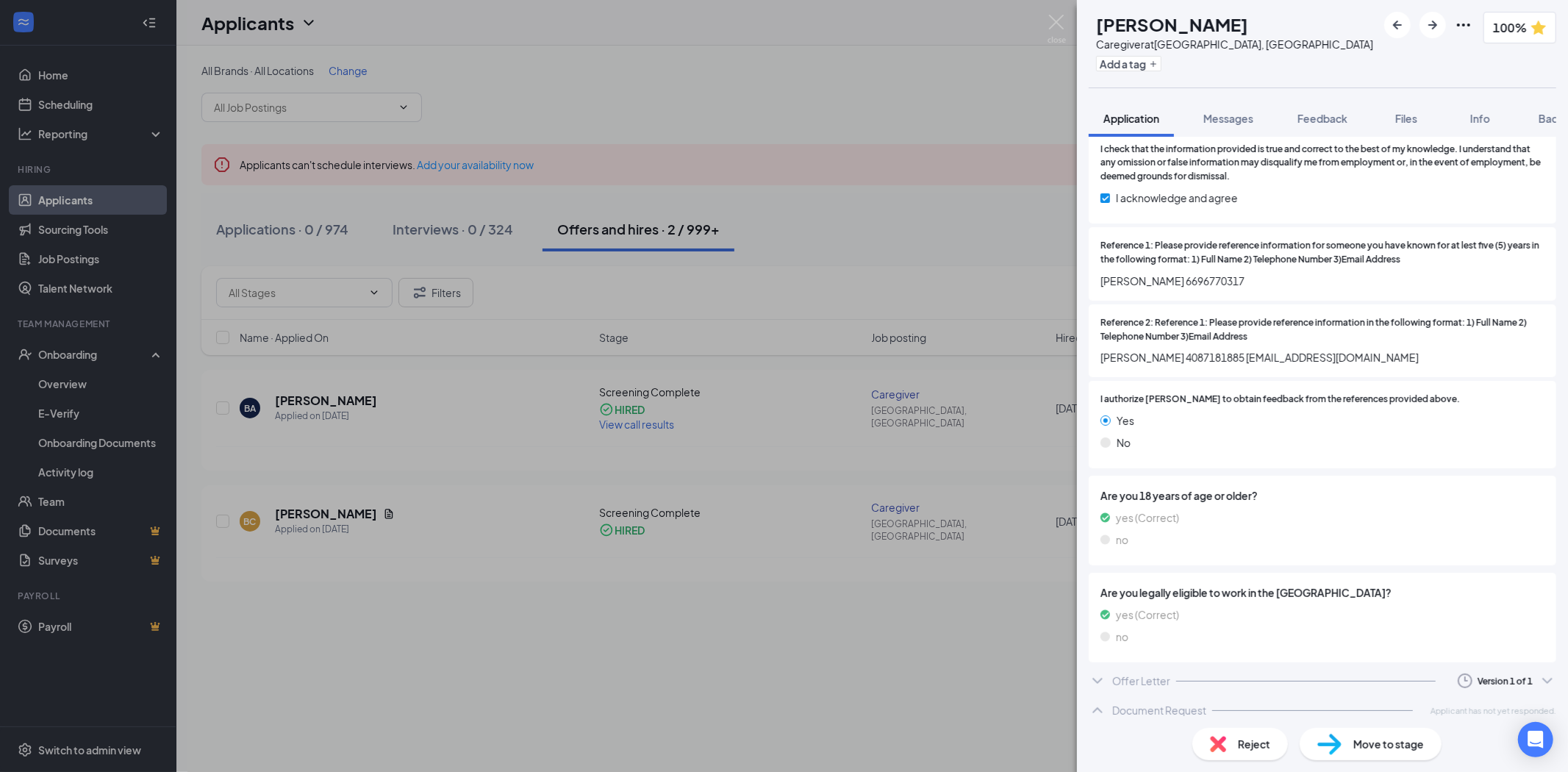
click at [1272, 680] on div at bounding box center [1306, 680] width 260 height 1
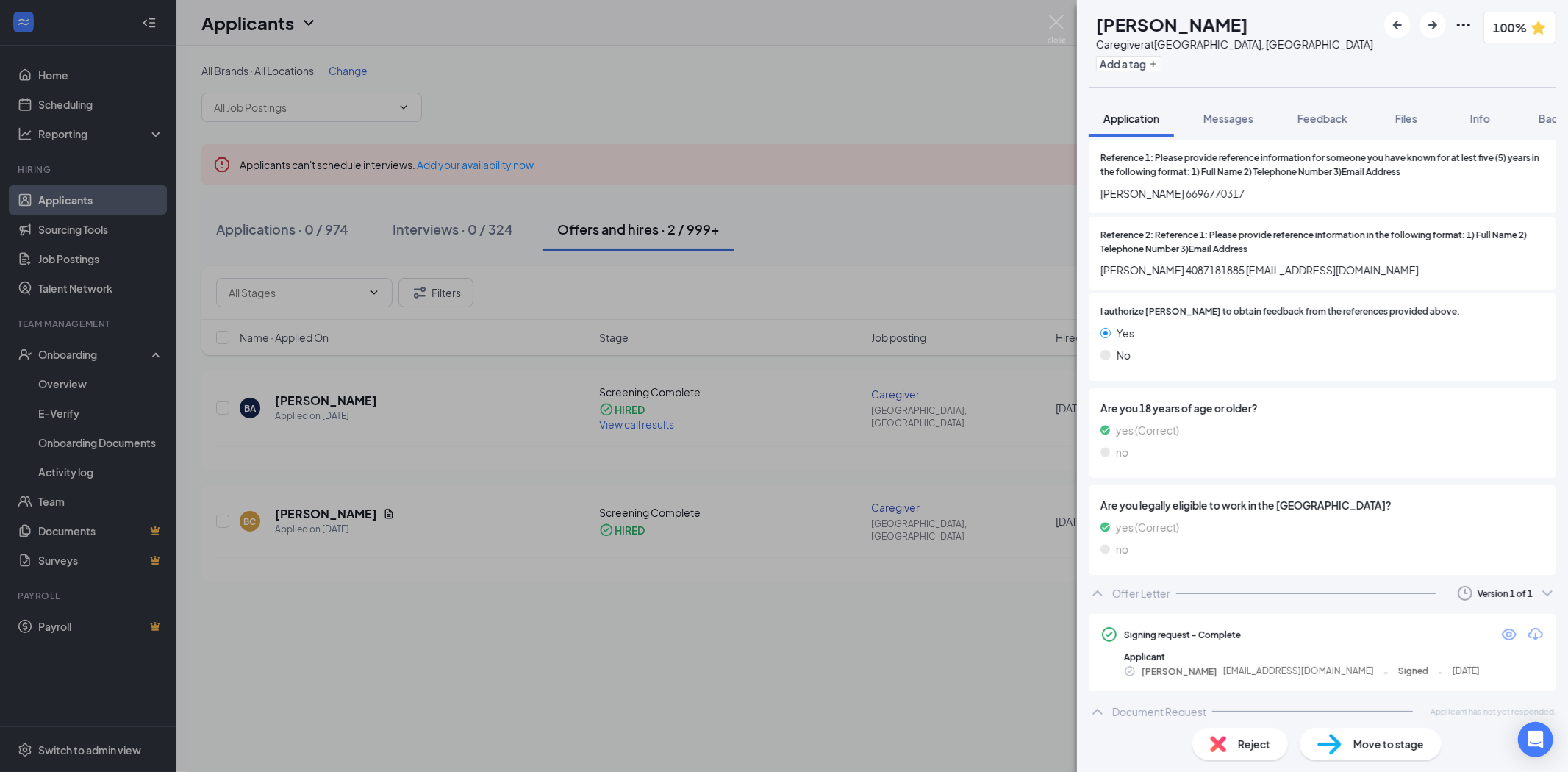
scroll to position [1897, 0]
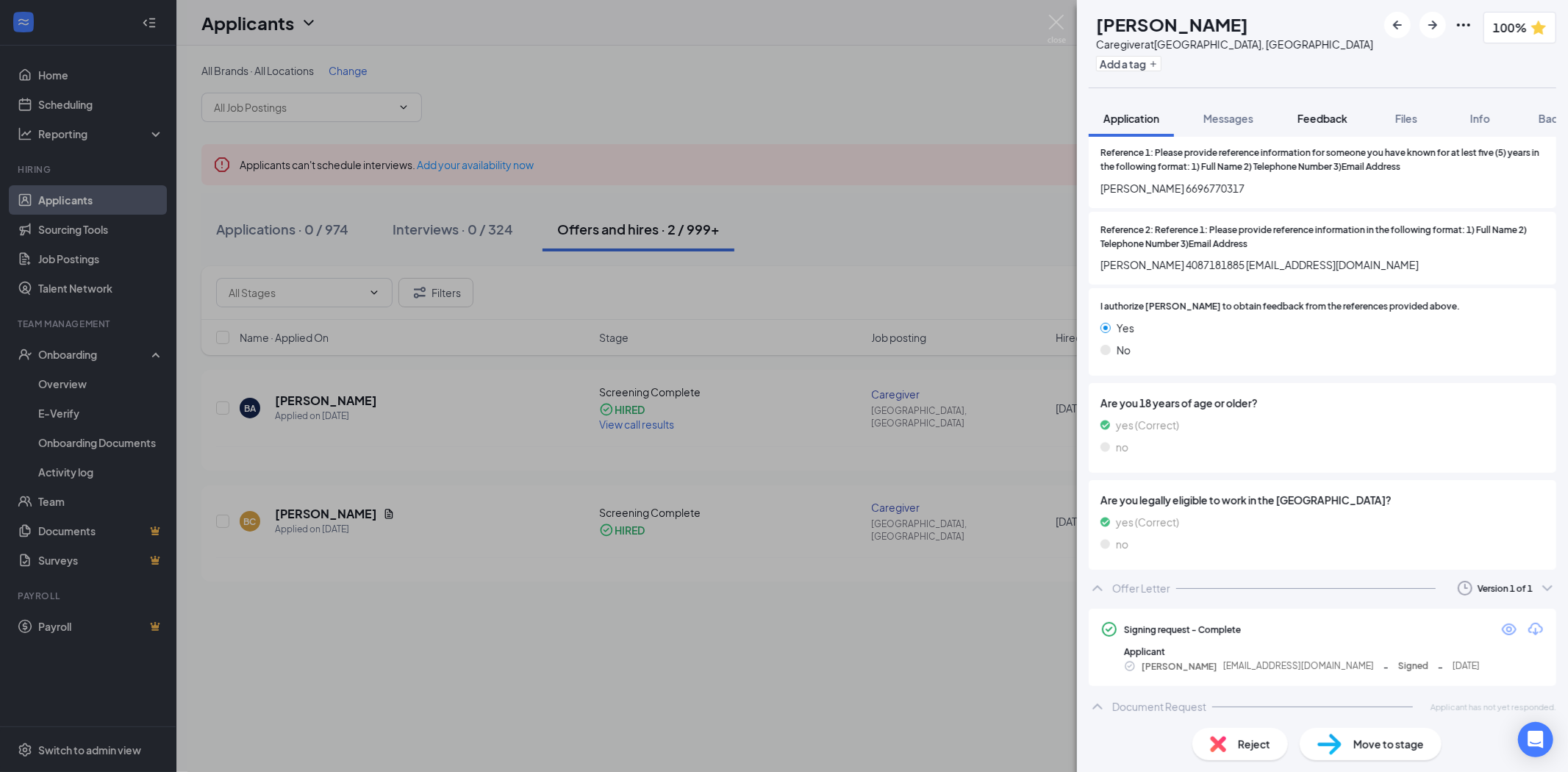
click at [1306, 112] on span "Feedback" at bounding box center [1322, 119] width 50 height 14
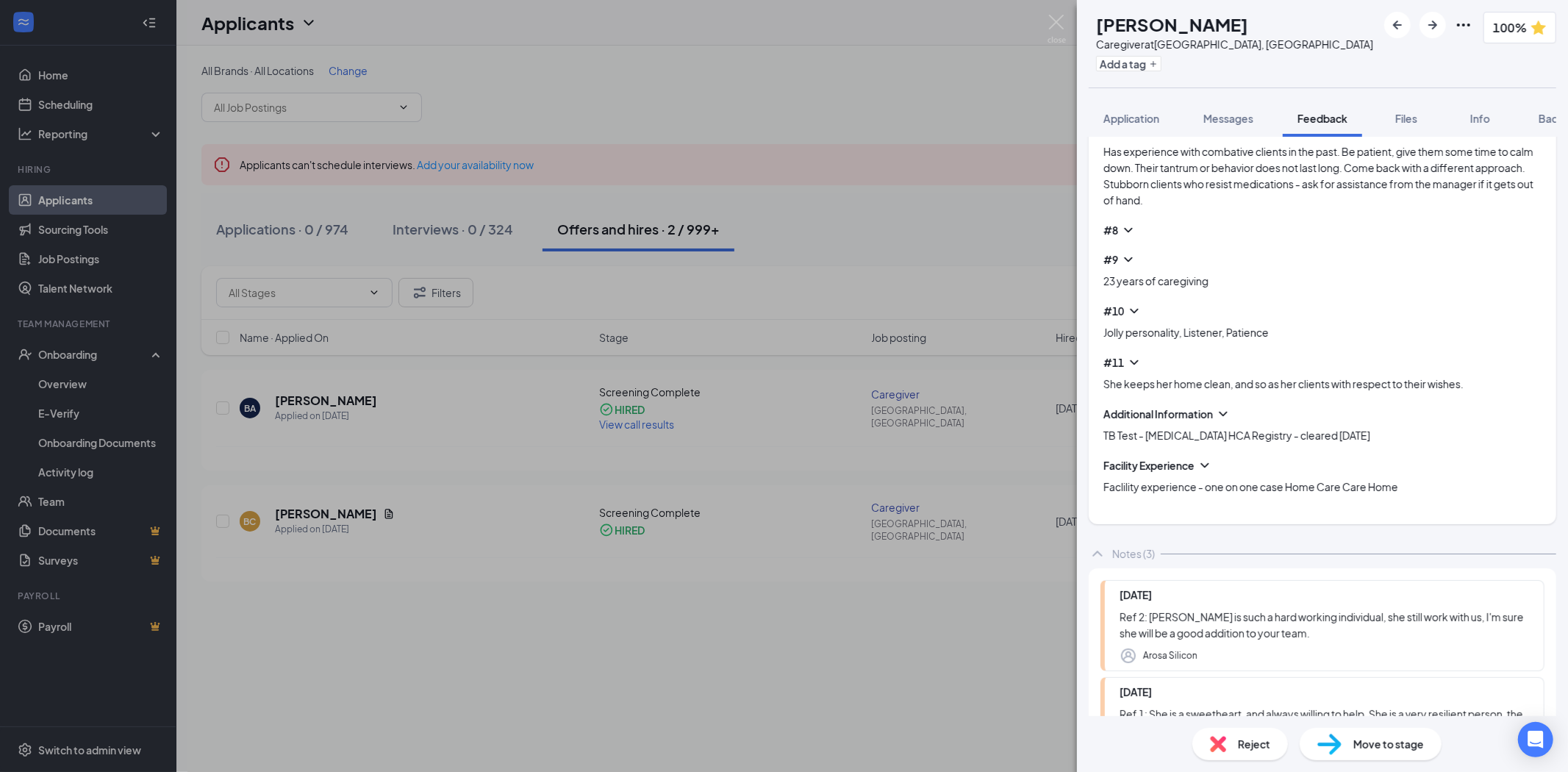
scroll to position [1030, 0]
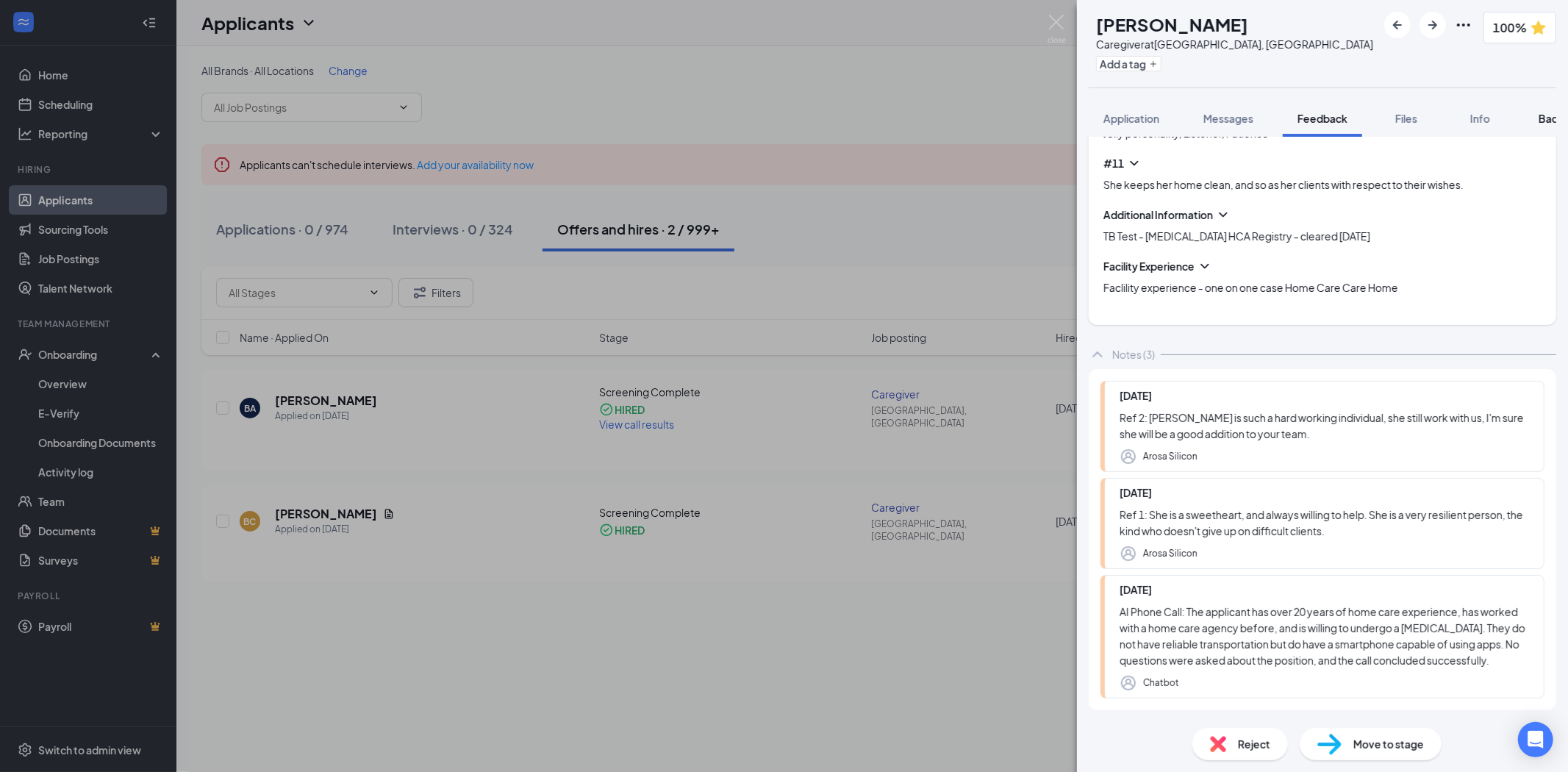
drag, startPoint x: 1556, startPoint y: 118, endPoint x: 1549, endPoint y: 119, distance: 7.1
click at [1556, 116] on div "Application Messages Feedback Files Info Background" at bounding box center [1322, 118] width 491 height 37
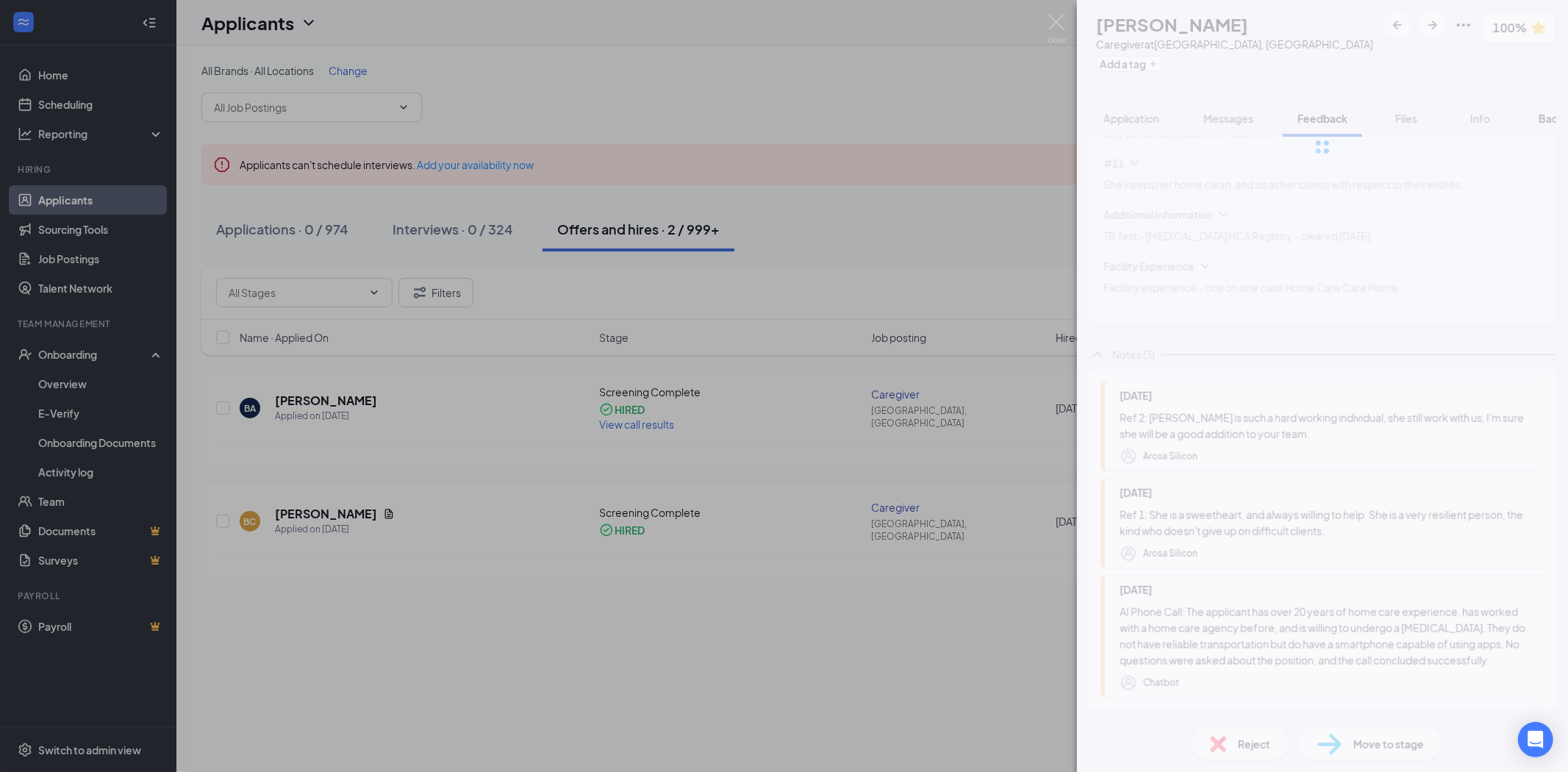
click at [1549, 119] on div at bounding box center [1322, 147] width 491 height 294
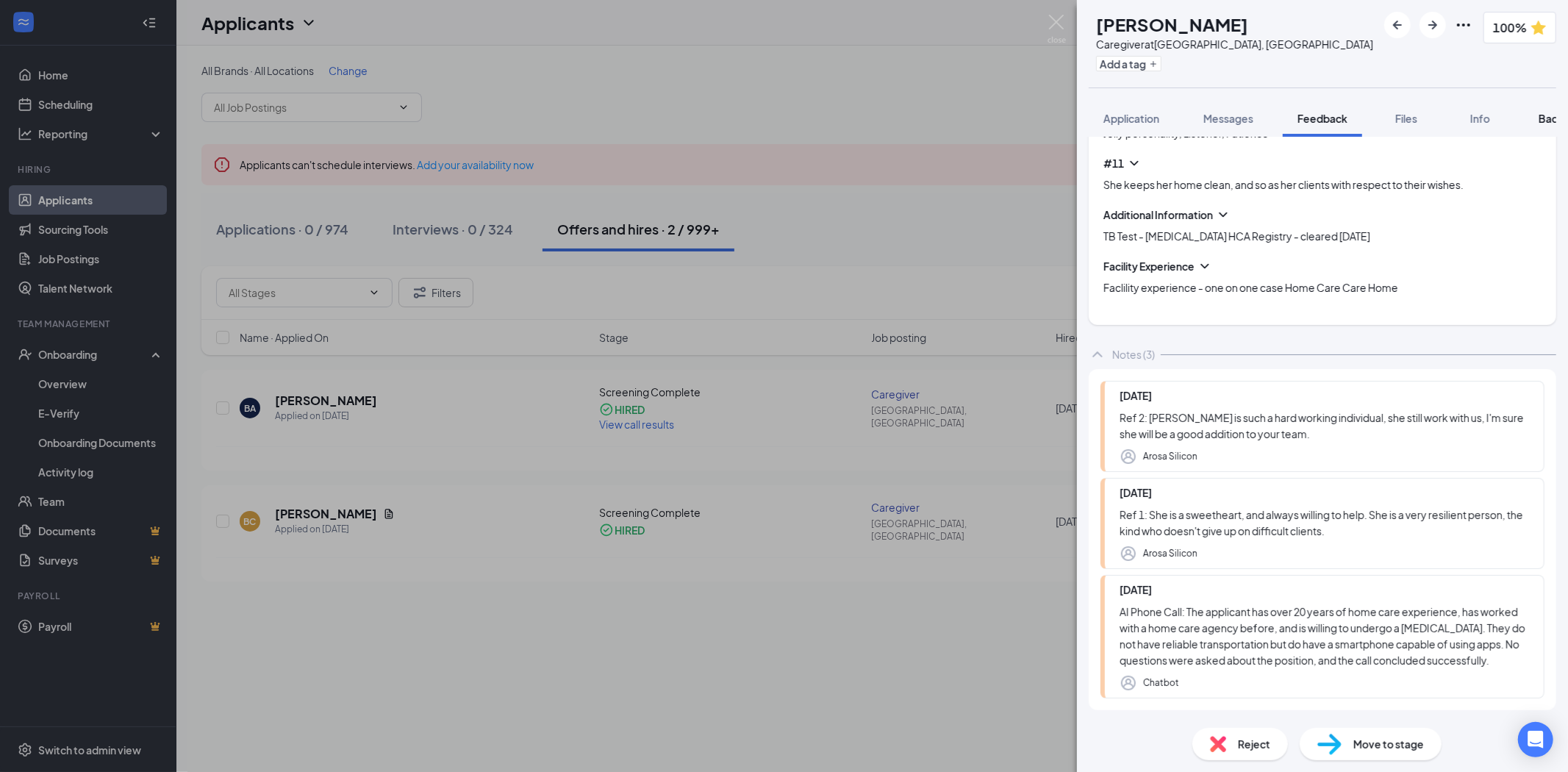
click at [1548, 125] on div "Background" at bounding box center [1569, 119] width 60 height 15
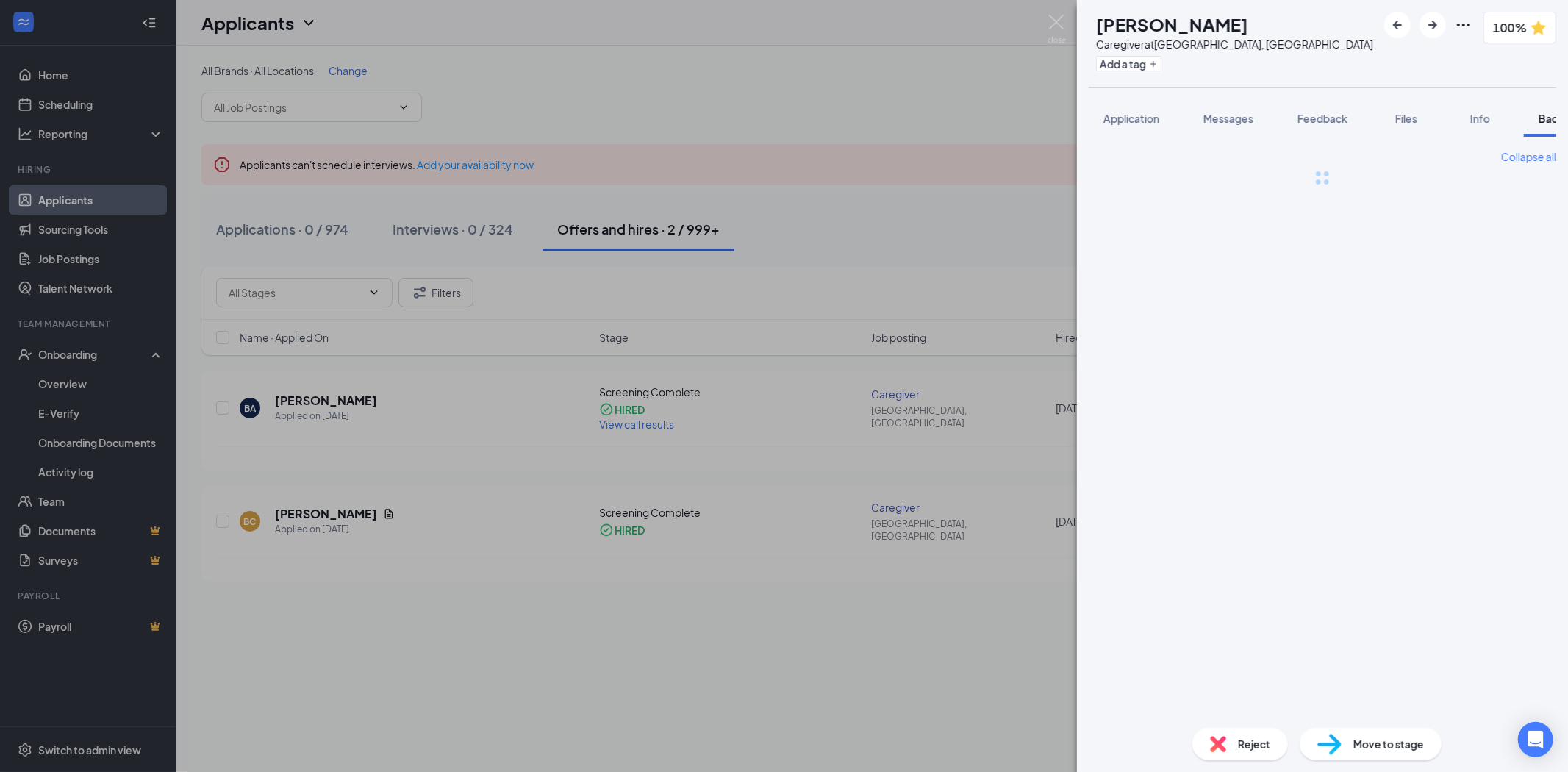
scroll to position [0, 60]
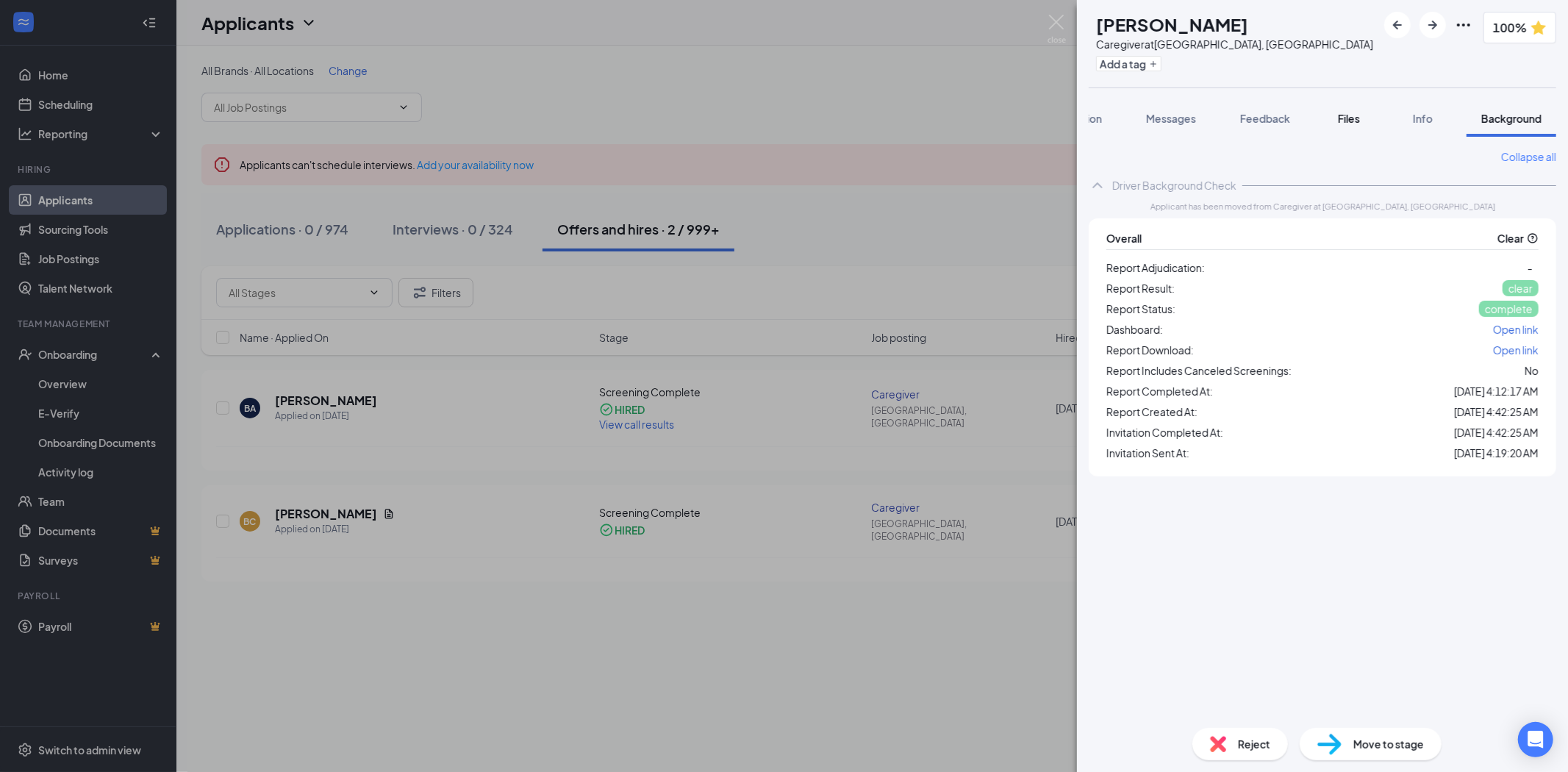
click at [1346, 118] on span "Files" at bounding box center [1349, 119] width 22 height 14
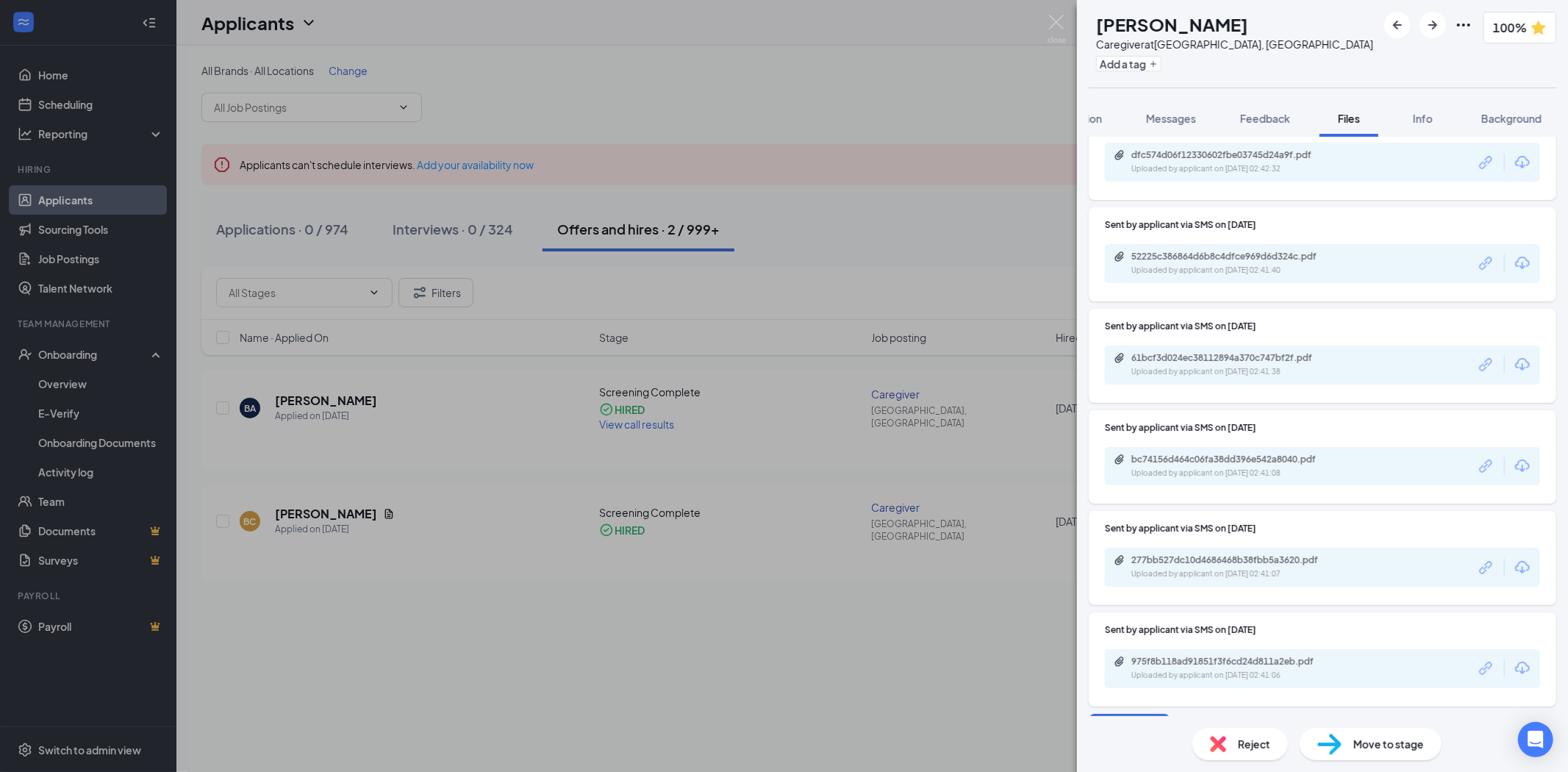
scroll to position [270, 0]
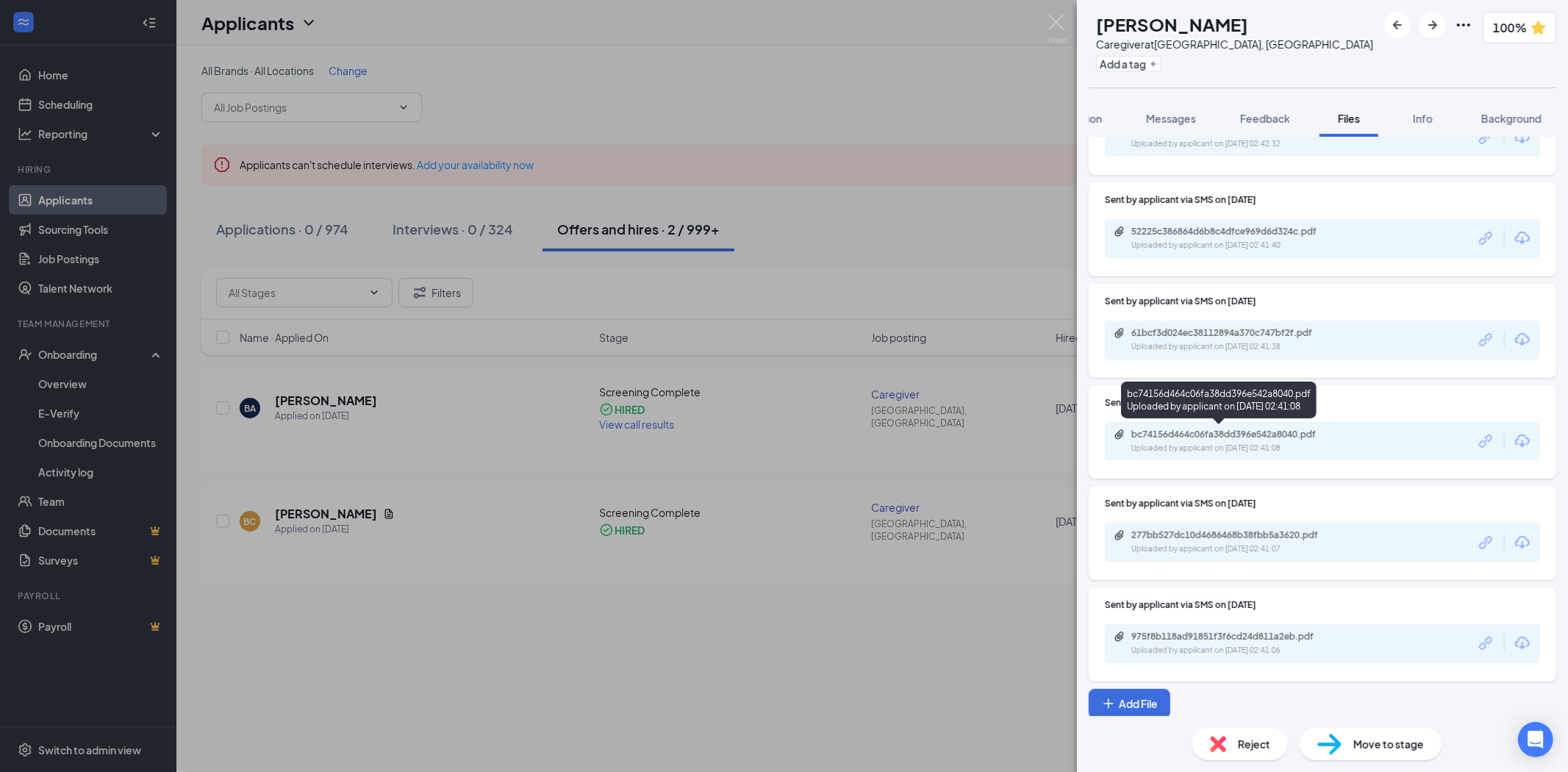
click at [1248, 442] on div "Uploaded by applicant on [DATE] 02:41:08" at bounding box center [1242, 448] width 221 height 12
click at [1193, 550] on div "Uploaded by applicant on [DATE] 02:41:07" at bounding box center [1242, 549] width 221 height 12
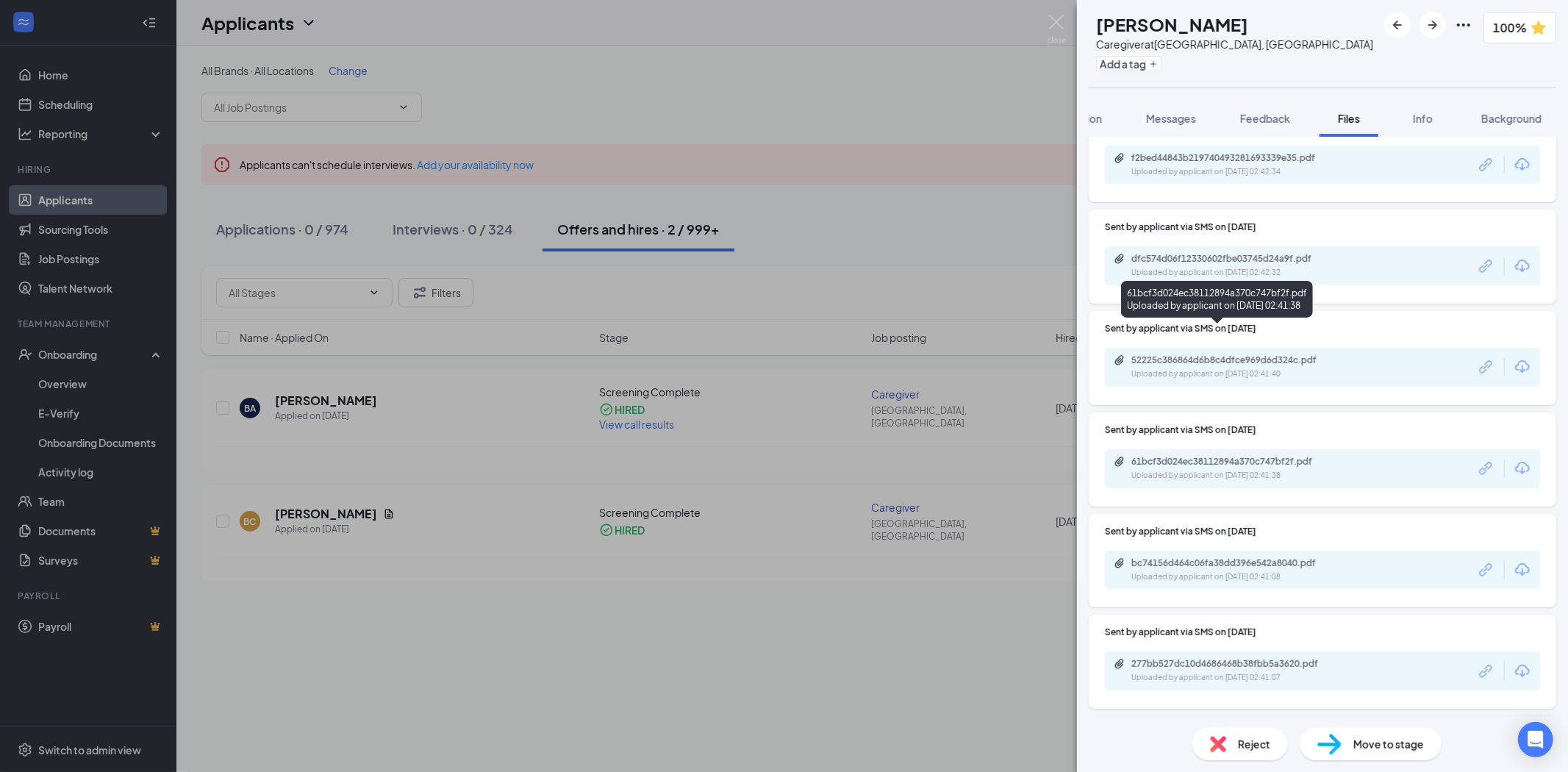
scroll to position [0, 0]
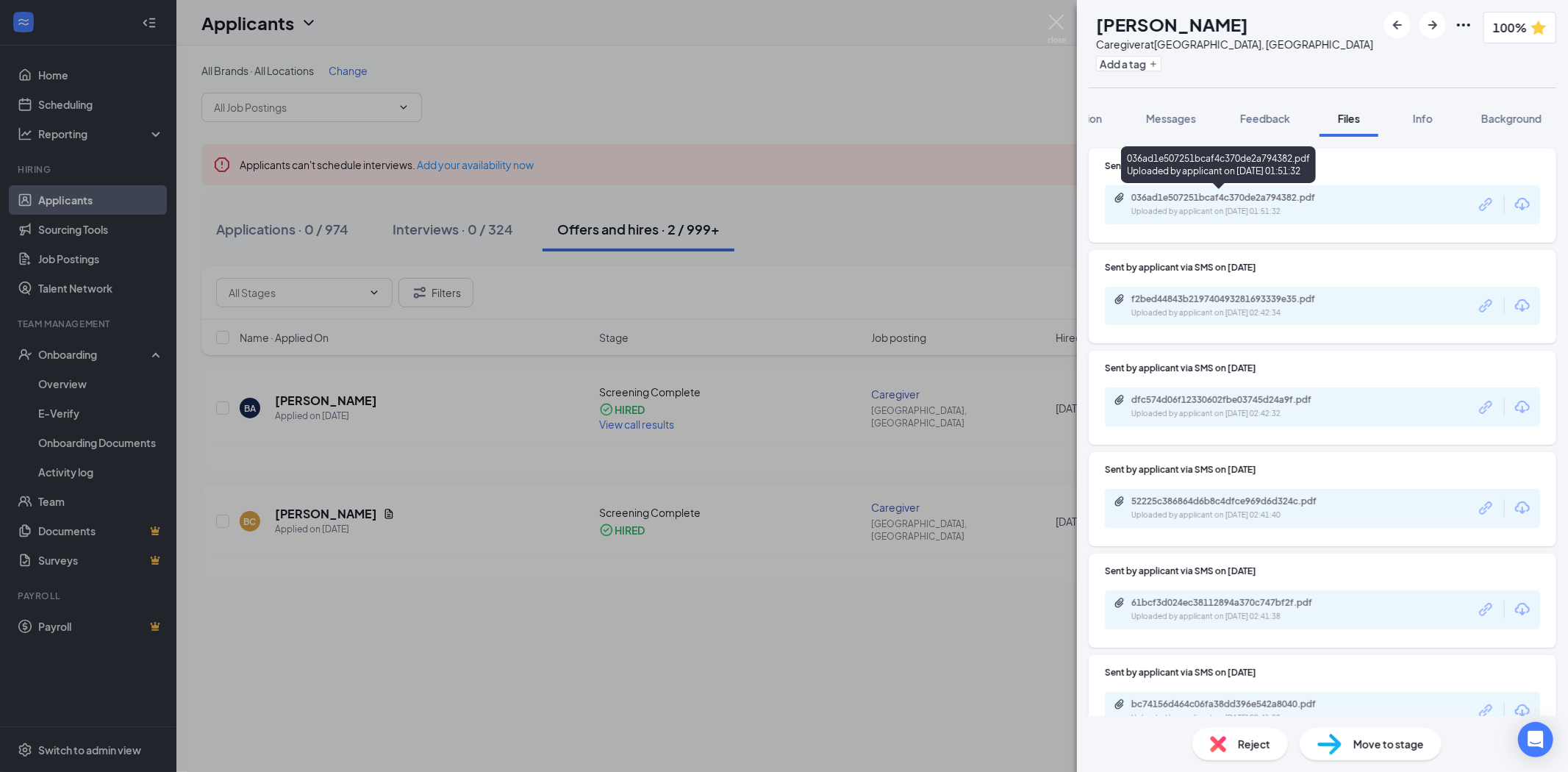
click at [1247, 210] on div "Uploaded by applicant on [DATE] 01:51:32" at bounding box center [1242, 212] width 221 height 12
drag, startPoint x: 1050, startPoint y: 18, endPoint x: 1350, endPoint y: 252, distance: 380.5
click at [1050, 18] on img at bounding box center [1057, 29] width 18 height 29
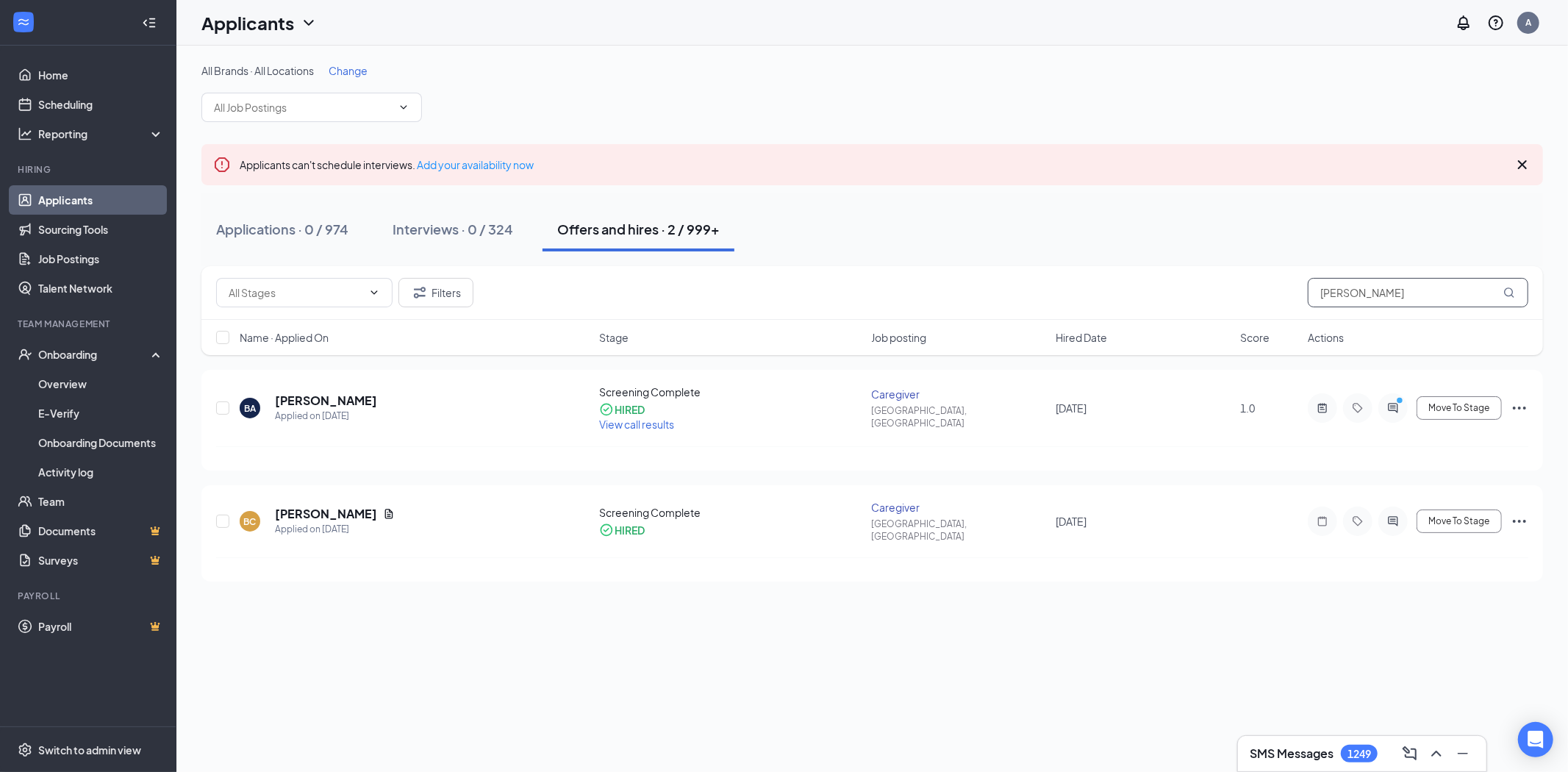
click at [1348, 282] on input "[PERSON_NAME]" at bounding box center [1419, 292] width 221 height 29
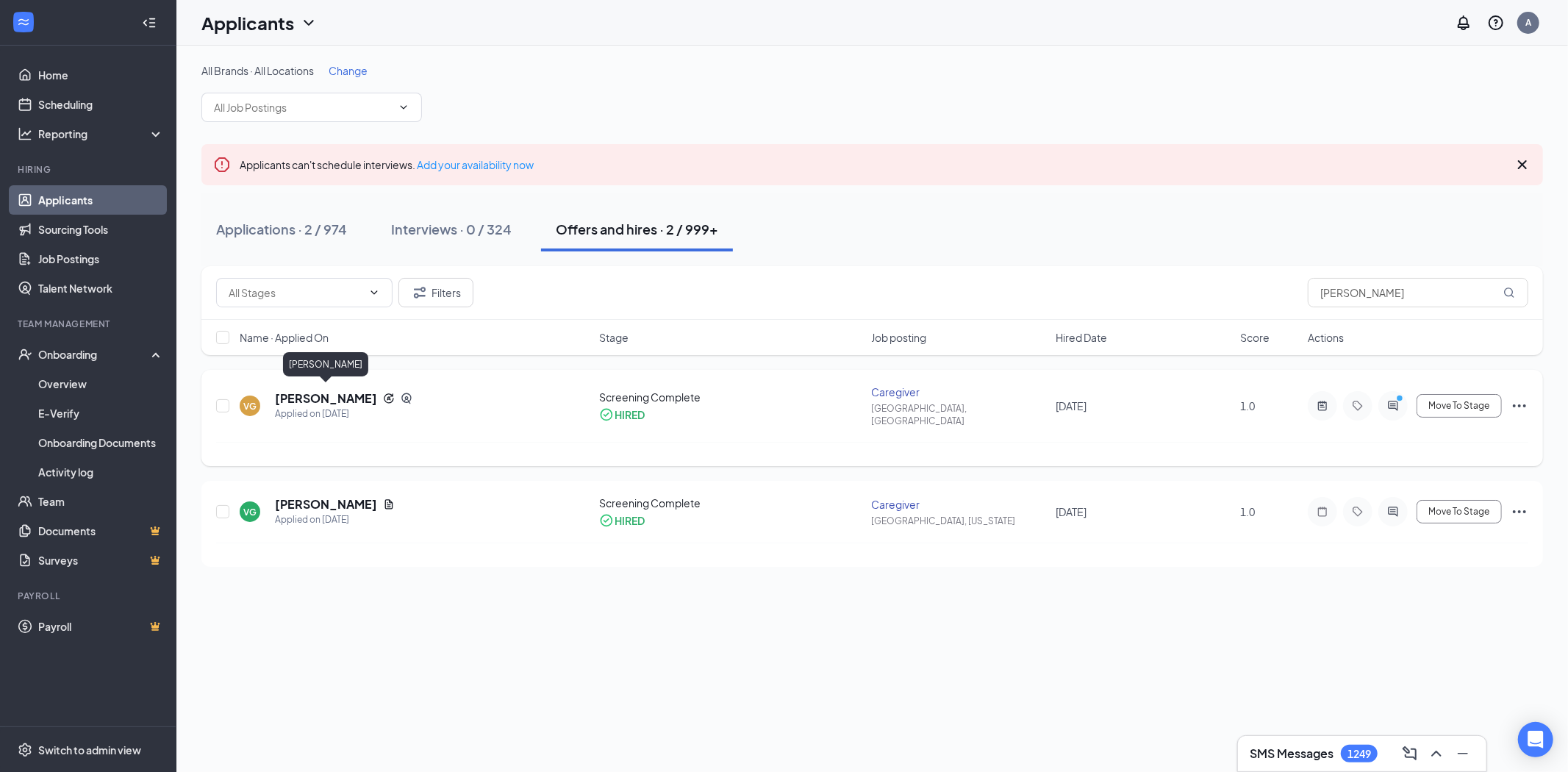
click at [351, 392] on h5 "[PERSON_NAME]" at bounding box center [326, 399] width 102 height 17
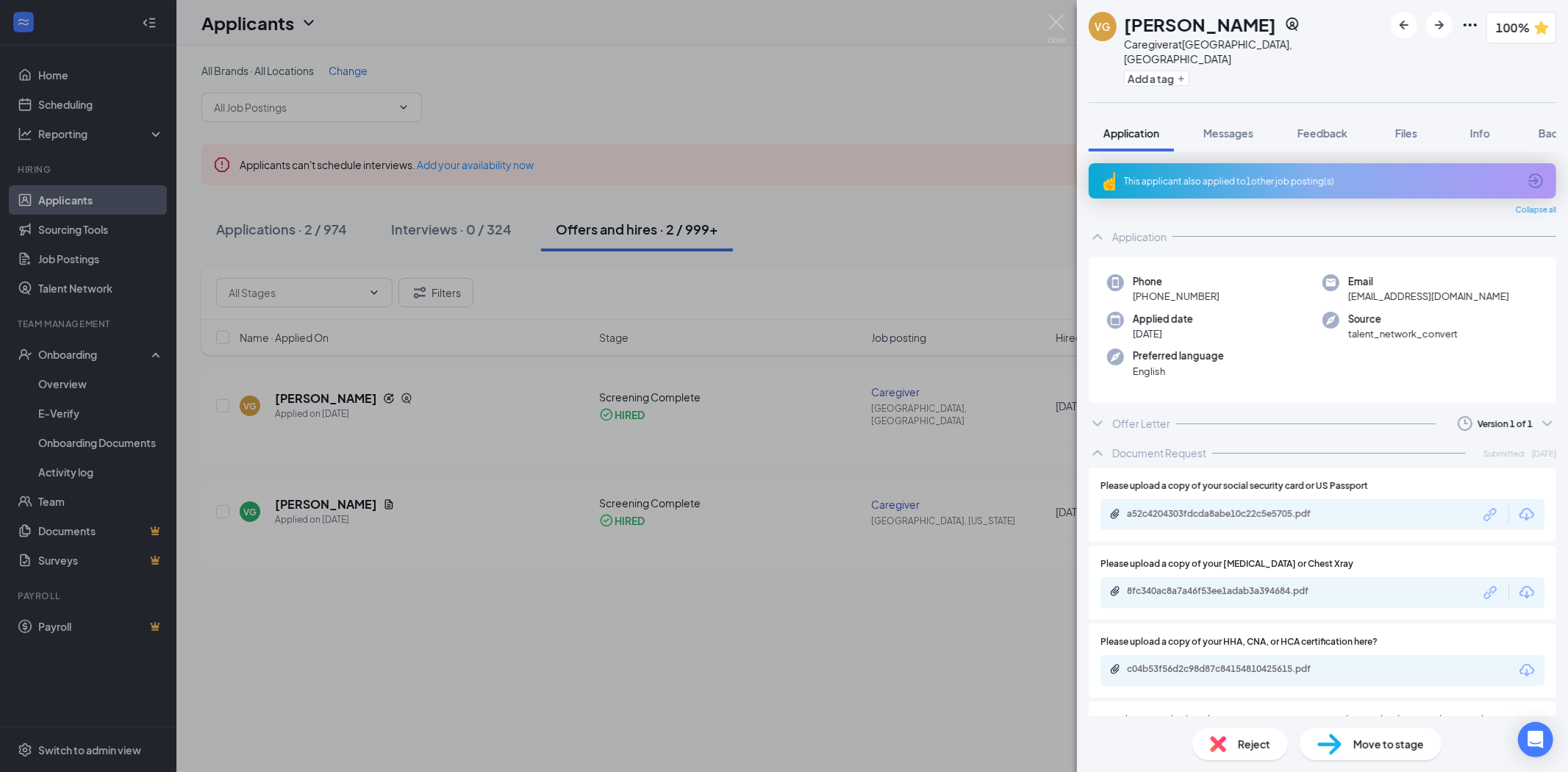
click at [1326, 409] on div "Offer Letter Version 1 of 1" at bounding box center [1322, 423] width 468 height 29
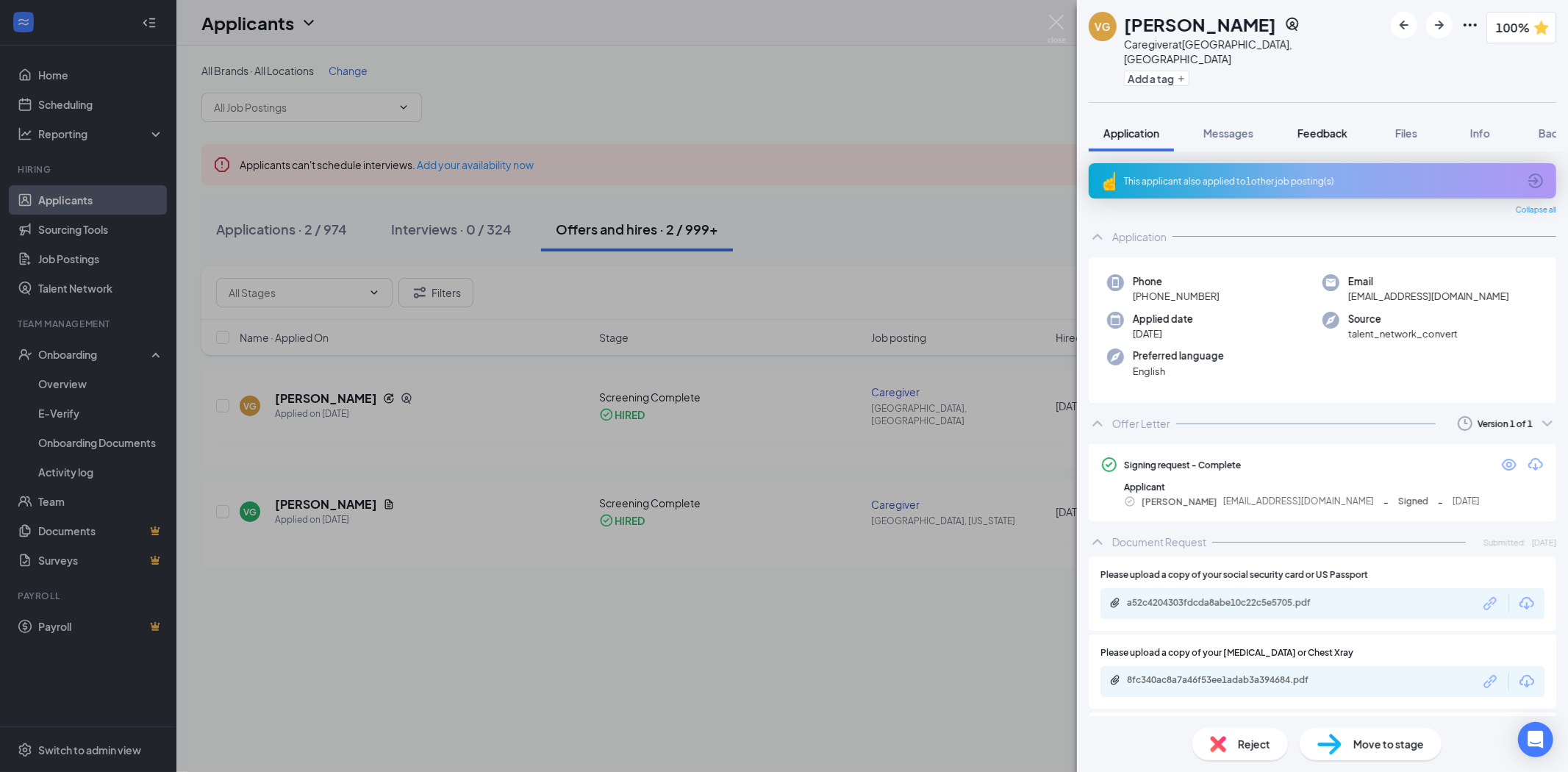
click at [1324, 128] on button "Feedback" at bounding box center [1322, 133] width 80 height 37
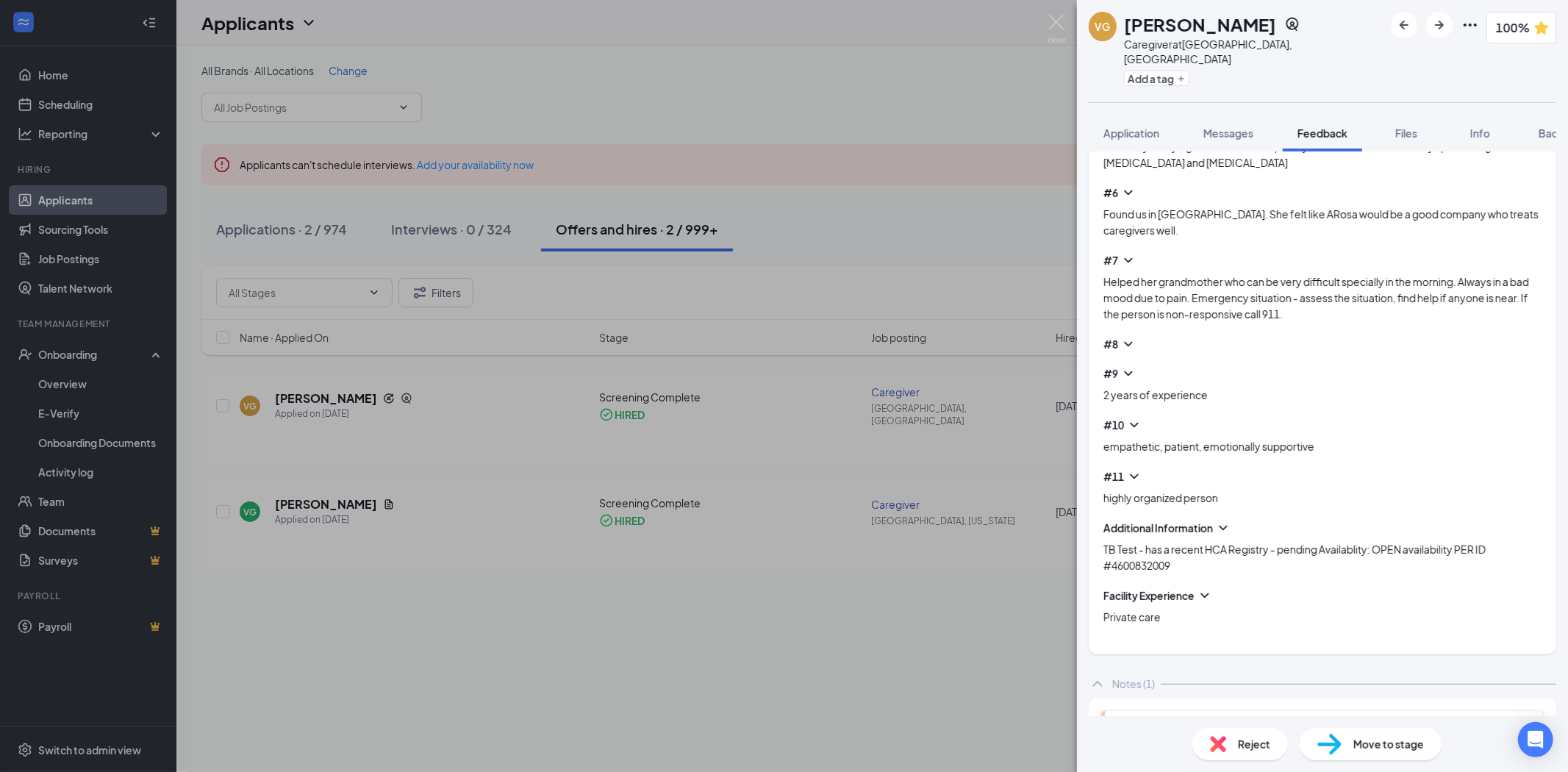
scroll to position [794, 0]
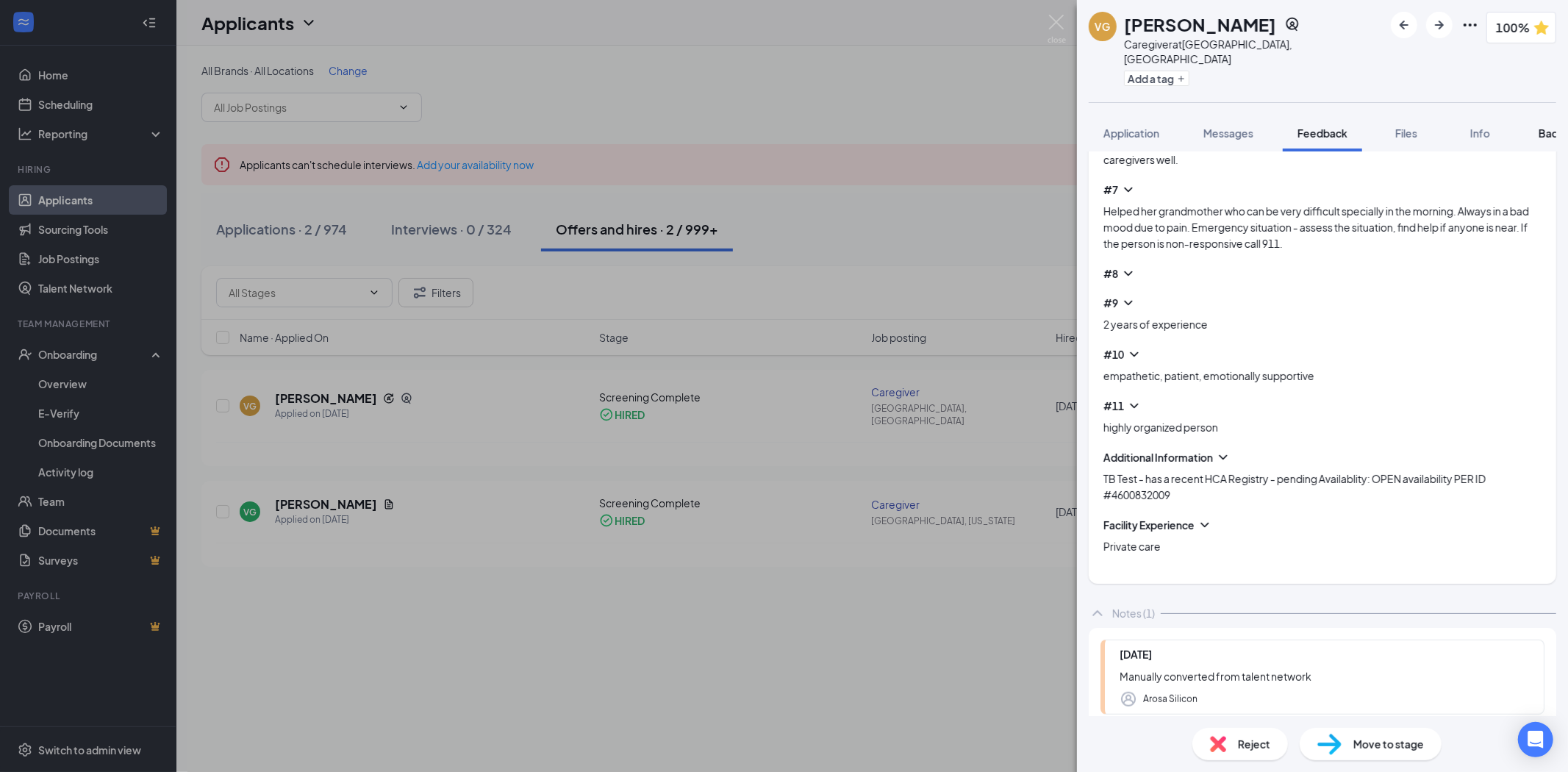
click at [1547, 126] on span "Background" at bounding box center [1569, 133] width 60 height 14
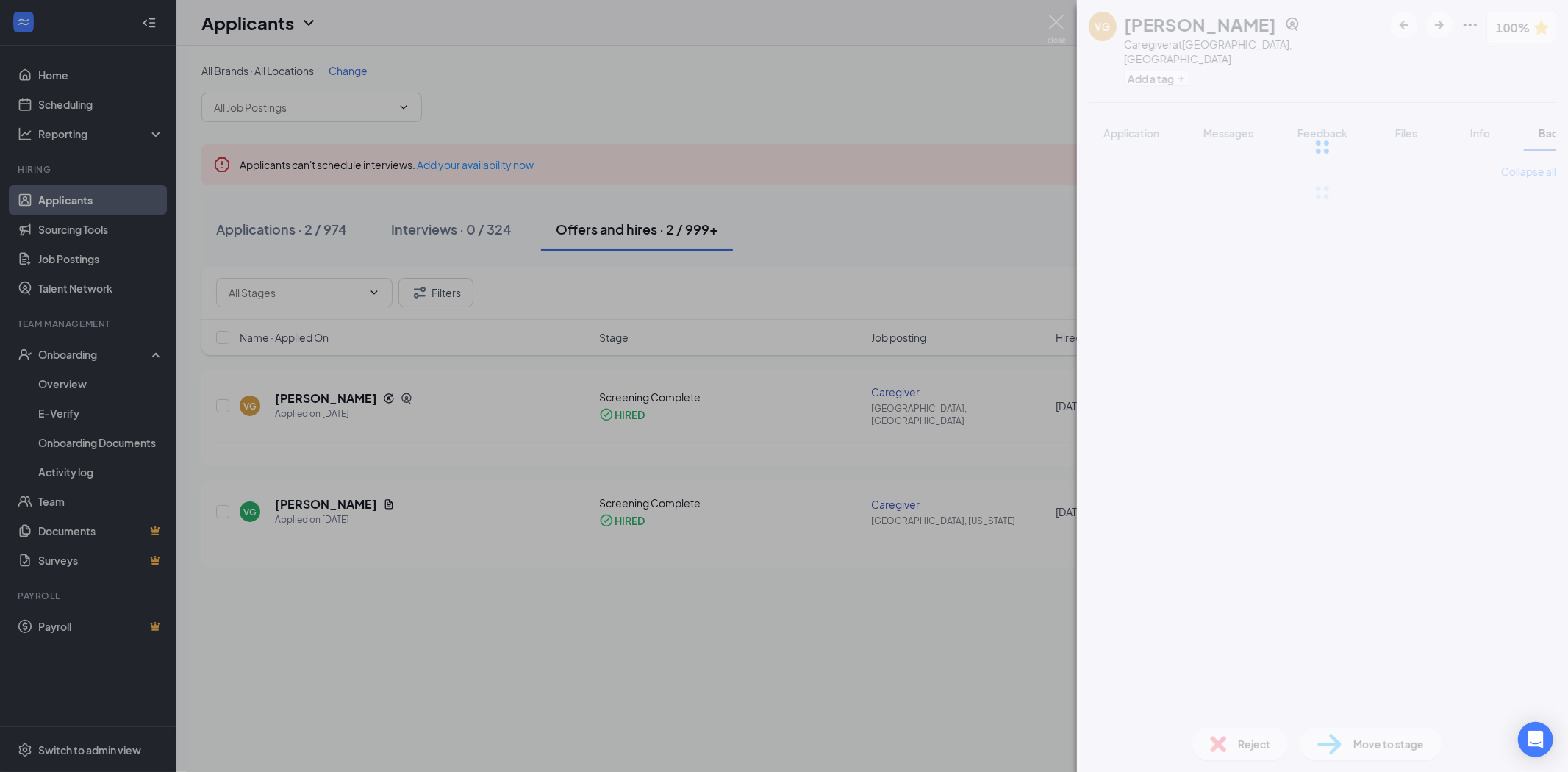
scroll to position [0, 60]
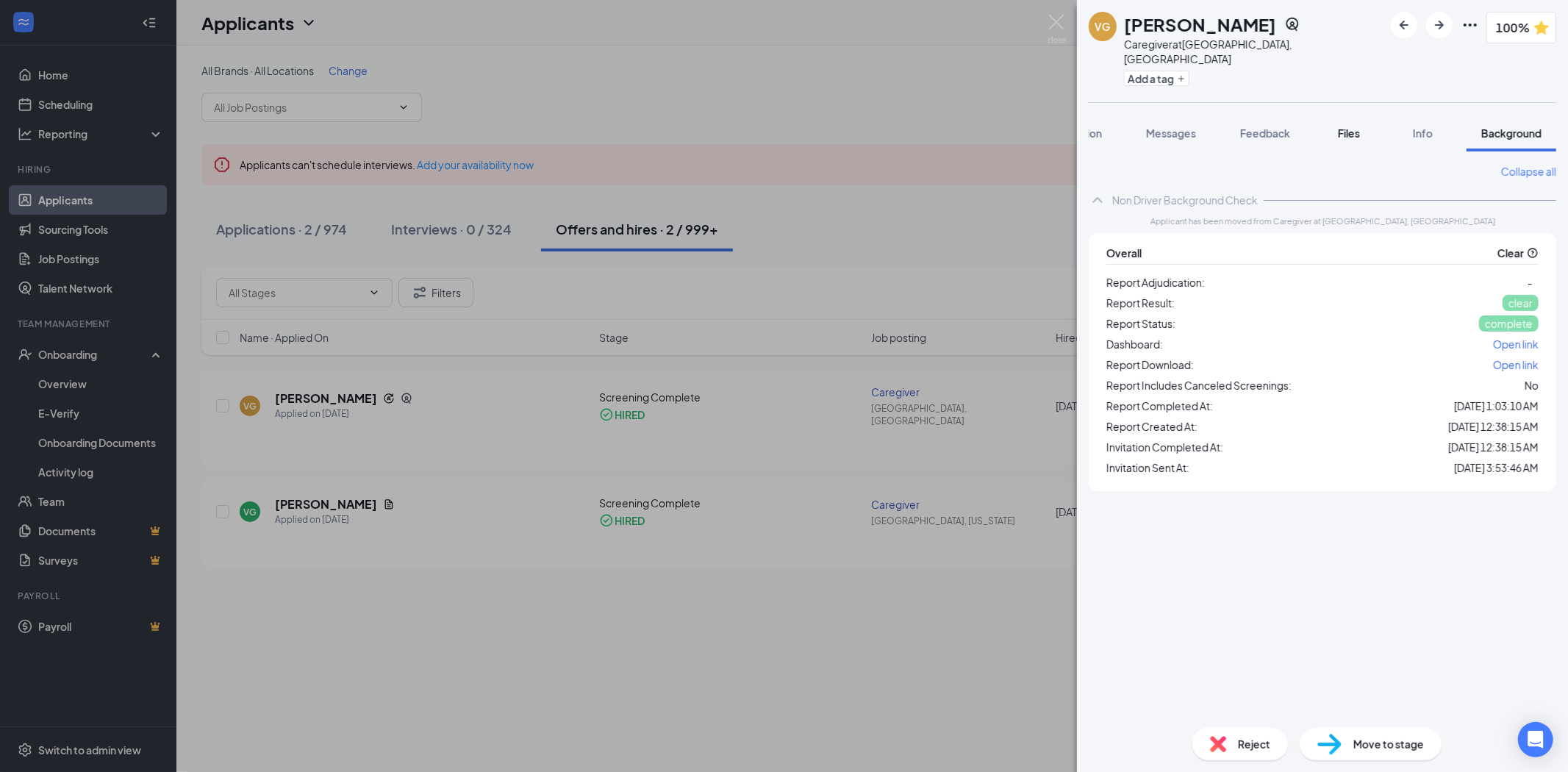
click at [1361, 125] on div "Files" at bounding box center [1349, 133] width 29 height 15
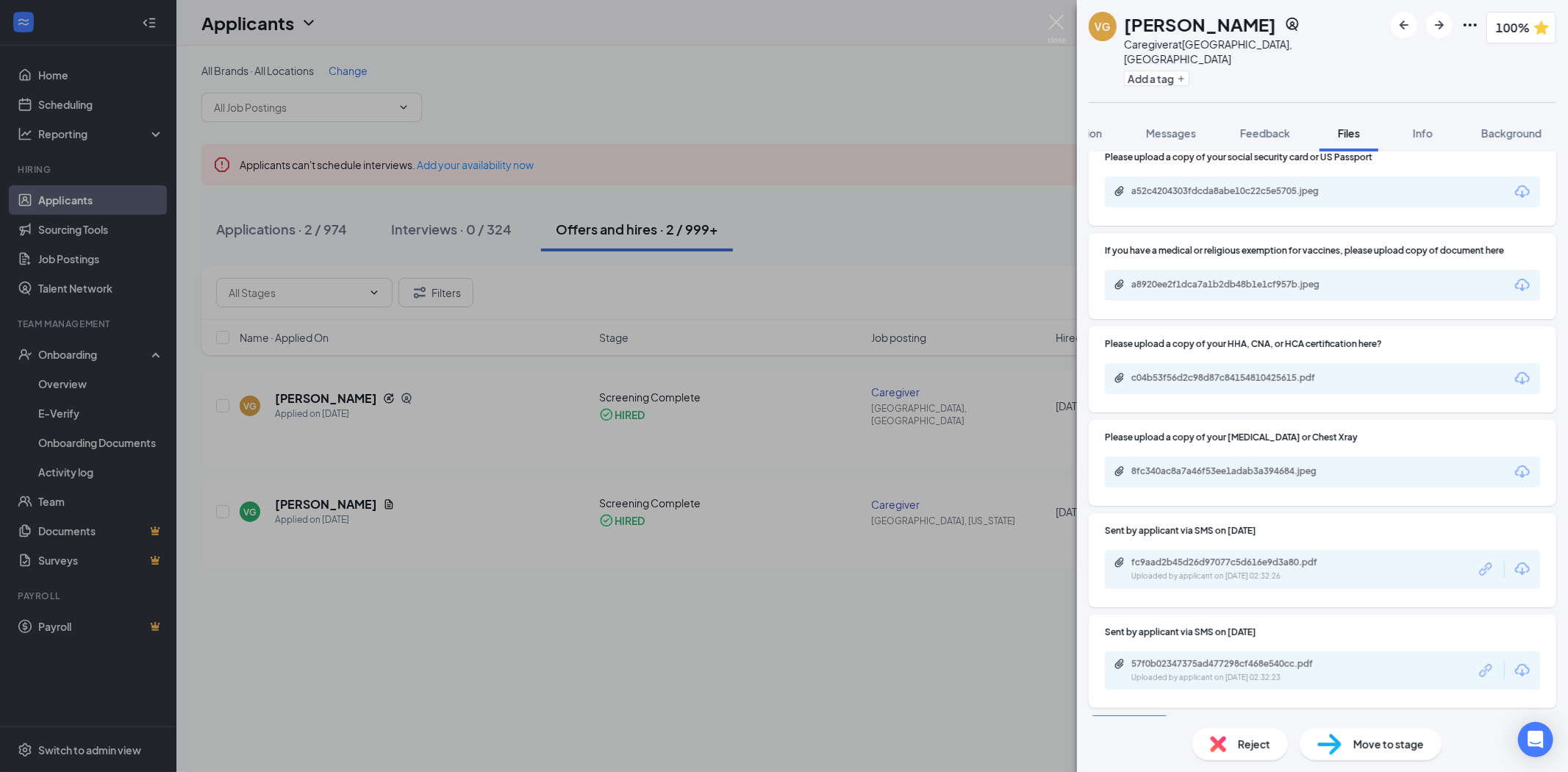
scroll to position [37, 0]
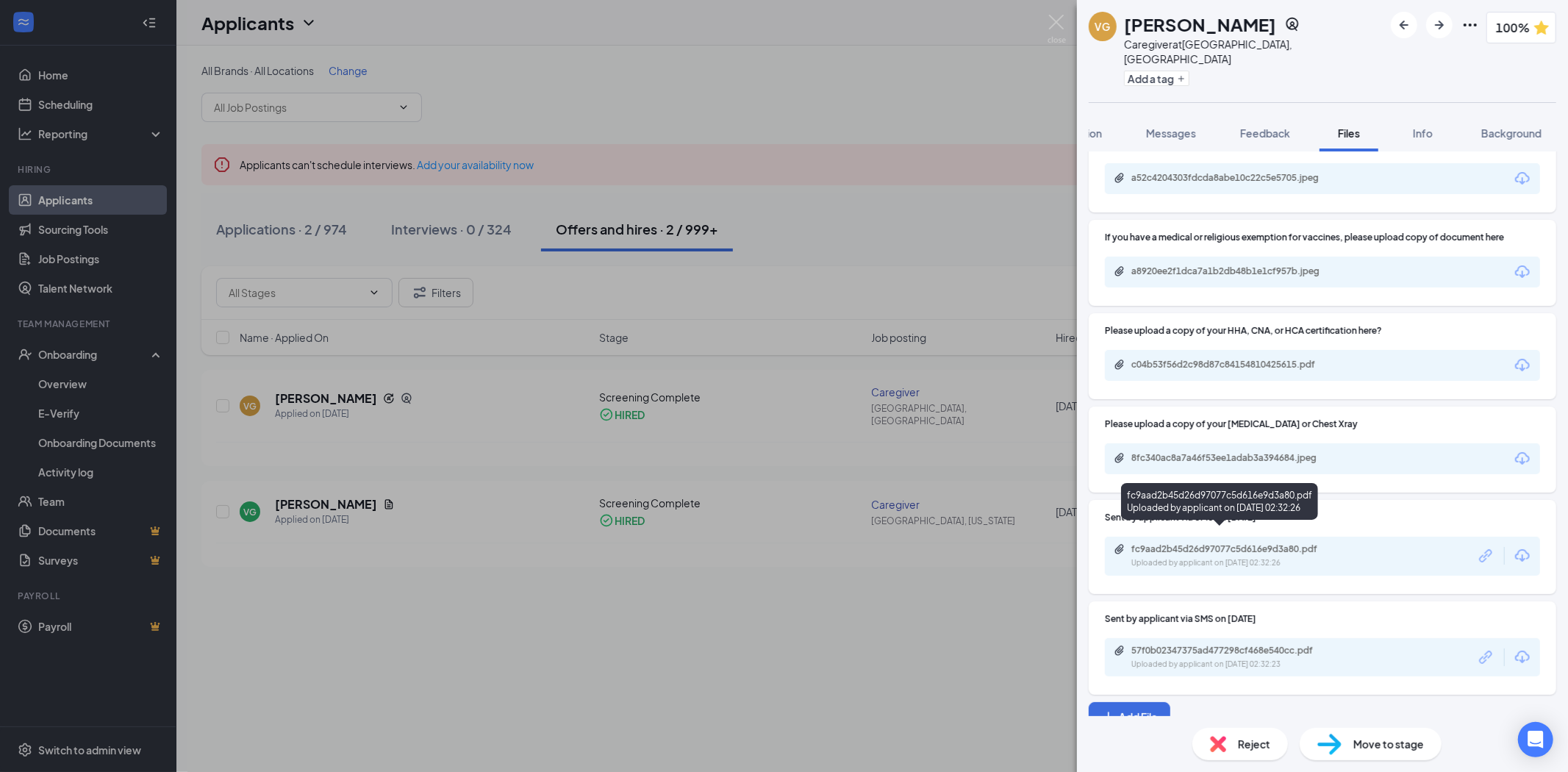
click at [1272, 557] on div "Uploaded by applicant on [DATE] 02:32:26" at bounding box center [1242, 563] width 221 height 12
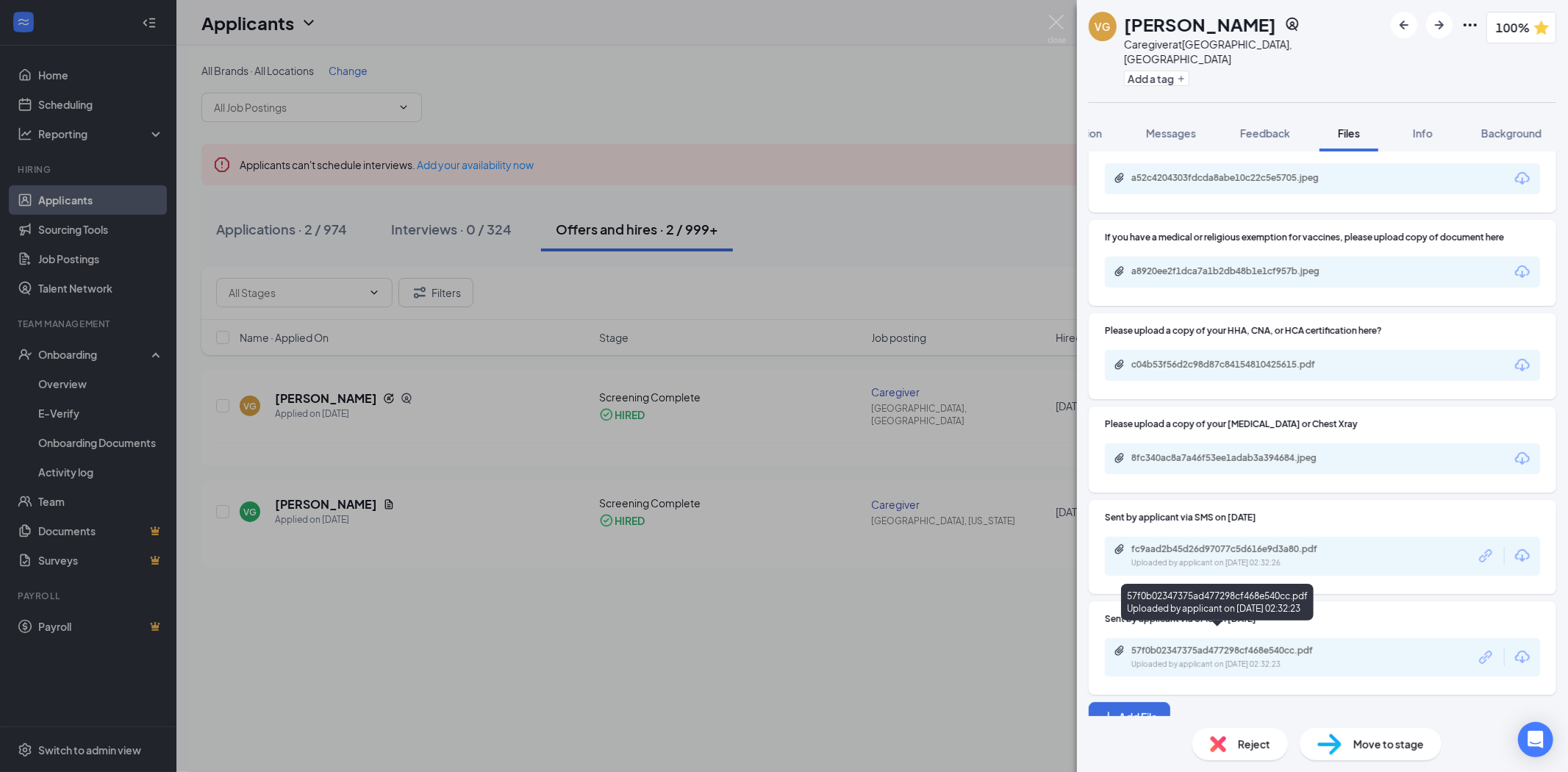
click at [1247, 645] on div "57f0b02347375ad477298cf468e540cc.pdf" at bounding box center [1235, 651] width 206 height 12
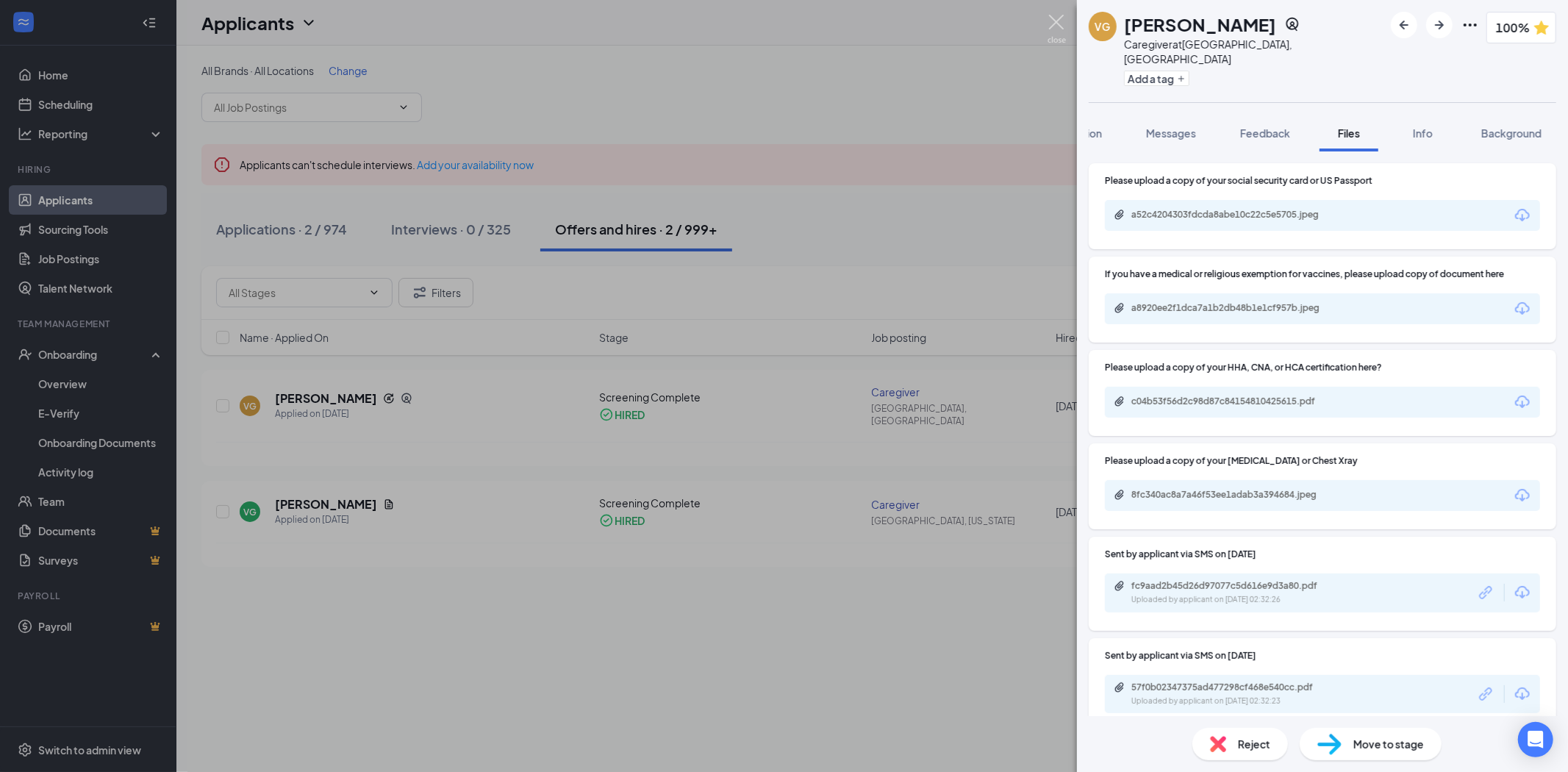
click at [1053, 20] on img at bounding box center [1057, 29] width 18 height 29
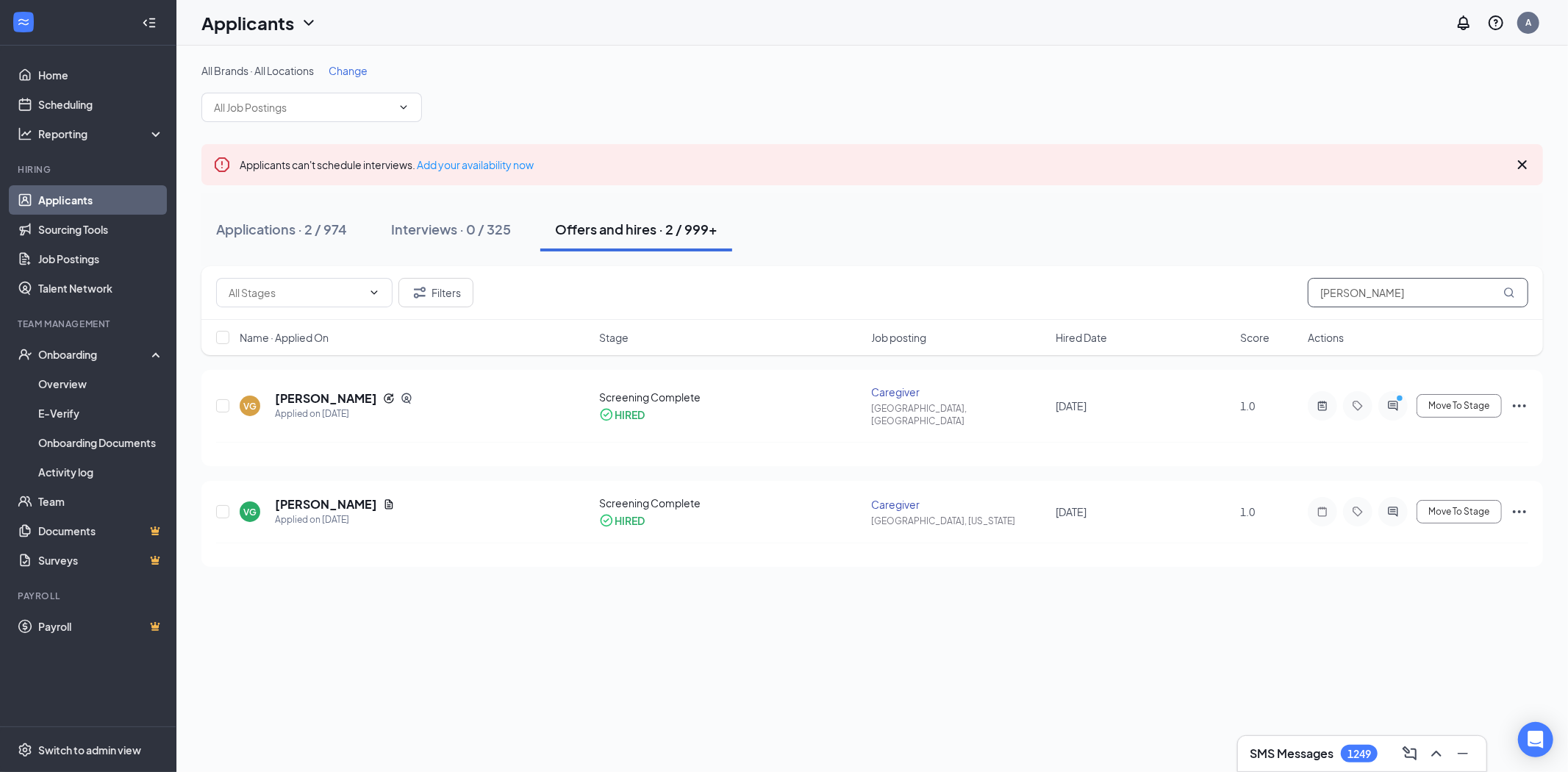
click at [1343, 289] on input "[PERSON_NAME]" at bounding box center [1419, 292] width 221 height 29
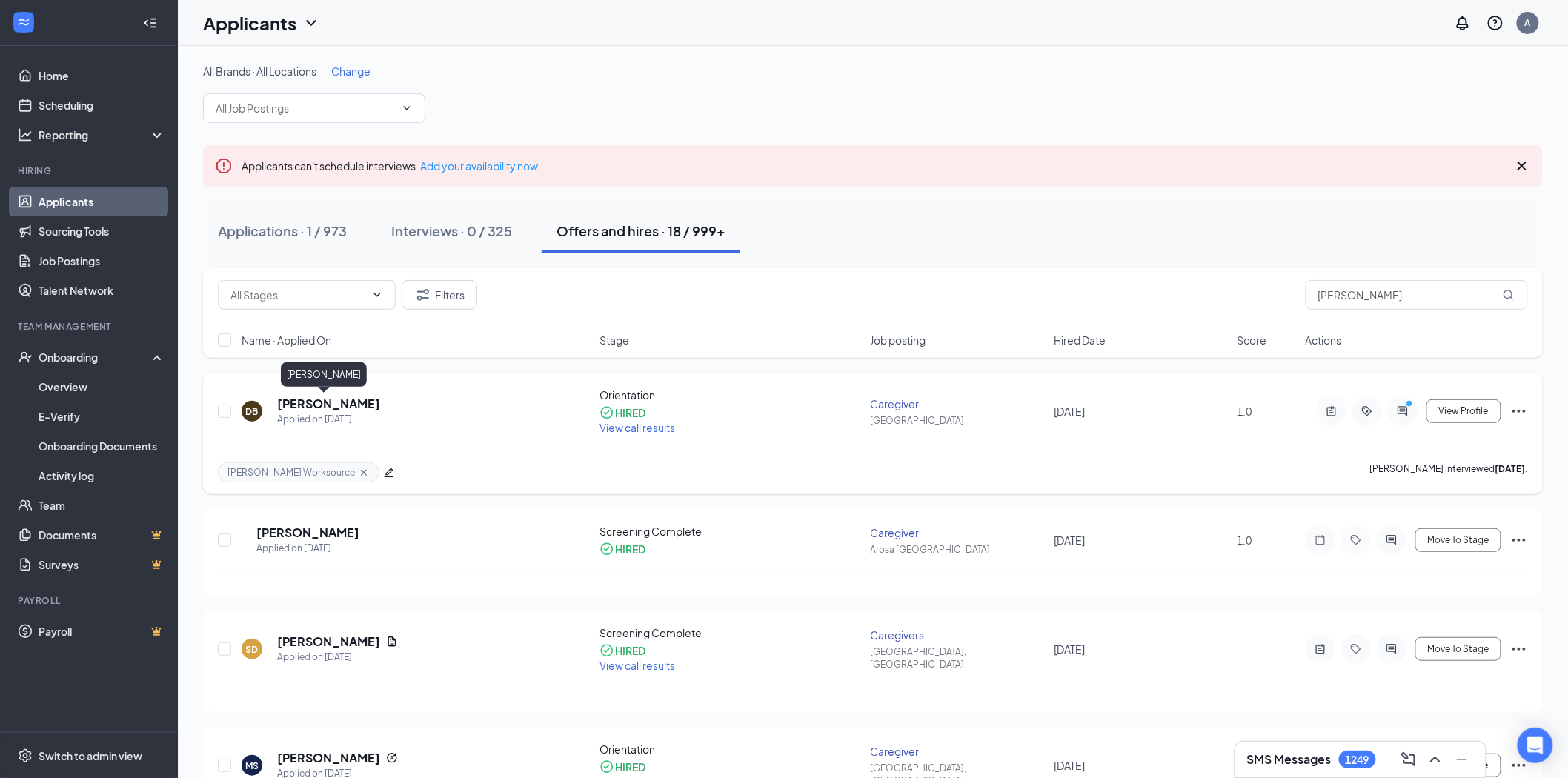
click at [353, 404] on h5 "[PERSON_NAME]" at bounding box center [329, 404] width 103 height 17
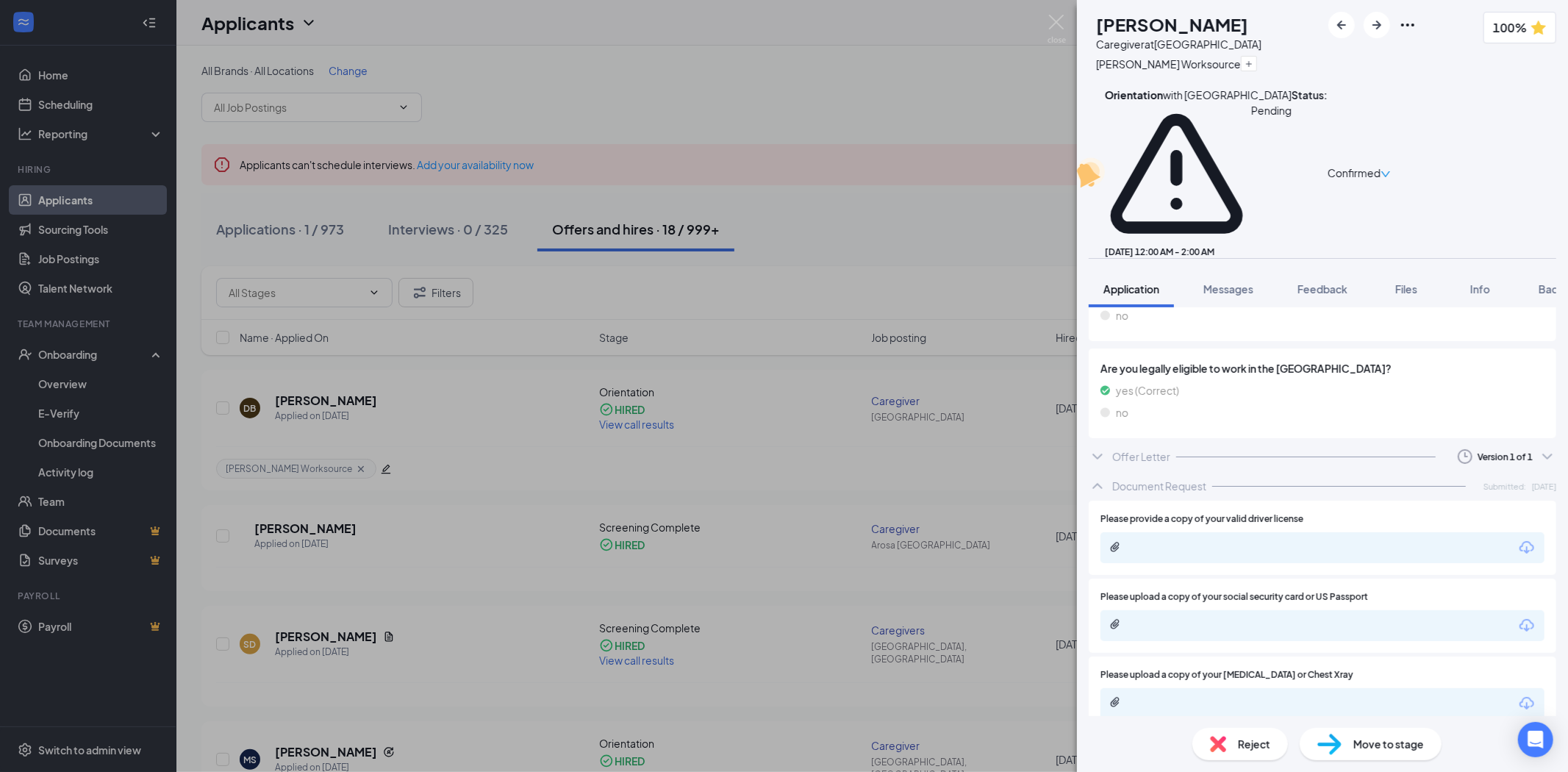
scroll to position [2430, 0]
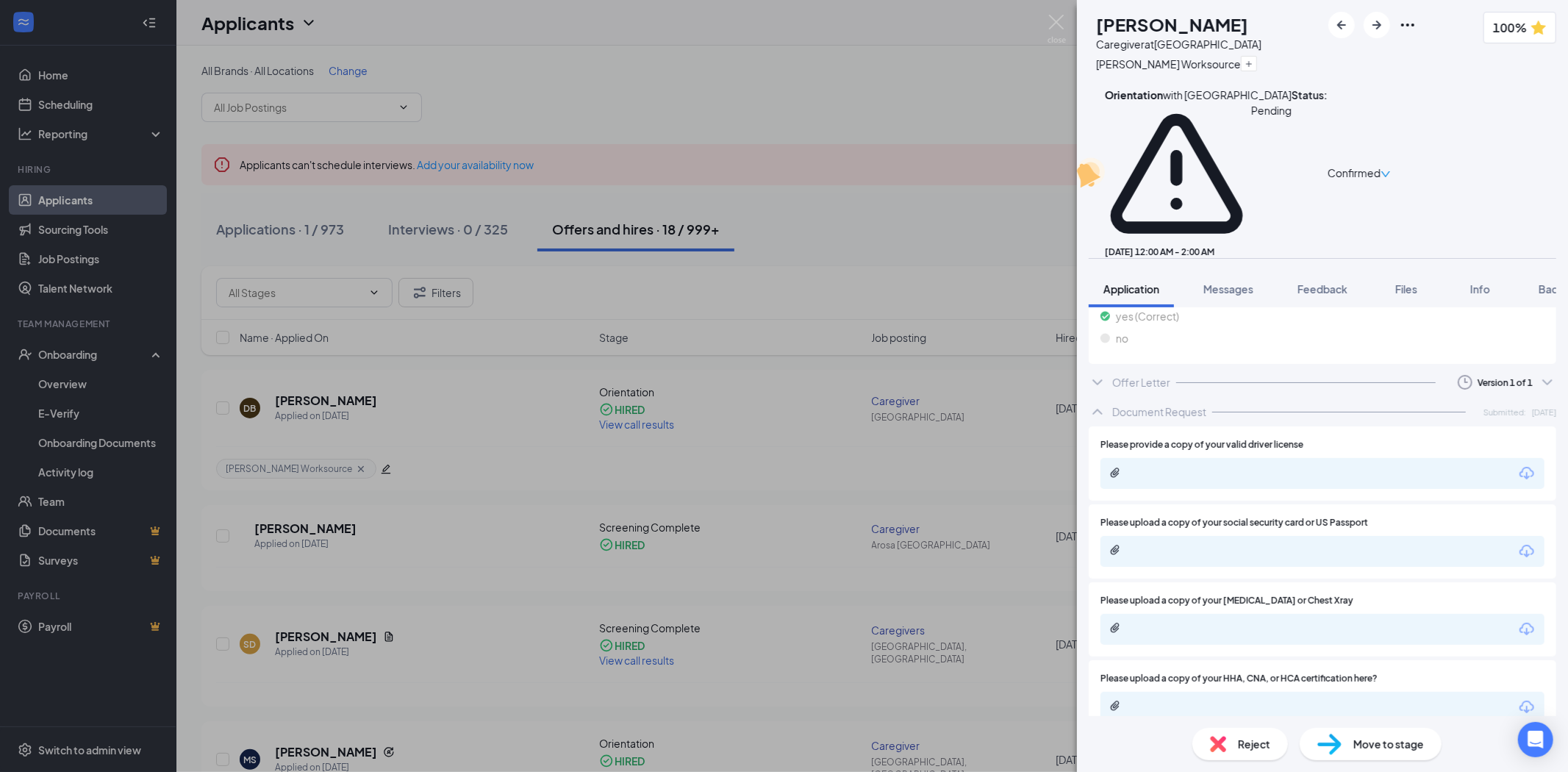
click at [1300, 367] on div "Offer Letter Version 1 of 1" at bounding box center [1322, 381] width 468 height 29
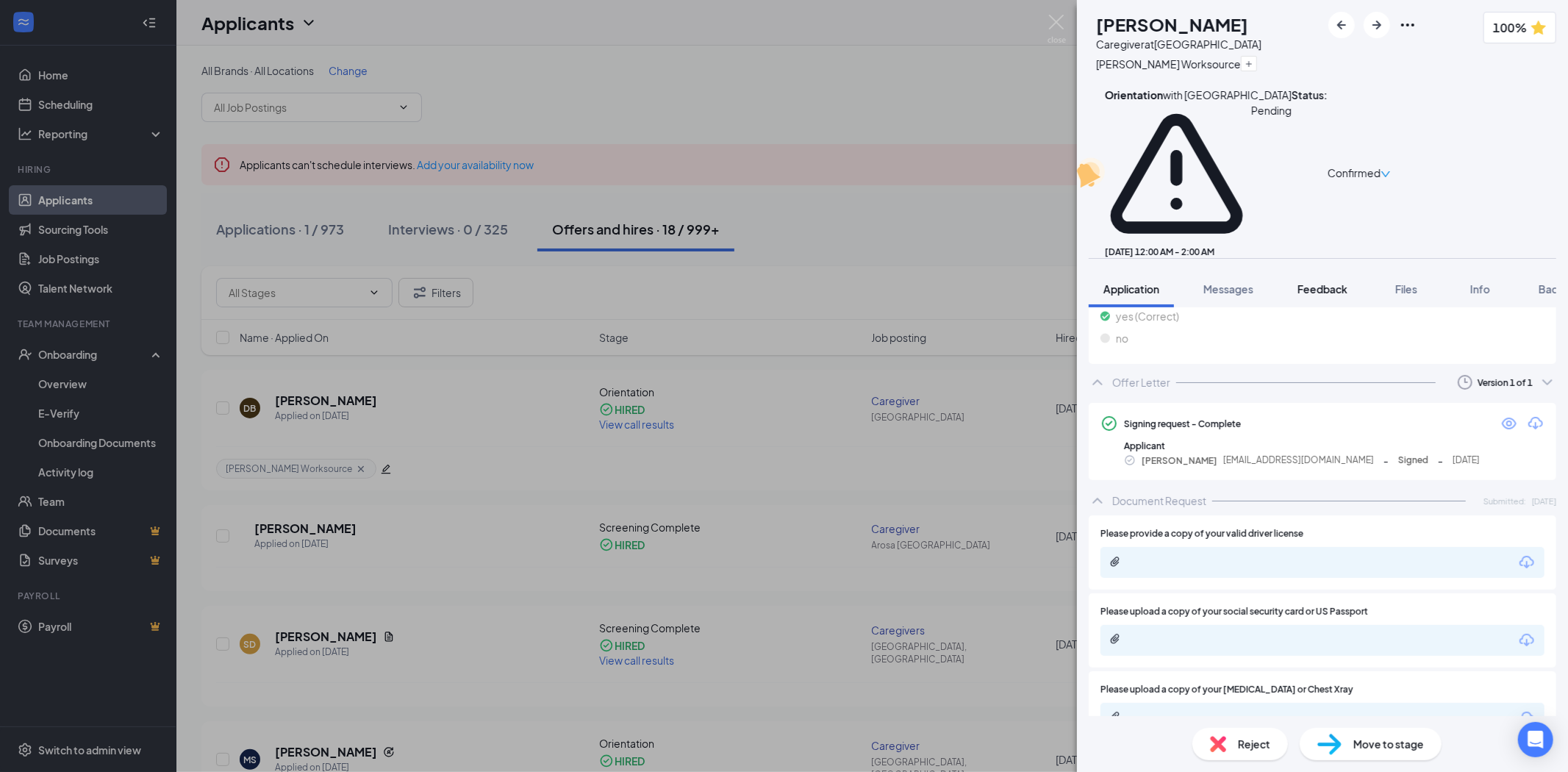
click at [1338, 282] on span "Feedback" at bounding box center [1322, 289] width 50 height 14
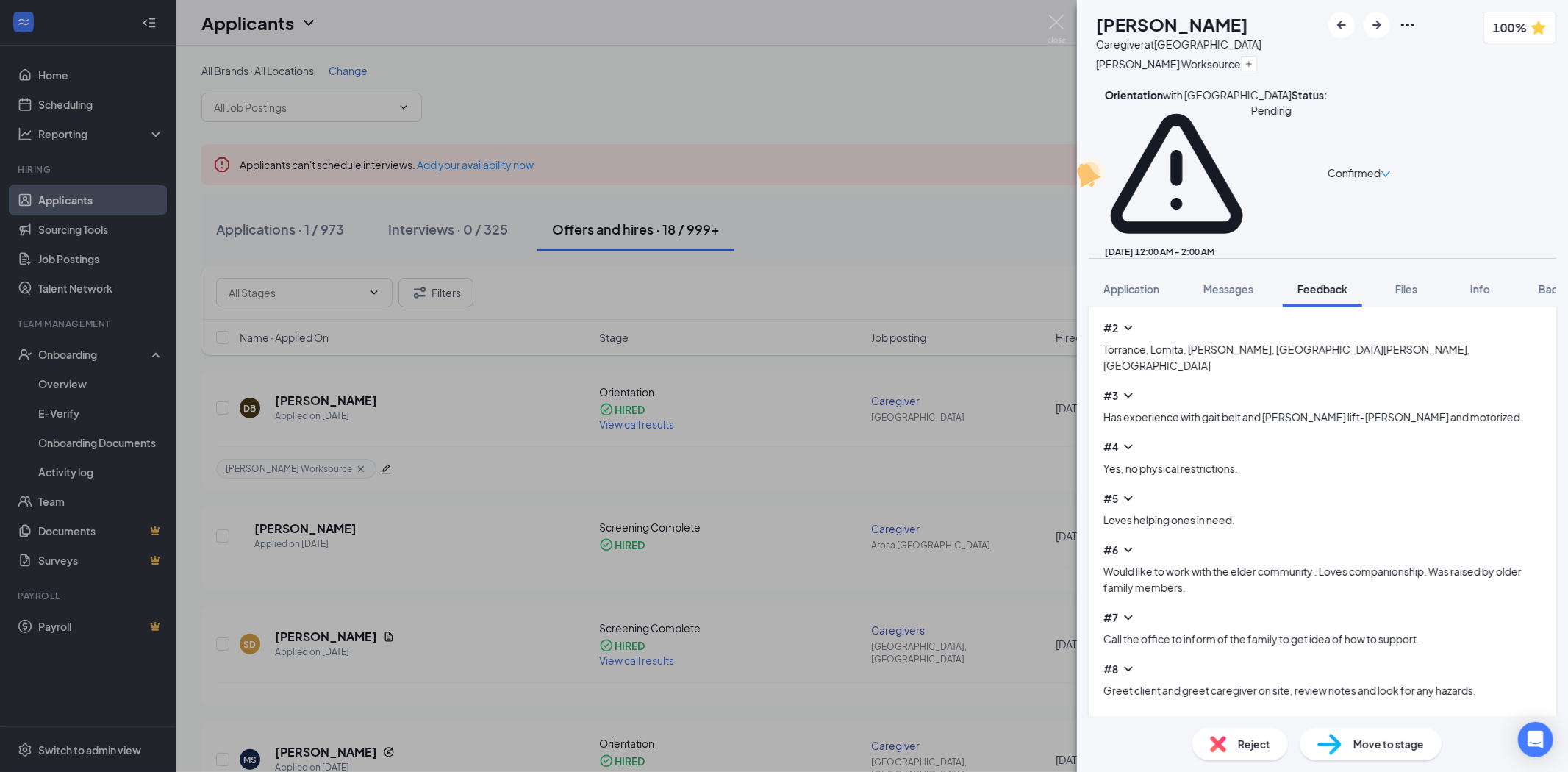
scroll to position [939, 0]
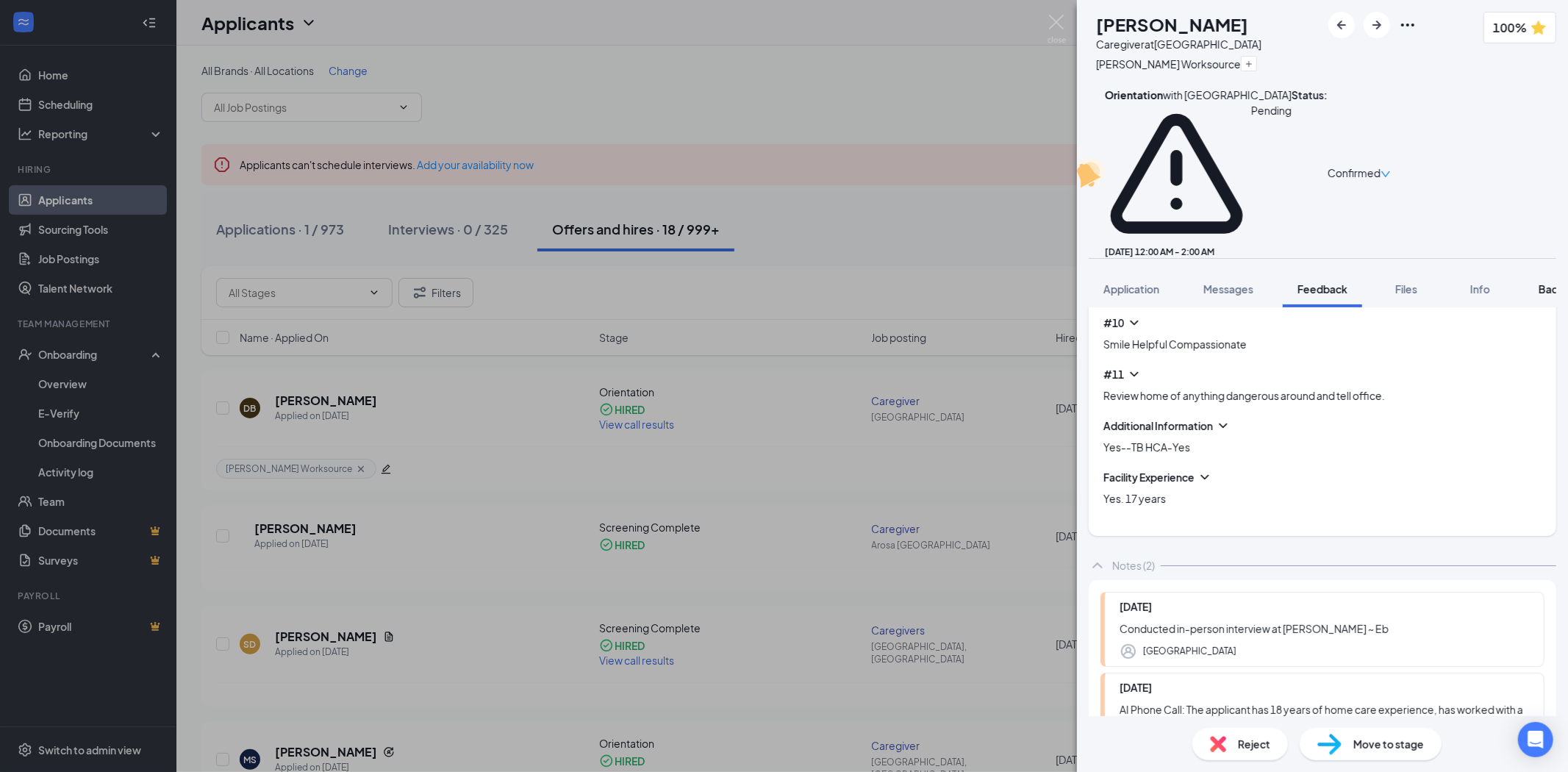
click at [1554, 282] on span "Background" at bounding box center [1569, 289] width 60 height 14
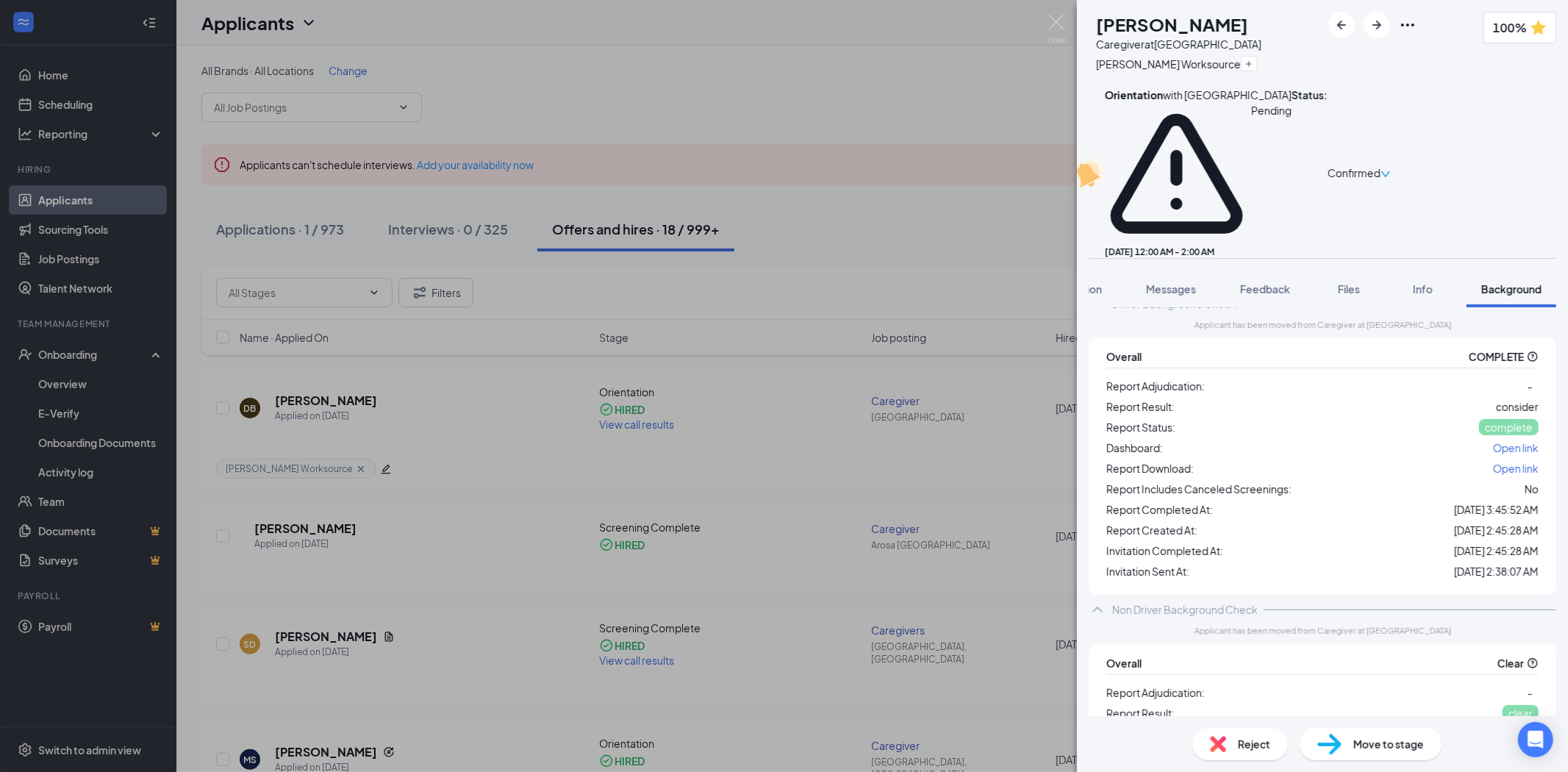
scroll to position [140, 0]
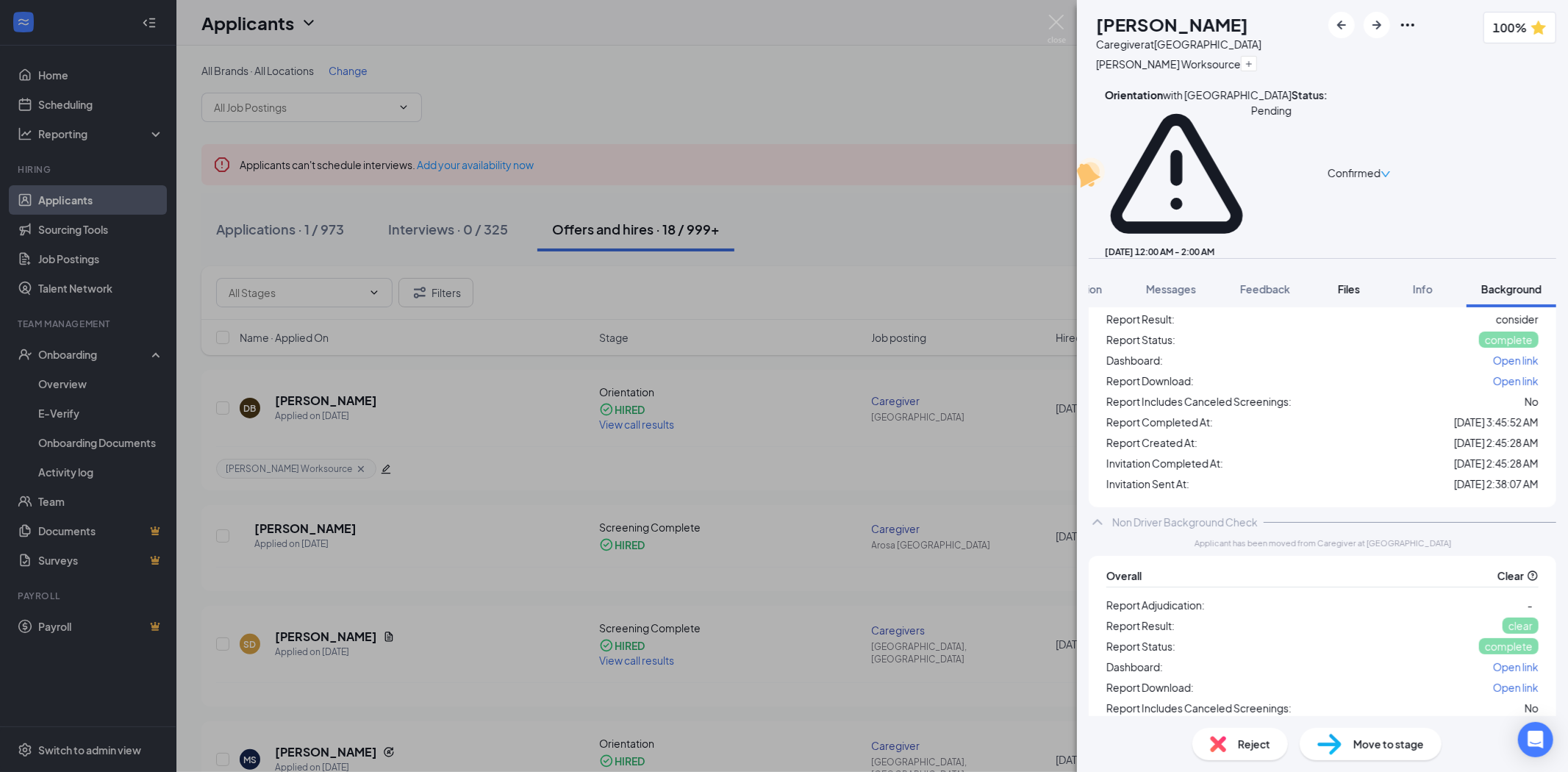
click at [1342, 282] on span "Files" at bounding box center [1349, 289] width 22 height 14
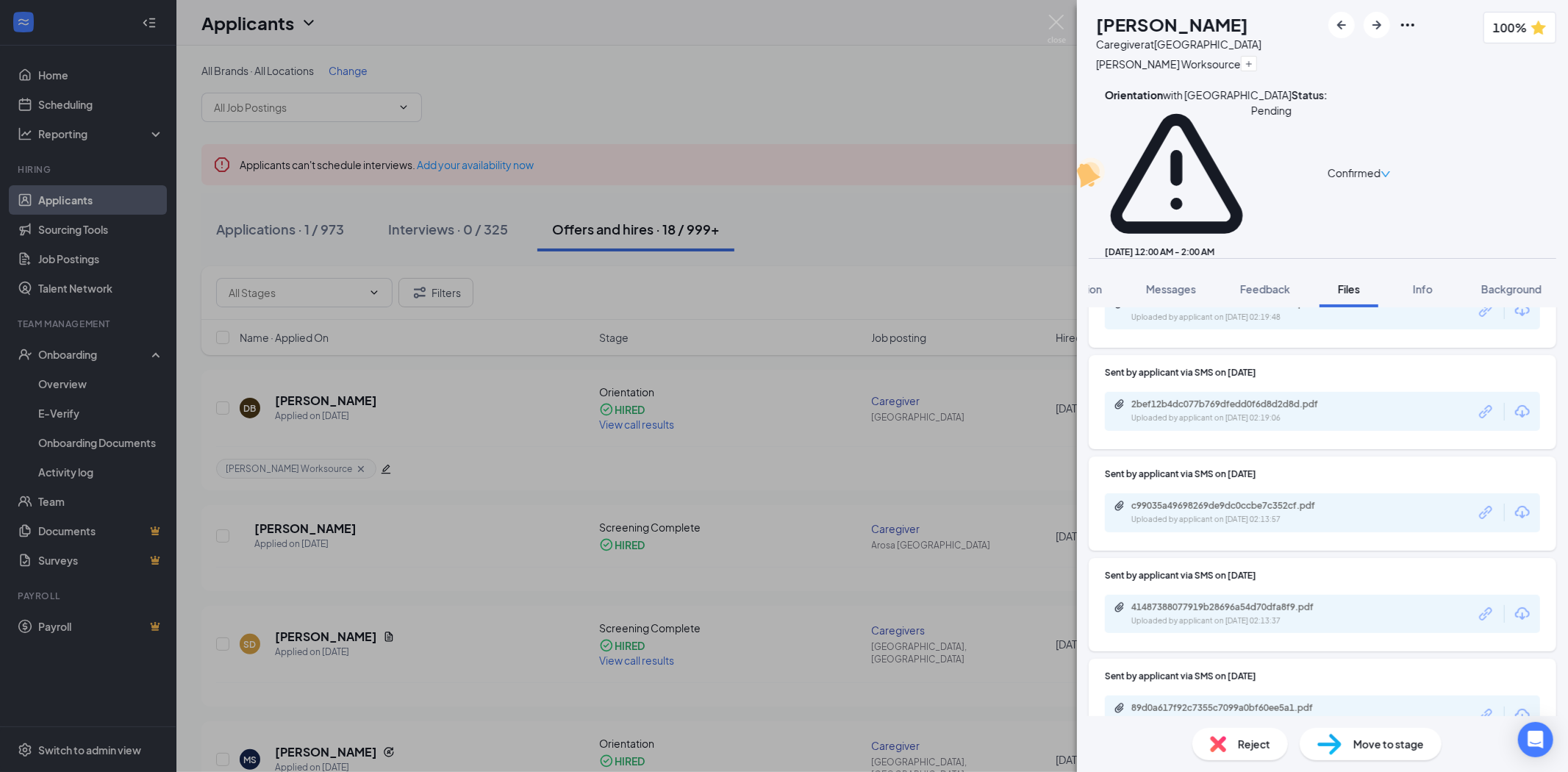
scroll to position [648, 0]
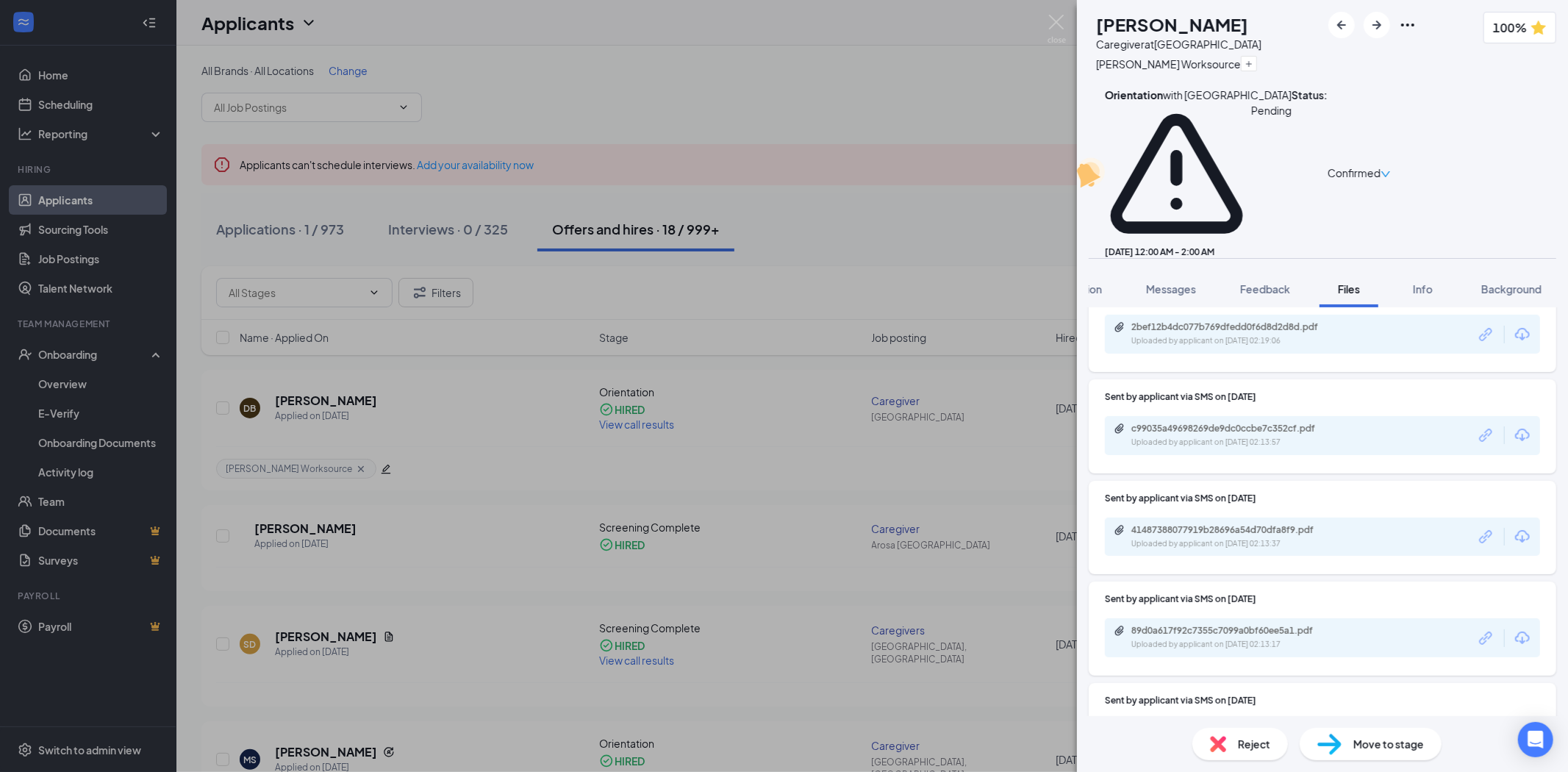
click at [1305, 726] on div "f4e76cf5461a7345ae9be600153bc6d9.pdf" at bounding box center [1235, 732] width 206 height 12
click at [1217, 639] on div "Uploaded by applicant on [DATE] 02:13:17" at bounding box center [1242, 645] width 221 height 12
click at [1314, 538] on div "Uploaded by applicant on [DATE] 02:13:37" at bounding box center [1242, 544] width 221 height 12
click at [1218, 423] on div "c99035a49698269de9dc0ccbe7c352cf.pdf" at bounding box center [1235, 429] width 206 height 12
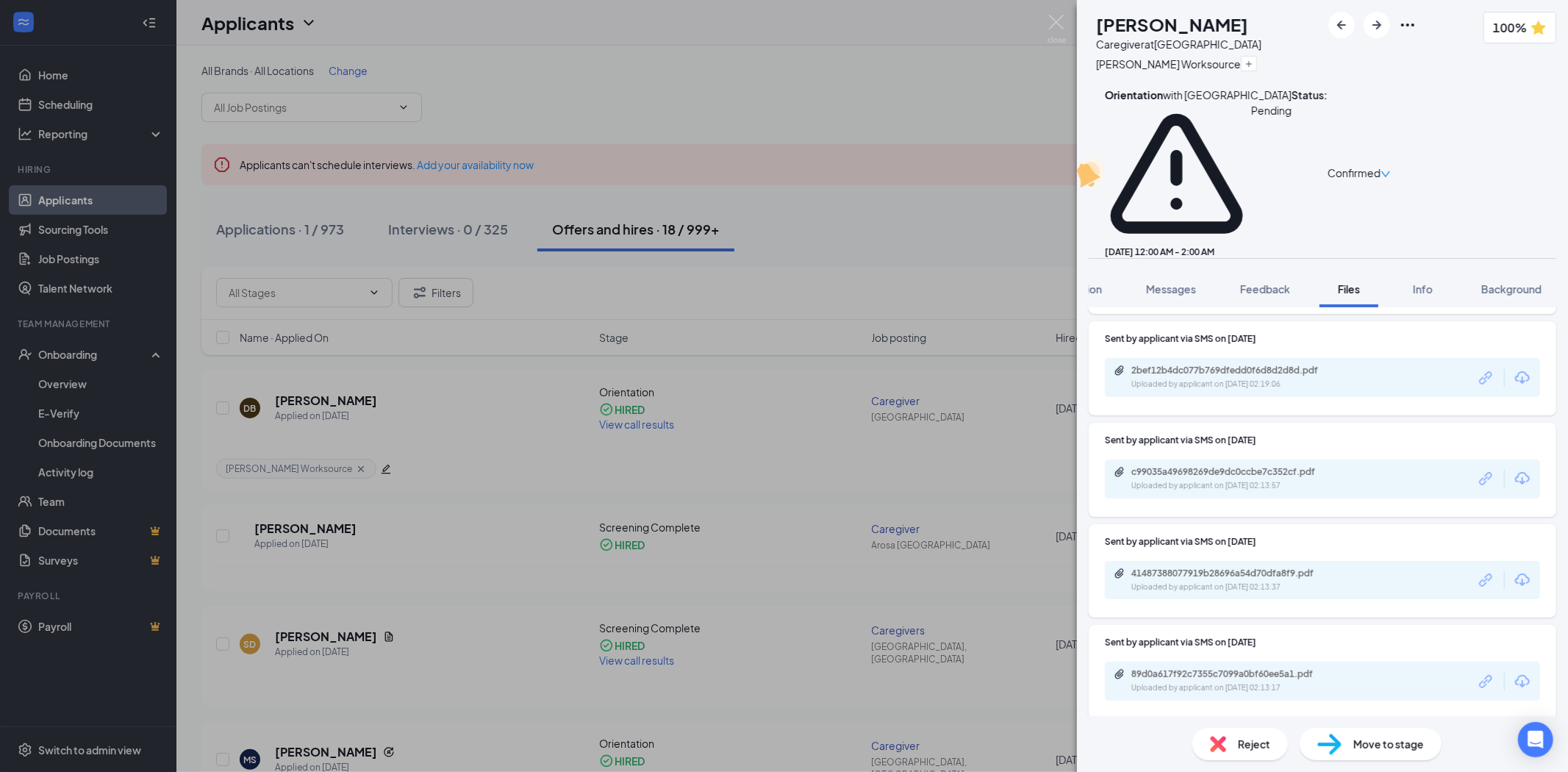
scroll to position [567, 0]
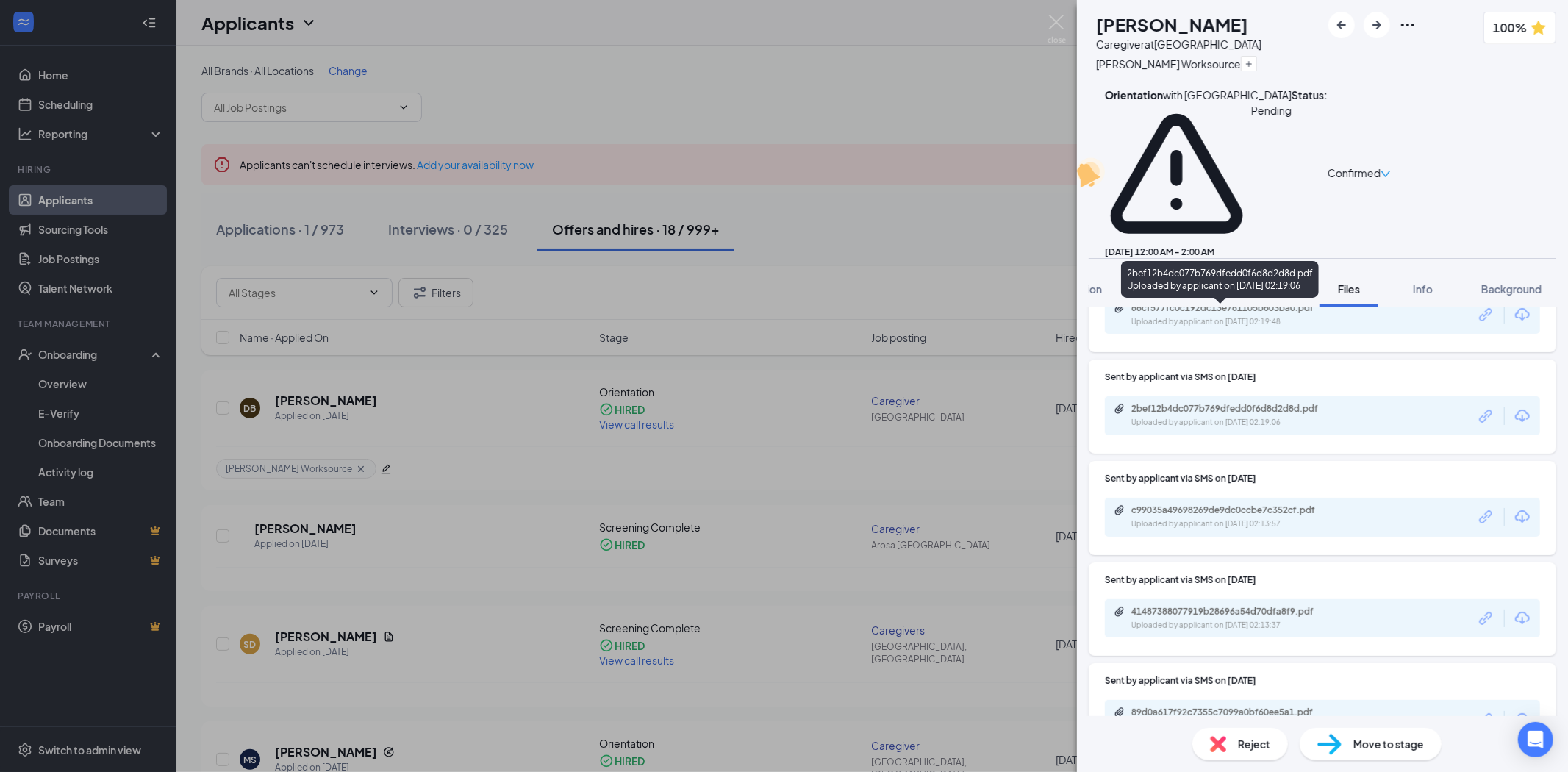
click at [1236, 417] on div "Uploaded by applicant on [DATE] 02:19:06" at bounding box center [1242, 423] width 221 height 12
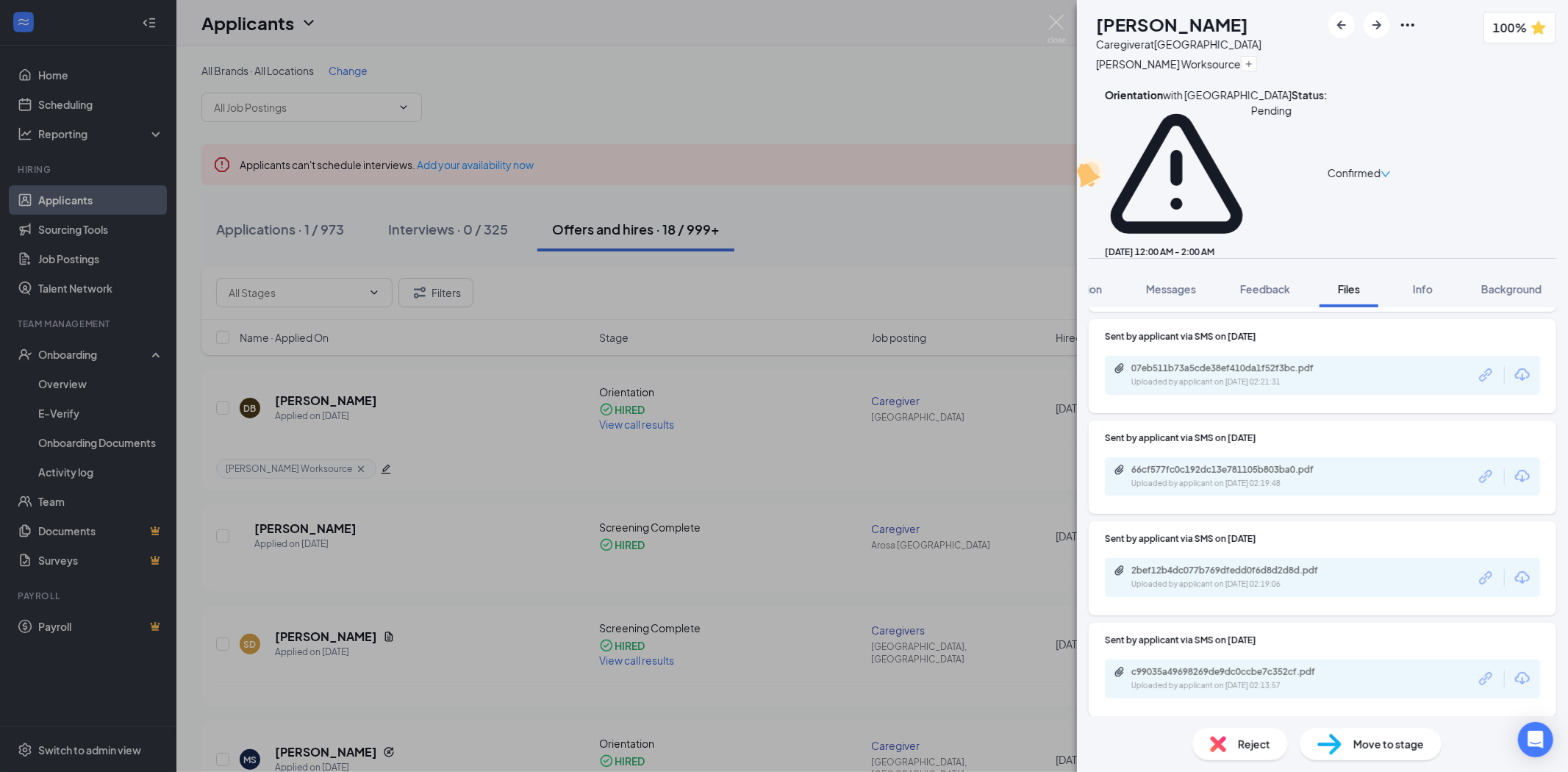
scroll to position [403, 0]
click at [1234, 460] on div "66cf577fc0c192dc13e781105b803ba0.pdf Uploaded by applicant on [DATE] 02:19:48" at bounding box center [1322, 479] width 436 height 39
click at [1232, 466] on div "66cf577fc0c192dc13e781105b803ba0.pdf" at bounding box center [1235, 472] width 206 height 12
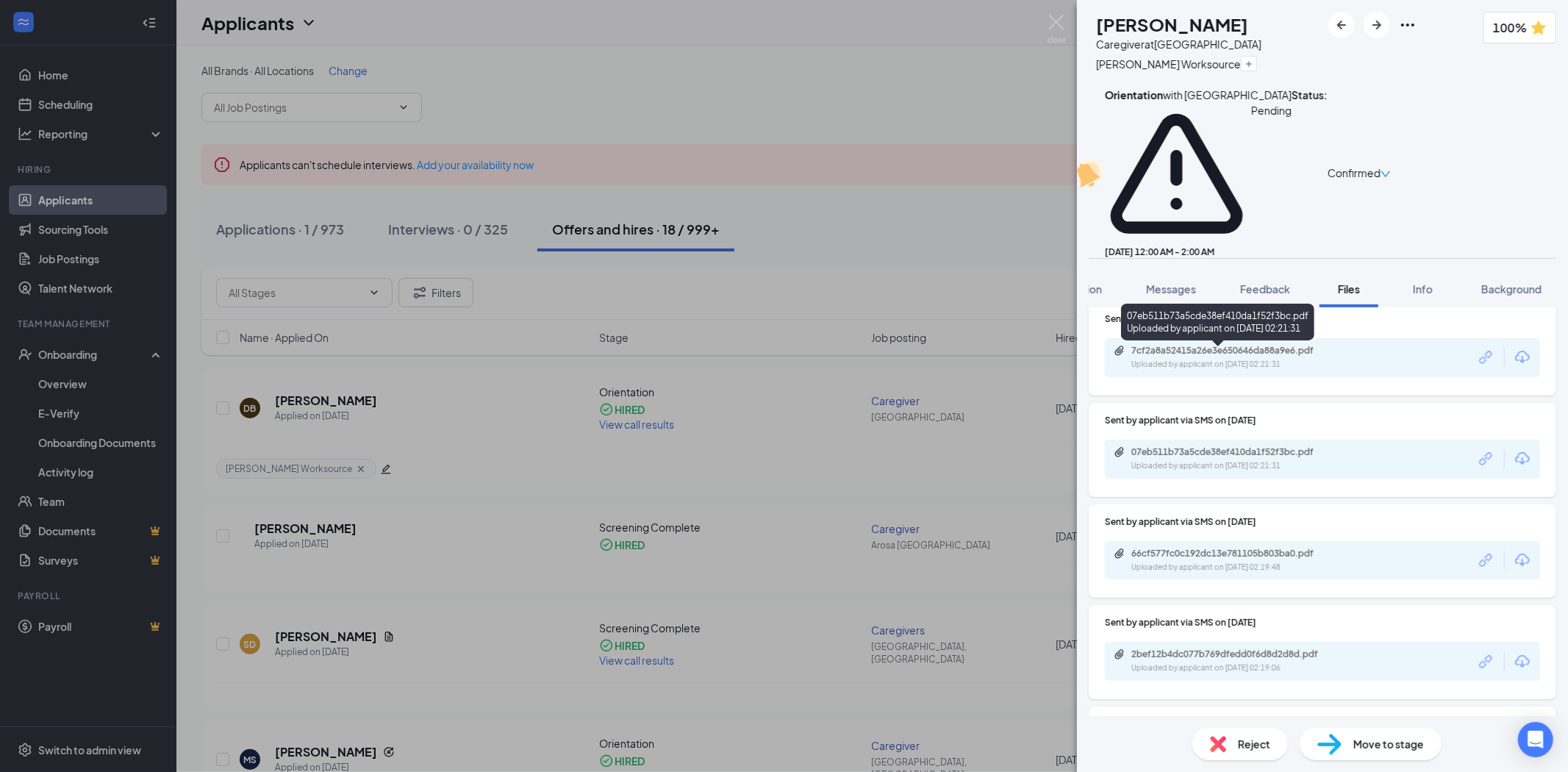
click at [1263, 460] on div "Uploaded by applicant on [DATE] 02:21:31" at bounding box center [1242, 466] width 221 height 12
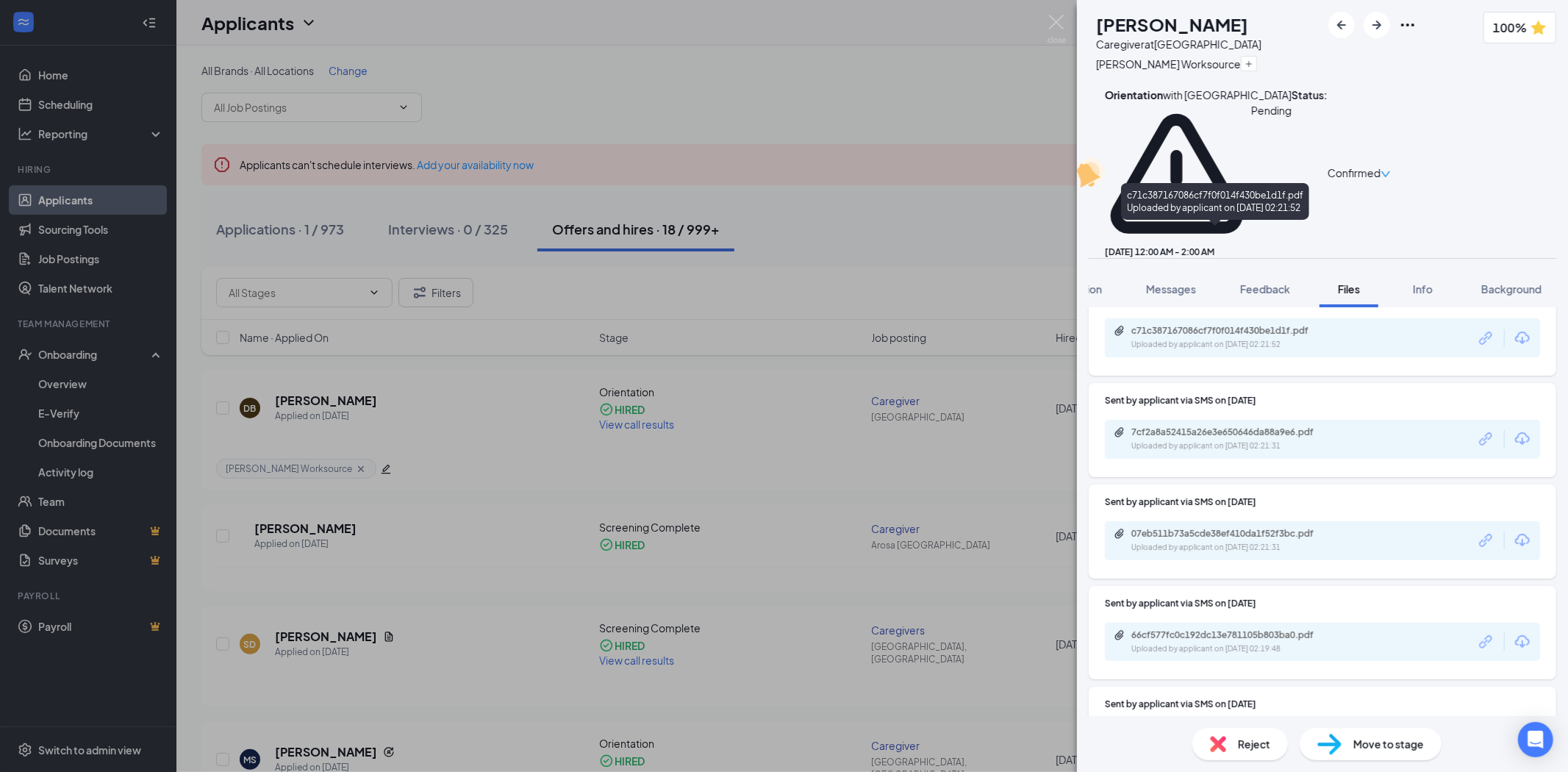
click at [1252, 339] on div "Uploaded by applicant on [DATE] 02:21:52" at bounding box center [1242, 345] width 221 height 12
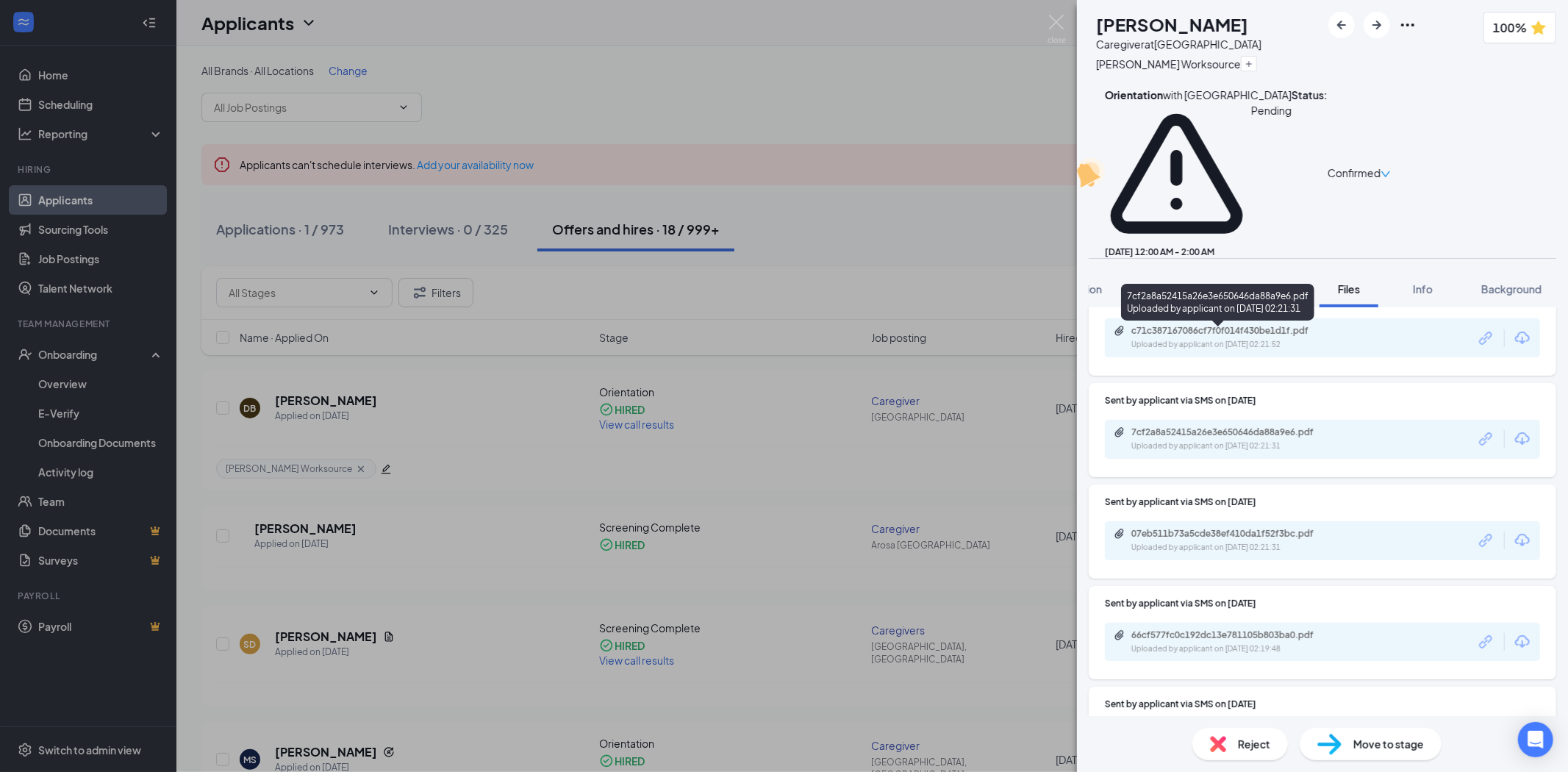
click at [1214, 440] on div "Uploaded by applicant on [DATE] 02:21:31" at bounding box center [1242, 446] width 221 height 12
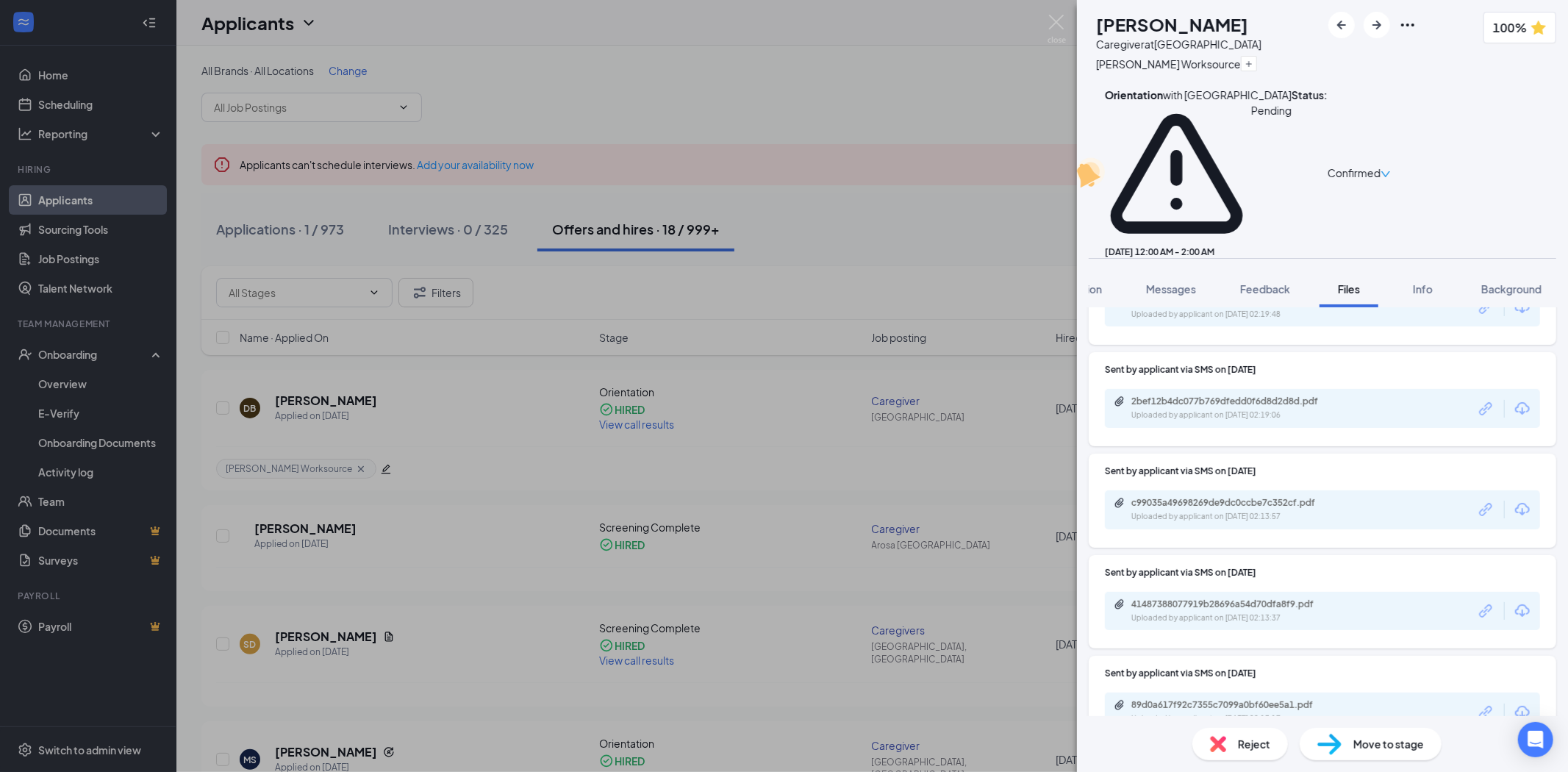
scroll to position [648, 0]
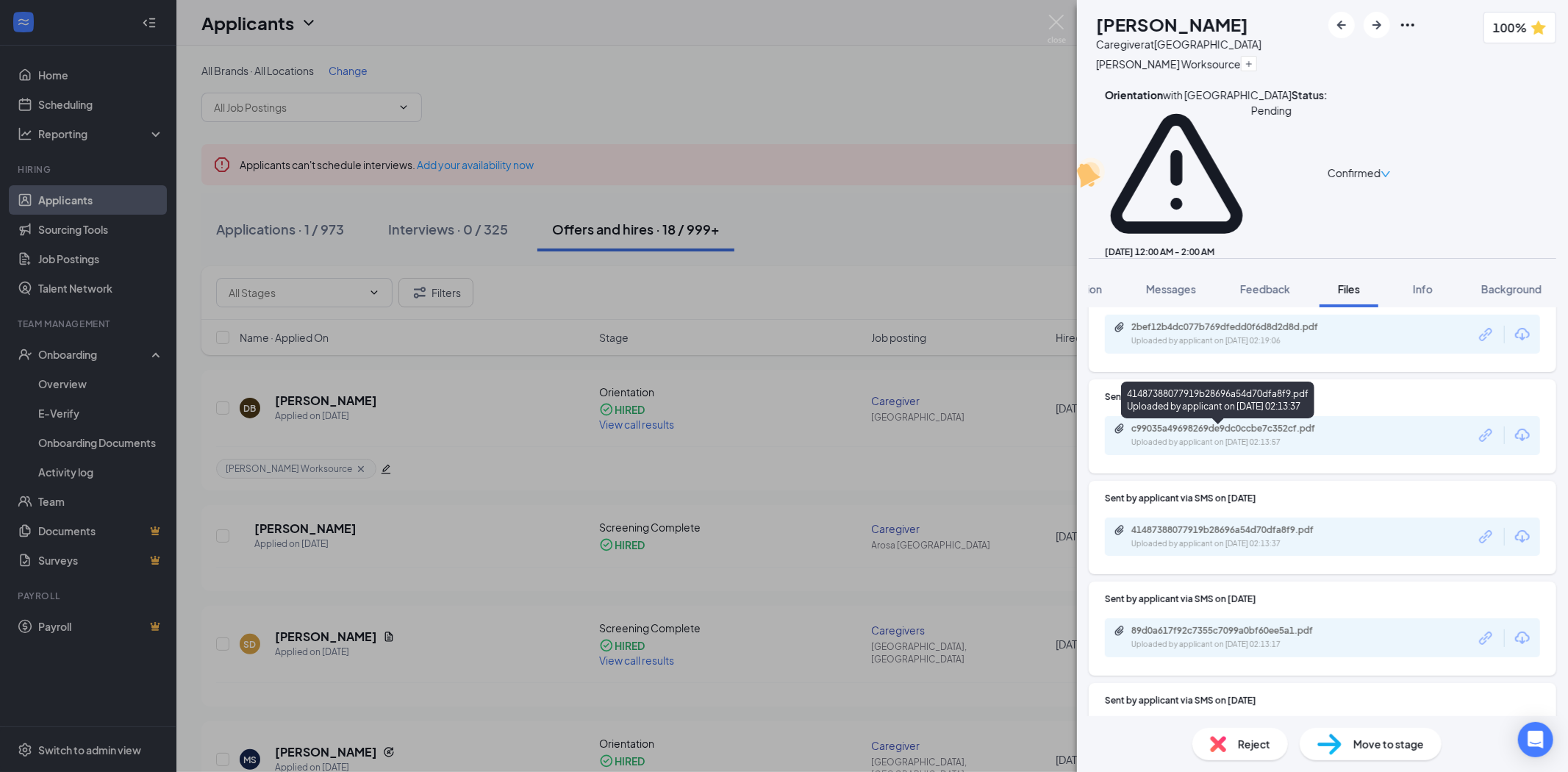
click at [1217, 538] on div "Uploaded by applicant on [DATE] 02:13:37" at bounding box center [1242, 544] width 221 height 12
click at [1063, 20] on img at bounding box center [1057, 29] width 18 height 29
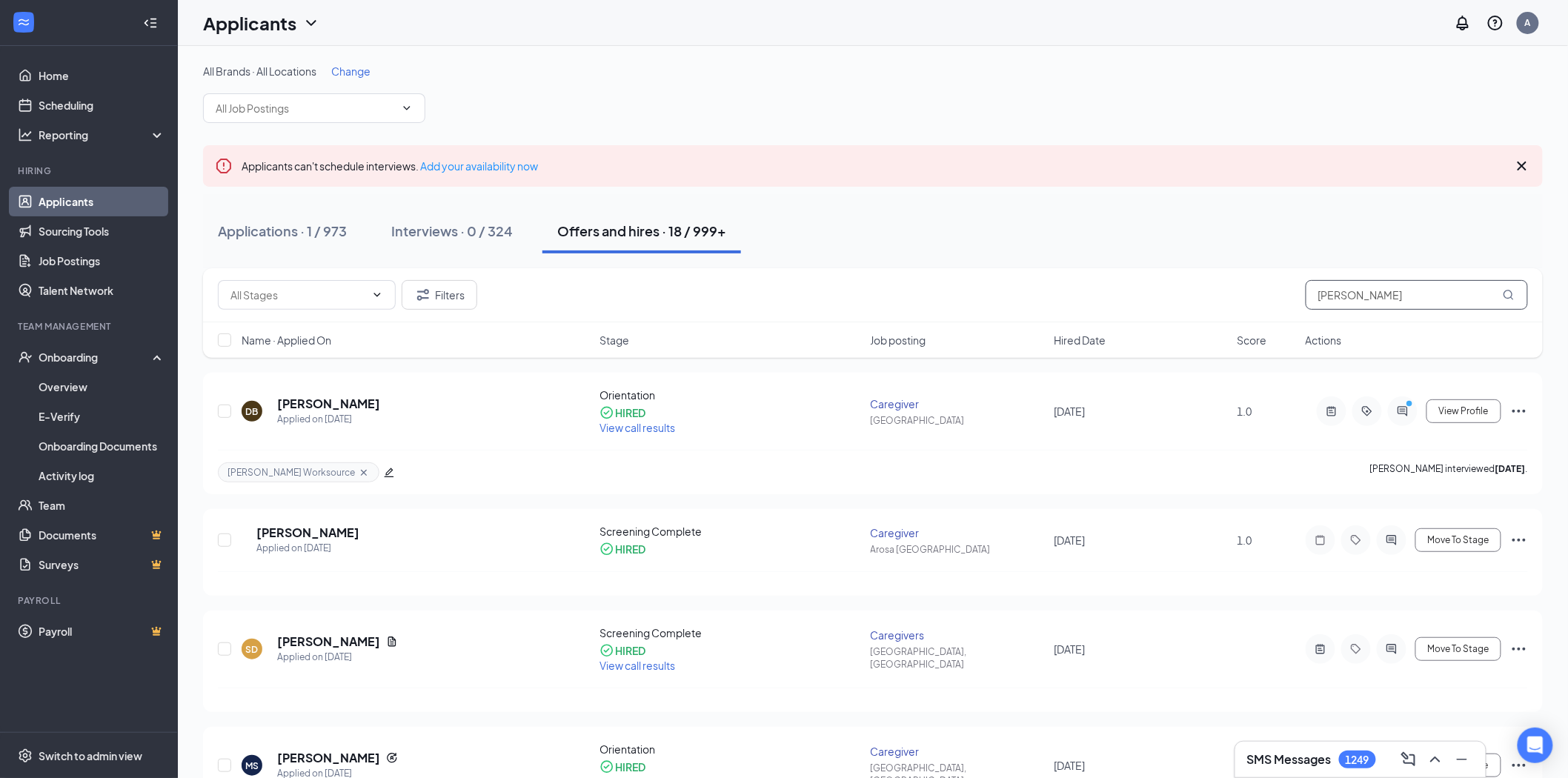
click at [1339, 302] on input "[PERSON_NAME]" at bounding box center [1417, 294] width 223 height 30
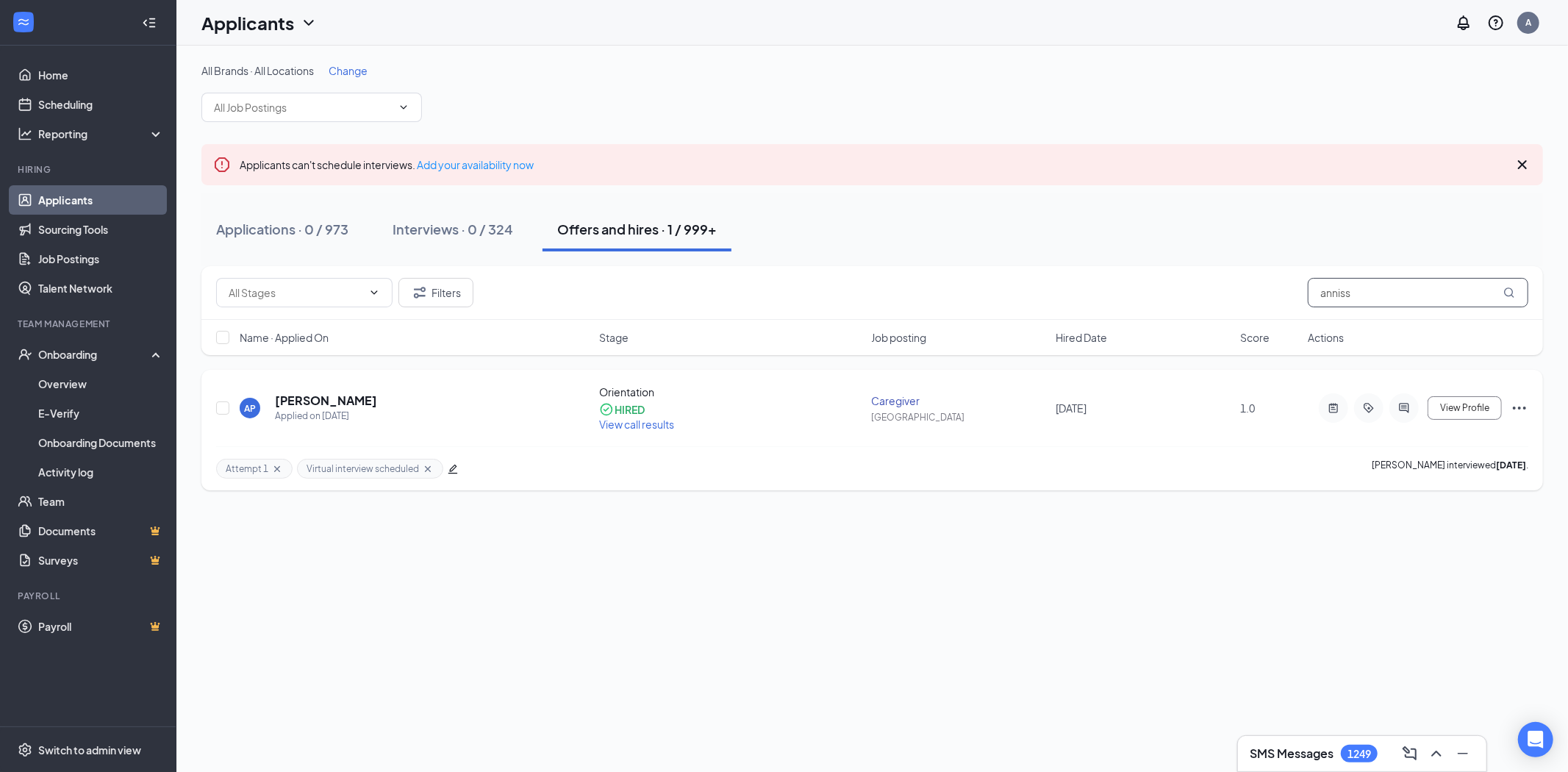
type input "anniss"
click at [351, 401] on h5 "[PERSON_NAME]" at bounding box center [326, 401] width 102 height 17
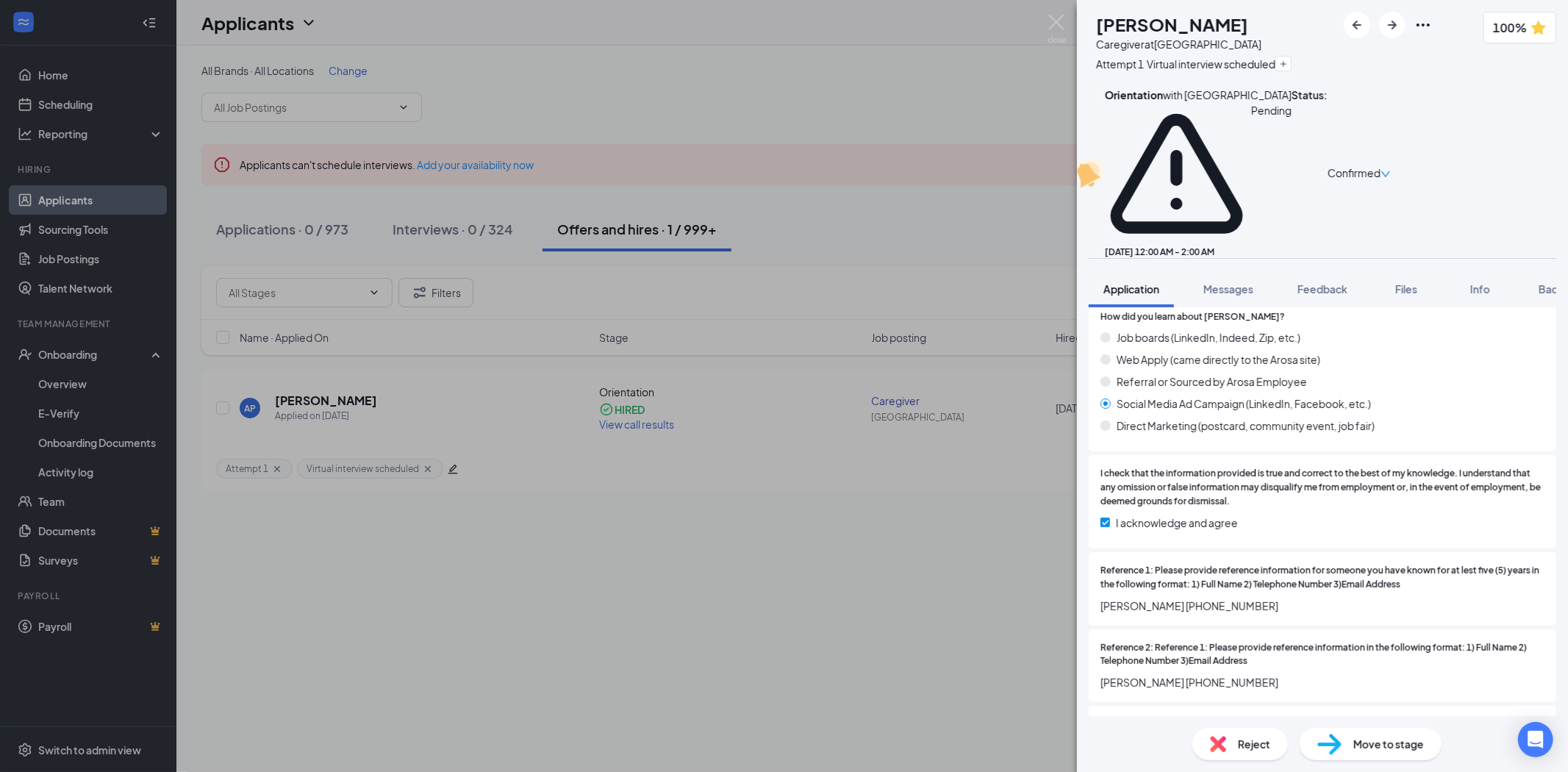
scroll to position [2238, 0]
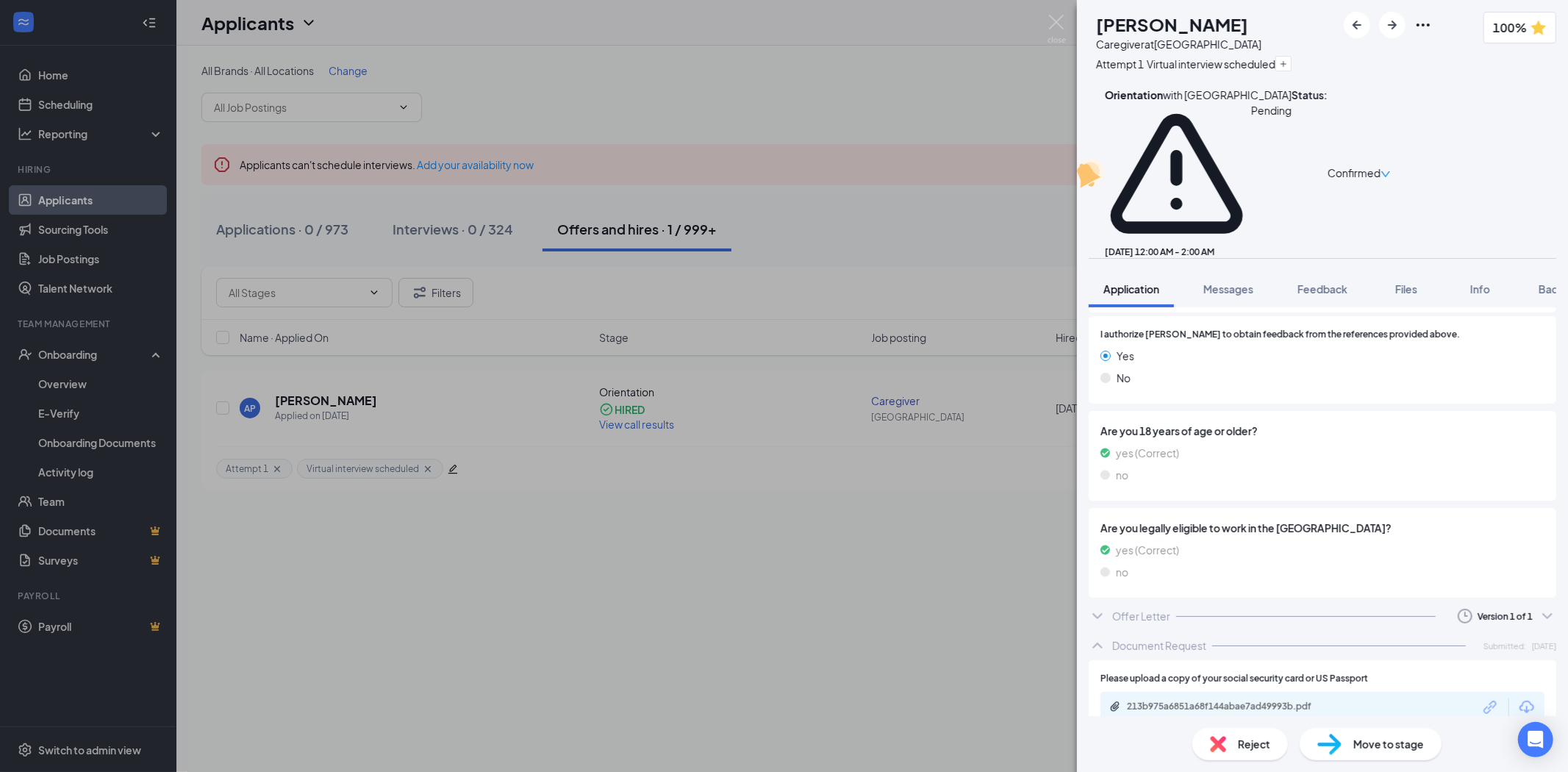
drag, startPoint x: 1254, startPoint y: 520, endPoint x: 1300, endPoint y: 509, distance: 47.3
click at [1255, 602] on div "Offer Letter Version 1 of 1" at bounding box center [1322, 616] width 468 height 29
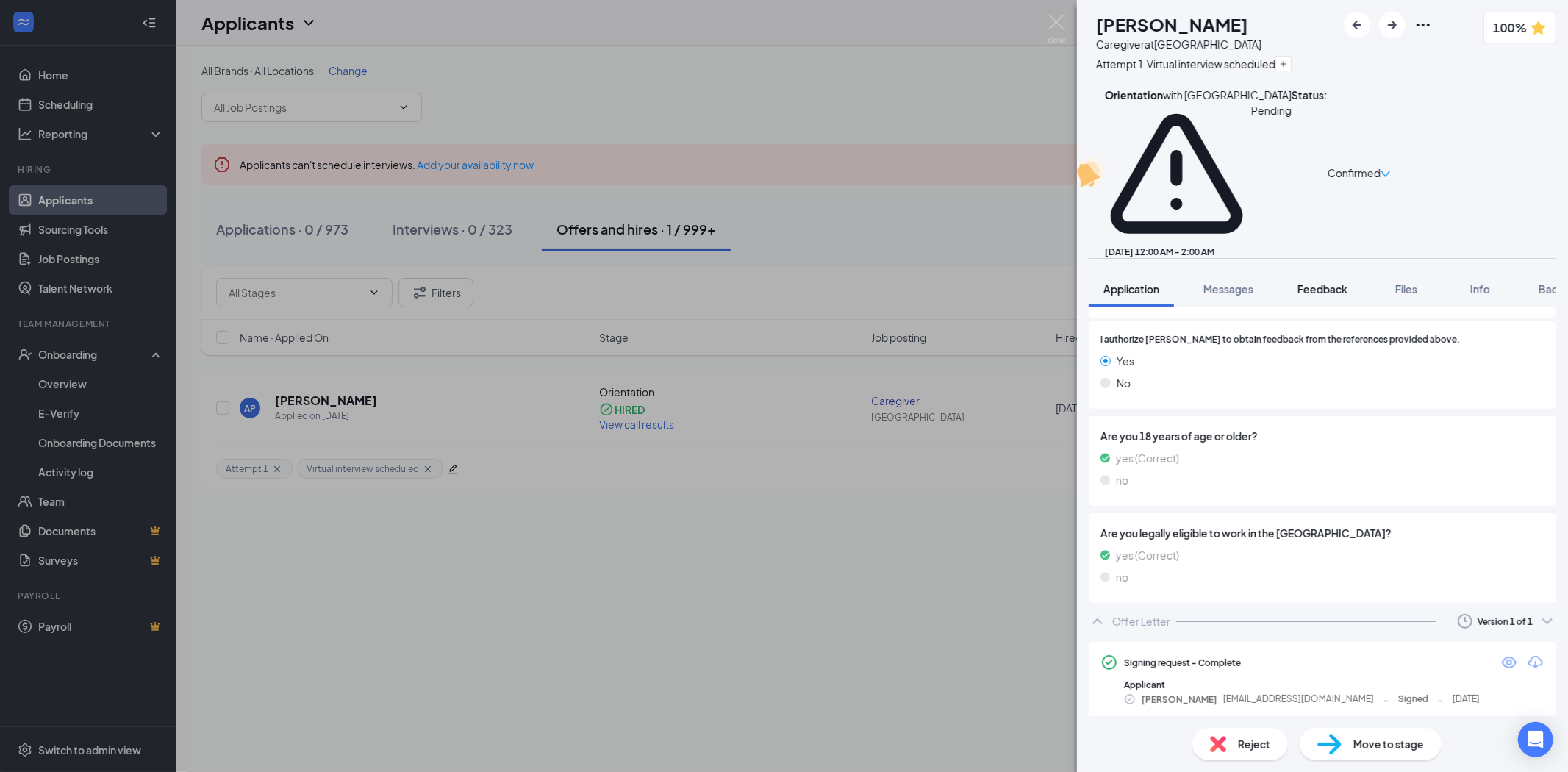
click at [1333, 282] on span "Feedback" at bounding box center [1322, 289] width 50 height 14
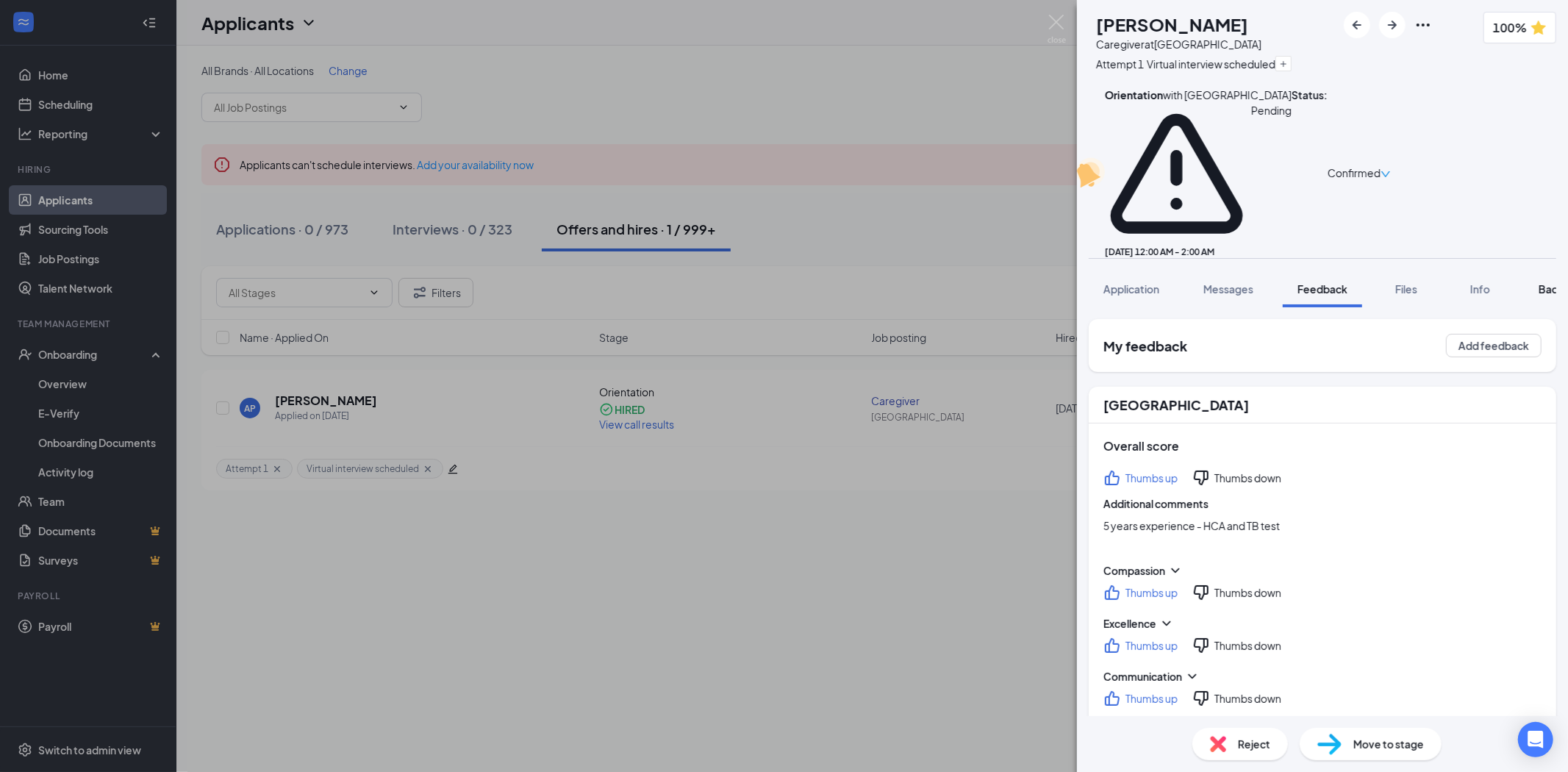
click at [1536, 270] on button "Background" at bounding box center [1568, 288] width 89 height 37
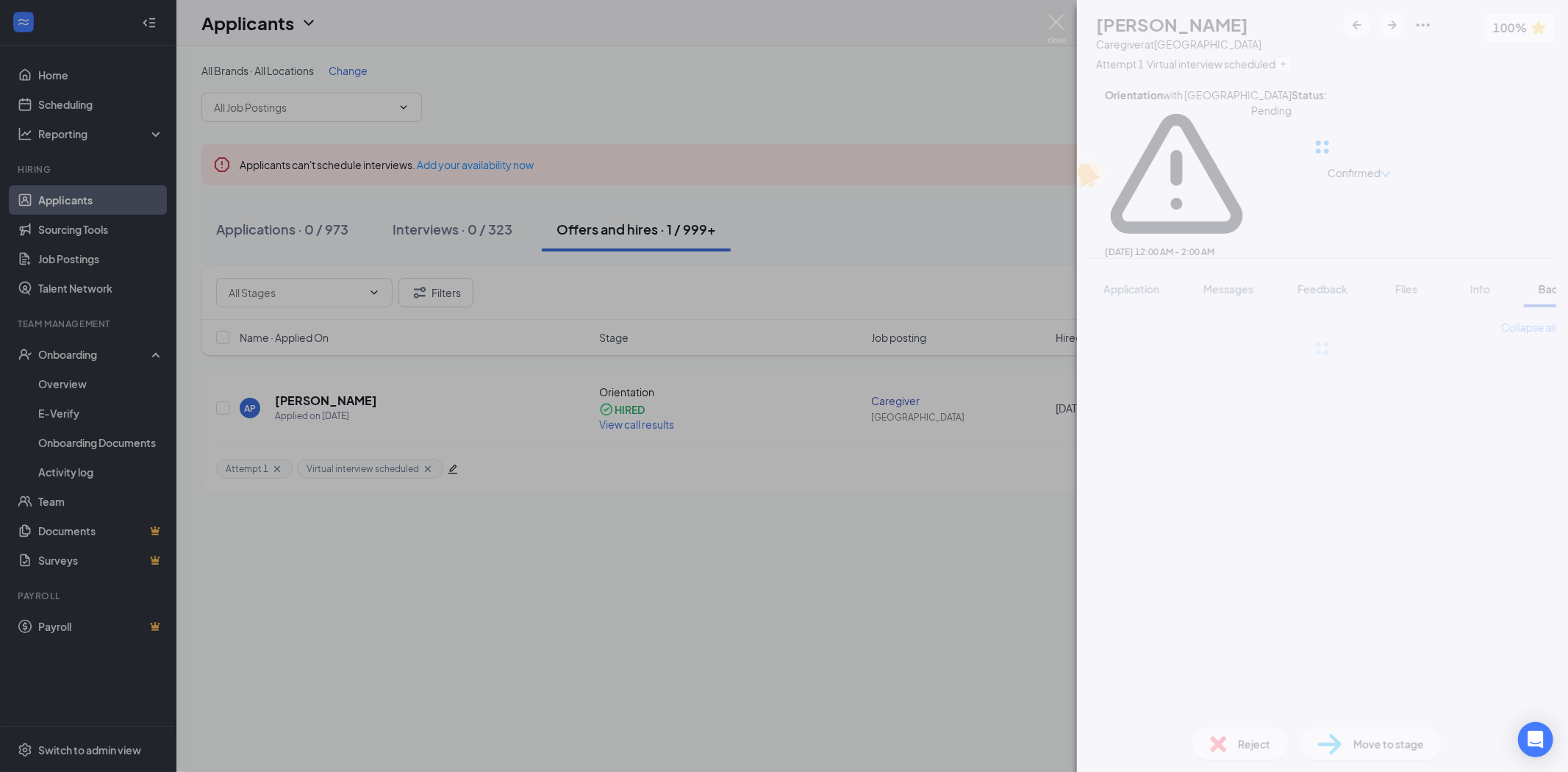
scroll to position [0, 60]
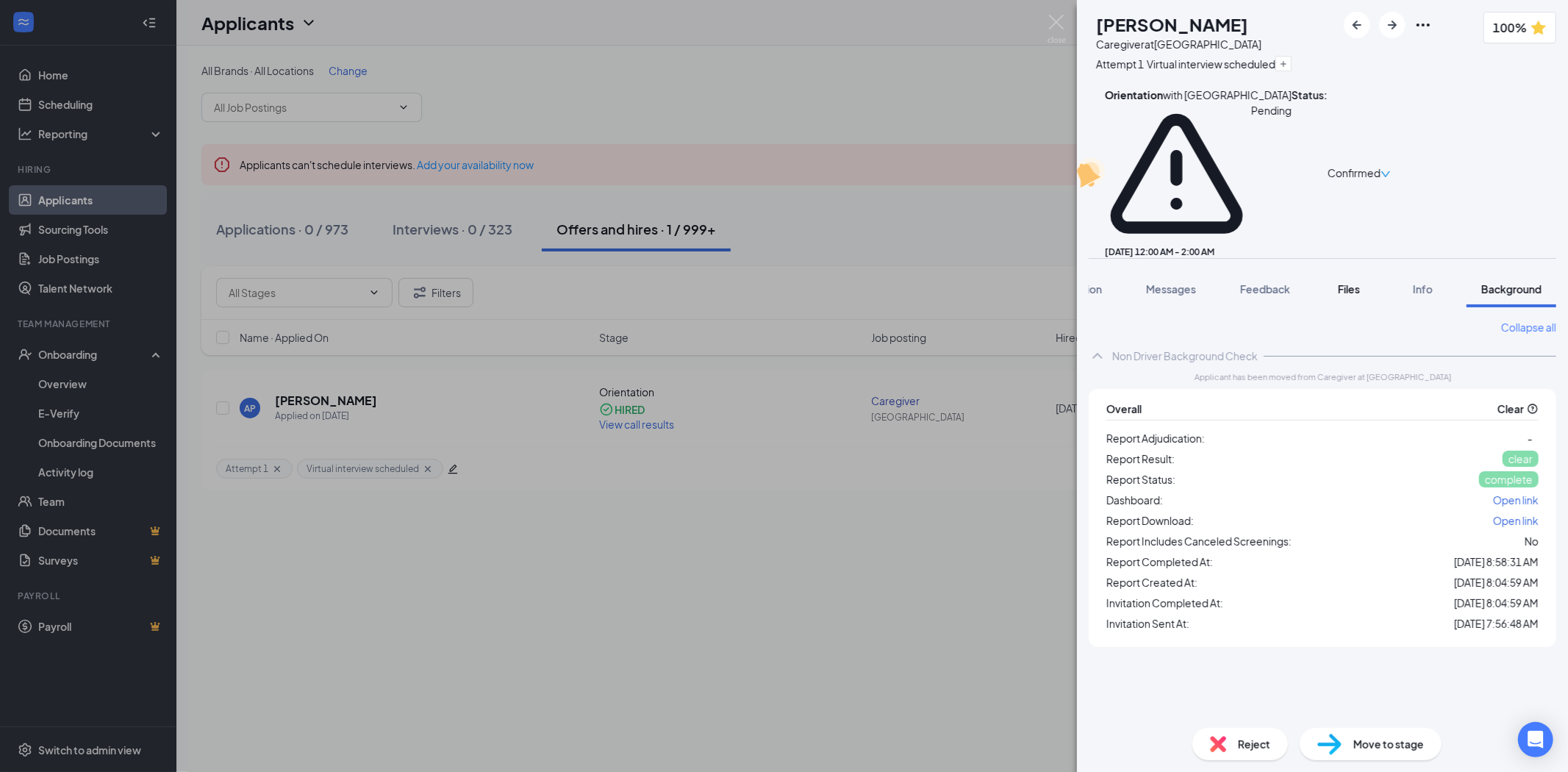
click at [1364, 270] on button "Files" at bounding box center [1349, 288] width 59 height 37
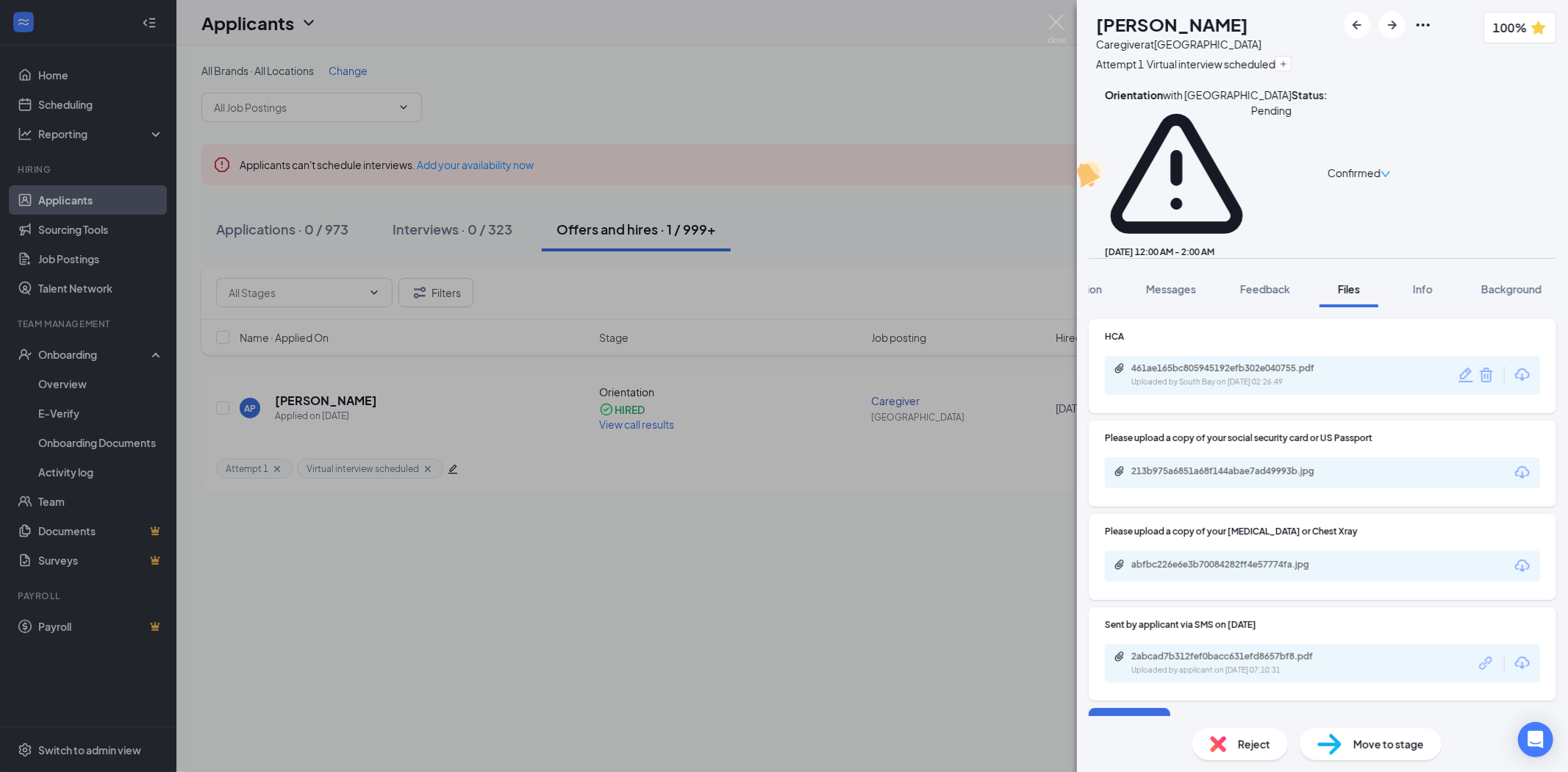
click at [1352, 644] on div "2abcad7b312fef0bacc631efd8657bf8.pdf Uploaded by applicant on [DATE] 07:10:31" at bounding box center [1322, 664] width 436 height 39
click at [1310, 650] on div "2abcad7b312fef0bacc631efd8657bf8.pdf Uploaded by applicant on [DATE] 07:10:31" at bounding box center [1232, 663] width 238 height 26
